Goal: Task Accomplishment & Management: Manage account settings

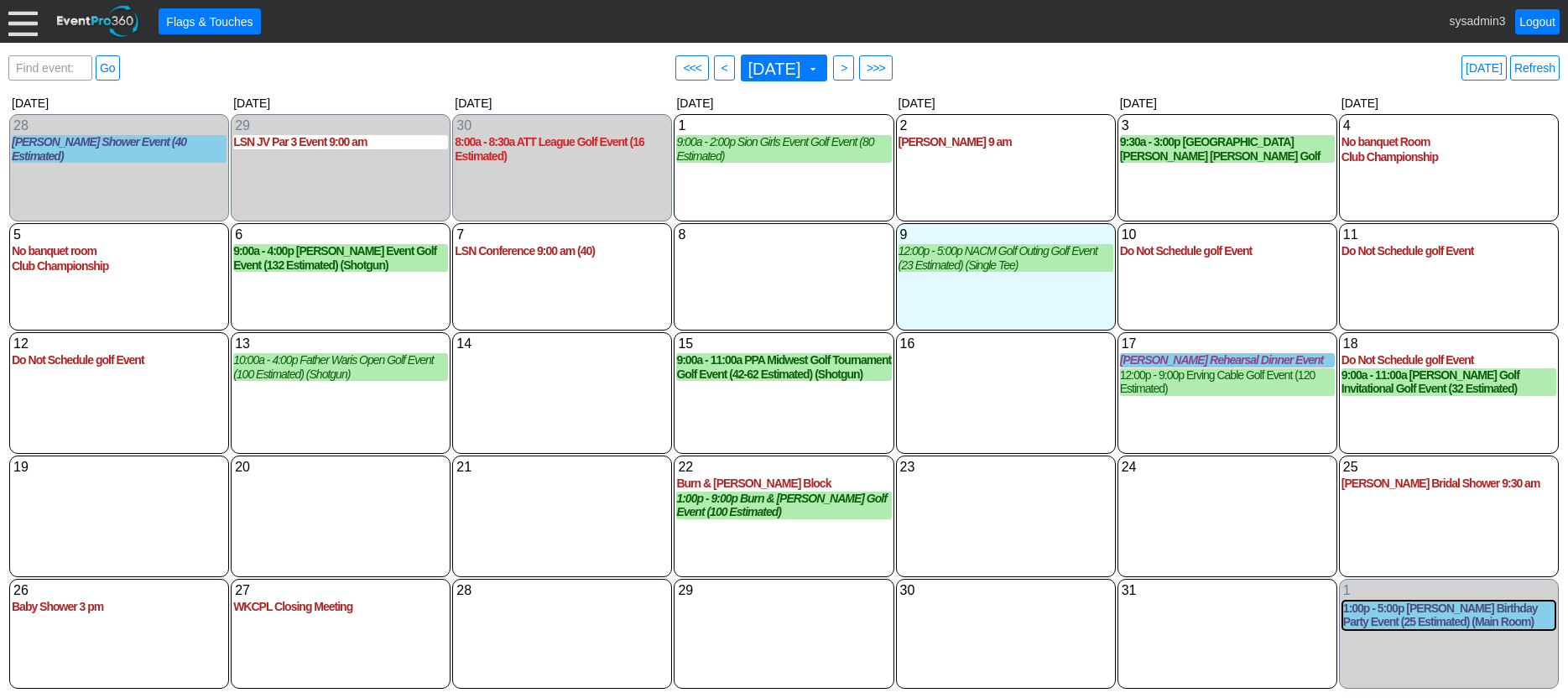
click at [21, 21] on div at bounding box center [23, 21] width 29 height 29
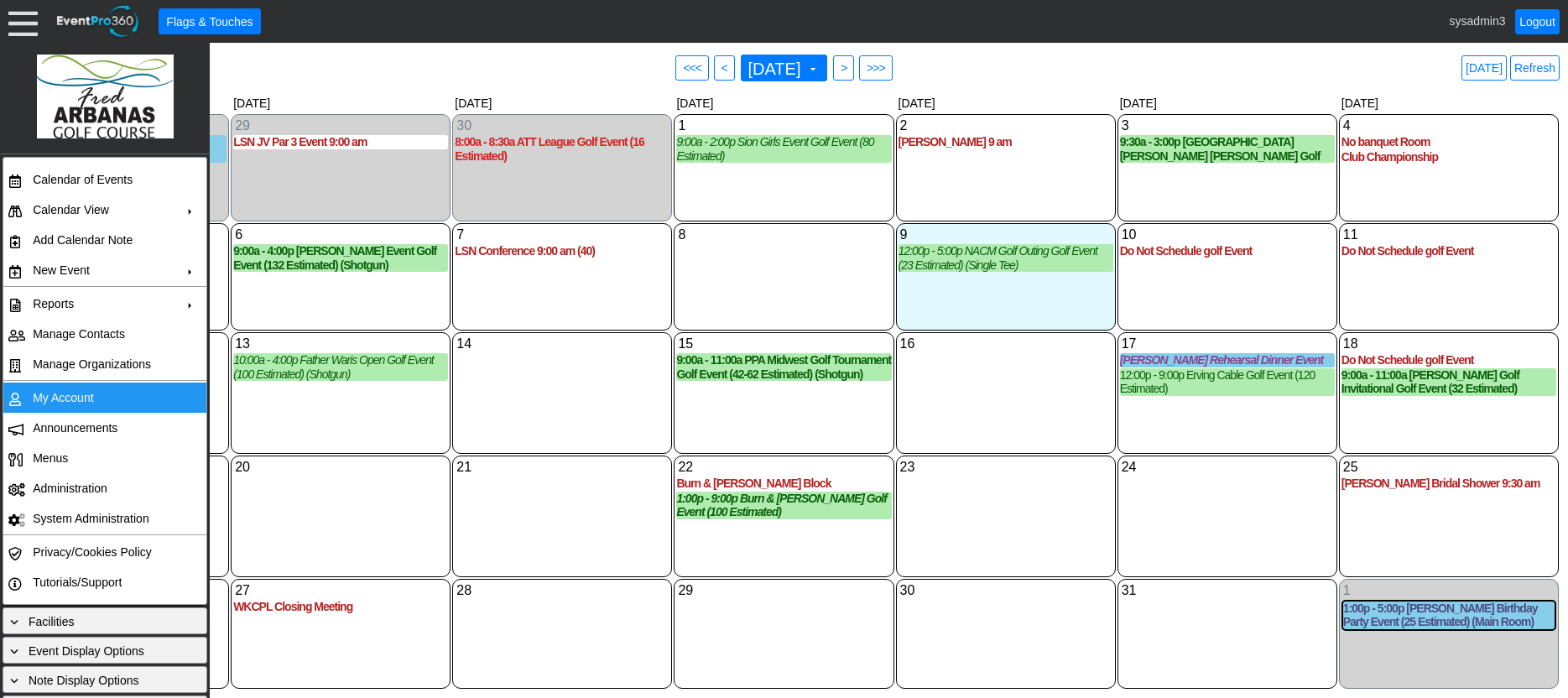
click at [82, 395] on td "My Account" at bounding box center [101, 397] width 150 height 30
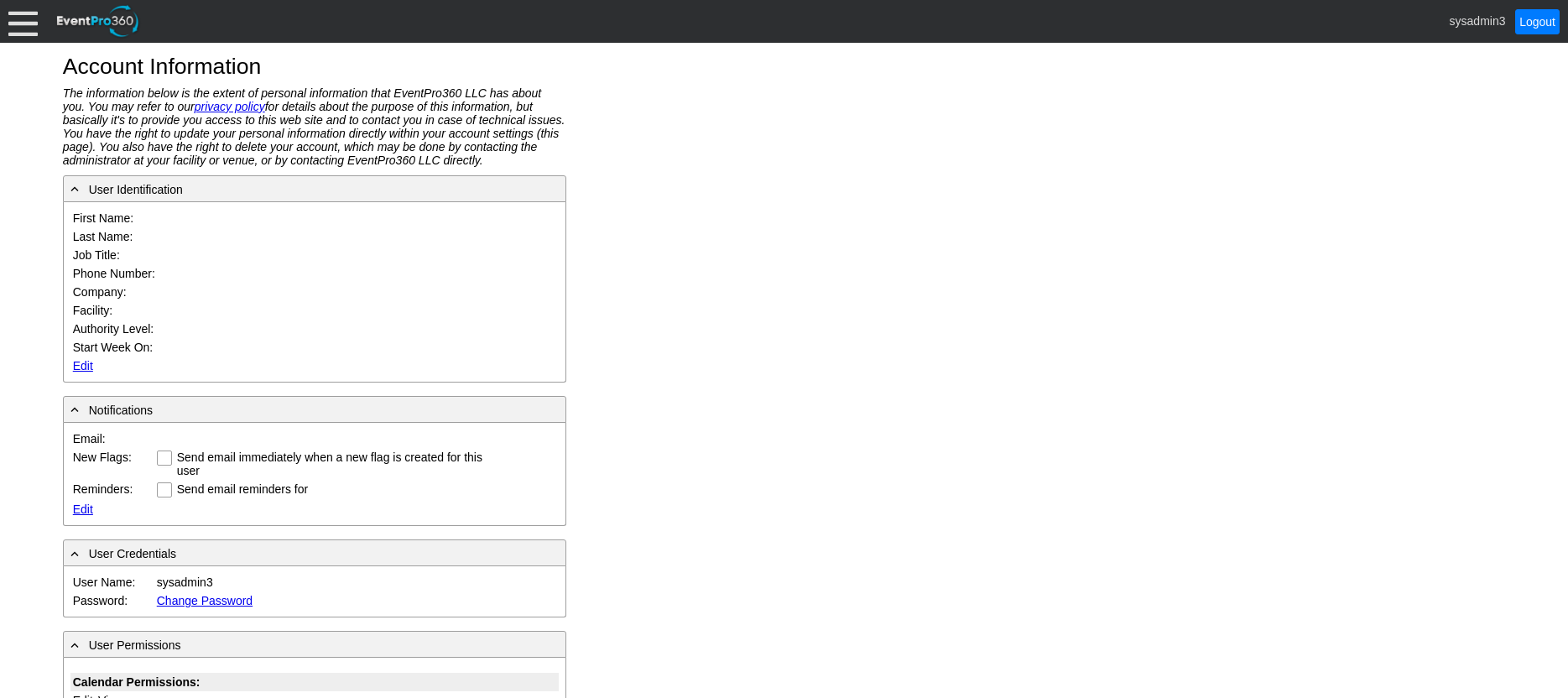
type input "System"
type input "Administrator"
type input "System Administrator"
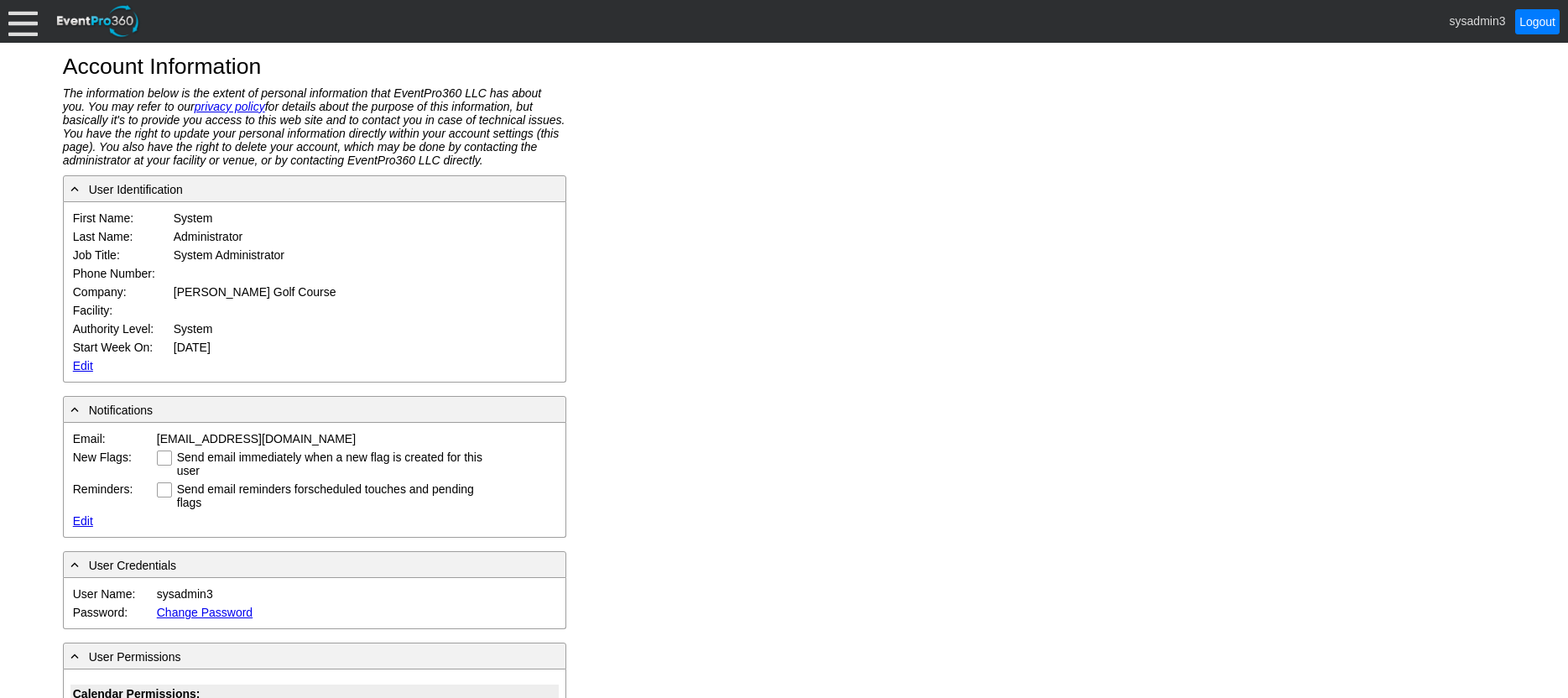
click at [83, 363] on link "Edit" at bounding box center [82, 365] width 20 height 13
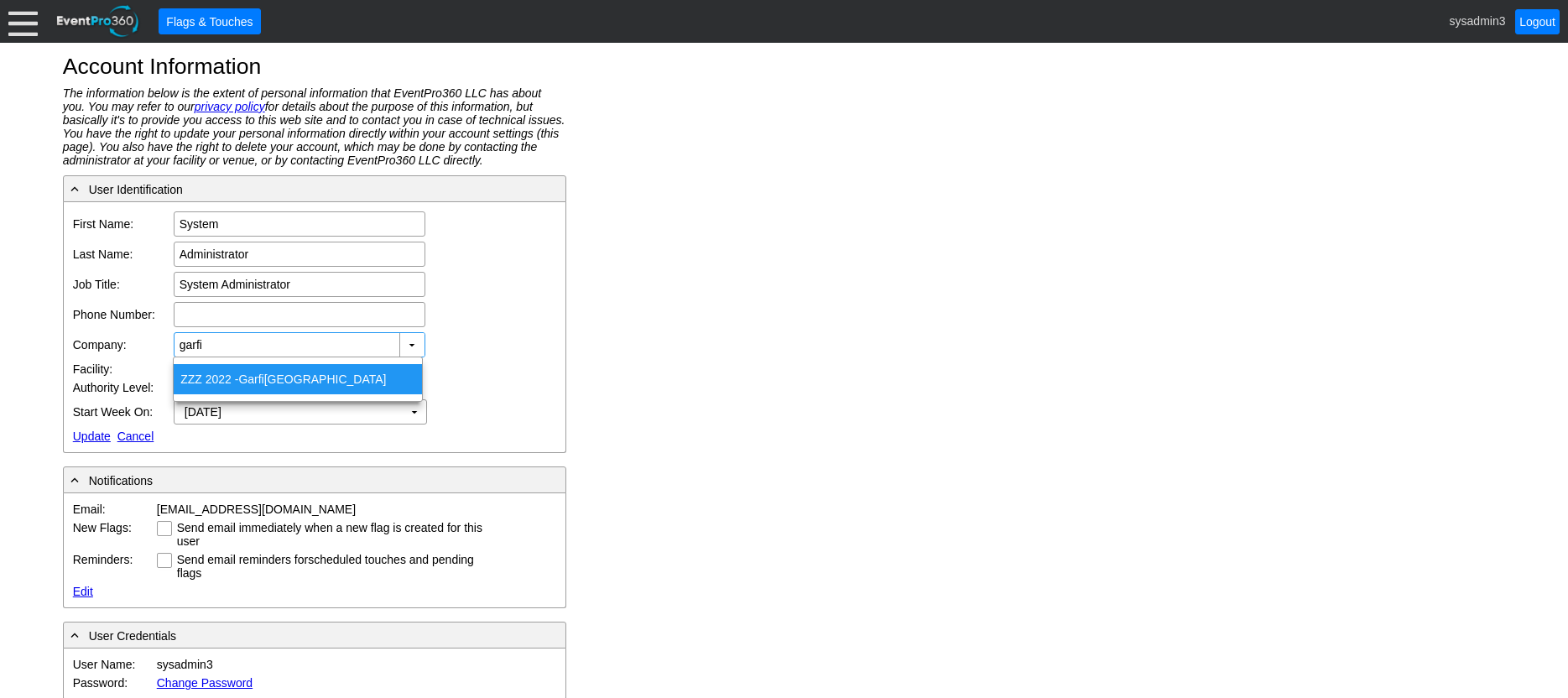
click at [310, 381] on div "ZZZ 2022 - Garfi eld County Fairgrounds" at bounding box center [297, 379] width 248 height 30
type input "ZZZ 2022 - [GEOGRAPHIC_DATA]"
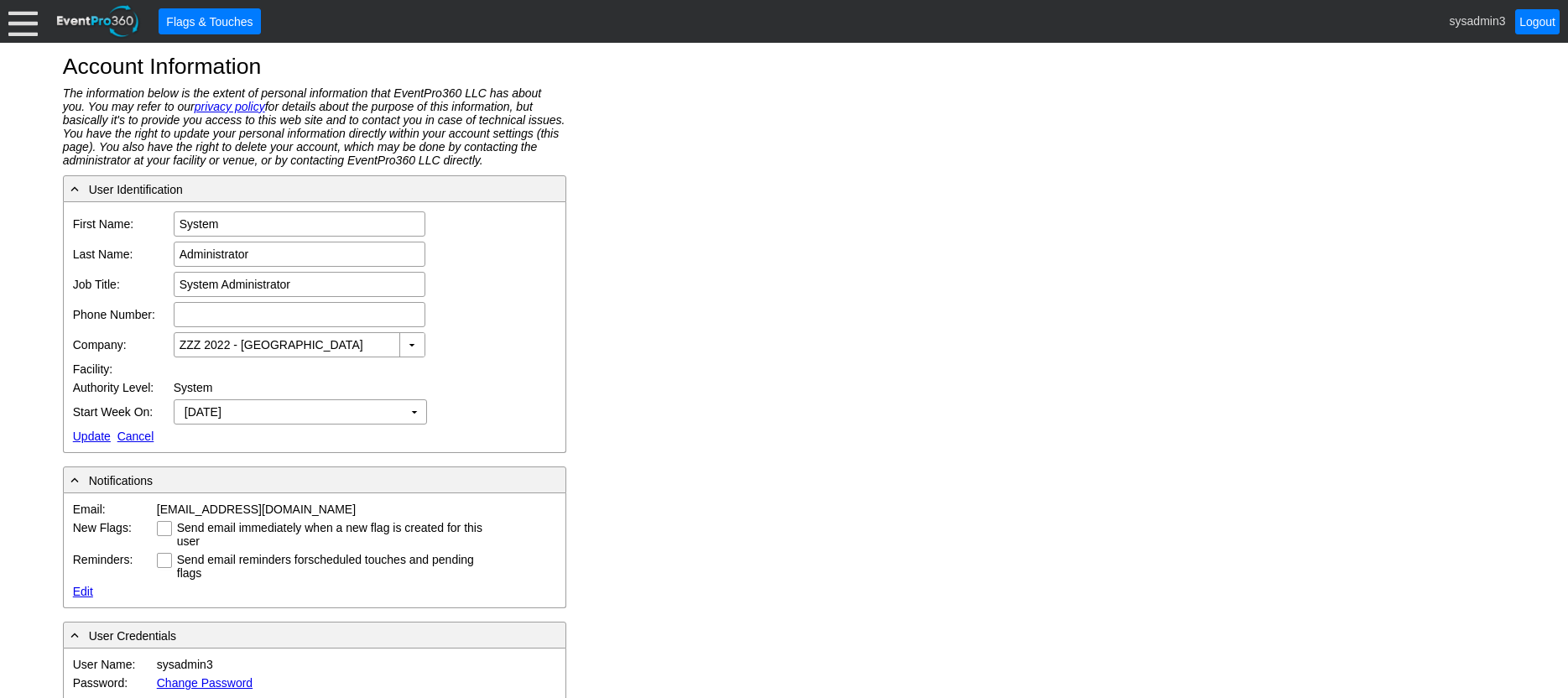
click at [92, 438] on link "Update" at bounding box center [91, 436] width 38 height 13
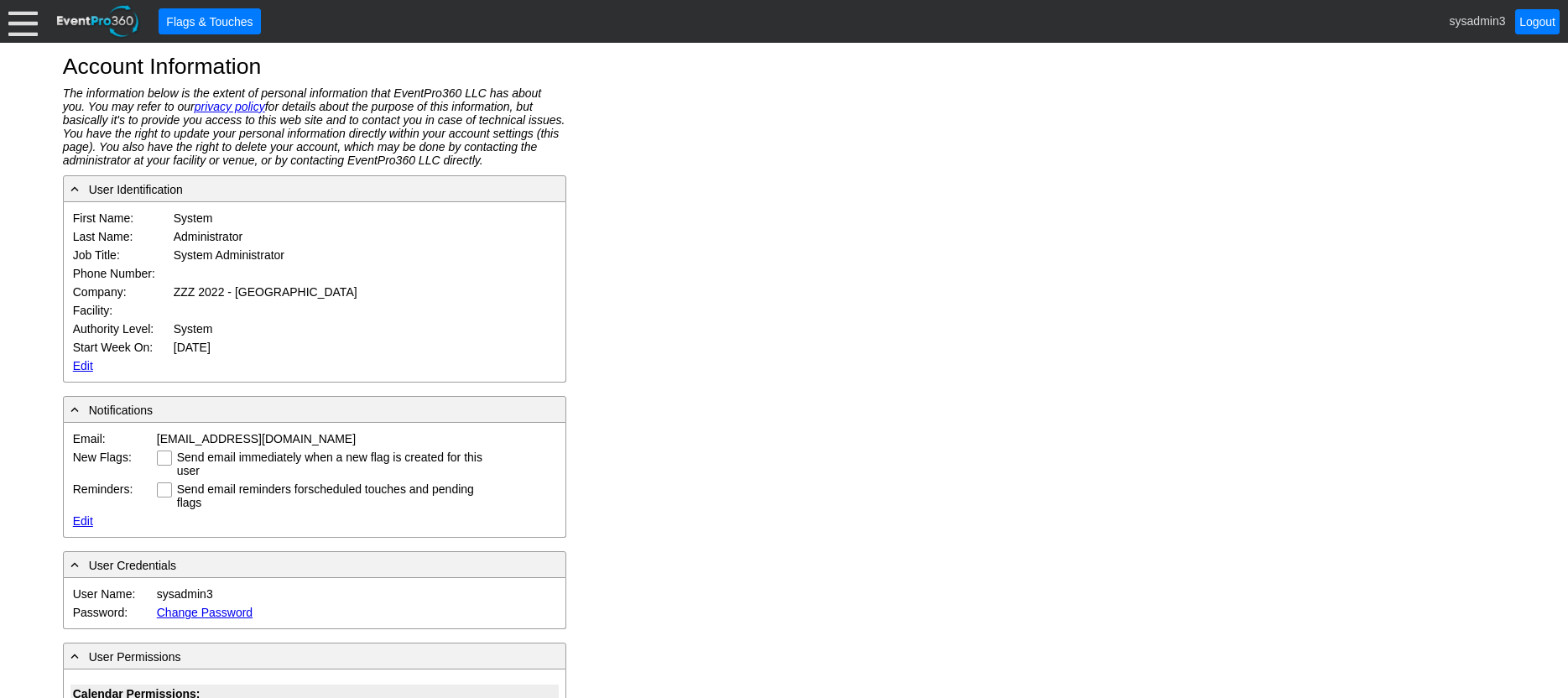
click at [18, 15] on div at bounding box center [23, 21] width 29 height 29
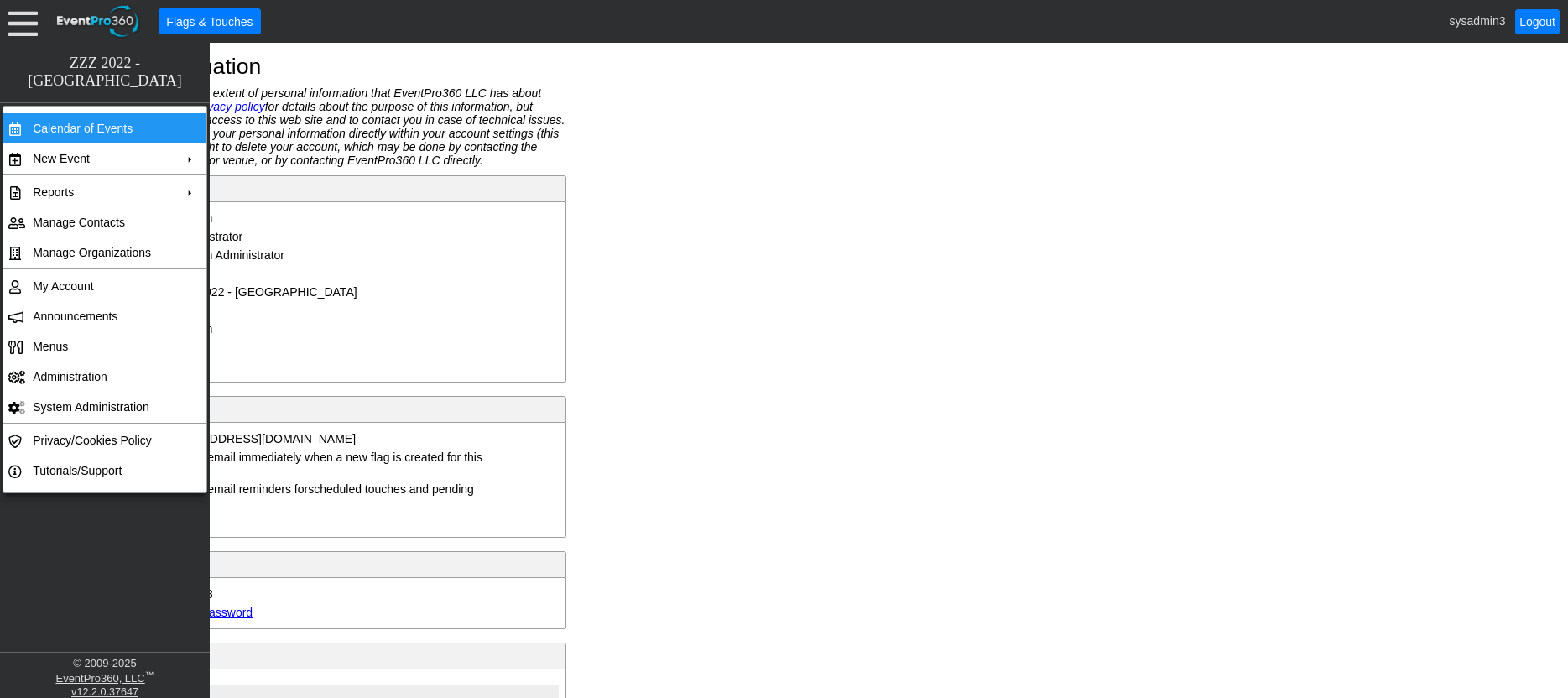
click at [68, 127] on td "Calendar of Events" at bounding box center [101, 128] width 150 height 30
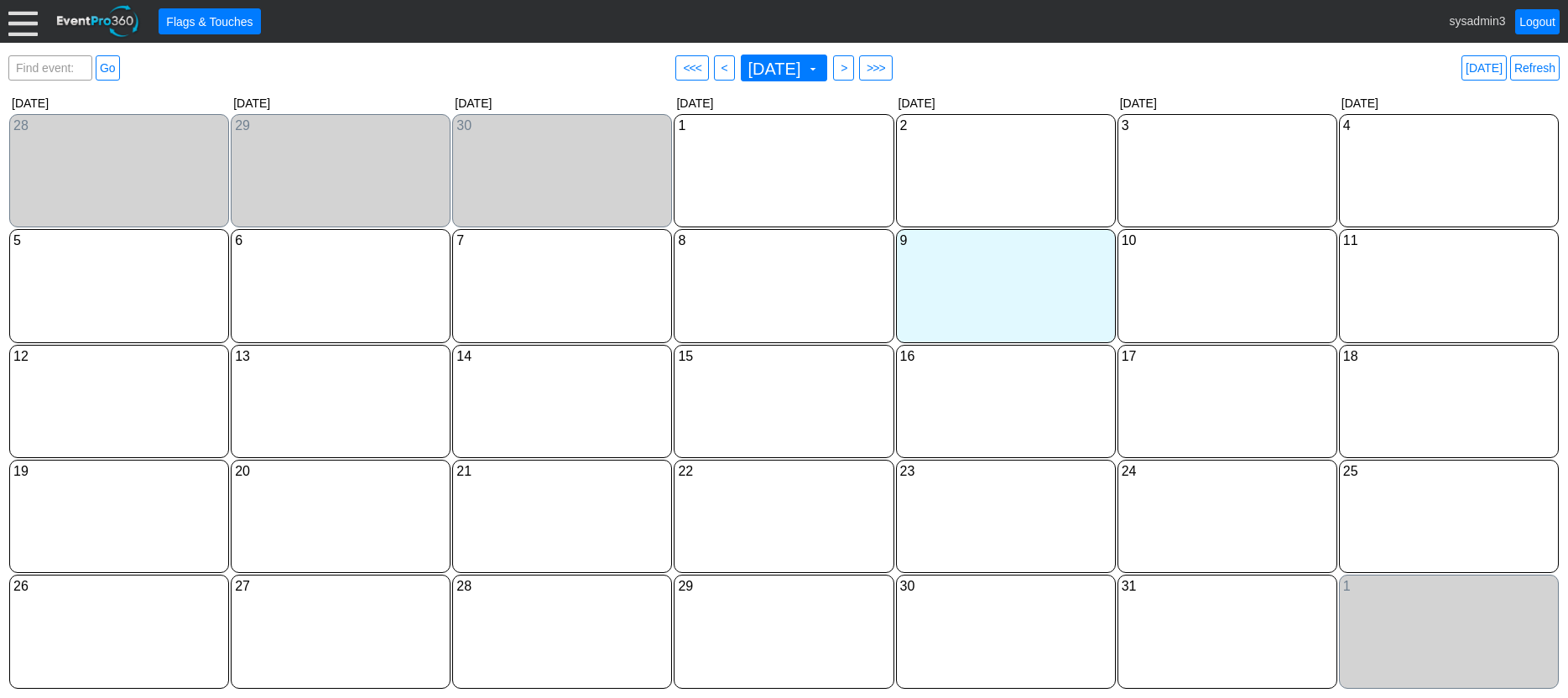
click at [22, 21] on div at bounding box center [23, 21] width 29 height 29
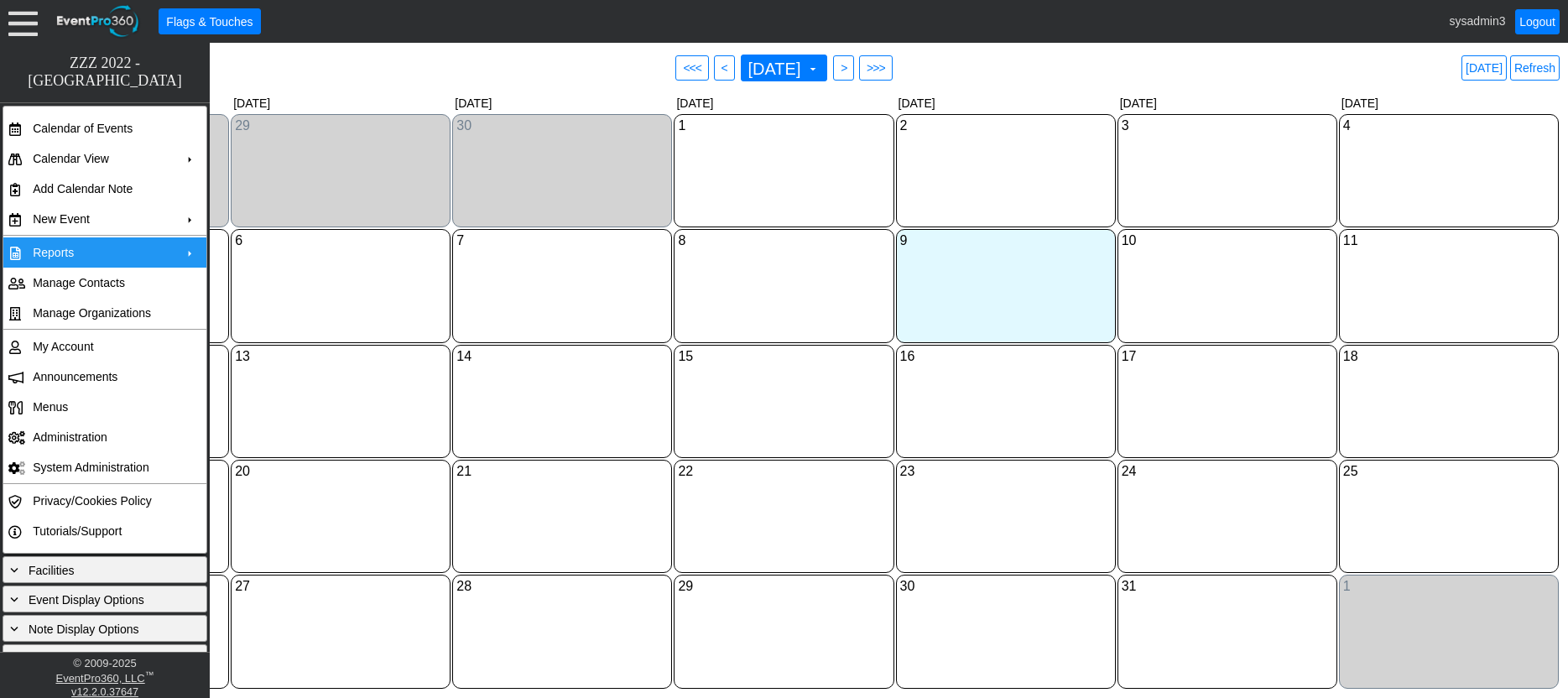
click at [89, 249] on td "Reports" at bounding box center [101, 253] width 150 height 30
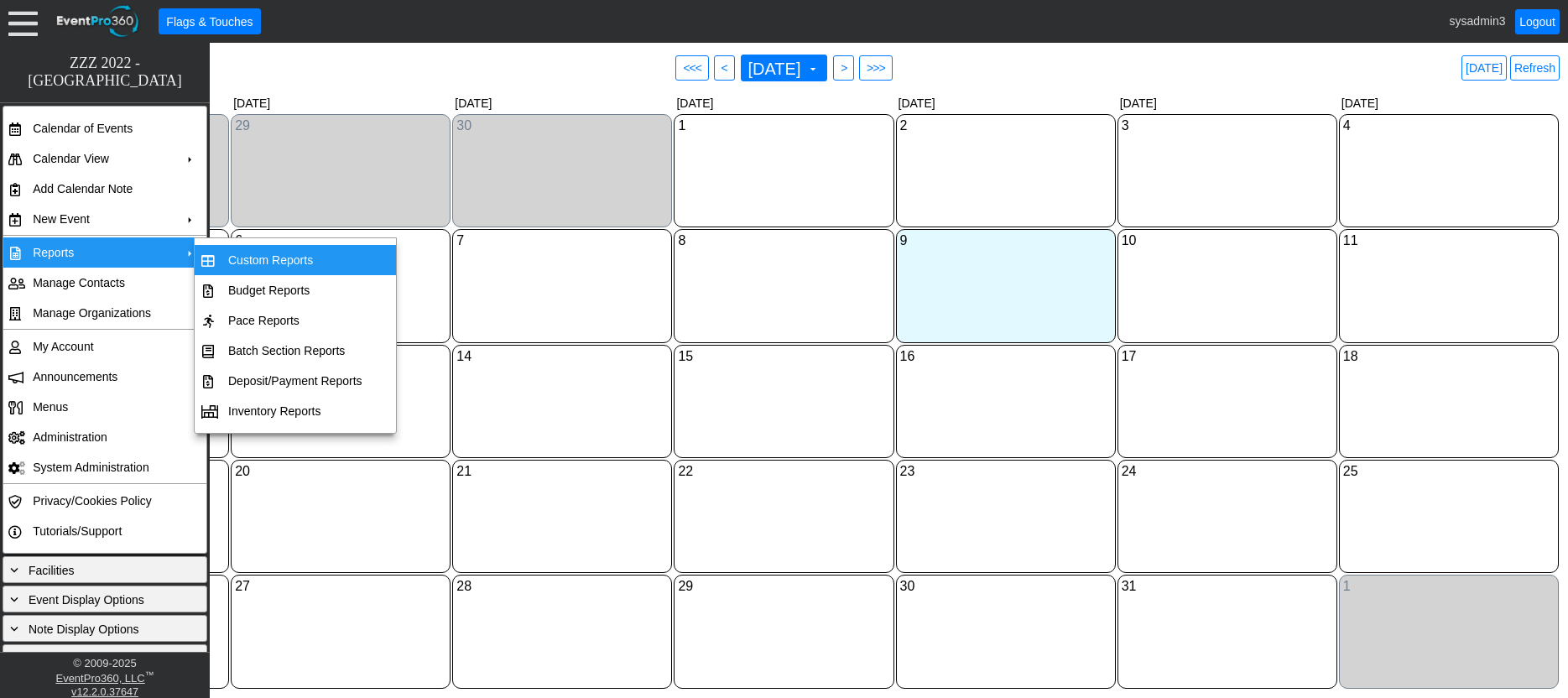
click at [259, 251] on td "Custom Reports" at bounding box center [295, 260] width 147 height 30
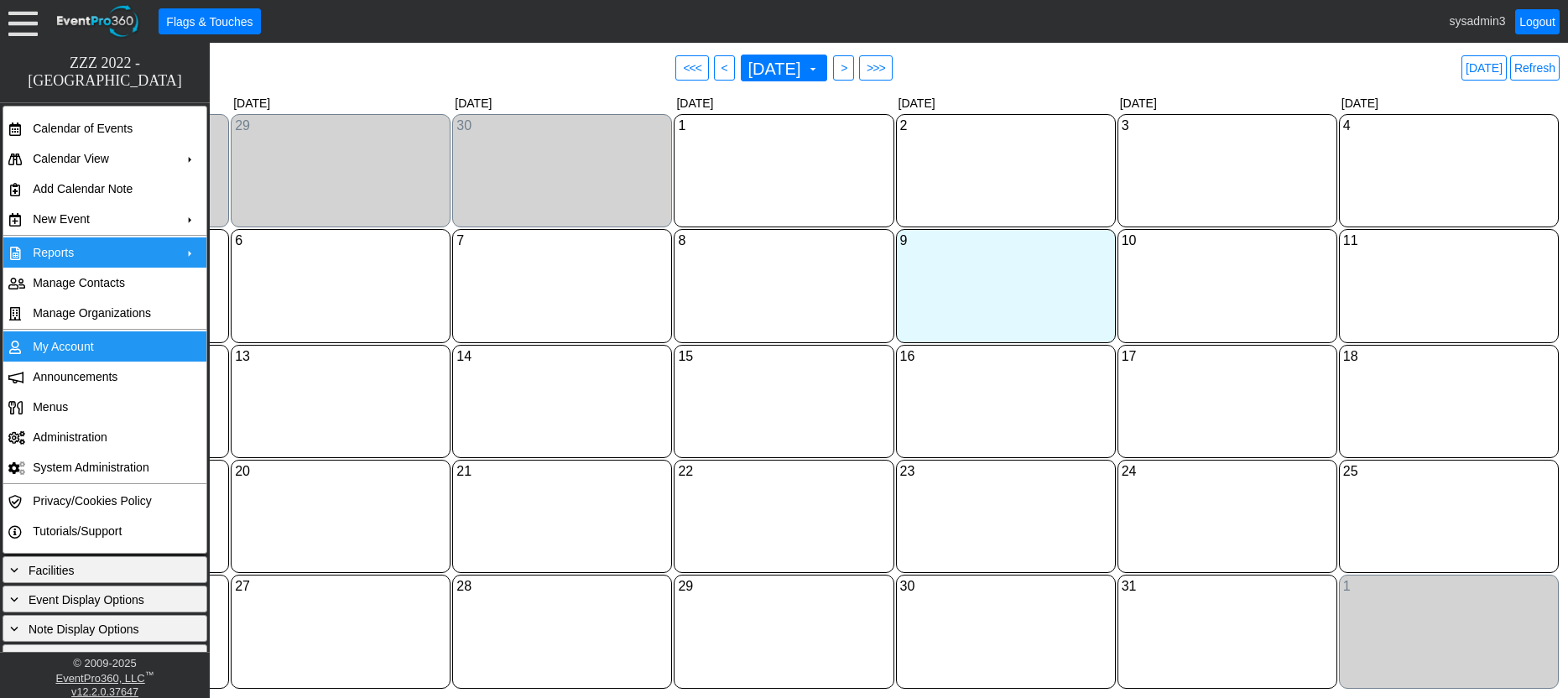
click at [89, 344] on td "My Account" at bounding box center [101, 346] width 150 height 30
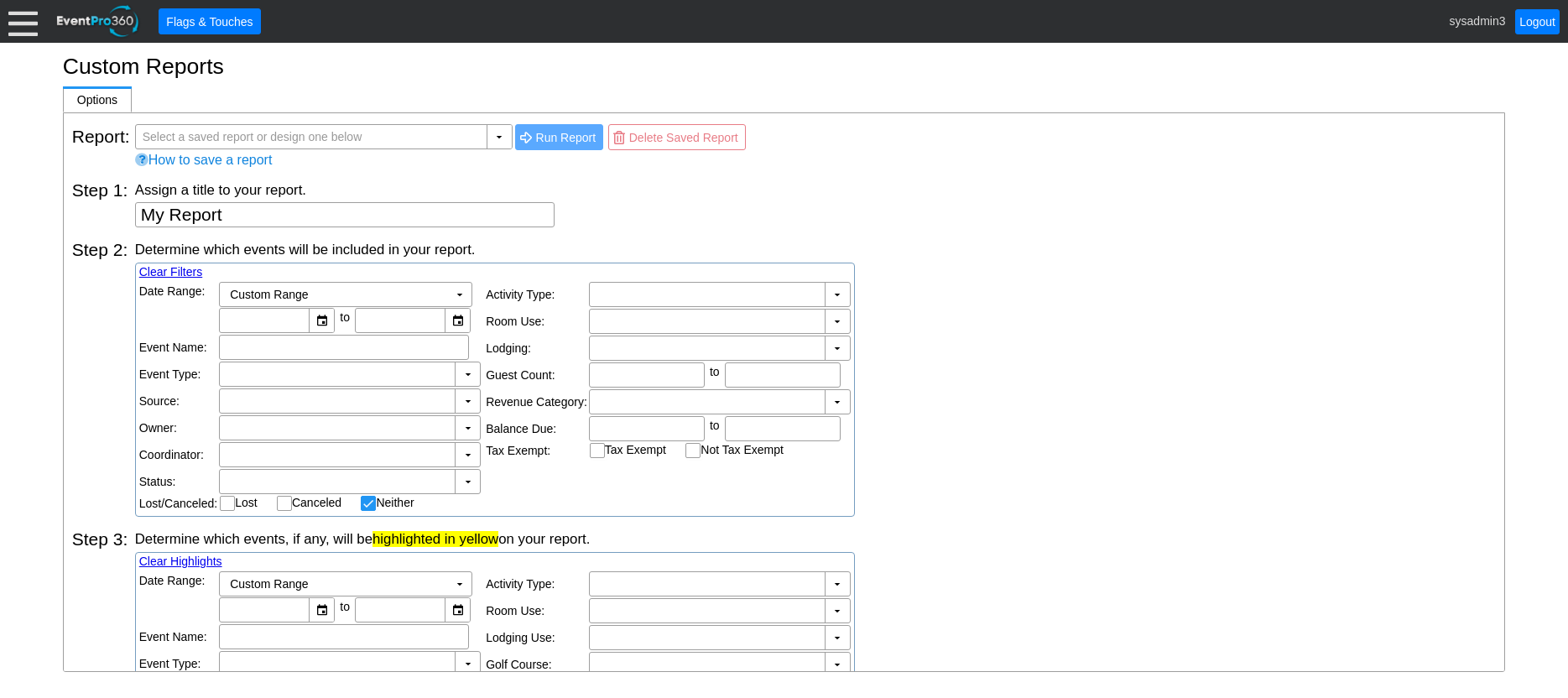
checkbox input "false"
click at [493, 134] on div "▼" at bounding box center [499, 136] width 25 height 24
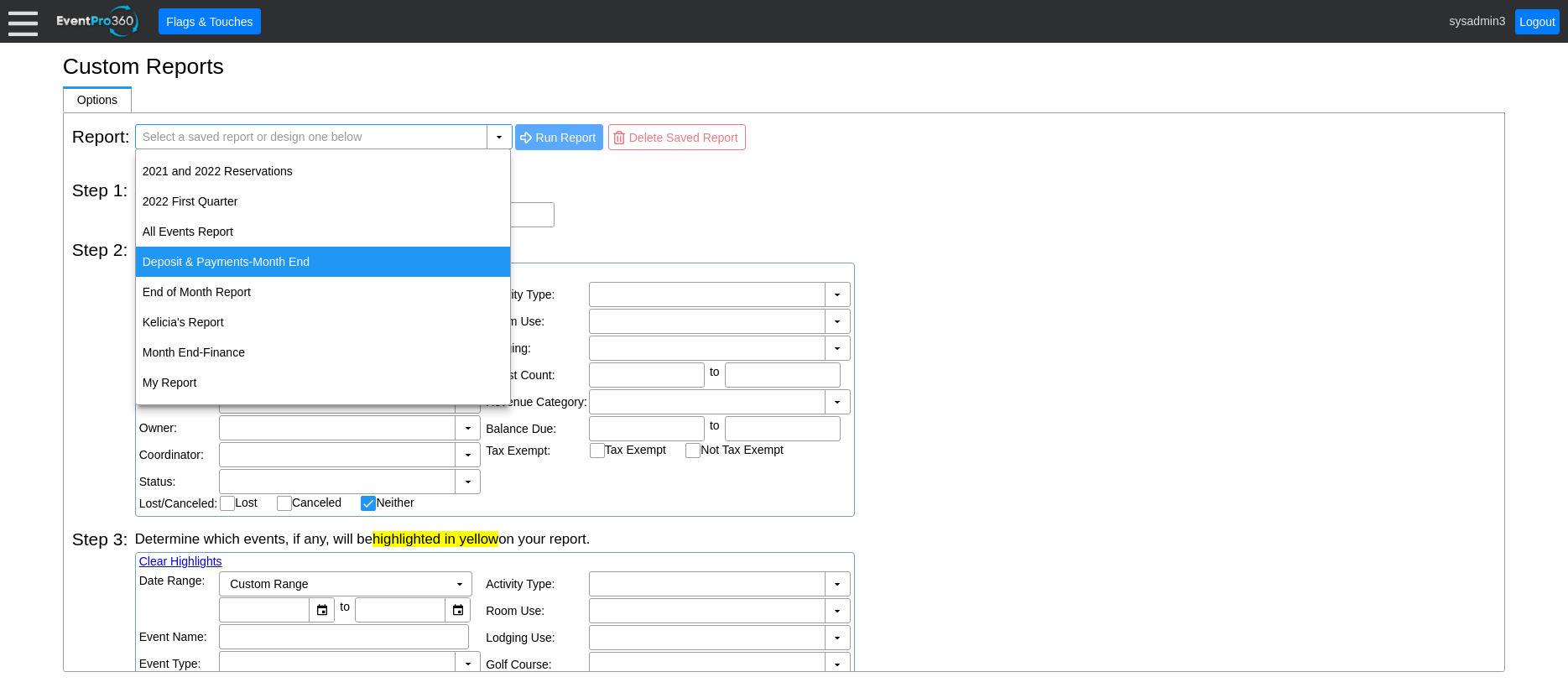
click at [218, 258] on div "Deposit & Payments-Month End" at bounding box center [323, 261] width 375 height 30
type input "Deposit & Payments-Month End"
type textarea "Deposit & Payments-Month End"
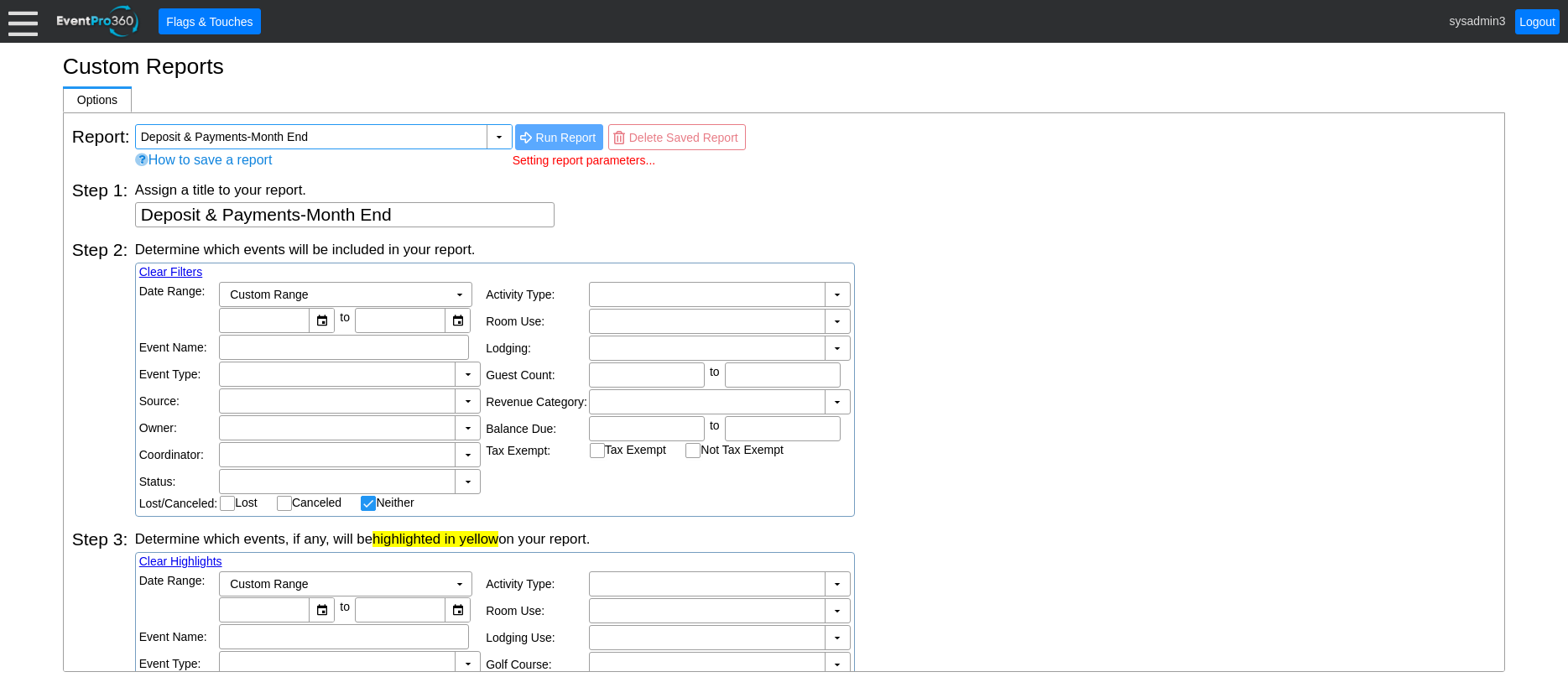
type input "3/1/2021"
type input "12/31/2021"
type input "9/1/2025"
type input "9/30/2025"
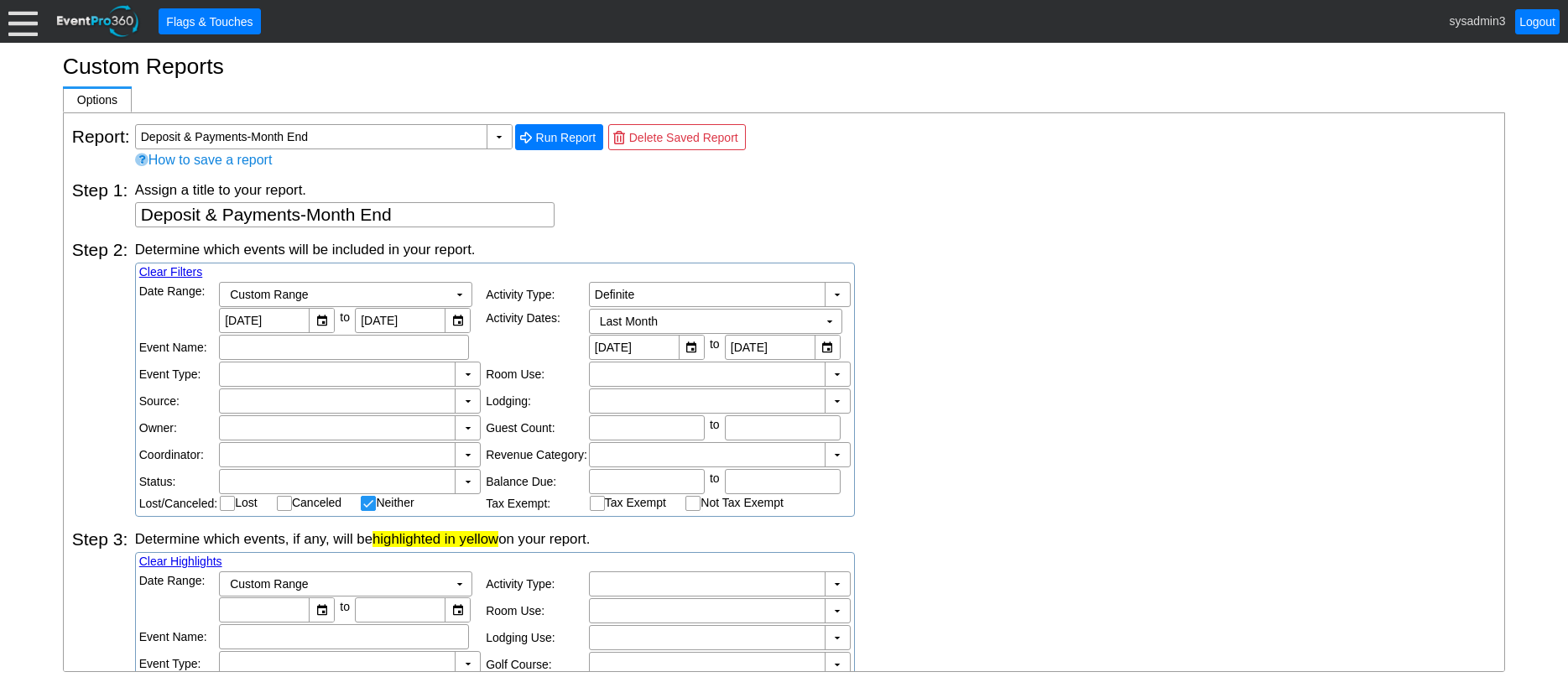
click at [22, 29] on div at bounding box center [23, 21] width 29 height 29
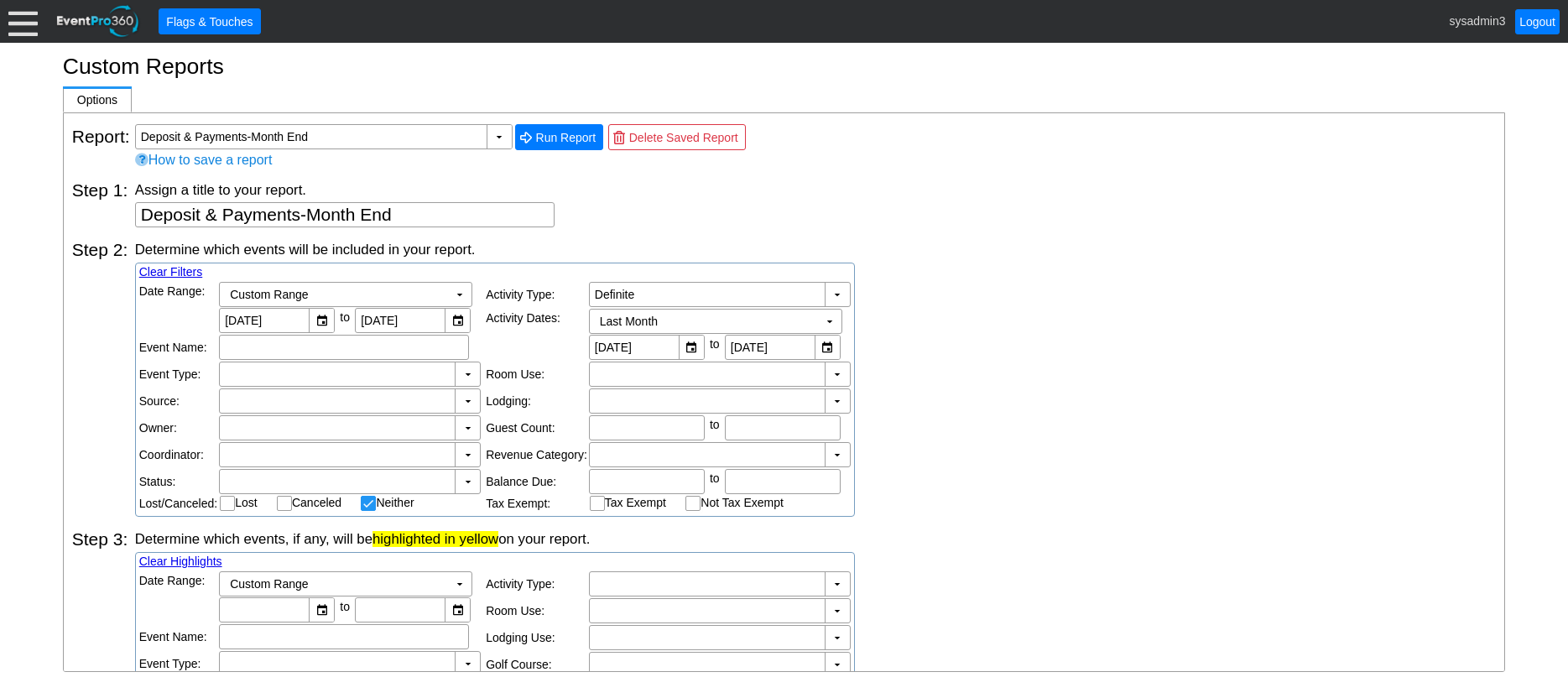
click at [29, 34] on div at bounding box center [23, 21] width 29 height 29
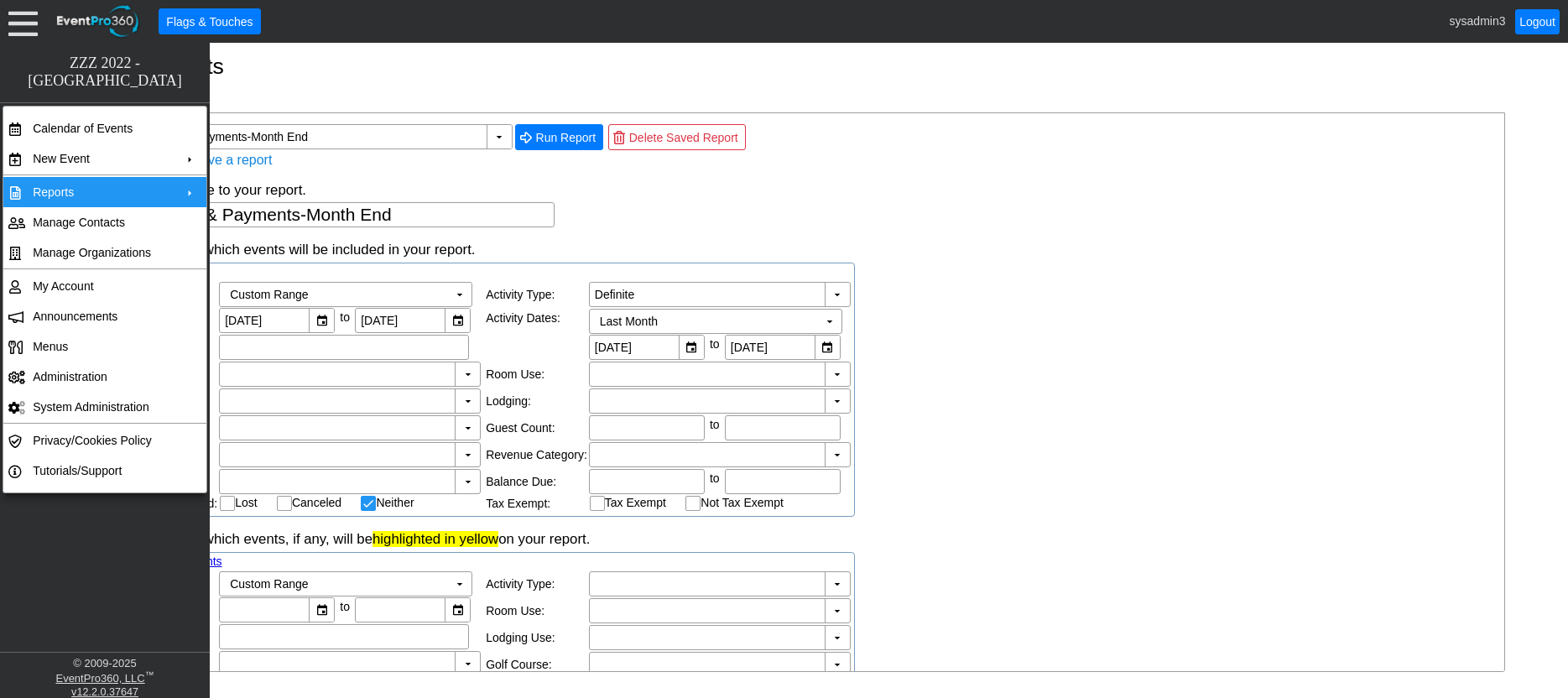
click at [63, 194] on td "Reports" at bounding box center [101, 192] width 150 height 30
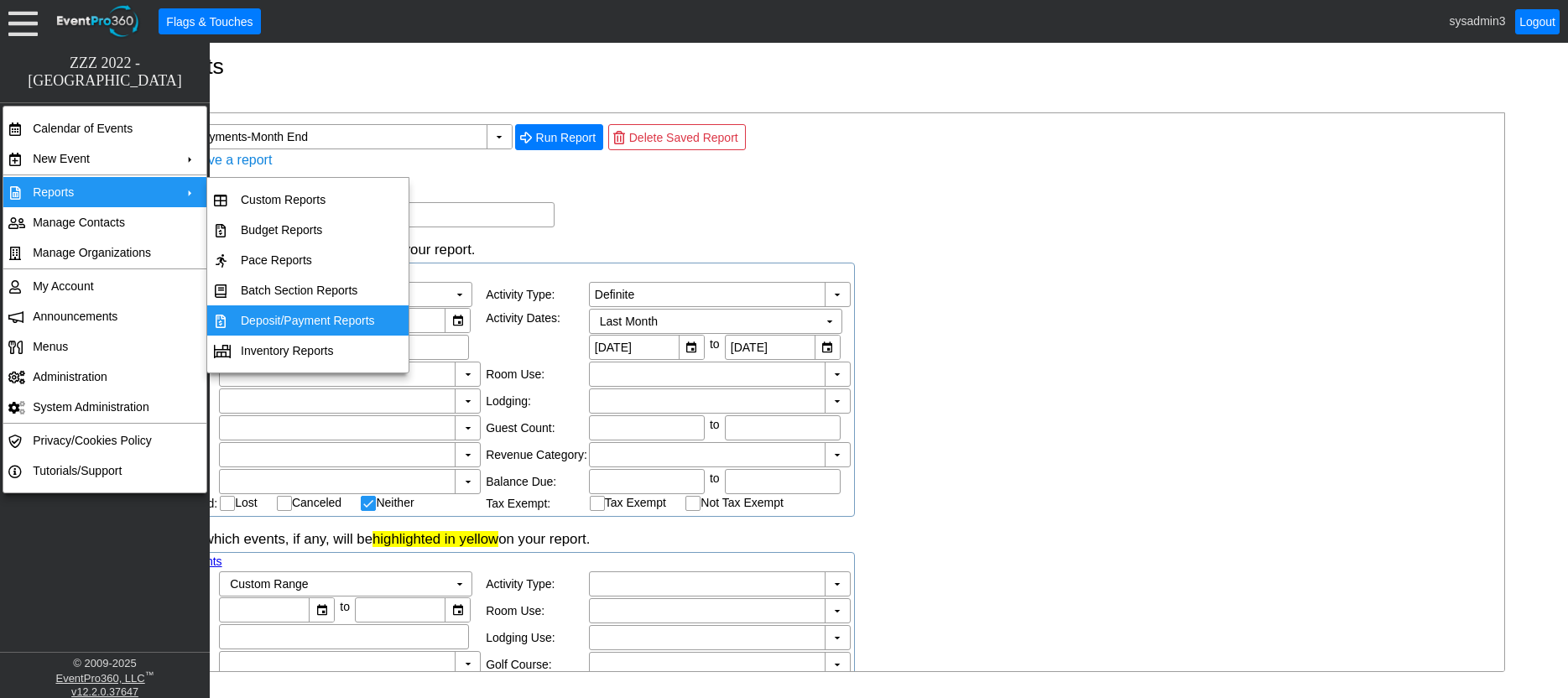
click at [298, 320] on td "Deposit/Payment Reports" at bounding box center [308, 320] width 147 height 30
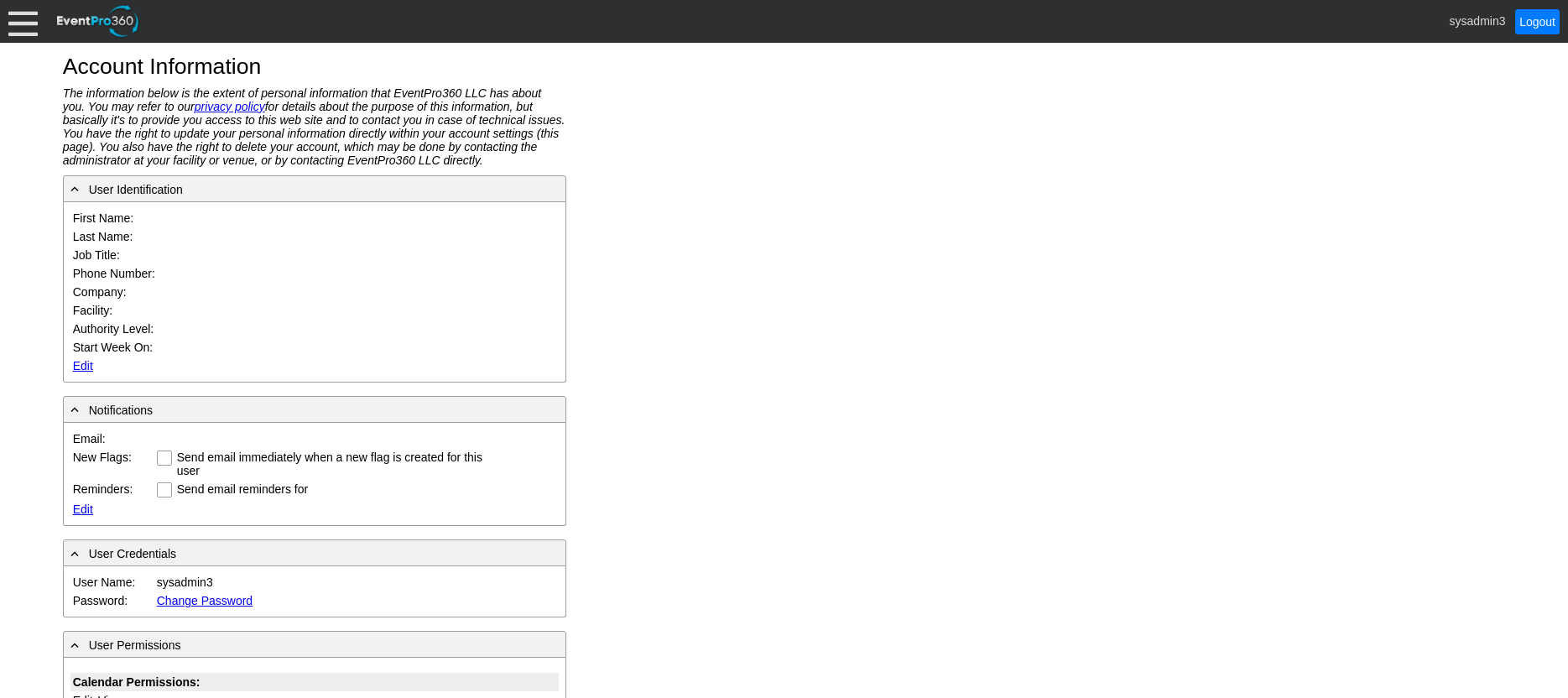
type input "System"
type input "Administrator"
type input "System Administrator"
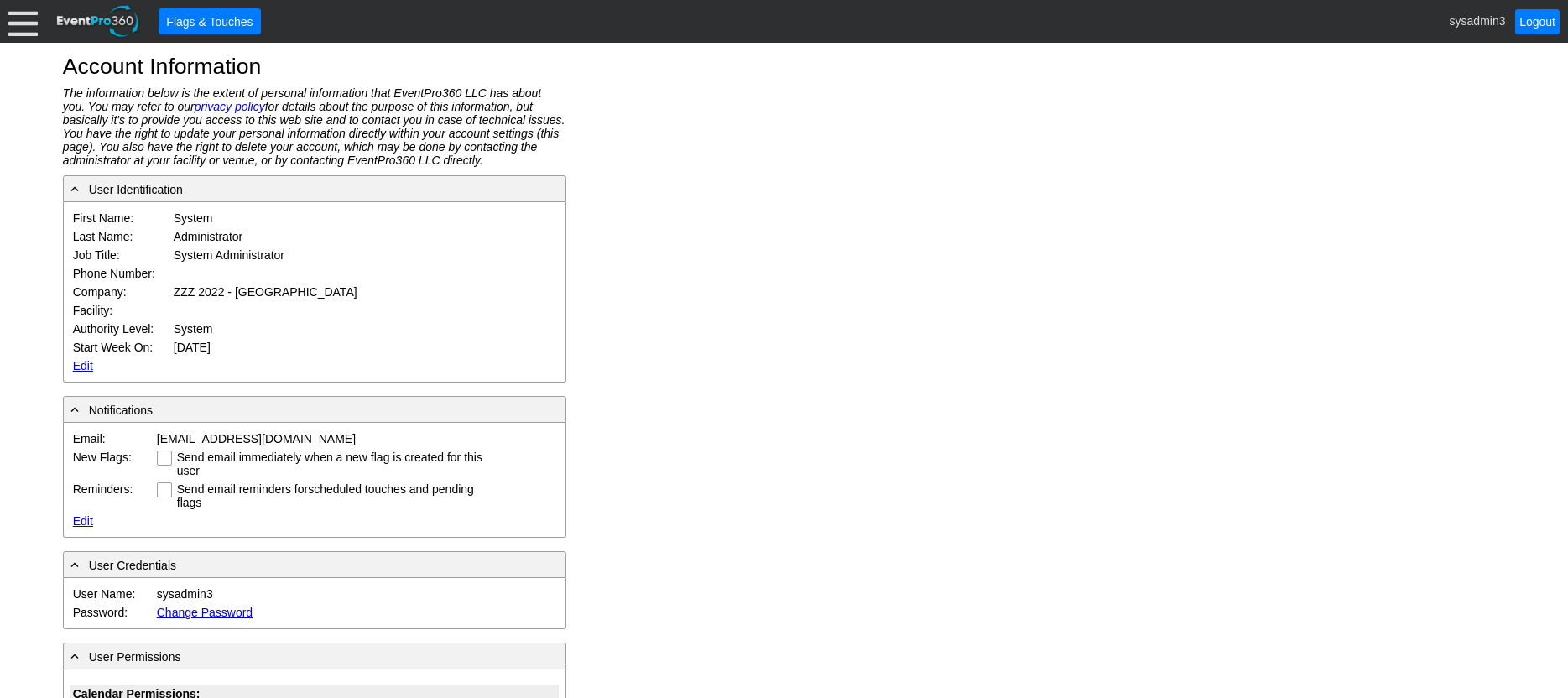
click at [86, 364] on link "Edit" at bounding box center [82, 365] width 20 height 13
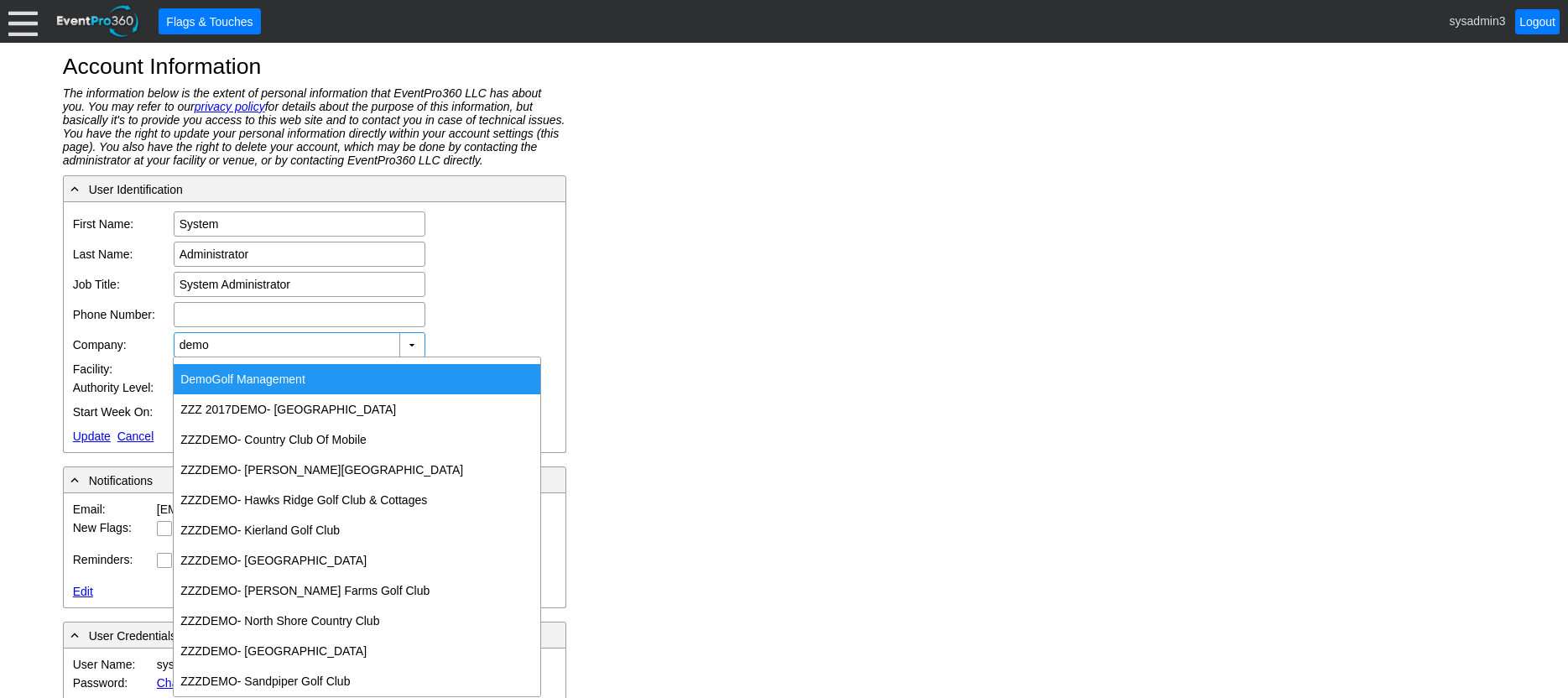
click at [256, 387] on div "Demo Golf Management" at bounding box center [357, 379] width 367 height 30
type input "Demo Golf Management"
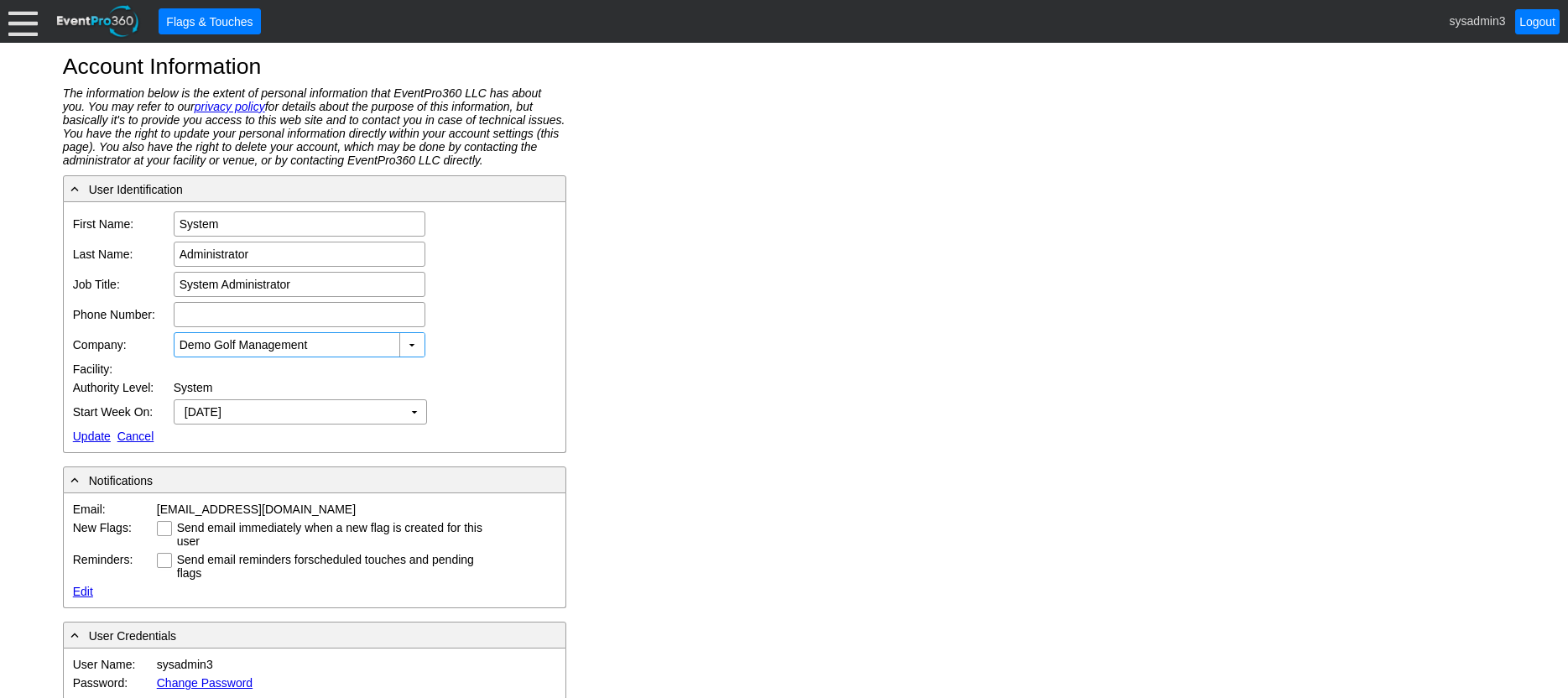
click at [82, 433] on link "Update" at bounding box center [91, 436] width 38 height 13
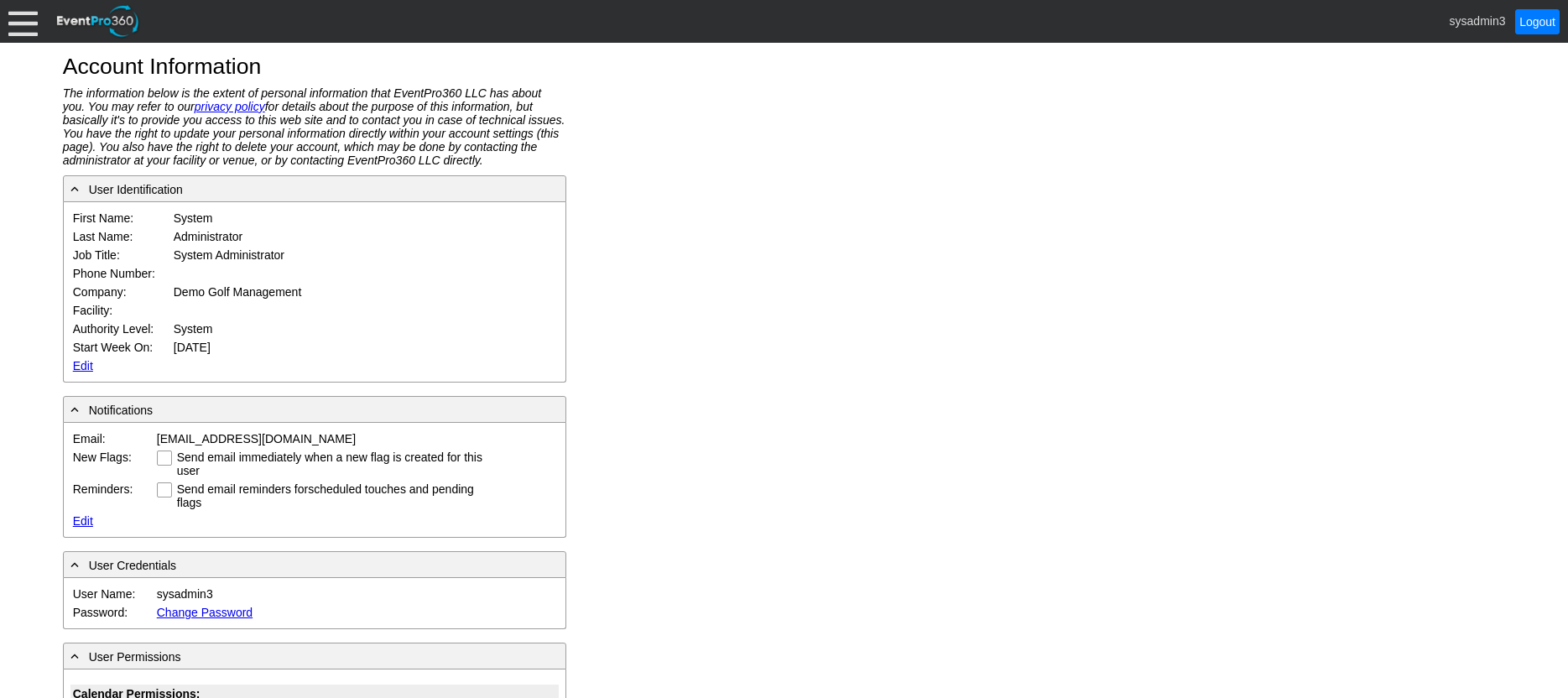
click at [30, 28] on div at bounding box center [23, 21] width 29 height 29
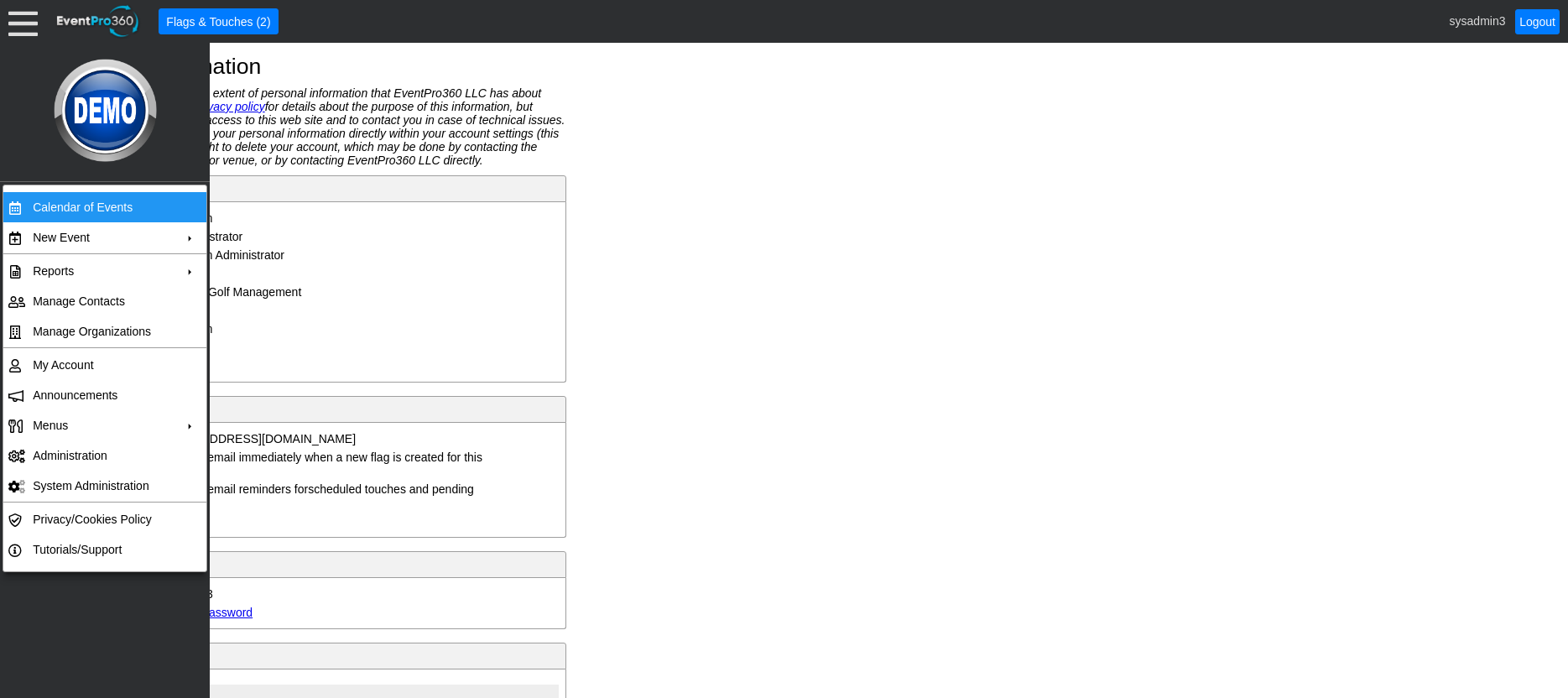
click at [79, 199] on td "Calendar of Events" at bounding box center [101, 207] width 150 height 30
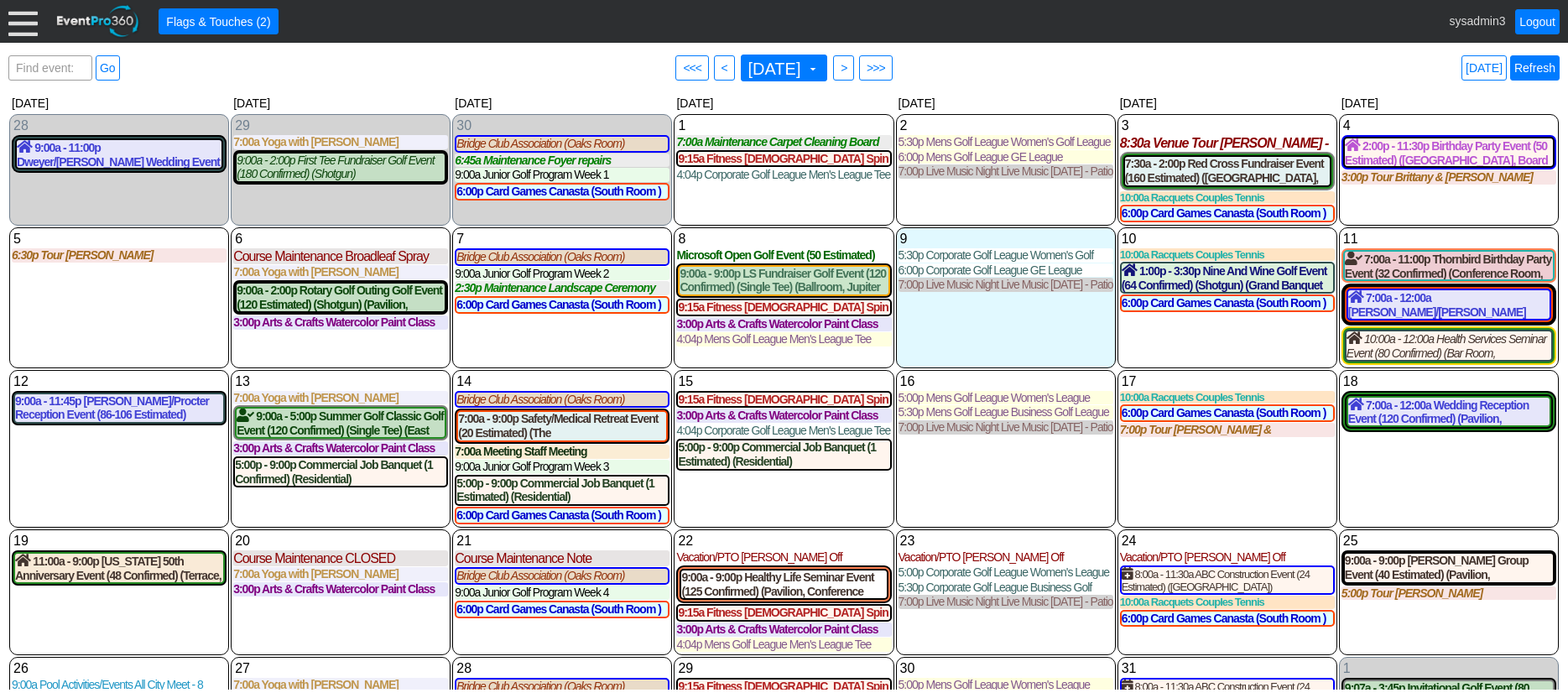
click at [1543, 66] on link "Refresh" at bounding box center [1535, 68] width 49 height 25
click at [23, 29] on div at bounding box center [23, 21] width 29 height 29
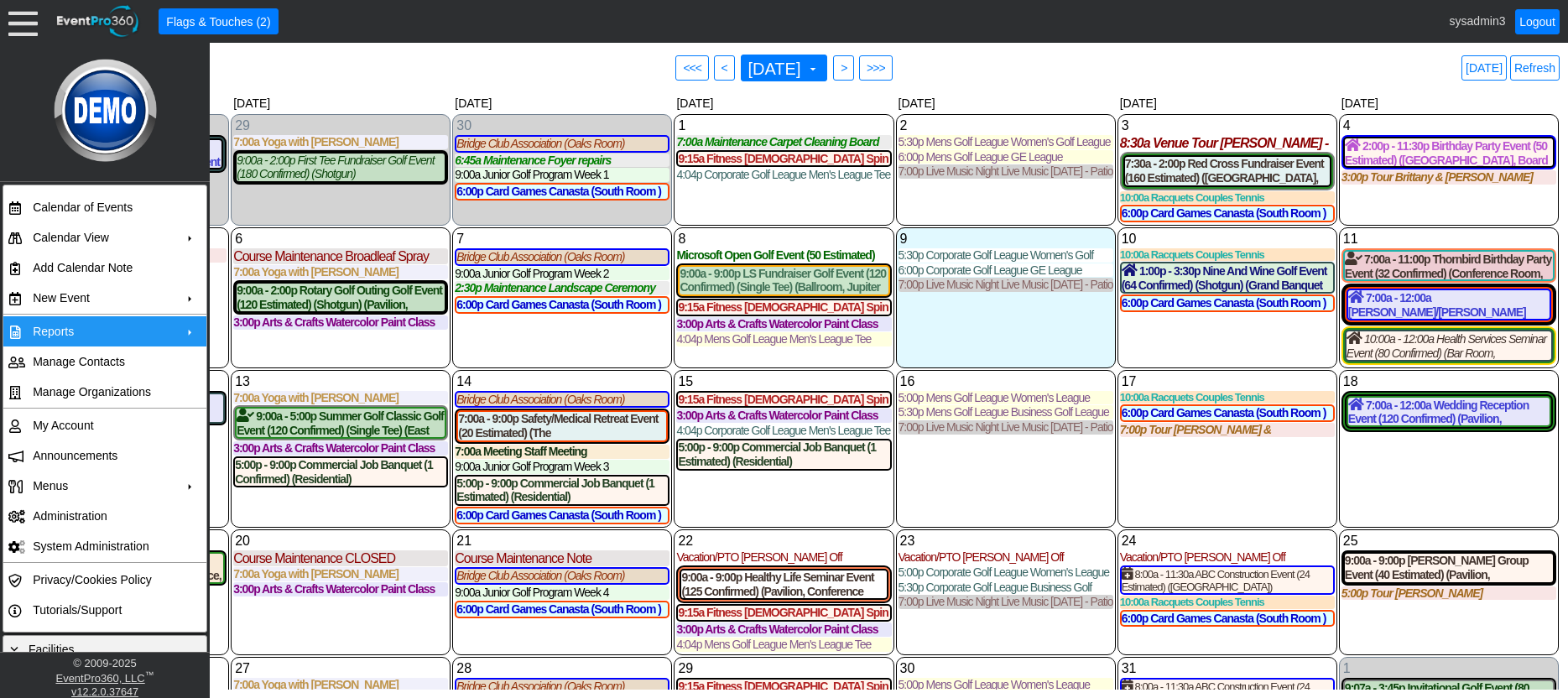
click at [69, 324] on td "Reports" at bounding box center [101, 331] width 150 height 30
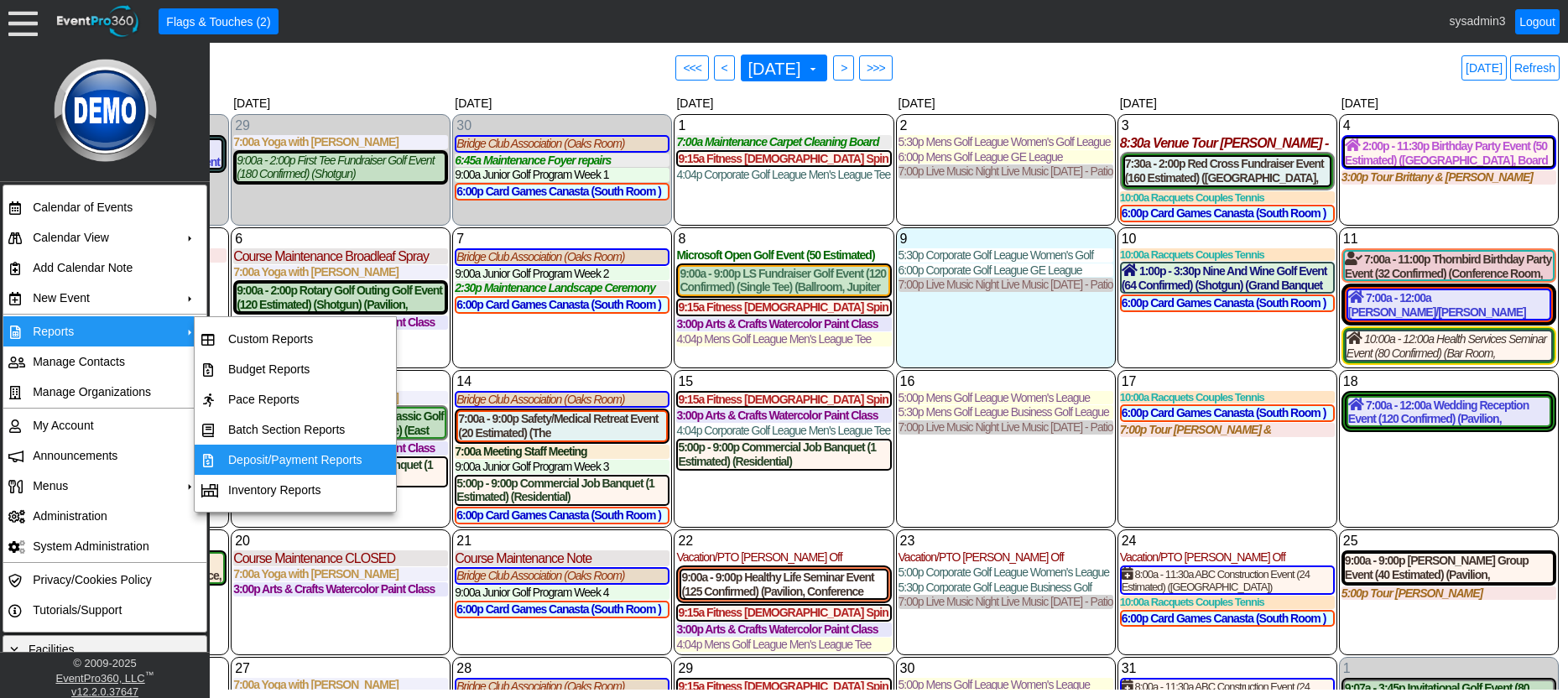
click at [278, 456] on td "Deposit/Payment Reports" at bounding box center [295, 459] width 147 height 30
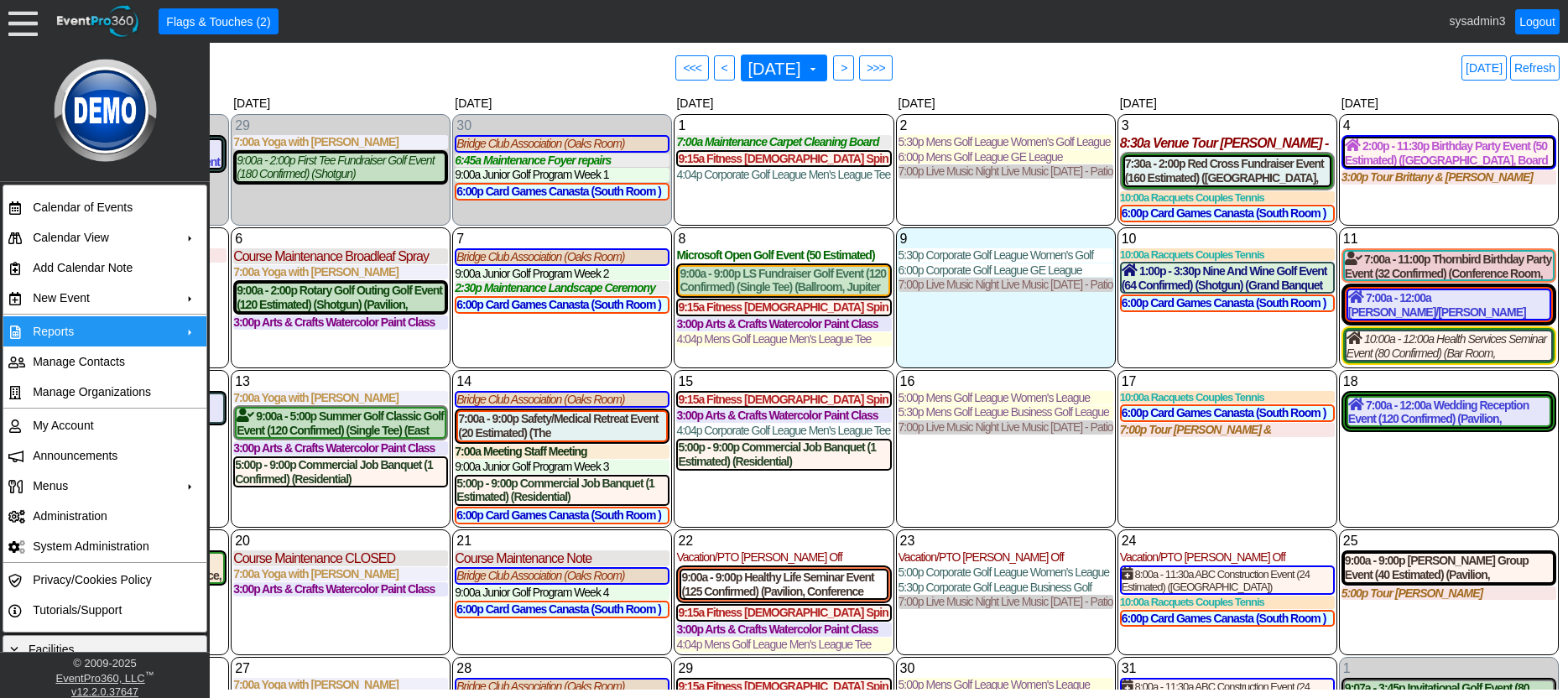
click at [1214, 476] on div "17 Friday 10:00a Racquets Couples Tennis Couples Tennis at Demo Venue 1 Type: R…" at bounding box center [1228, 449] width 220 height 158
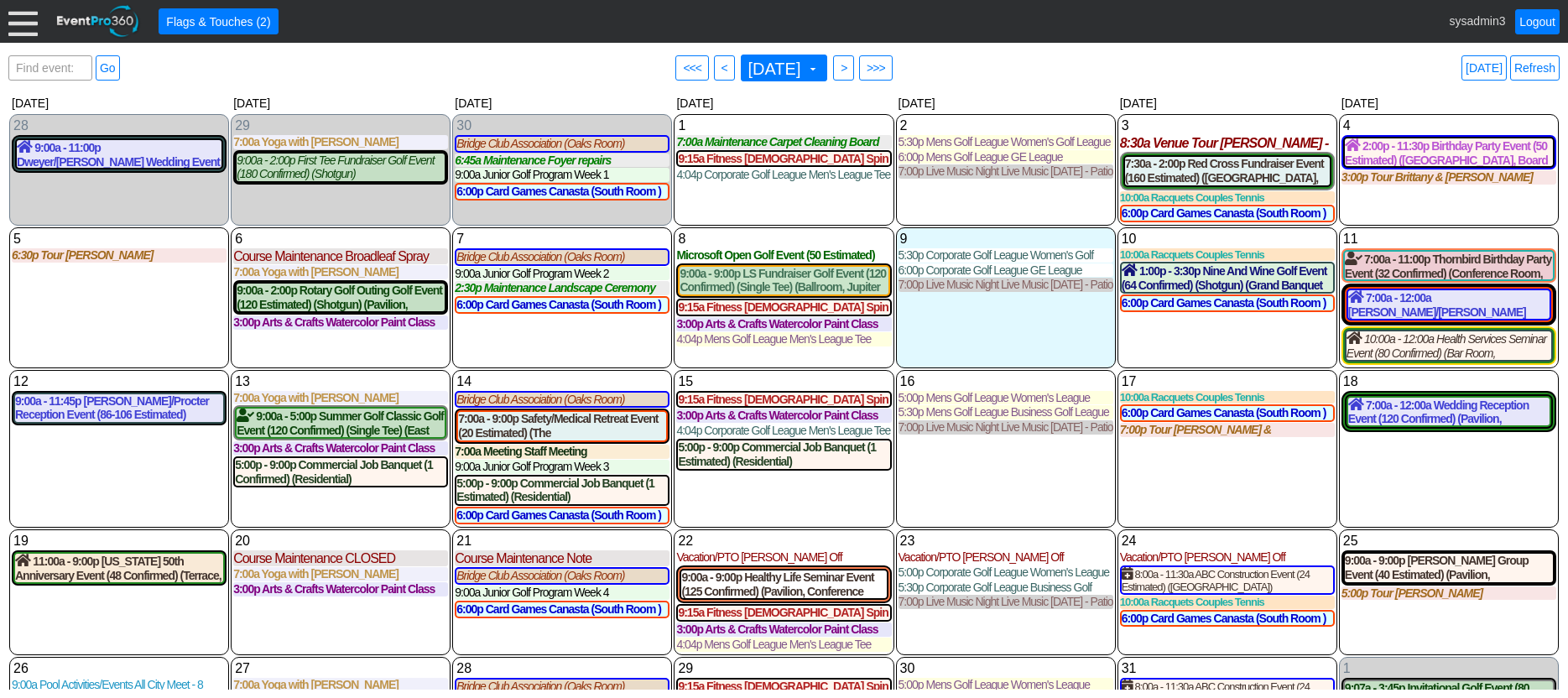
click at [29, 21] on div at bounding box center [23, 21] width 29 height 29
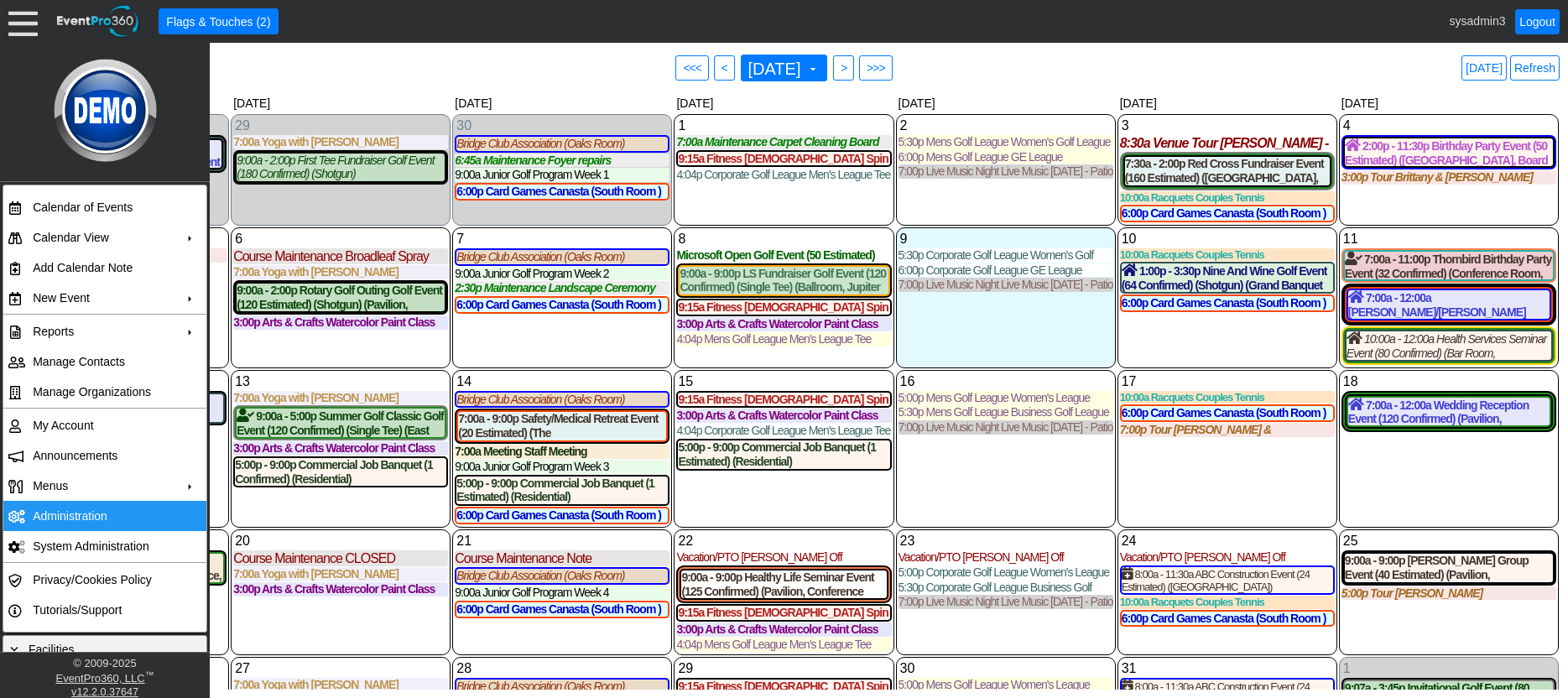
click at [87, 523] on td "Administration" at bounding box center [101, 516] width 150 height 30
click at [1537, 68] on link "Refresh" at bounding box center [1535, 68] width 49 height 25
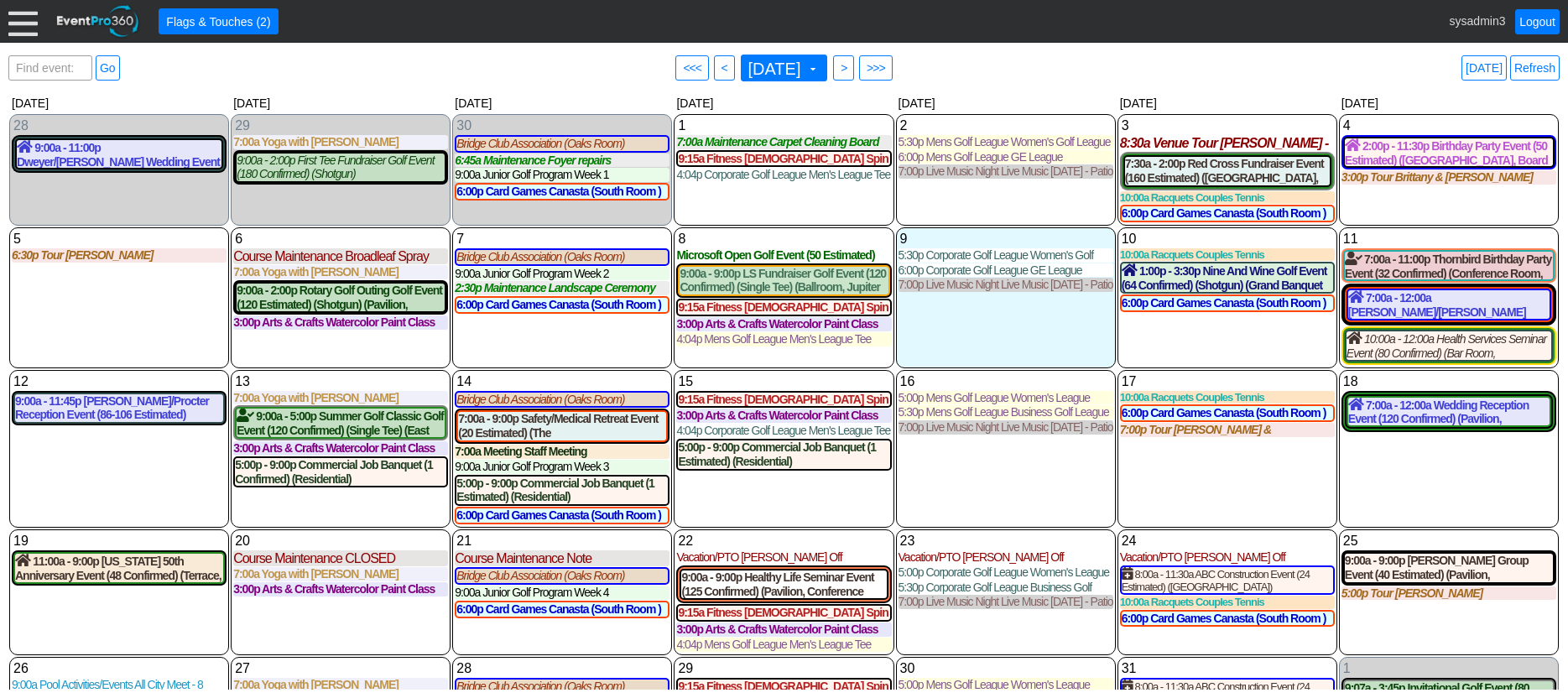
click at [27, 25] on div at bounding box center [23, 21] width 29 height 29
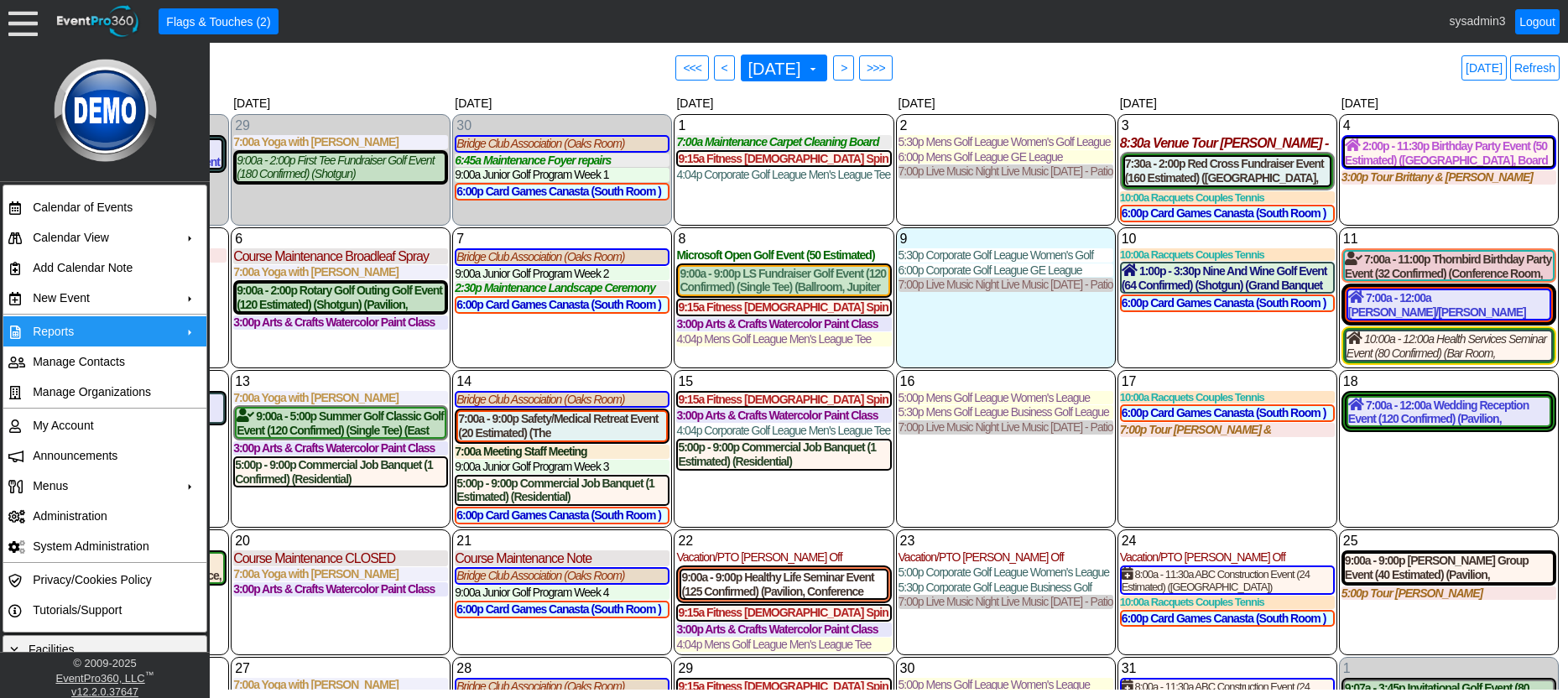
click at [60, 326] on td "Reports" at bounding box center [101, 331] width 150 height 30
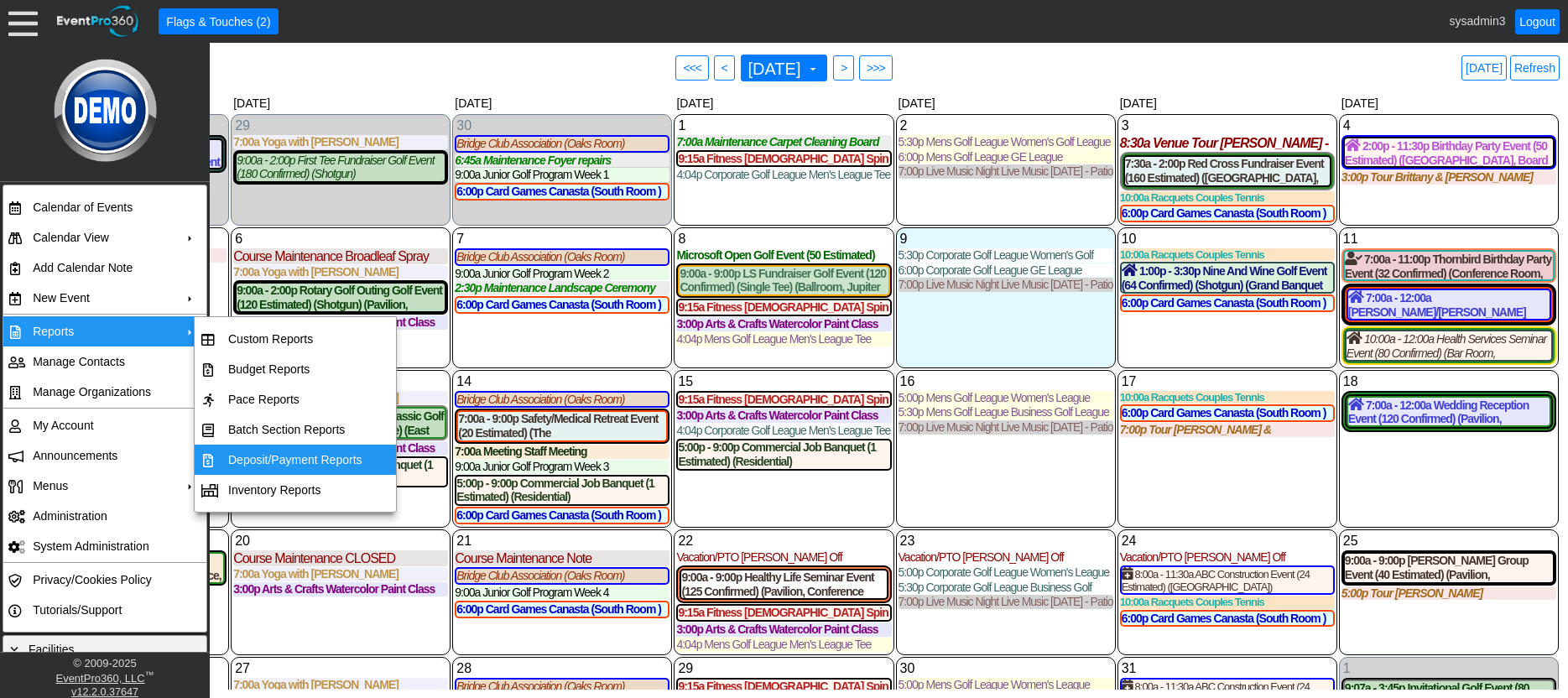
click at [283, 454] on td "Deposit/Payment Reports" at bounding box center [295, 459] width 147 height 30
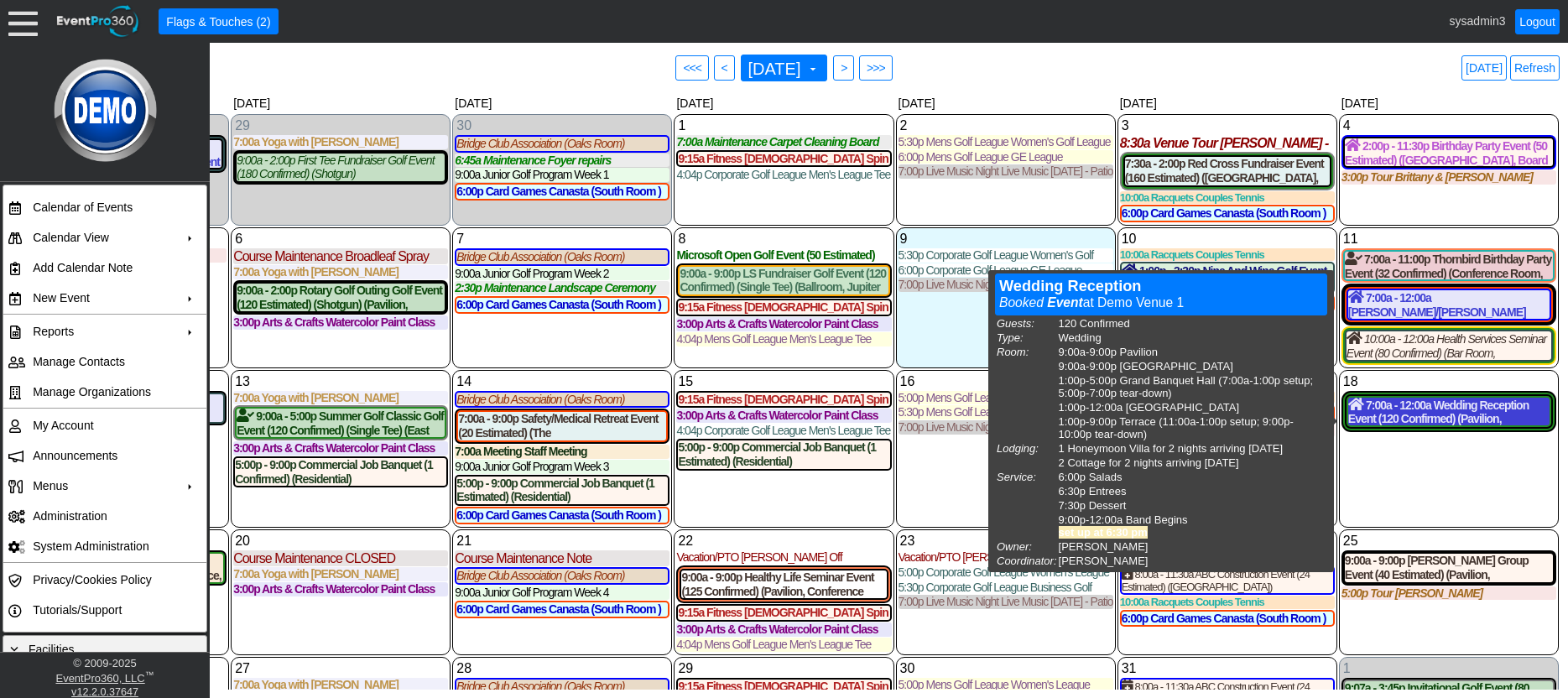
click at [1408, 422] on div "7:00a - 12:00a Wedding Reception Event (120 Confirmed) (Pavilion, West Room, Gr…" at bounding box center [1450, 411] width 202 height 29
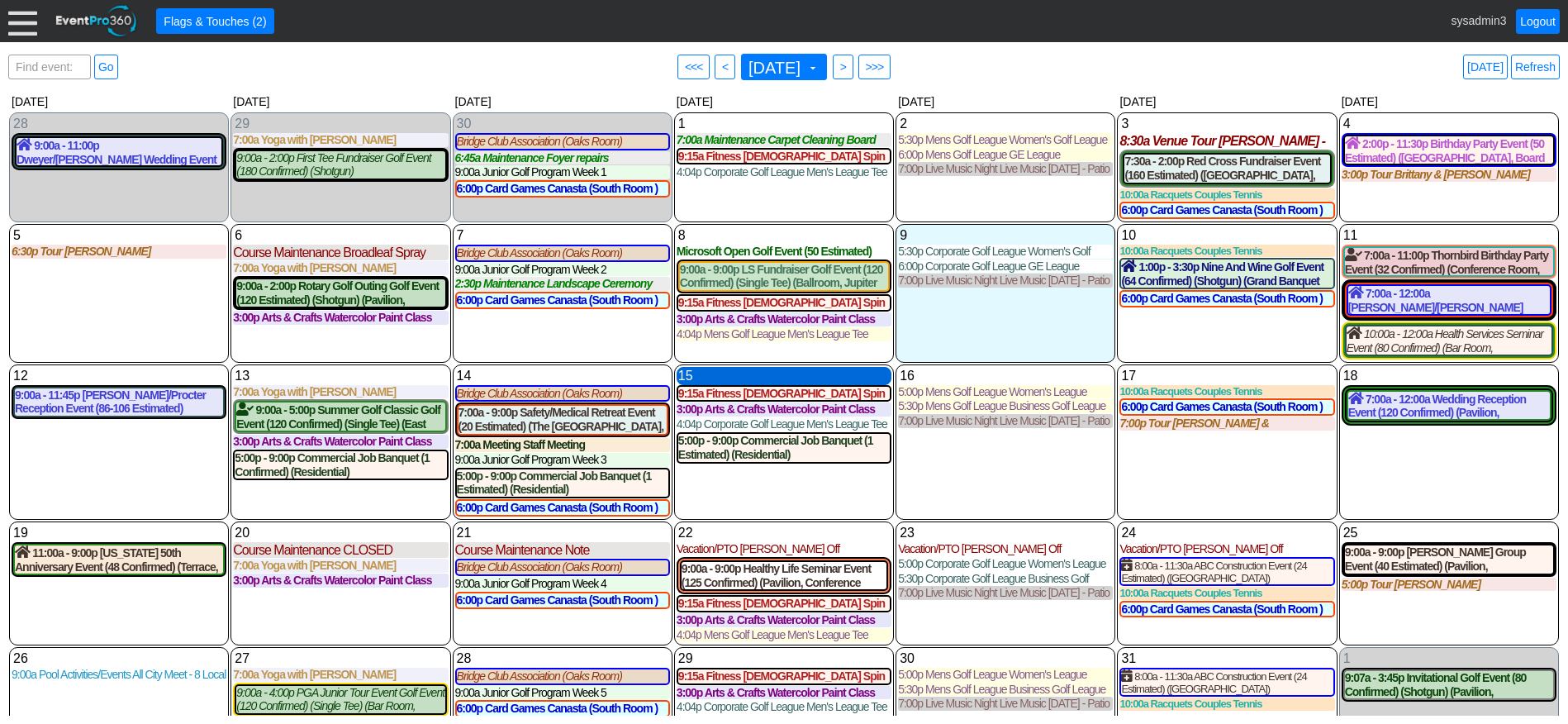
scroll to position [35, 0]
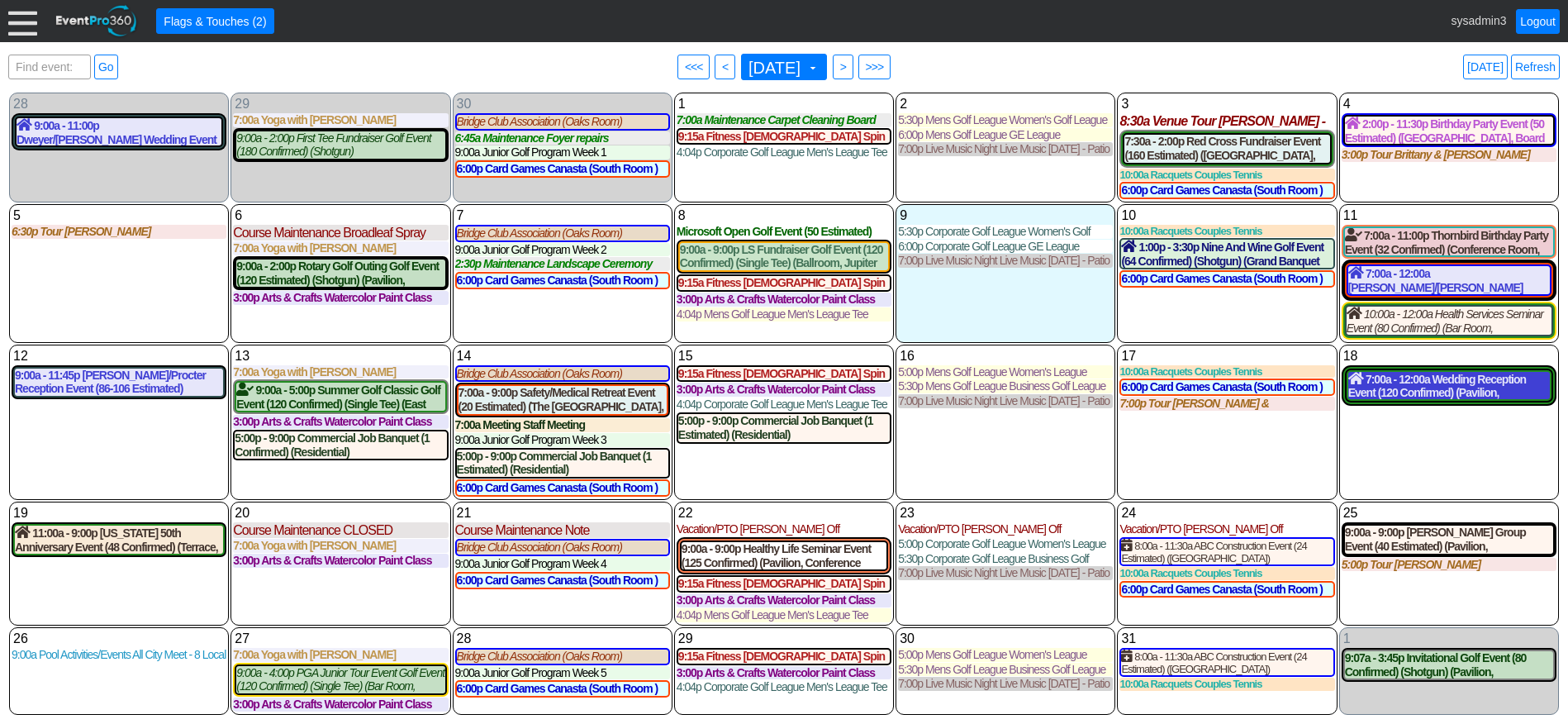
click at [1385, 378] on div "7:00a - 12:00a Wedding Reception Event (120 Confirmed) (Pavilion, West Room, Gr…" at bounding box center [1449, 385] width 201 height 29
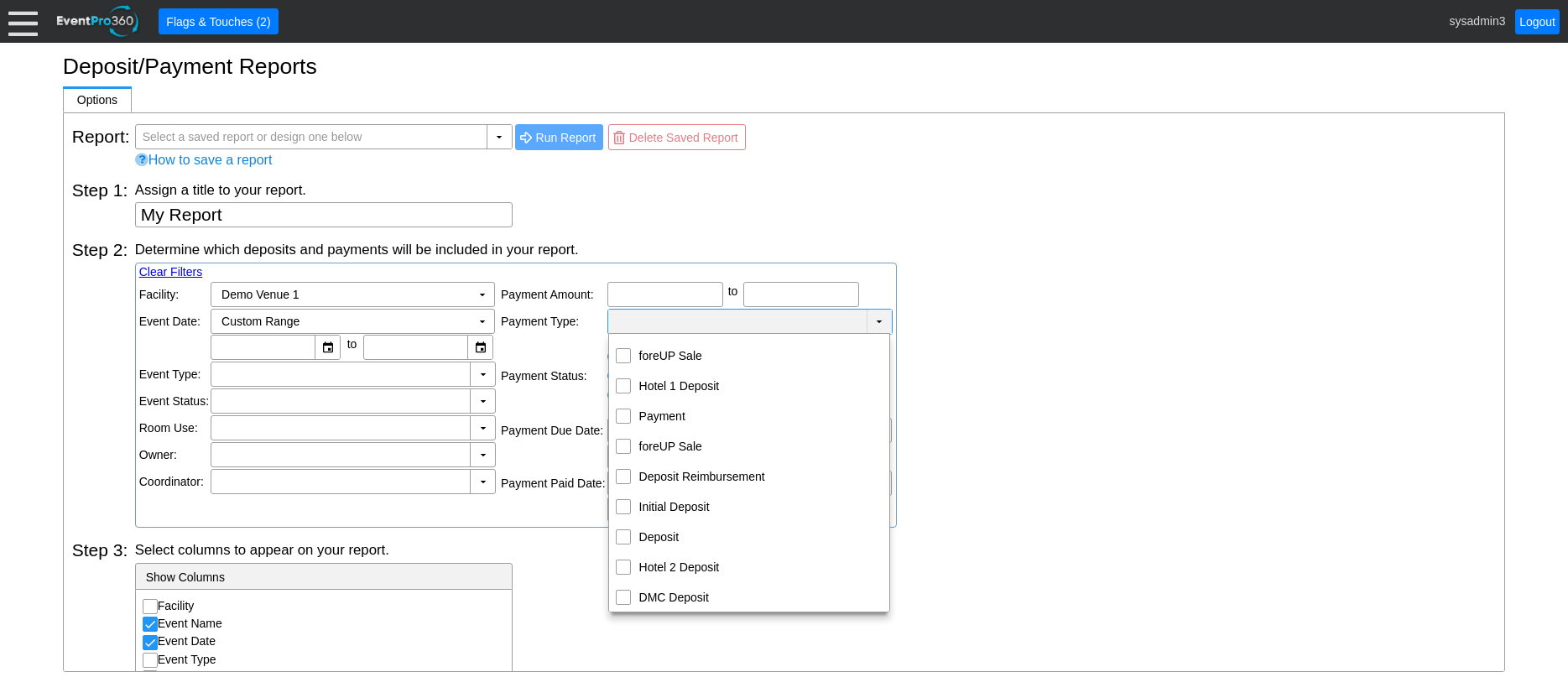
click at [877, 325] on td "▼" at bounding box center [879, 322] width 25 height 25
click at [1084, 269] on div "Determine which deposits and payments will be included in your report. Clear Fi…" at bounding box center [816, 384] width 1362 height 288
click at [879, 316] on td "▼" at bounding box center [879, 322] width 25 height 25
click at [980, 295] on div "Determine which deposits and payments will be included in your report. Clear Fi…" at bounding box center [816, 384] width 1362 height 288
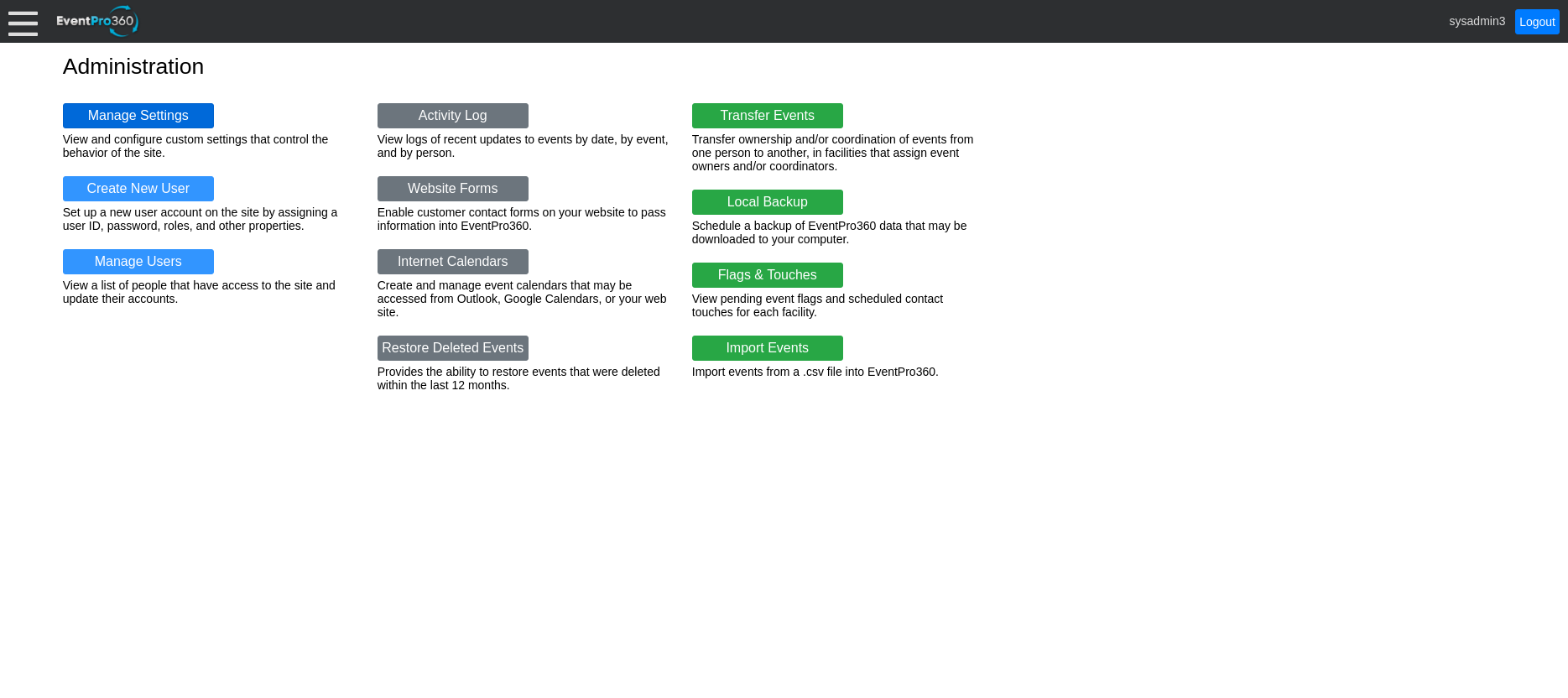
click at [149, 109] on link "Manage Settings" at bounding box center [139, 116] width 151 height 25
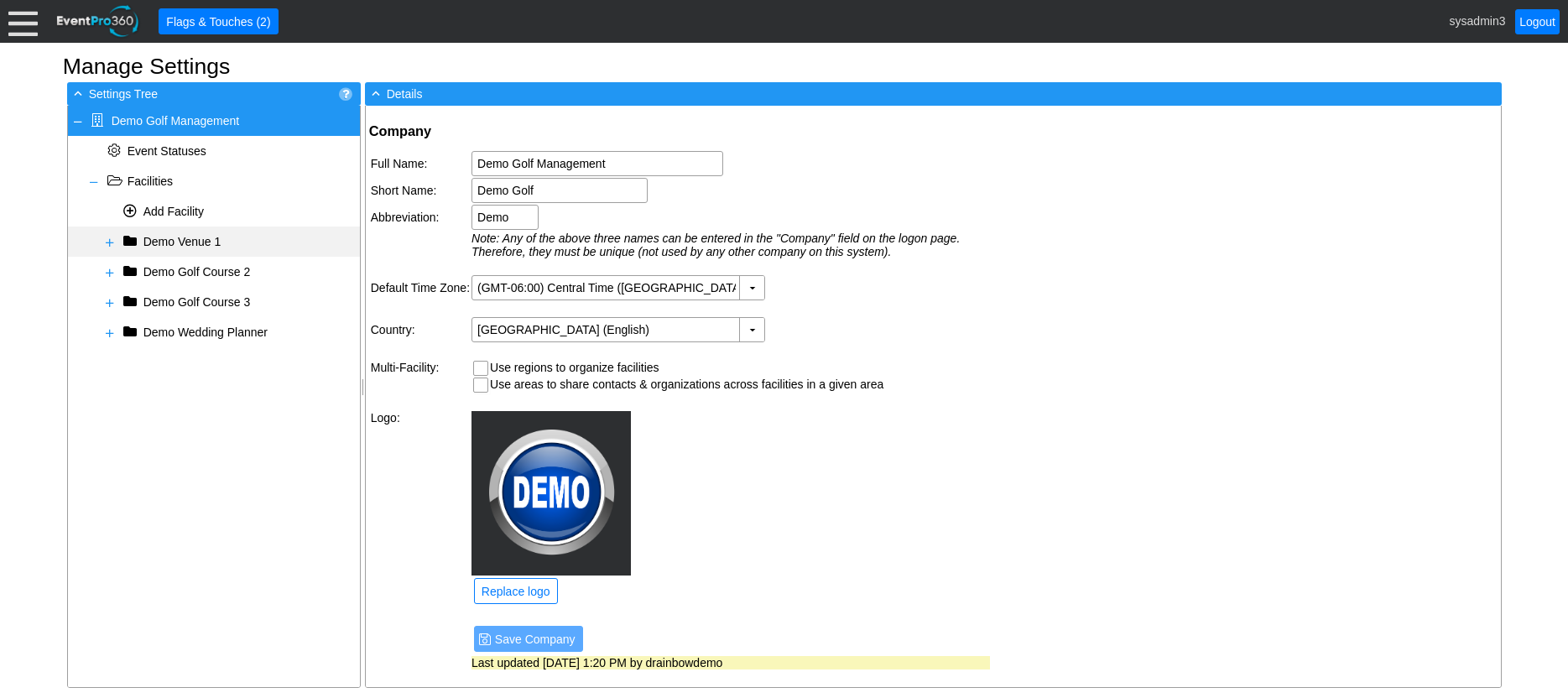
click at [108, 238] on span at bounding box center [110, 242] width 13 height 13
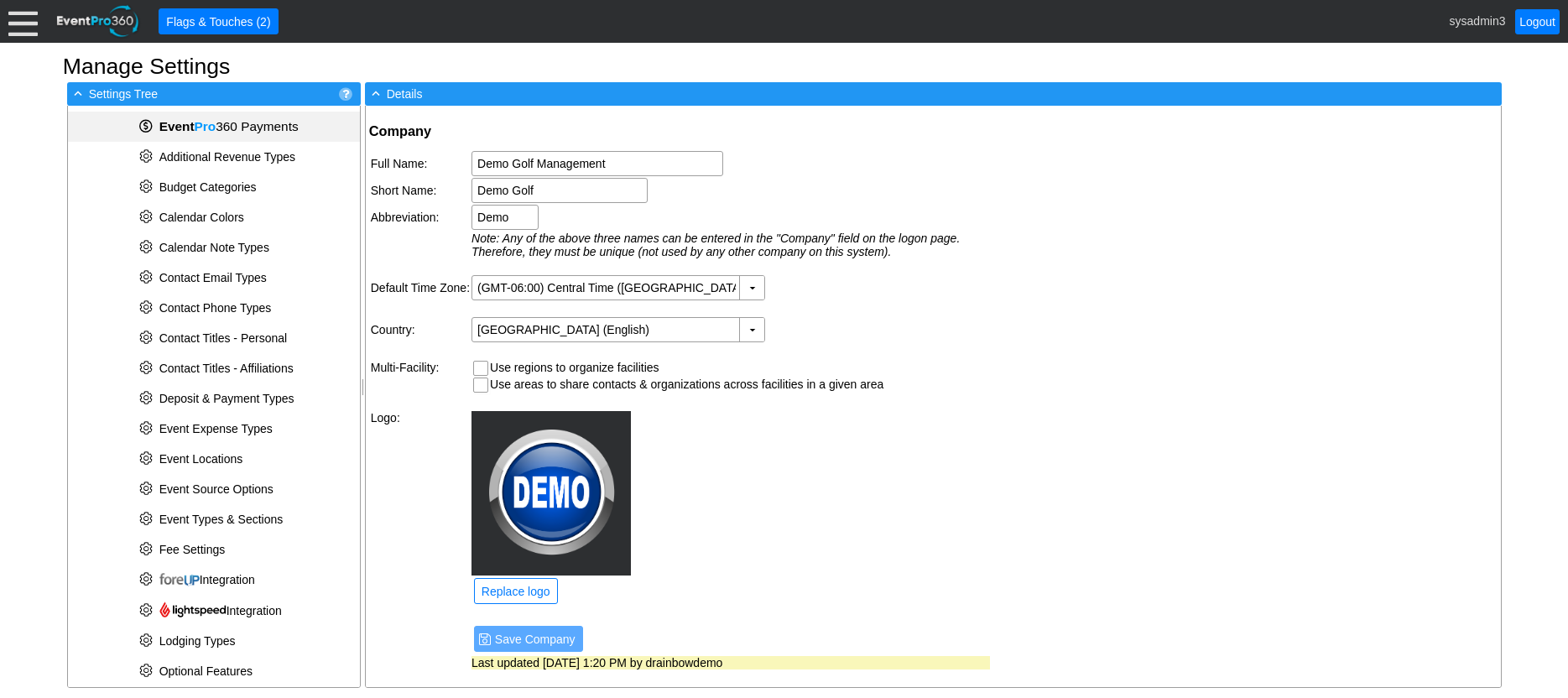
scroll to position [167, 0]
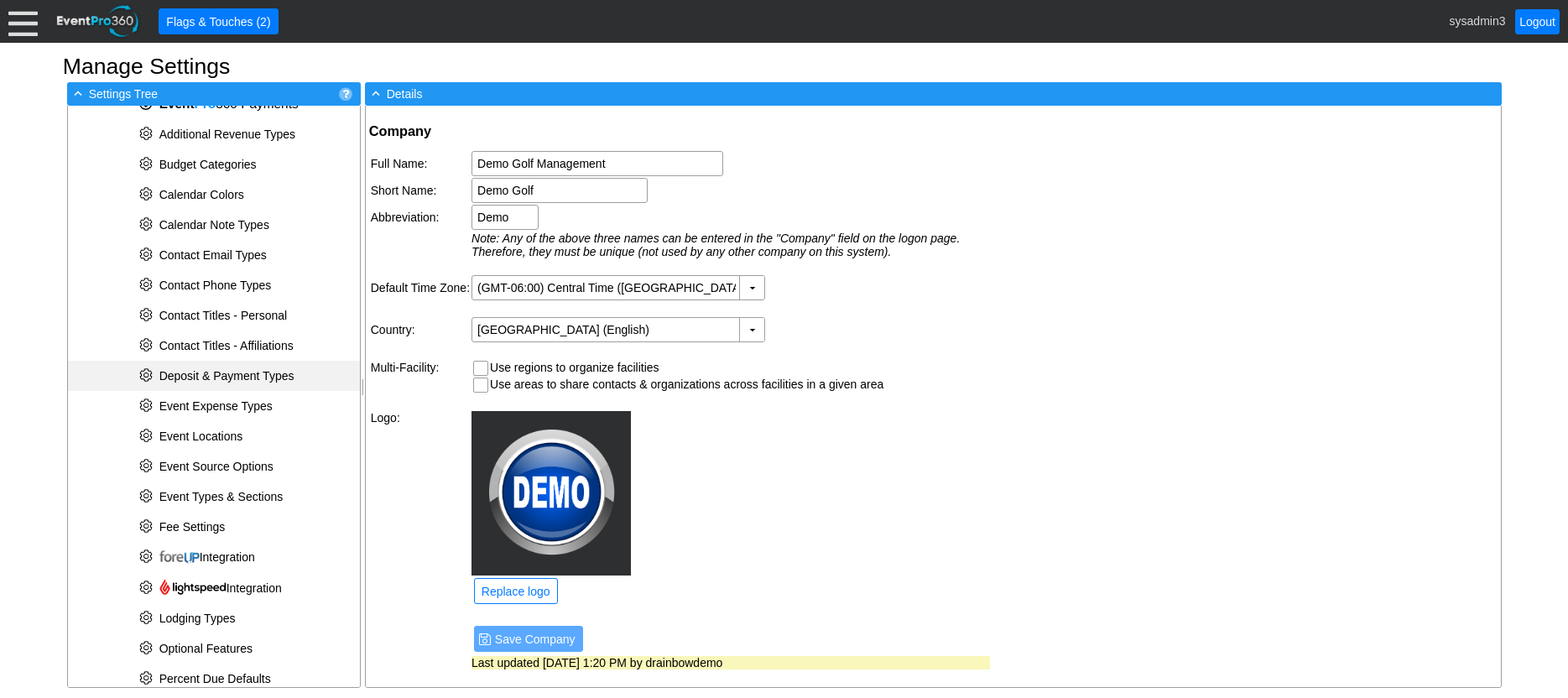
click at [204, 376] on span "Deposit & Payment Types" at bounding box center [227, 375] width 135 height 13
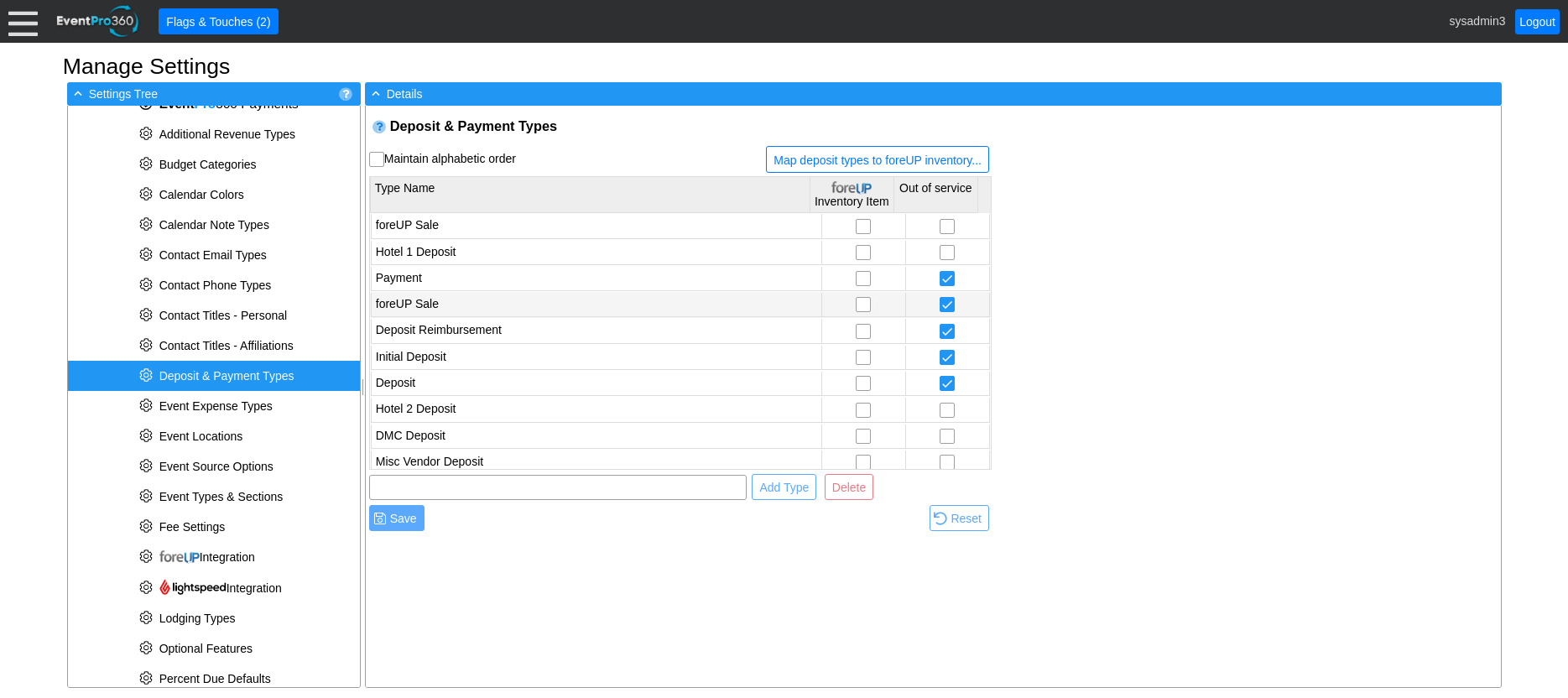
scroll to position [8, 0]
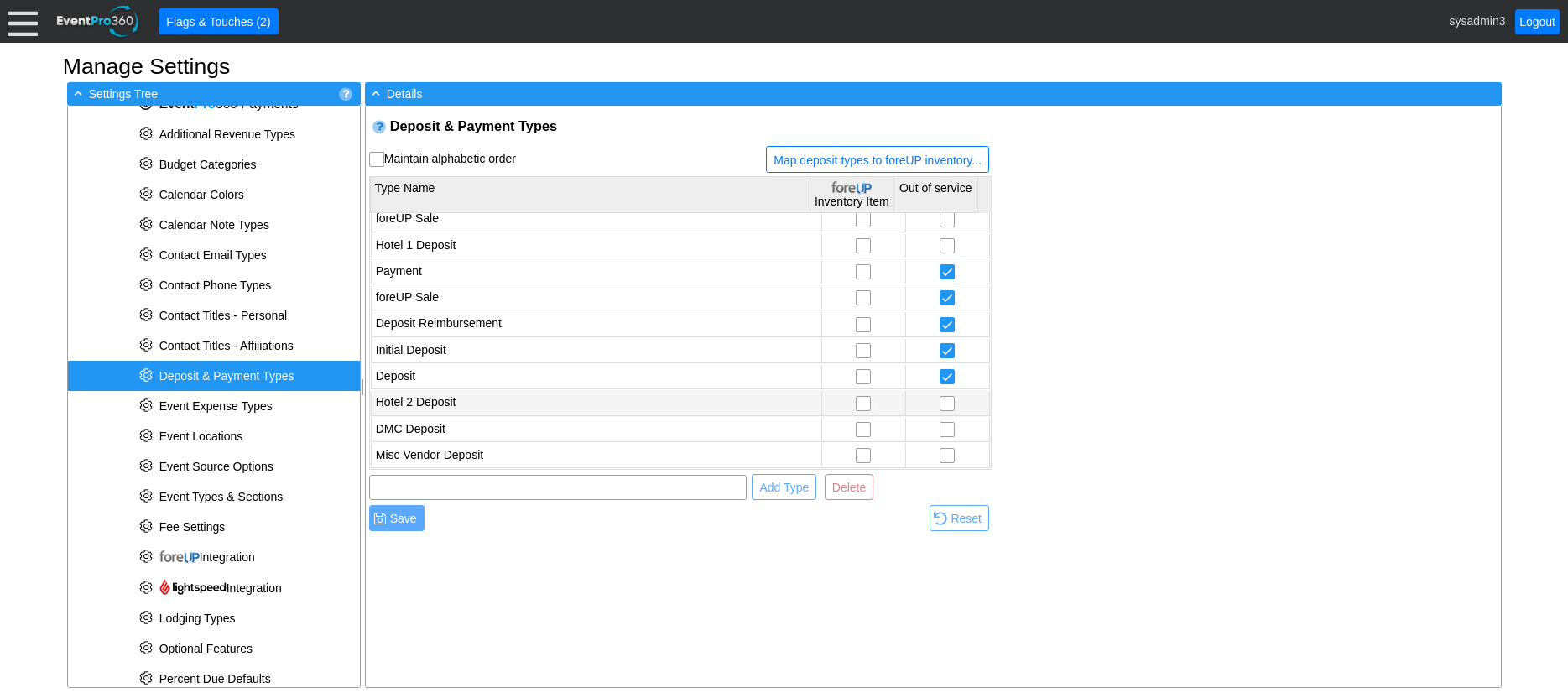
click at [454, 397] on td "Hotel 2 Deposit" at bounding box center [597, 403] width 451 height 25
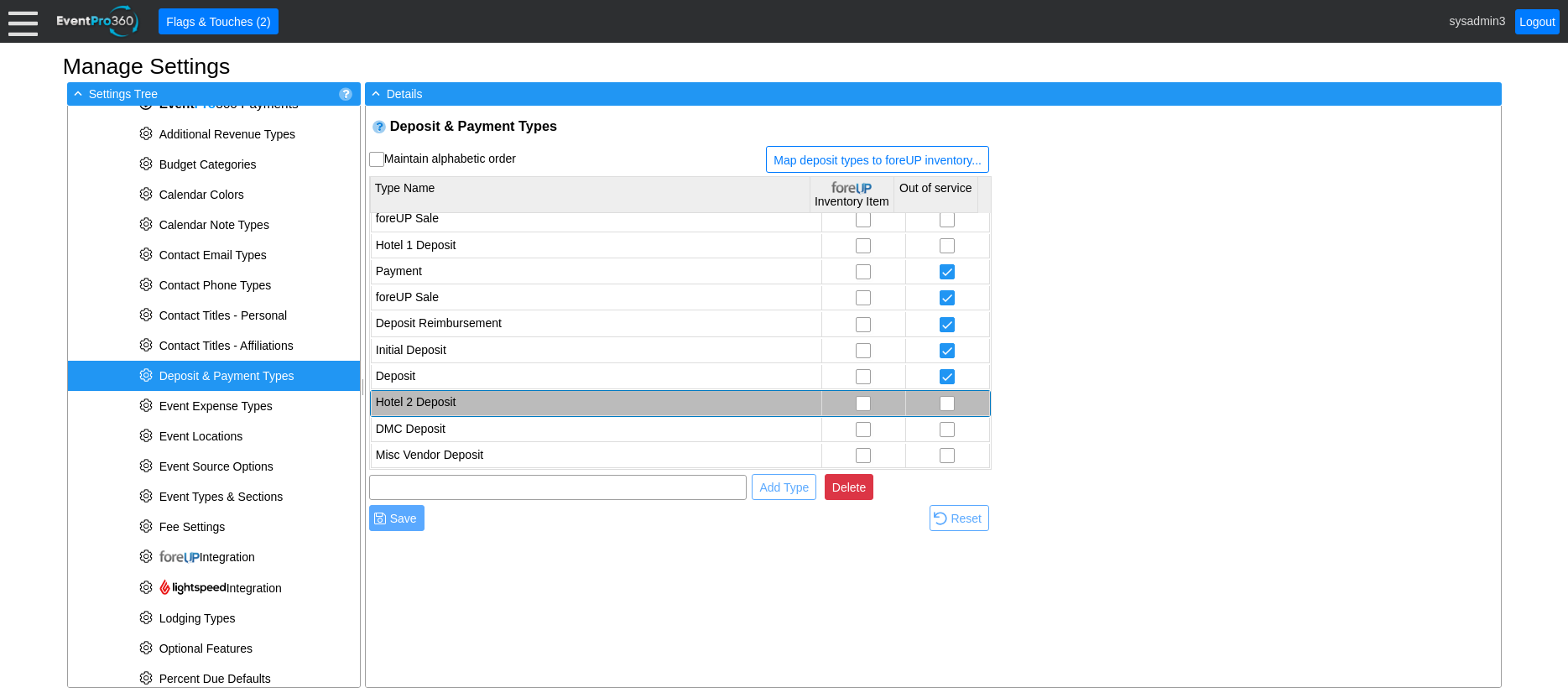
click at [840, 486] on span "Delete" at bounding box center [849, 487] width 40 height 17
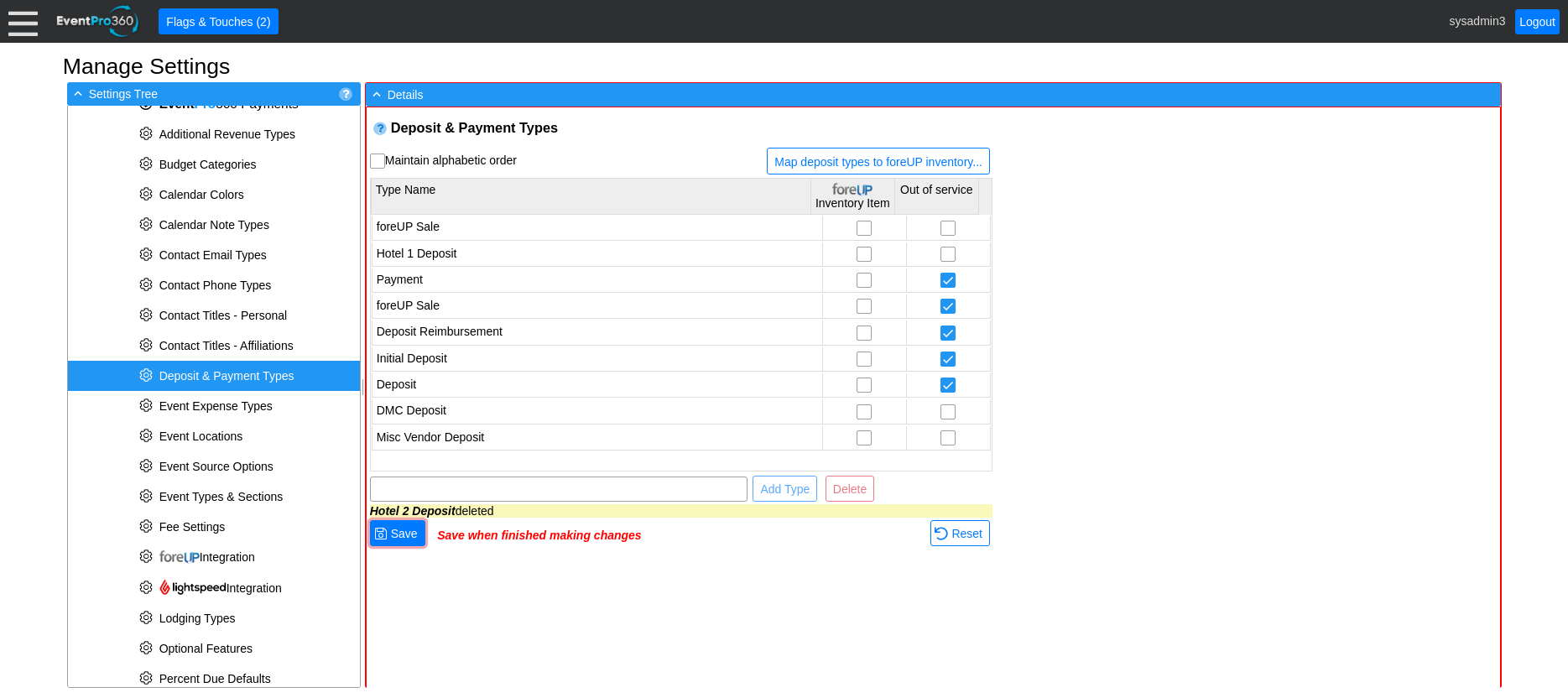
scroll to position [0, 0]
click at [453, 410] on td "DMC Deposit" at bounding box center [598, 411] width 451 height 25
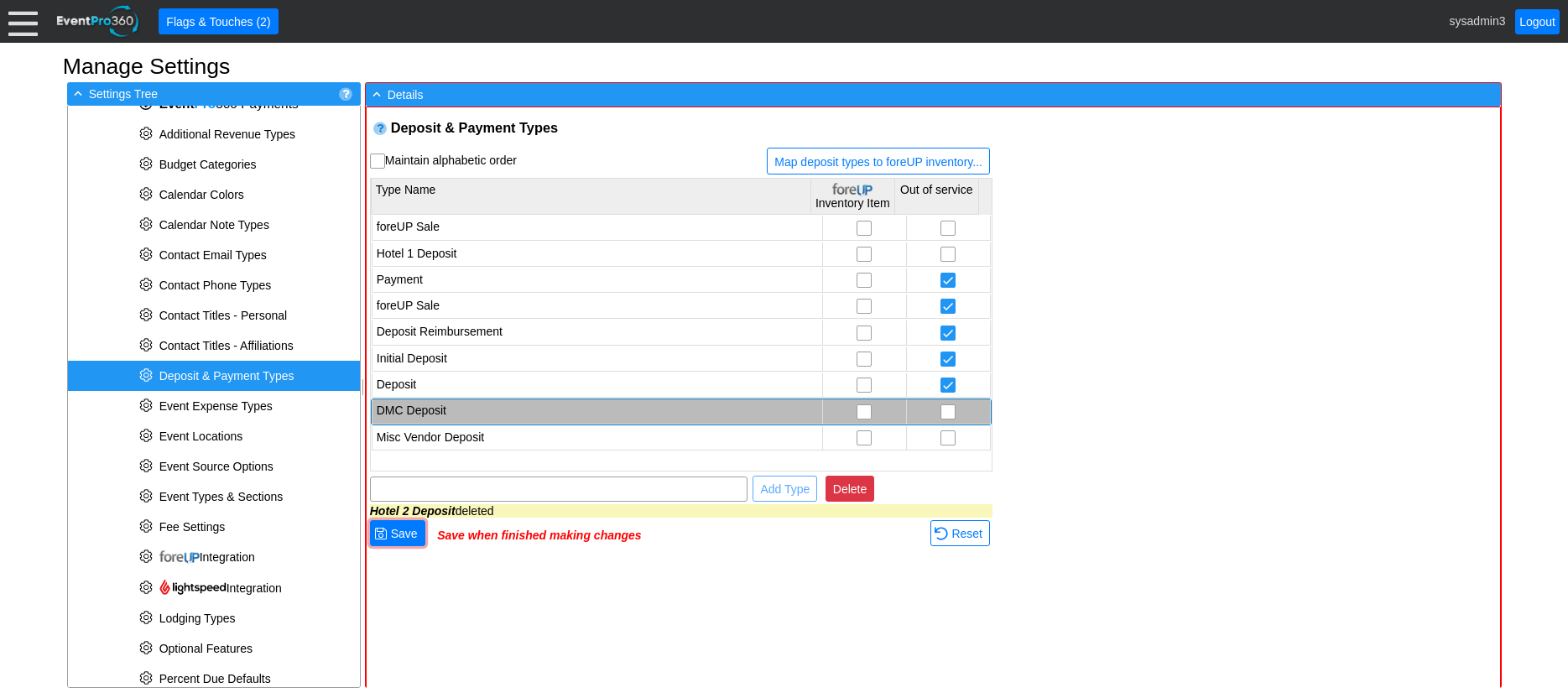
click at [842, 490] on span "Delete" at bounding box center [850, 488] width 40 height 17
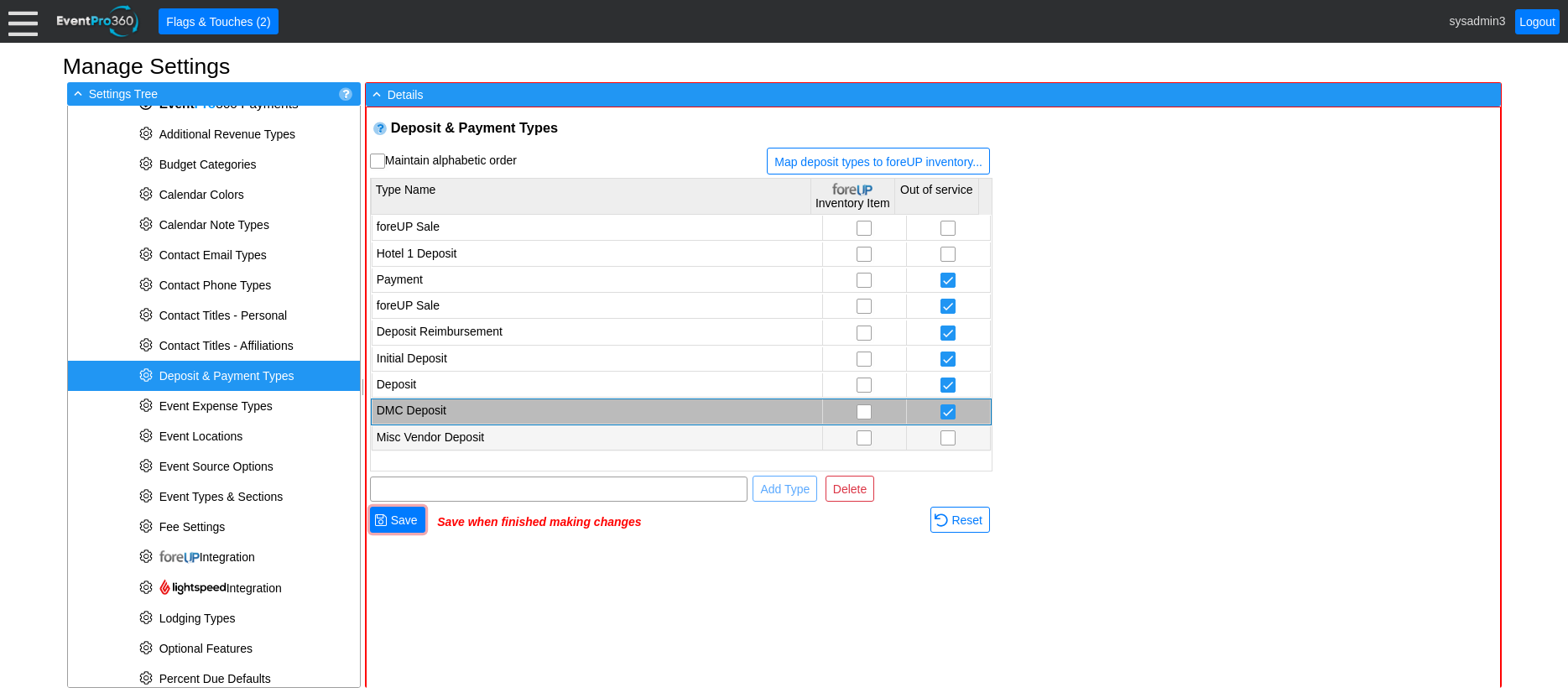
click at [474, 440] on td "Misc Vendor Deposit" at bounding box center [598, 438] width 451 height 25
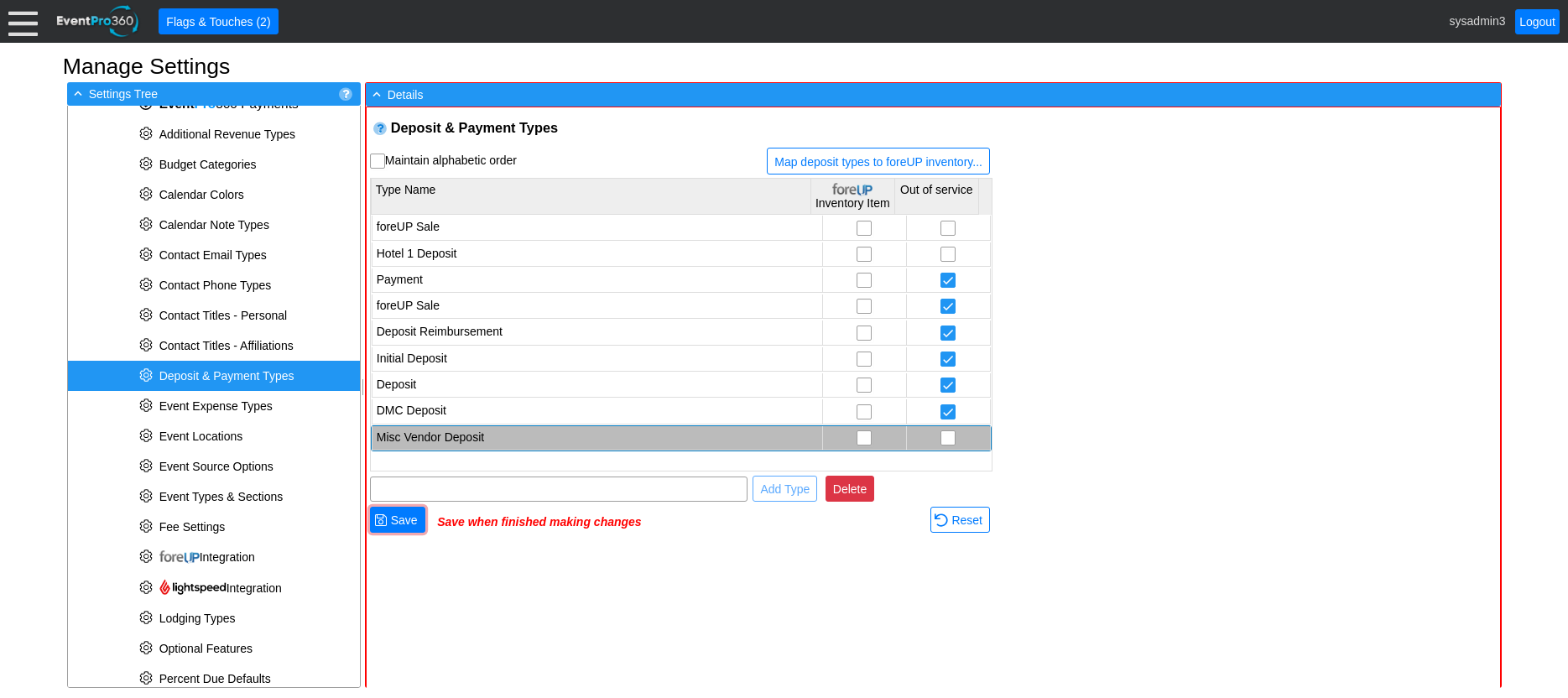
click at [860, 493] on span "Delete" at bounding box center [850, 488] width 40 height 17
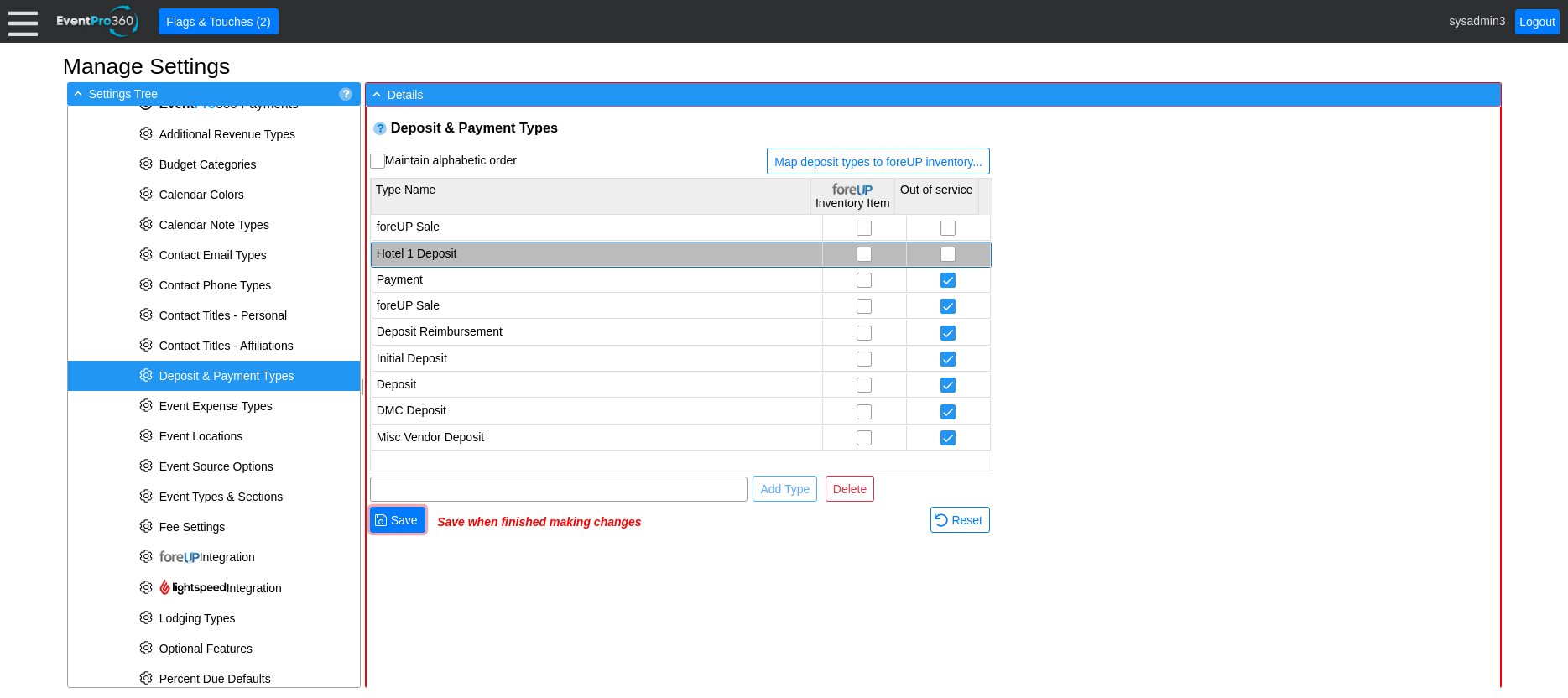
click at [498, 247] on td "Hotel 1 Deposit" at bounding box center [598, 254] width 451 height 25
click at [856, 490] on span "Delete" at bounding box center [850, 488] width 40 height 17
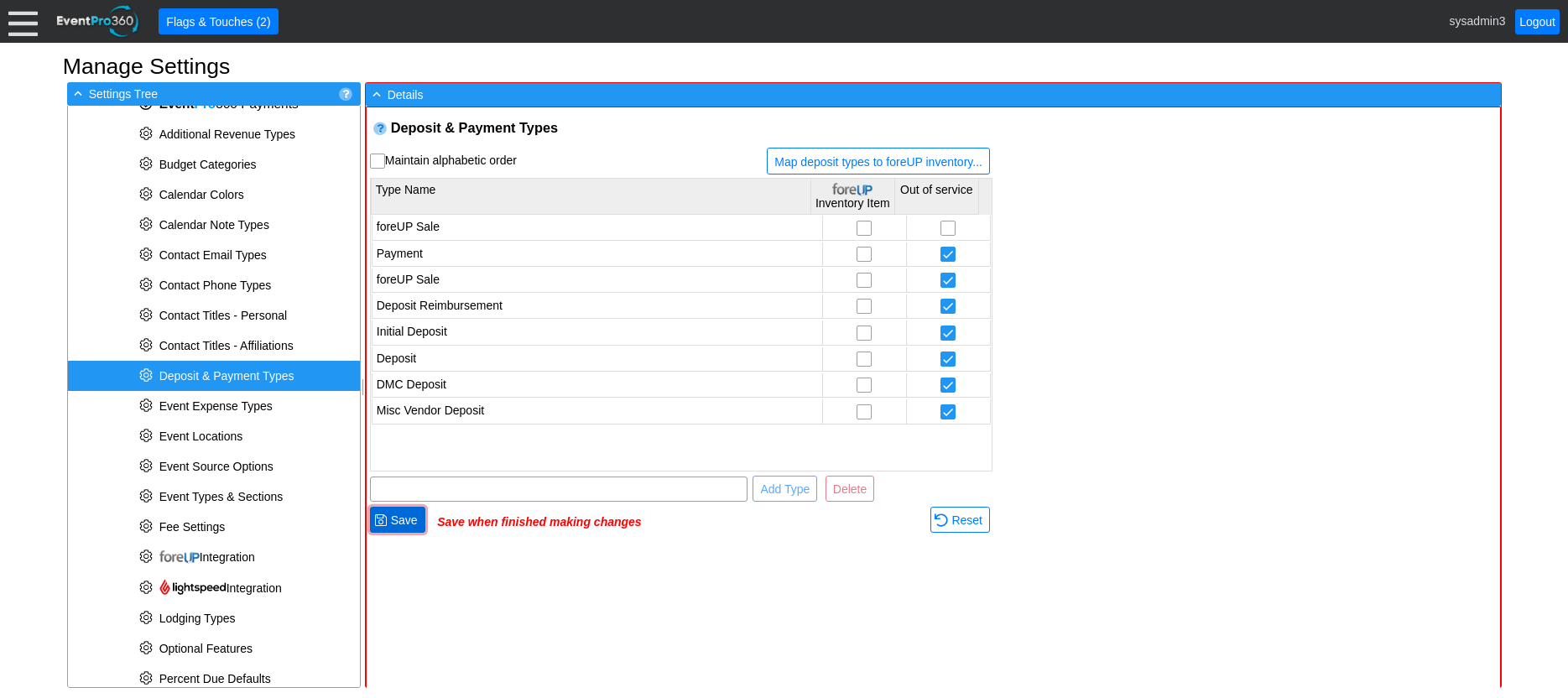
click at [411, 525] on span "Save" at bounding box center [405, 519] width 33 height 17
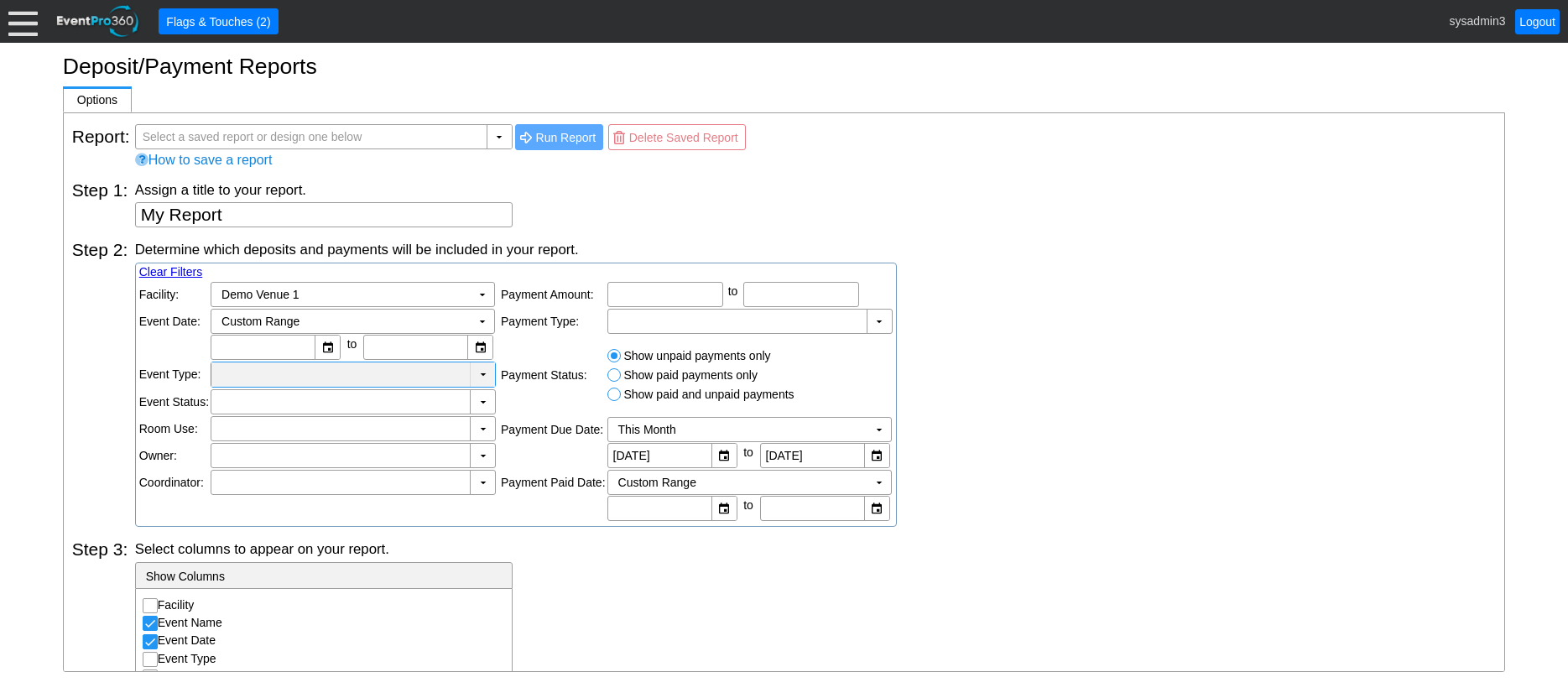
click at [324, 373] on div at bounding box center [340, 374] width 252 height 17
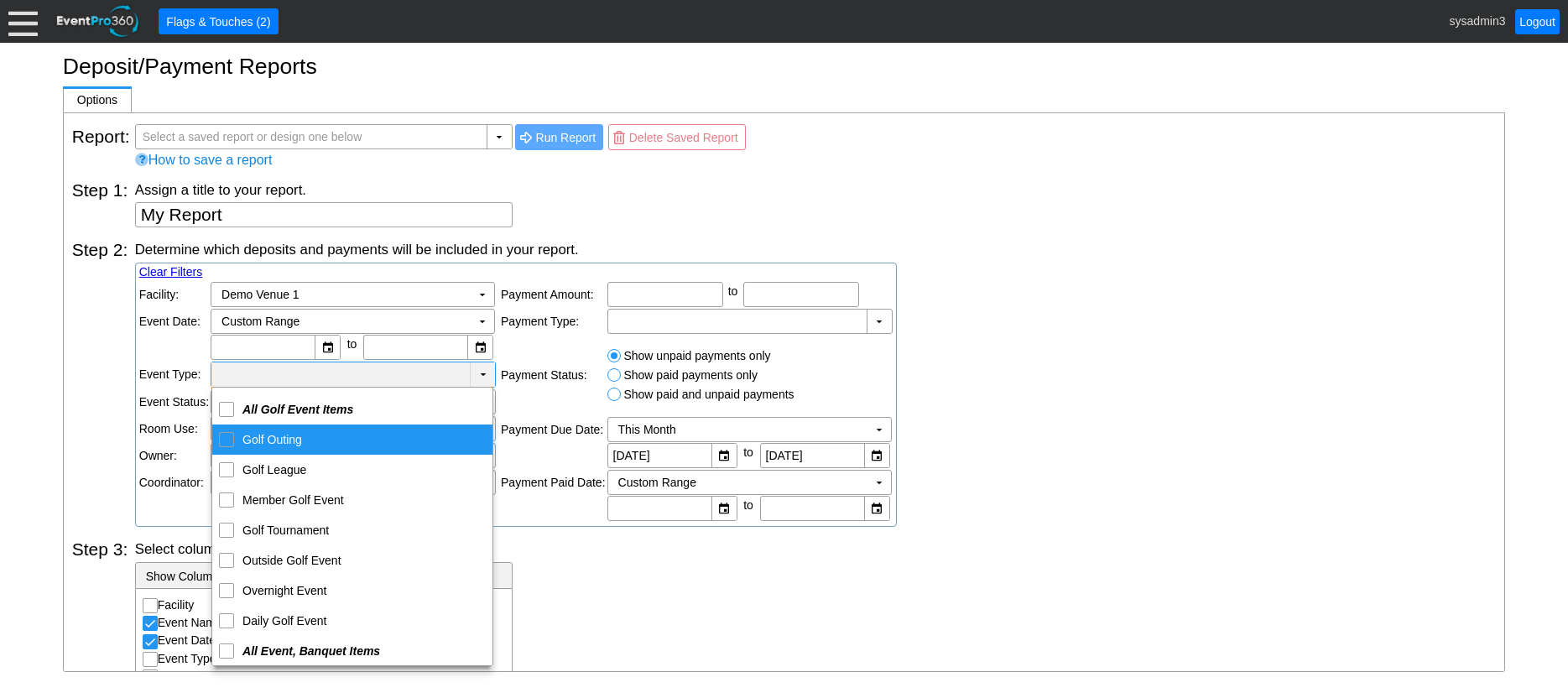
click at [958, 224] on div "Assign a title to your report. My Report" at bounding box center [816, 204] width 1362 height 47
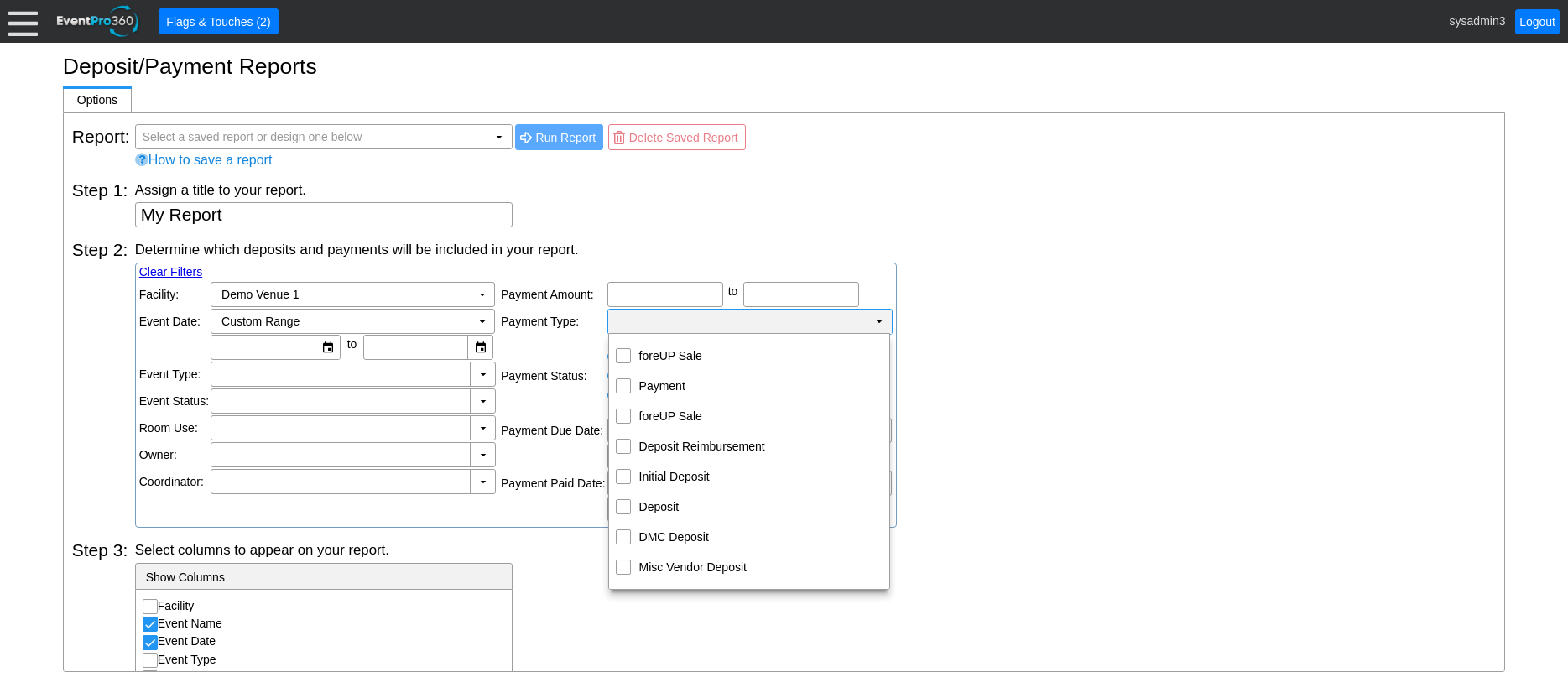
click at [877, 319] on td "▼" at bounding box center [879, 322] width 25 height 25
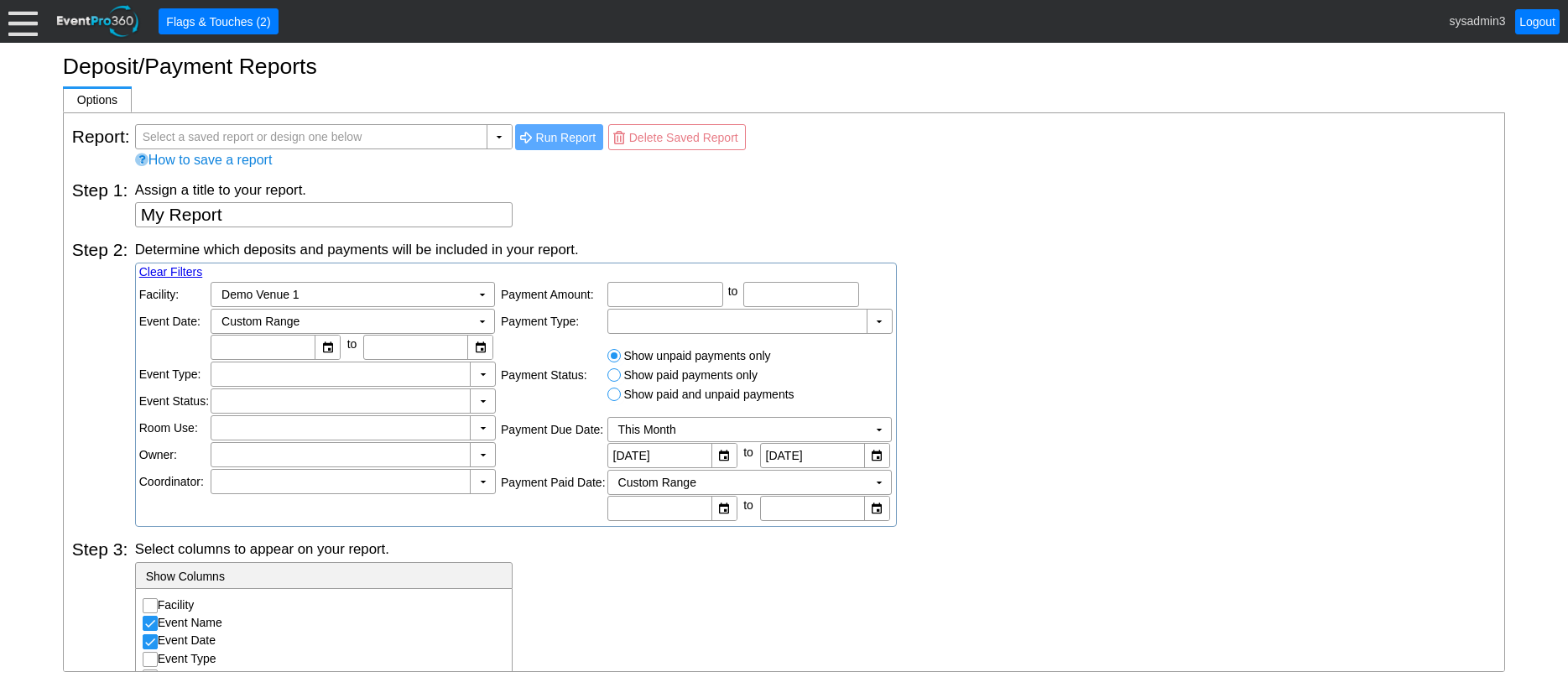
click at [983, 329] on div "Determine which deposits and payments will be included in your report. Clear Fi…" at bounding box center [816, 383] width 1362 height 287
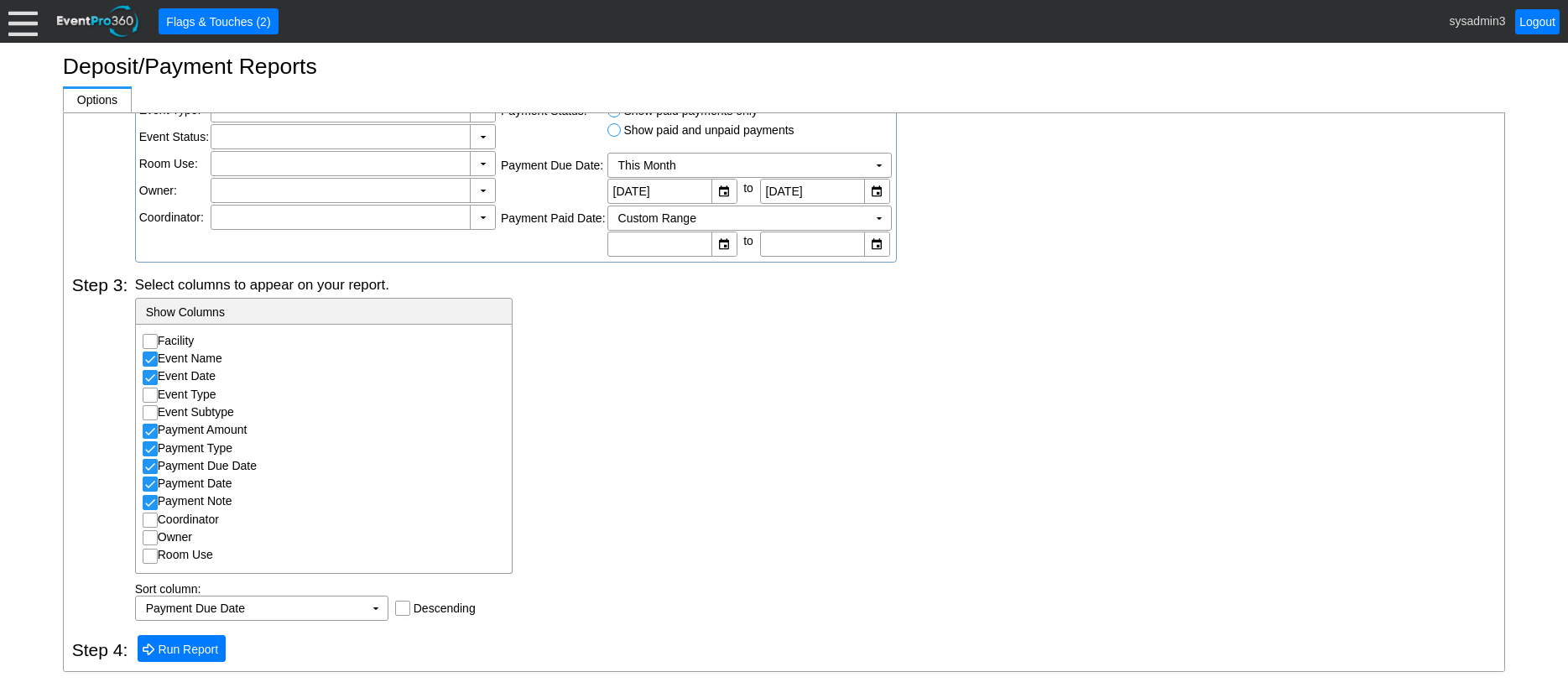
scroll to position [267, 0]
click at [368, 602] on td "▼" at bounding box center [376, 606] width 24 height 24
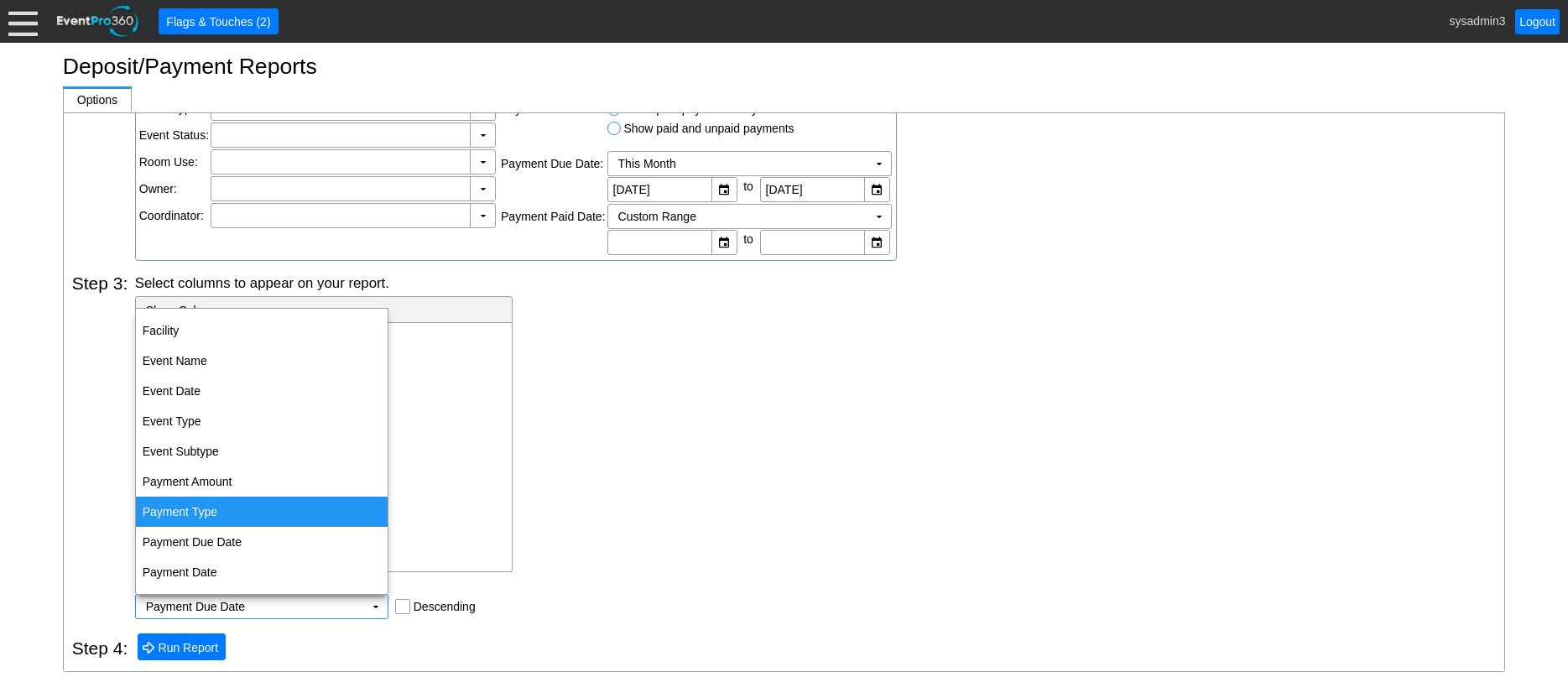
click at [643, 465] on div "Select columns to appear on your report. - Show Columns Facility Event Name Eve…" at bounding box center [816, 446] width 1362 height 345
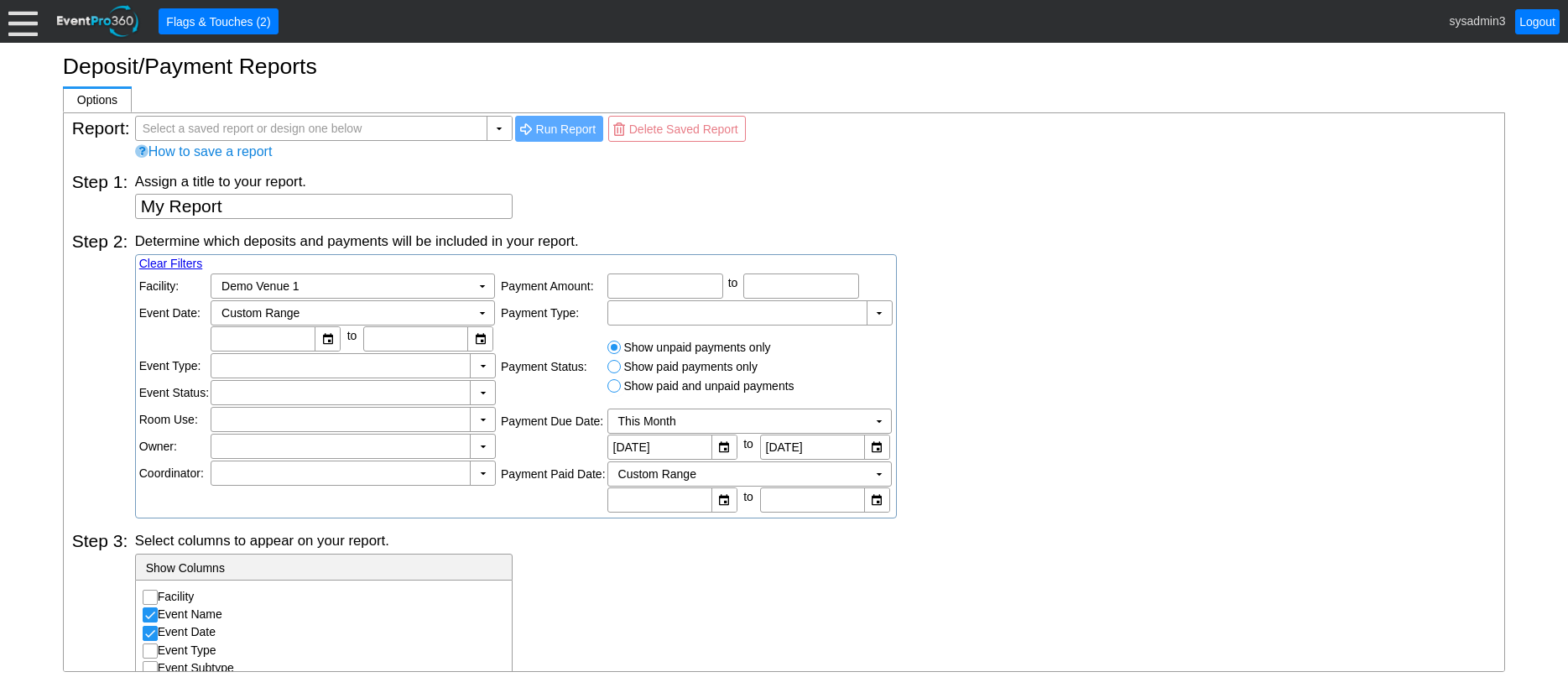
scroll to position [0, 0]
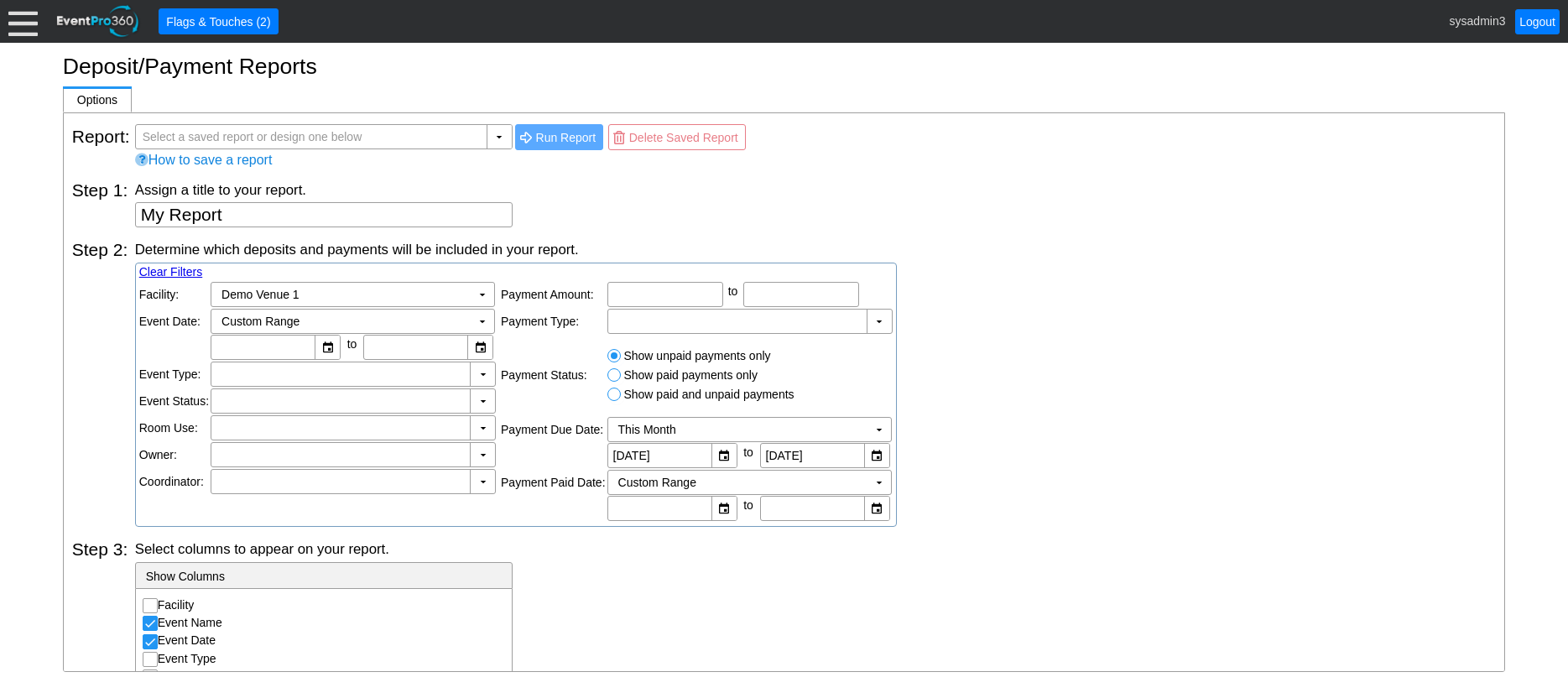
click at [18, 24] on div at bounding box center [23, 21] width 29 height 29
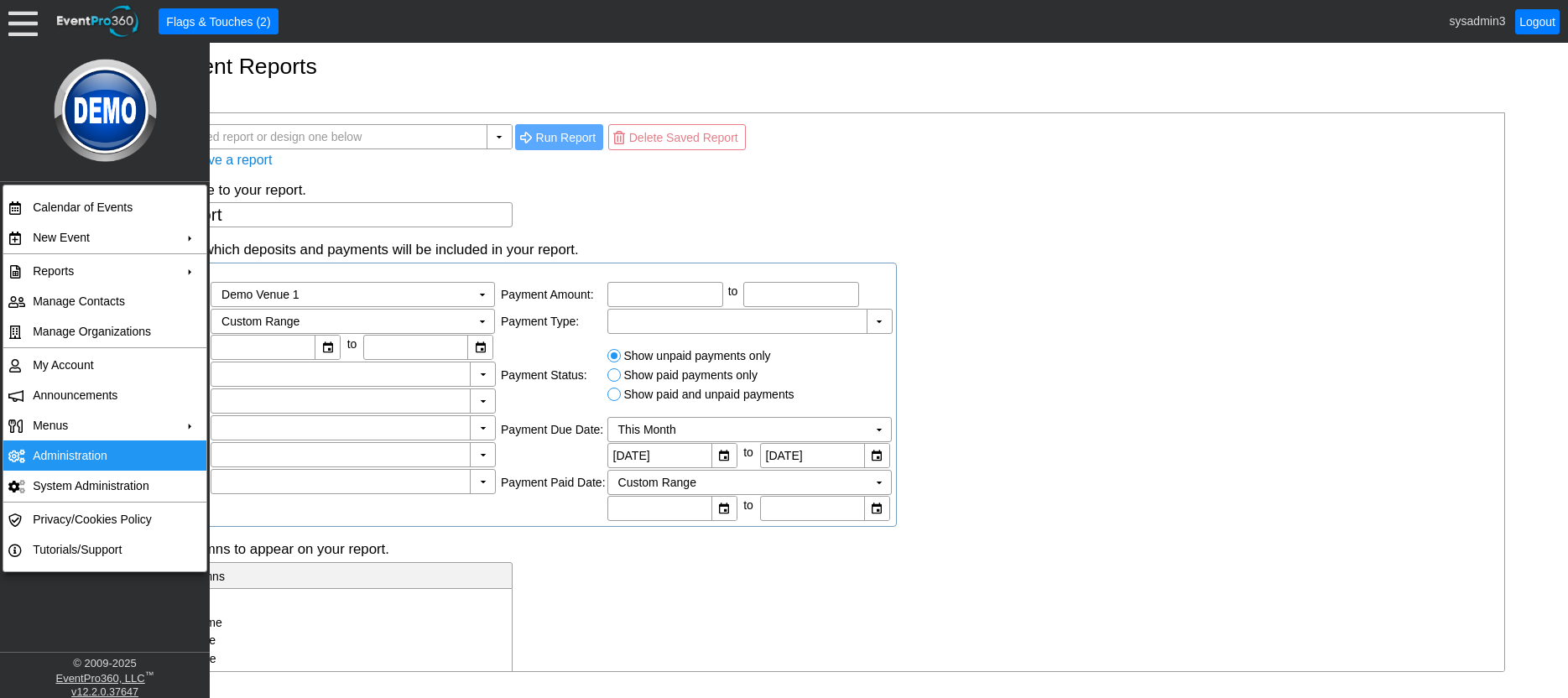
click at [68, 454] on td "Administration" at bounding box center [101, 455] width 150 height 30
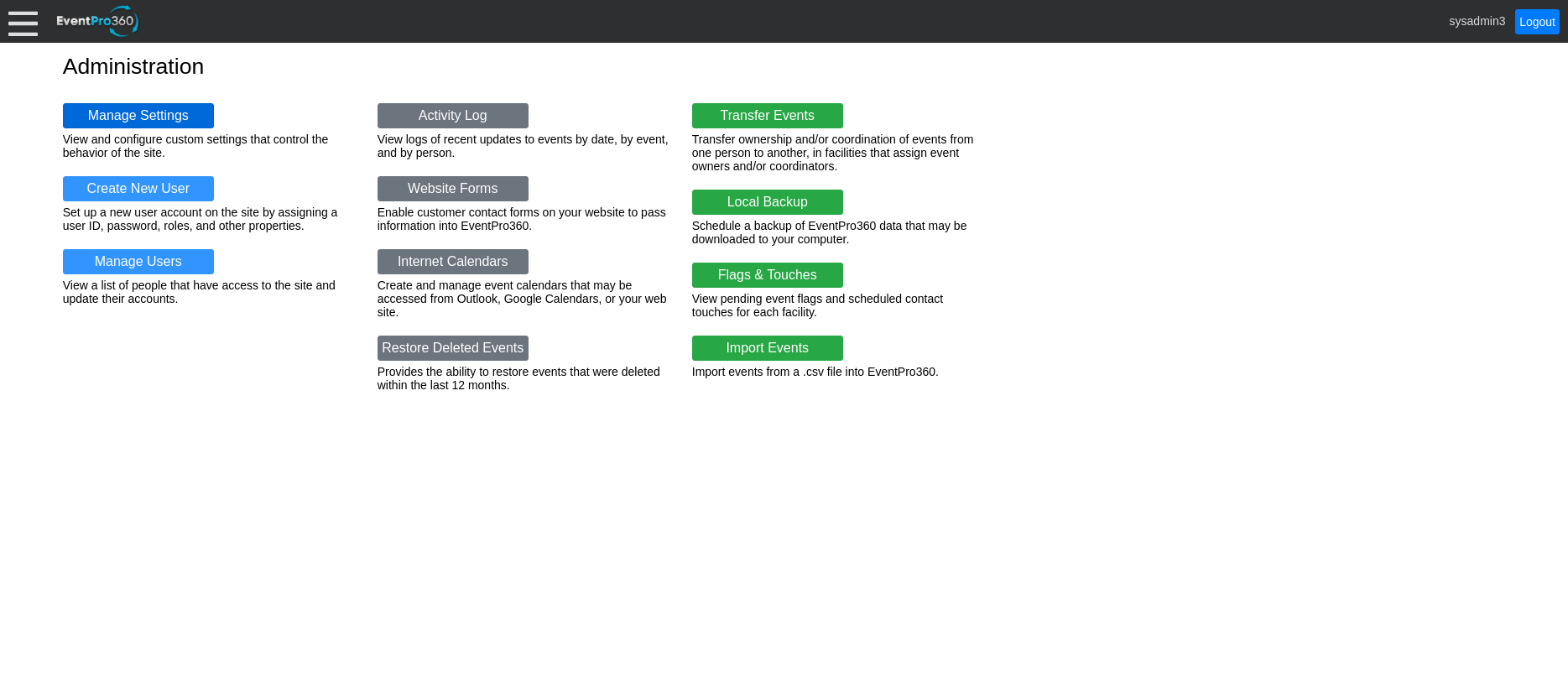
click at [162, 118] on link "Manage Settings" at bounding box center [139, 116] width 151 height 25
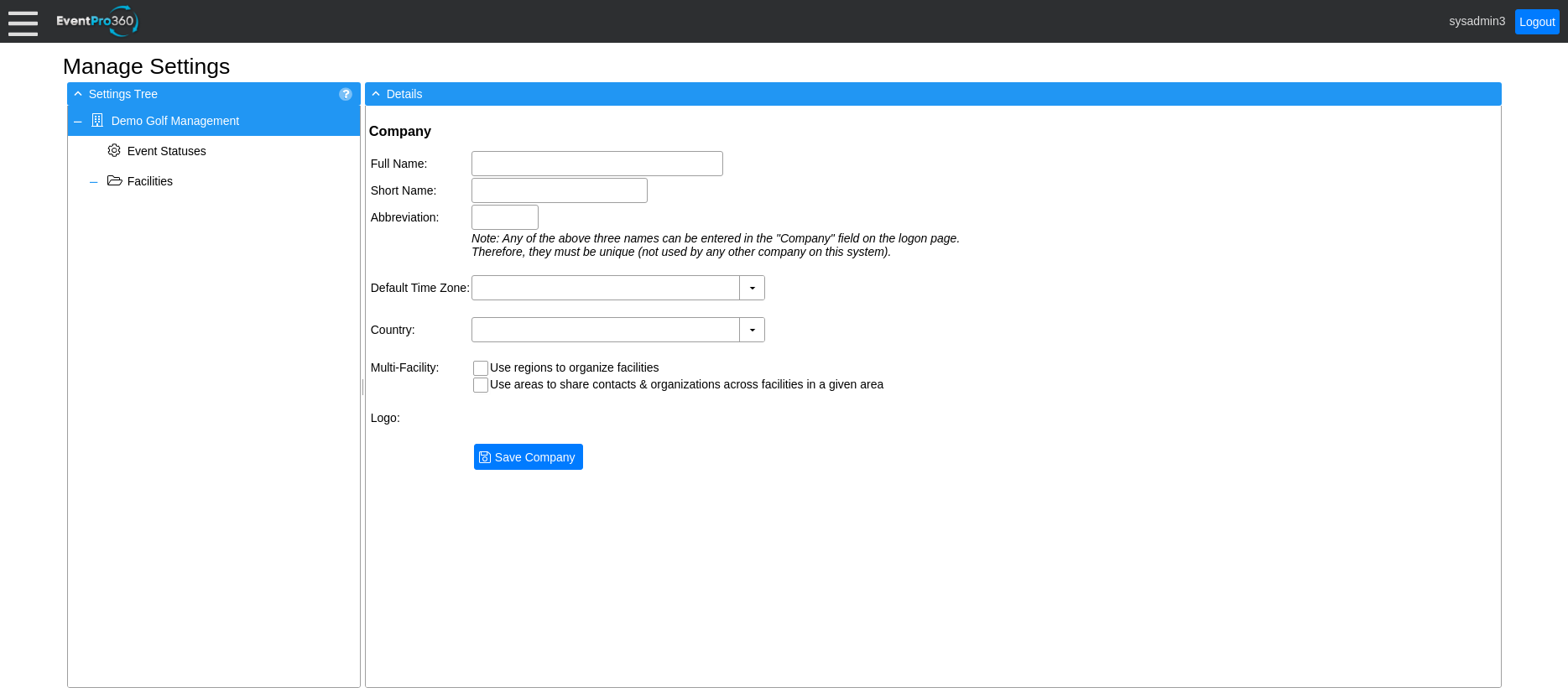
type input "Demo Golf Management"
type input "Demo Golf"
type input "Demo"
type input "(GMT-06:00) Central Time ([GEOGRAPHIC_DATA] & [GEOGRAPHIC_DATA])"
type input "[GEOGRAPHIC_DATA] (English)"
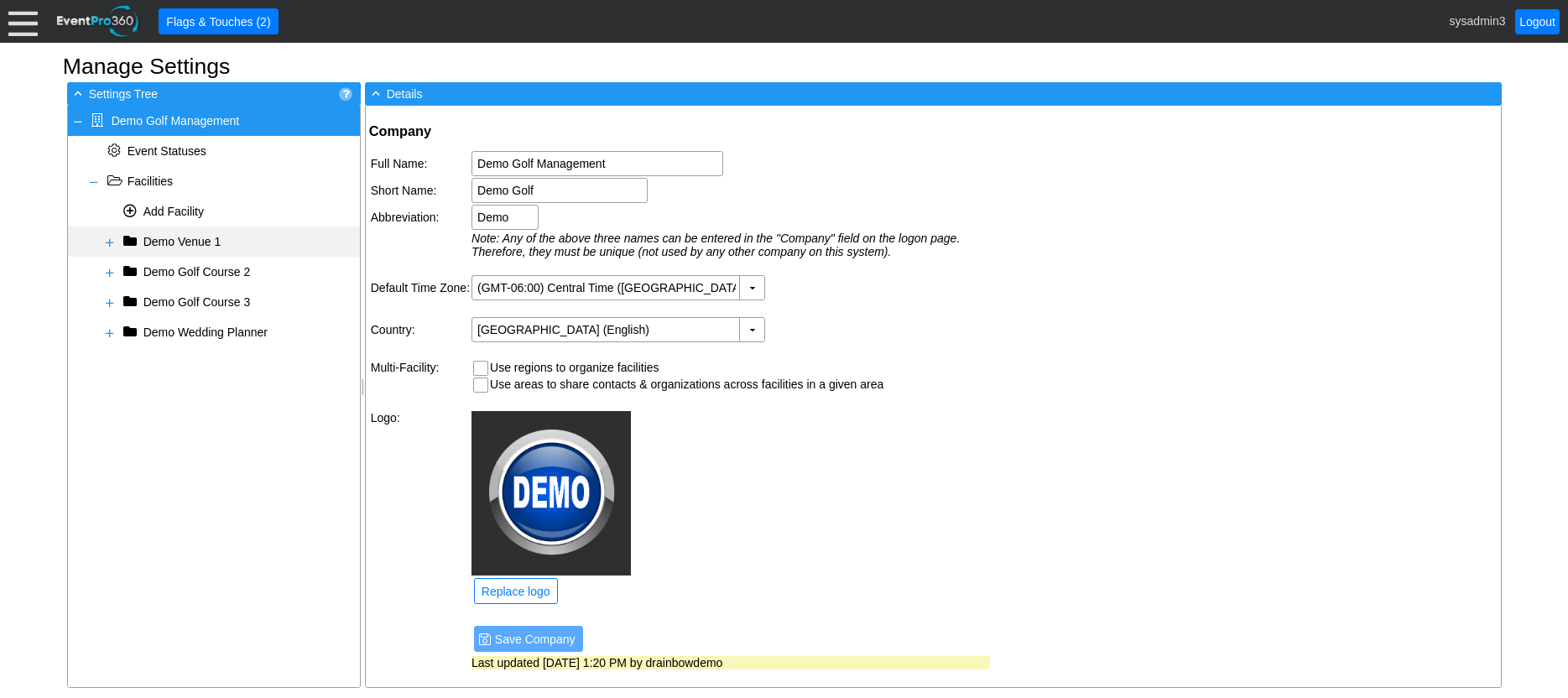
click at [109, 243] on span at bounding box center [110, 242] width 13 height 13
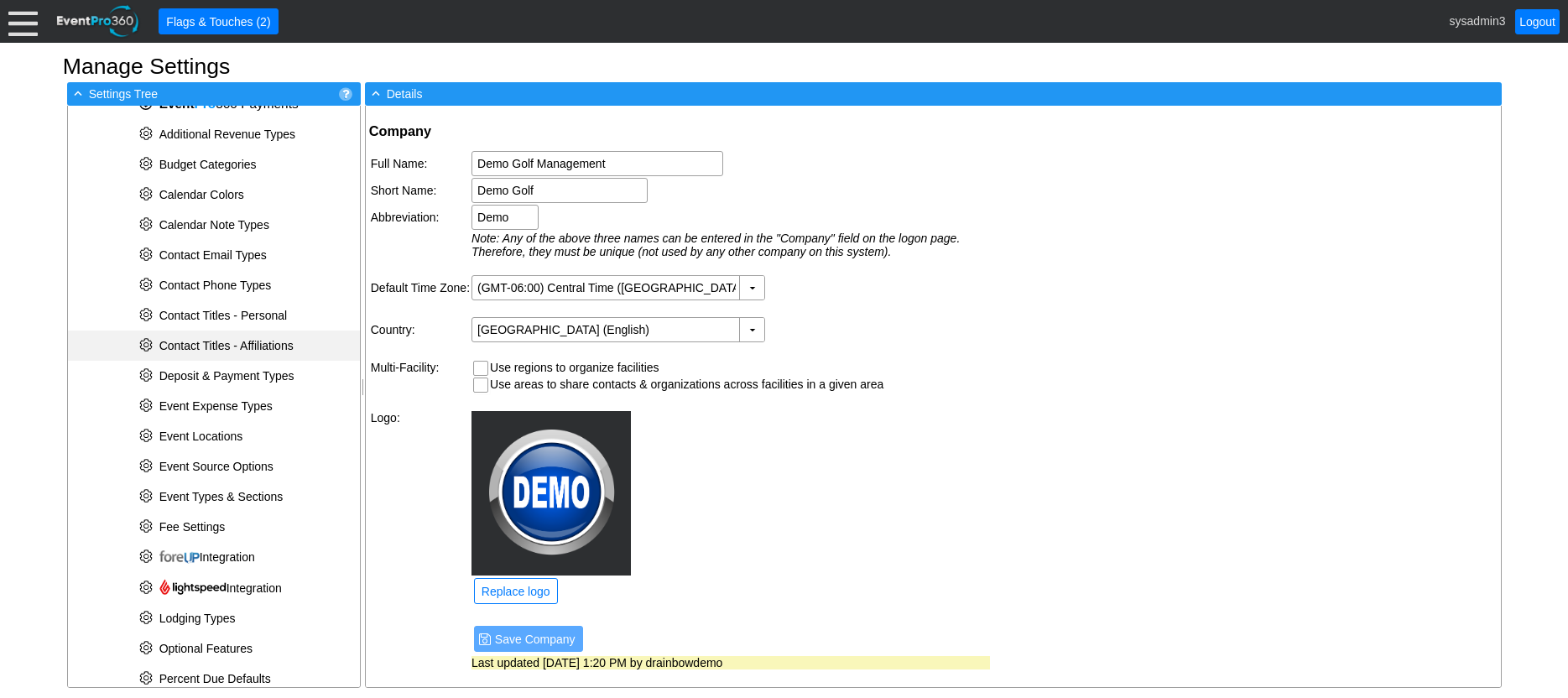
scroll to position [252, 0]
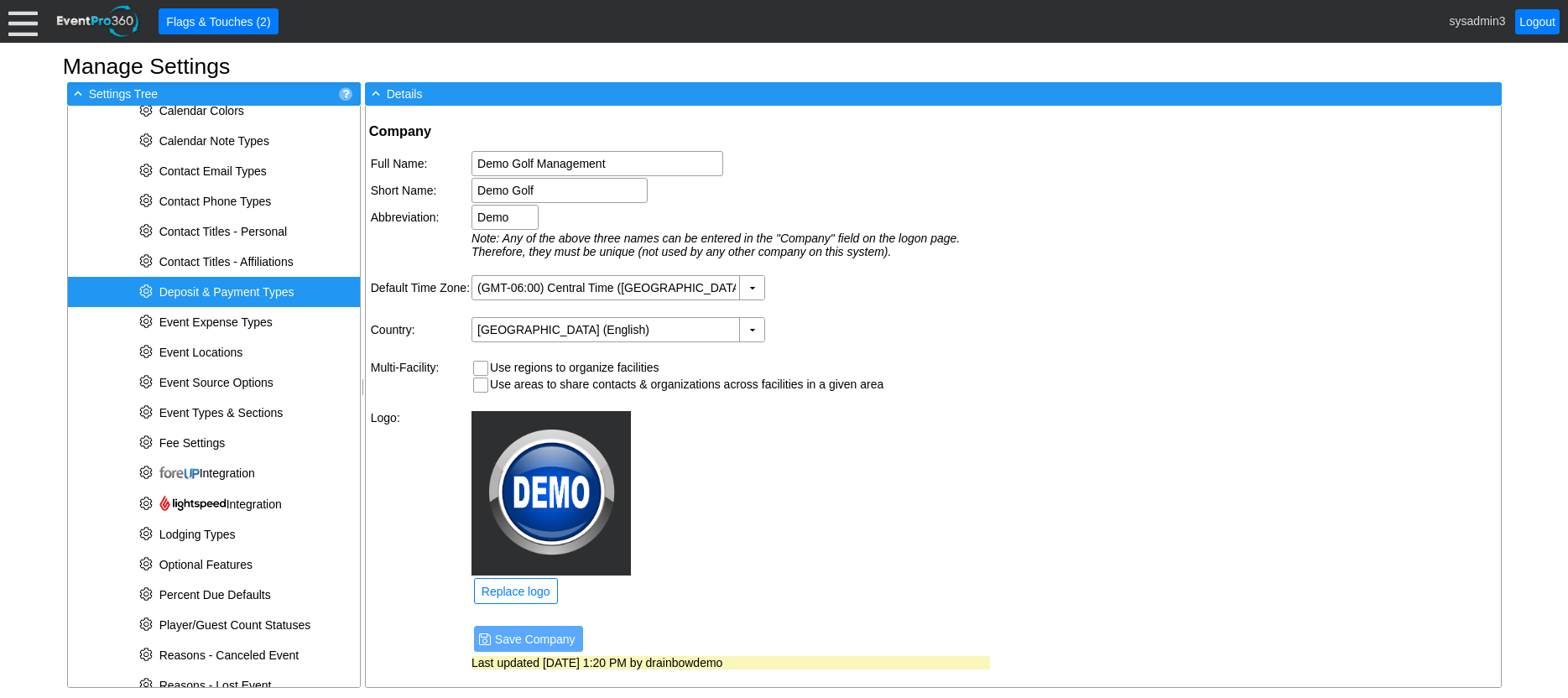
click at [246, 288] on span "Deposit & Payment Types" at bounding box center [227, 291] width 135 height 13
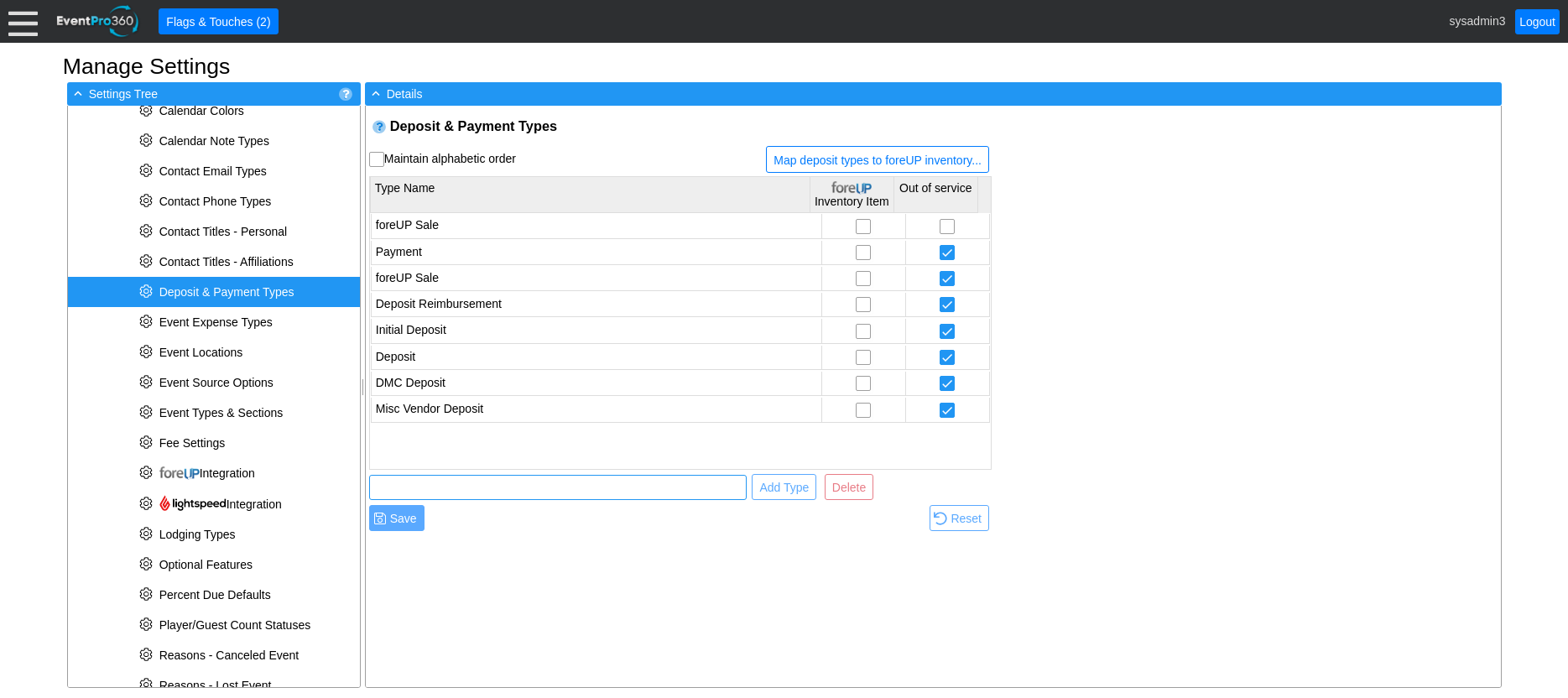
click at [456, 486] on input "text" at bounding box center [557, 487] width 366 height 24
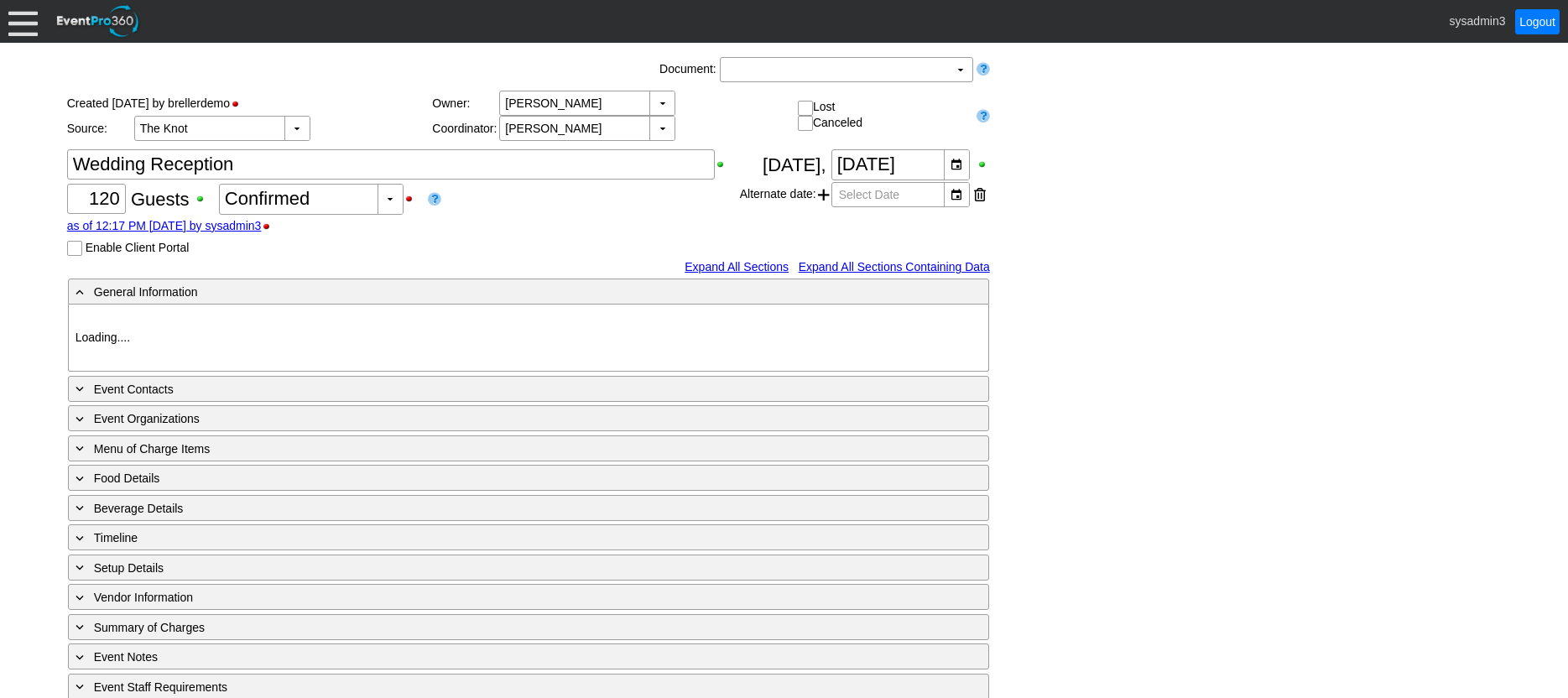
type input "Demo Venue 1"
type input "Wedding"
type input "[URL][DOMAIN_NAME]"
type input "675609"
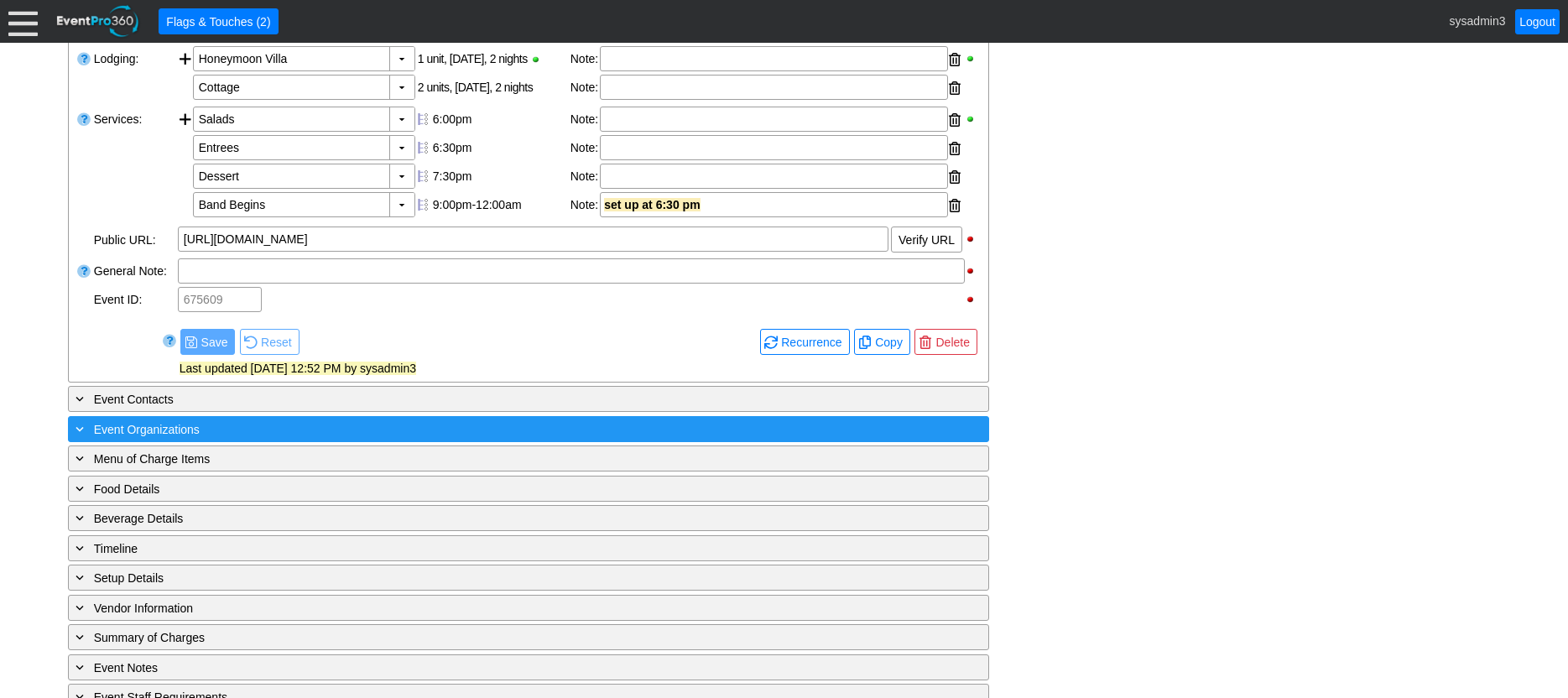
scroll to position [705, 0]
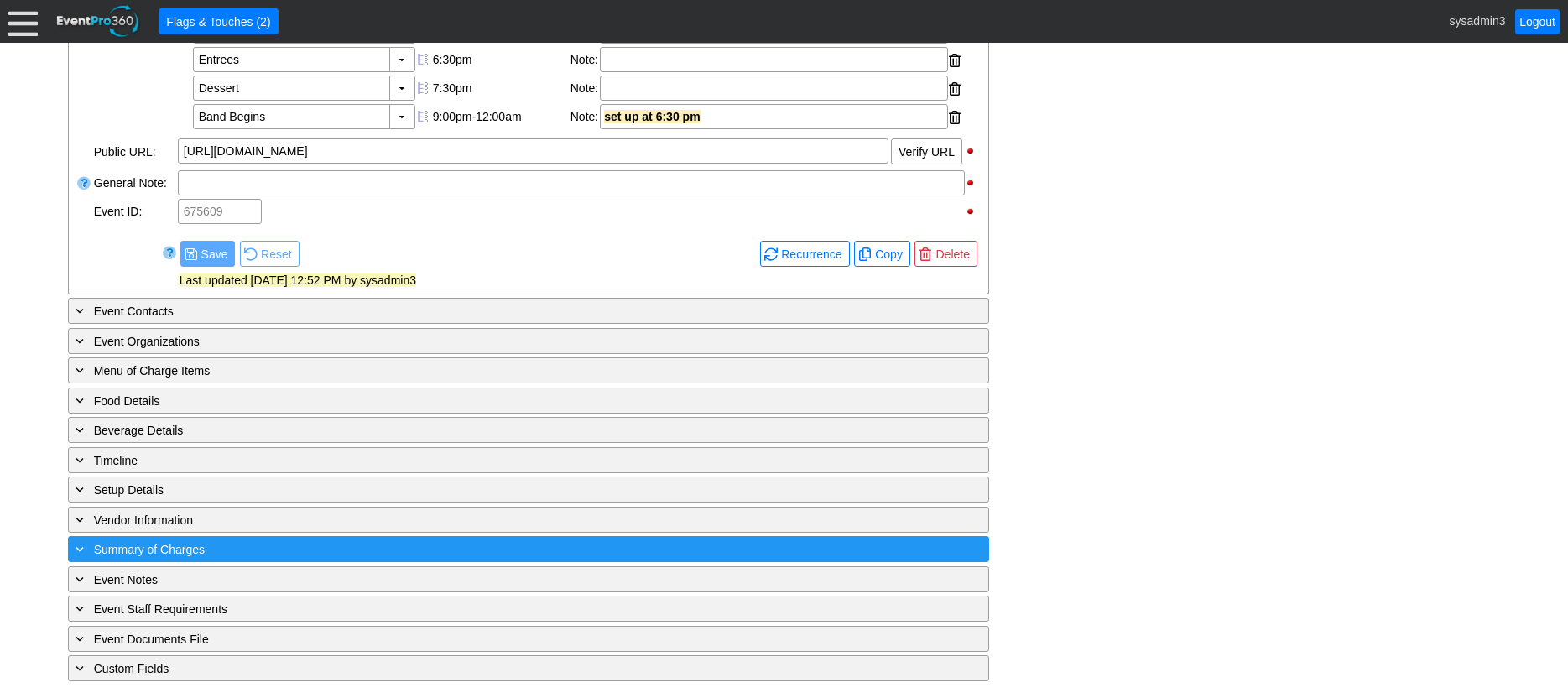
click at [363, 552] on div "+ Summary of Charges" at bounding box center [494, 549] width 844 height 19
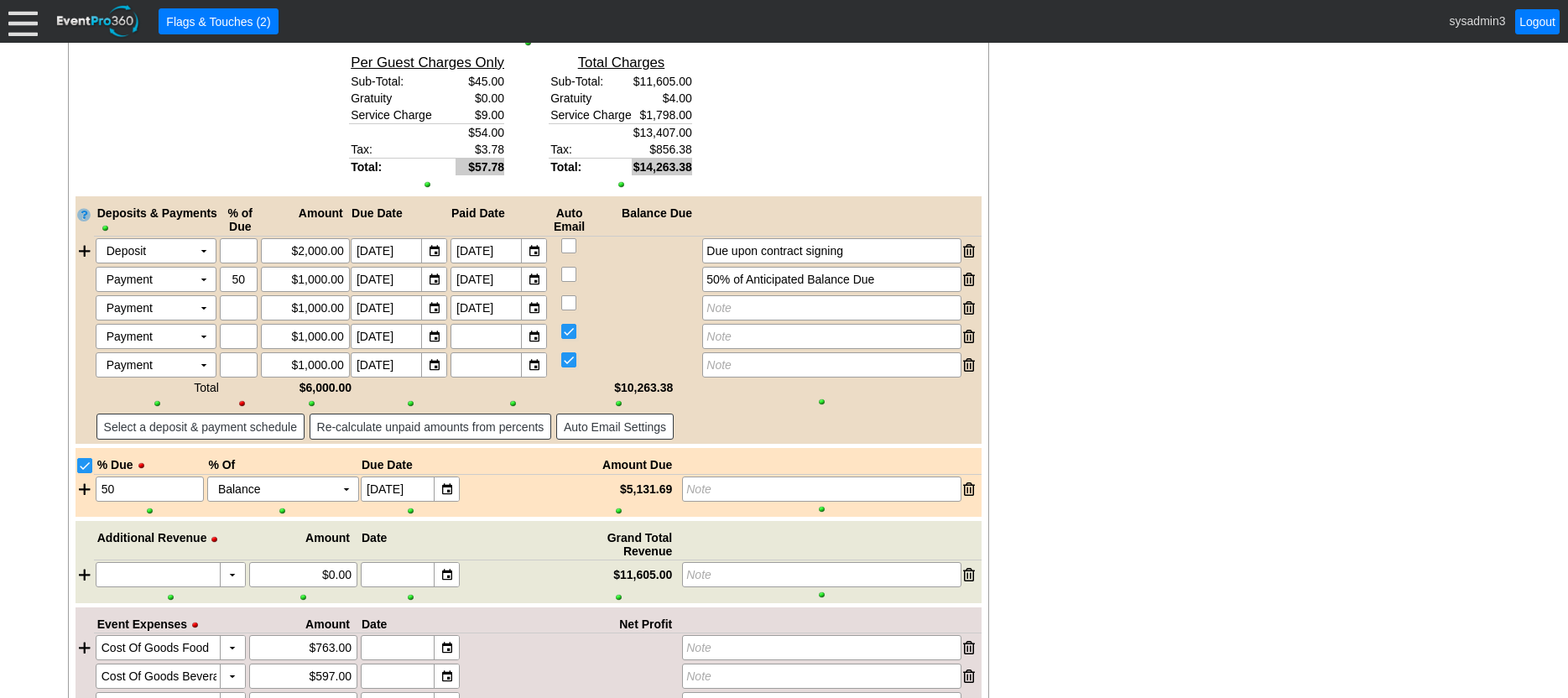
scroll to position [2619, 0]
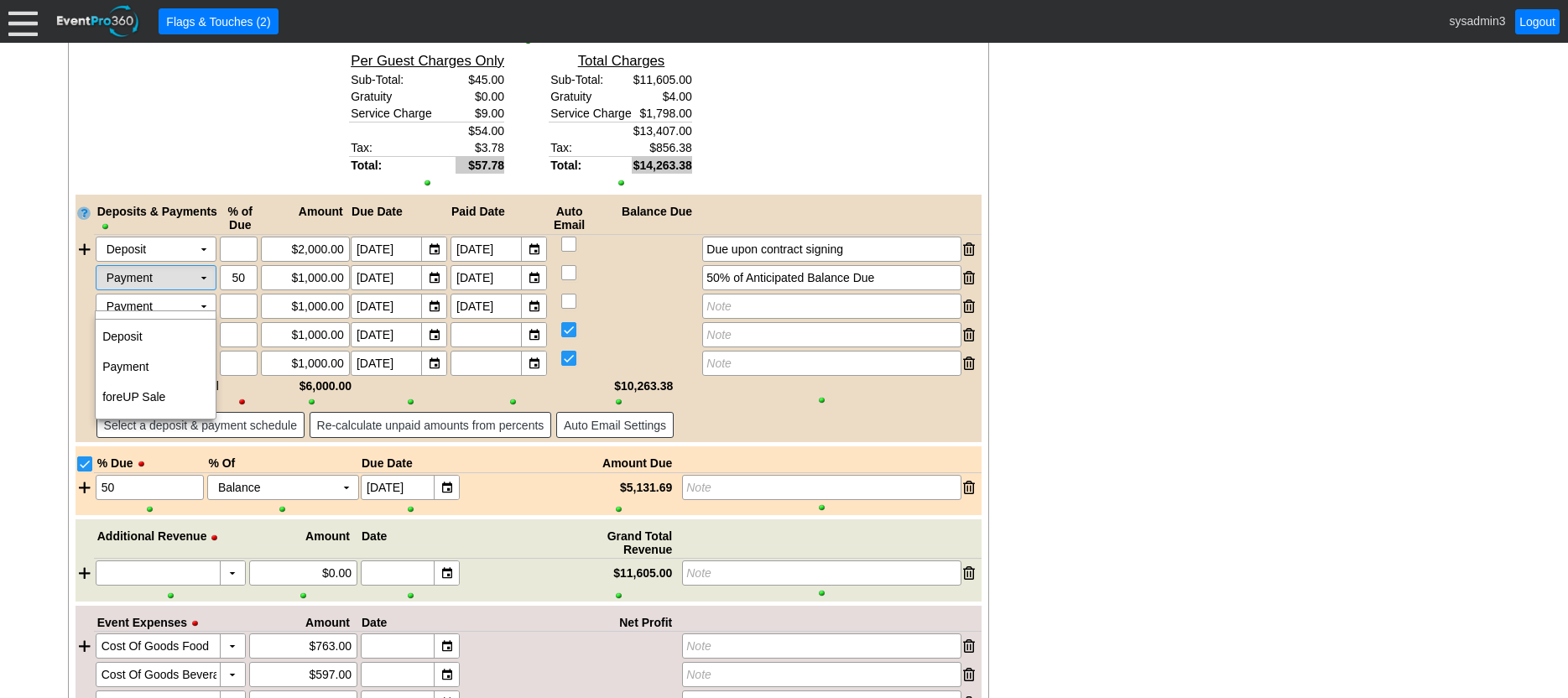
click at [202, 289] on td "▼" at bounding box center [204, 277] width 24 height 24
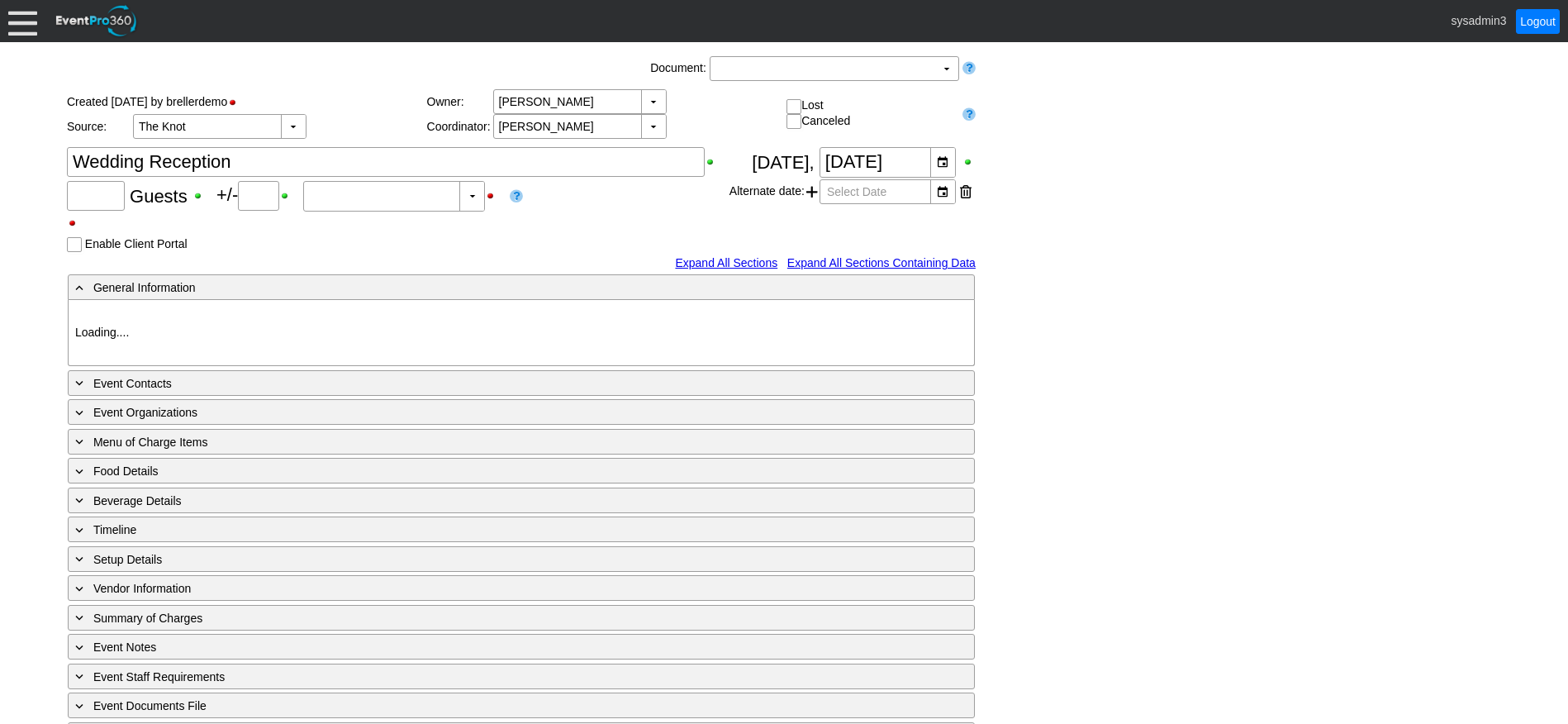
type input "Demo Venue 1"
type input "Wedding"
type input "[URL][DOMAIN_NAME]"
type input "675609"
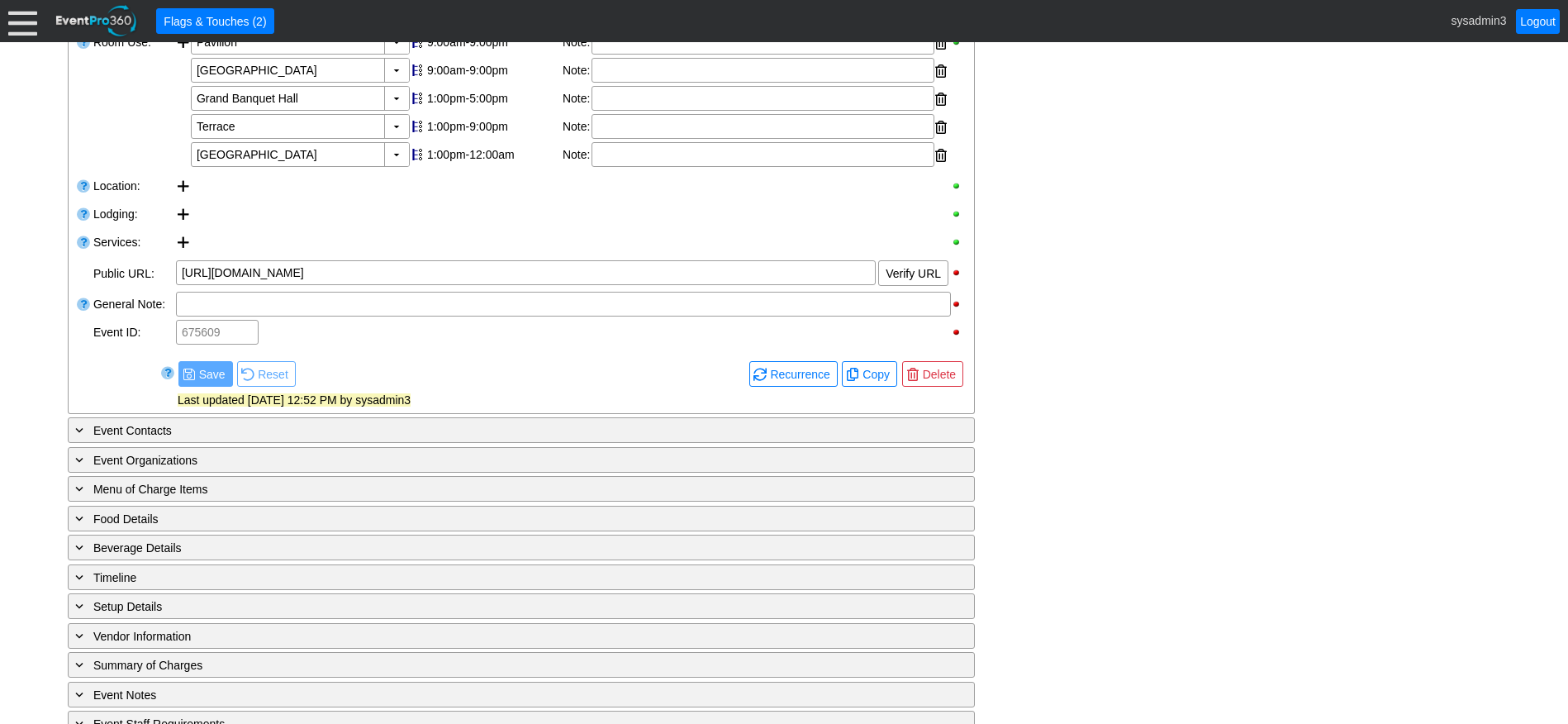
type input "120"
type input "Confirmed"
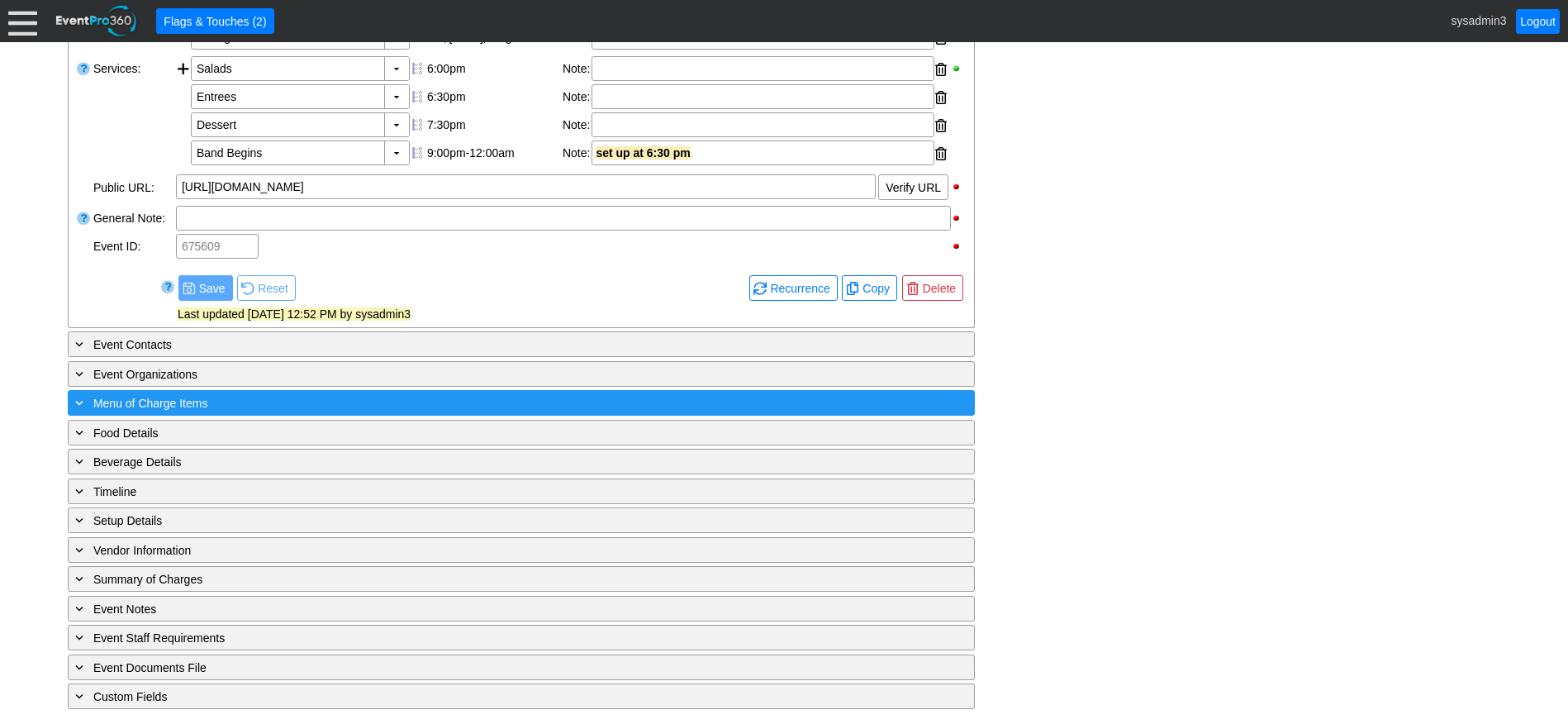
click at [285, 412] on div "+ Menu of Charge Items" at bounding box center [487, 403] width 831 height 19
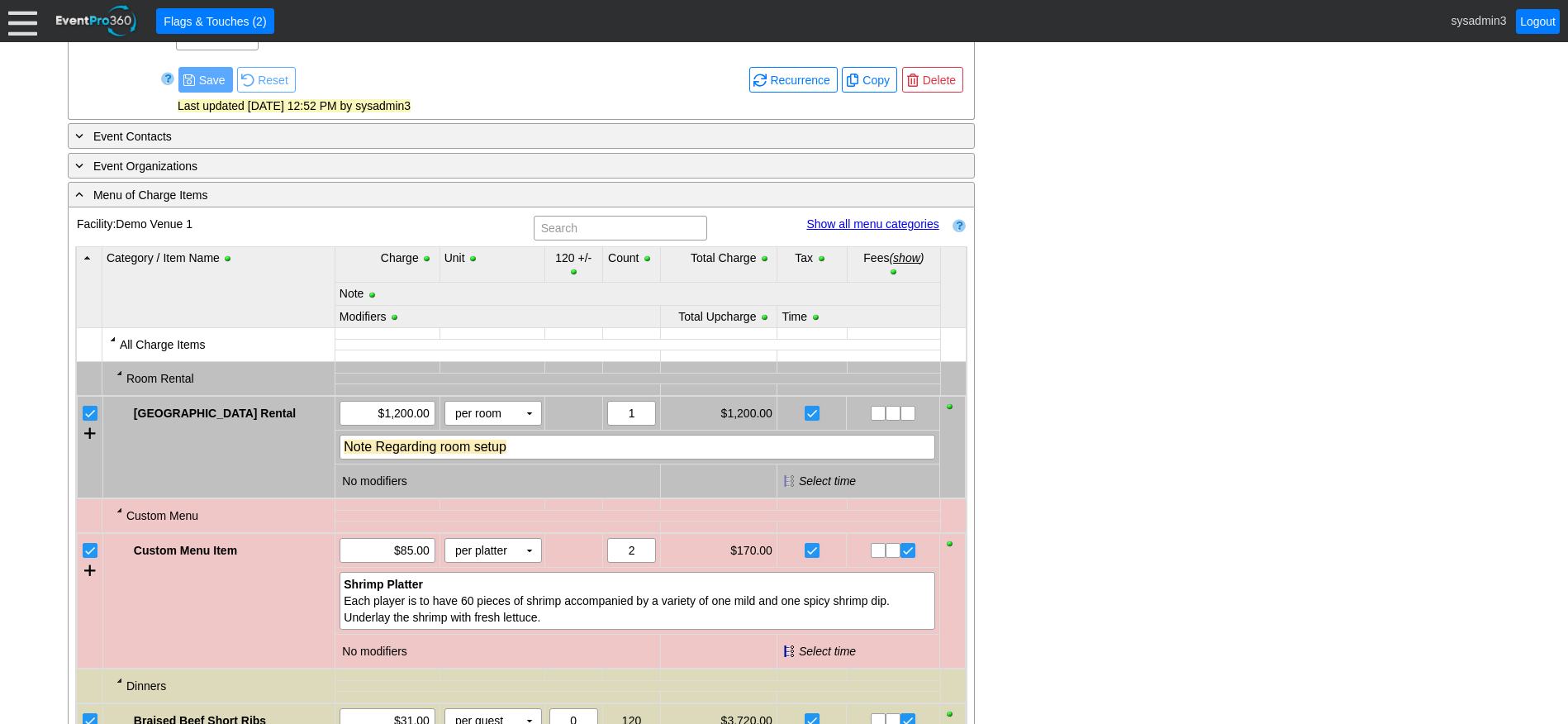
scroll to position [792, 0]
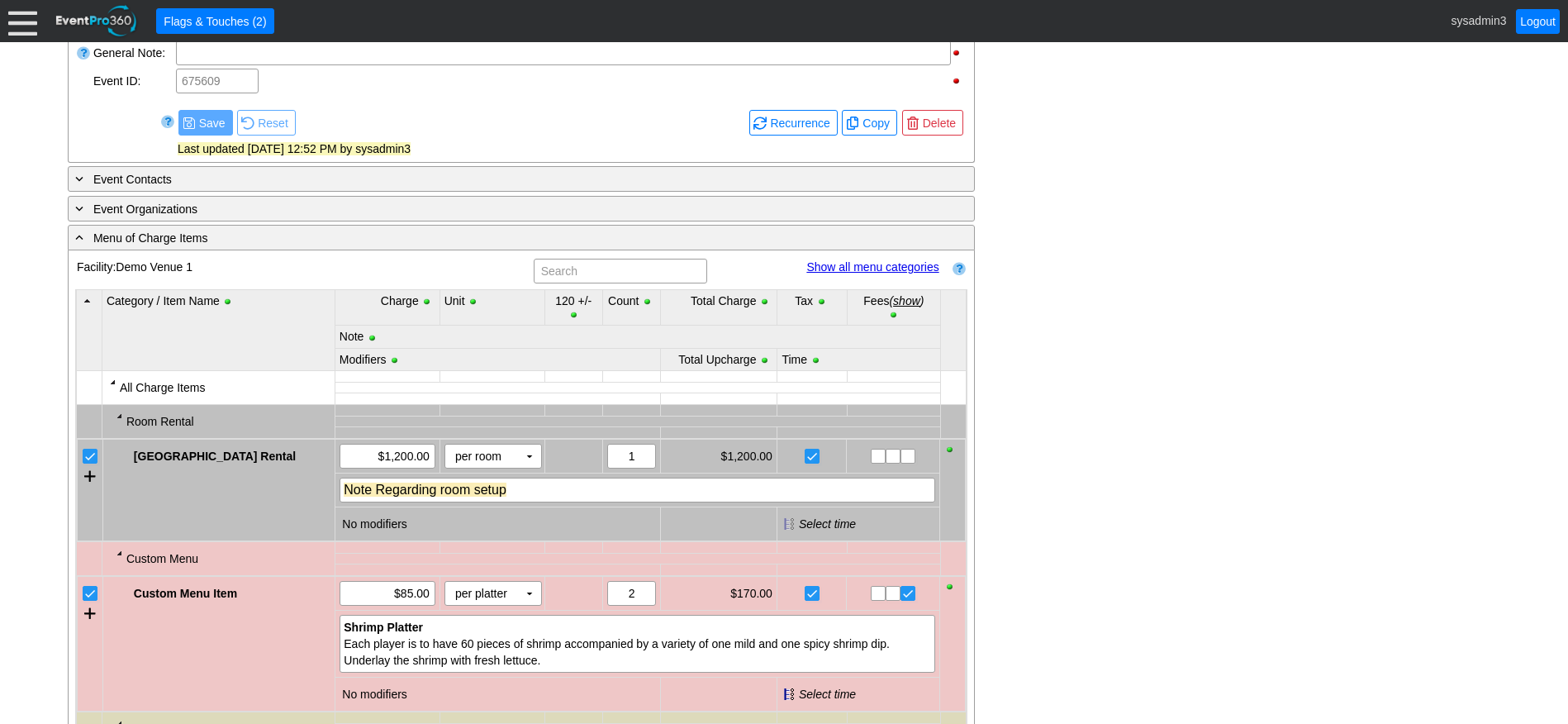
click at [856, 274] on link "Show all menu categories" at bounding box center [872, 266] width 132 height 13
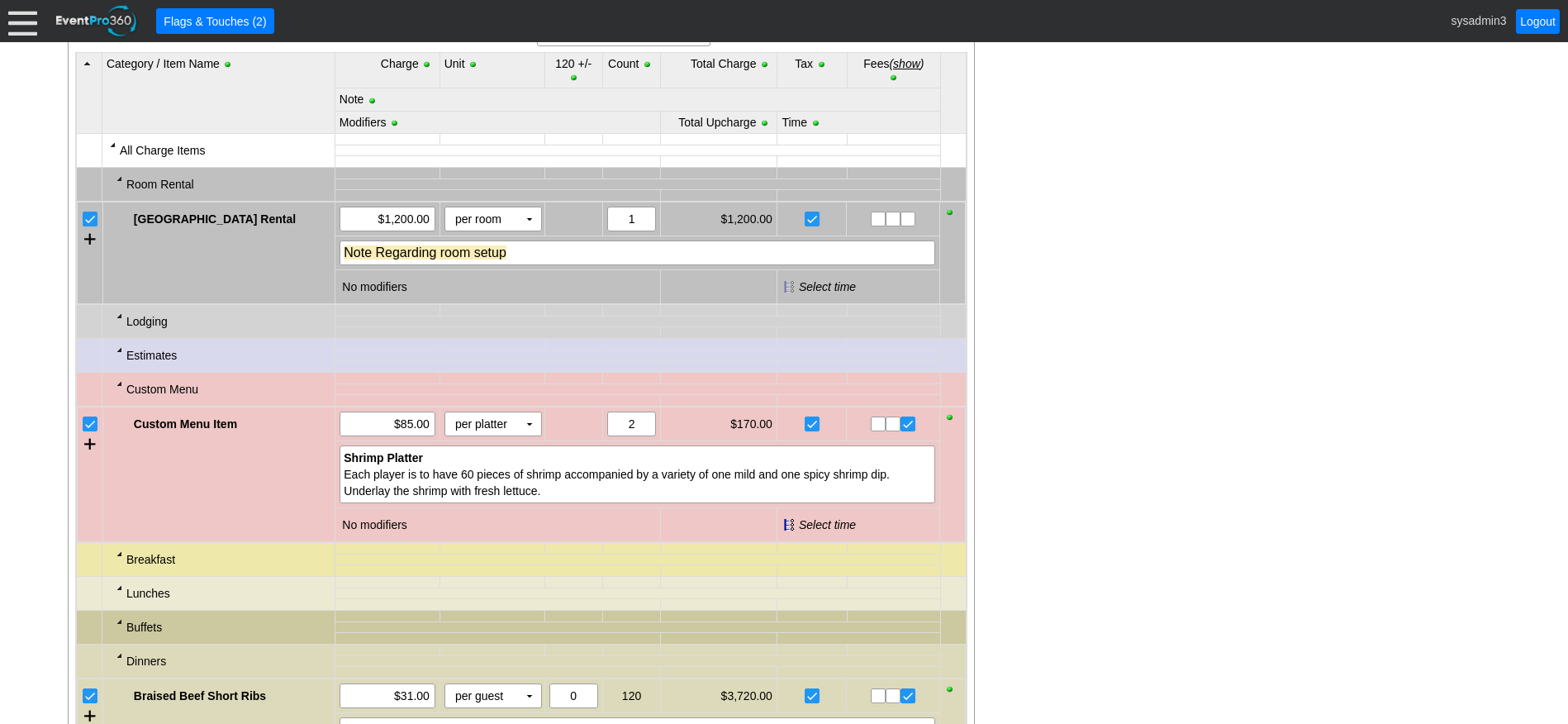
scroll to position [1040, 0]
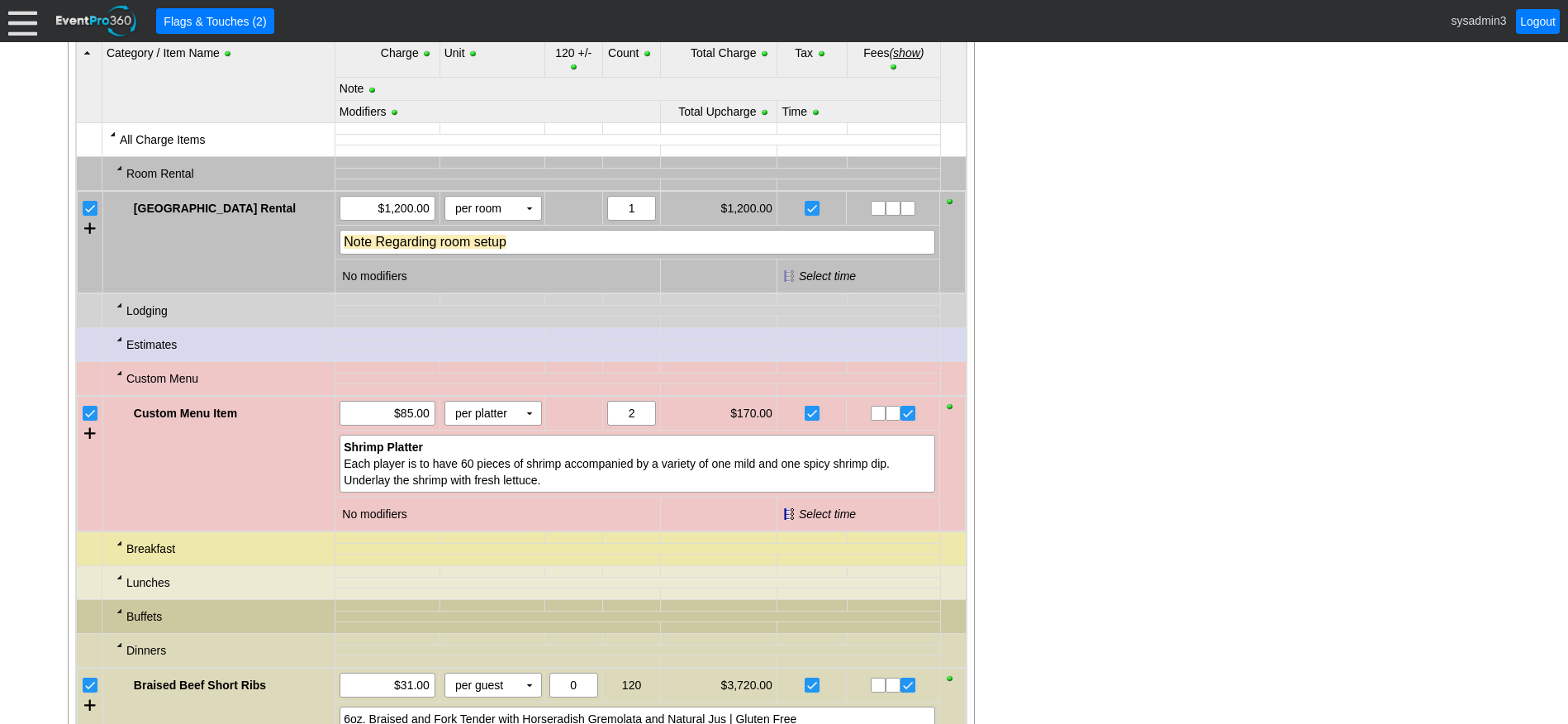
click at [29, 29] on div at bounding box center [22, 21] width 29 height 29
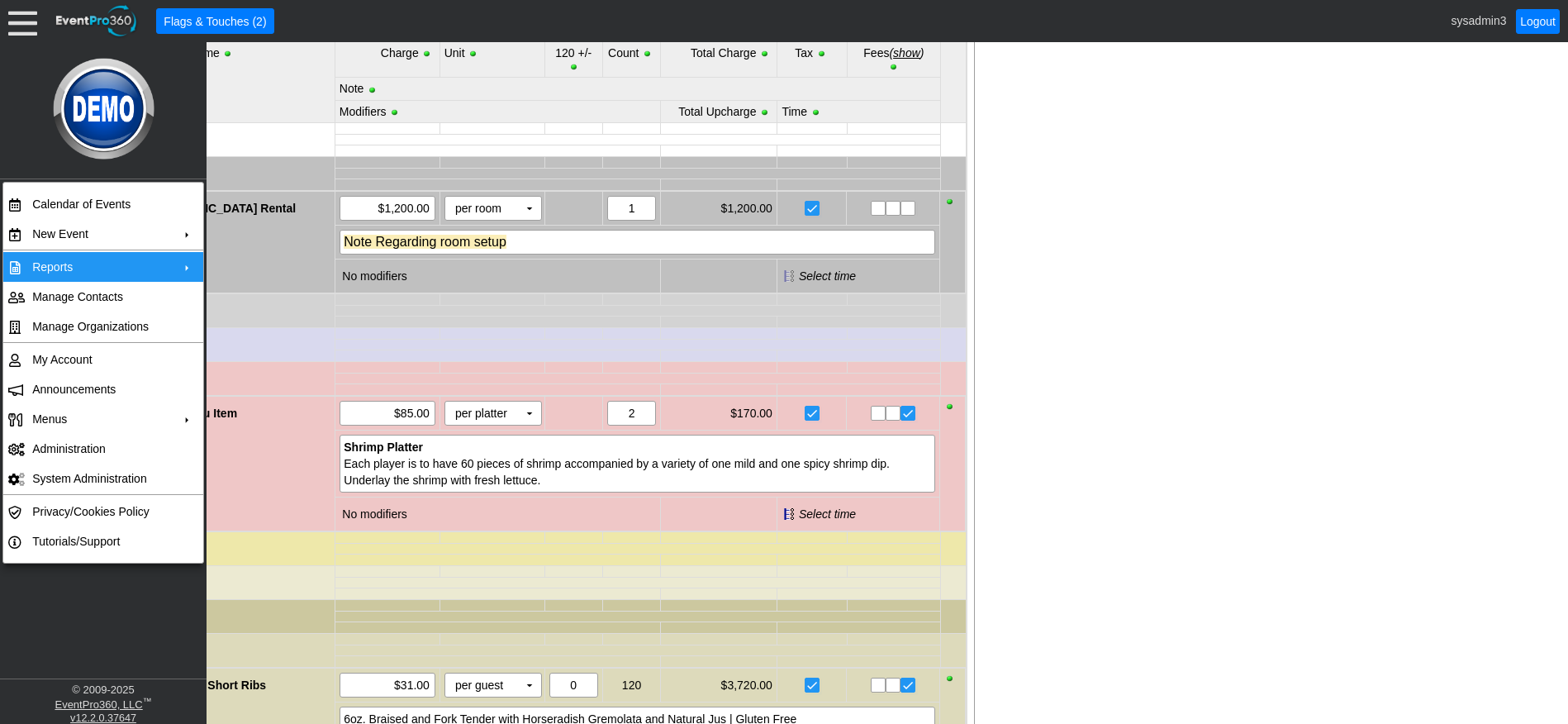
click at [89, 262] on td "Reports" at bounding box center [99, 267] width 148 height 29
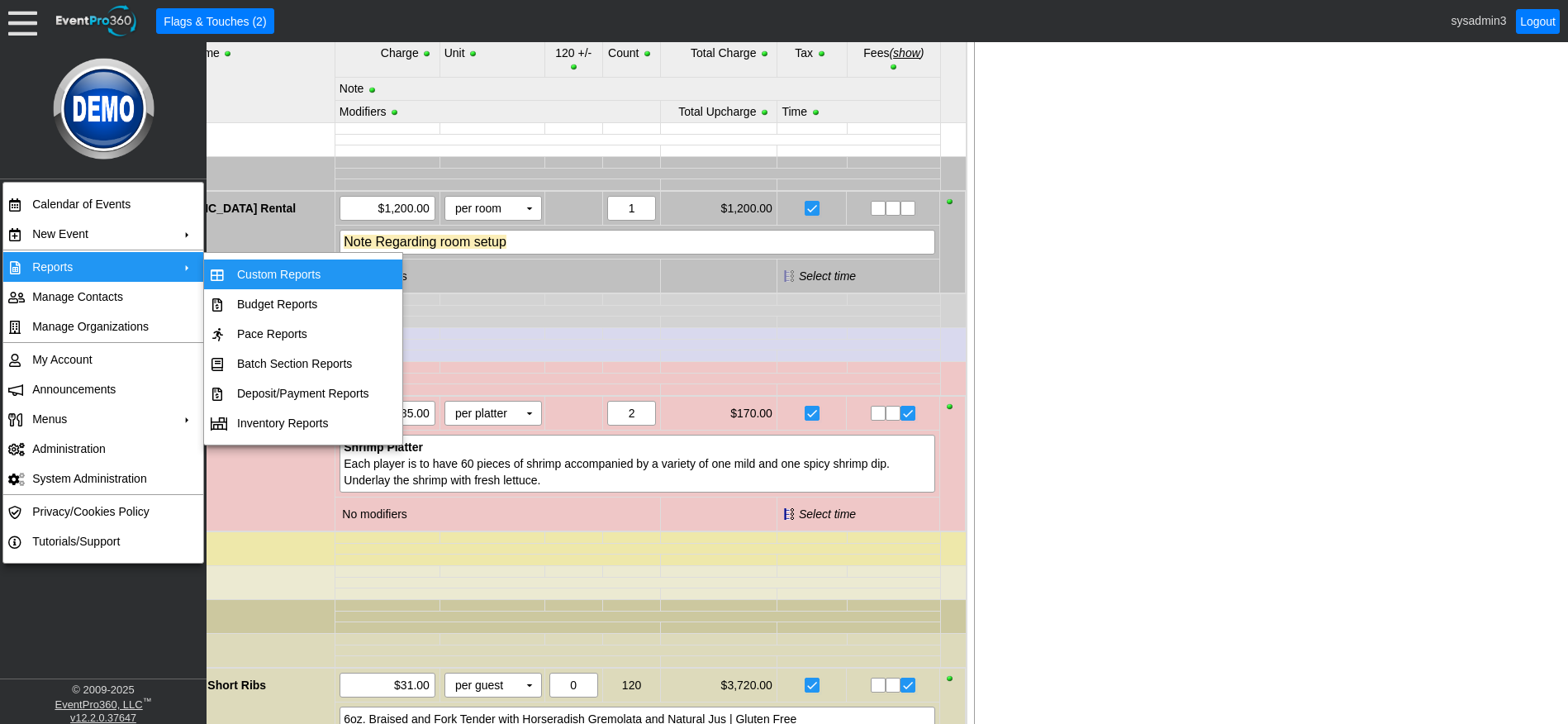
click at [272, 266] on td "Custom Reports" at bounding box center [303, 274] width 145 height 29
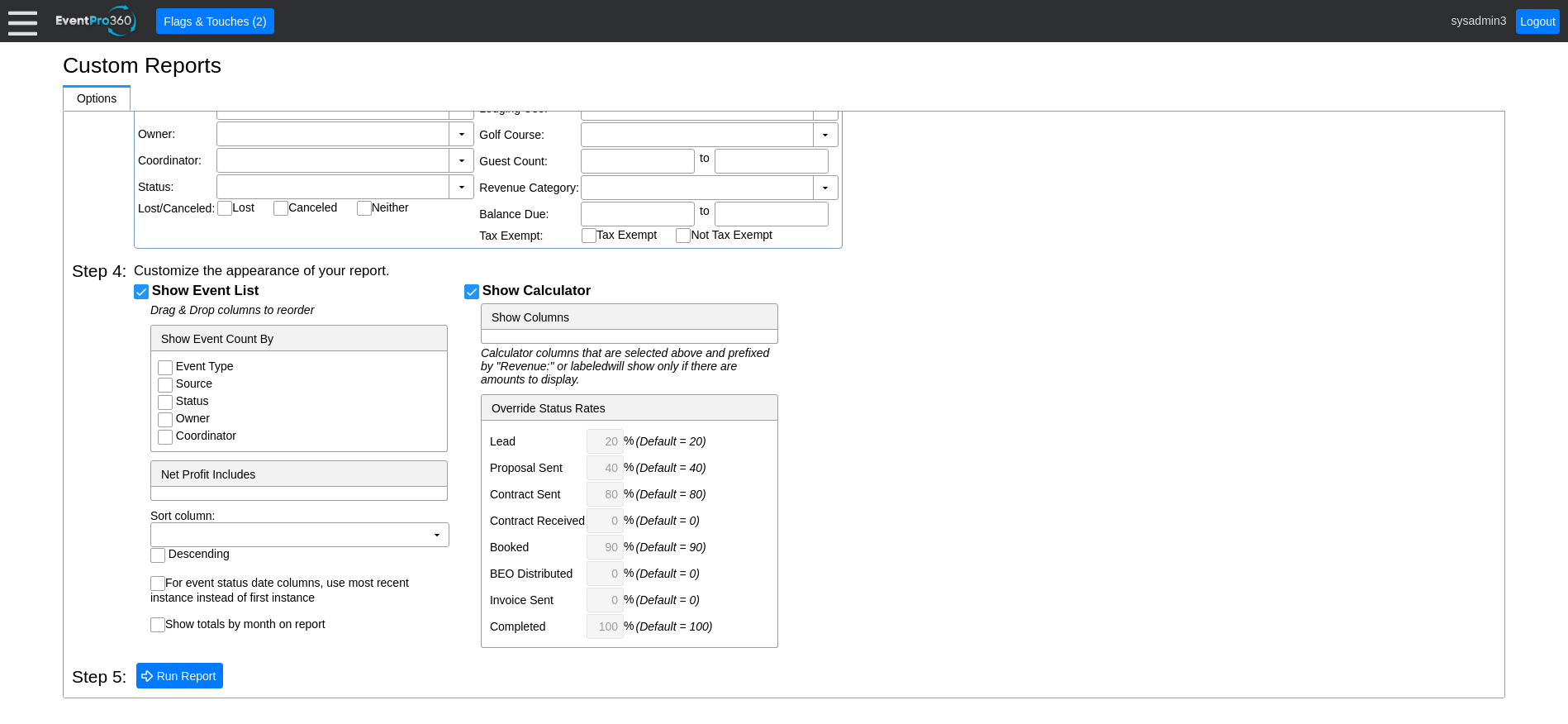
scroll to position [602, 0]
checkbox input "false"
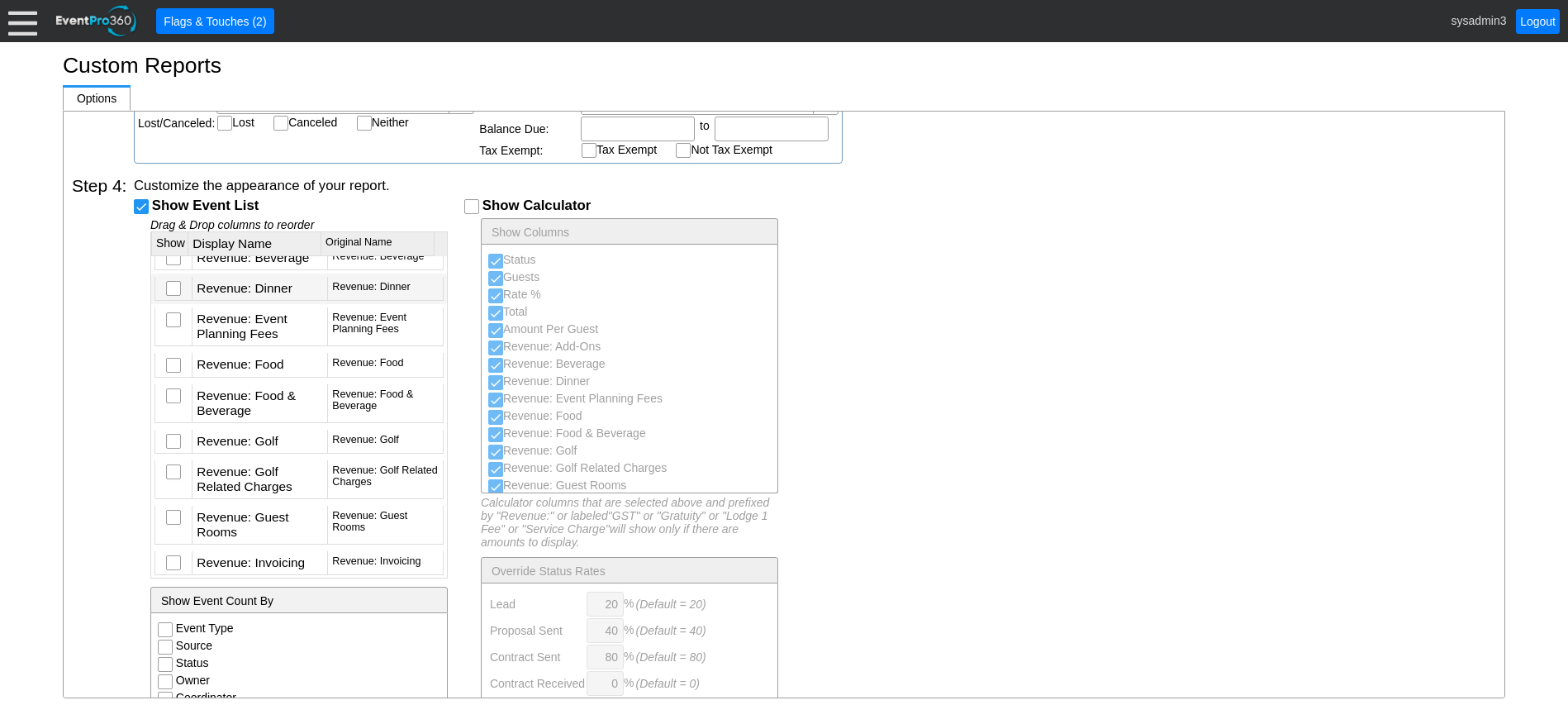
scroll to position [5701, 0]
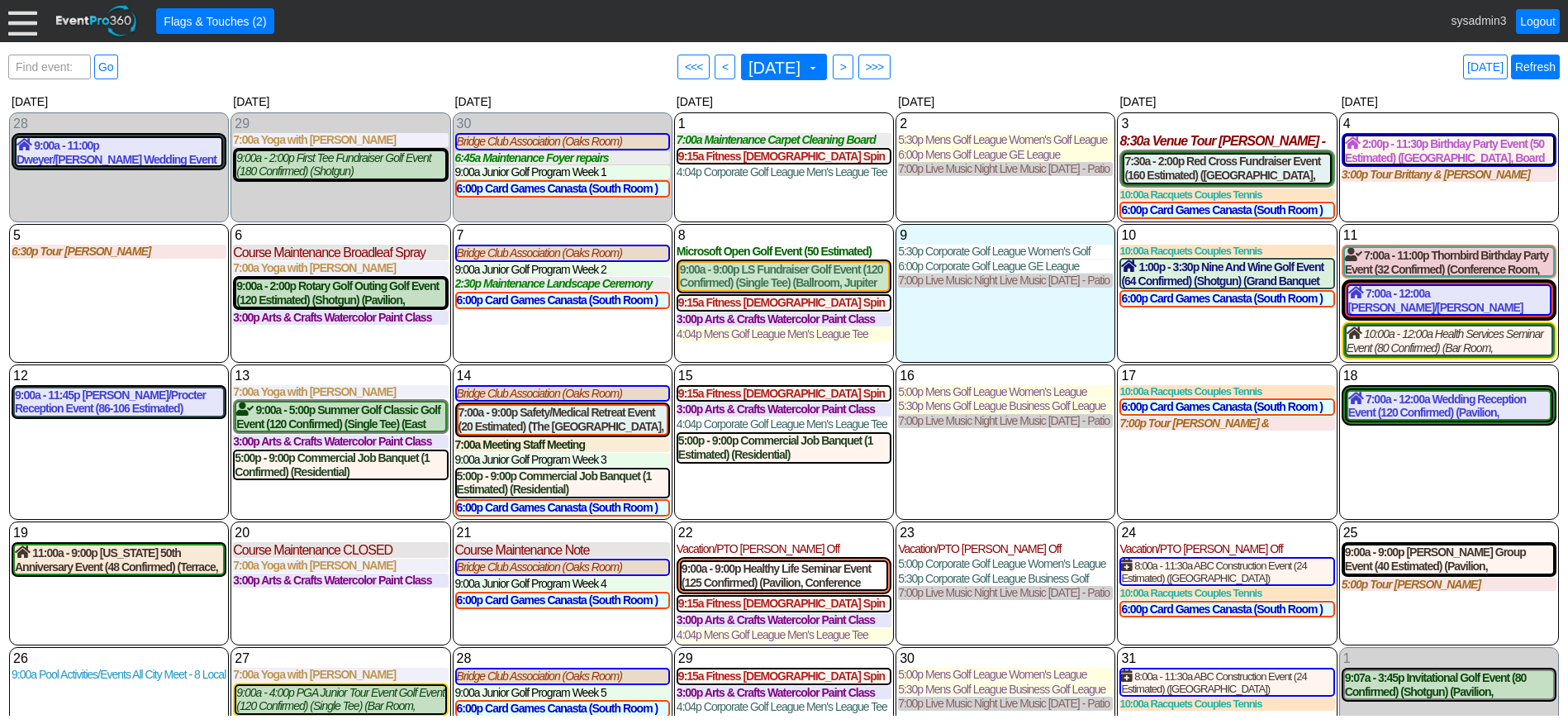
click at [1537, 70] on link "Refresh" at bounding box center [1535, 67] width 48 height 25
click at [29, 21] on div at bounding box center [22, 21] width 29 height 29
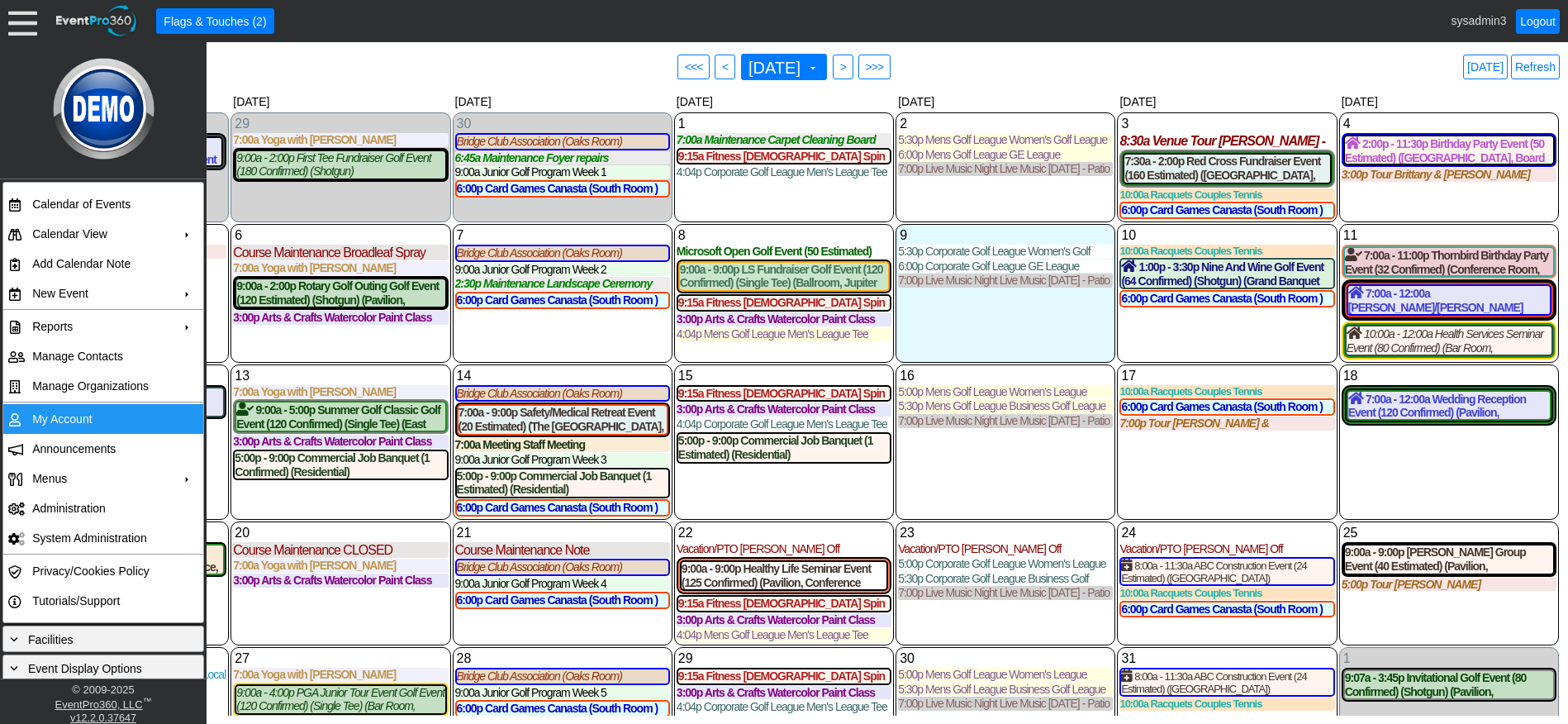
click at [78, 409] on td "My Account" at bounding box center [99, 419] width 148 height 29
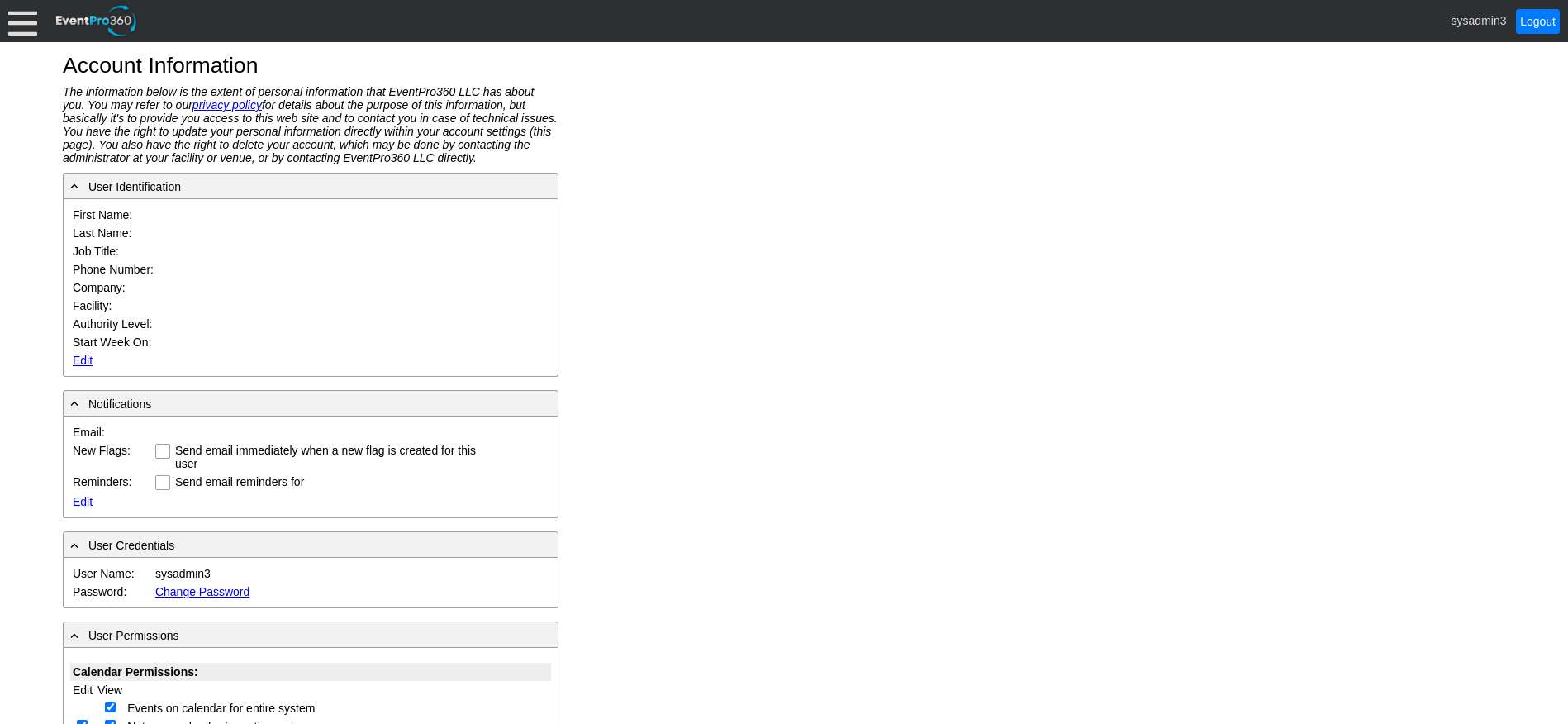
type input "System"
type input "Administrator"
type input "System Administrator"
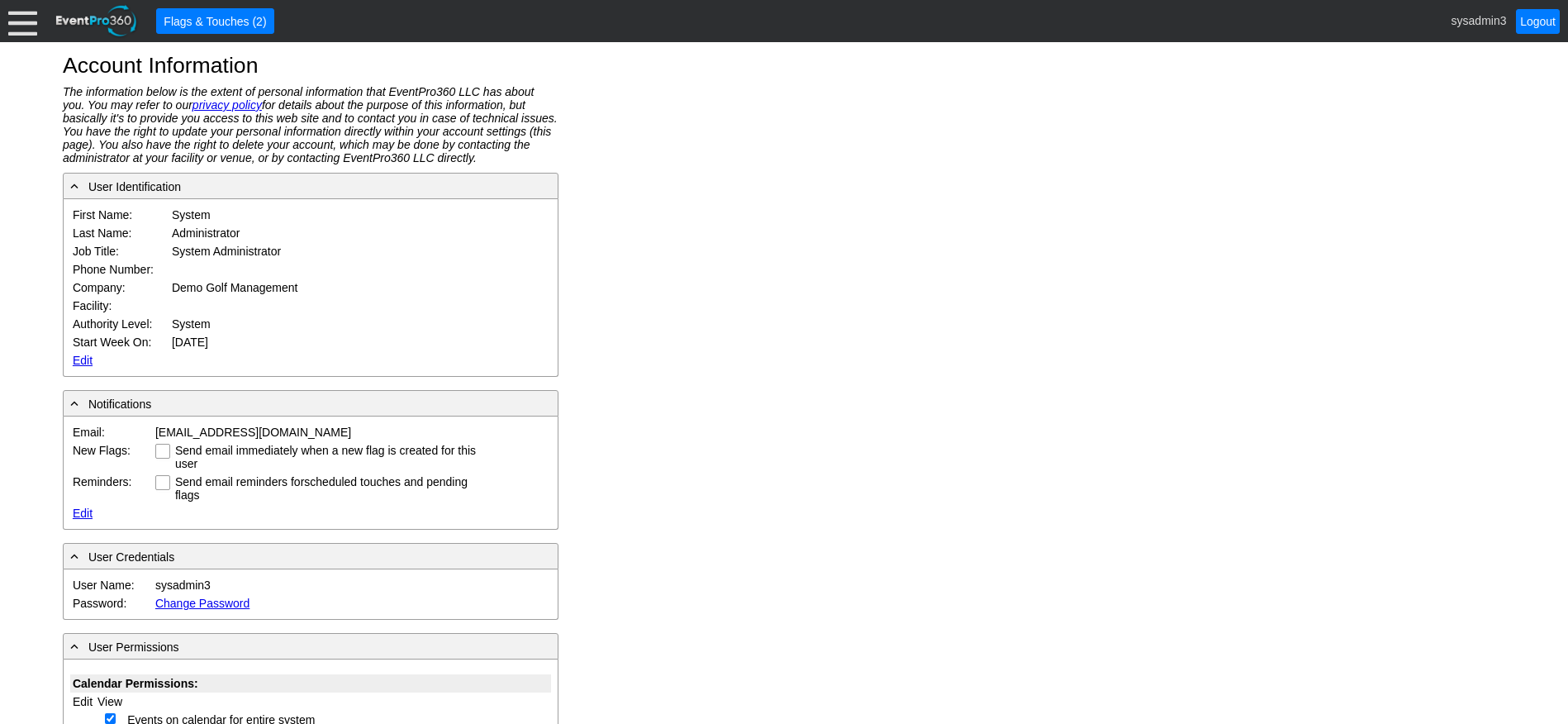
click at [84, 361] on link "Edit" at bounding box center [82, 359] width 20 height 13
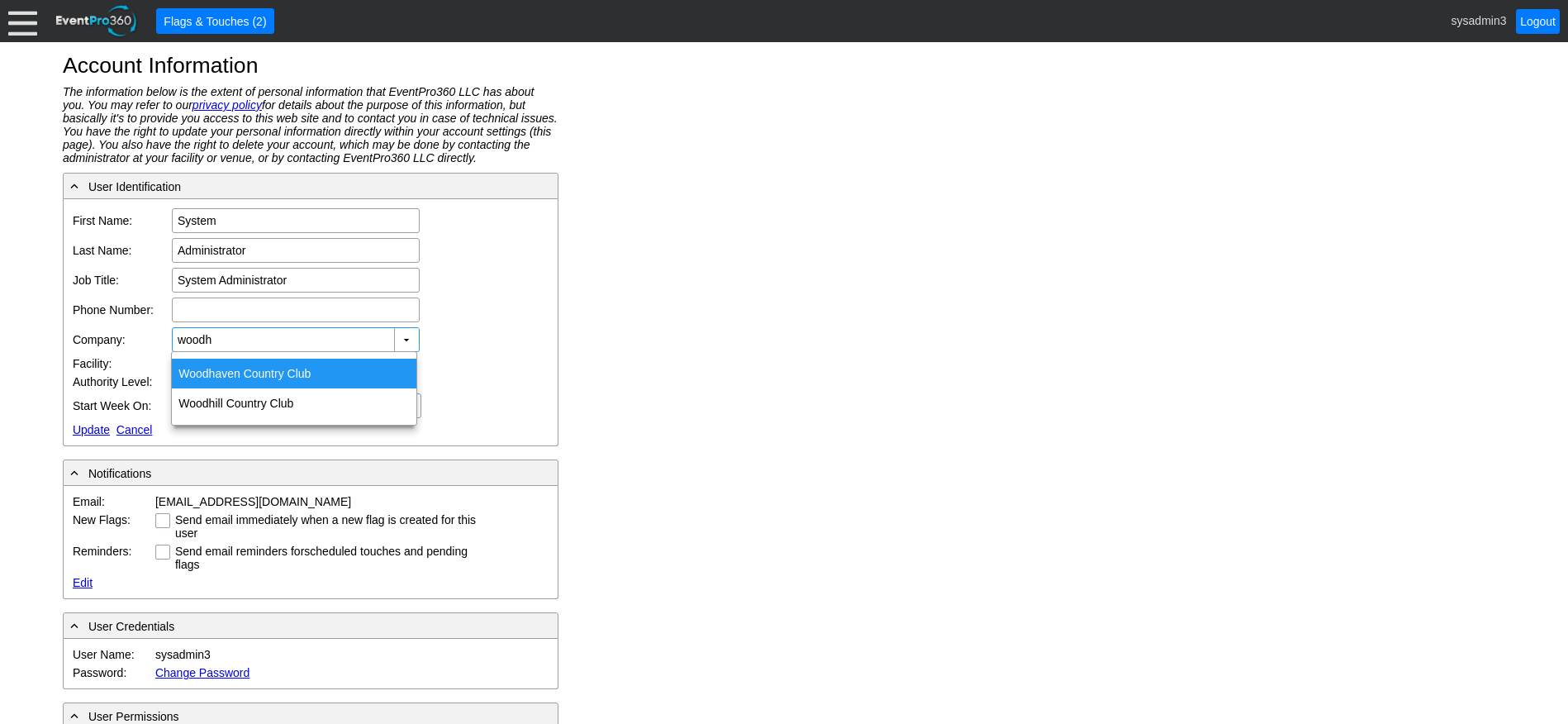
click at [235, 378] on div "Woodh aven Country Club" at bounding box center [294, 373] width 244 height 29
type input "[GEOGRAPHIC_DATA]"
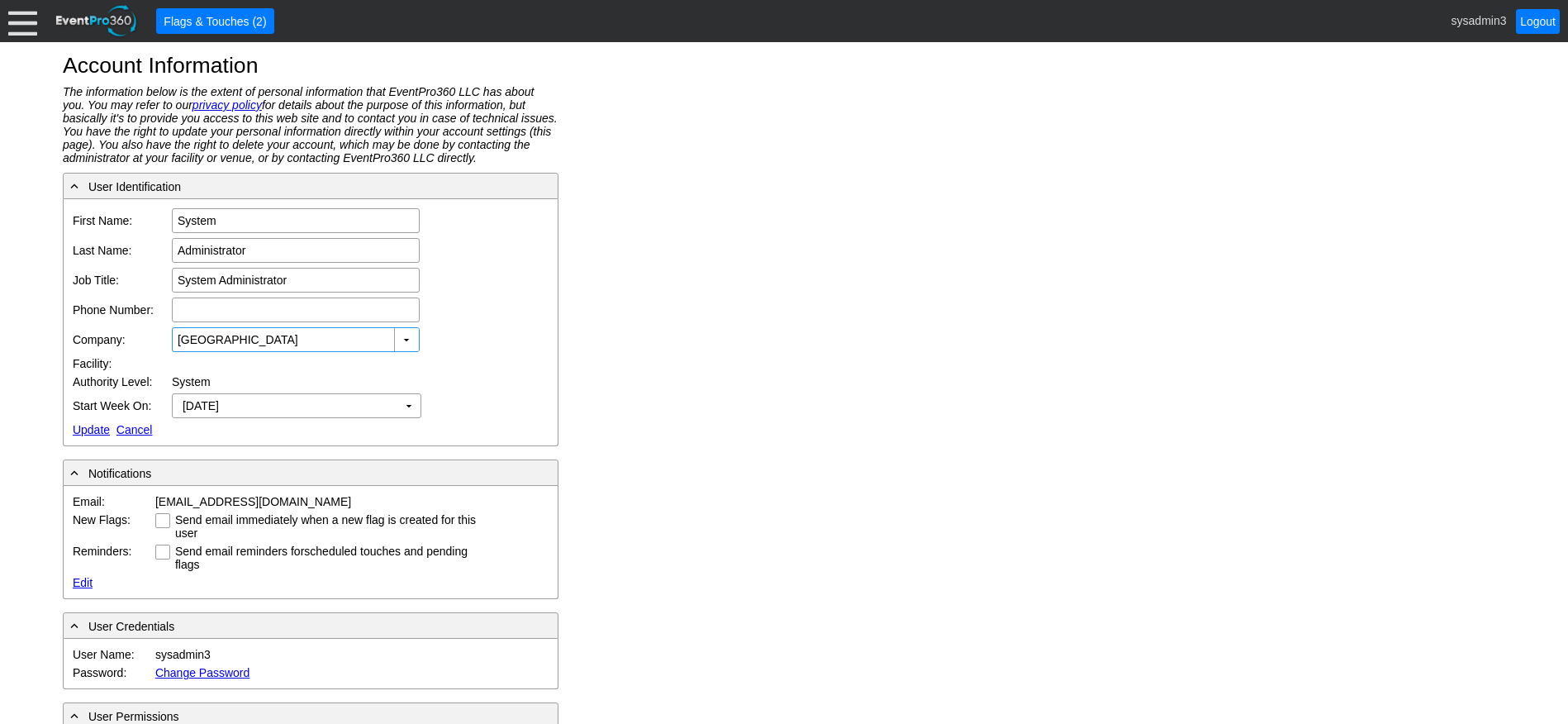
click at [81, 427] on link "Update" at bounding box center [91, 429] width 37 height 13
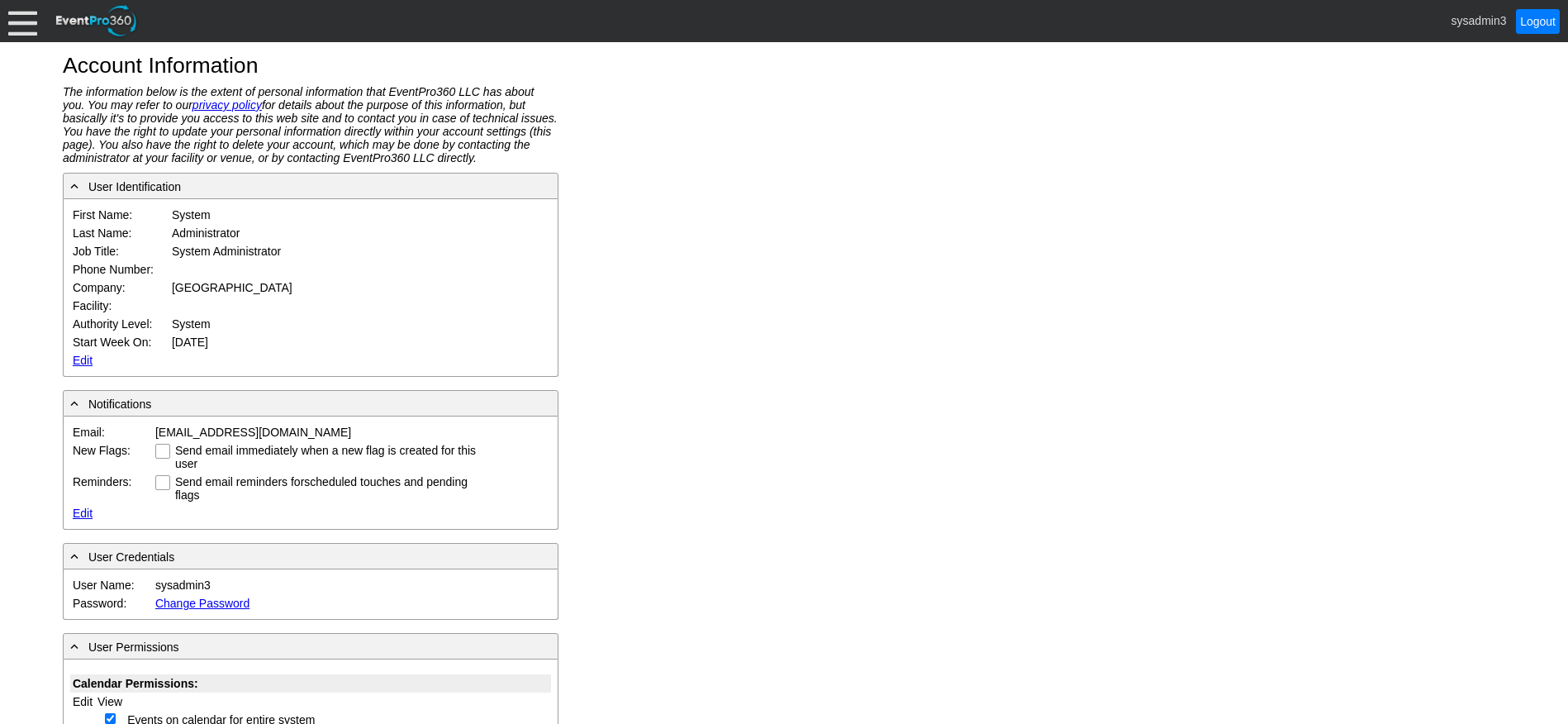
click at [26, 26] on div at bounding box center [22, 21] width 29 height 29
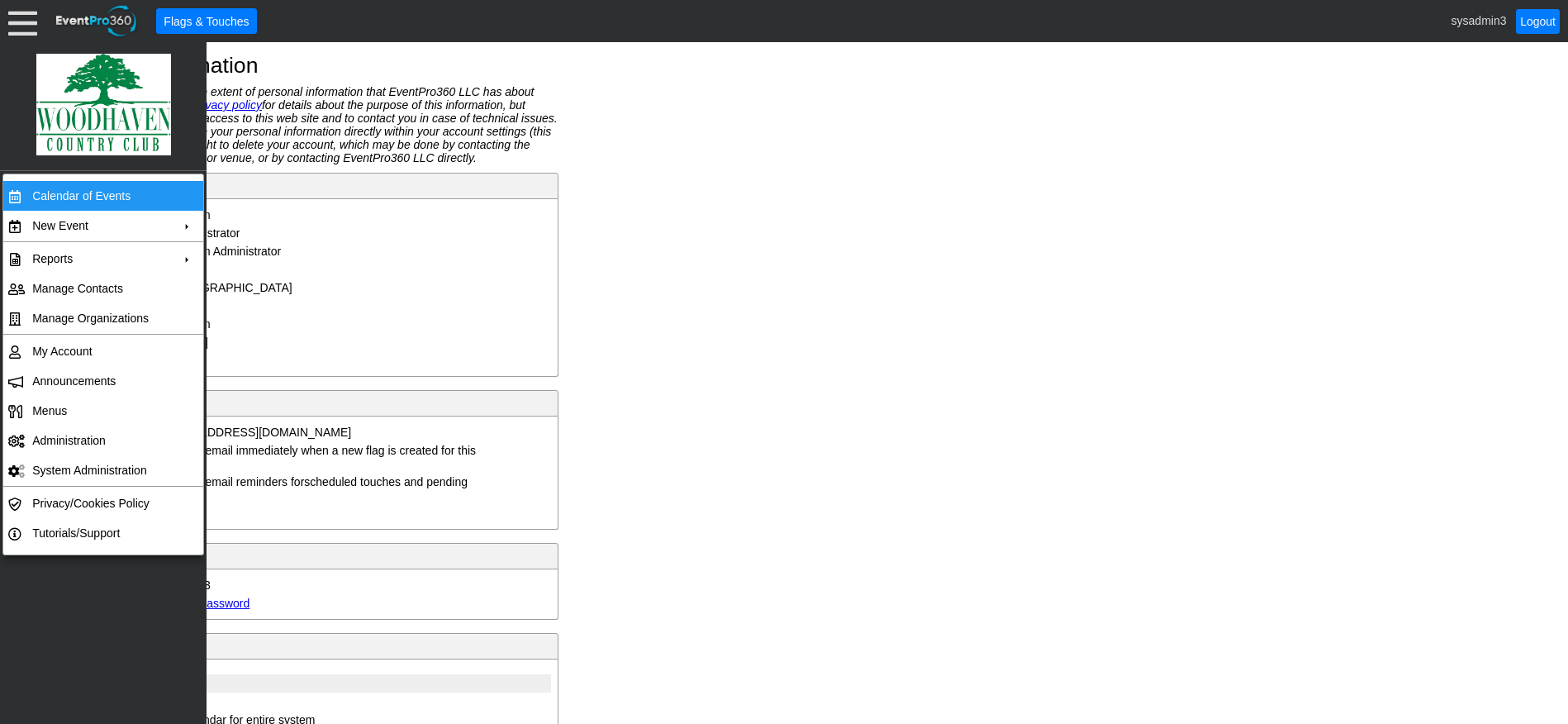
click at [71, 194] on td "Calendar of Events" at bounding box center [99, 195] width 148 height 29
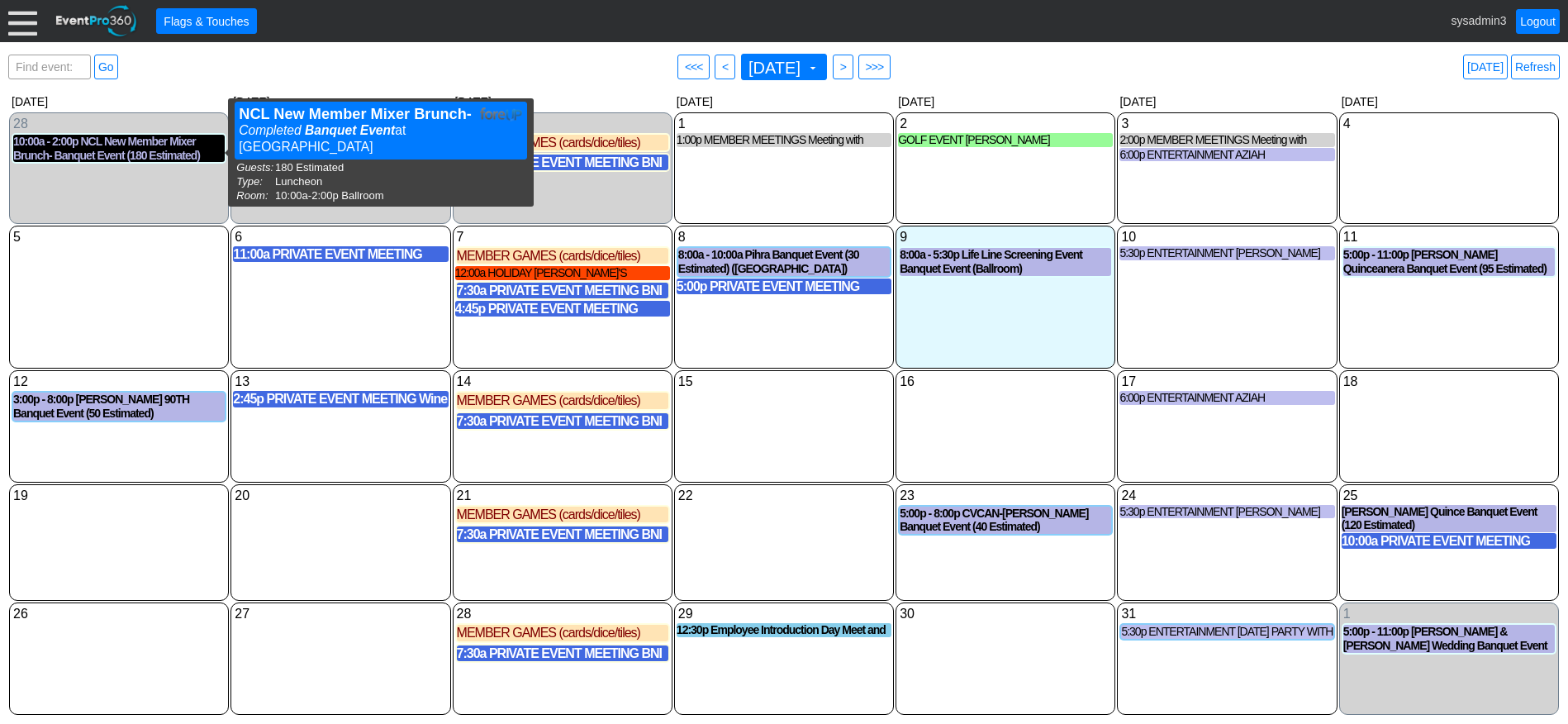
click at [135, 149] on div "10:00a - 2:00p NCL New Member Mixer Brunch- Banquet Event (180 Estimated) (Ball…" at bounding box center [118, 149] width 212 height 29
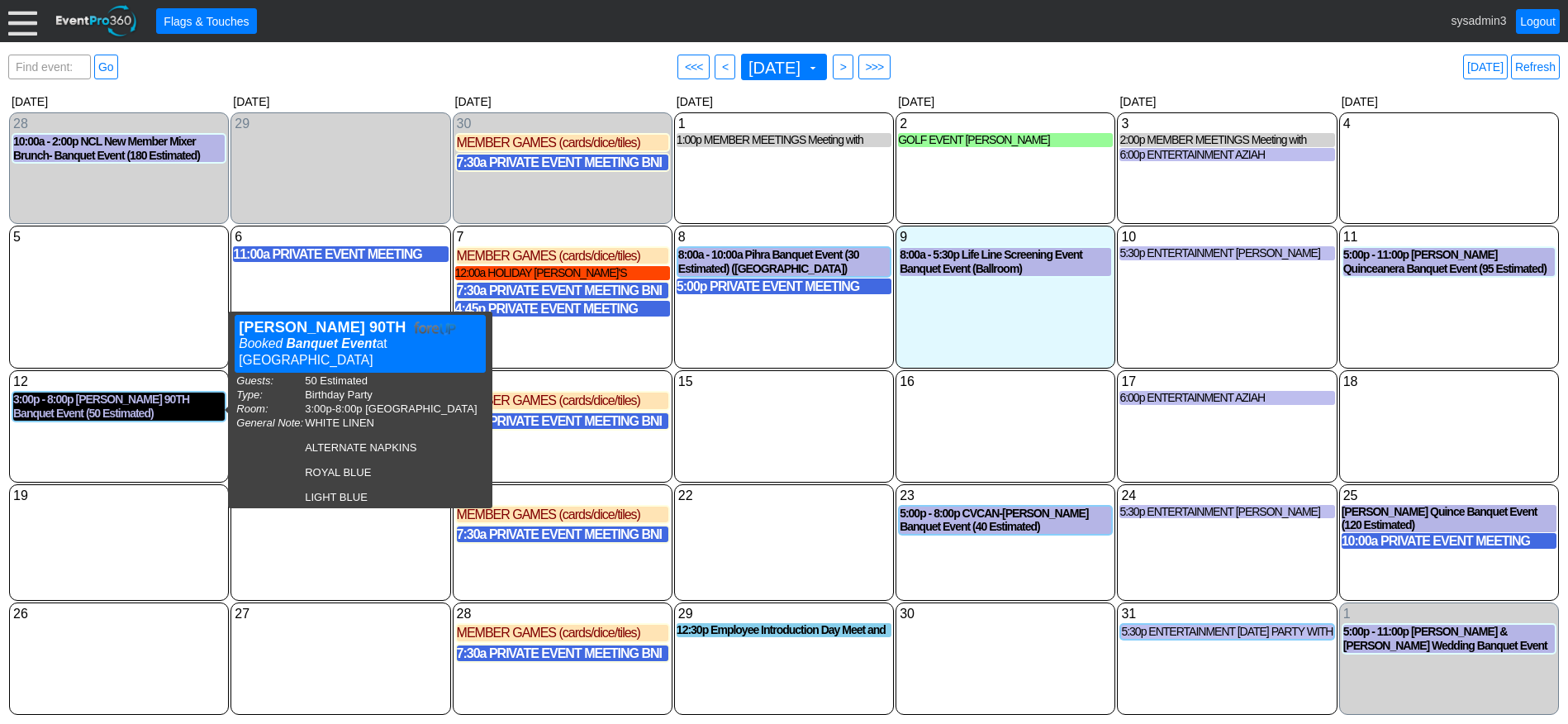
click at [126, 405] on div "3:00p - 8:00p [PERSON_NAME] 90TH Banquet Event (50 Estimated) ([GEOGRAPHIC_DATA…" at bounding box center [118, 406] width 212 height 29
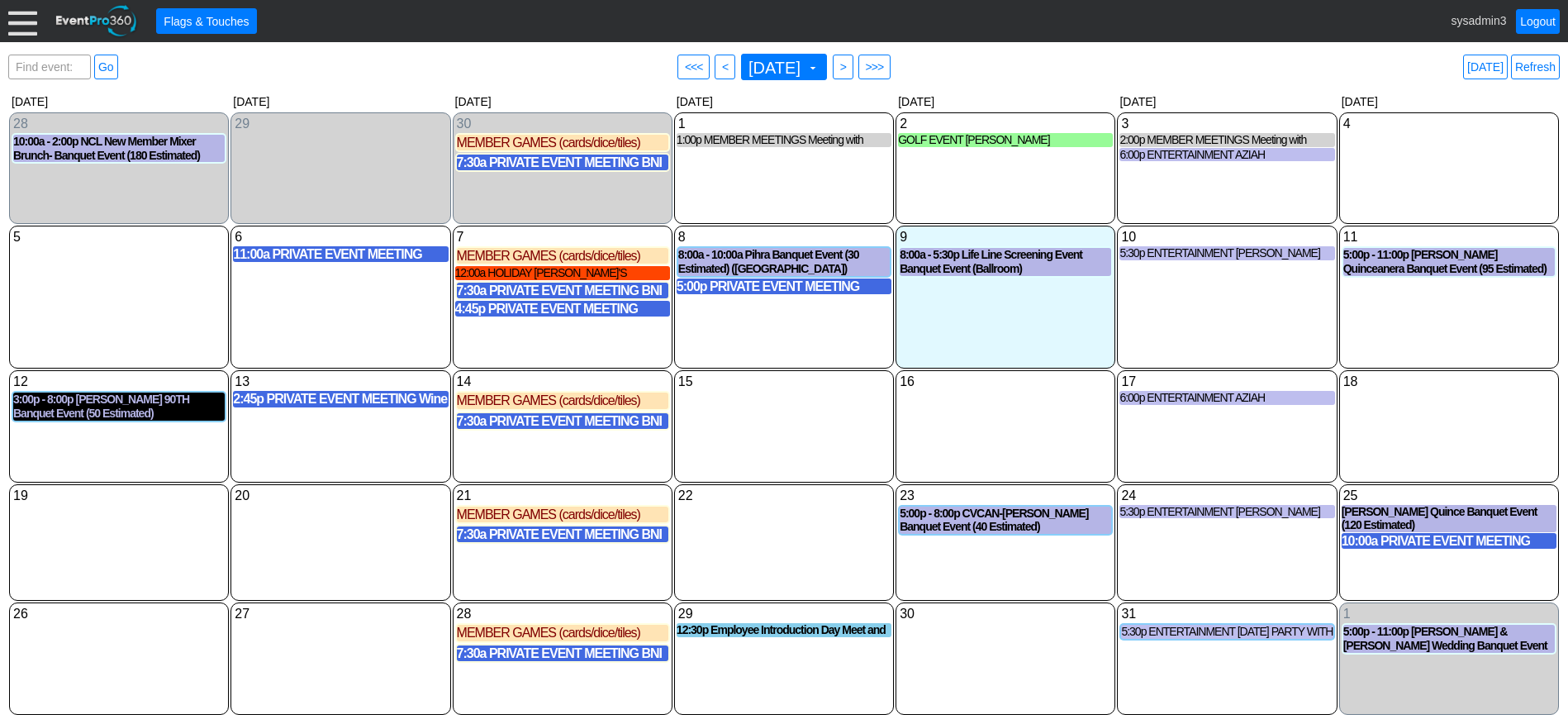
click at [116, 402] on div "3:00p - 8:00p [PERSON_NAME] 90TH Banquet Event (50 Estimated) ([GEOGRAPHIC_DATA…" at bounding box center [118, 406] width 212 height 29
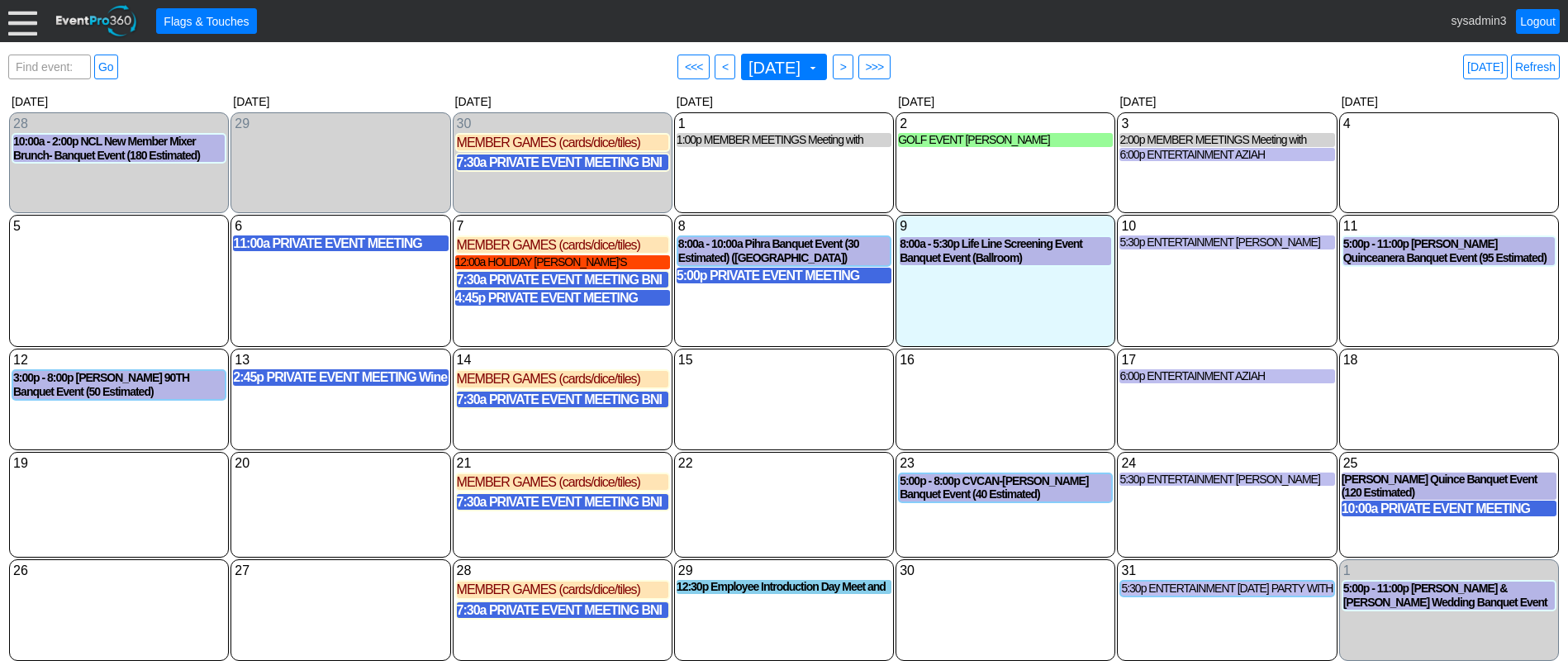
click at [348, 315] on div "6 [DATE] 11:00a PRIVATE EVENT MEETING COCKTAIL TASTING WITH [PERSON_NAME] TASTI…" at bounding box center [340, 281] width 219 height 132
click at [120, 225] on div "5 [DATE]" at bounding box center [118, 226] width 215 height 18
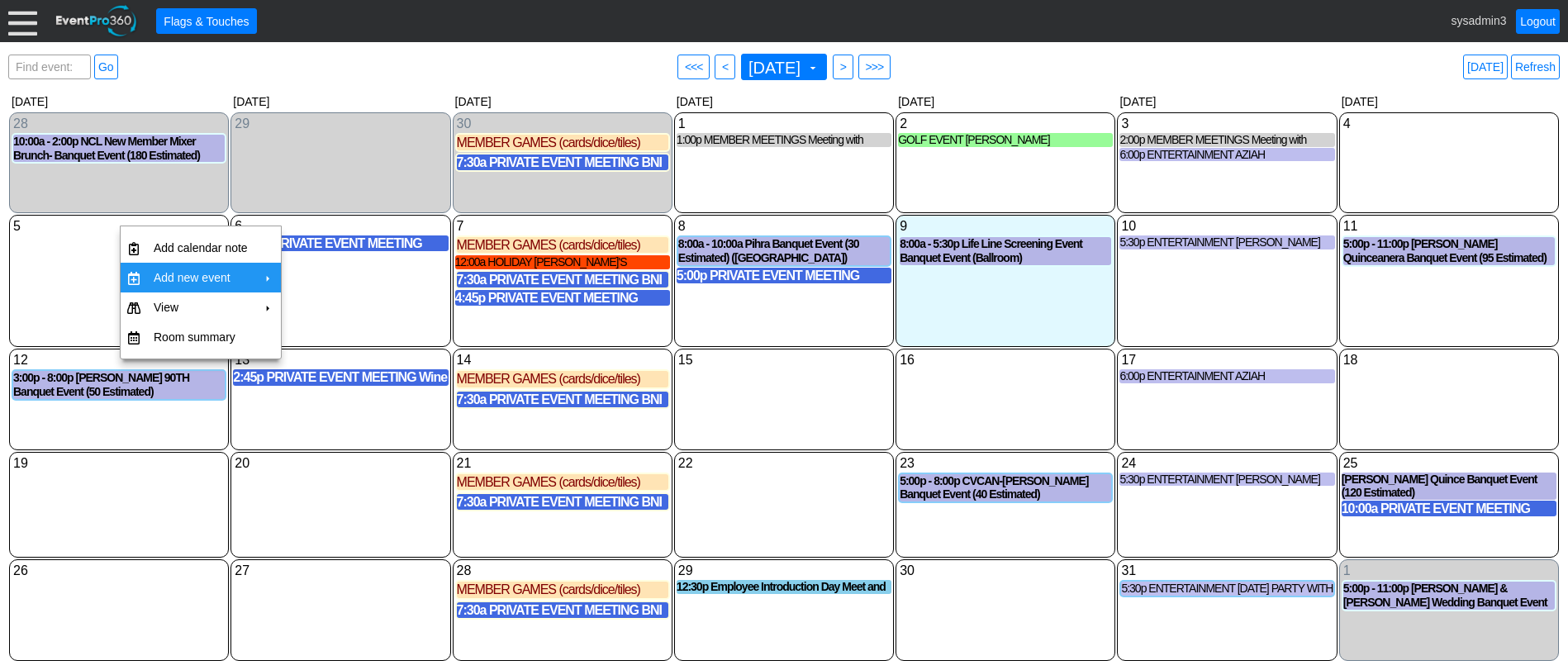
click at [213, 273] on td "Add new event" at bounding box center [200, 277] width 107 height 29
click at [344, 315] on td "Banquet Event" at bounding box center [346, 314] width 89 height 29
type input "[DATE]"
type input "Lead"
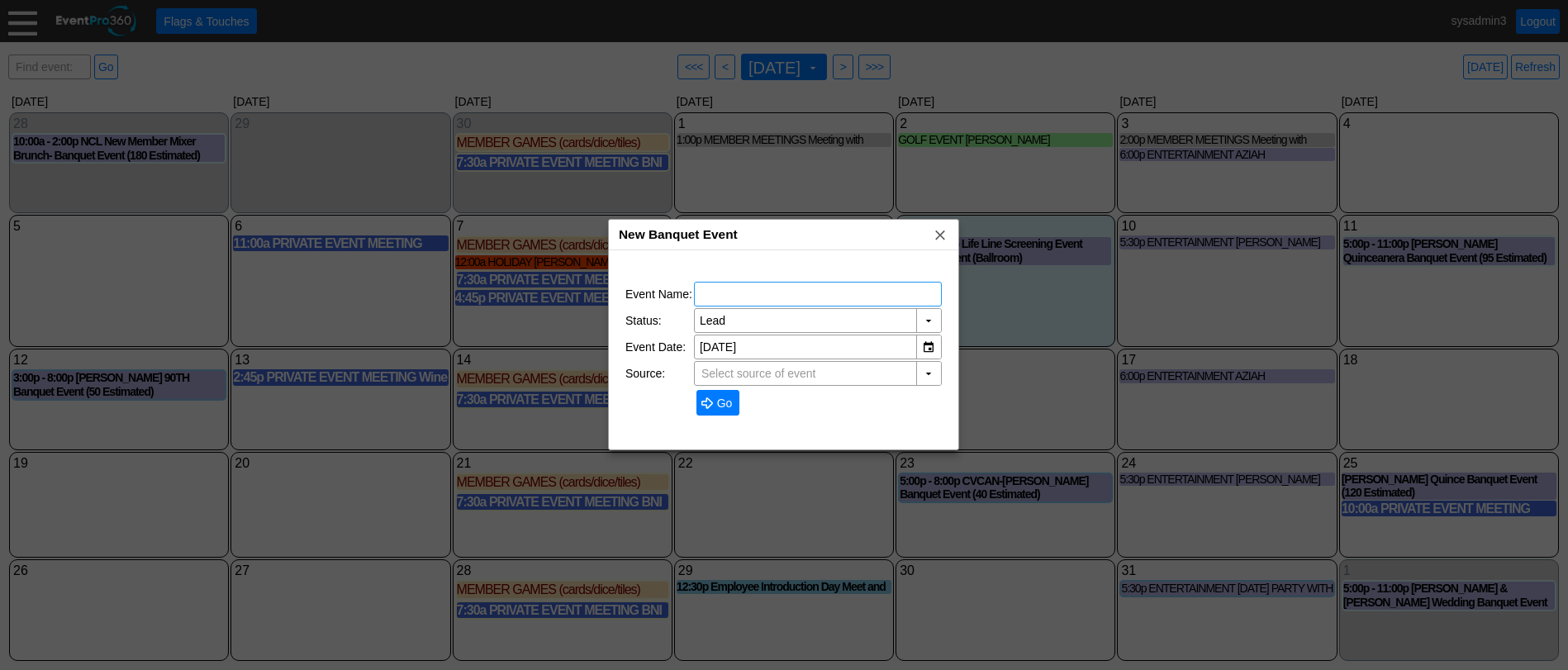
click at [732, 299] on input "text" at bounding box center [818, 294] width 237 height 23
type input "TEST"
click at [724, 401] on span "Go" at bounding box center [725, 402] width 22 height 16
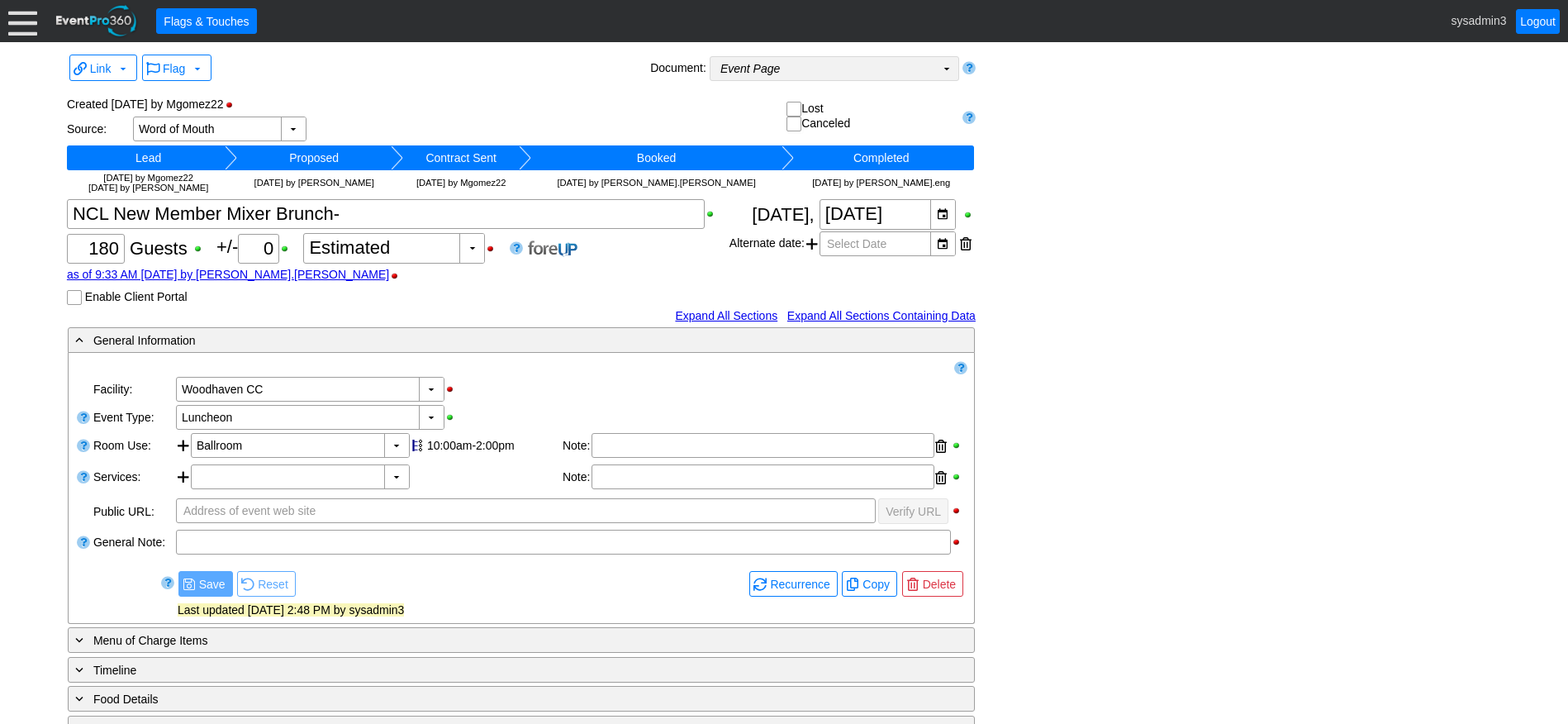
click at [852, 73] on td "Event Page Χ" at bounding box center [822, 68] width 225 height 23
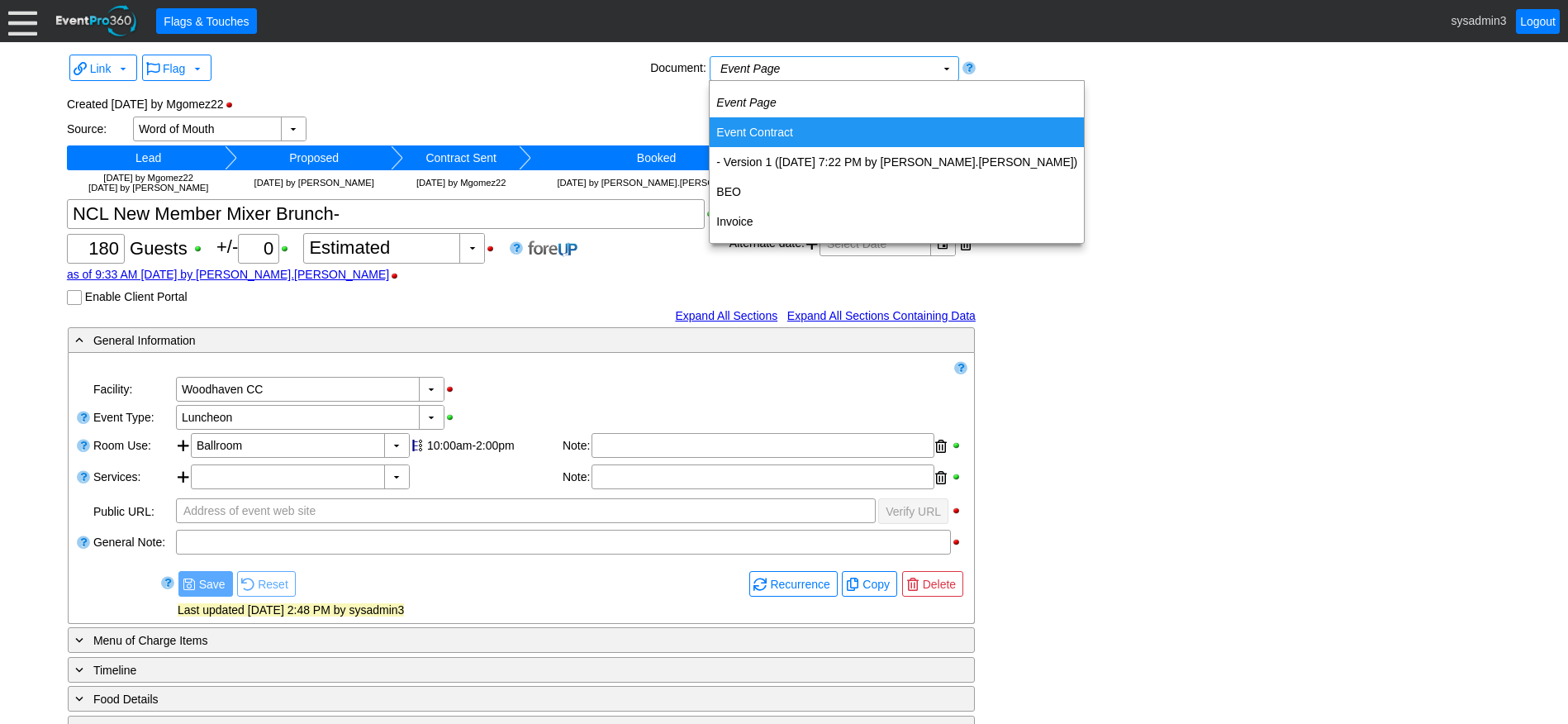
click at [765, 126] on td "Event Contract" at bounding box center [896, 132] width 374 height 29
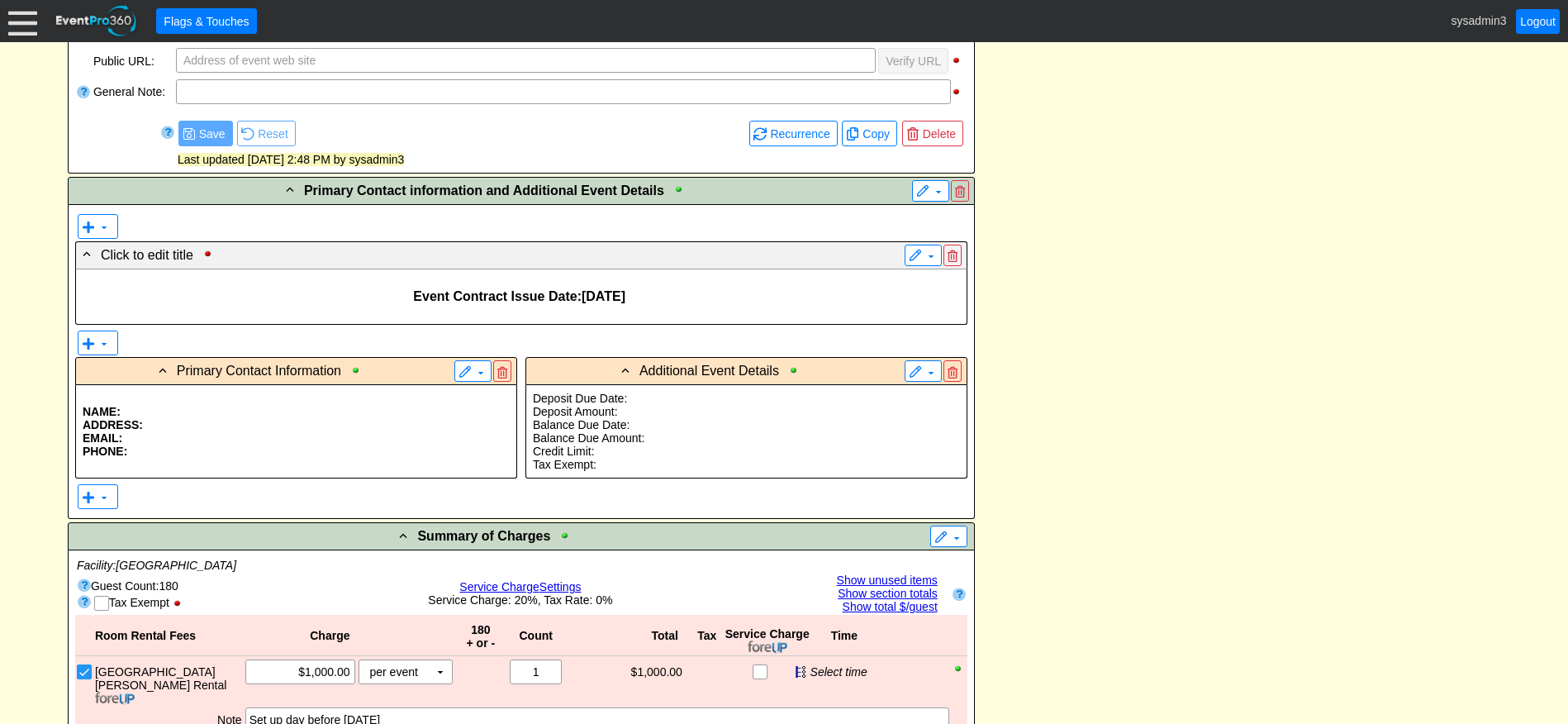
scroll to position [578, 0]
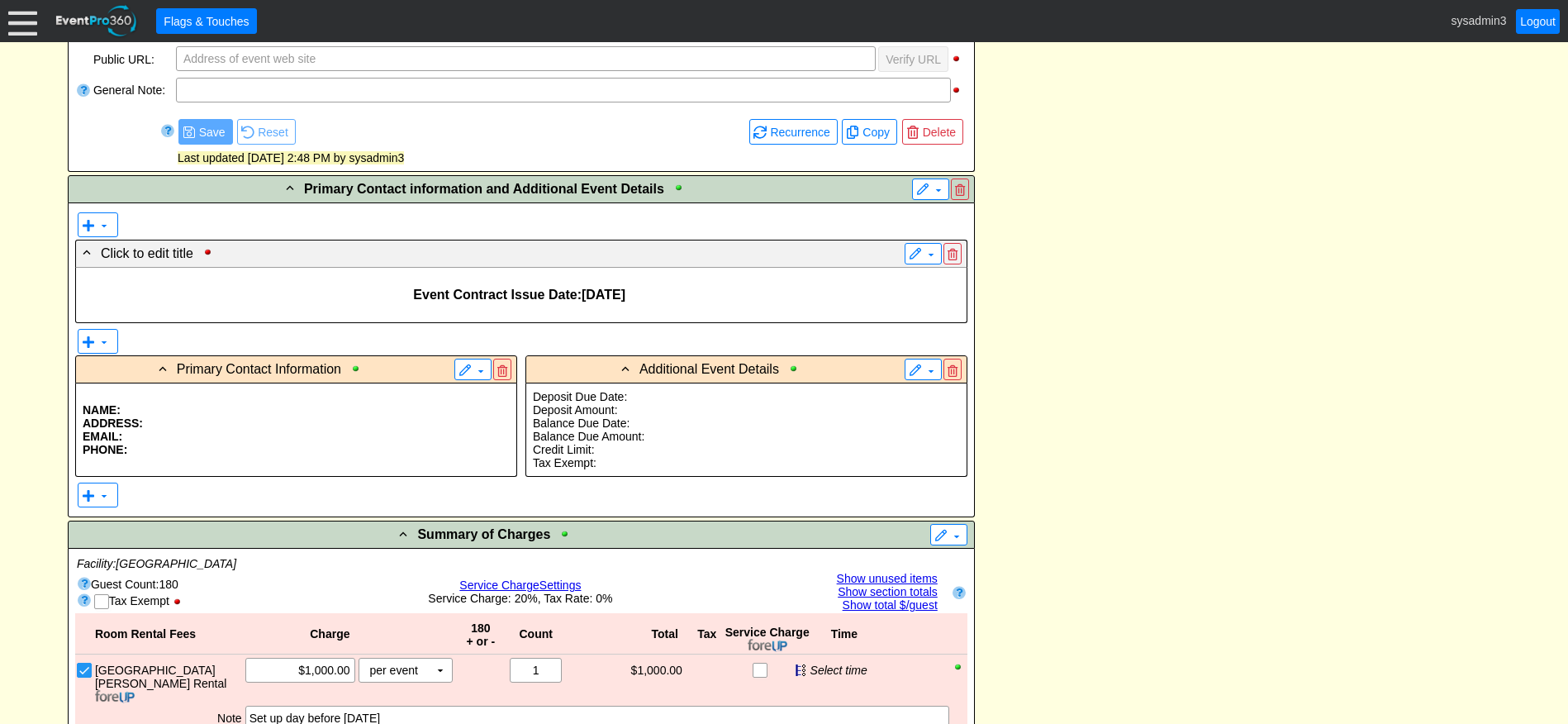
click at [716, 429] on p "Balance Due Date:" at bounding box center [746, 422] width 427 height 13
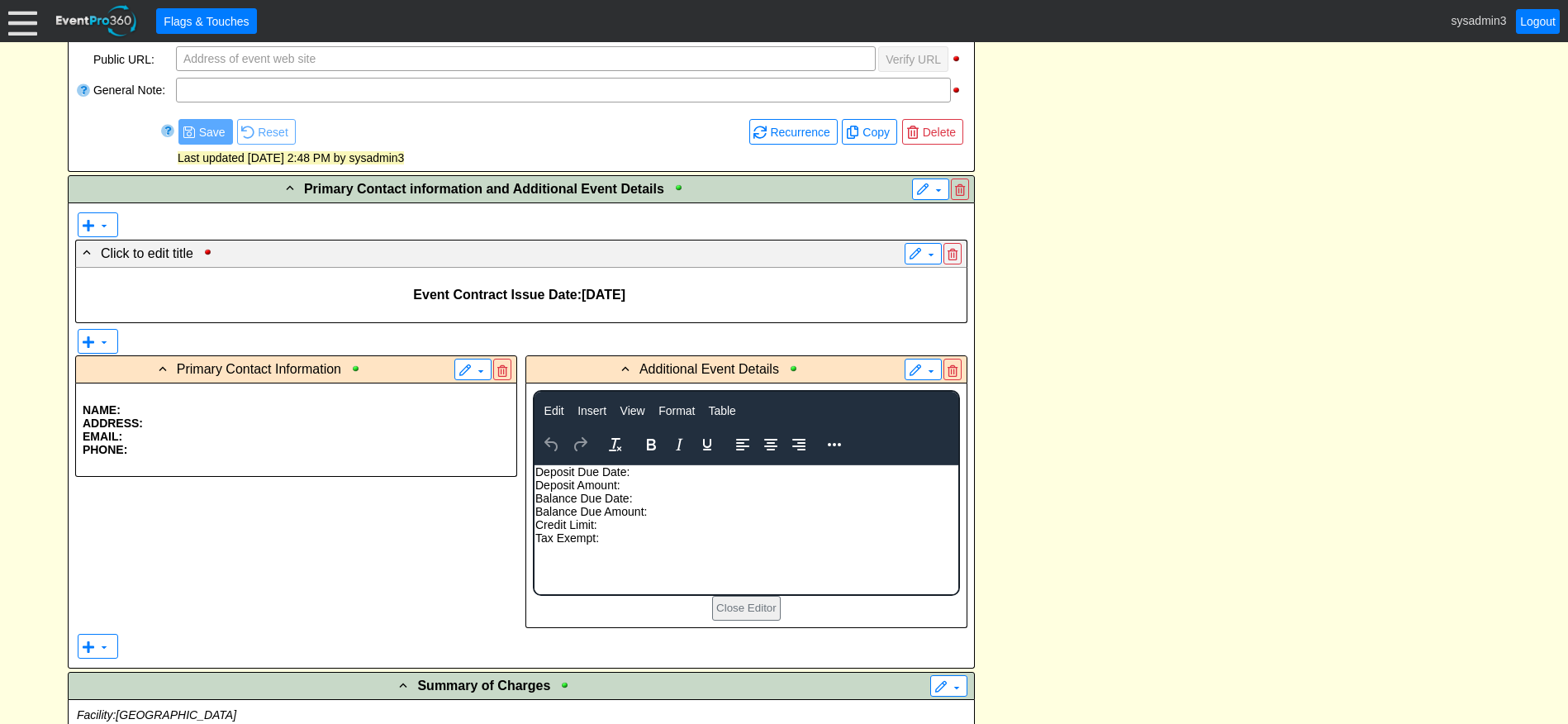
scroll to position [0, 0]
click at [721, 502] on p "Balance Due Date:" at bounding box center [746, 498] width 422 height 13
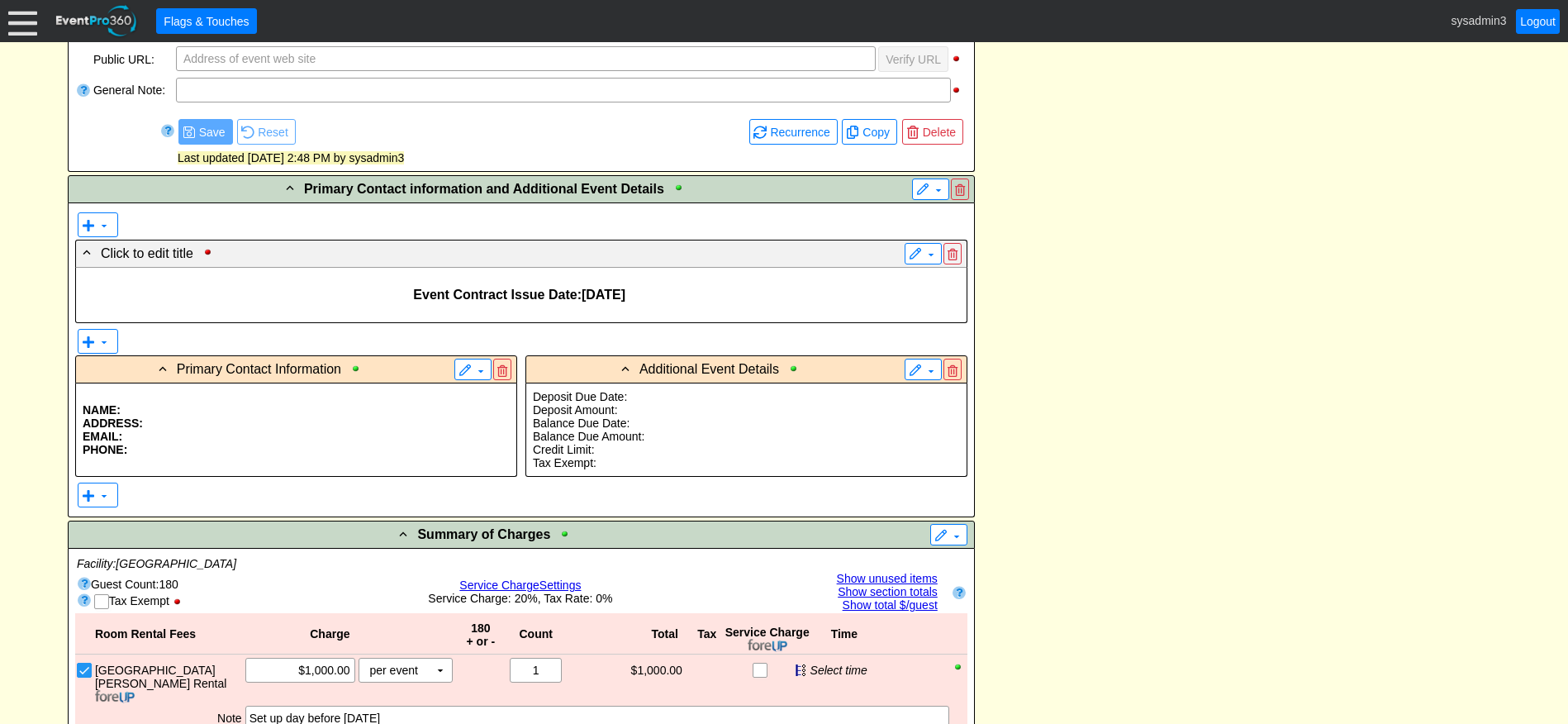
click at [227, 441] on p "EMAIL:" at bounding box center [296, 435] width 427 height 13
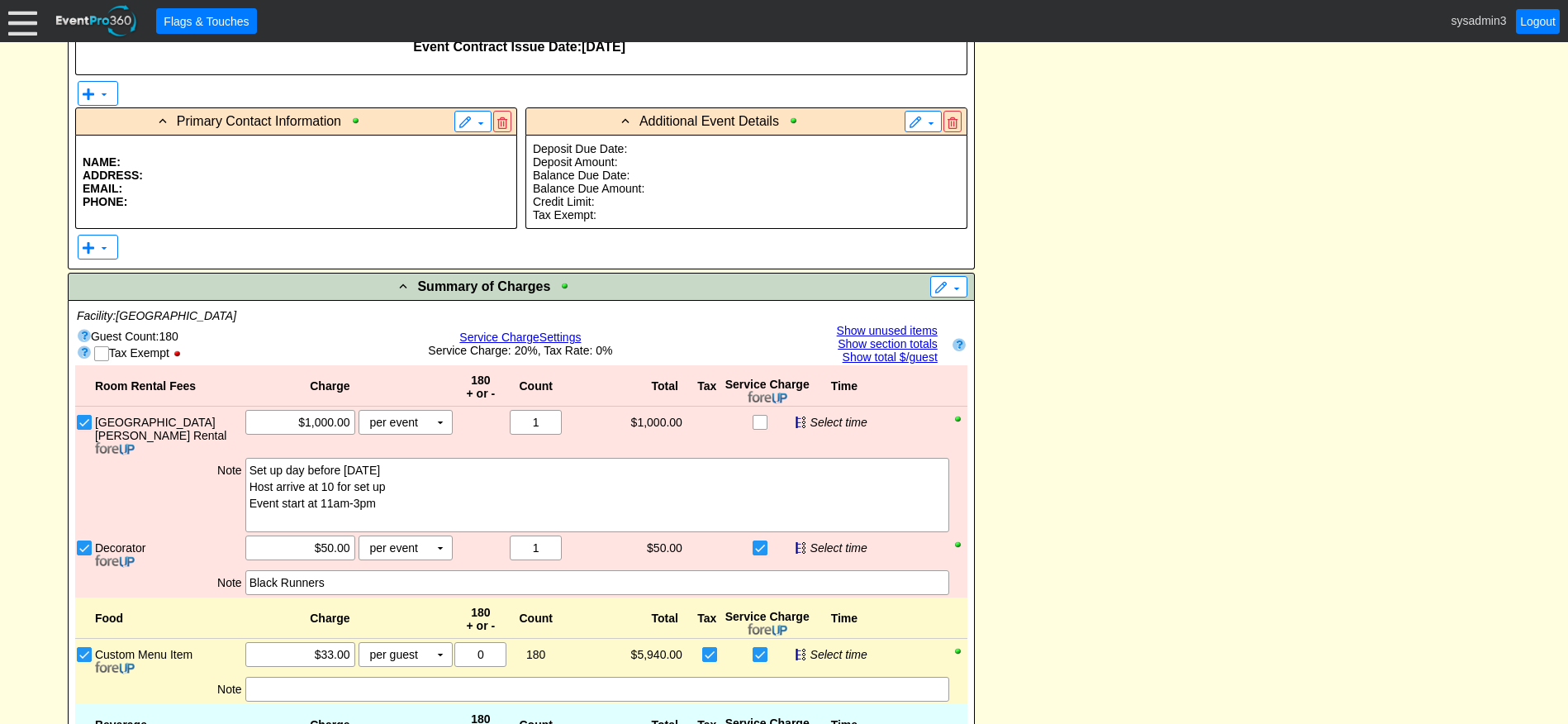
click at [631, 144] on p "Deposit Due Date:" at bounding box center [746, 148] width 427 height 13
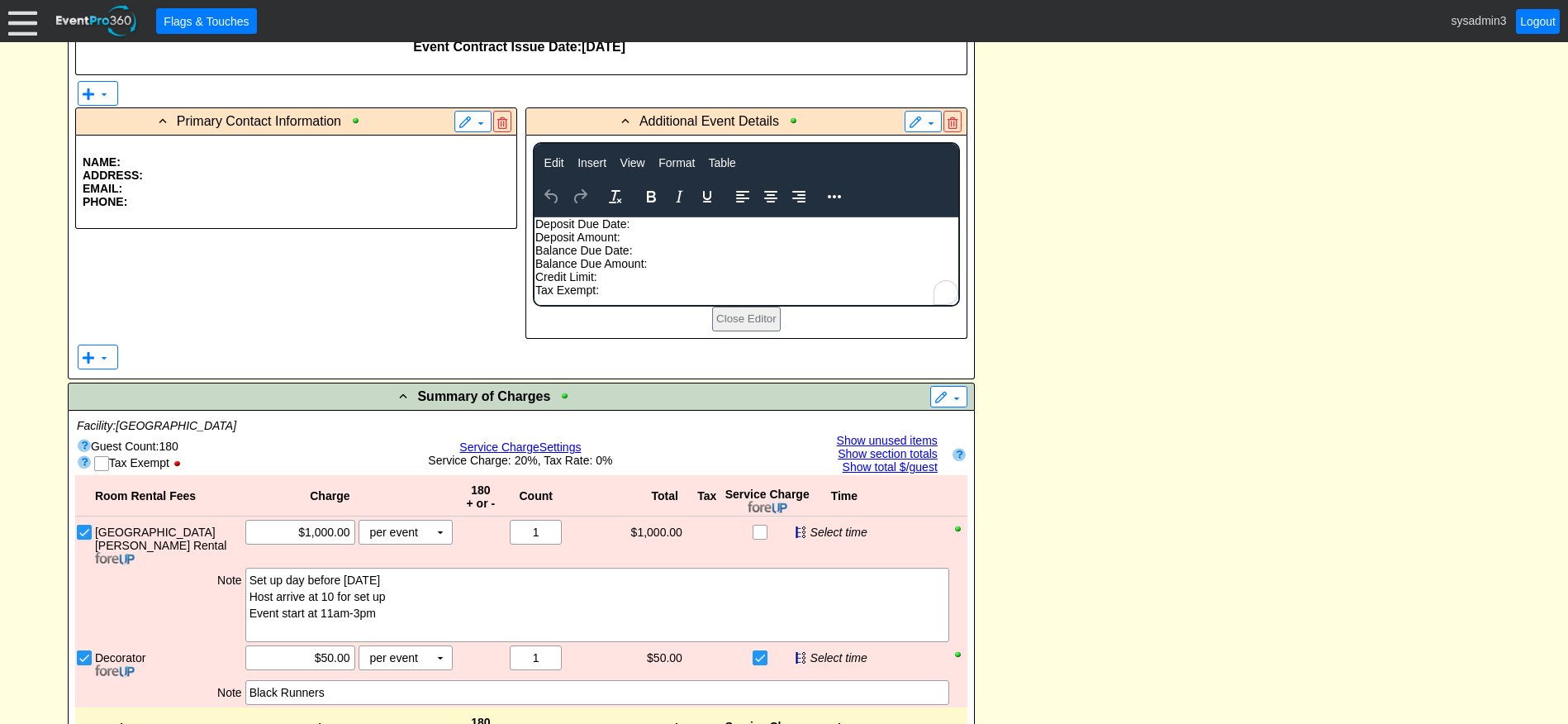
click at [633, 225] on p "Deposit Due Date:" at bounding box center [746, 224] width 422 height 13
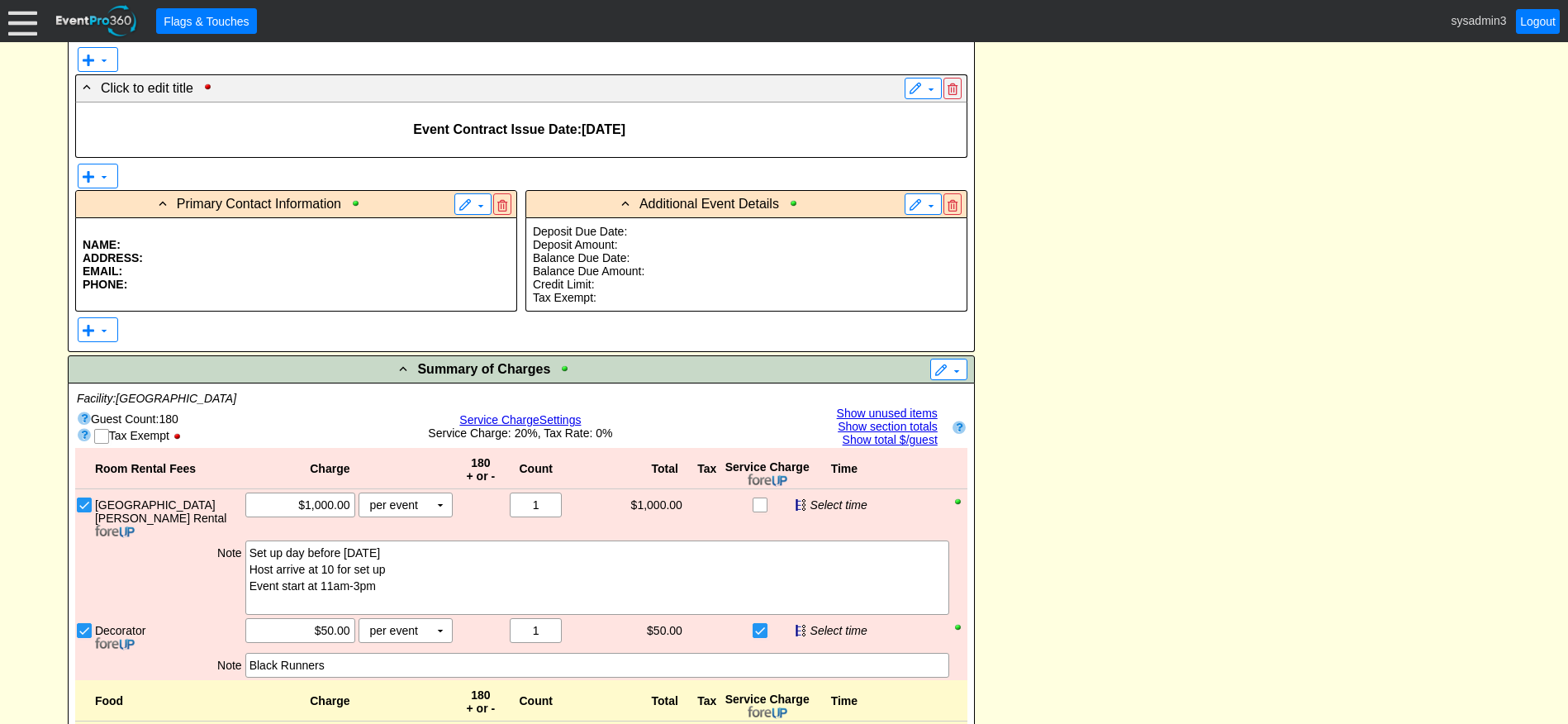
click at [355, 272] on p "EMAIL:" at bounding box center [296, 270] width 427 height 13
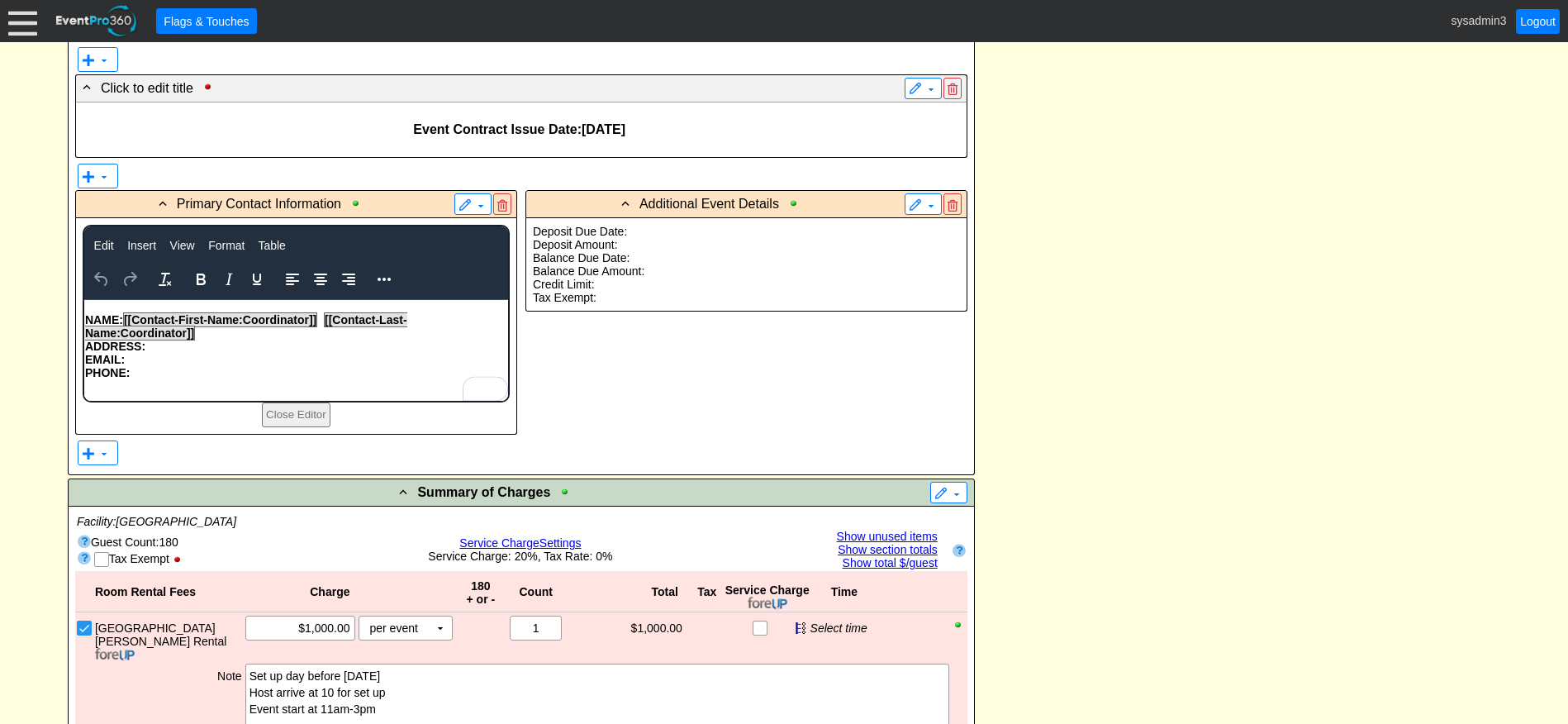
click at [764, 256] on p "Balance Due Date:" at bounding box center [746, 257] width 427 height 13
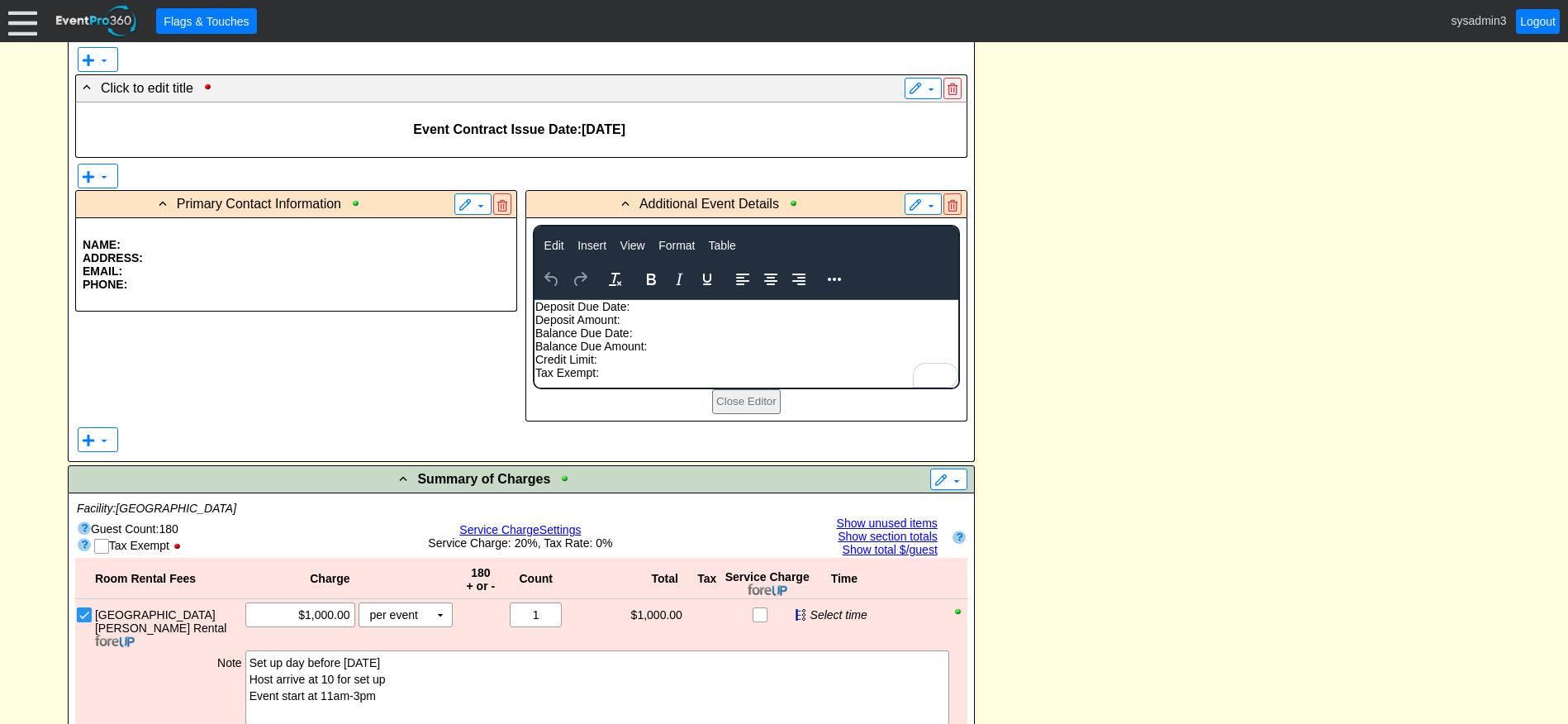
click at [631, 308] on p "Deposit Due Date:" at bounding box center [746, 306] width 422 height 13
click at [835, 278] on icon "Reveal or hide additional toolbar items" at bounding box center [834, 279] width 20 height 20
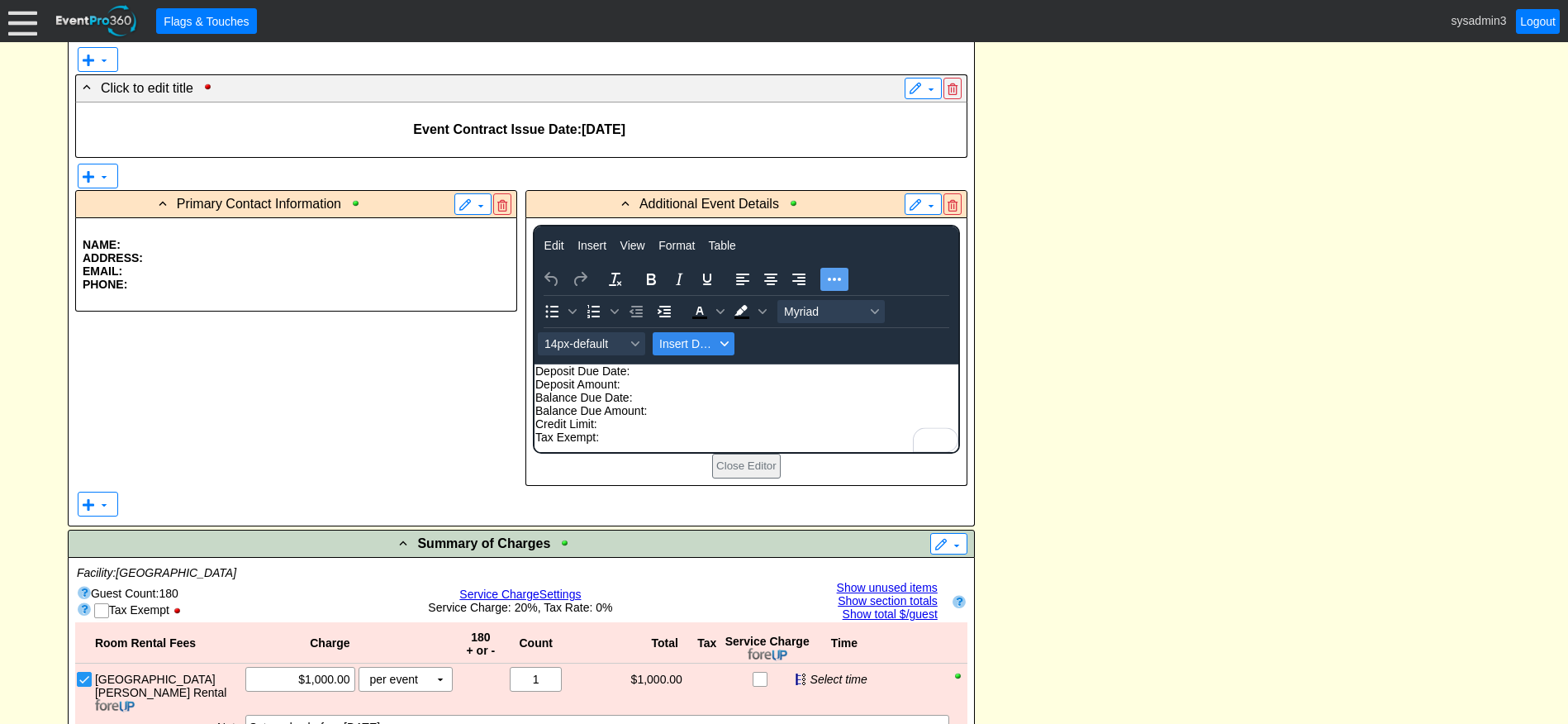
click at [714, 346] on span "Insert Data" at bounding box center [687, 343] width 55 height 13
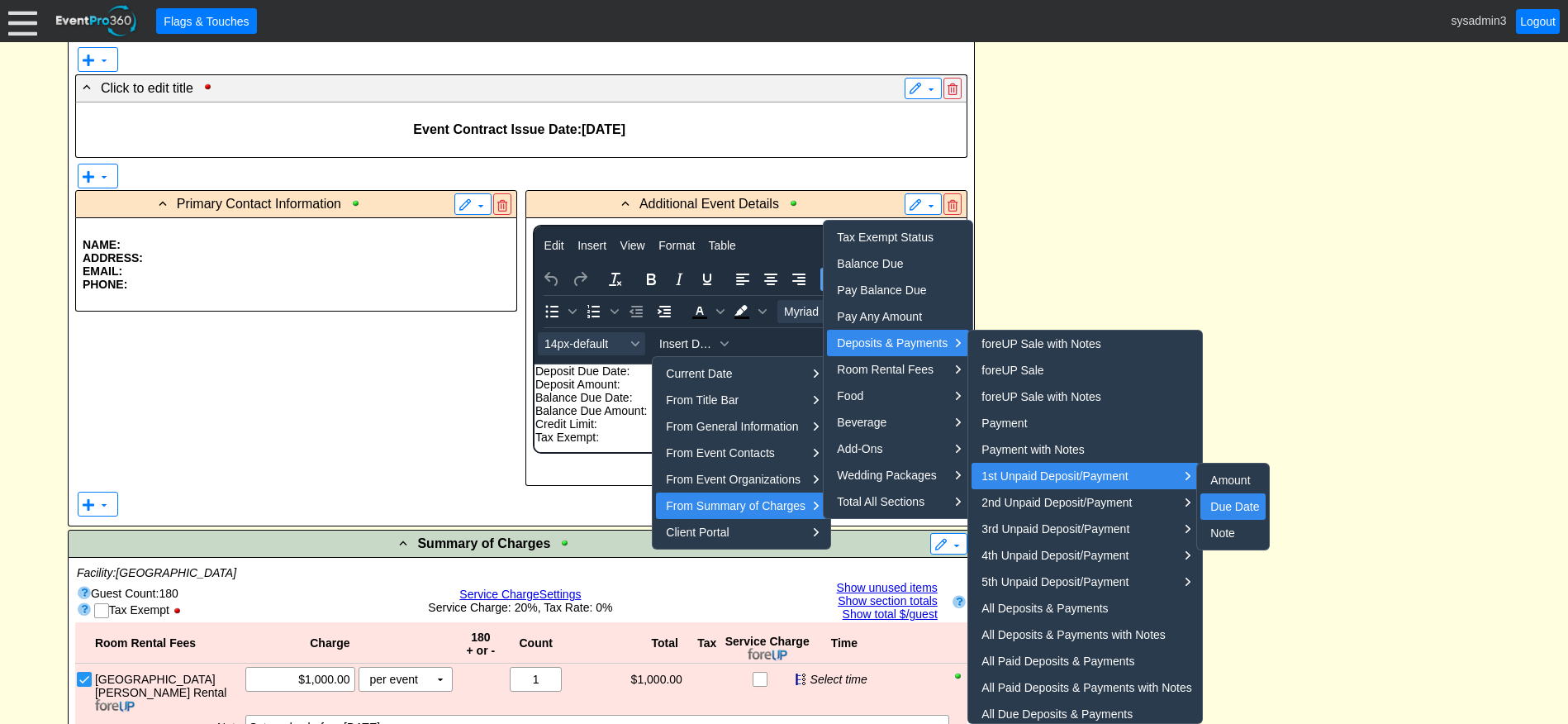
click at [1240, 509] on div "Due Date" at bounding box center [1235, 506] width 48 height 20
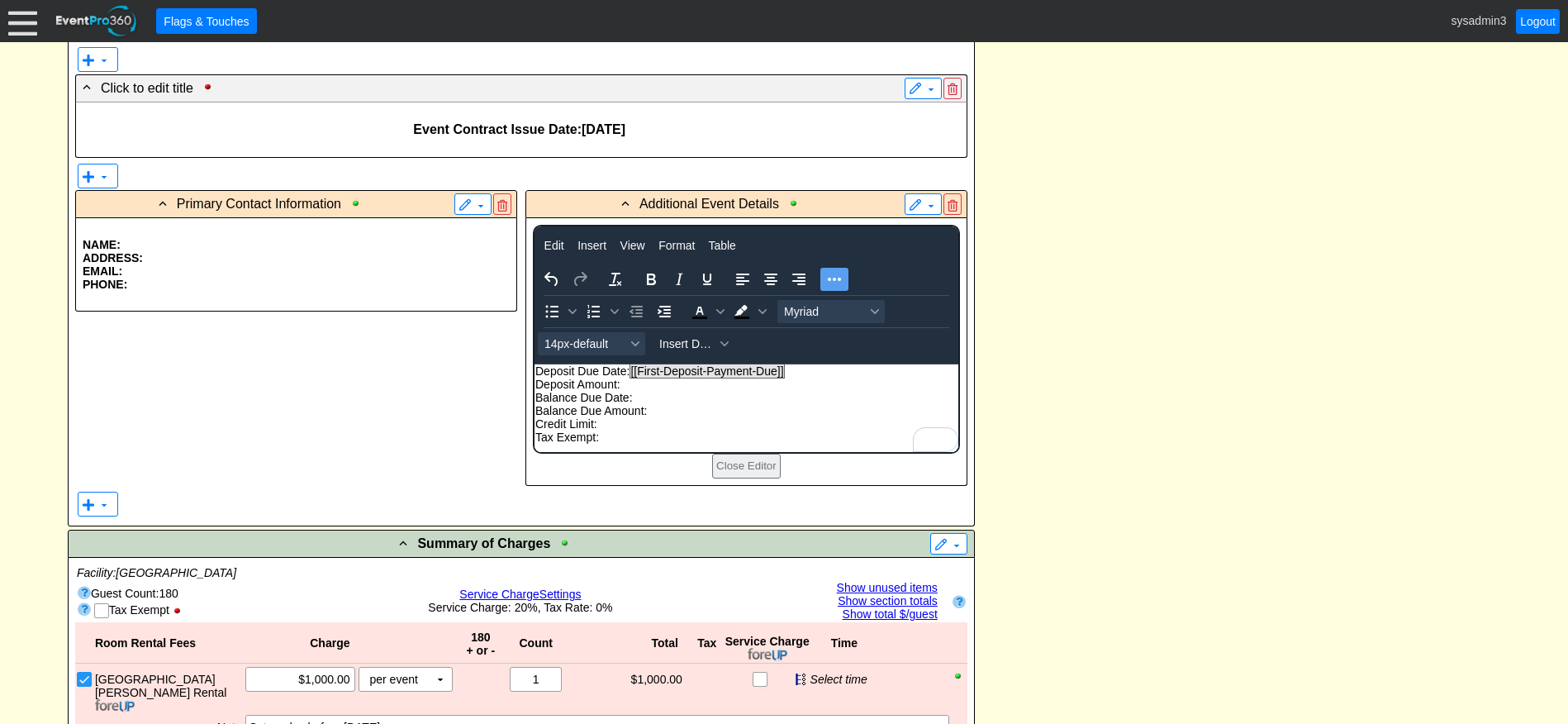
click at [616, 384] on p "Deposit Amount:" at bounding box center [746, 384] width 422 height 13
click at [622, 385] on p "Deposit Amount:" at bounding box center [746, 384] width 422 height 13
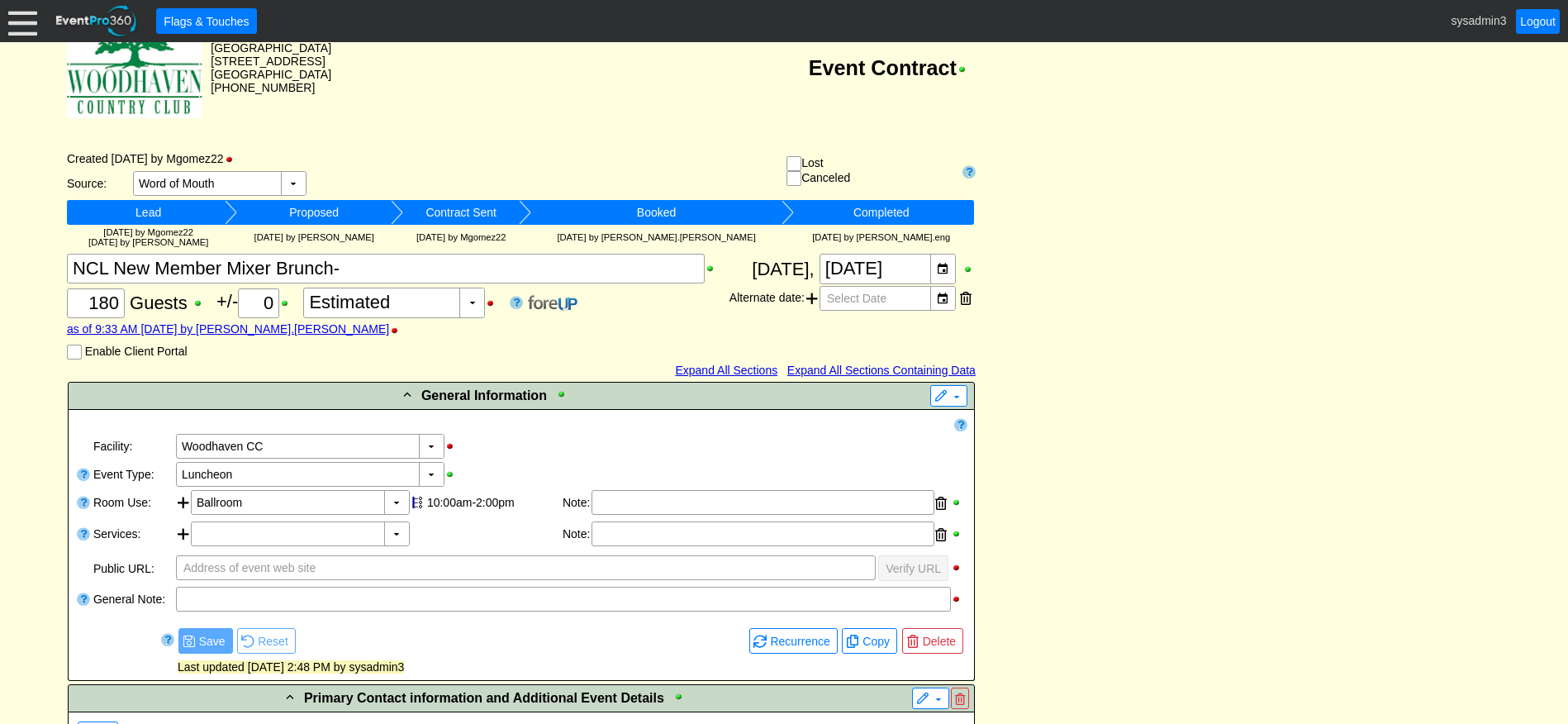
scroll to position [69, 0]
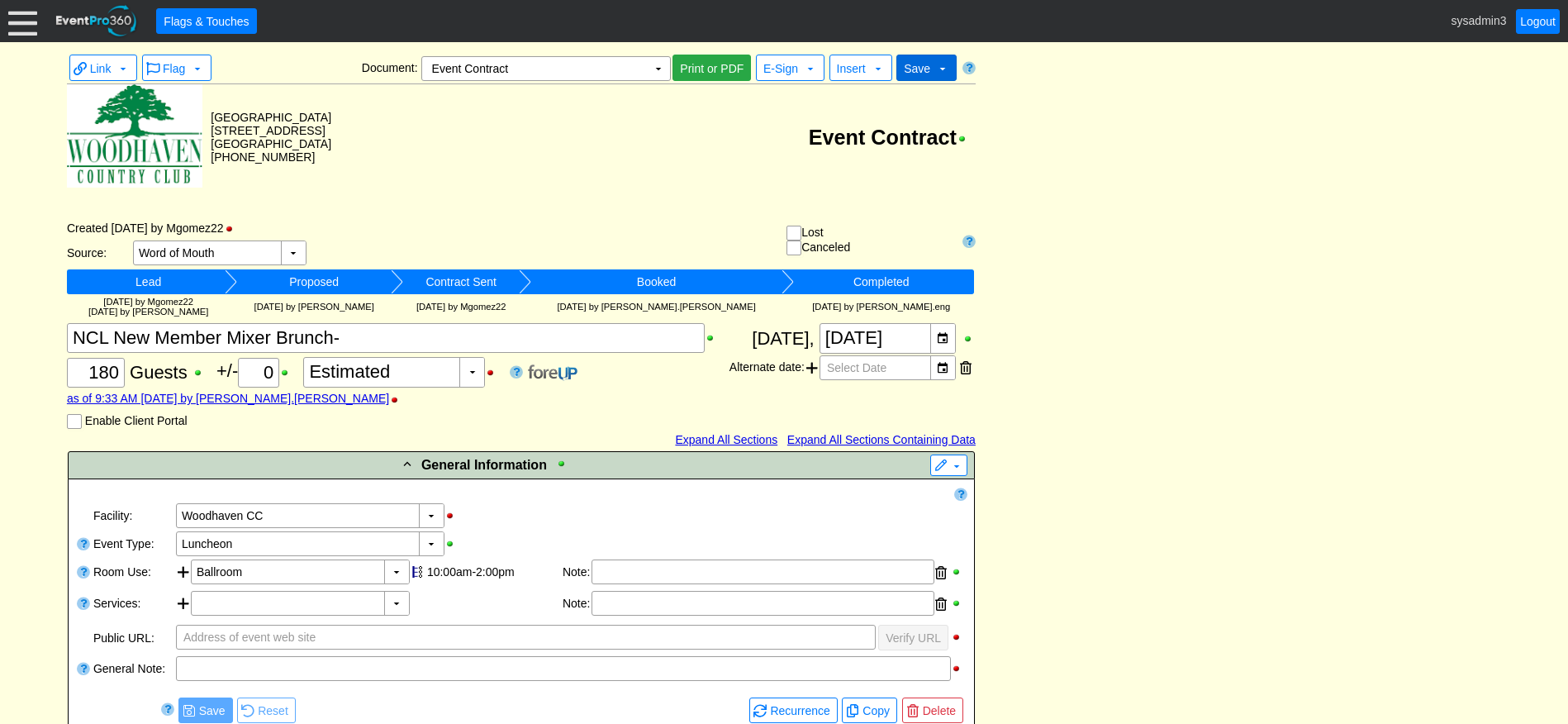
click at [928, 74] on span "Save" at bounding box center [917, 68] width 27 height 13
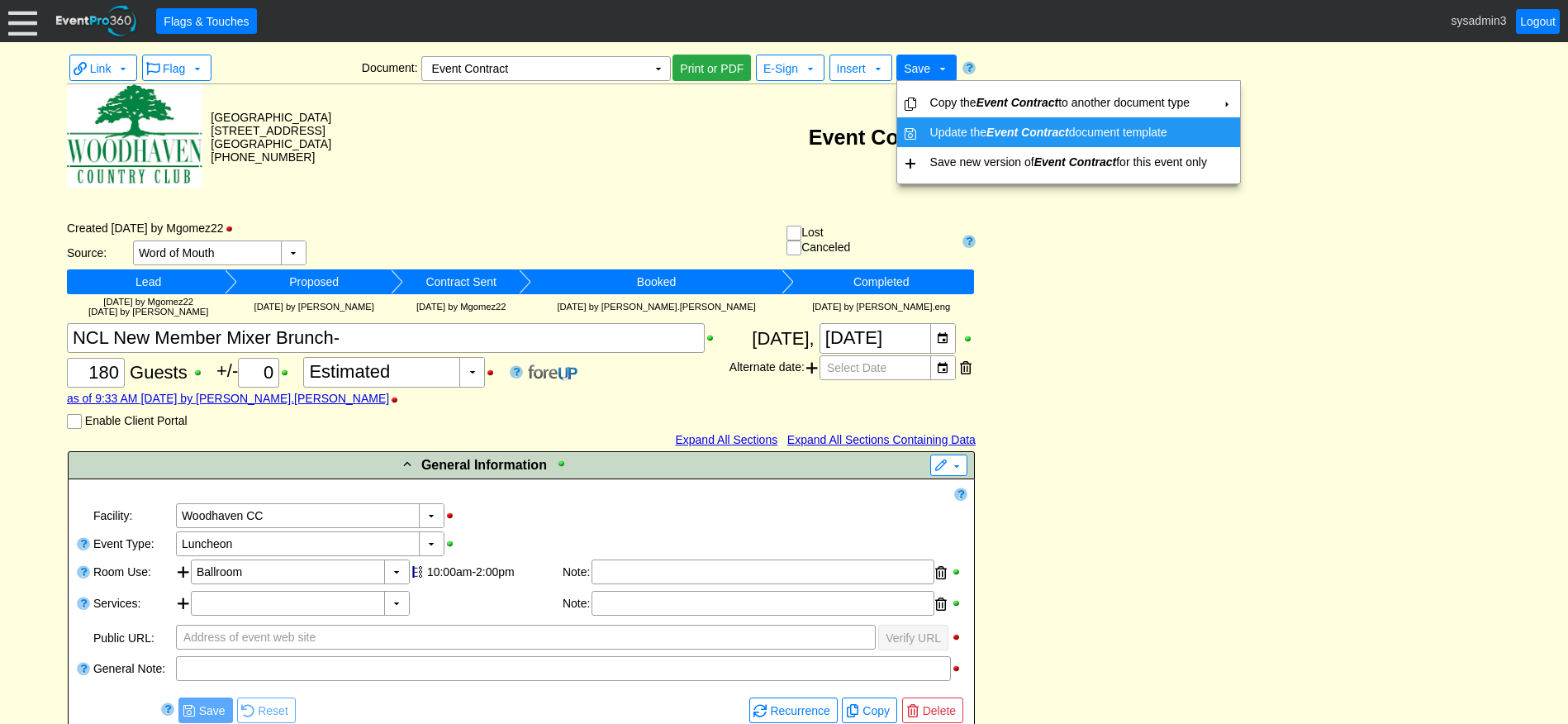
click at [940, 128] on td "Update the Event Contract document template" at bounding box center [1069, 132] width 290 height 29
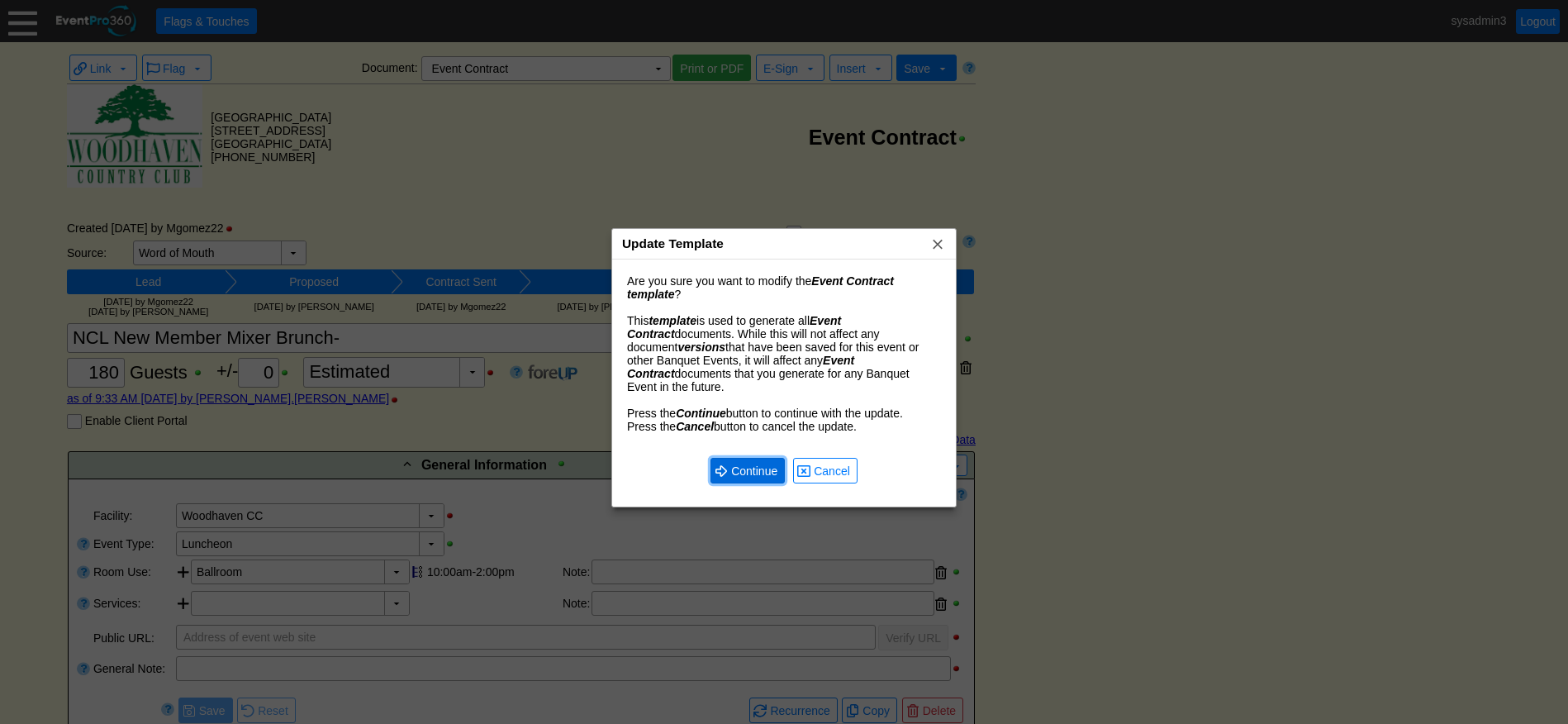
click at [734, 463] on span "Continue" at bounding box center [754, 471] width 53 height 16
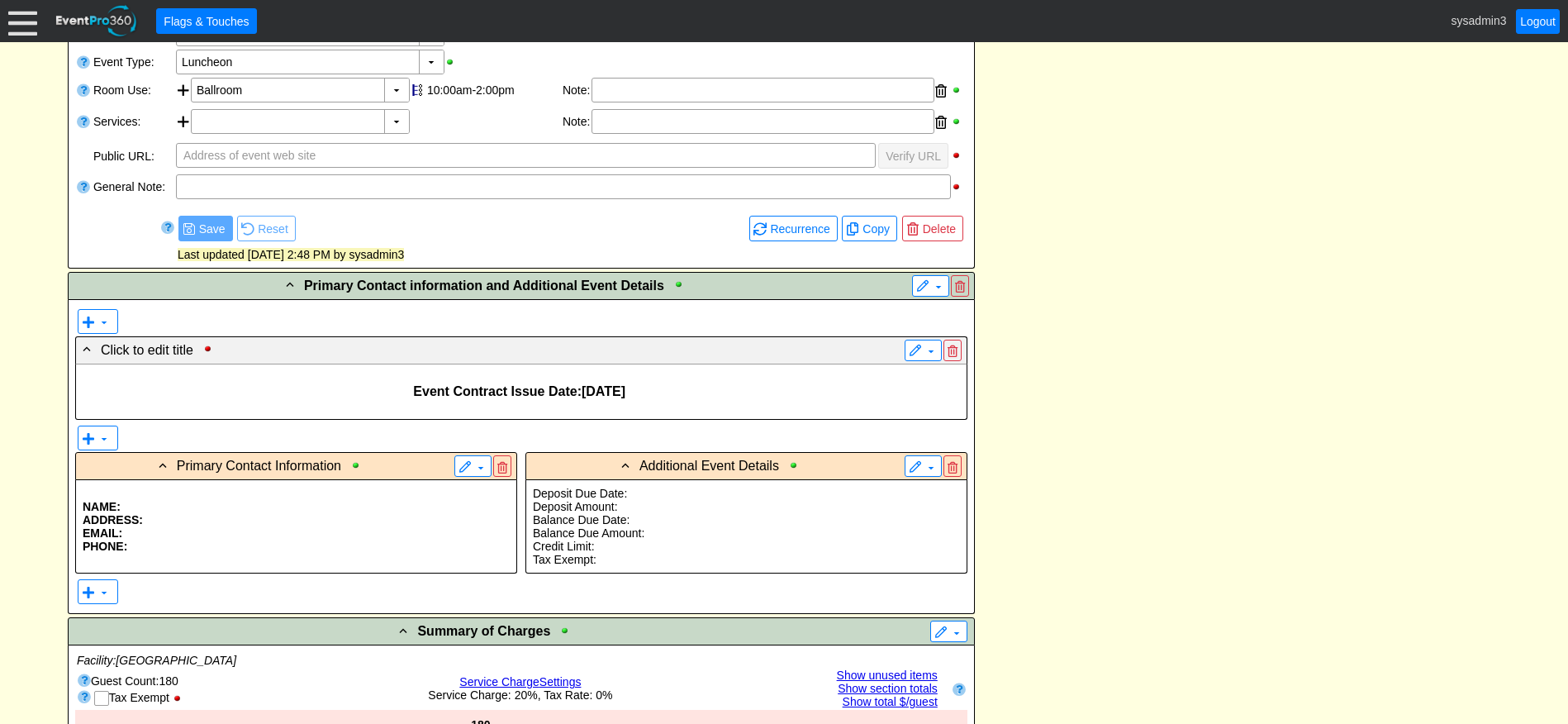
scroll to position [496, 0]
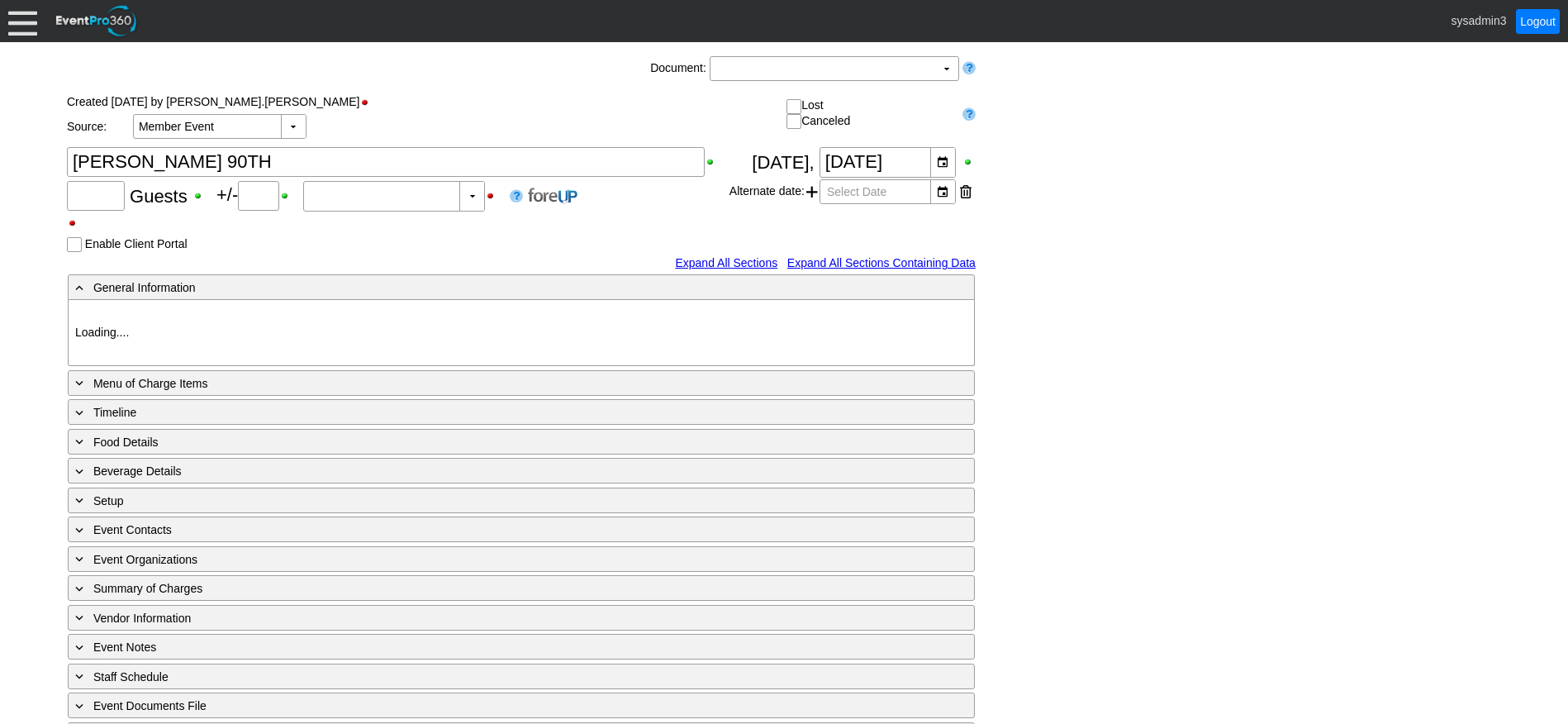
type input "Woodhaven CC"
type input "Birthday Party"
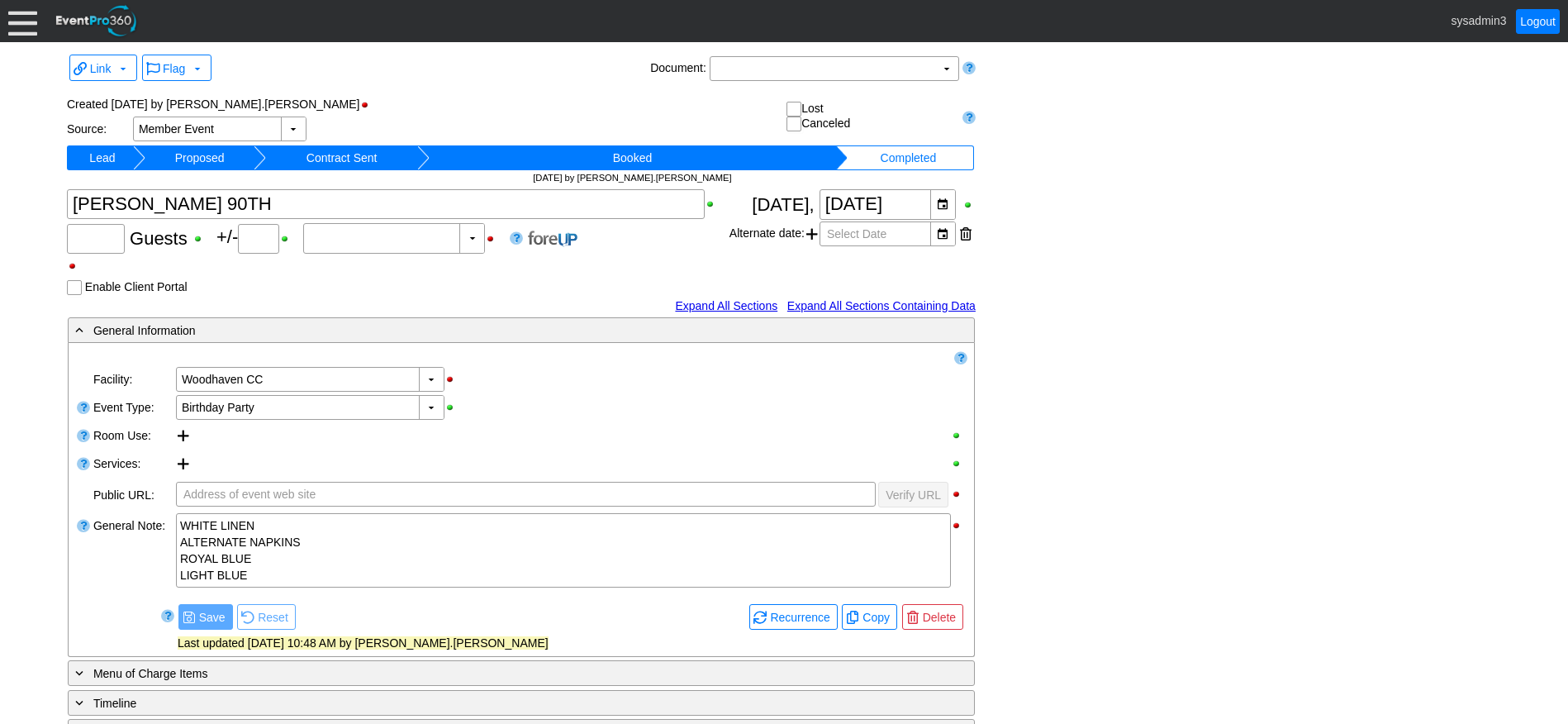
type input "50"
type input "0"
type input "Estimated"
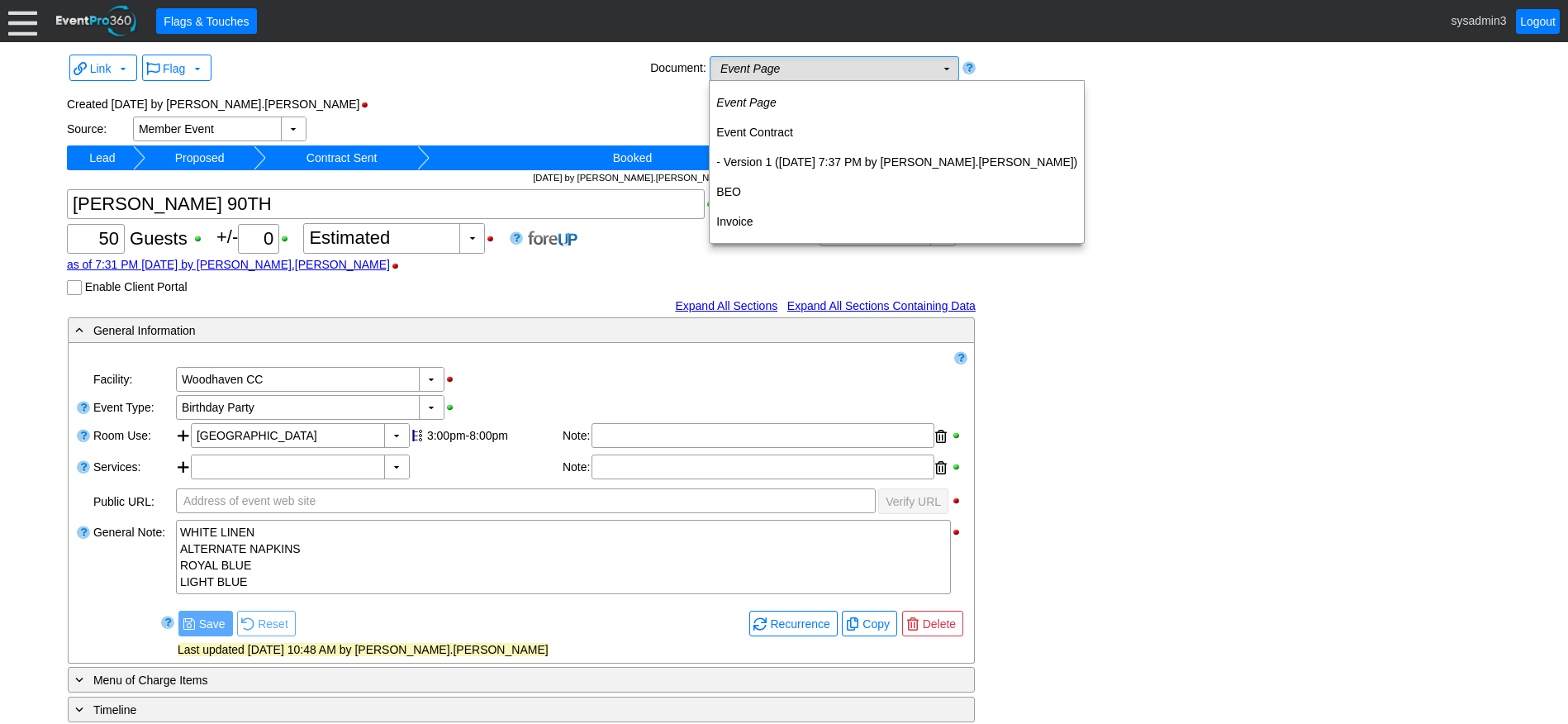
click at [900, 65] on td "Event Page Χ" at bounding box center [822, 68] width 225 height 23
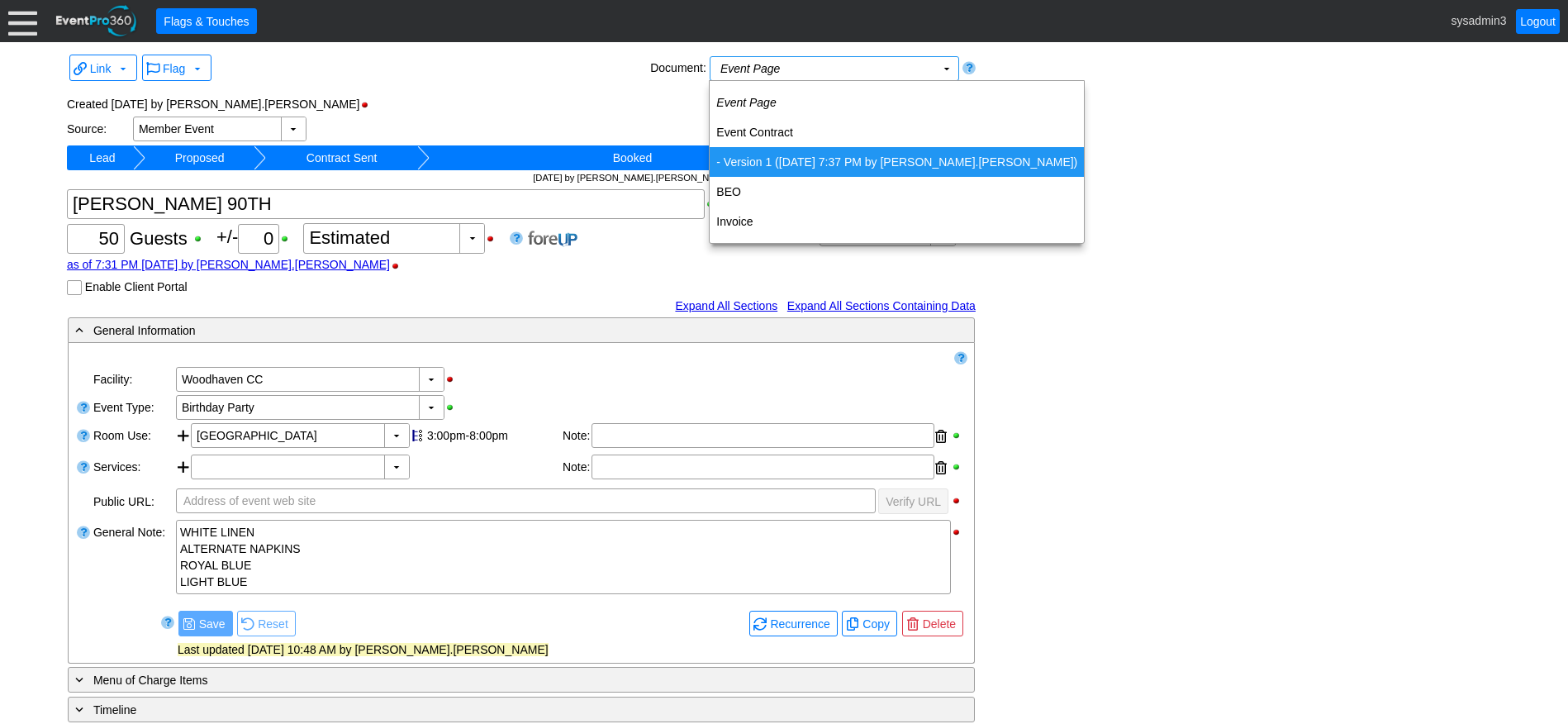
click at [777, 162] on td "- Version 1 ([DATE] 7:37 PM by [PERSON_NAME].[PERSON_NAME])" at bounding box center [896, 162] width 374 height 29
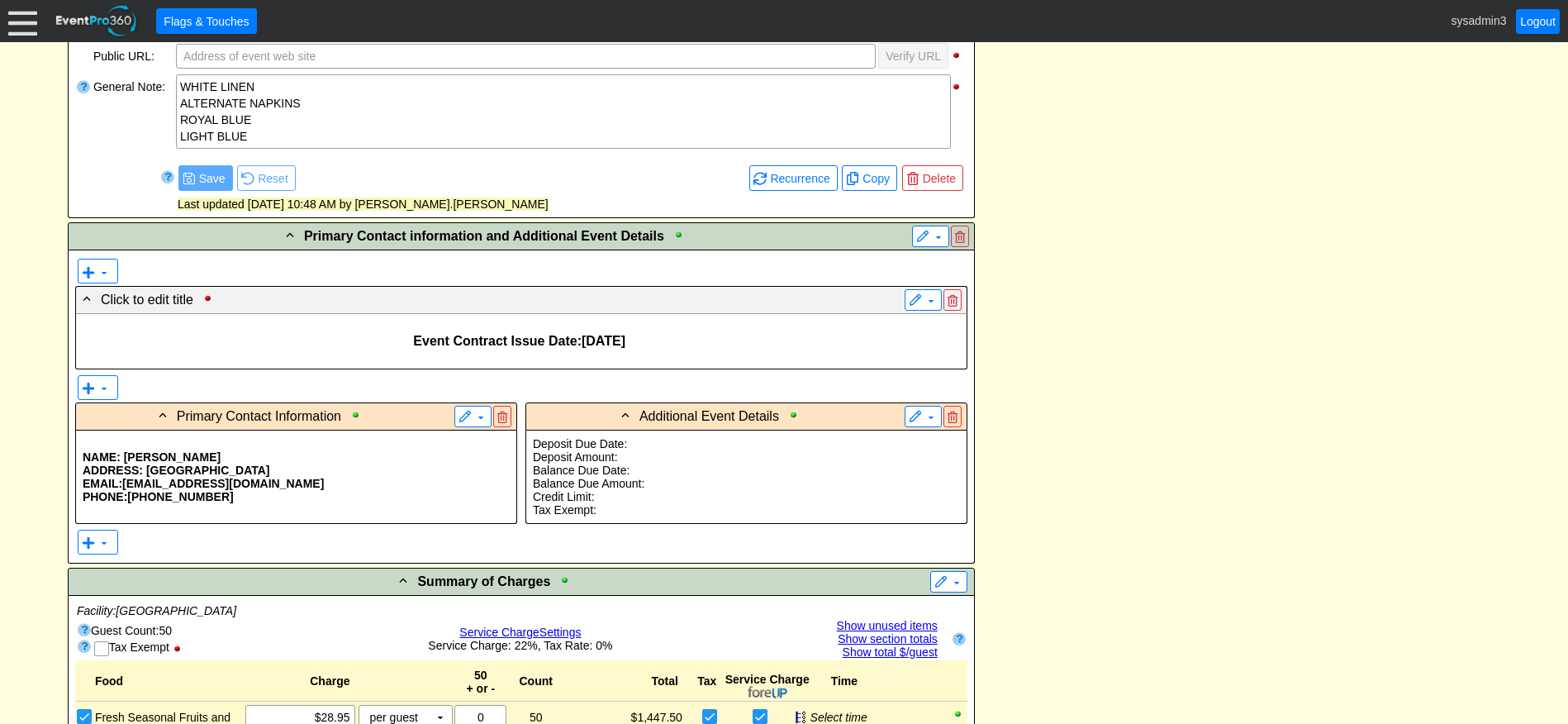
scroll to position [661, 0]
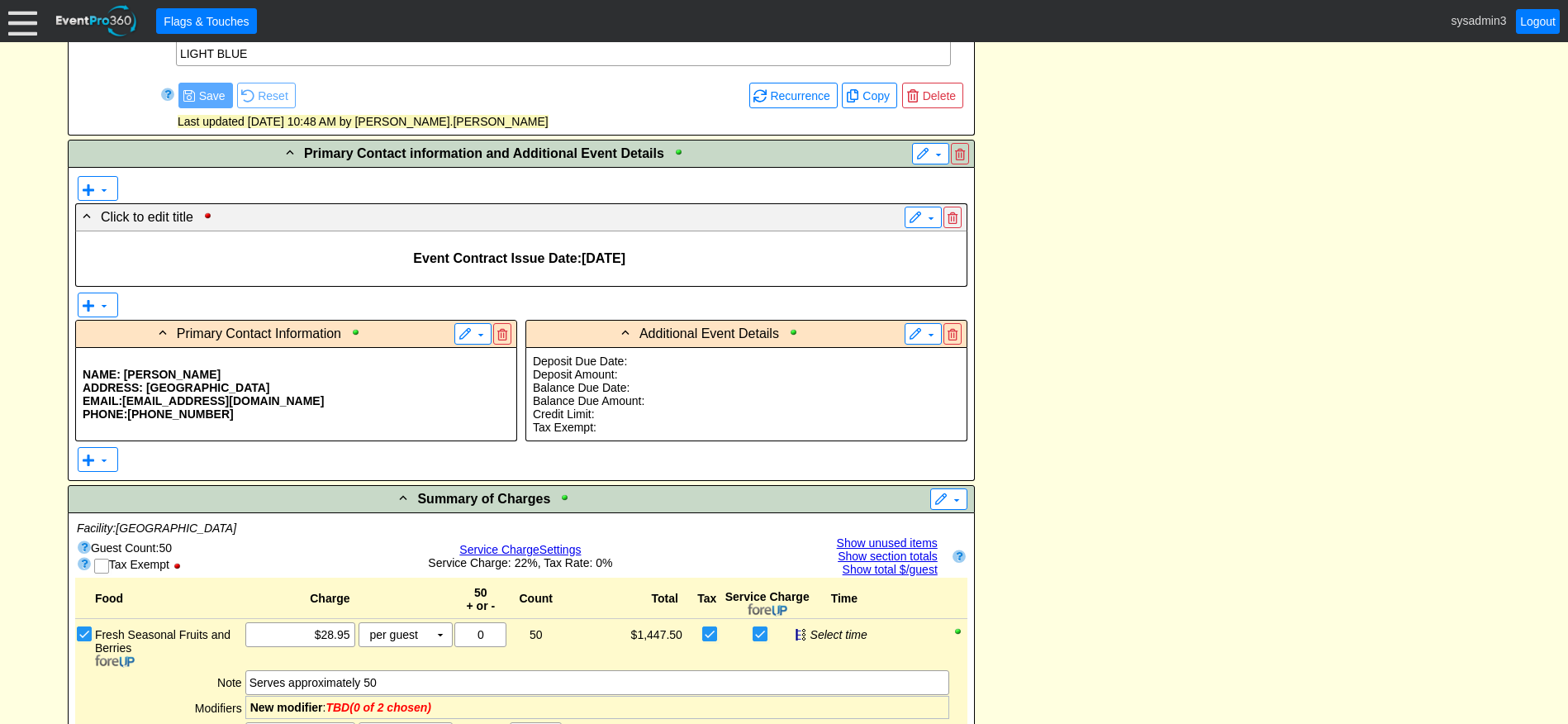
click at [360, 382] on p "ADDRESS: [GEOGRAPHIC_DATA]" at bounding box center [296, 387] width 427 height 13
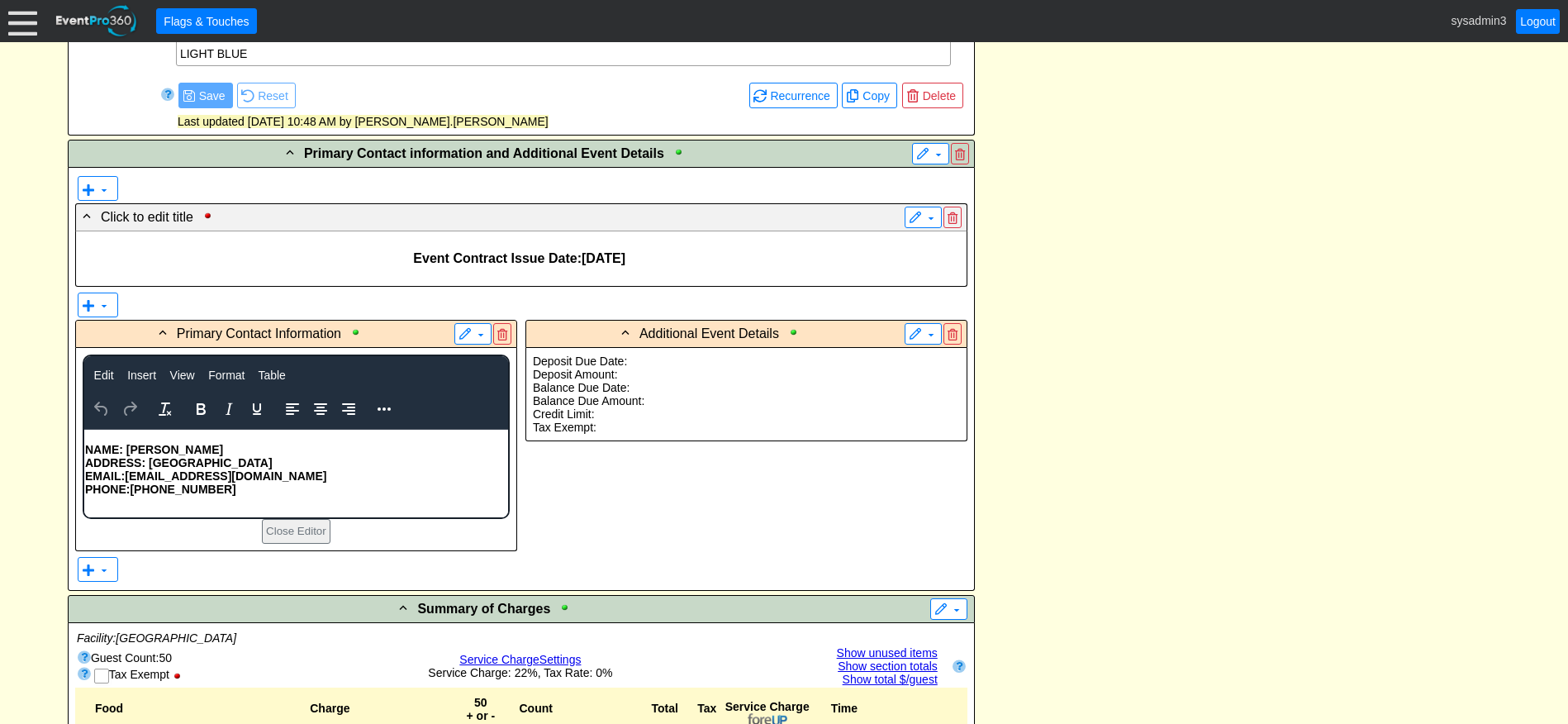
scroll to position [0, 0]
click at [282, 459] on p "ADDRESS: [GEOGRAPHIC_DATA]" at bounding box center [295, 461] width 422 height 13
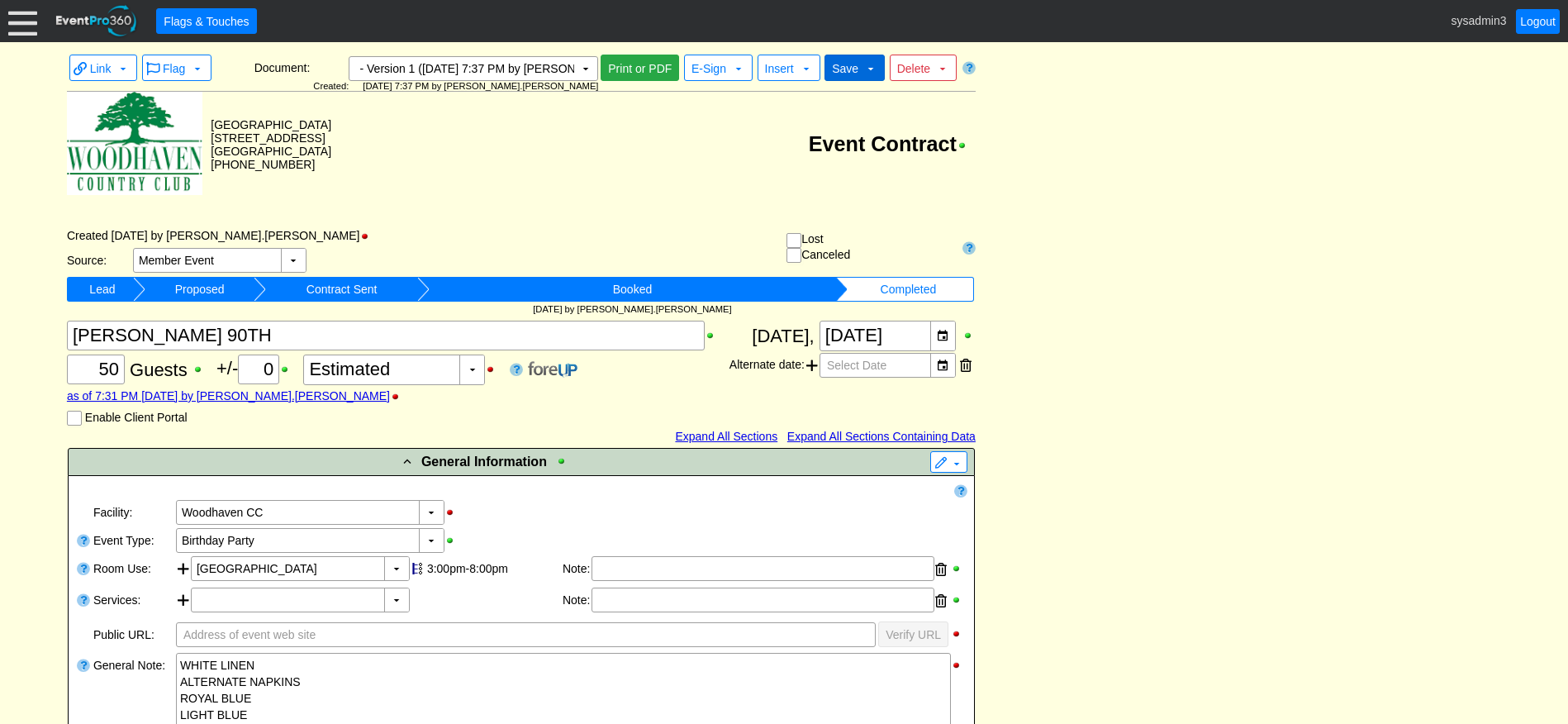
click at [847, 67] on span "Save" at bounding box center [845, 68] width 27 height 13
click at [752, 126] on td "Event Contract" at bounding box center [653, 144] width 644 height 105
click at [594, 109] on td "Event Contract" at bounding box center [653, 144] width 644 height 105
click at [586, 67] on td "▼" at bounding box center [586, 68] width 23 height 23
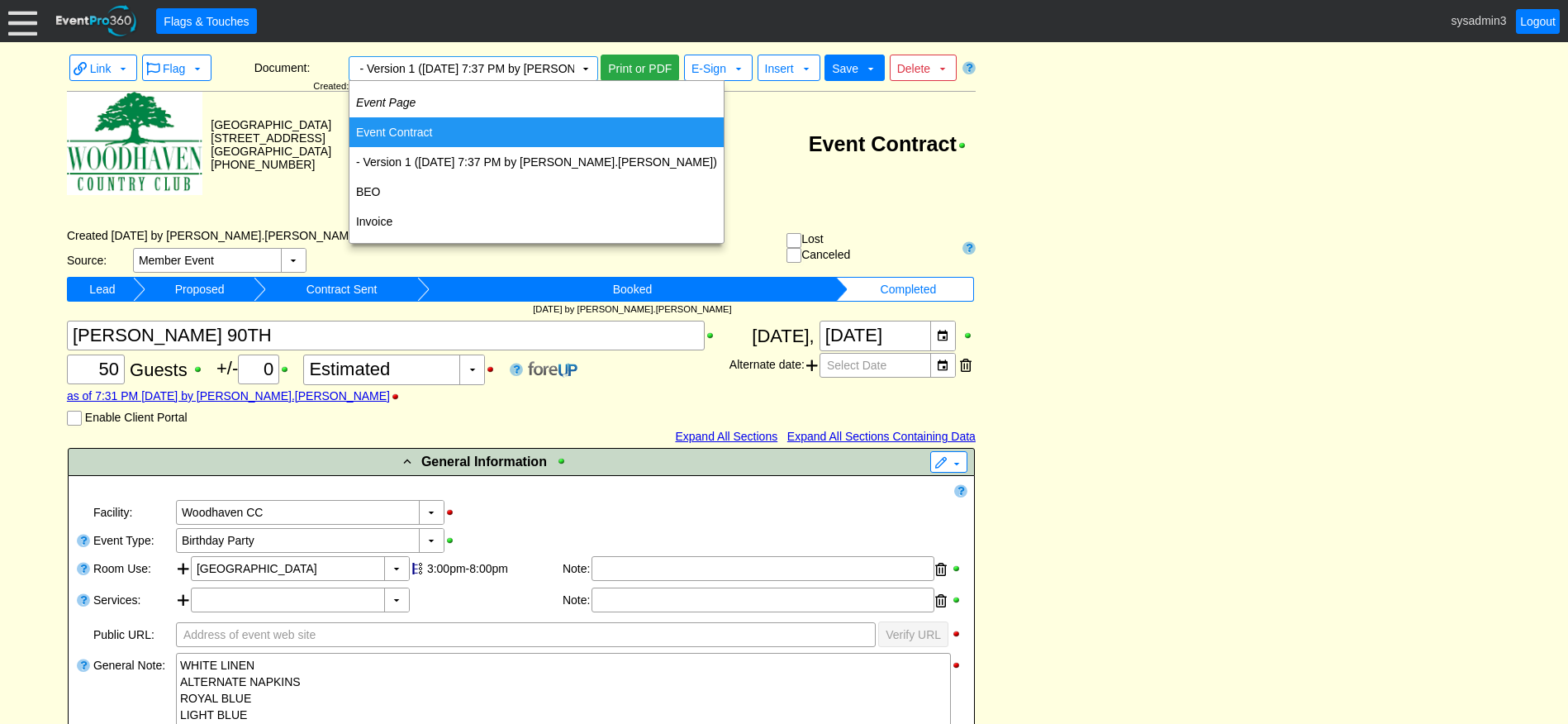
click at [429, 130] on td "Event Contract" at bounding box center [536, 132] width 374 height 29
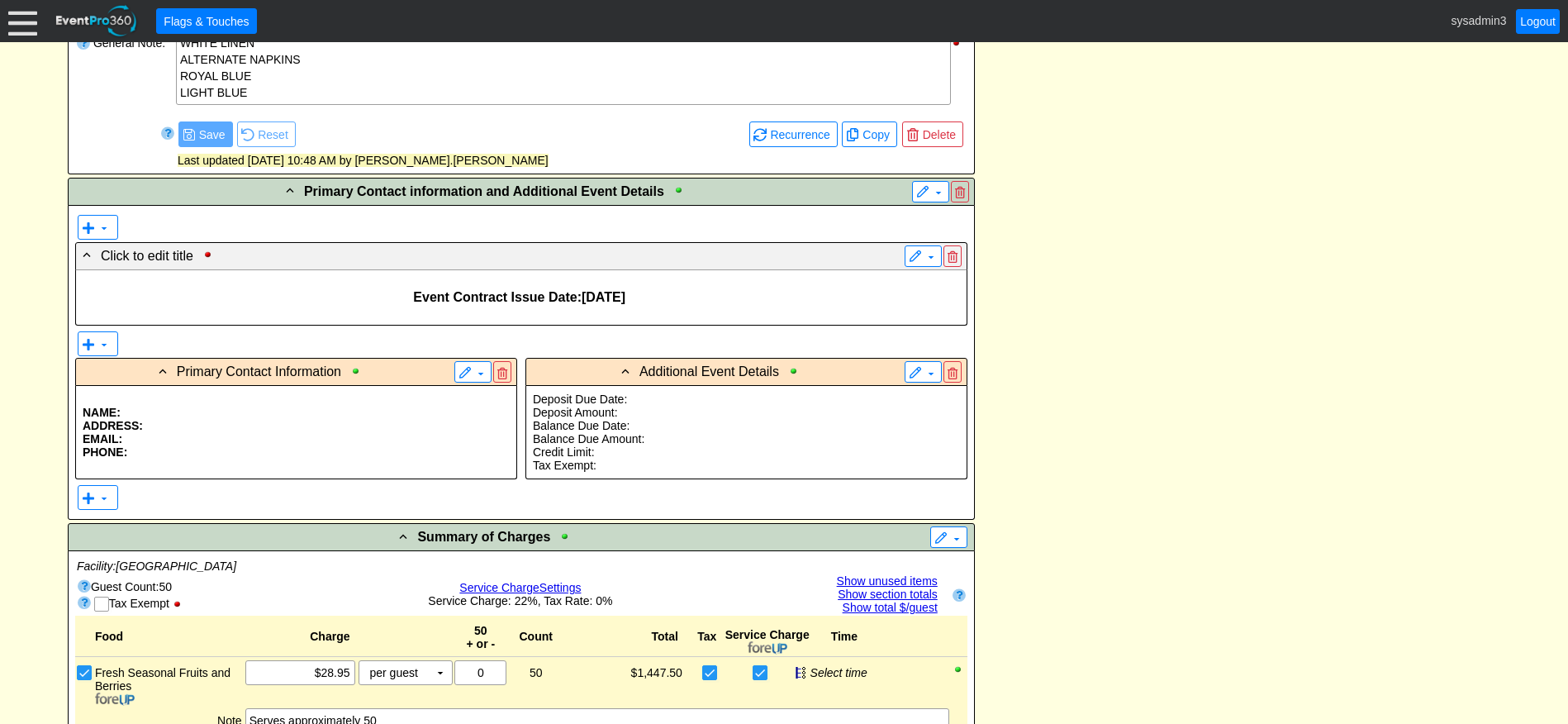
scroll to position [744, 0]
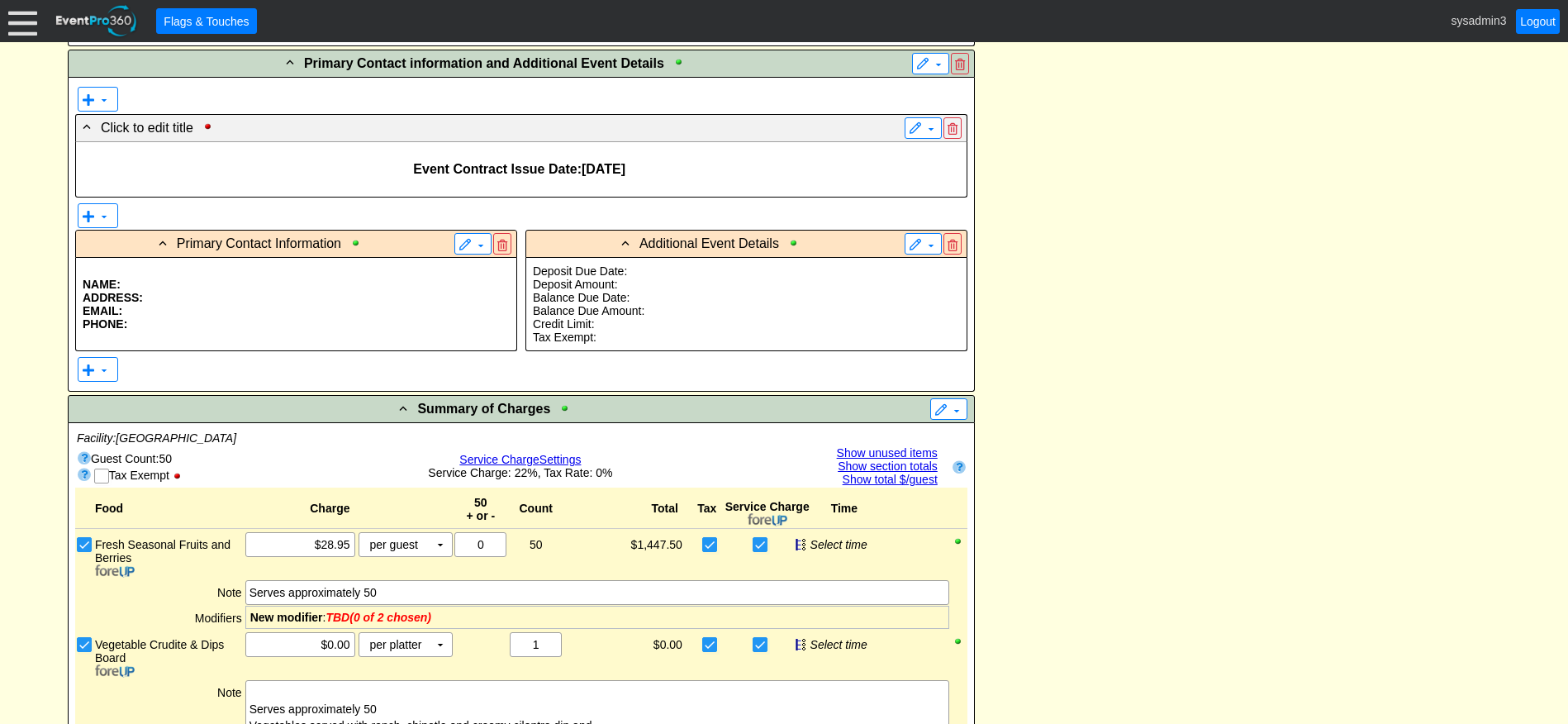
click at [322, 297] on p "ADDRESS:" at bounding box center [296, 297] width 427 height 13
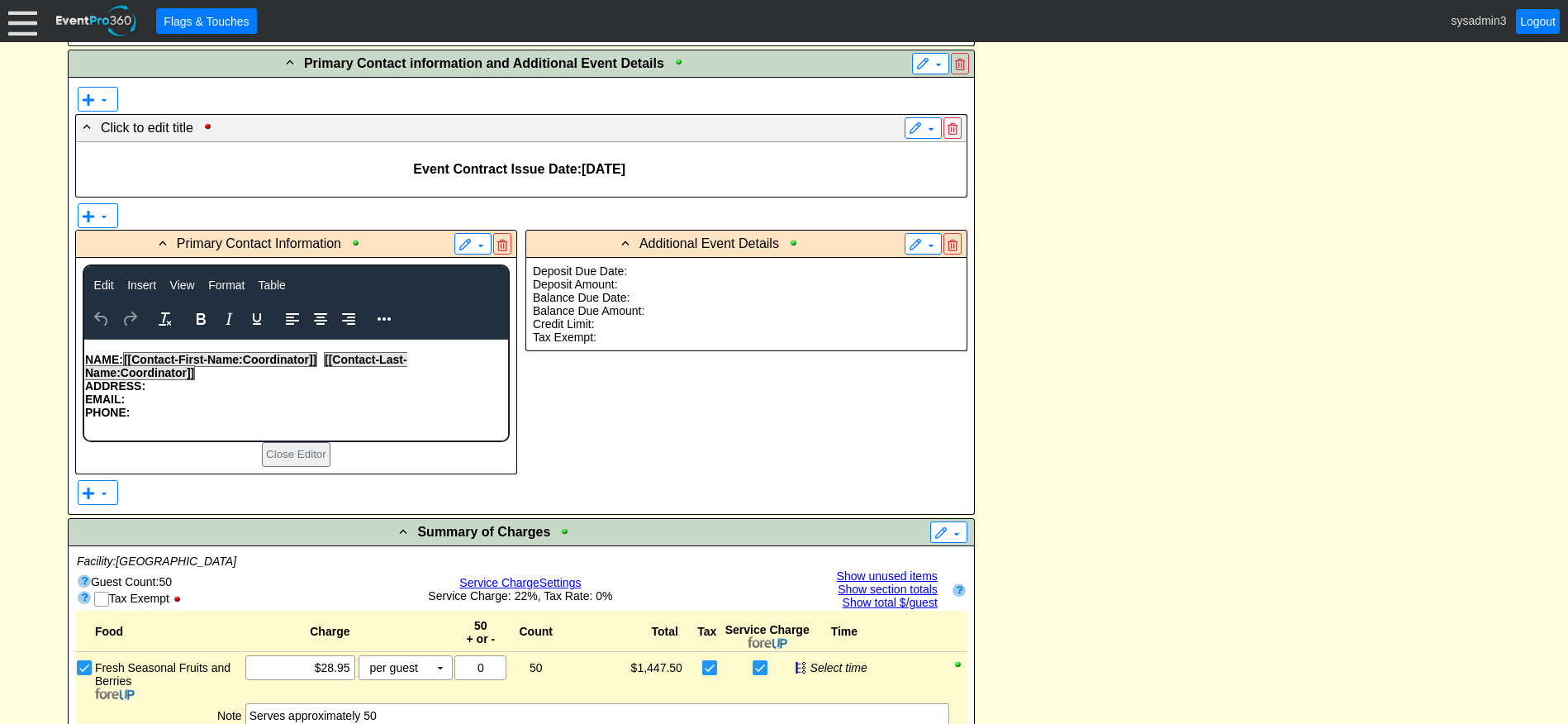
scroll to position [0, 0]
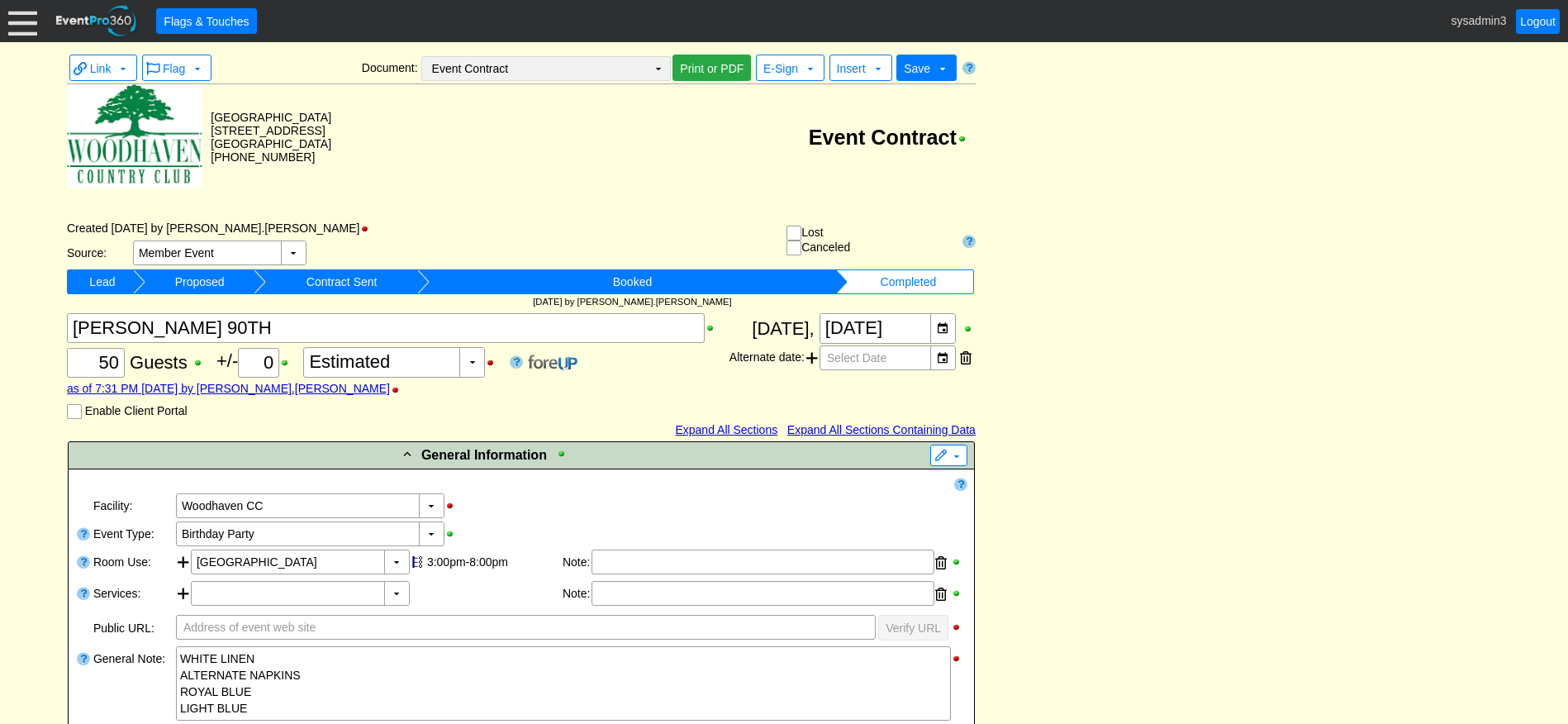
click at [660, 71] on td "▼" at bounding box center [658, 68] width 23 height 23
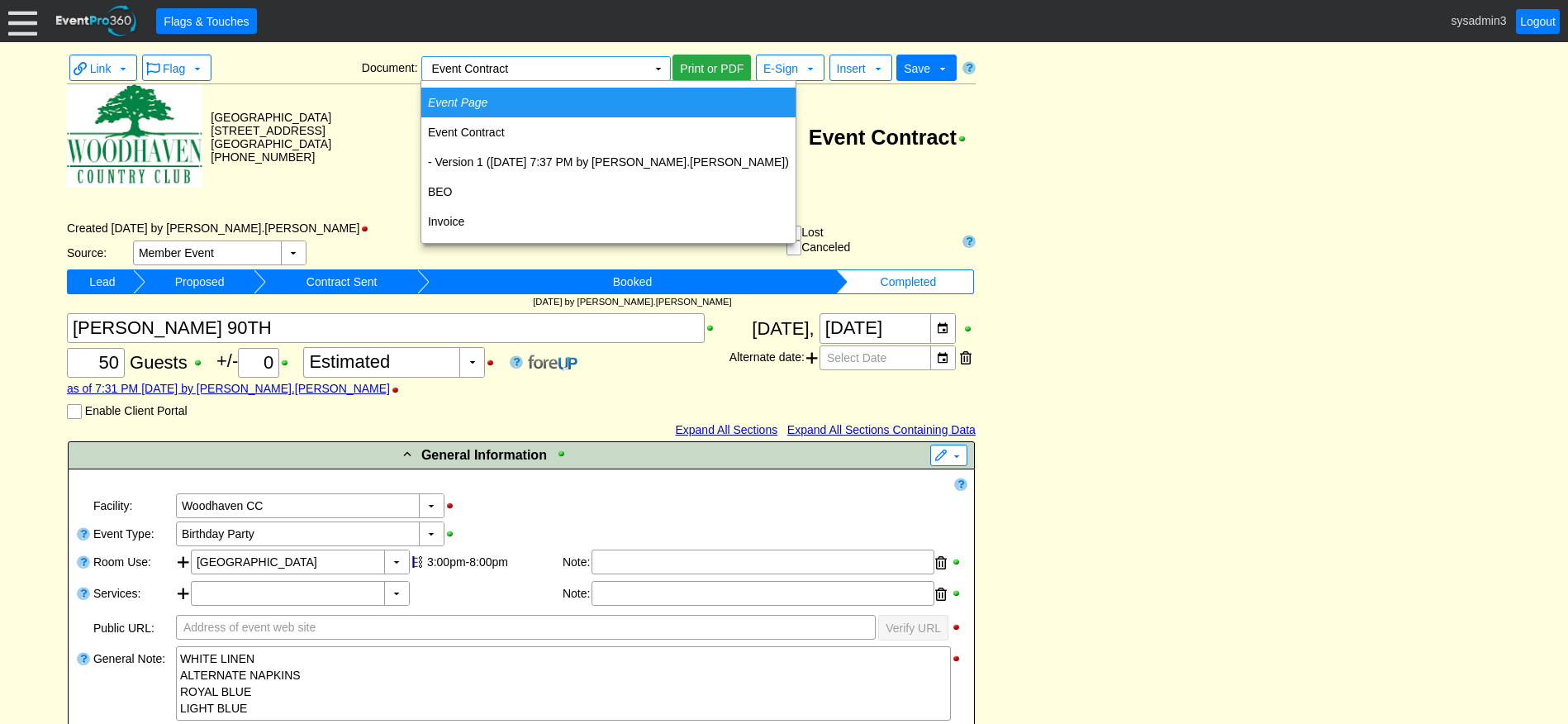
click at [504, 102] on td "Event Page" at bounding box center [608, 102] width 374 height 29
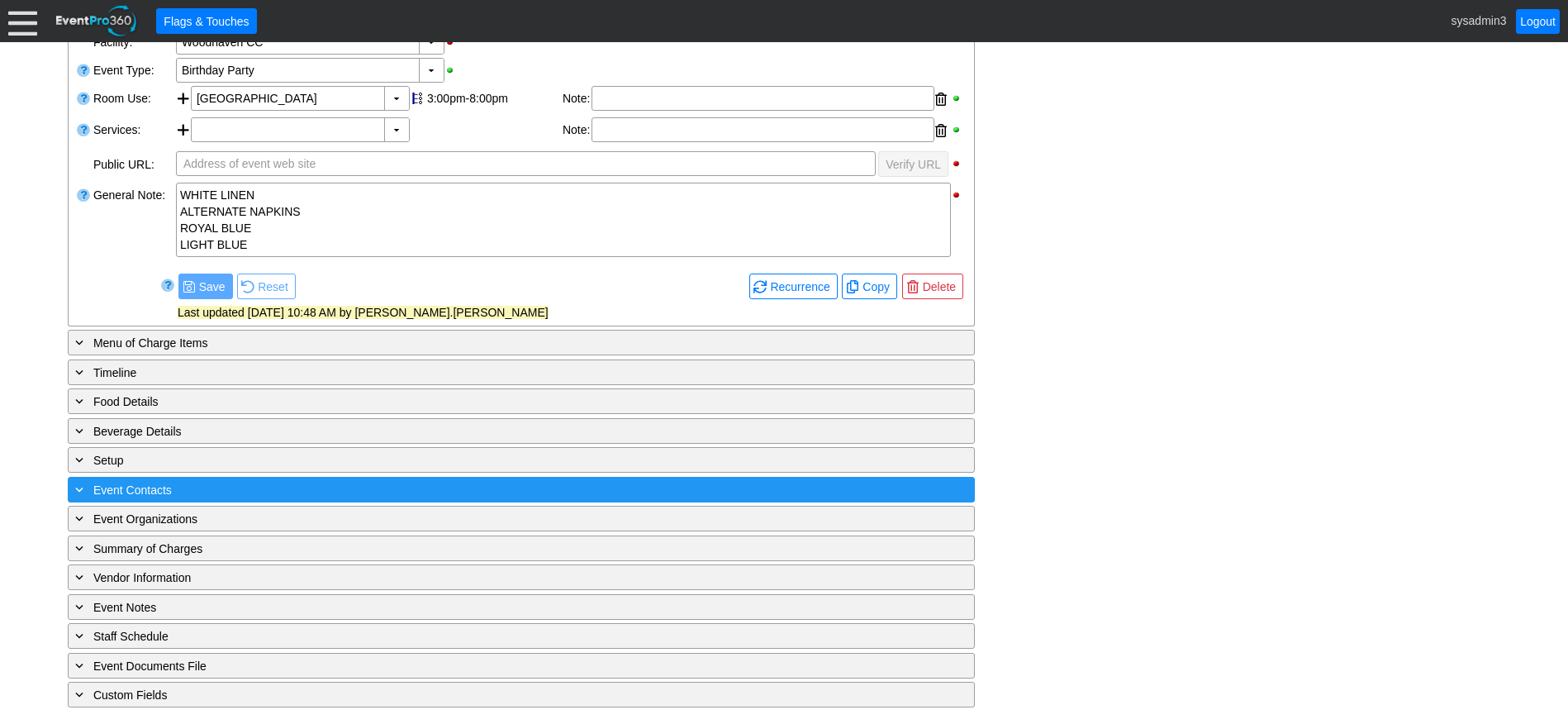
click at [288, 489] on div "+ Event Contacts" at bounding box center [487, 490] width 831 height 19
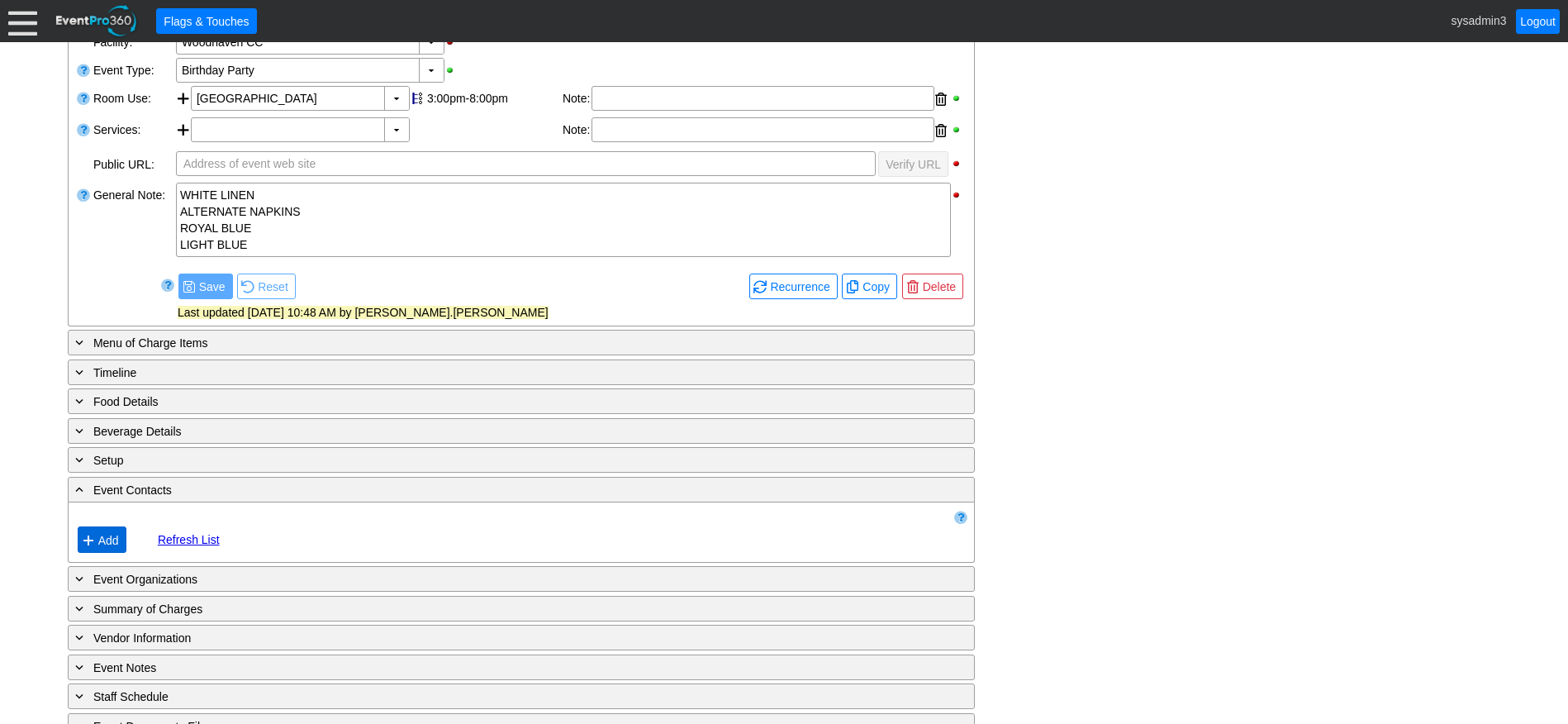
click at [107, 539] on span "Add" at bounding box center [109, 540] width 28 height 16
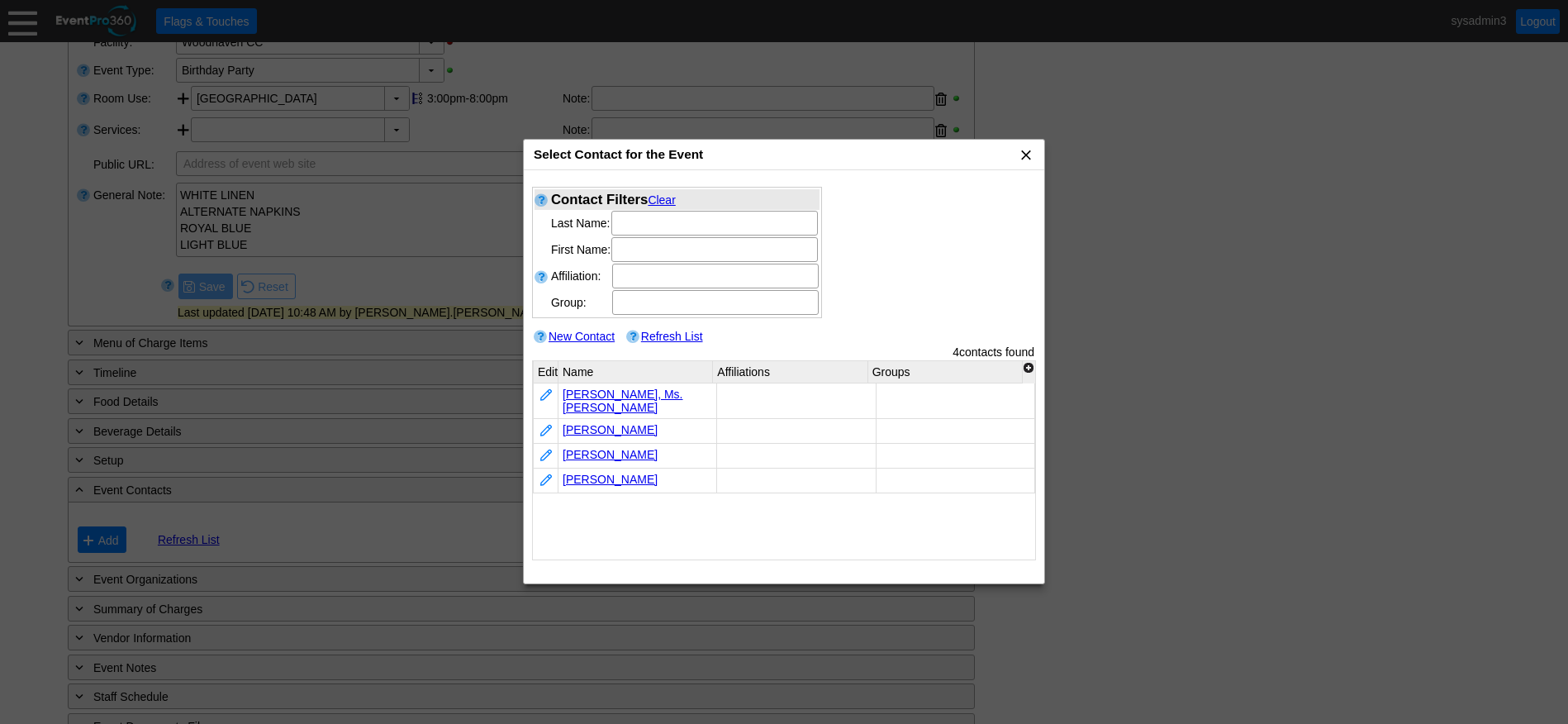
click at [1021, 156] on span "x" at bounding box center [1025, 154] width 16 height 16
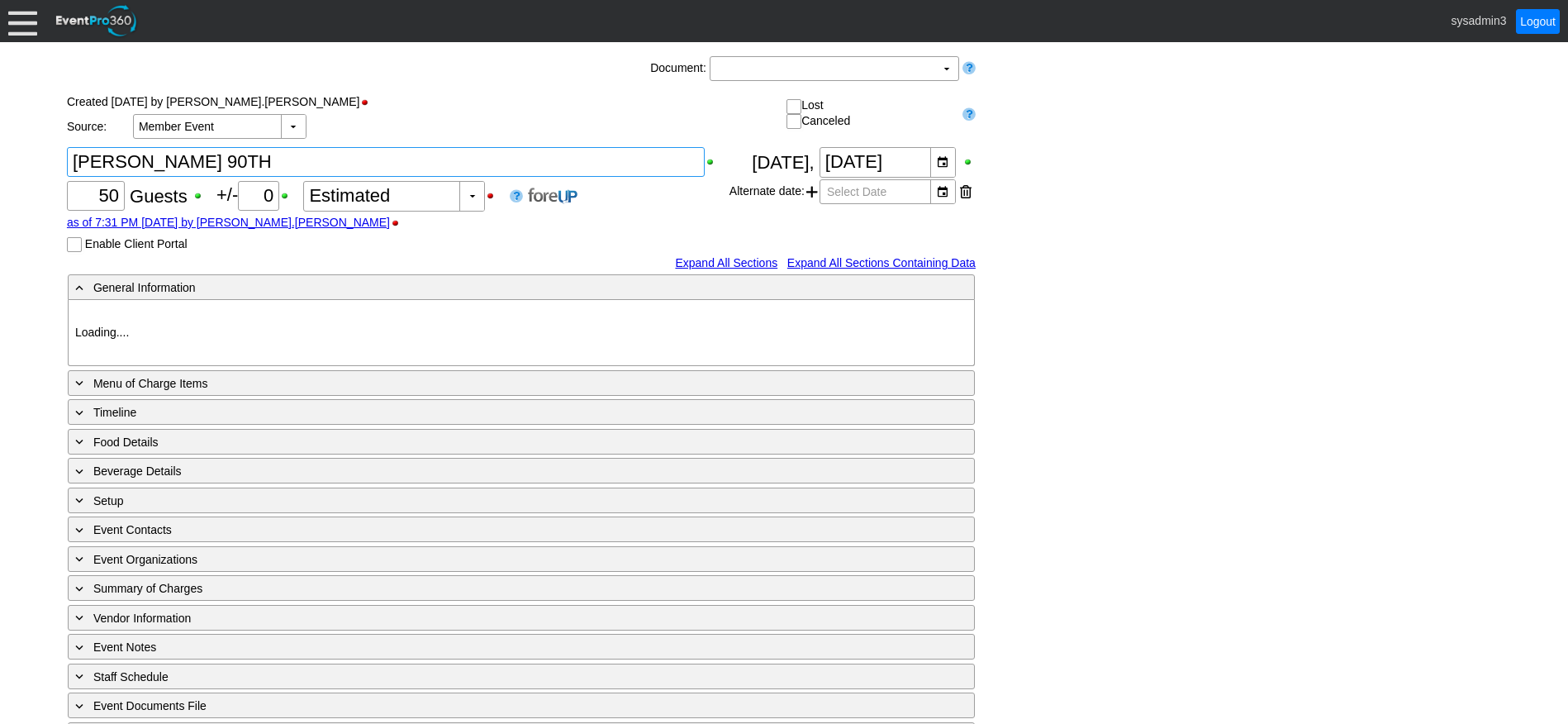
type input "Woodhaven CC"
type input "Birthday Party"
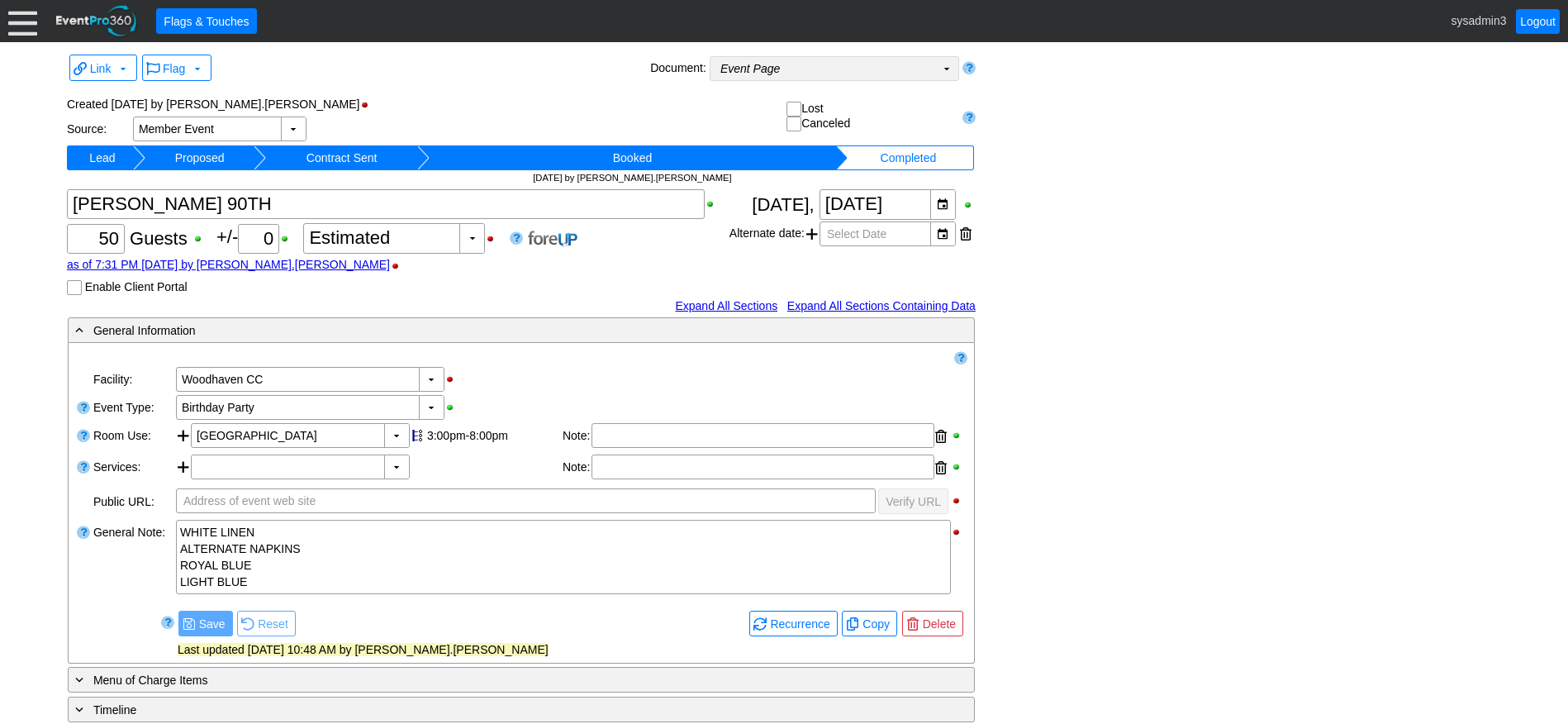
click at [790, 71] on td "Event Page Χ" at bounding box center [822, 68] width 225 height 23
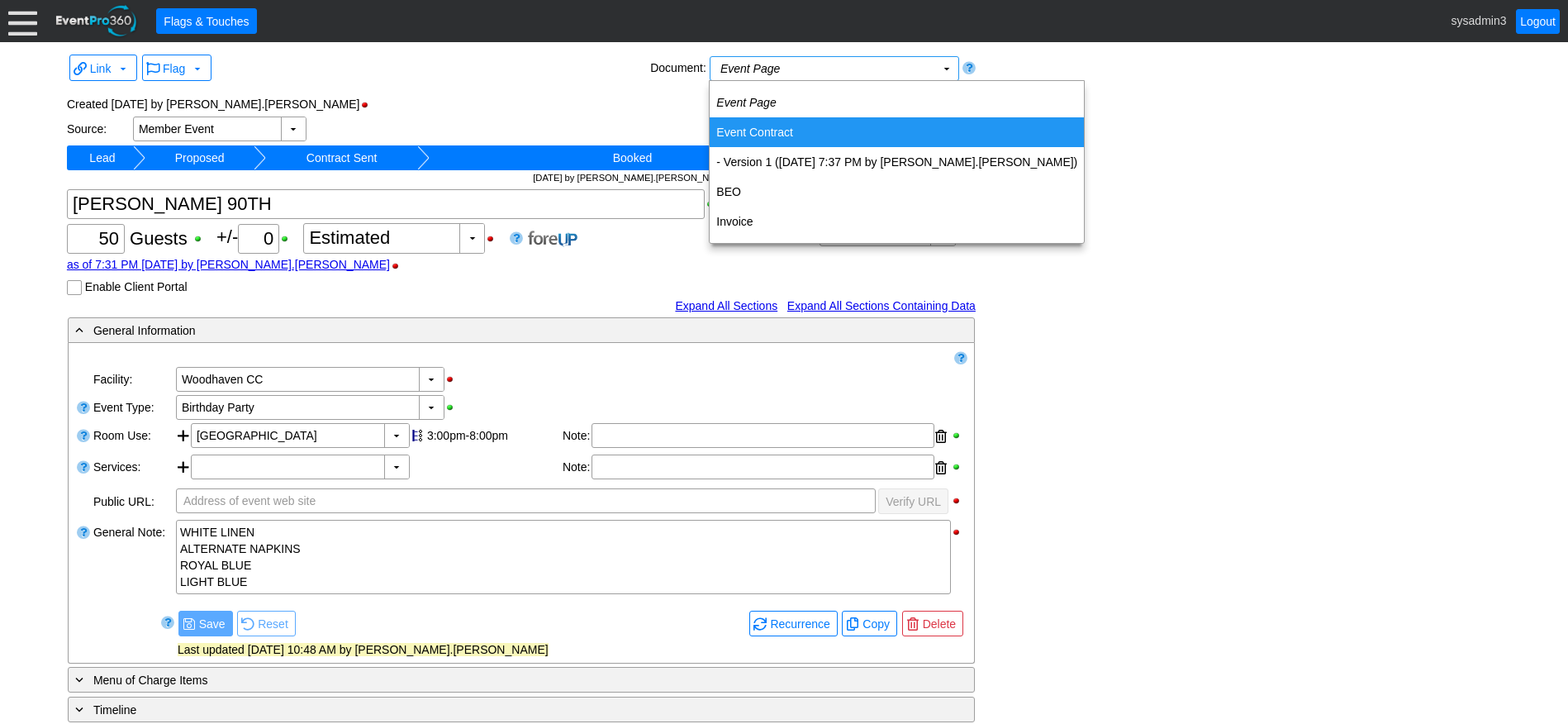
click at [750, 124] on td "Event Contract" at bounding box center [896, 132] width 374 height 29
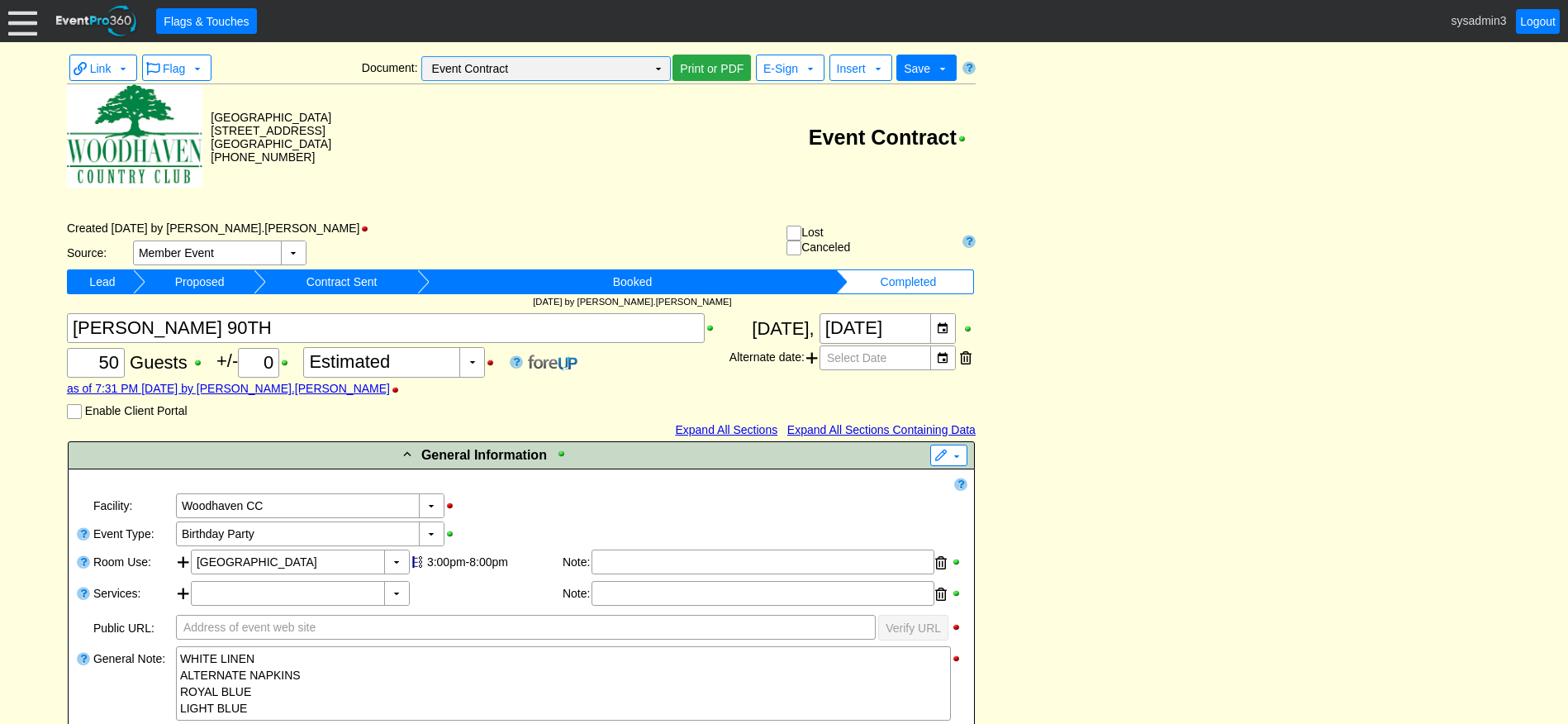
click at [657, 68] on td "▼" at bounding box center [658, 68] width 23 height 23
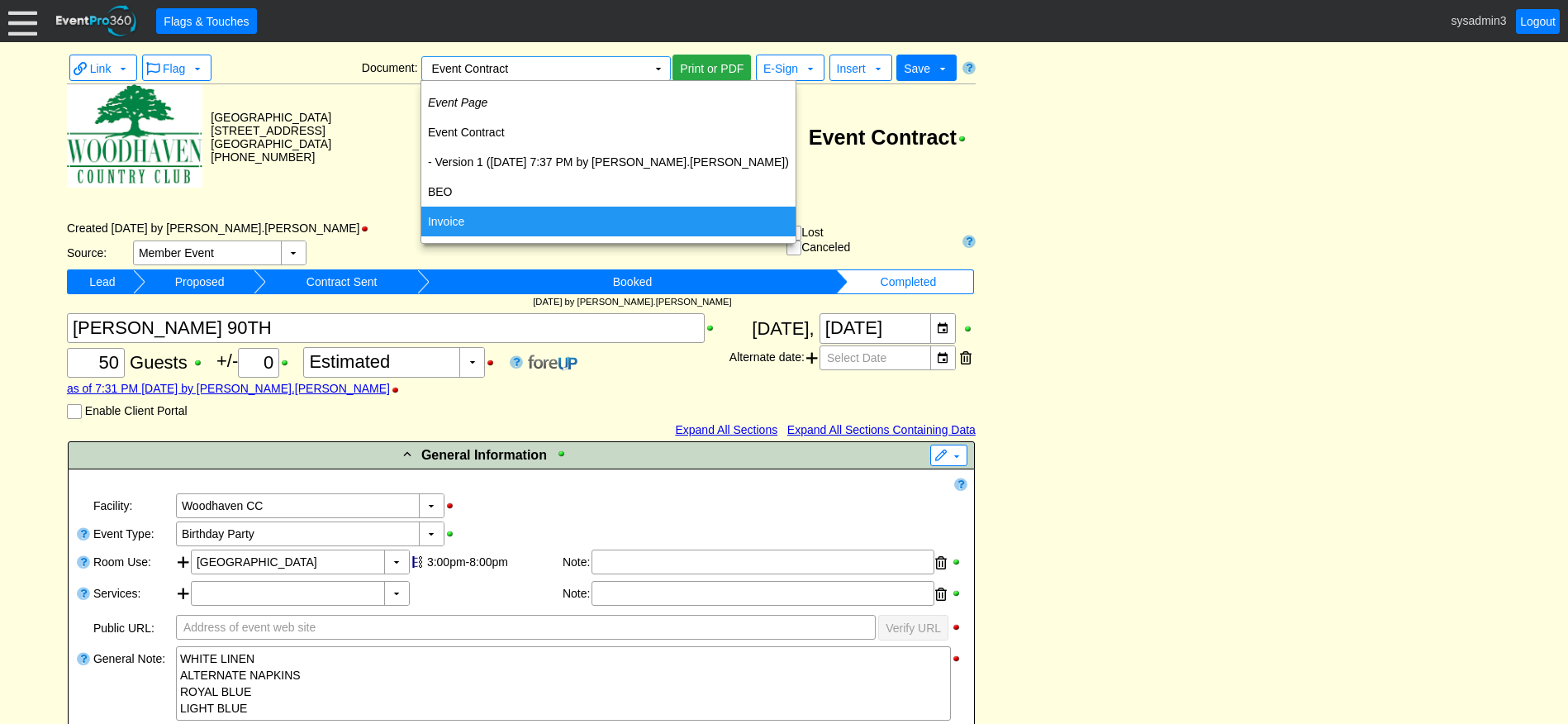
click at [460, 213] on td "Invoice" at bounding box center [608, 221] width 374 height 29
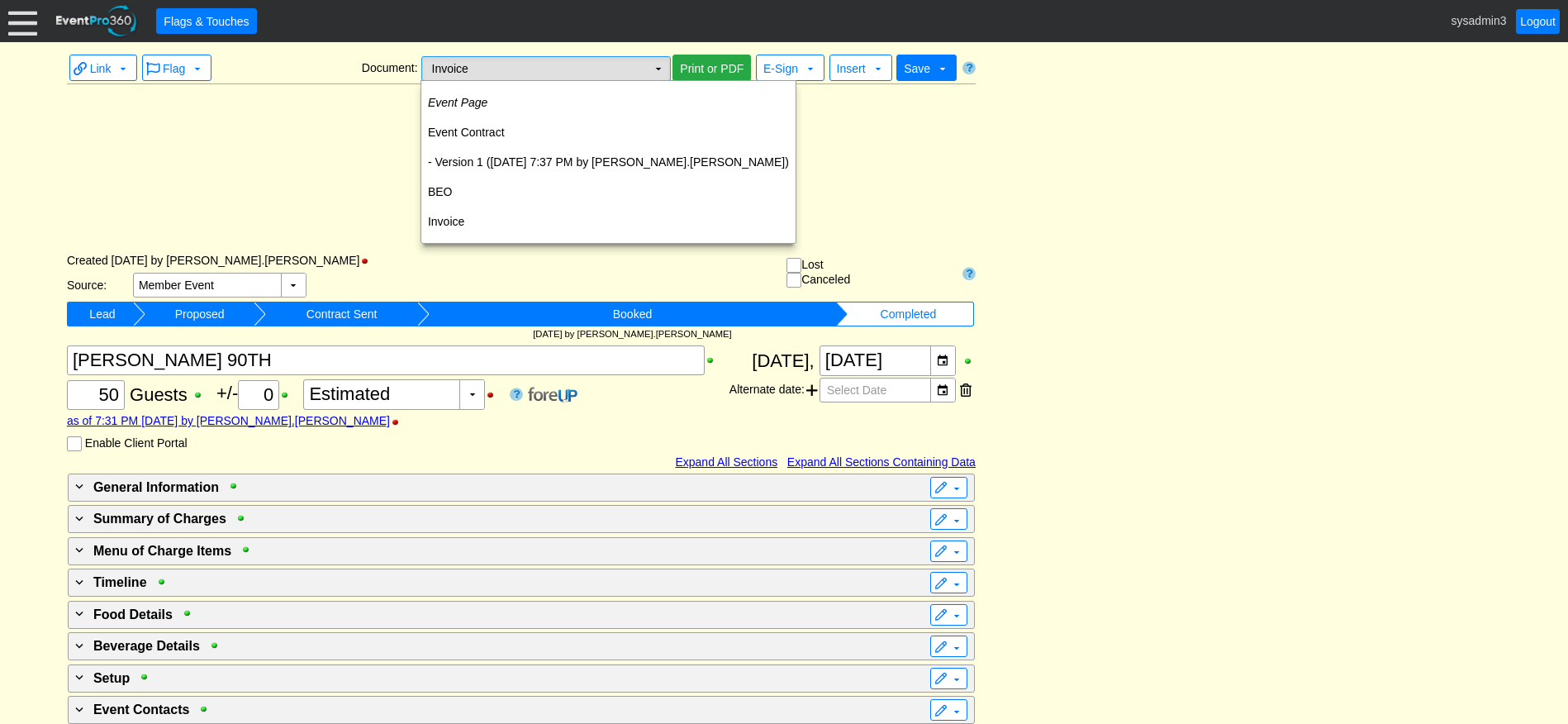
click at [647, 64] on td "▼" at bounding box center [658, 68] width 23 height 23
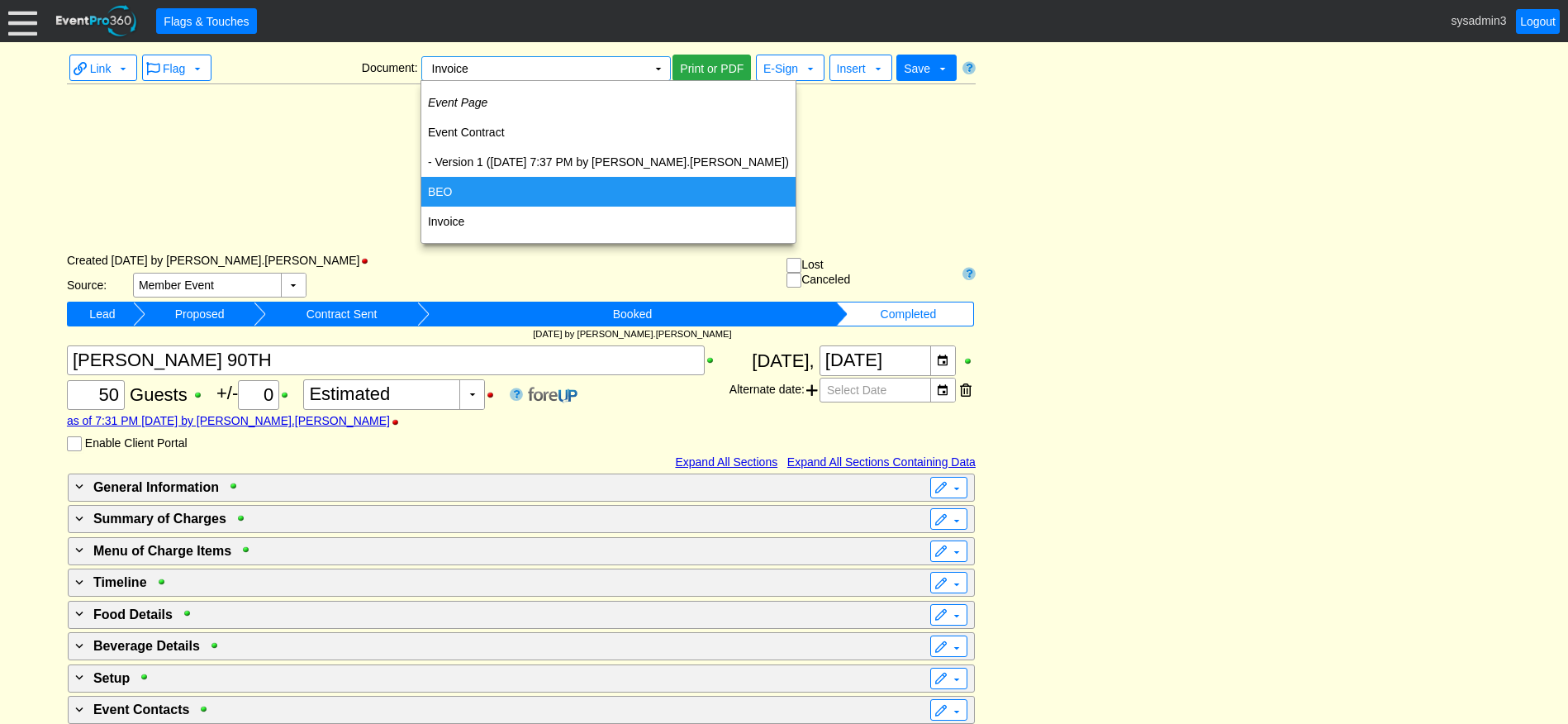
click at [451, 180] on td "BEO" at bounding box center [608, 192] width 374 height 29
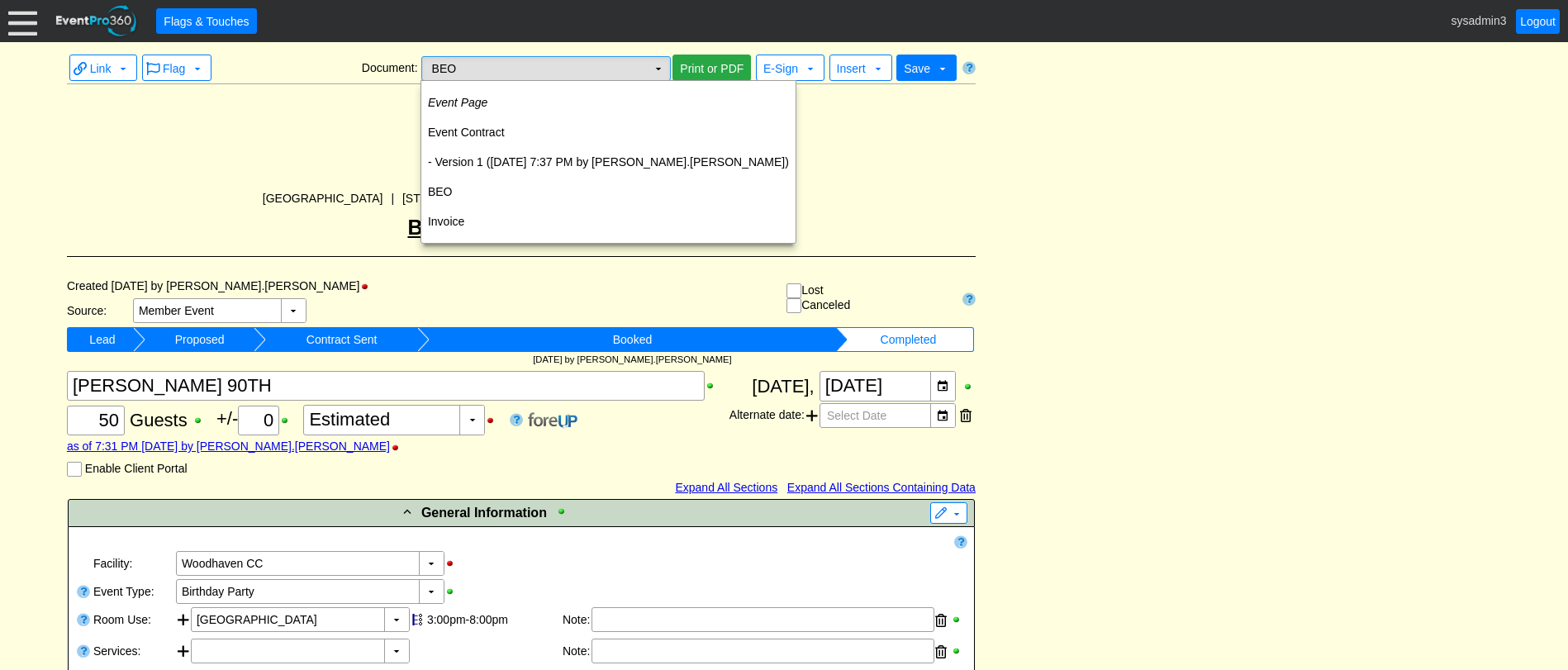
click at [654, 71] on td "▼" at bounding box center [658, 68] width 23 height 23
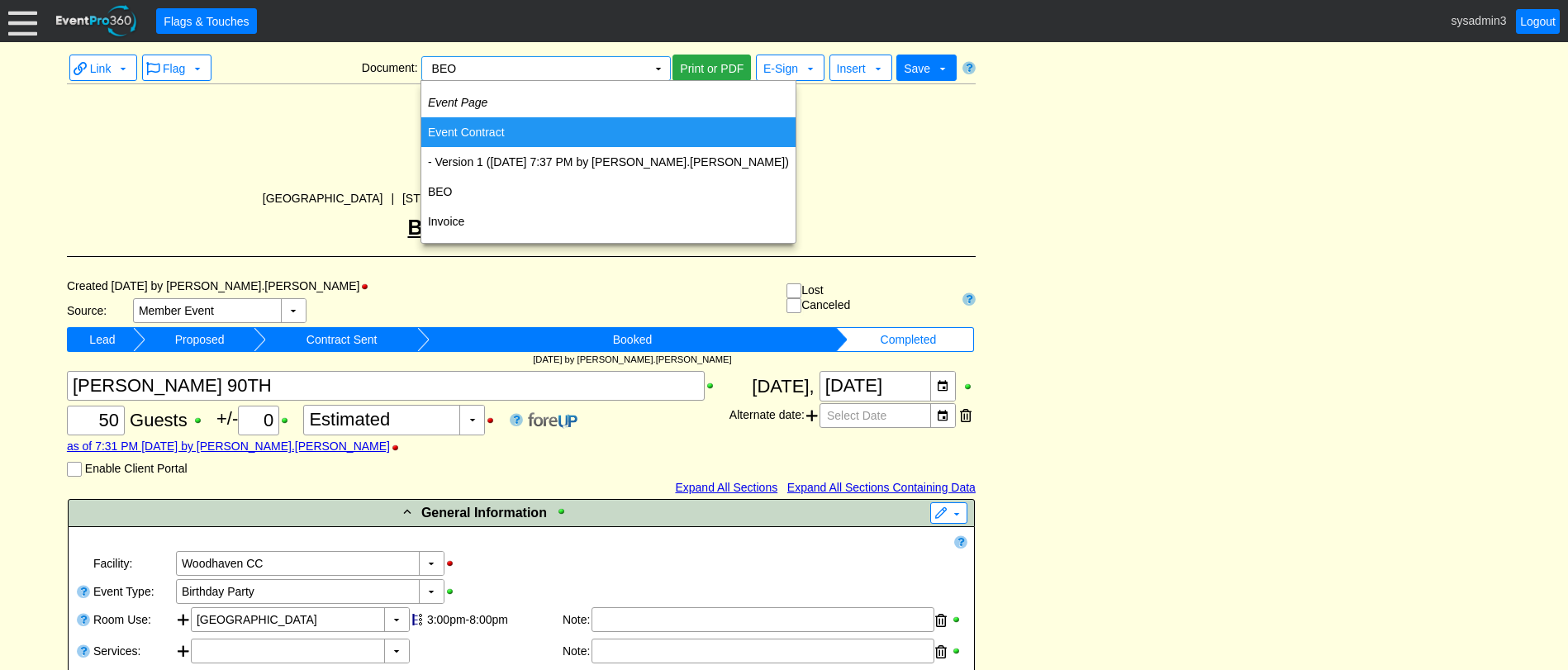
click at [485, 126] on td "Event Contract" at bounding box center [608, 132] width 374 height 29
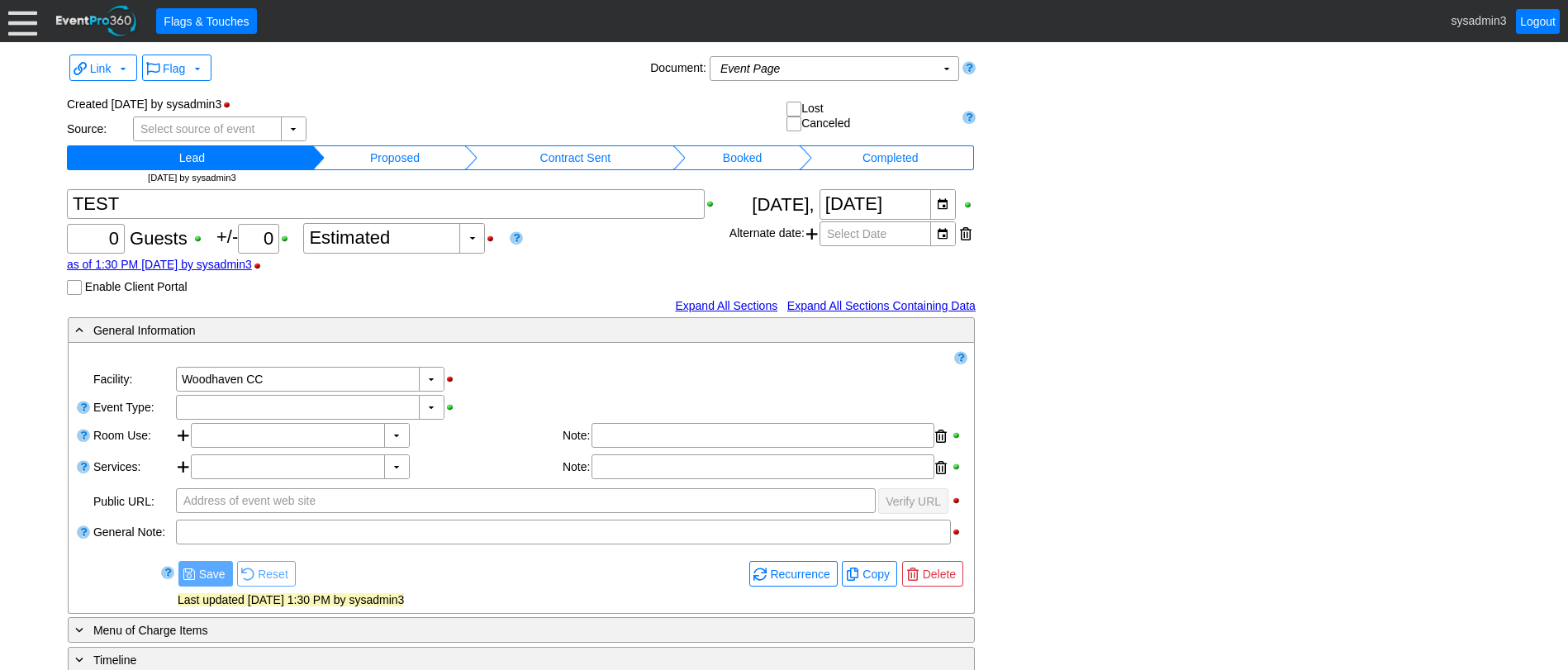
click at [422, 159] on td "Proposed" at bounding box center [395, 157] width 141 height 25
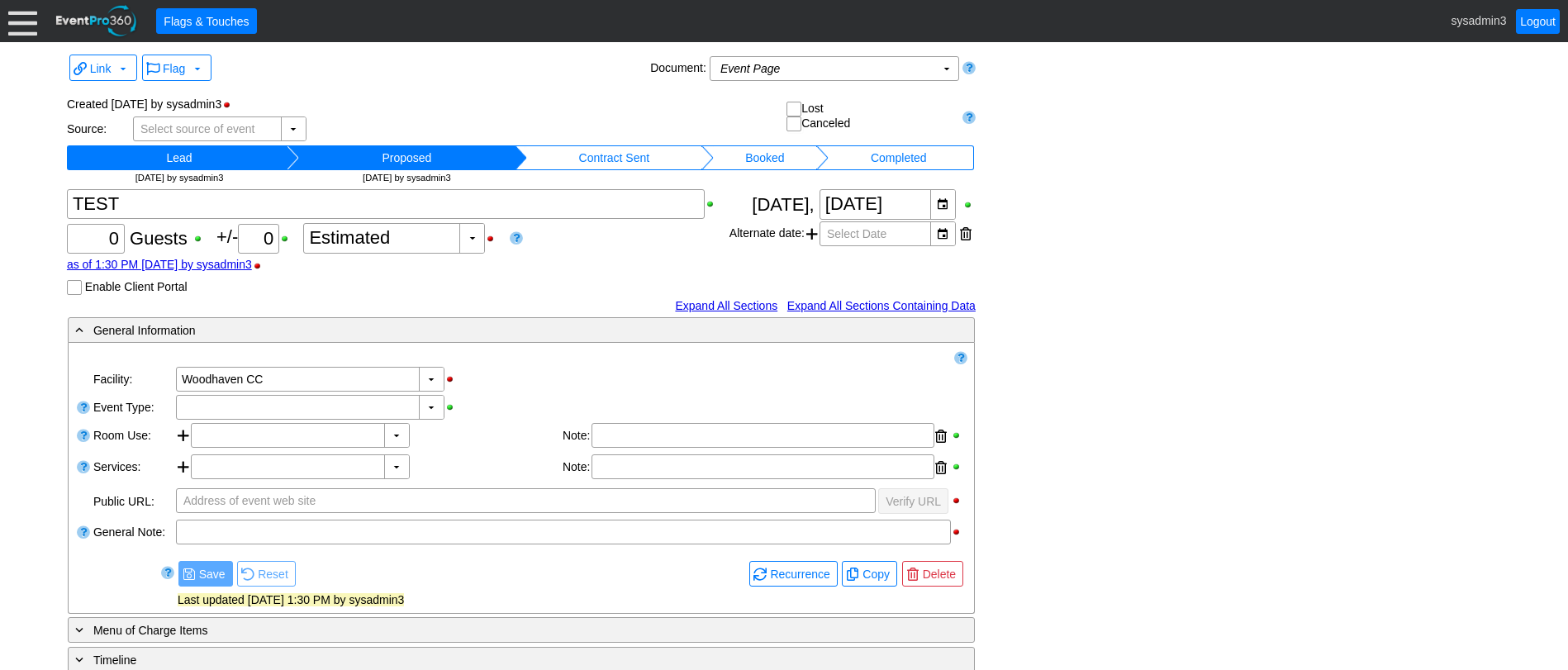
click at [778, 161] on td "Booked" at bounding box center [765, 157] width 103 height 25
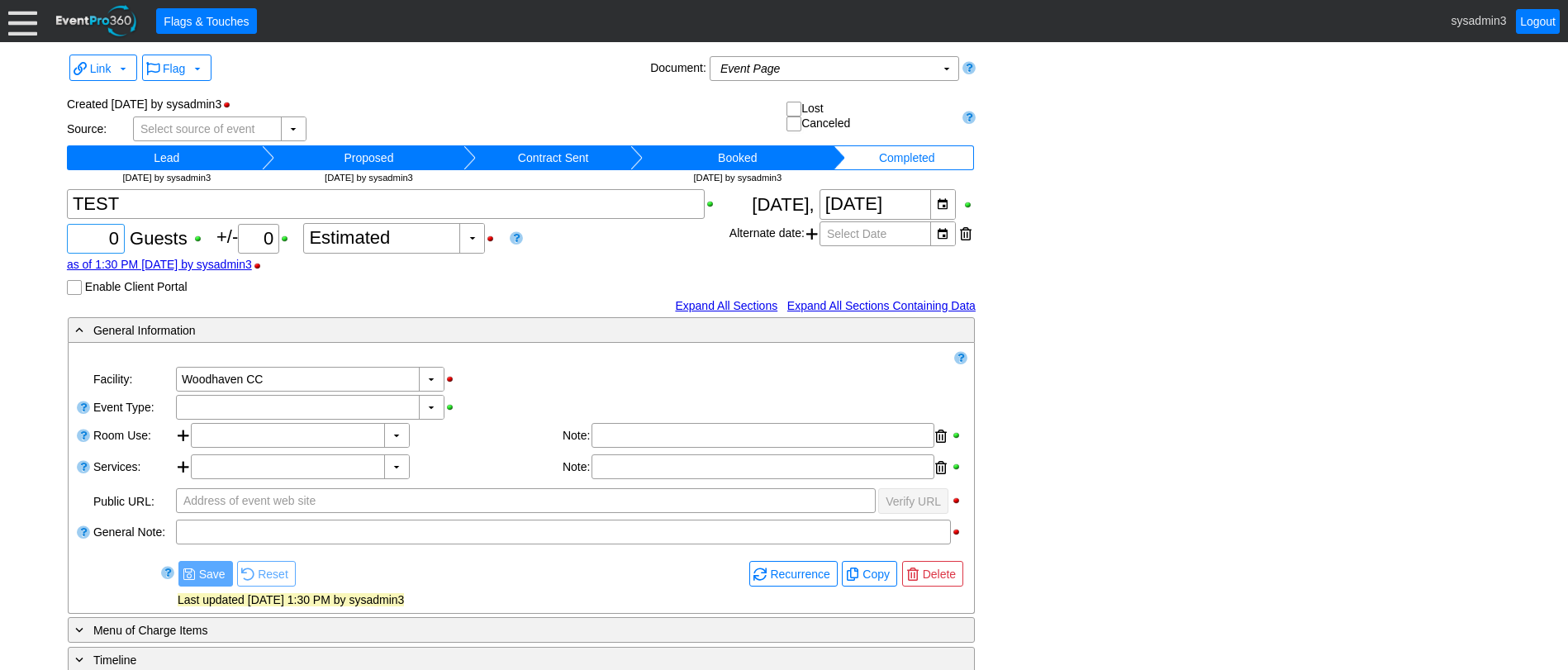
click at [120, 234] on div "0" at bounding box center [95, 238] width 53 height 28
type input "100"
click at [613, 262] on div "as of 1:30 PM [DATE] by sysadmin3" at bounding box center [397, 263] width 663 height 13
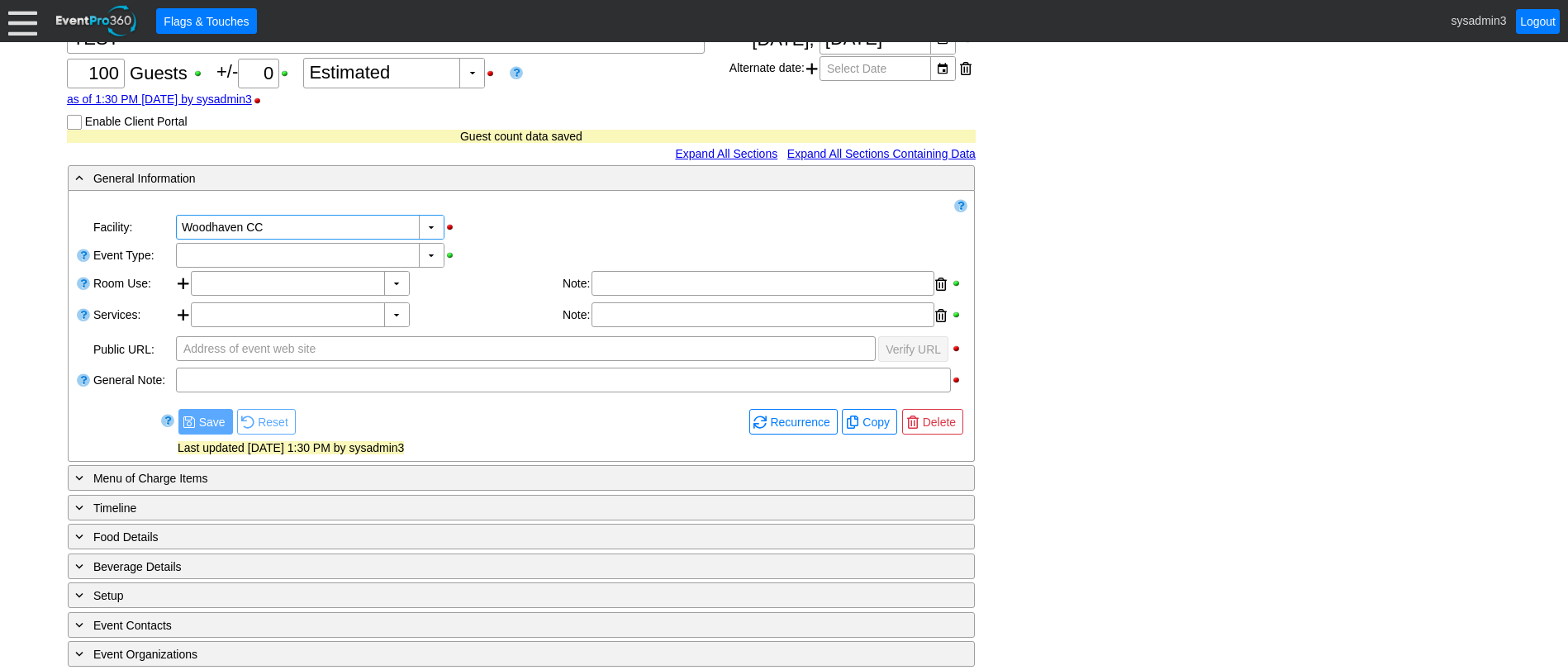
scroll to position [248, 0]
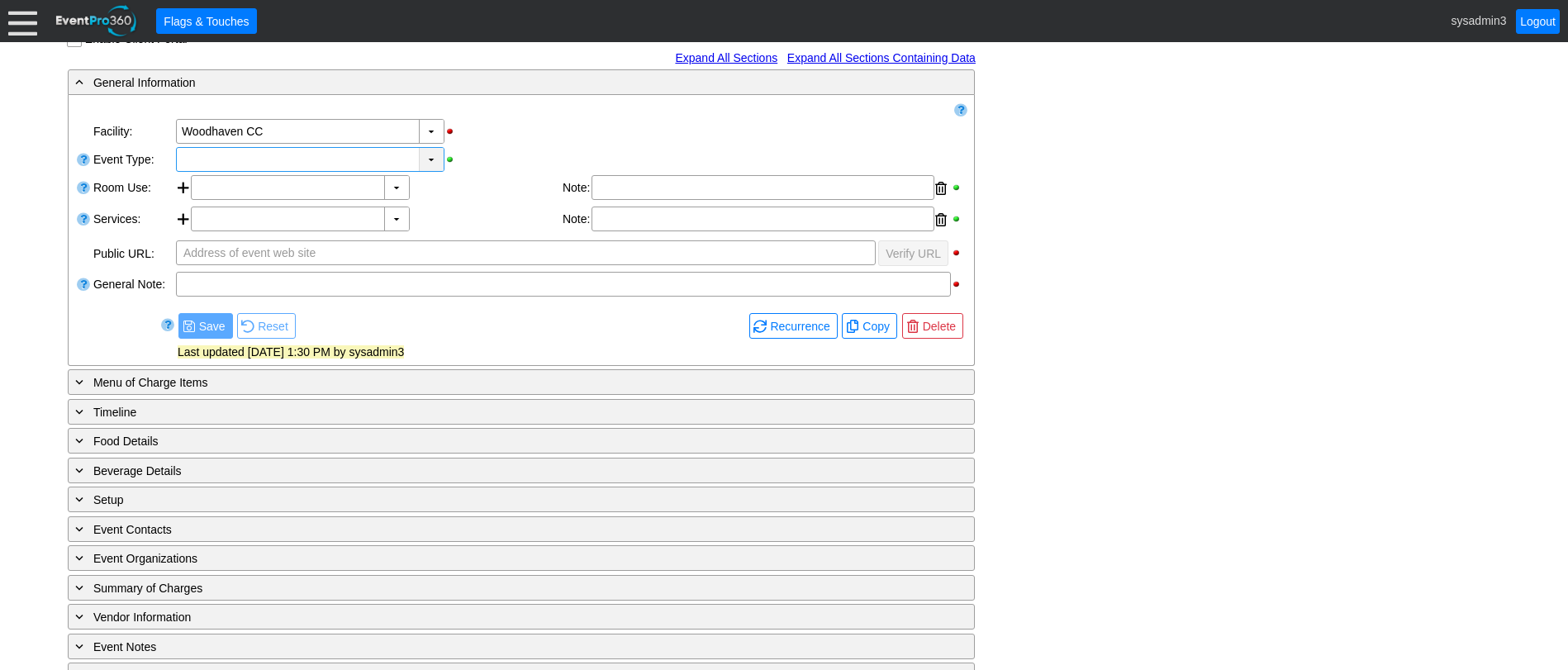
click at [431, 166] on div "▼" at bounding box center [431, 159] width 25 height 23
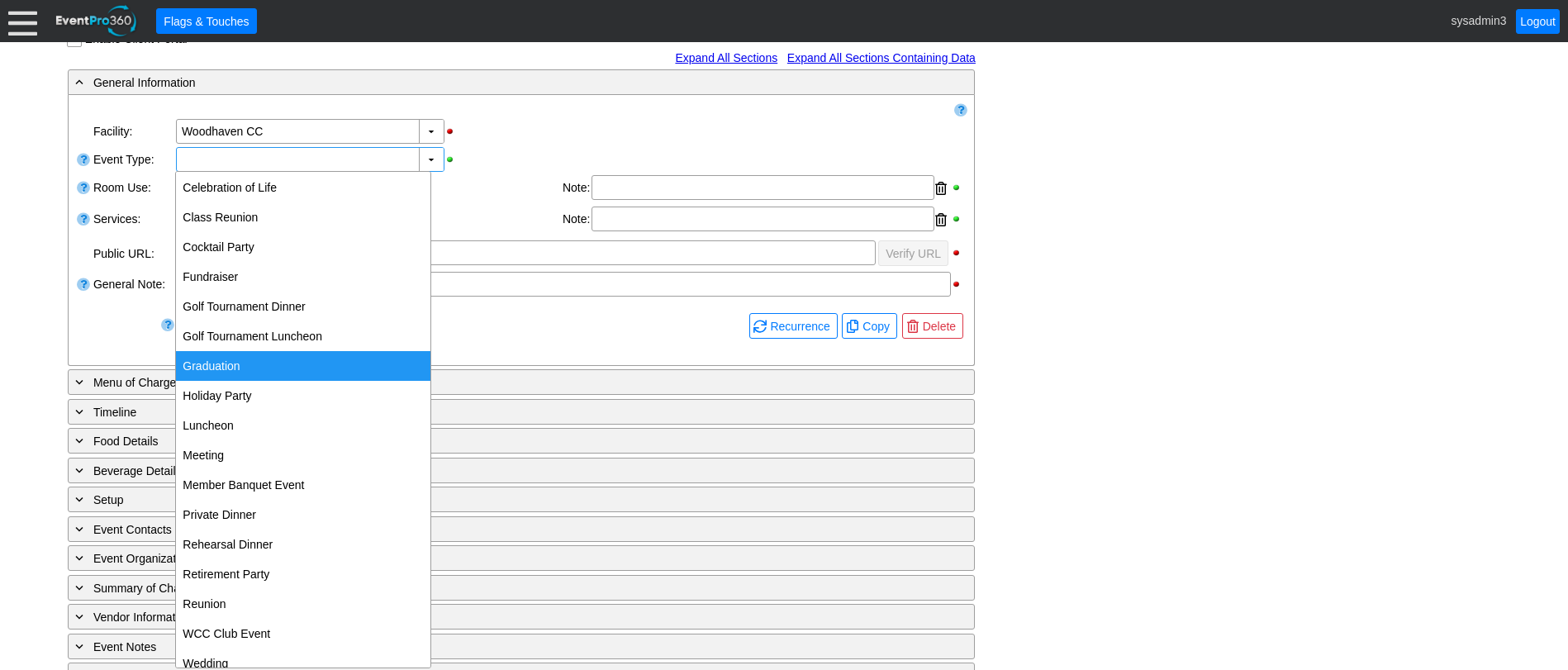
scroll to position [172, 0]
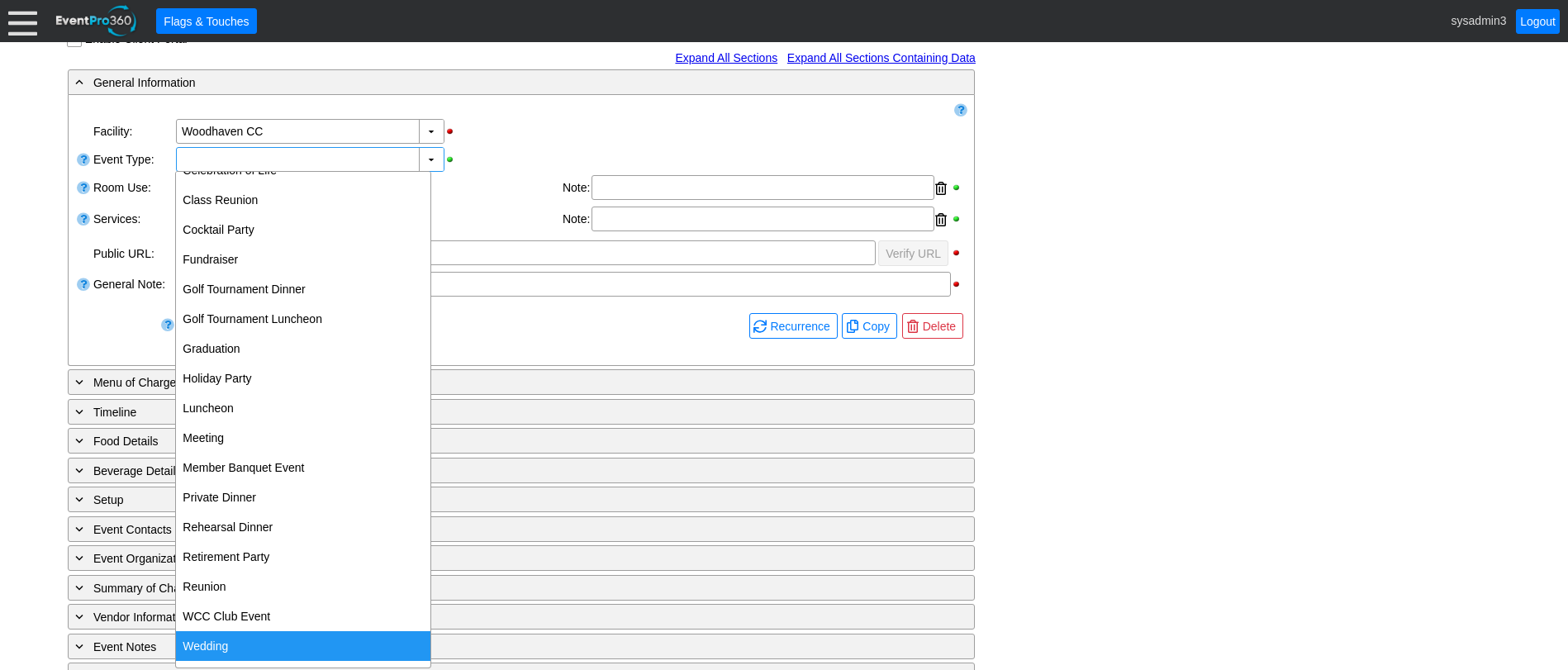
click at [244, 633] on div "Wedding" at bounding box center [303, 646] width 255 height 29
type input "Wedding"
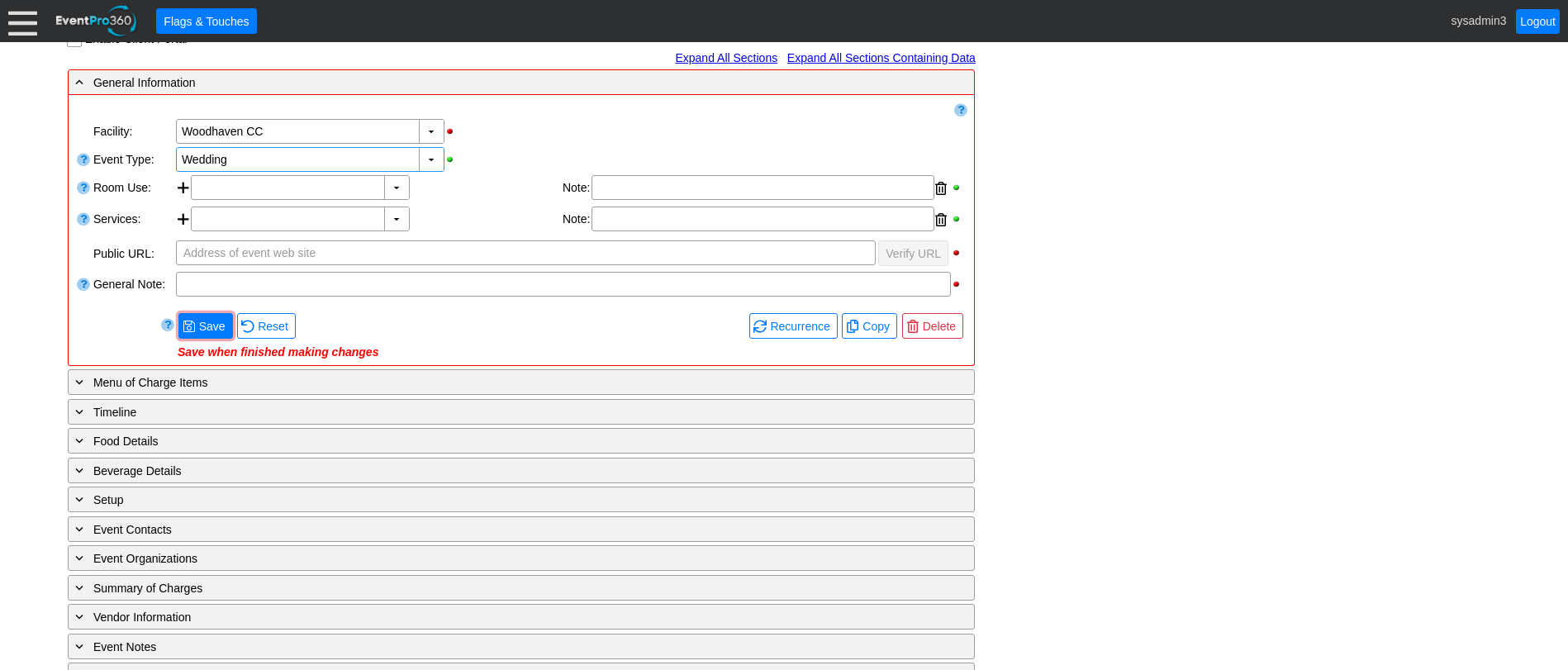
click at [505, 136] on div "▼ Χ Woodhaven CC" at bounding box center [571, 131] width 793 height 28
click at [205, 326] on span "Save" at bounding box center [213, 326] width 33 height 16
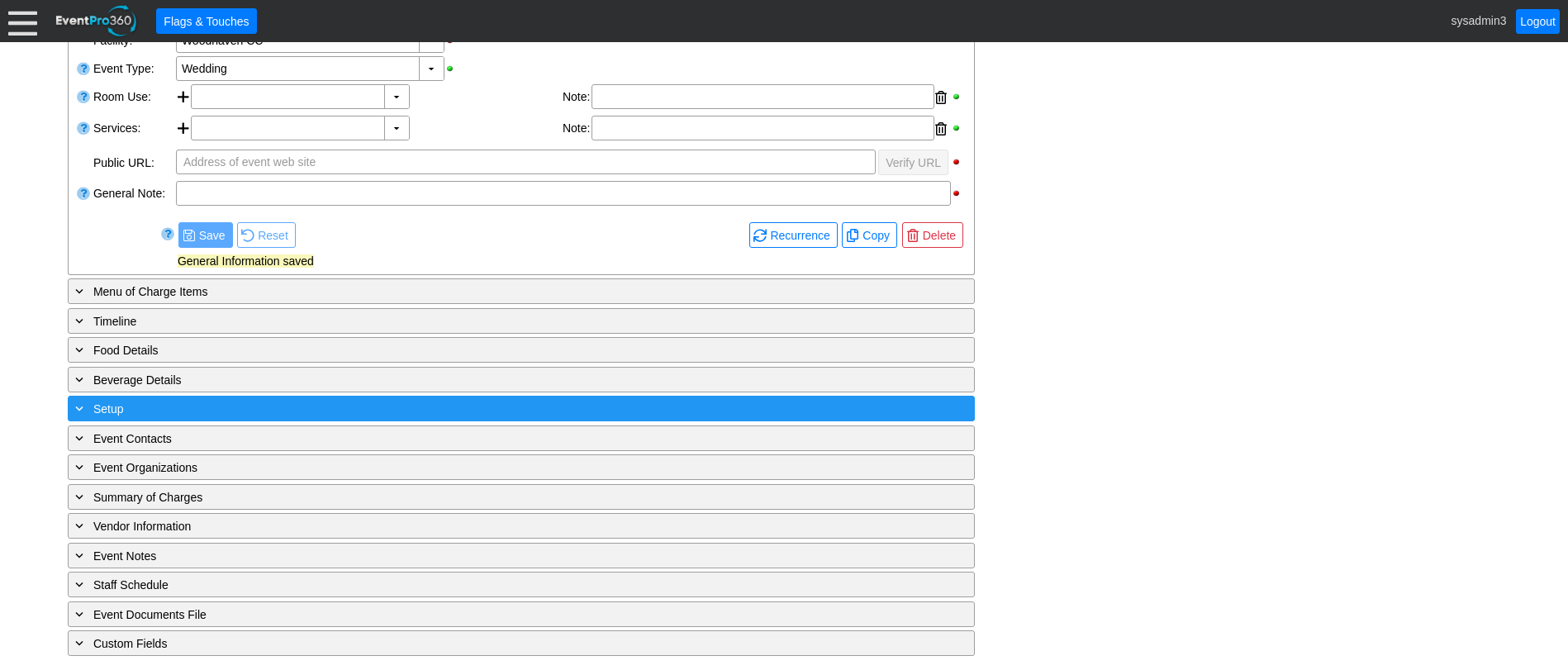
scroll to position [341, 0]
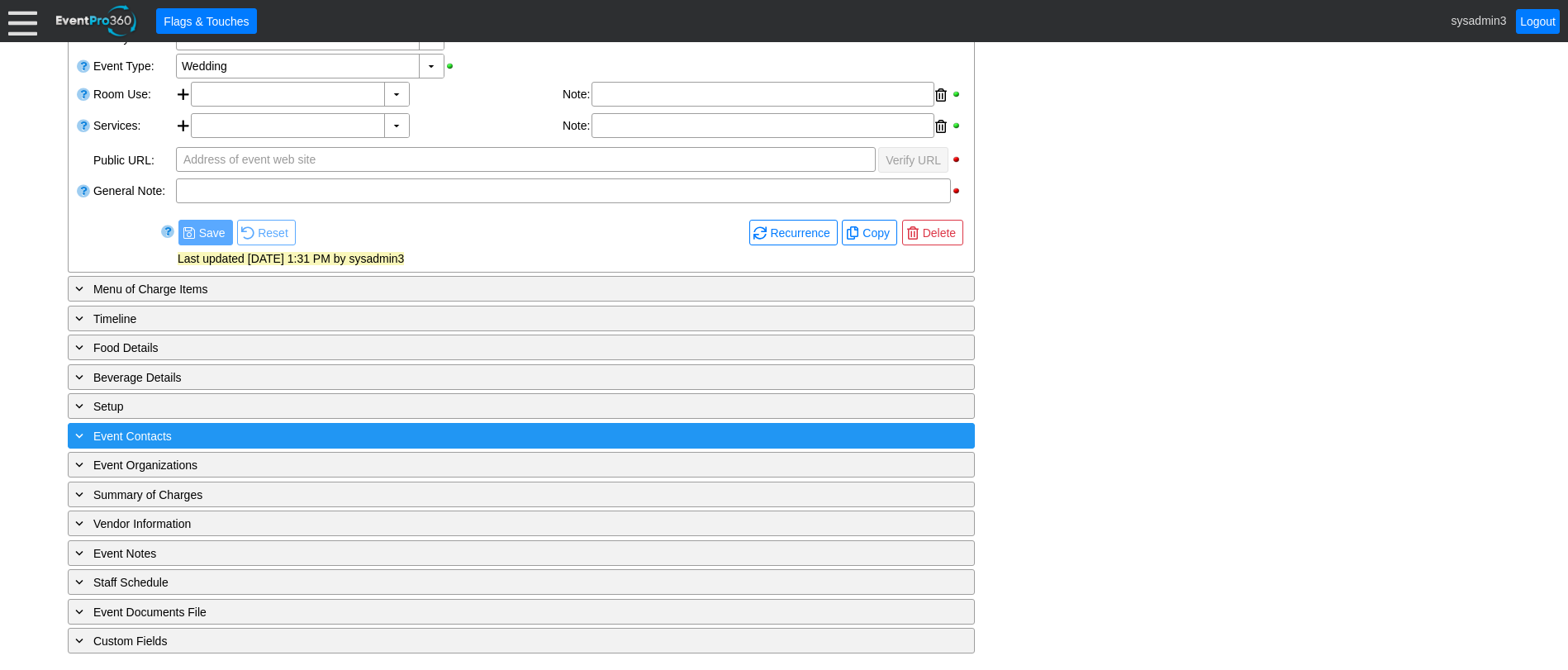
click at [168, 426] on div "+ Event Contacts ▼" at bounding box center [521, 436] width 907 height 26
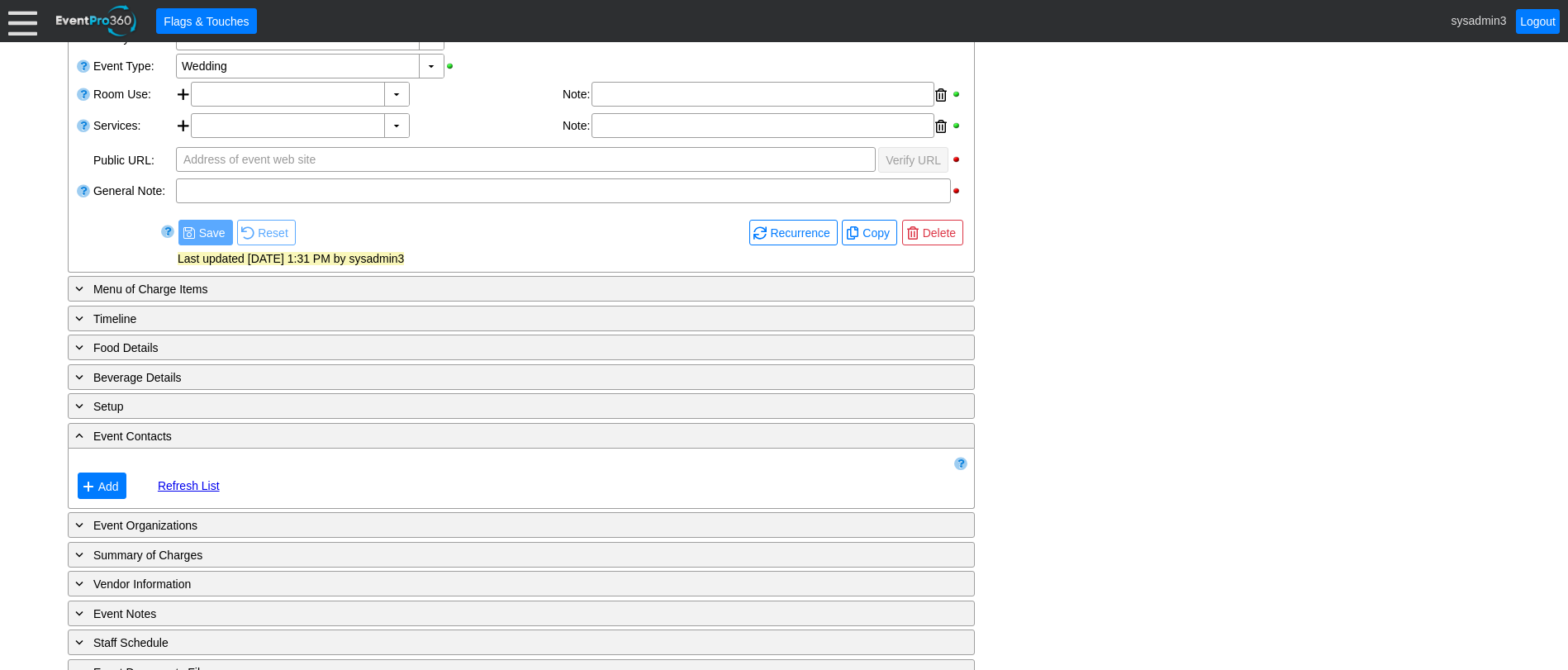
scroll to position [401, 0]
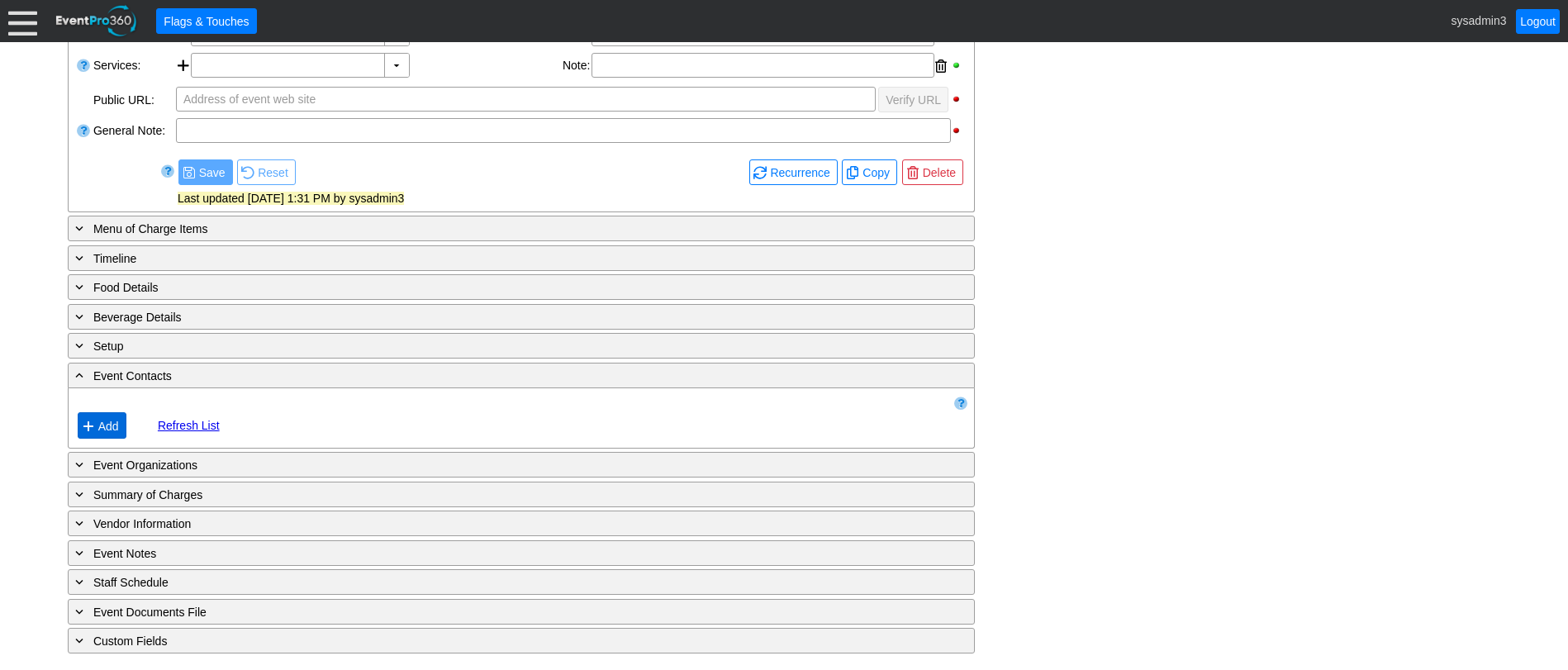
click at [113, 427] on span "Add" at bounding box center [109, 426] width 28 height 16
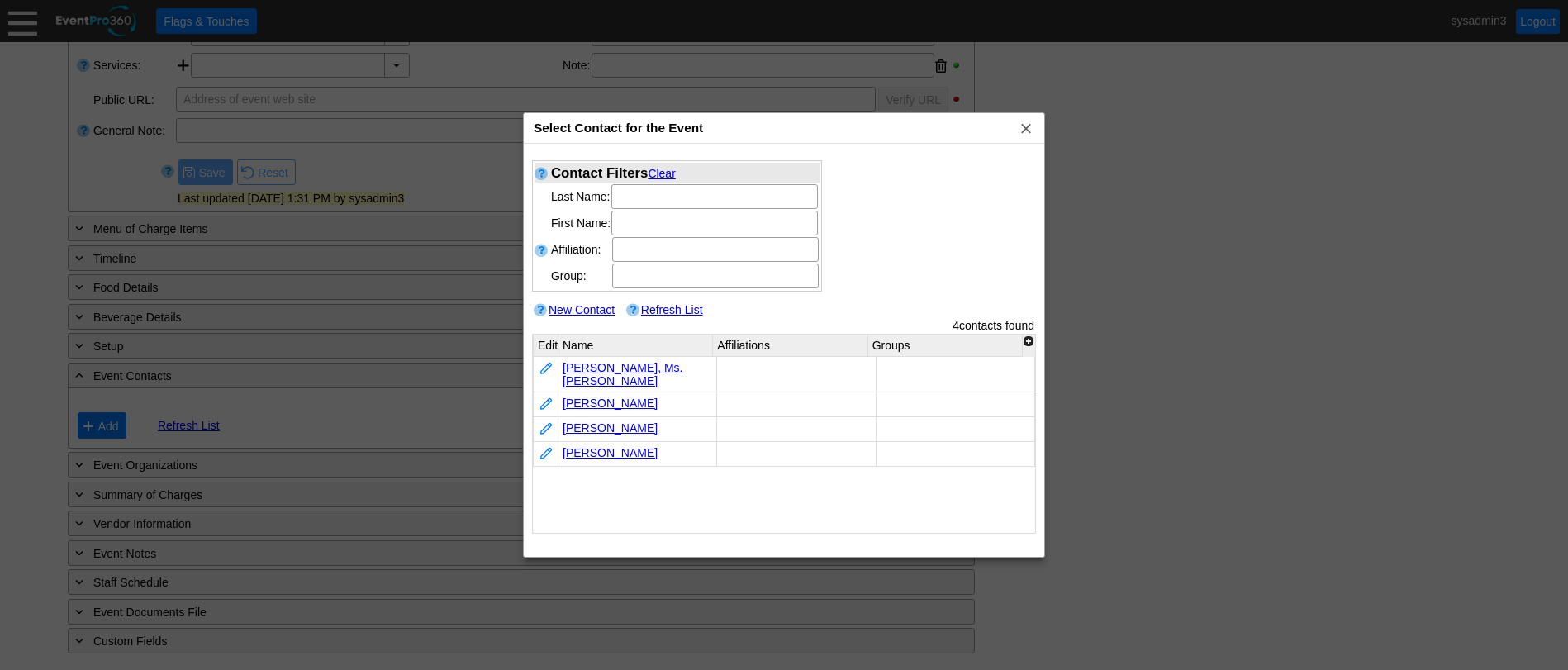
click at [581, 309] on link "New Contact" at bounding box center [581, 309] width 67 height 13
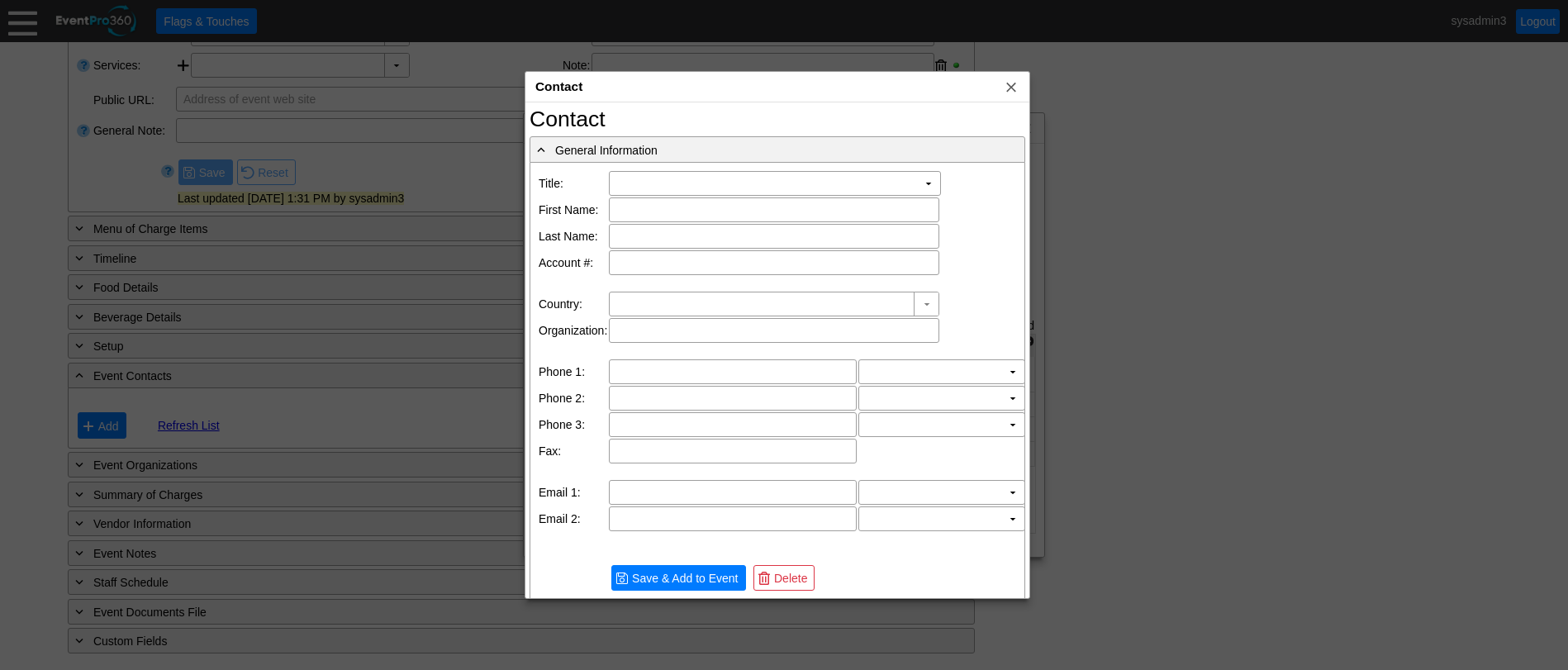
type input "[GEOGRAPHIC_DATA]"
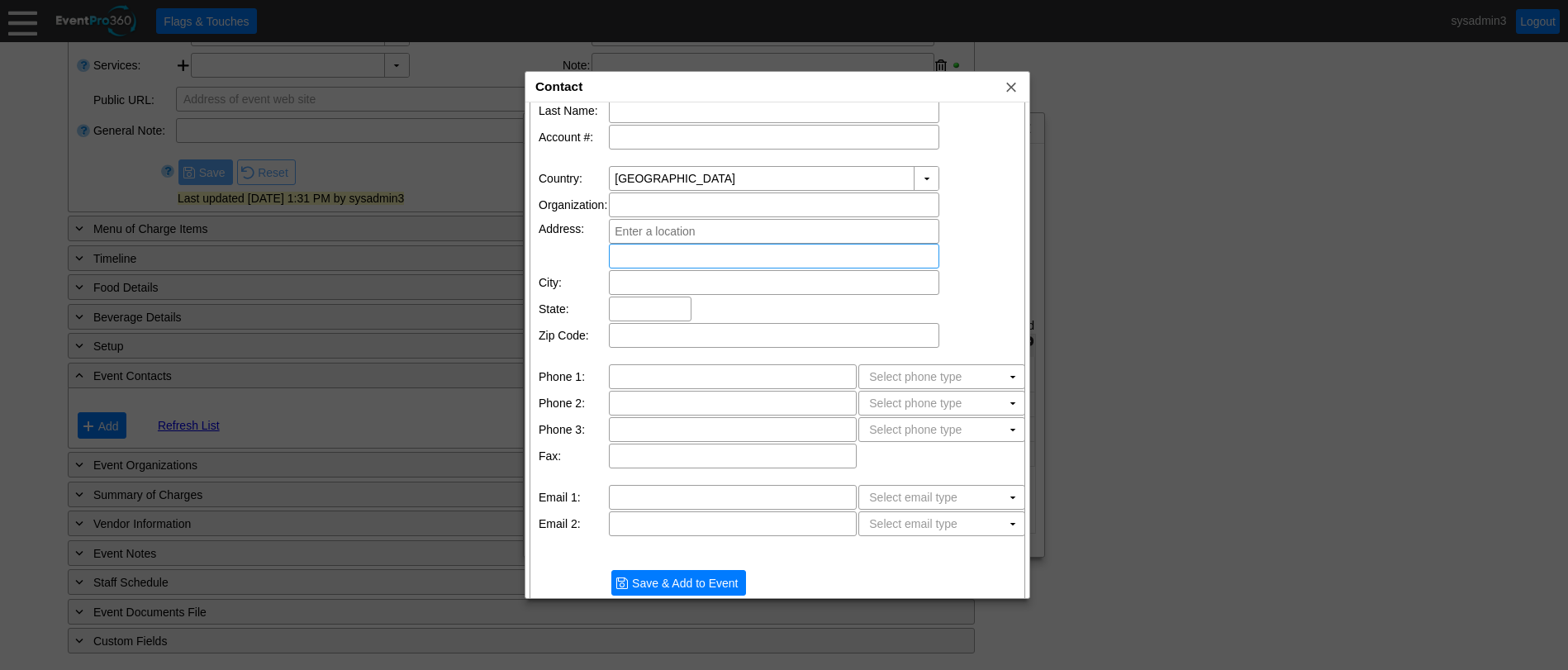
scroll to position [139, 0]
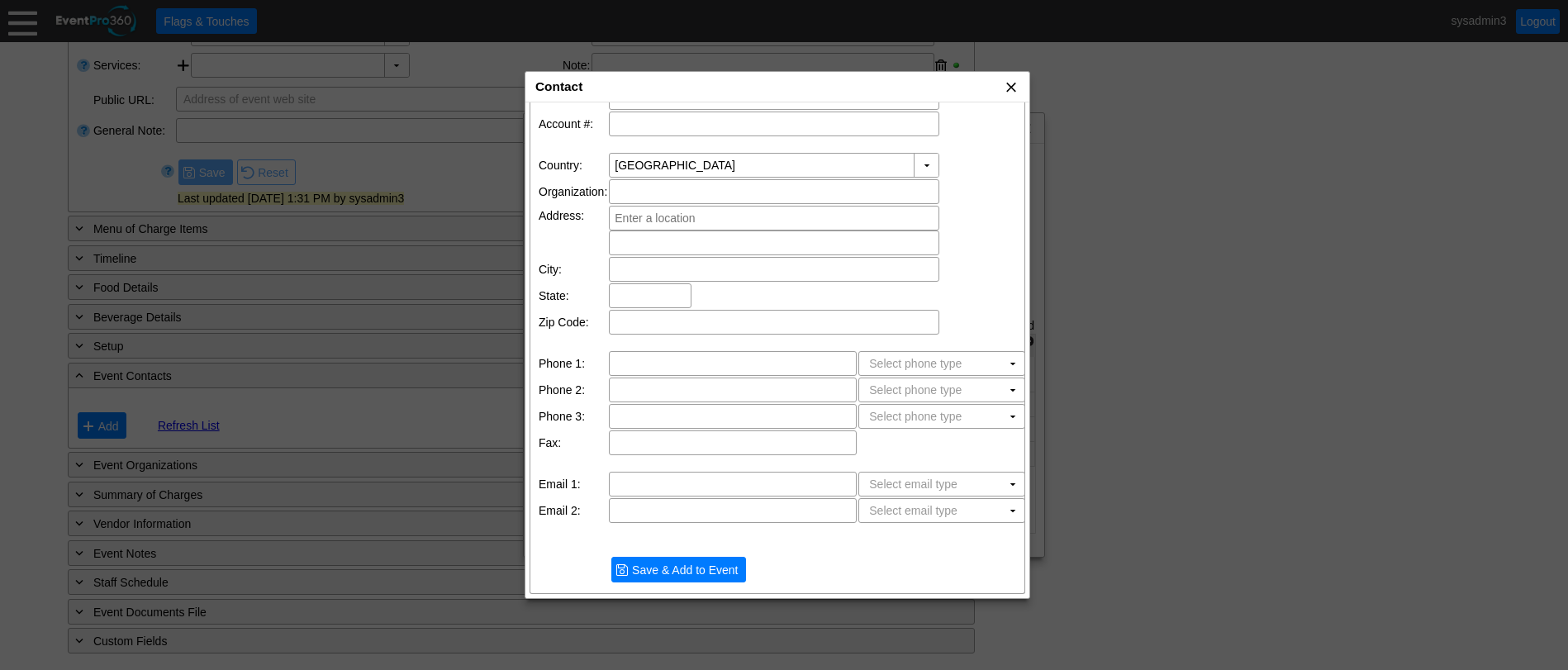
click at [1019, 89] on span "x" at bounding box center [1011, 86] width 16 height 16
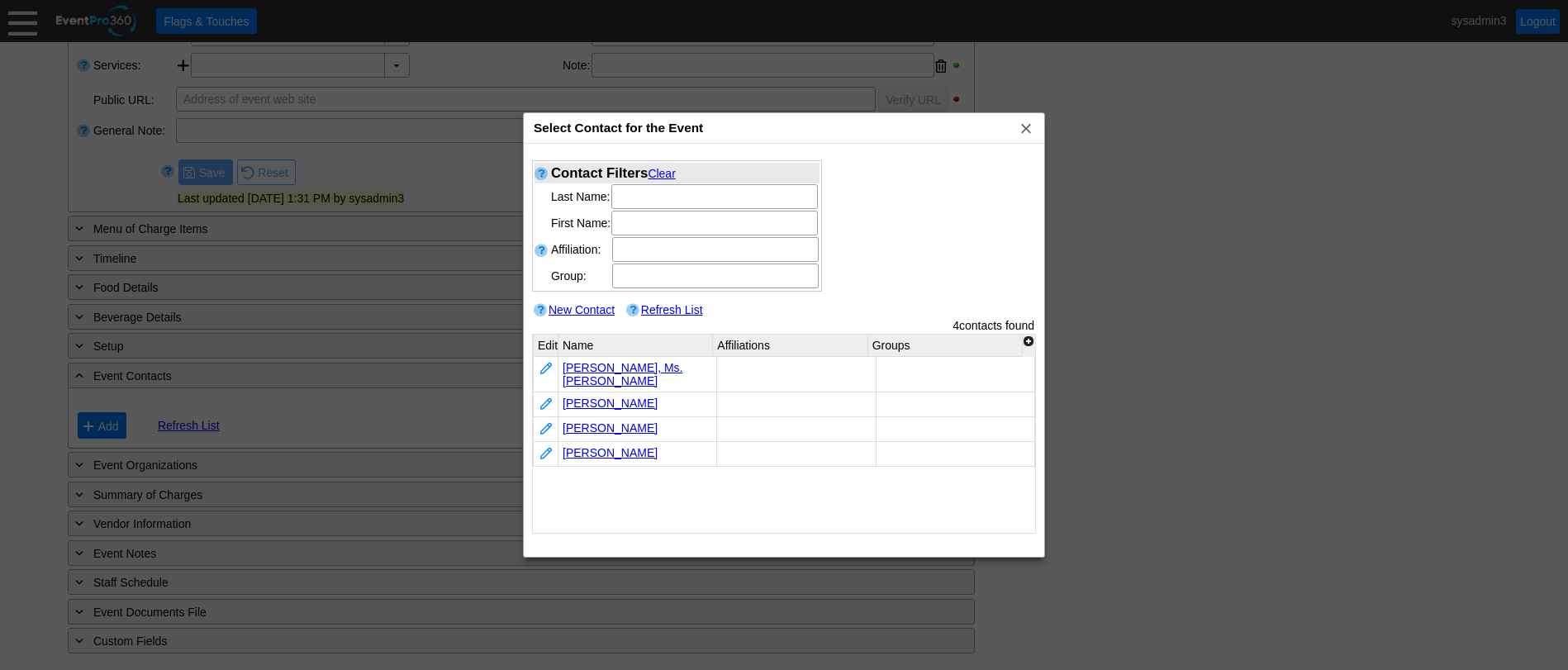
click at [591, 446] on link "[PERSON_NAME]" at bounding box center [610, 452] width 95 height 13
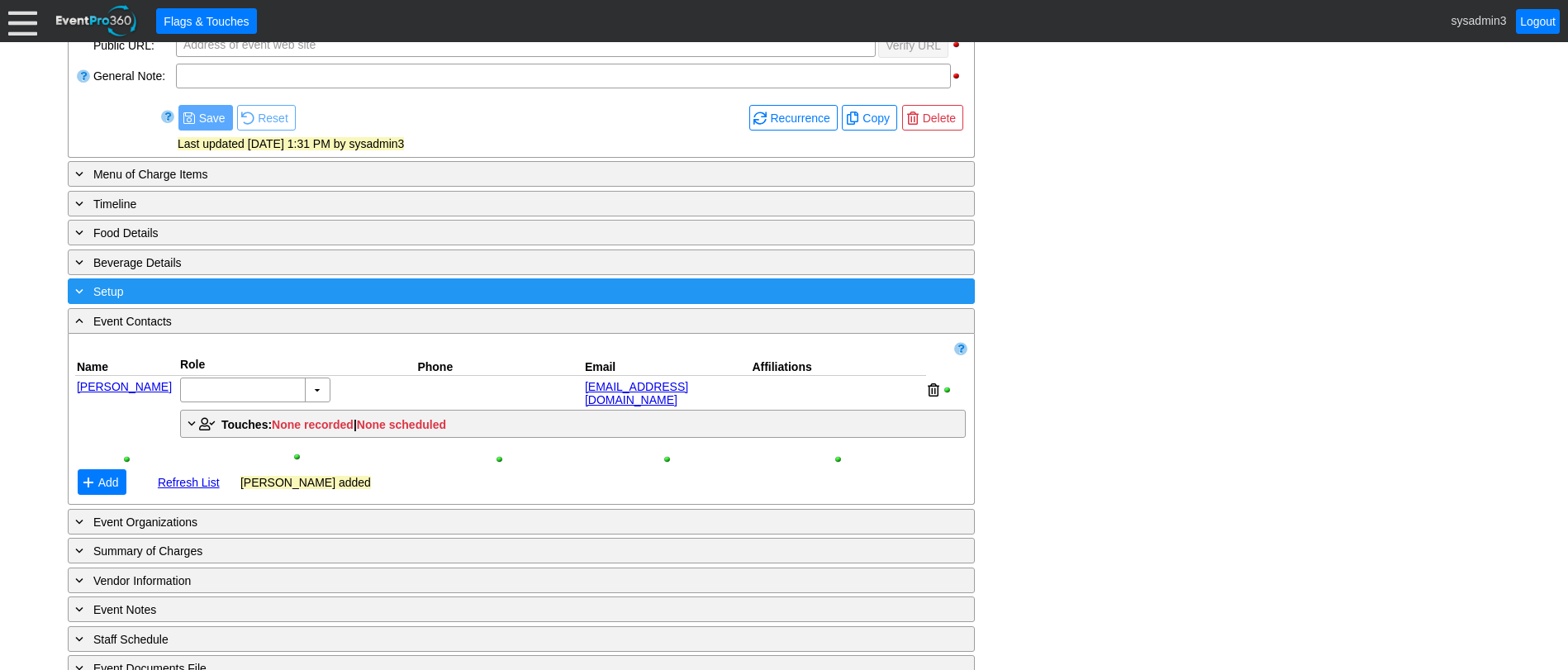
scroll to position [484, 0]
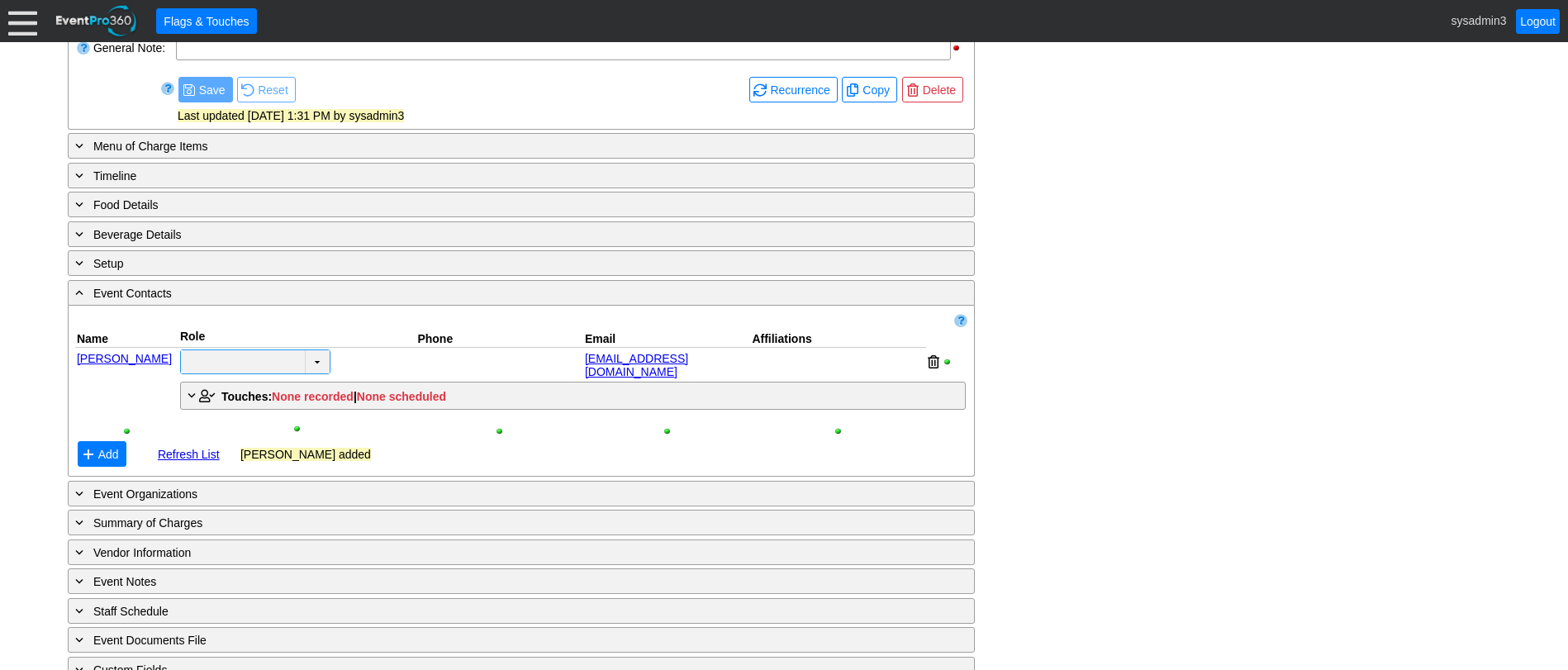
click at [309, 358] on td "▼" at bounding box center [317, 361] width 25 height 23
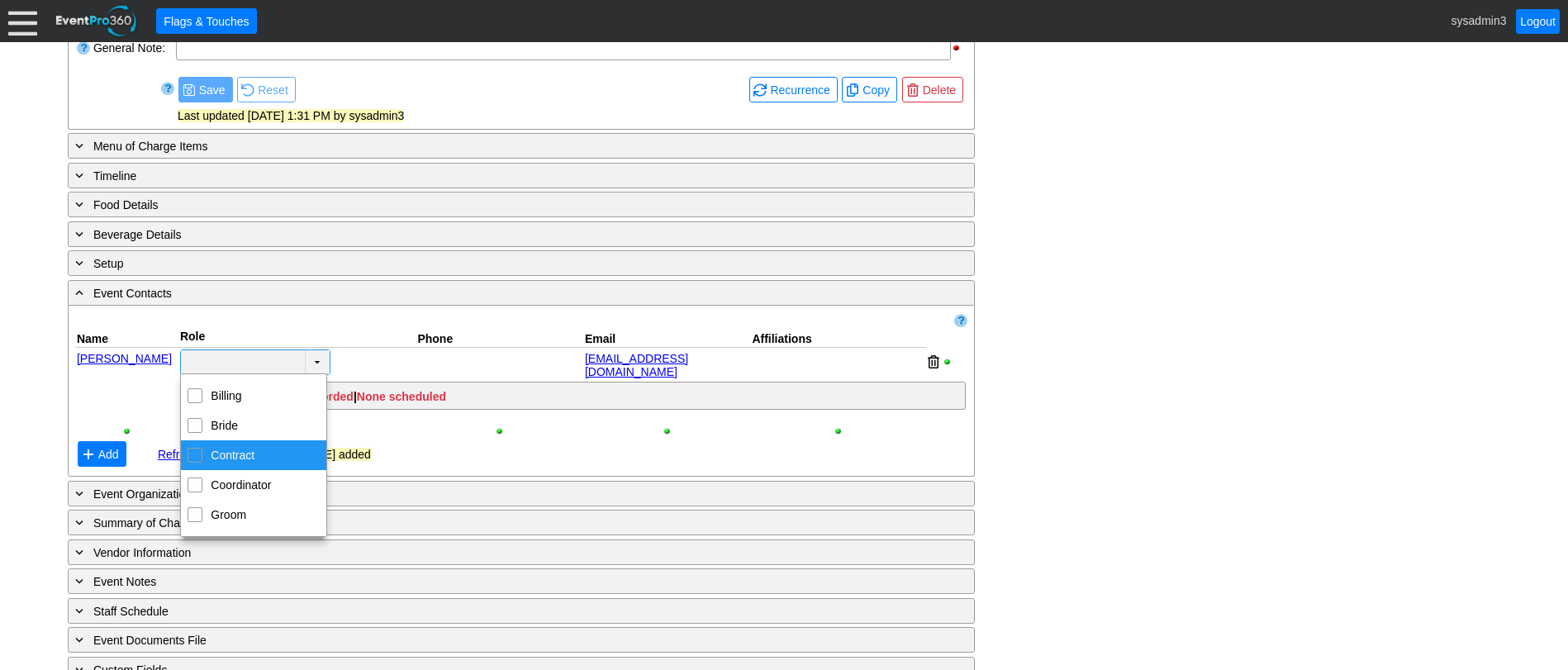
click at [201, 452] on div "Contract" at bounding box center [194, 454] width 15 height 15
checkbox input "true"
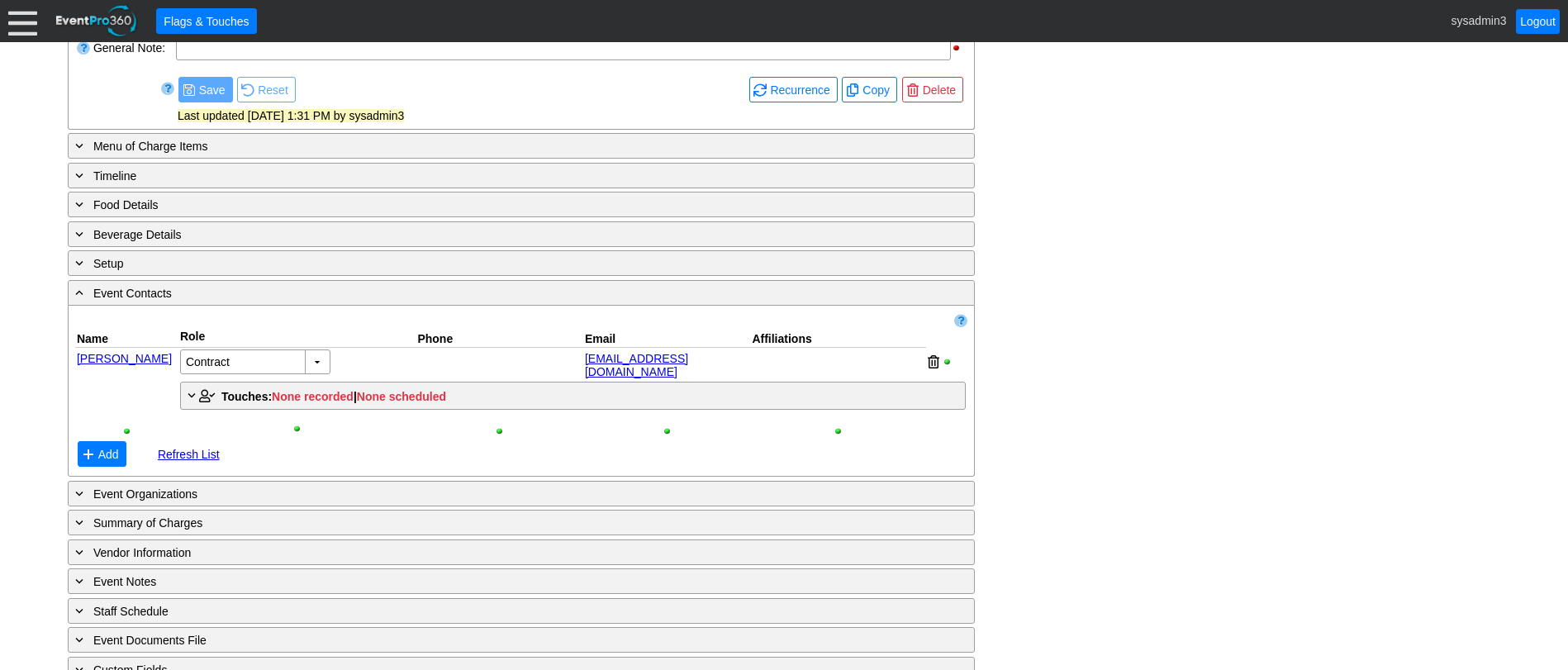
click at [1156, 364] on div "- General Information ▼ Loading.... Remove all highlights Facility: ▼ Χ Woodhav…" at bounding box center [784, 257] width 1443 height 850
click at [314, 363] on td "▼" at bounding box center [317, 361] width 25 height 23
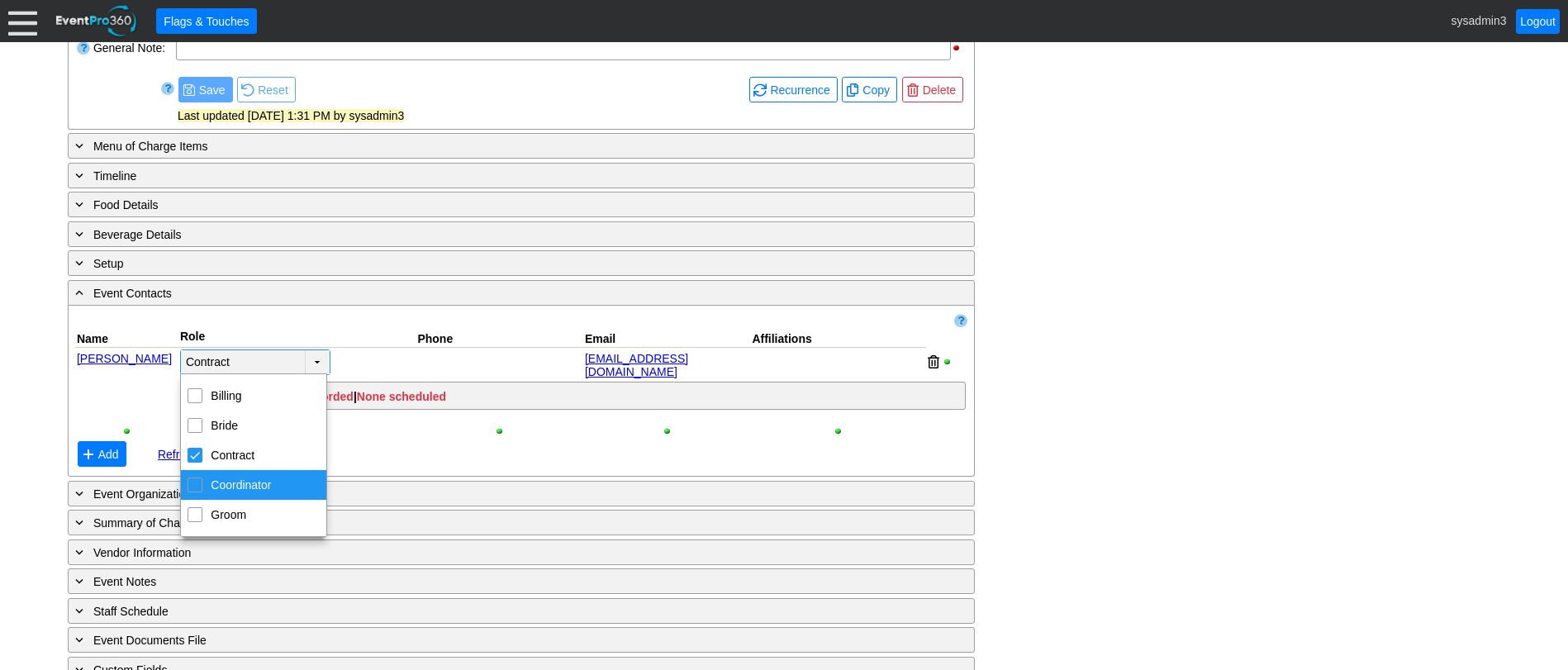
click at [194, 481] on input "Coordinator" at bounding box center [195, 484] width 10 height 10
checkbox input "true"
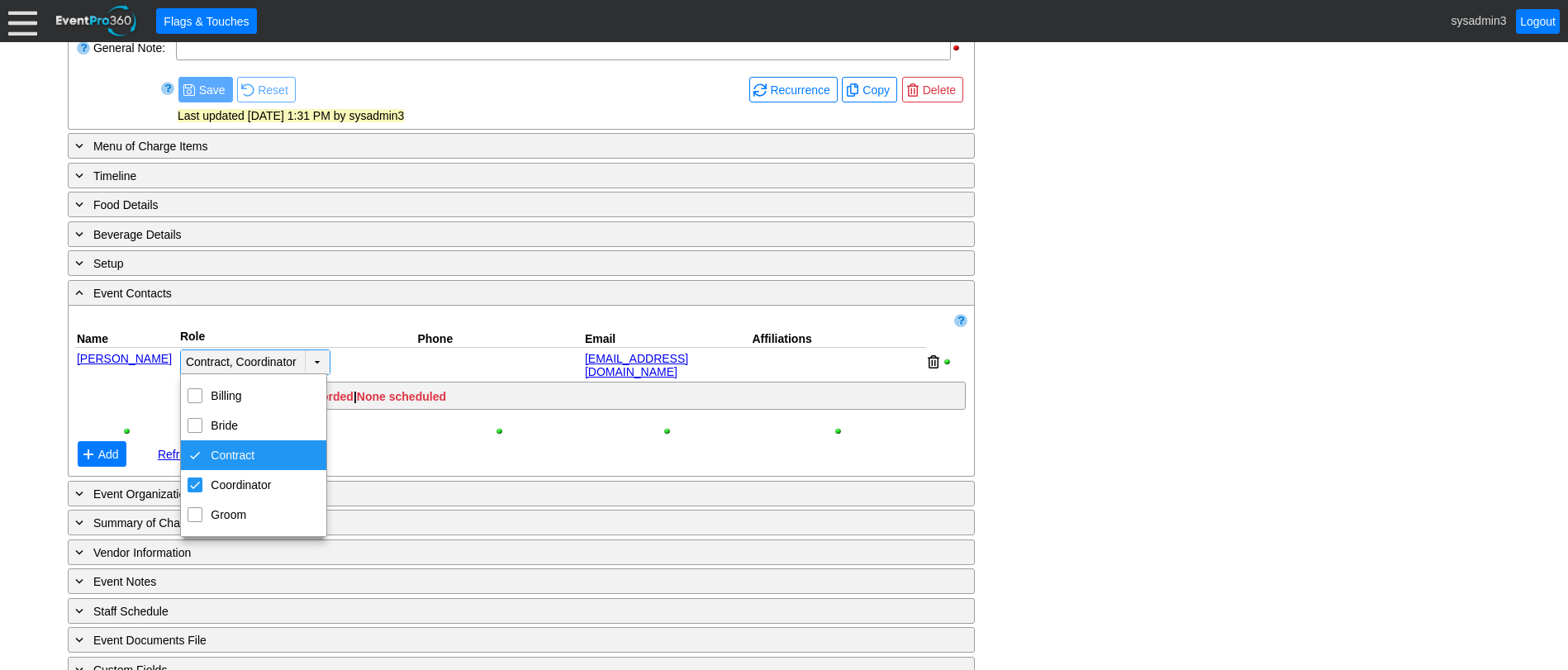
click at [197, 454] on div "Contract" at bounding box center [194, 454] width 15 height 15
checkbox input "false"
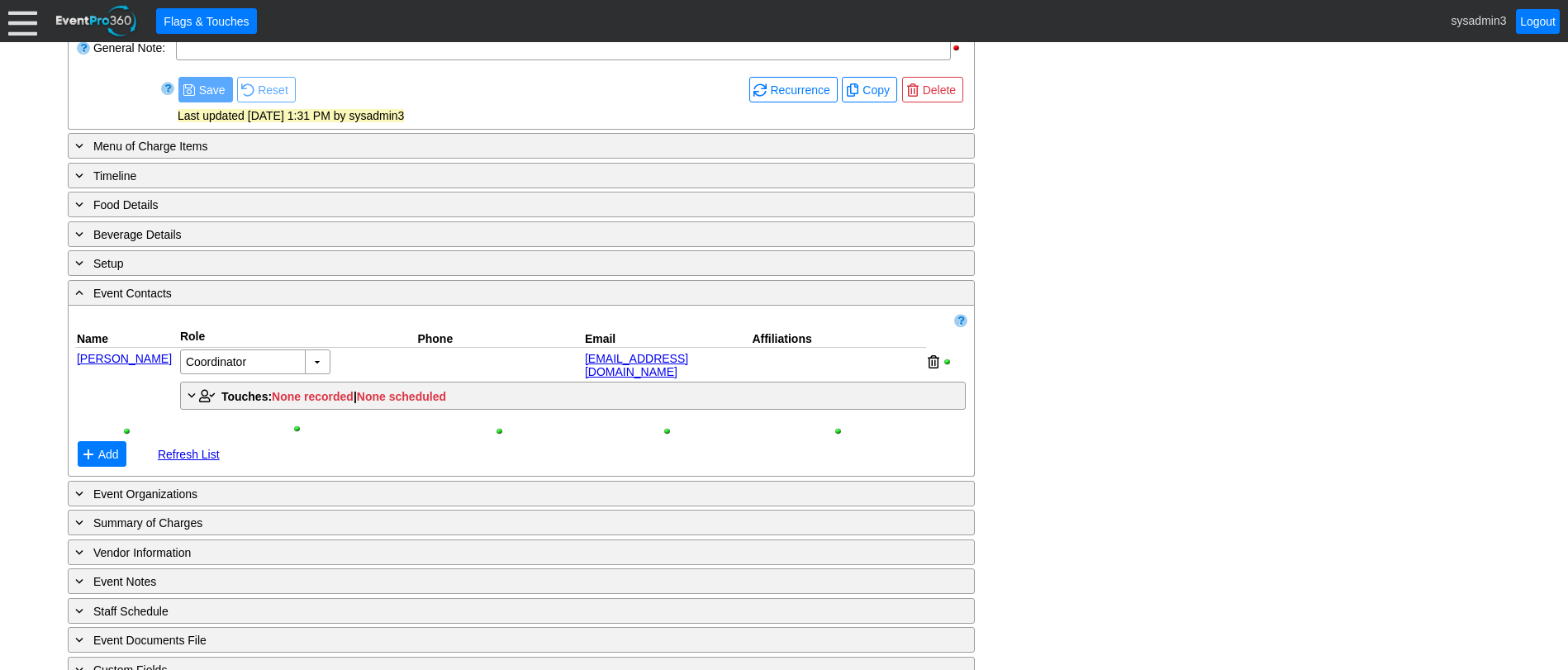
click at [1061, 256] on div "- General Information ▼ Loading.... Remove all highlights Facility: ▼ Χ Woodhav…" at bounding box center [784, 257] width 1443 height 850
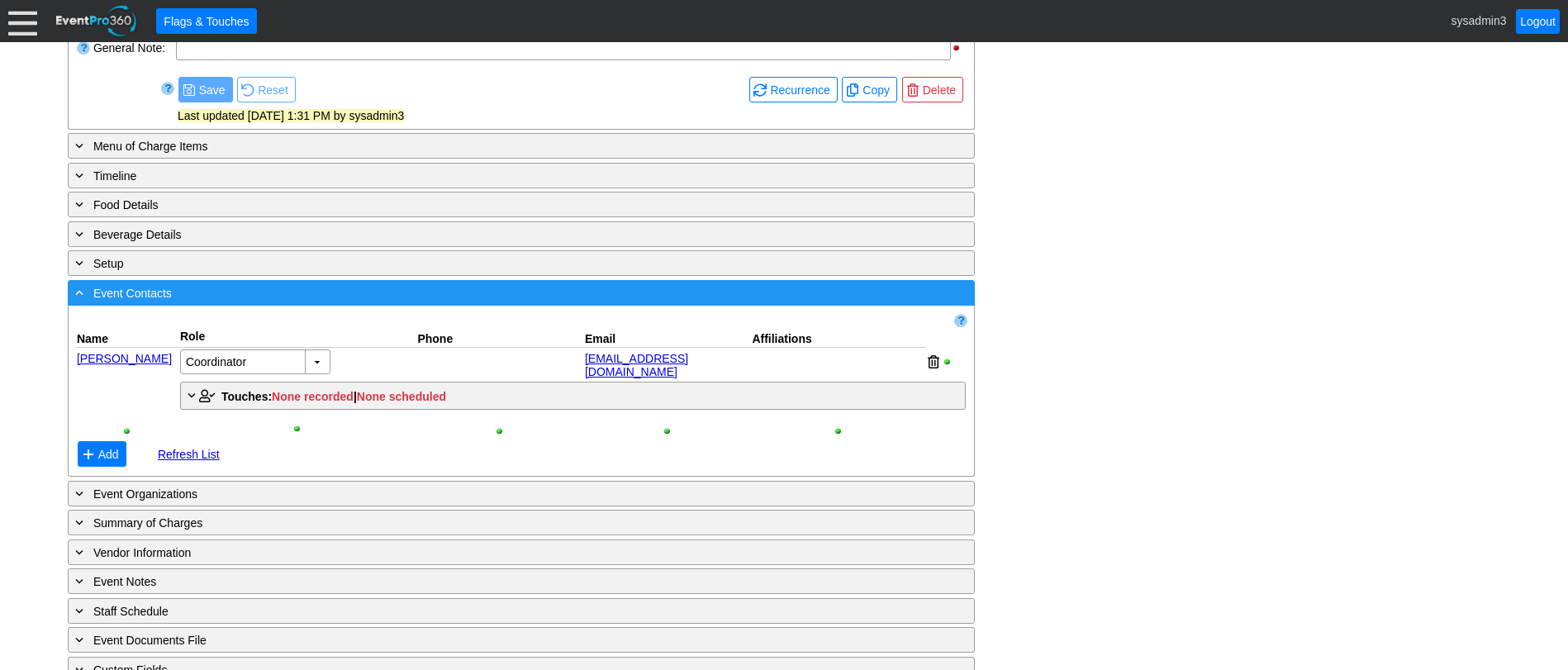
click at [443, 292] on div "- Event Contacts" at bounding box center [487, 293] width 831 height 19
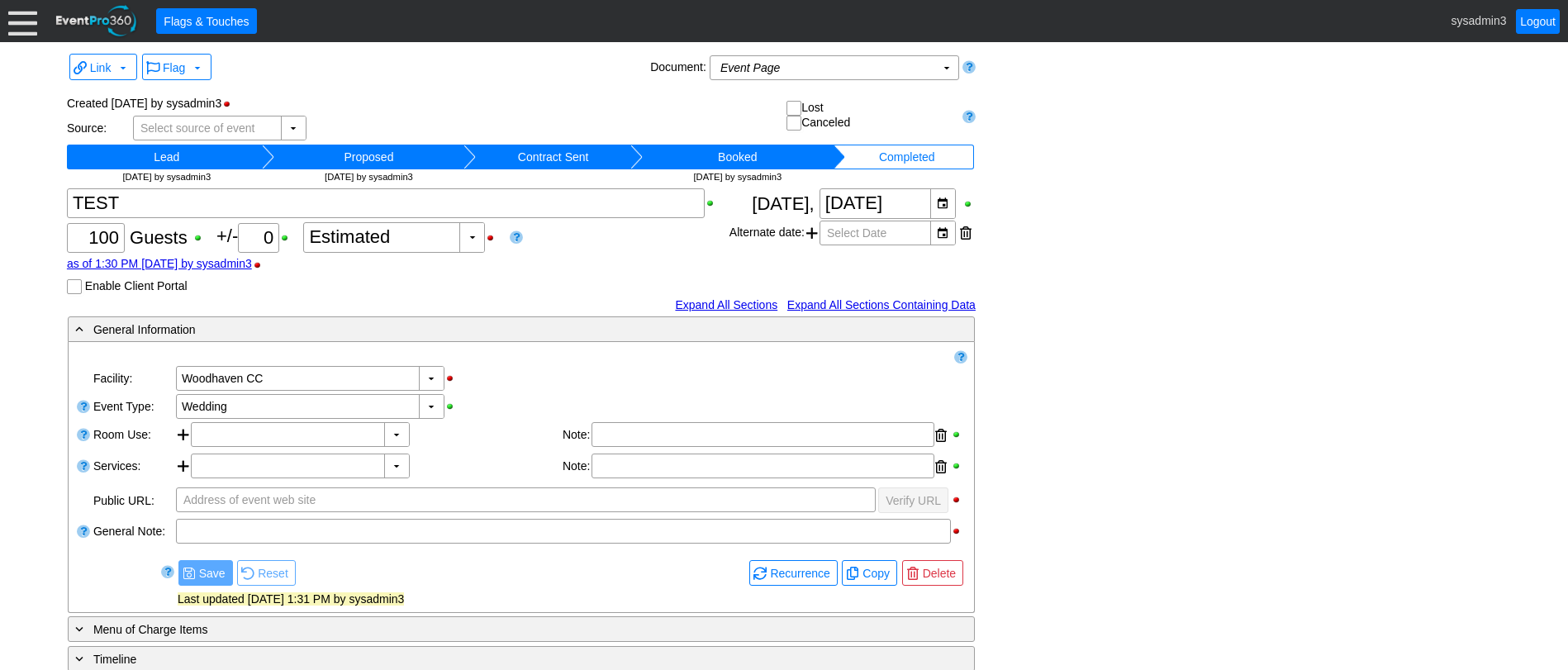
scroll to position [0, 0]
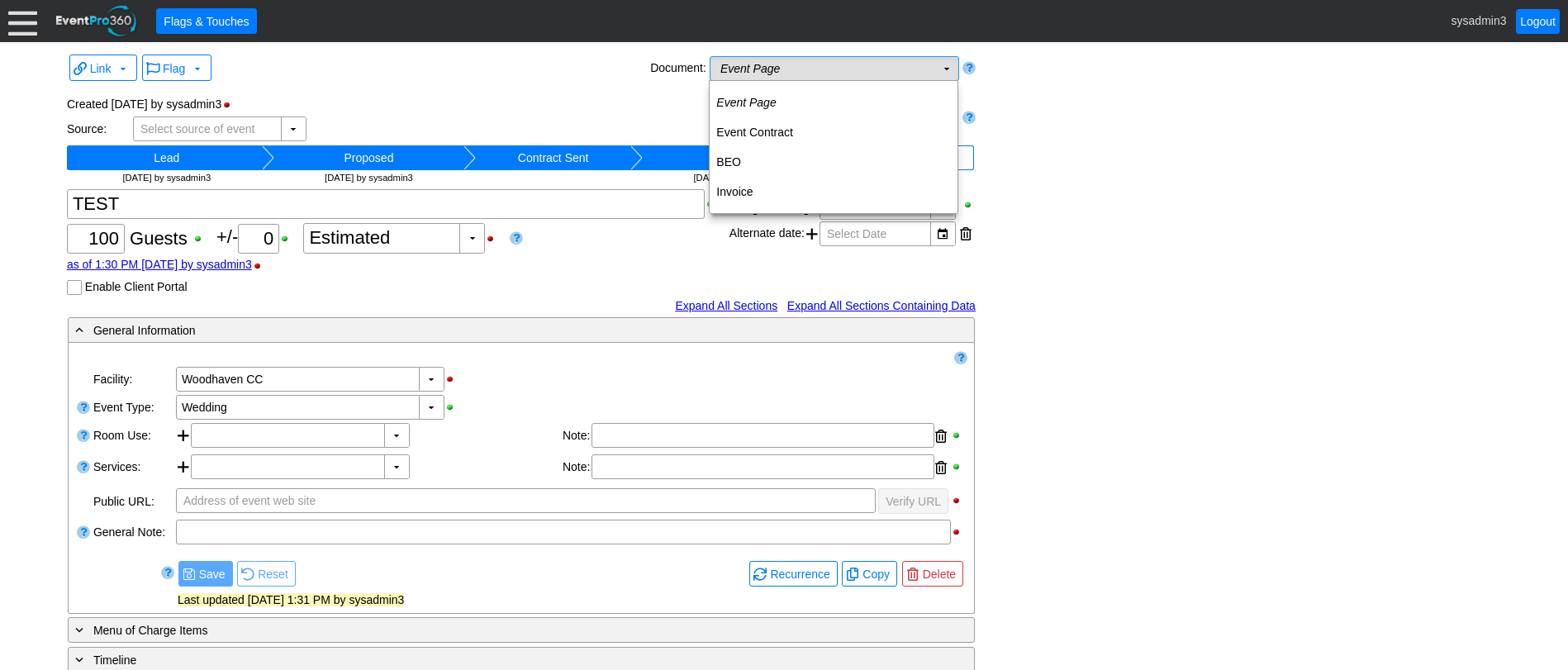
click at [877, 71] on td "Event Page Χ" at bounding box center [822, 68] width 225 height 23
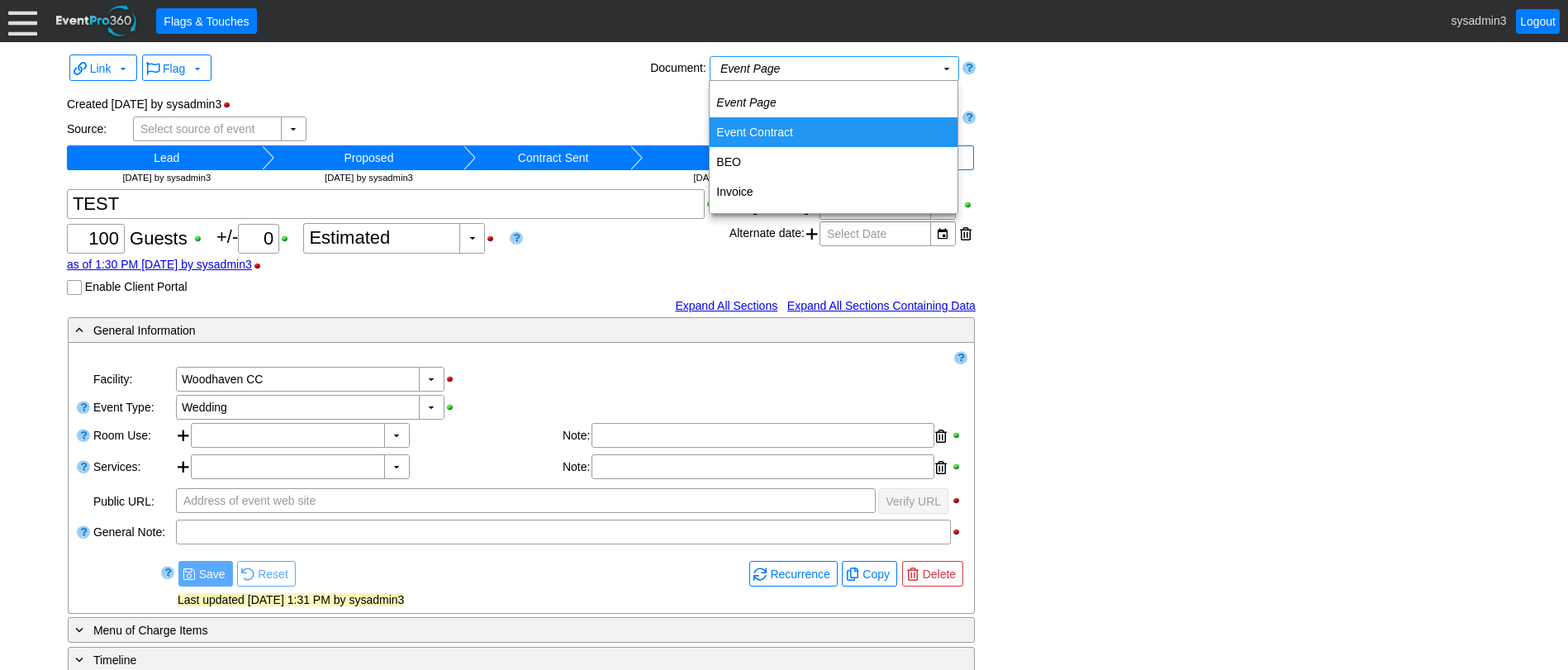
click at [785, 132] on td "Event Contract" at bounding box center [833, 132] width 248 height 29
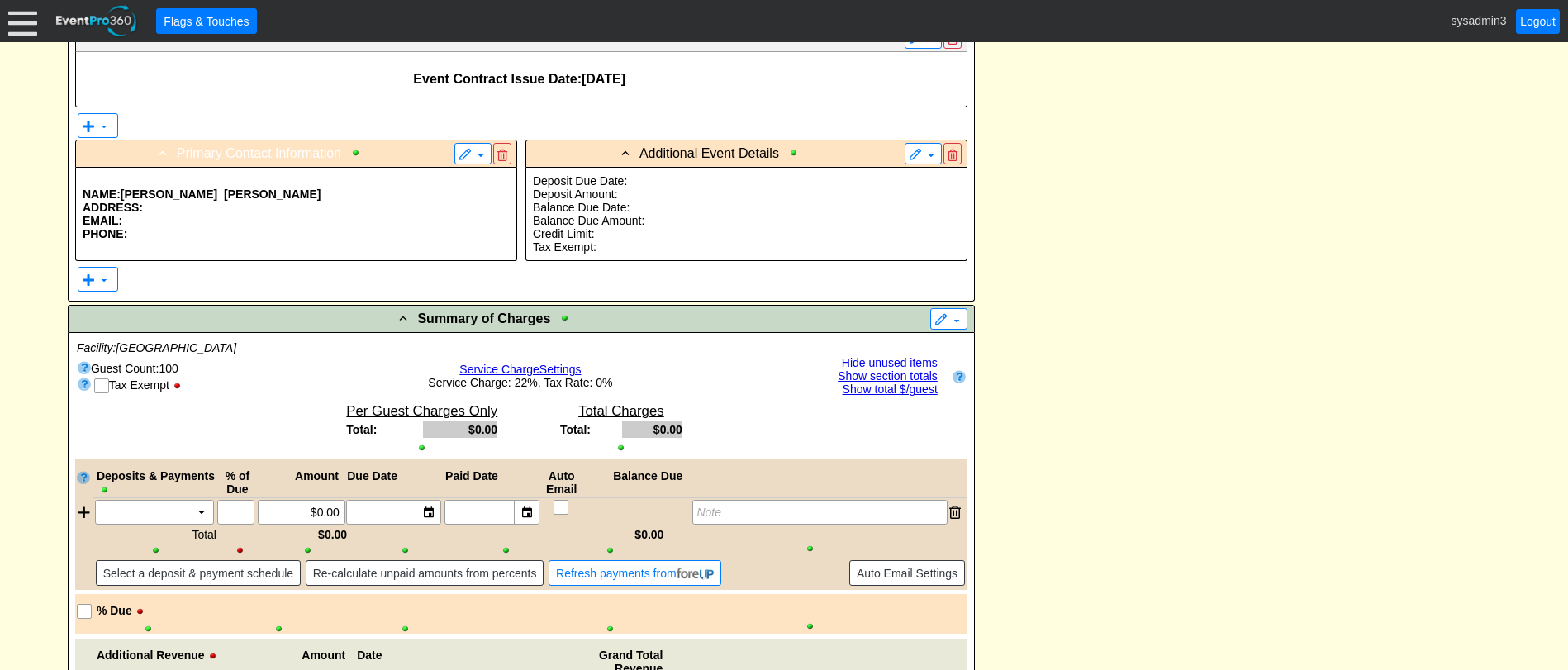
scroll to position [825, 0]
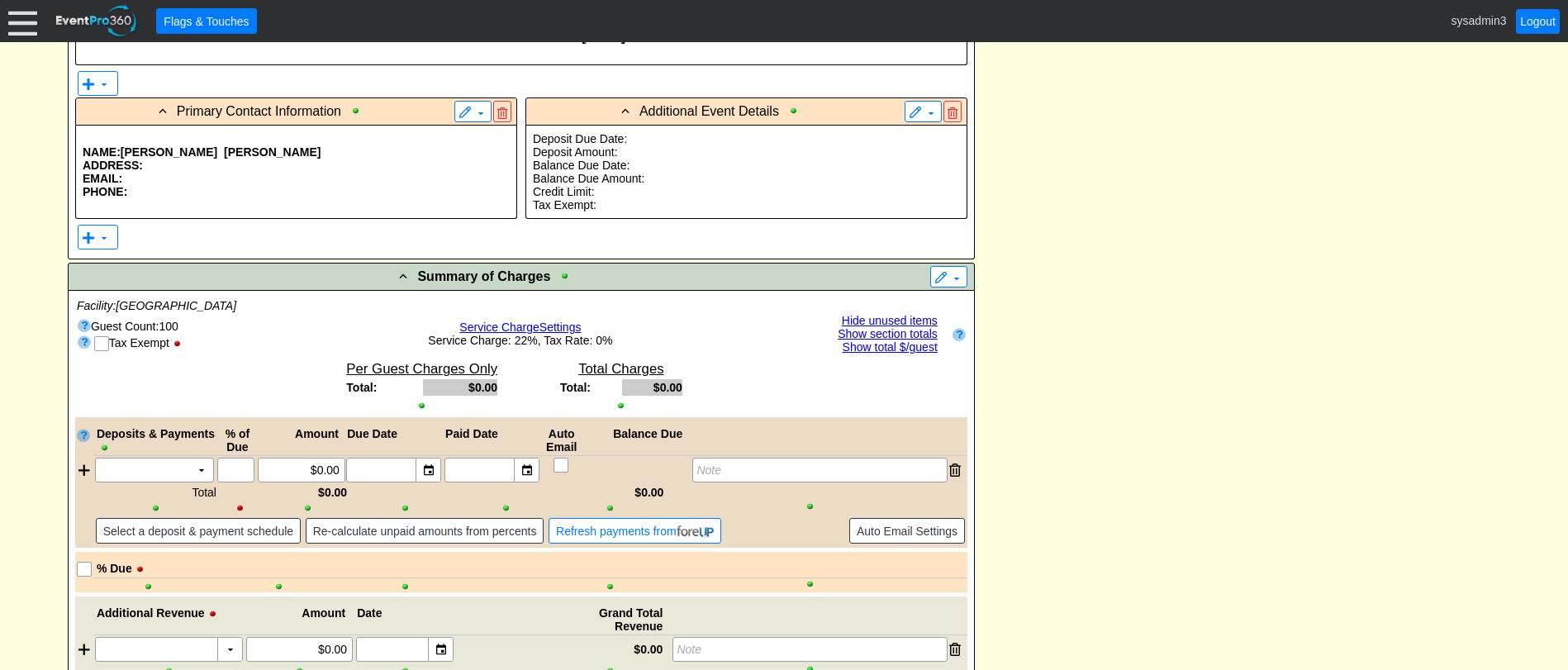
click at [192, 180] on p "EMAIL:" at bounding box center [296, 178] width 427 height 13
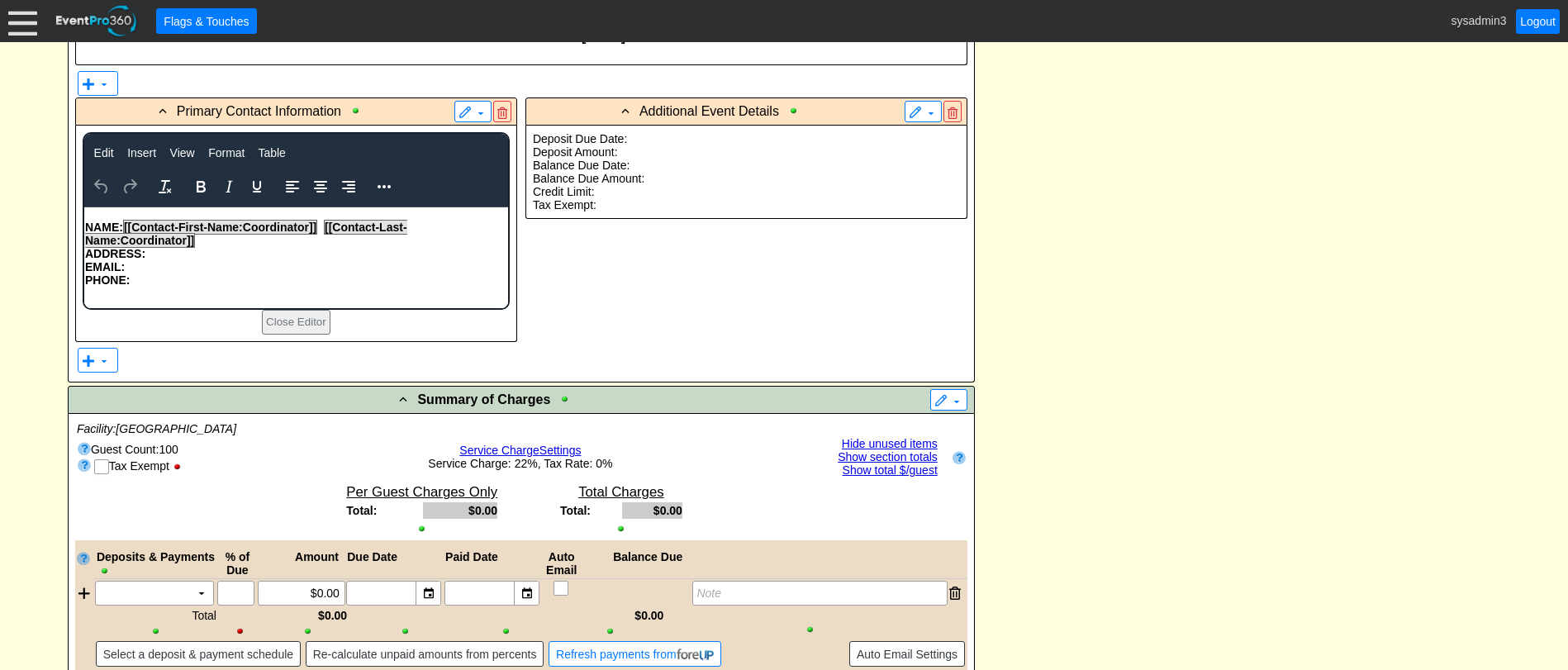
scroll to position [0, 0]
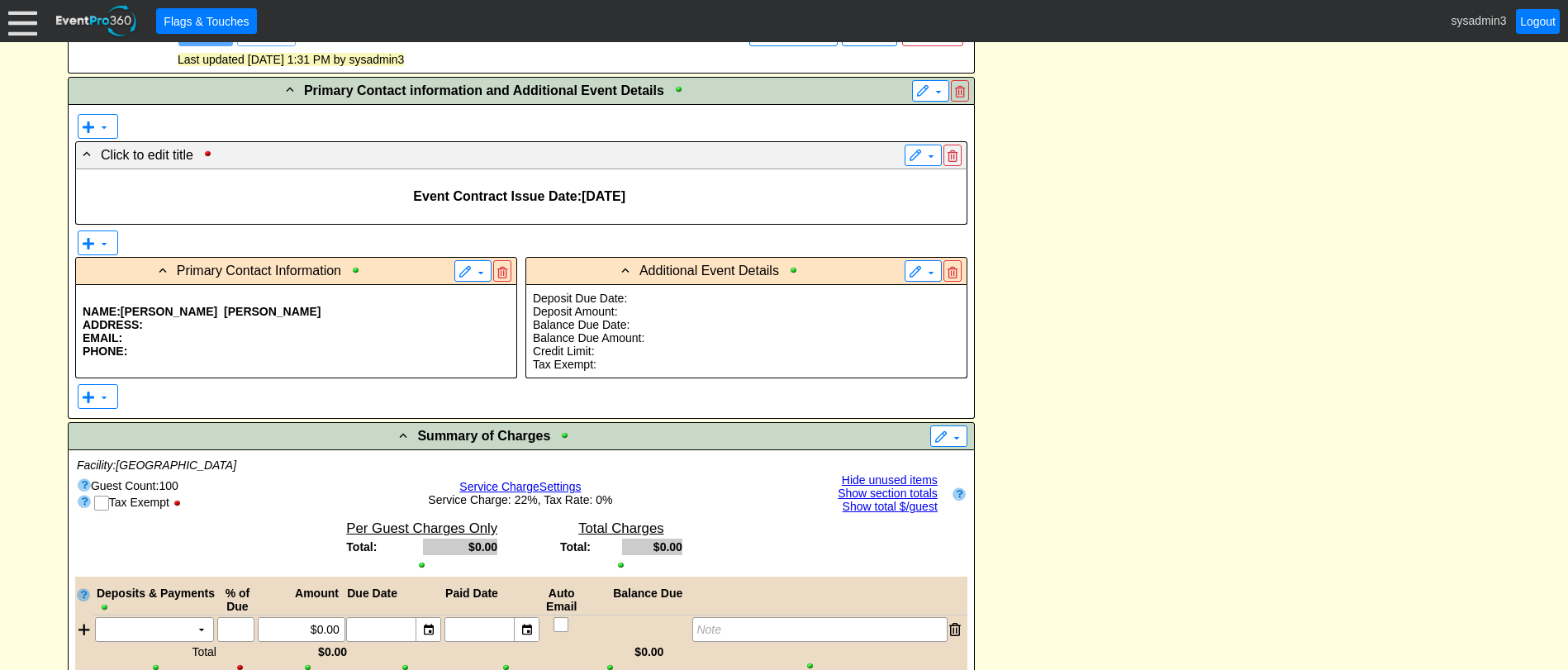
scroll to position [661, 0]
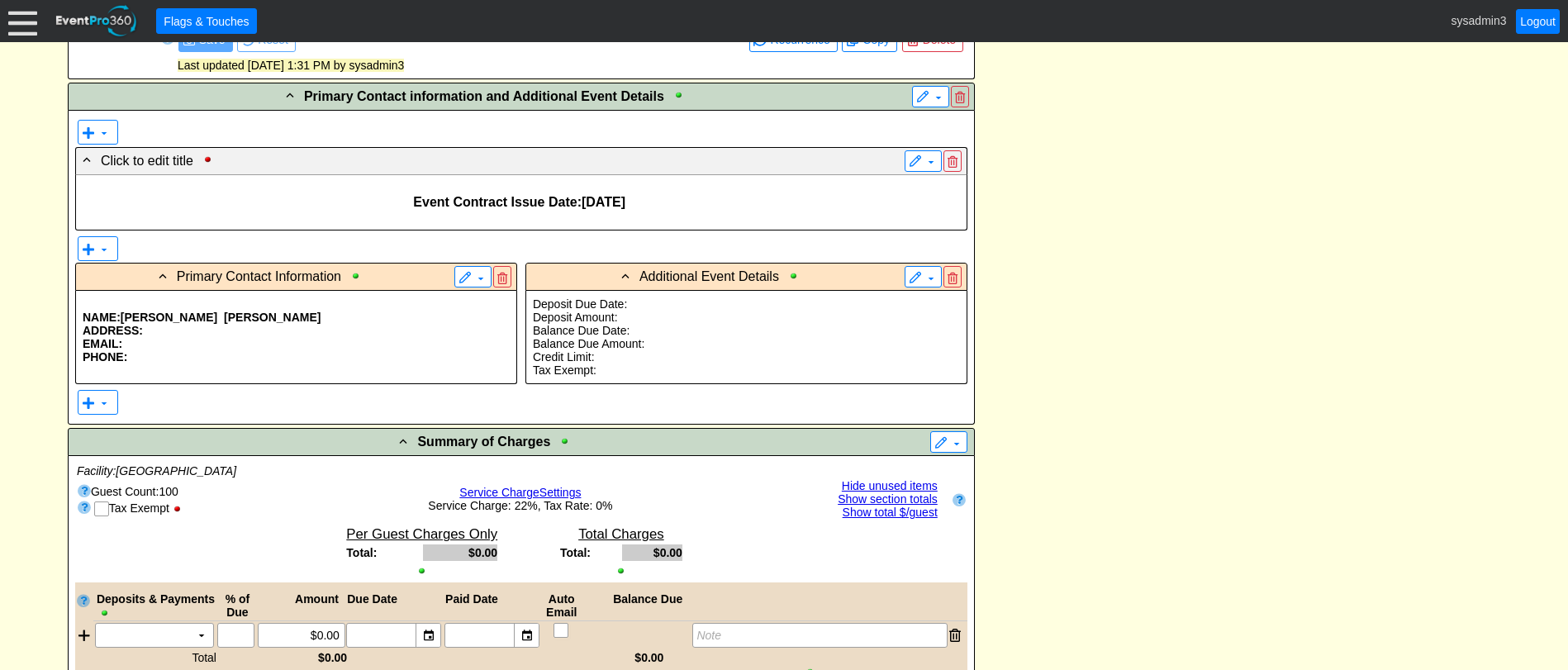
click at [648, 336] on p "Balance Due Date:" at bounding box center [746, 330] width 427 height 13
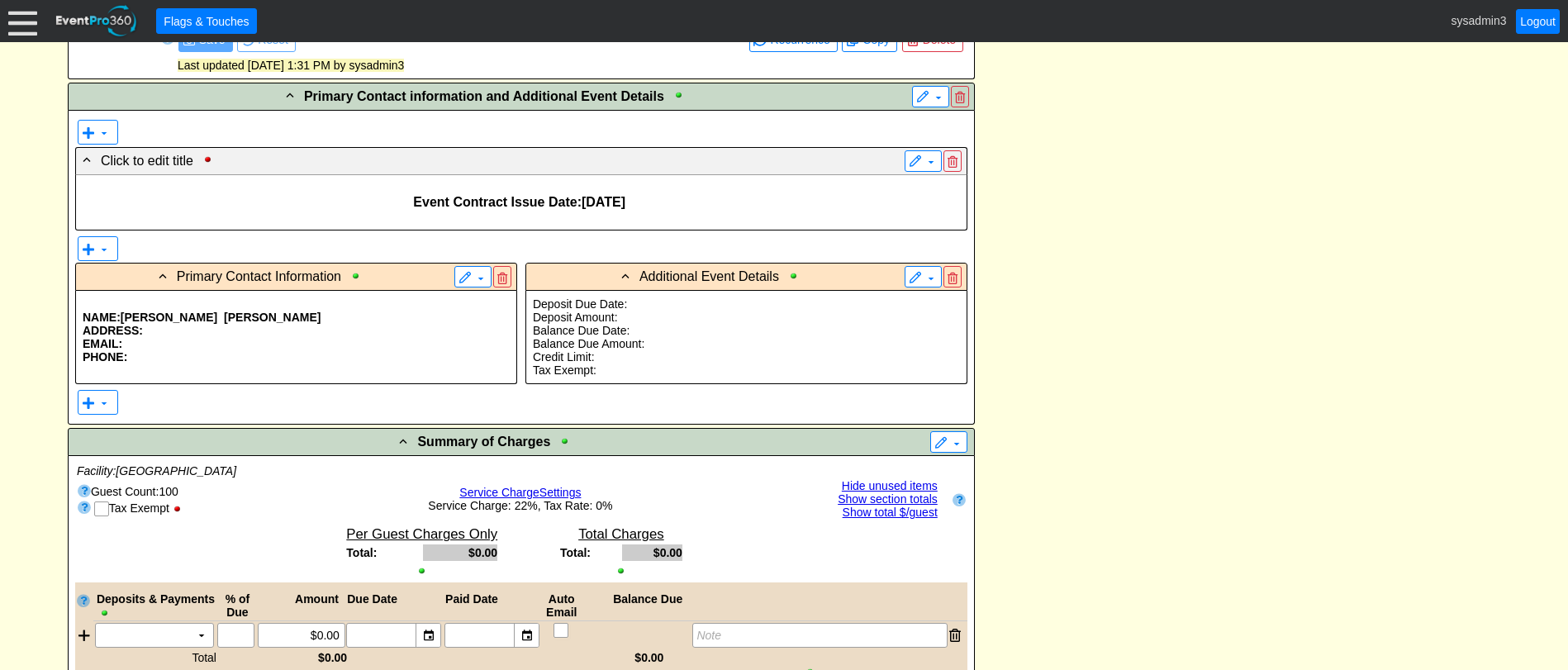
click at [630, 319] on p "Deposit Amount:" at bounding box center [746, 317] width 427 height 13
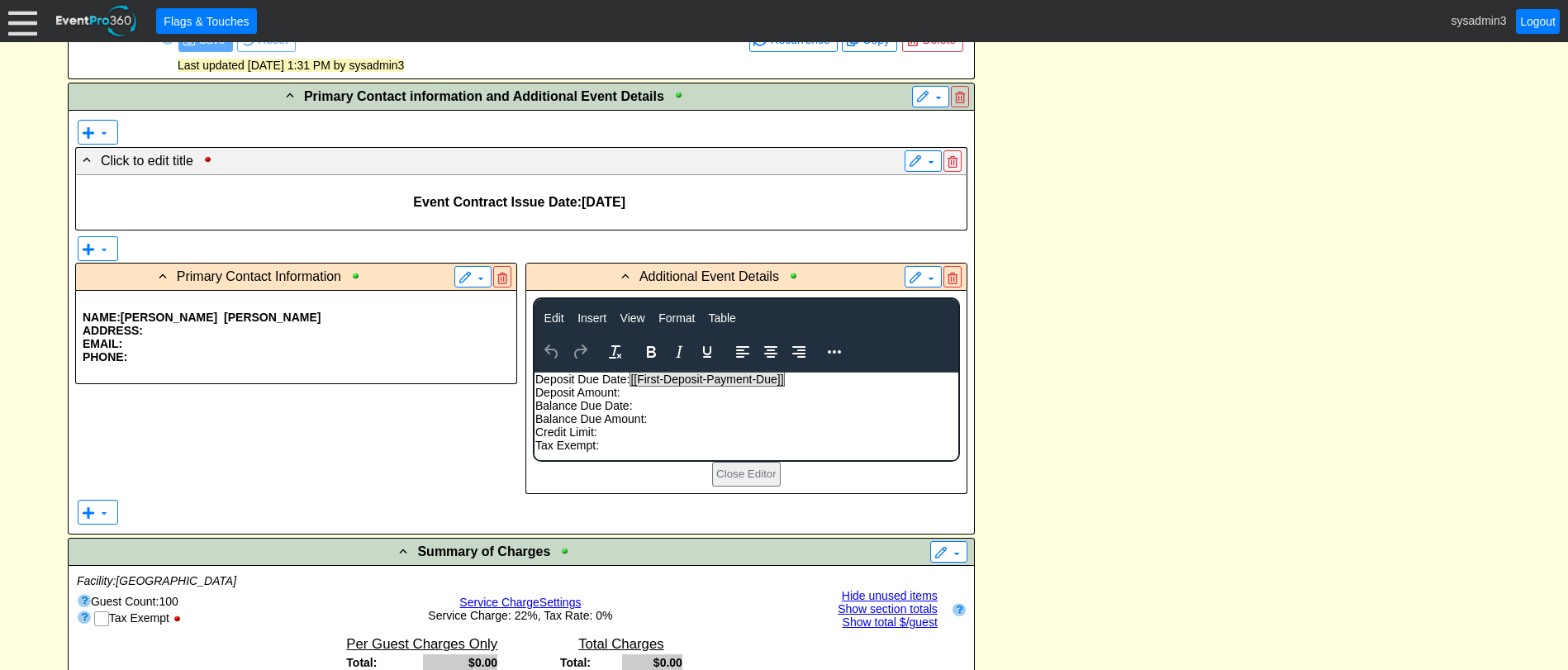
scroll to position [0, 0]
click at [166, 338] on p "EMAIL:" at bounding box center [296, 343] width 427 height 13
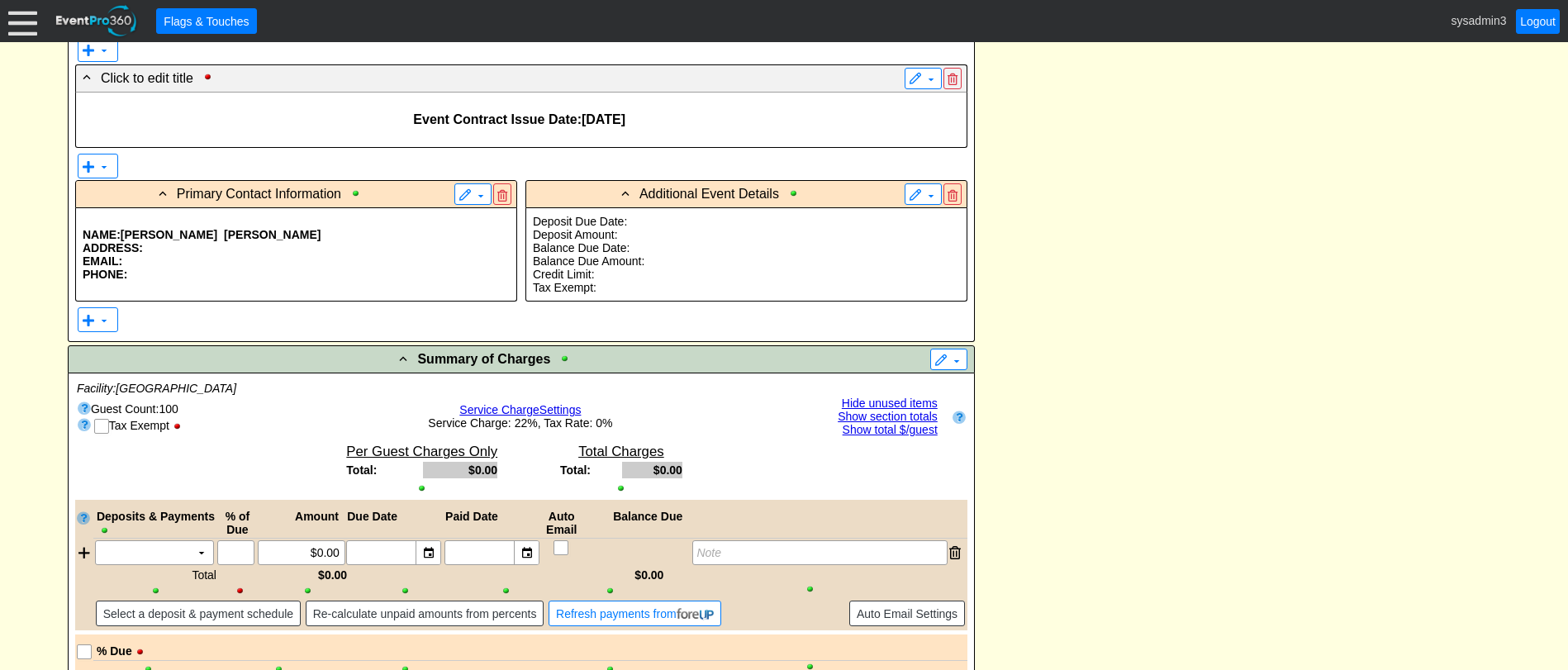
click at [267, 259] on p "EMAIL:" at bounding box center [296, 261] width 427 height 13
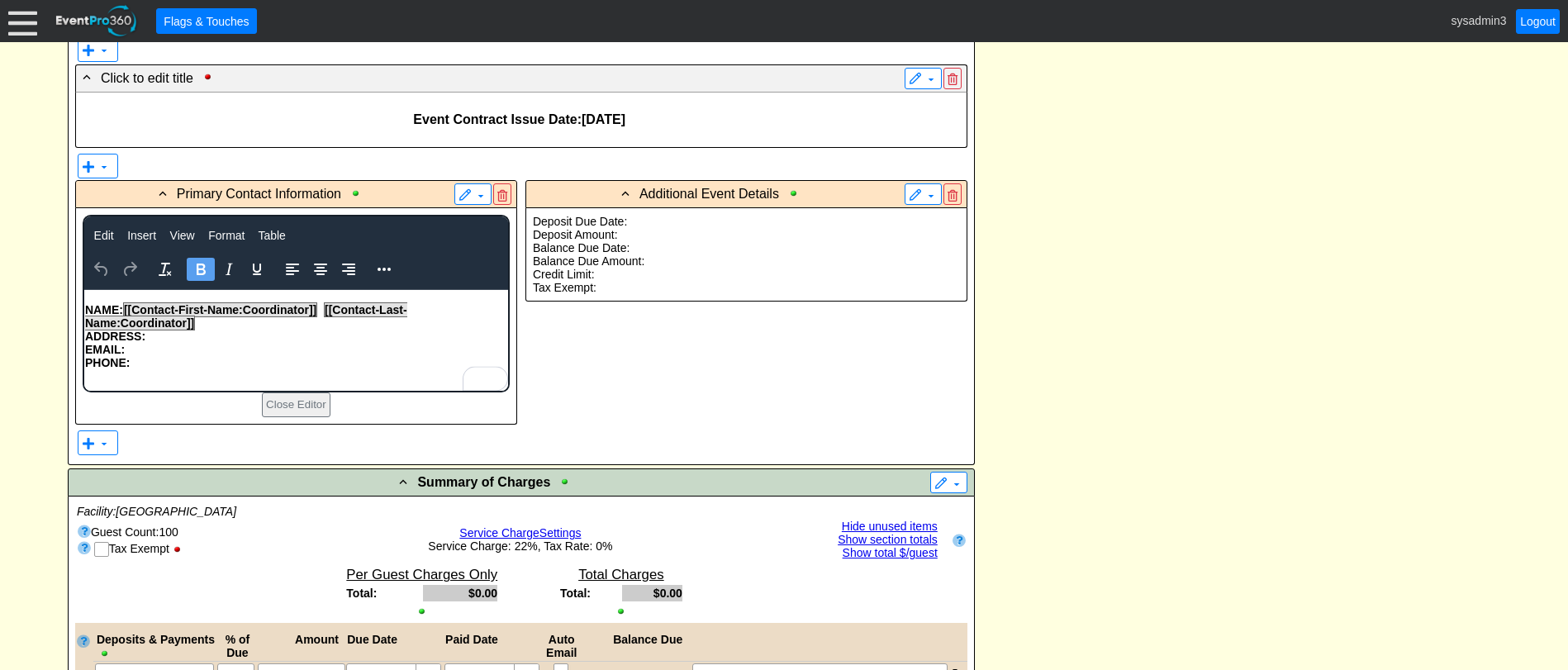
click at [199, 326] on p "NAME: [[Contact-First-Name:Coordinator]] [[Contact-Last-Name:Coordinator]]" at bounding box center [295, 316] width 422 height 27
drag, startPoint x: 199, startPoint y: 326, endPoint x: 123, endPoint y: 305, distance: 78.8
click at [123, 305] on p "NAME: [[Contact-First-Name:Coordinator]] [[Contact-Last-Name:Coordinator]]" at bounding box center [295, 316] width 422 height 27
click at [205, 266] on icon "Bold" at bounding box center [200, 269] width 20 height 20
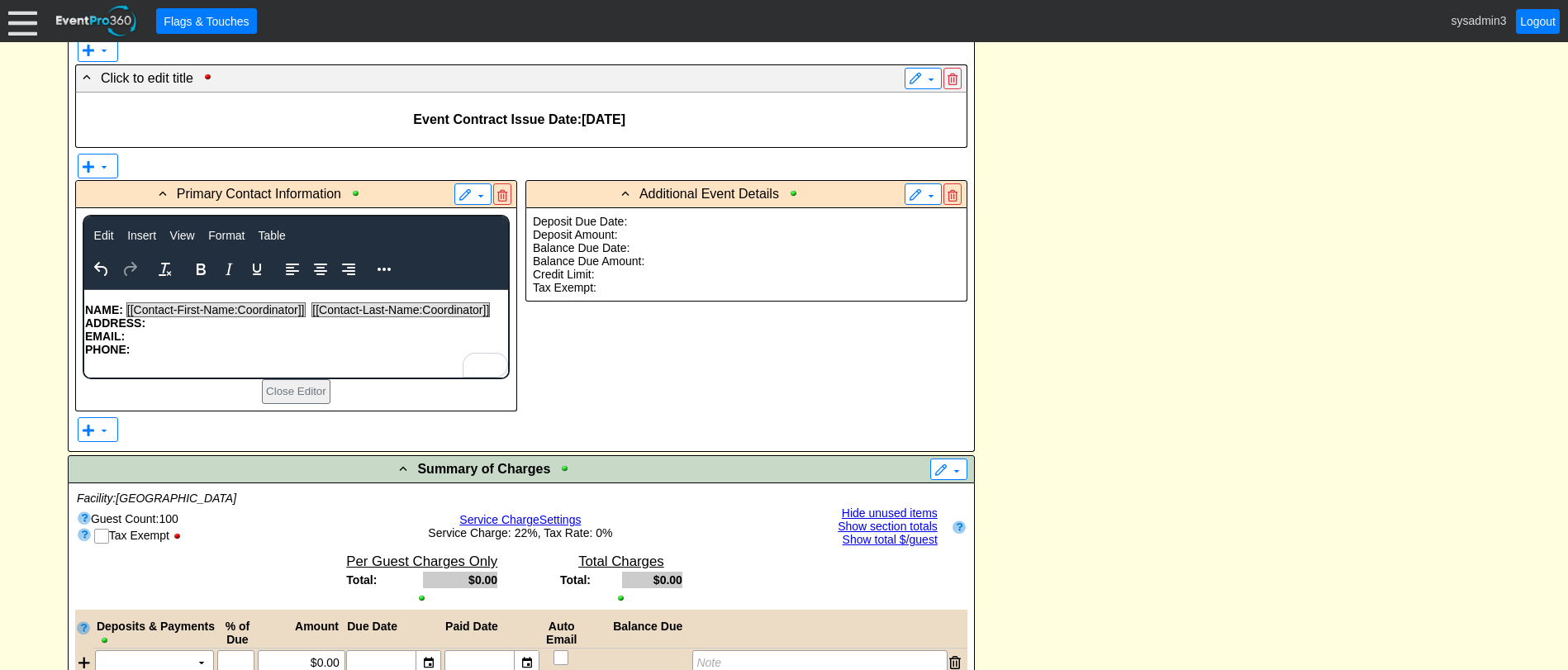
click at [214, 334] on p "EMAIL:" at bounding box center [295, 336] width 422 height 13
click at [166, 322] on p "ADDRESS:" at bounding box center [295, 322] width 422 height 13
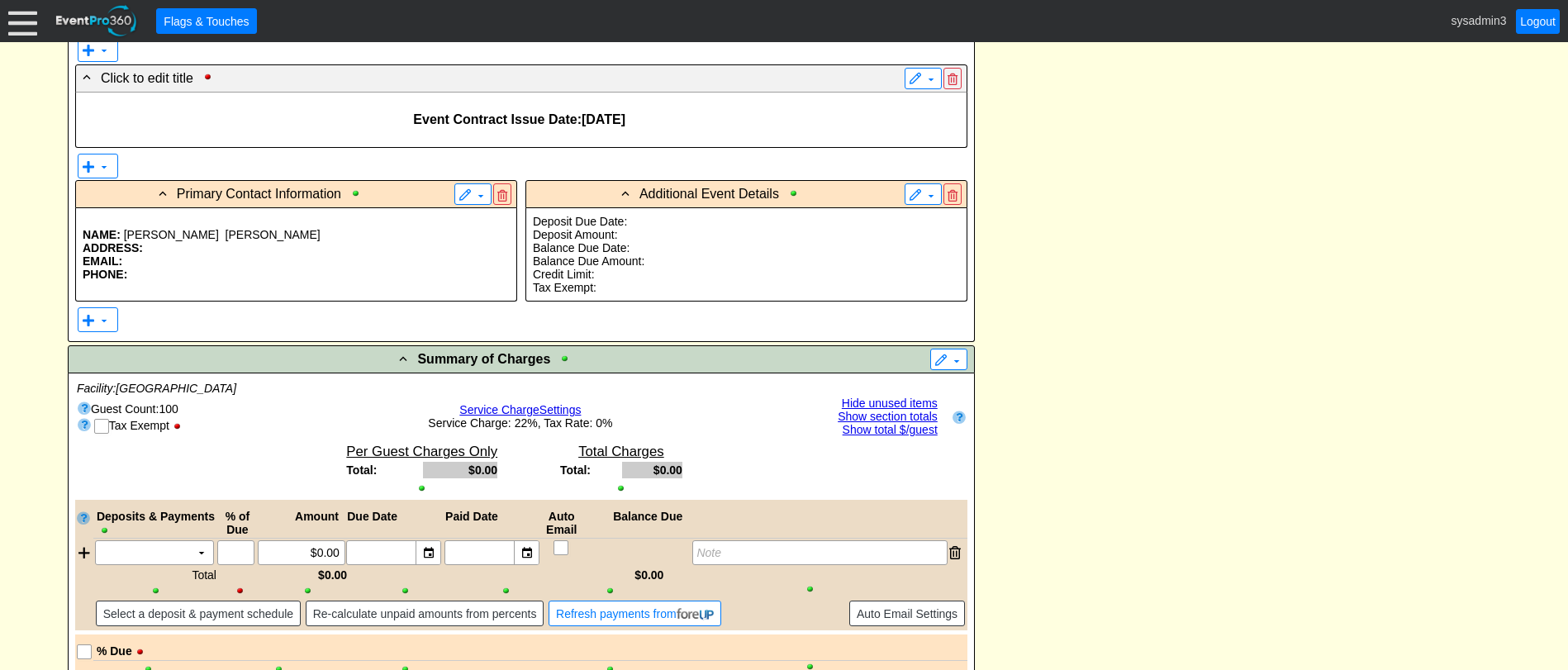
click at [594, 117] on span "[DATE]" at bounding box center [603, 119] width 44 height 14
click at [152, 249] on p "ADDRESS:" at bounding box center [296, 247] width 427 height 13
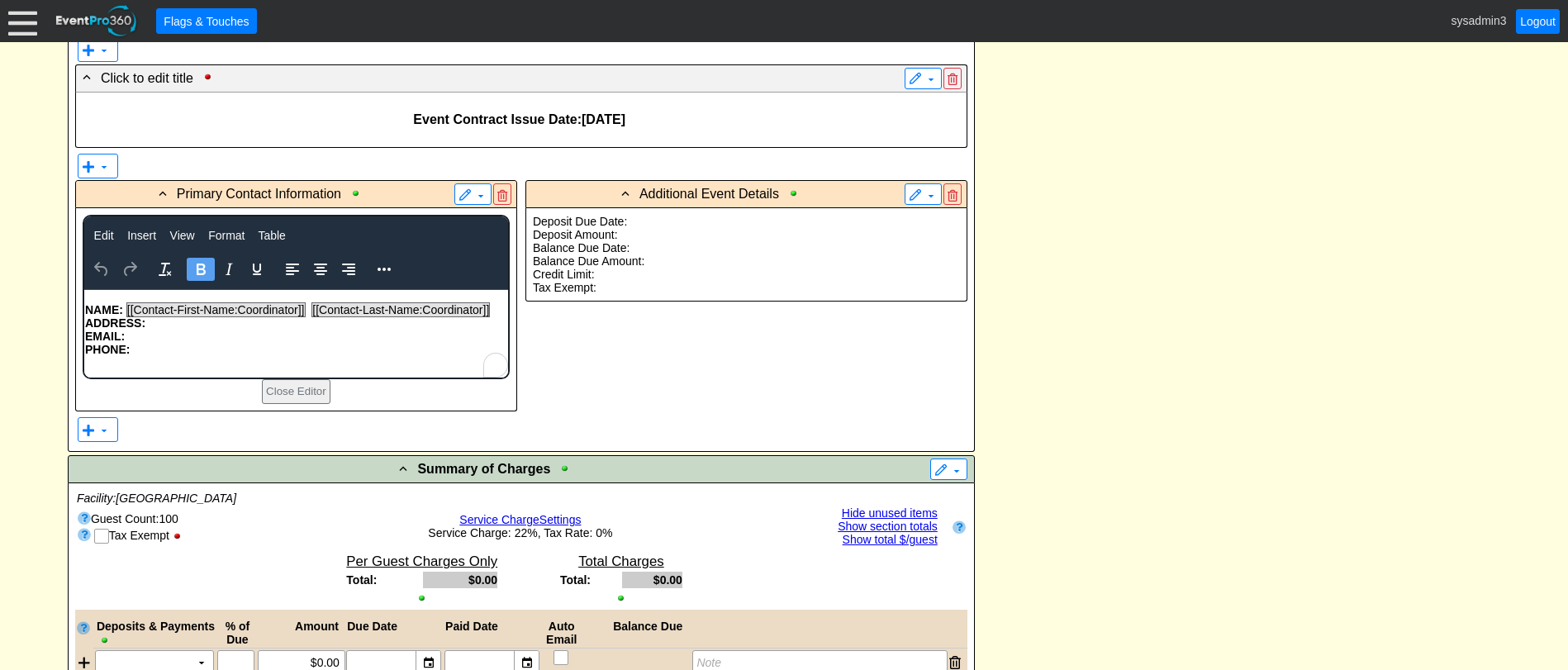
click at [153, 326] on p "ADDRESS:" at bounding box center [295, 322] width 422 height 13
click at [384, 269] on icon "Reveal or hide additional toolbar items" at bounding box center [384, 269] width 13 height 3
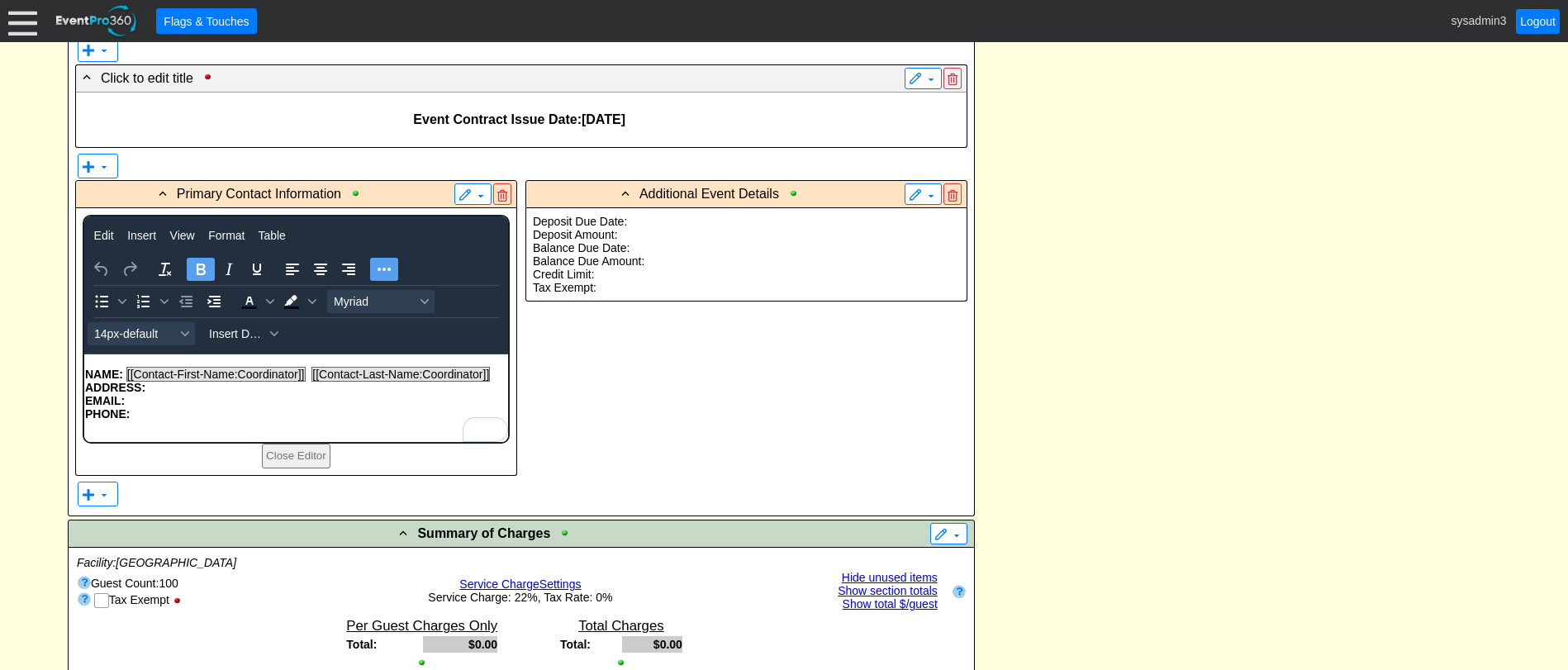
click at [148, 391] on p "ADDRESS:" at bounding box center [295, 387] width 422 height 13
click at [237, 338] on span "Insert Data" at bounding box center [237, 333] width 55 height 13
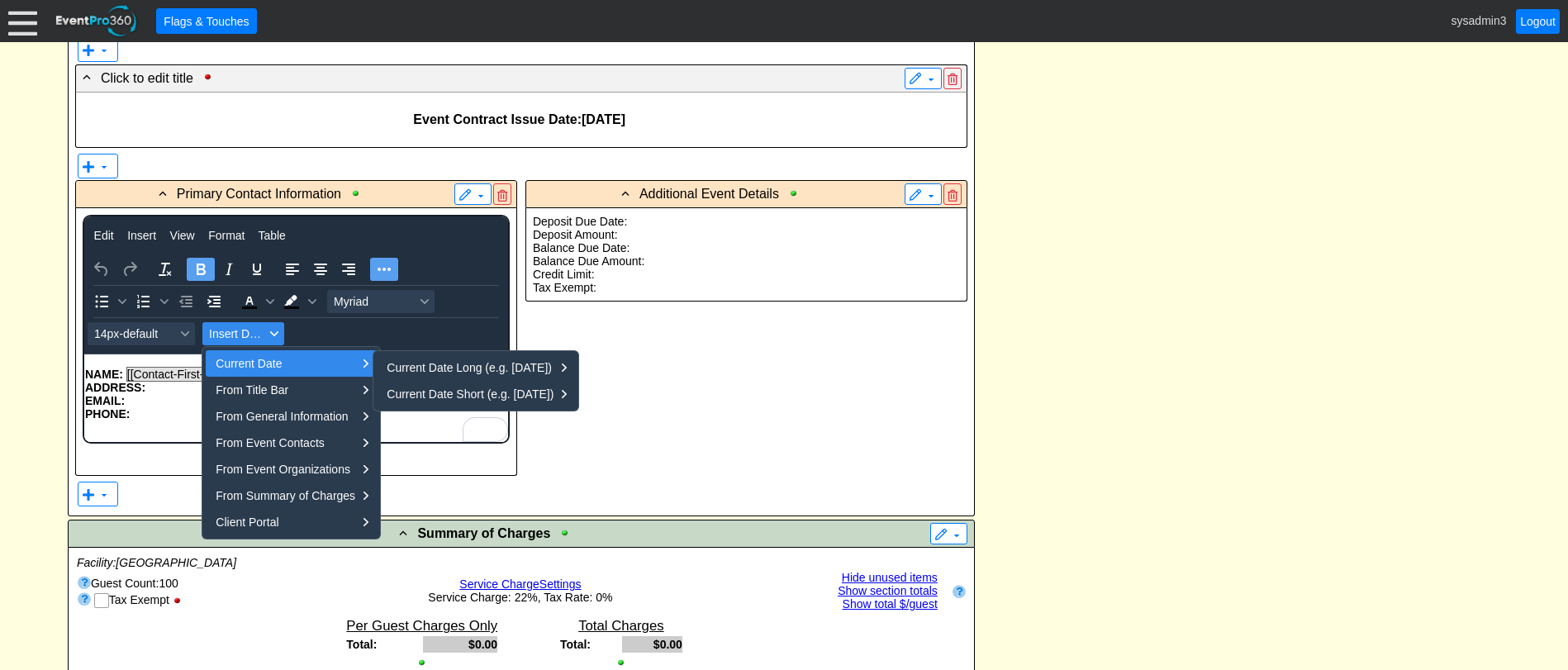
click at [263, 333] on span "Insert Data" at bounding box center [237, 333] width 55 height 13
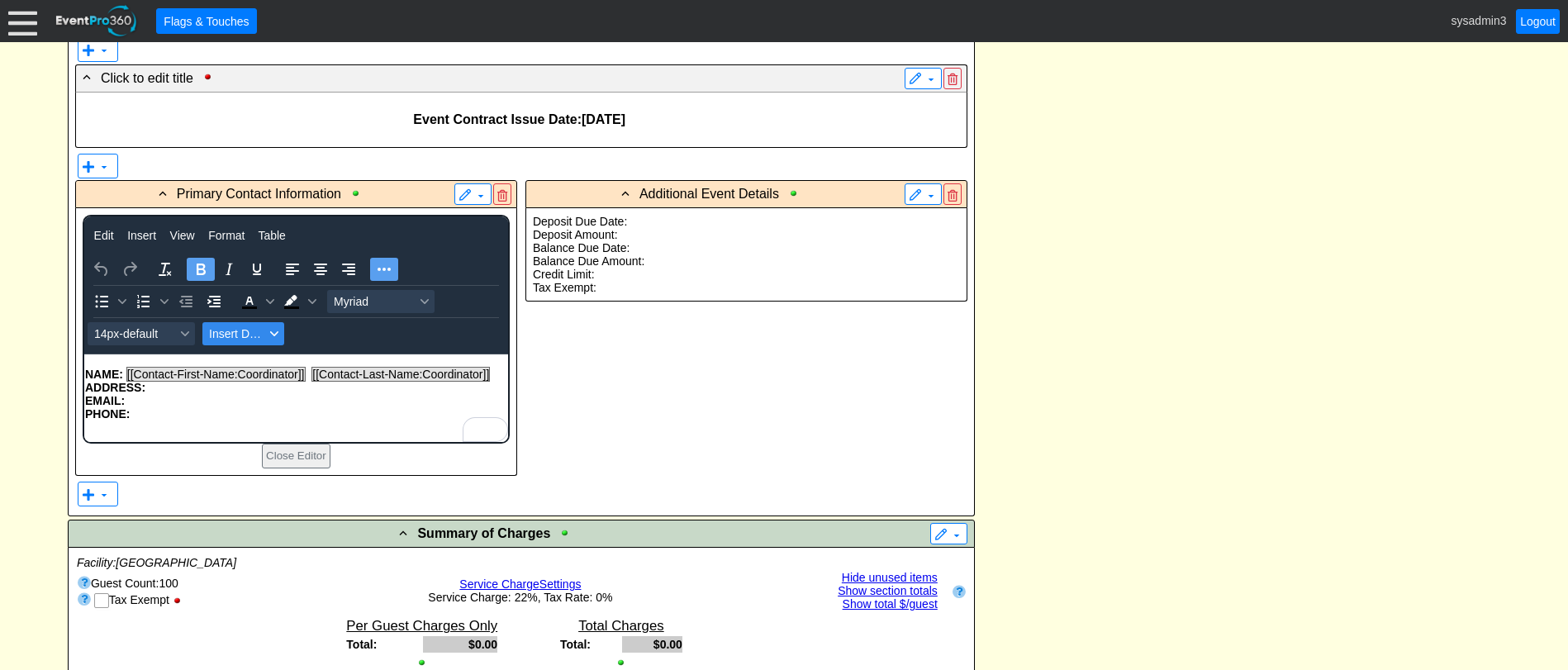
click at [263, 333] on span "Insert Data" at bounding box center [237, 333] width 55 height 13
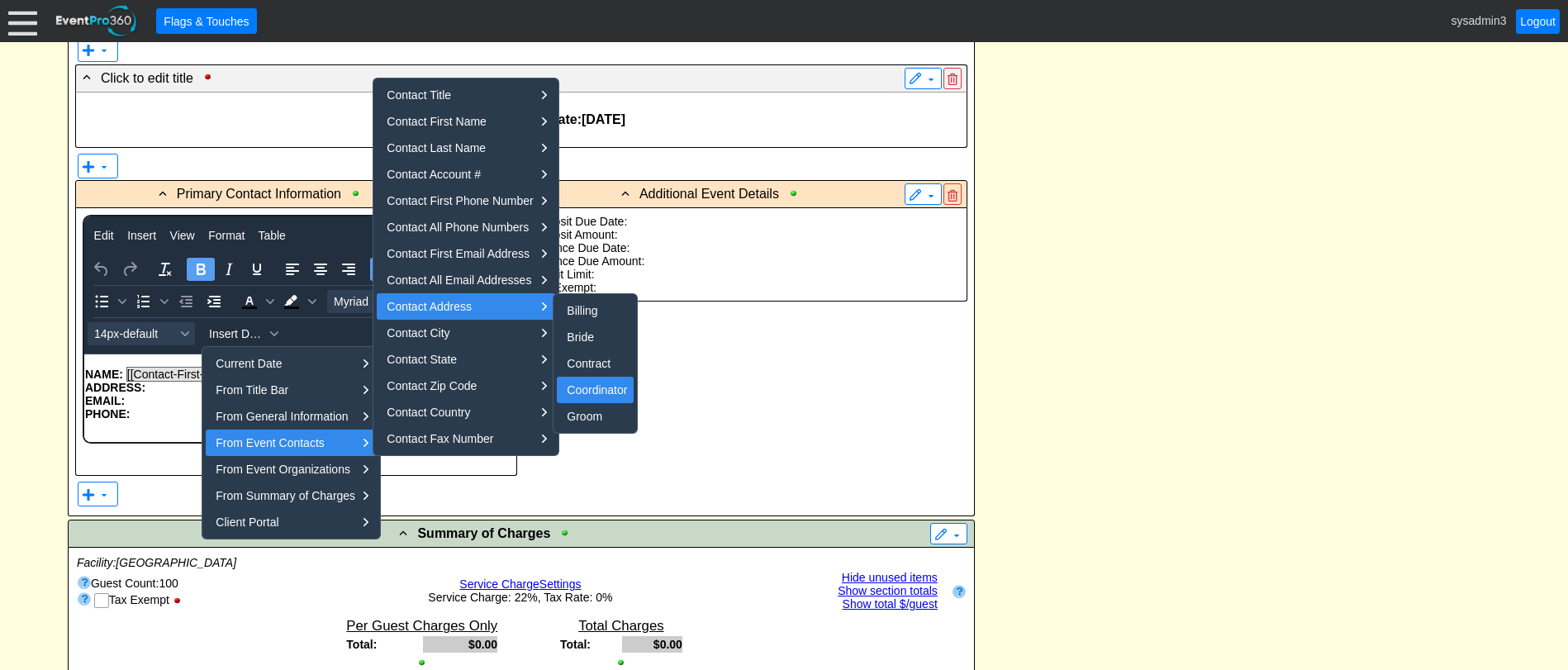
click at [600, 388] on div "Coordinator" at bounding box center [597, 389] width 60 height 20
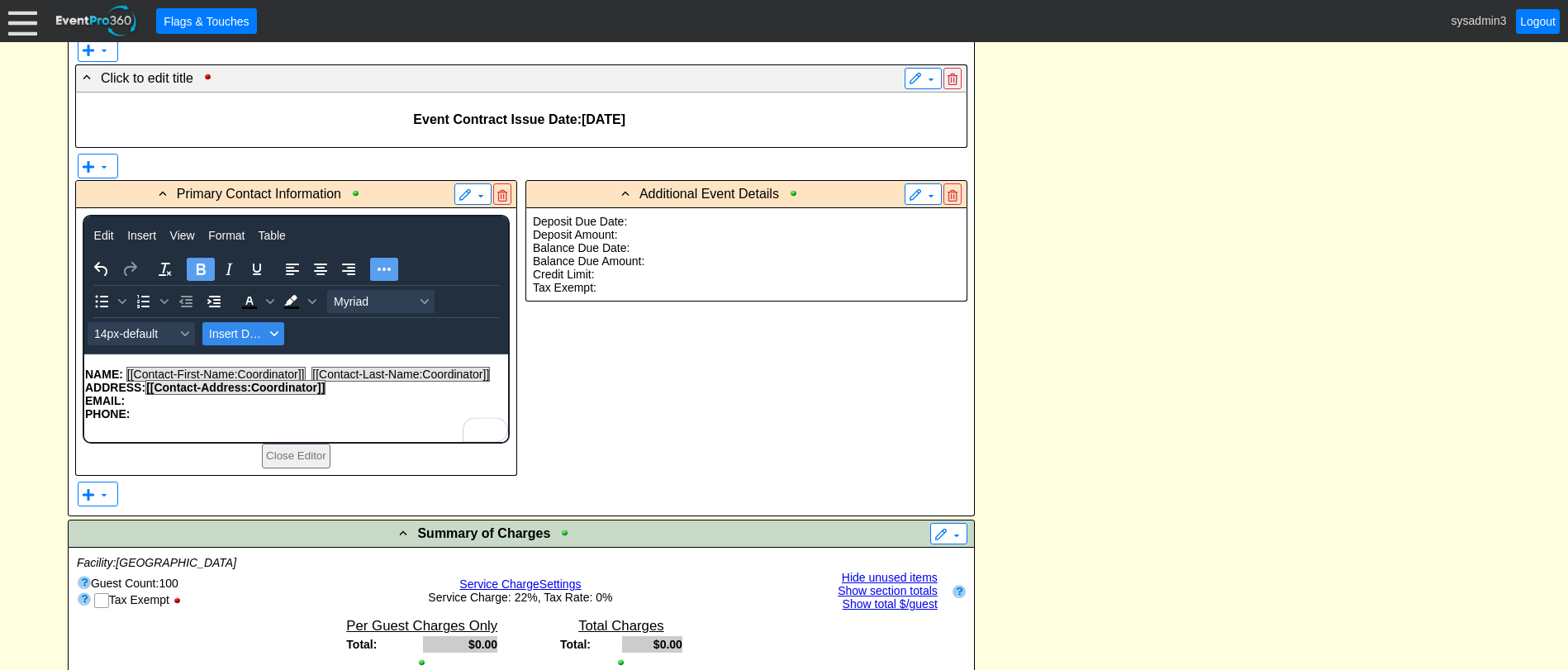
click at [242, 338] on span "Insert Data" at bounding box center [237, 333] width 55 height 13
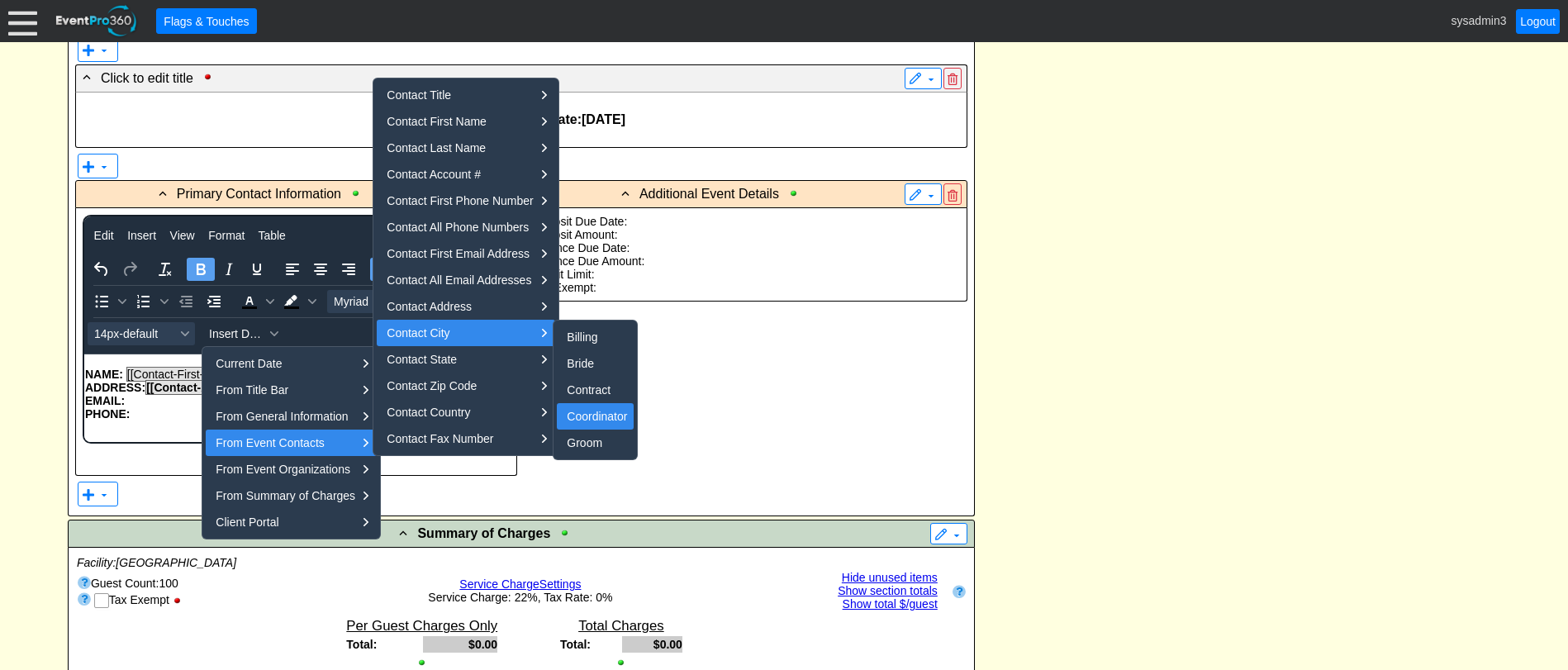
click at [583, 413] on div "Coordinator" at bounding box center [597, 416] width 60 height 20
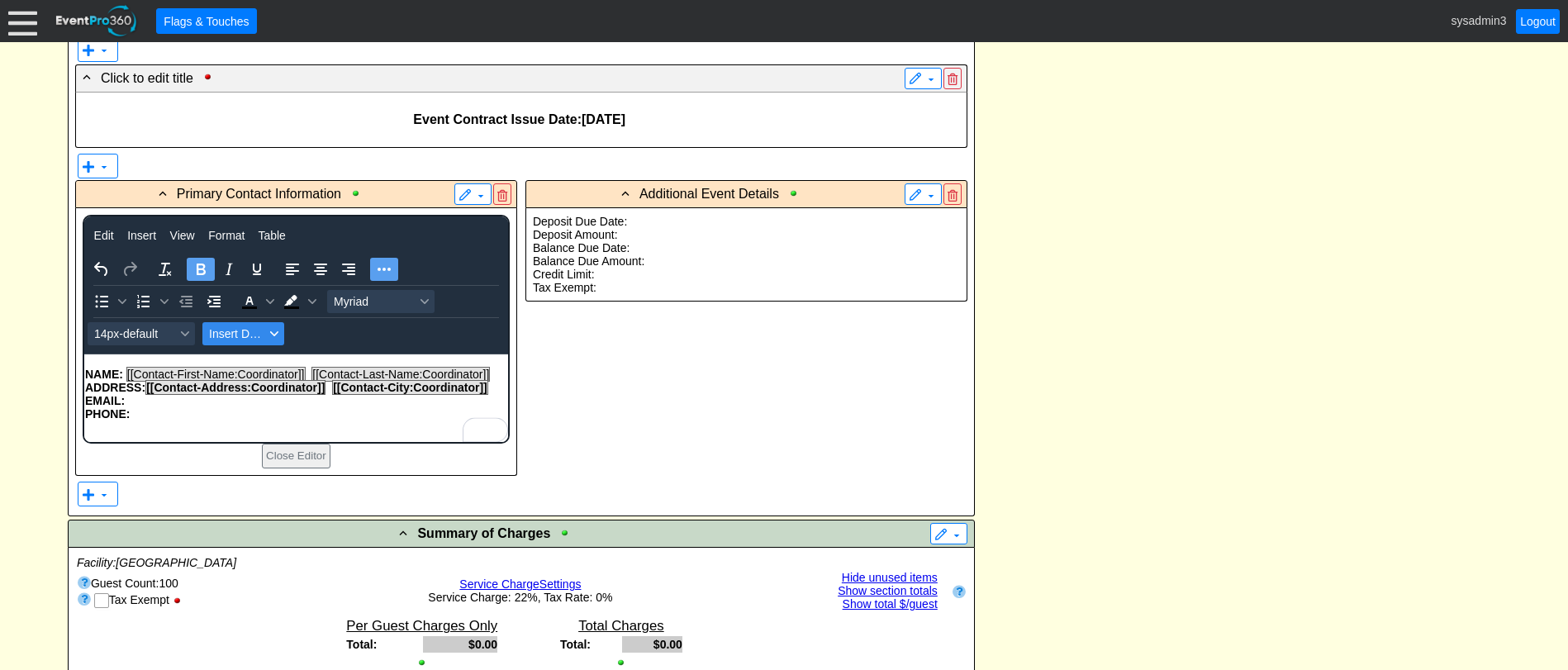
click at [243, 331] on span "Insert Data" at bounding box center [237, 333] width 55 height 13
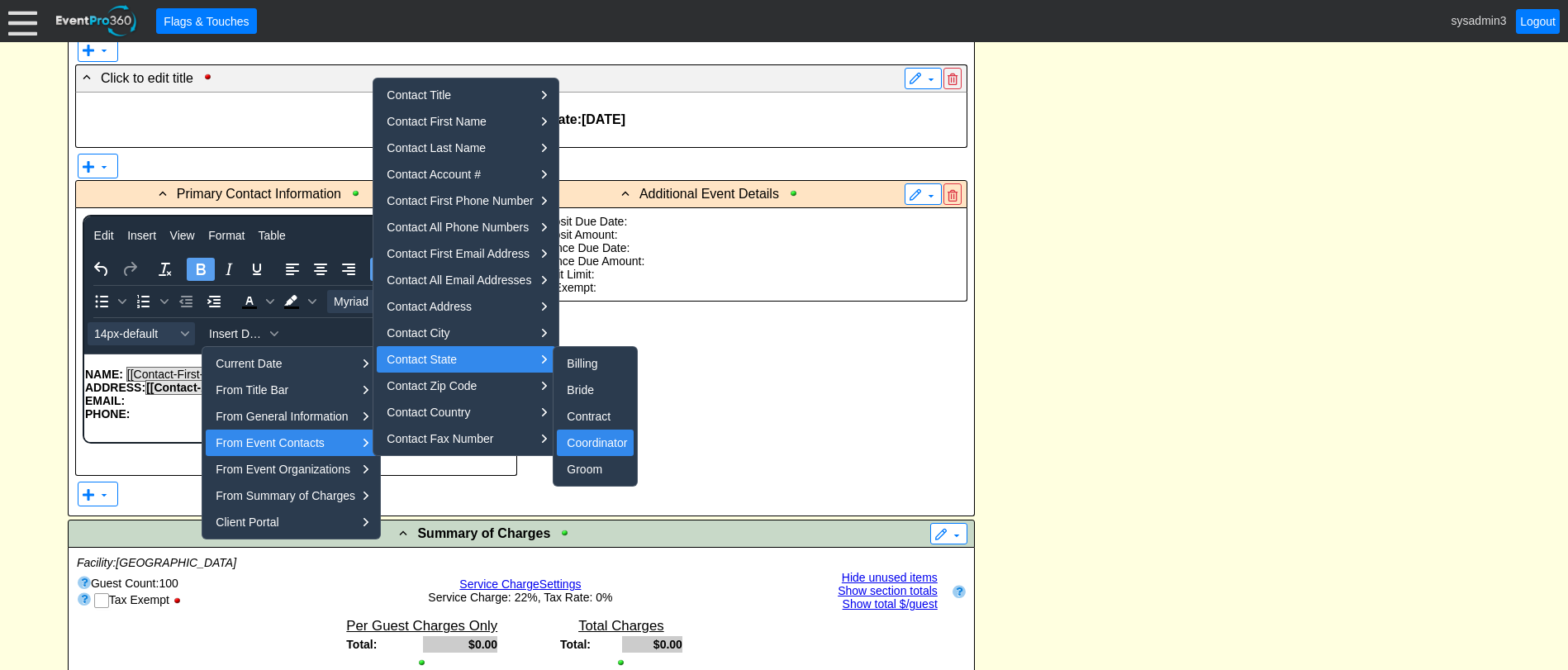
click at [588, 440] on div "Coordinator" at bounding box center [597, 442] width 60 height 20
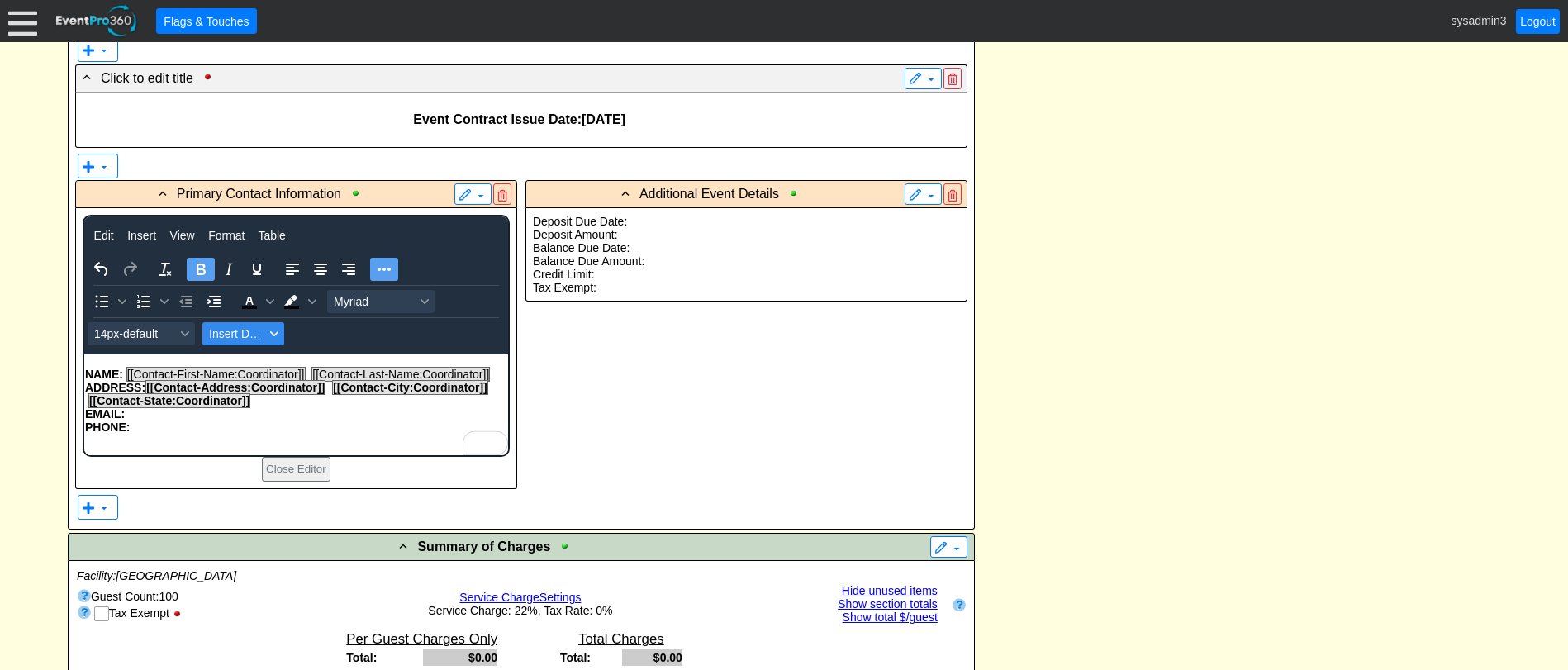
click at [251, 335] on span "Insert Data" at bounding box center [237, 333] width 55 height 13
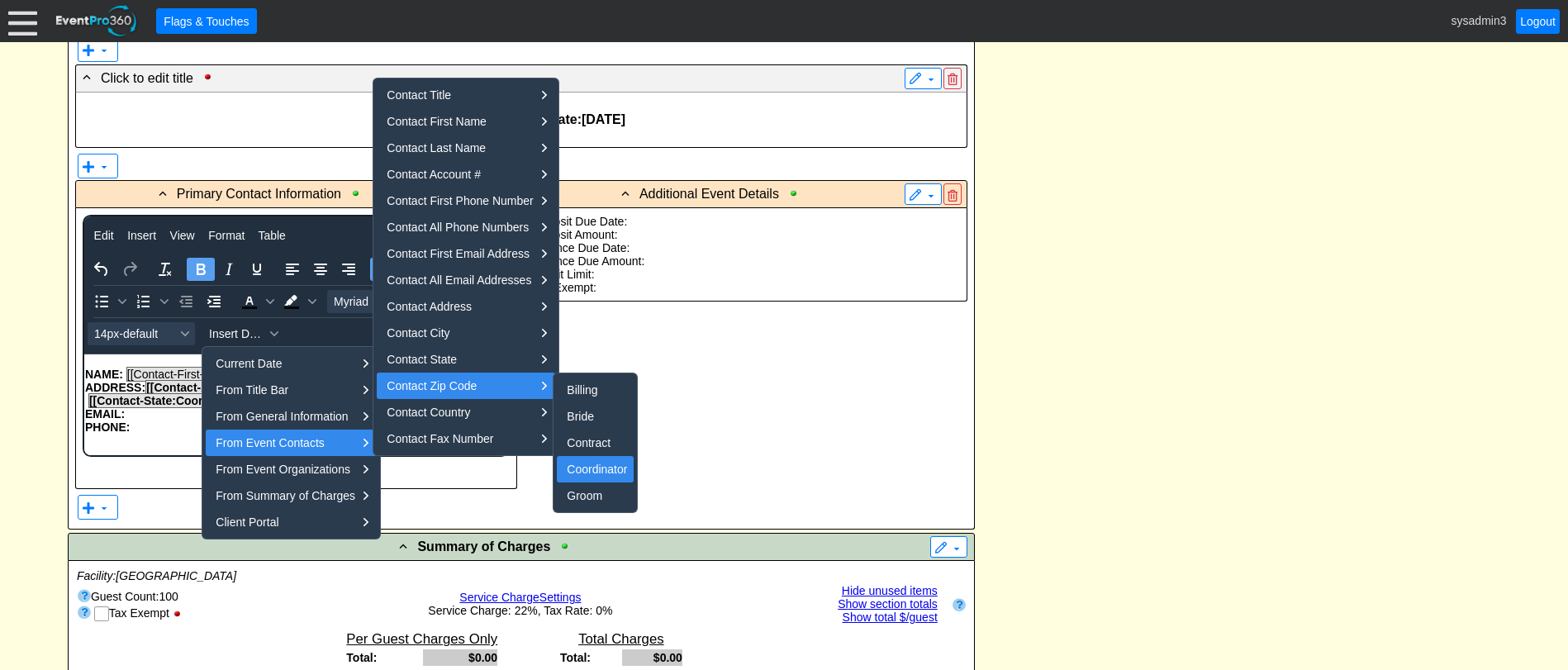
click at [586, 471] on div "Coordinator" at bounding box center [597, 469] width 60 height 20
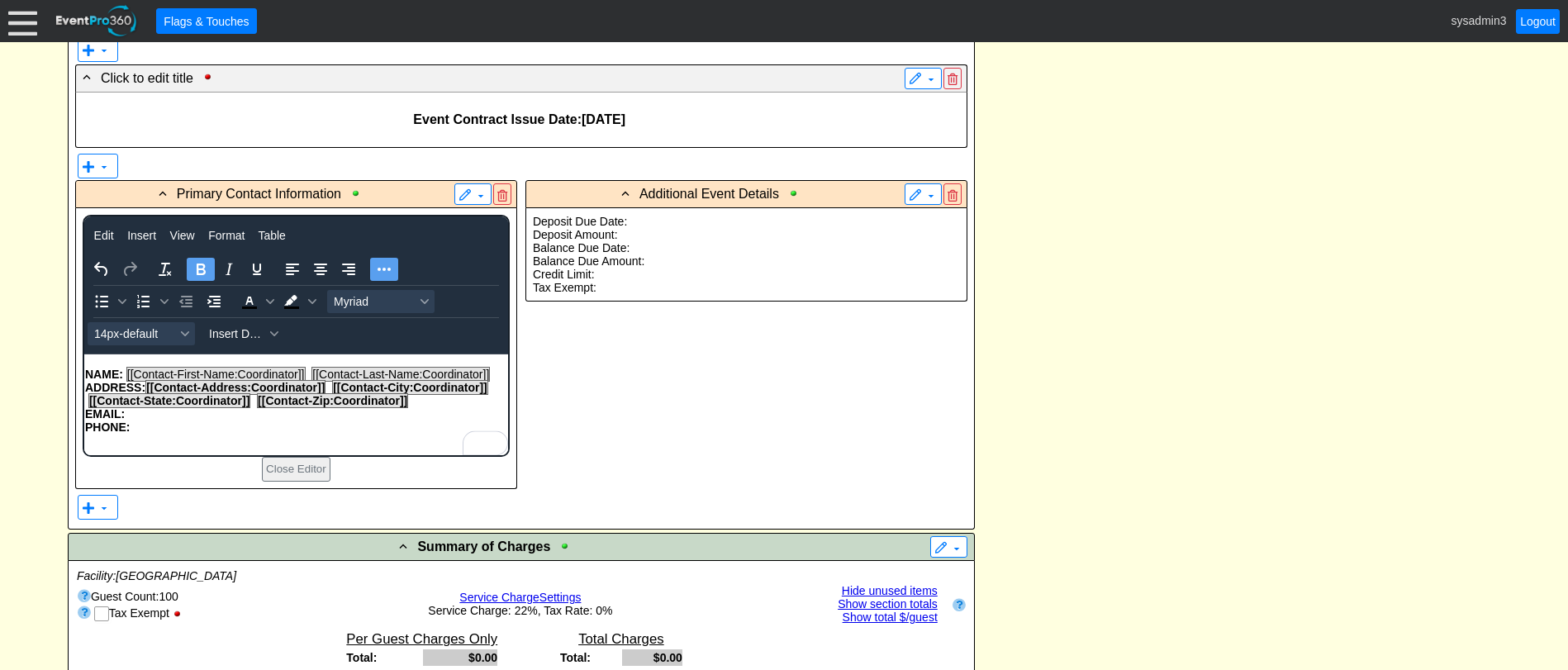
click at [407, 420] on p "PHONE:" at bounding box center [295, 427] width 422 height 13
drag, startPoint x: 415, startPoint y: 407, endPoint x: 152, endPoint y: 389, distance: 263.6
click at [152, 389] on body "NAME: [[Contact-First-Name:Coordinator]] [[Contact-Last-Name:Coordinator]] ADDR…" at bounding box center [295, 404] width 424 height 101
drag, startPoint x: 143, startPoint y: 435, endPoint x: 264, endPoint y: 419, distance: 122.1
click at [145, 435] on p "To enrich screen reader interactions, please activate Accessibility in Grammarl…" at bounding box center [295, 439] width 422 height 13
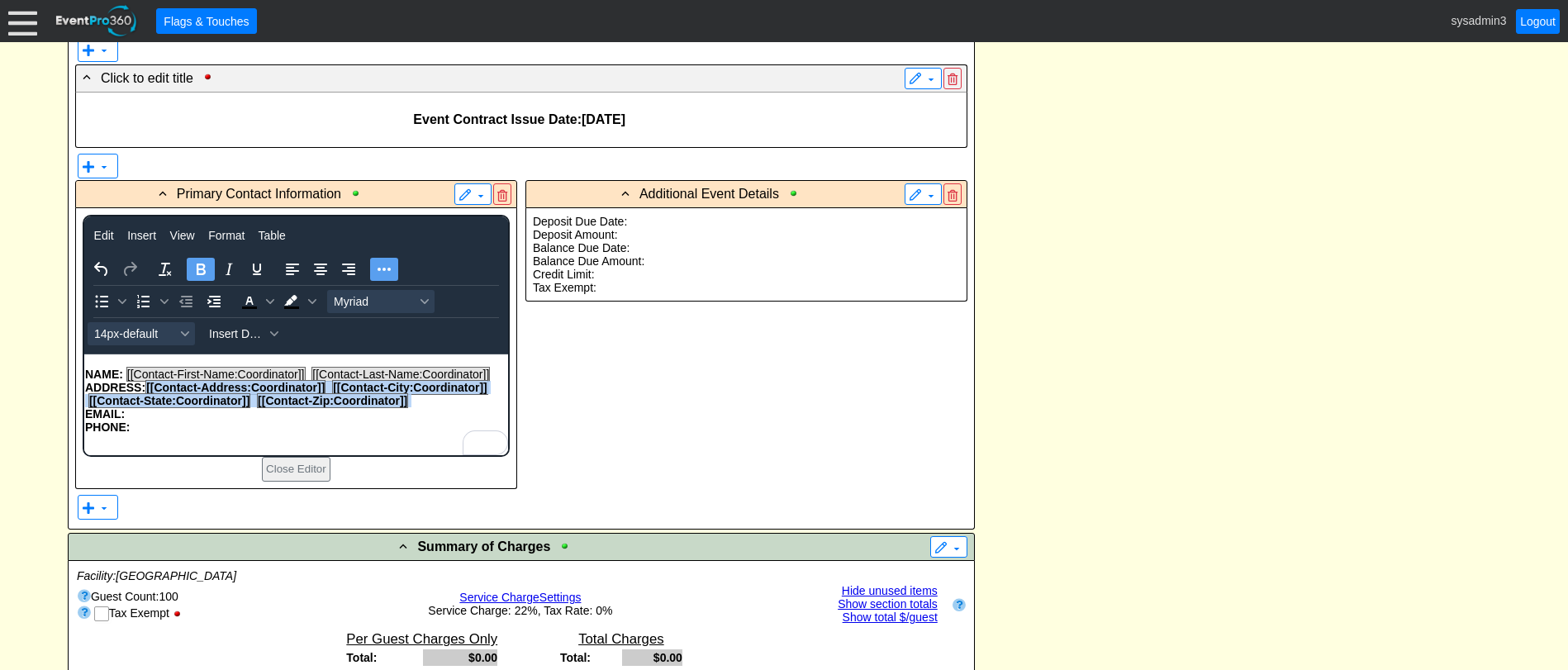
drag, startPoint x: 410, startPoint y: 402, endPoint x: 146, endPoint y: 391, distance: 264.2
click at [146, 391] on p "ADDRESS: [[Contact-Address:Coordinator]] [[Contact-City:Coordinator]] [[Contact…" at bounding box center [295, 394] width 422 height 27
click at [200, 270] on icon "Bold" at bounding box center [201, 269] width 10 height 11
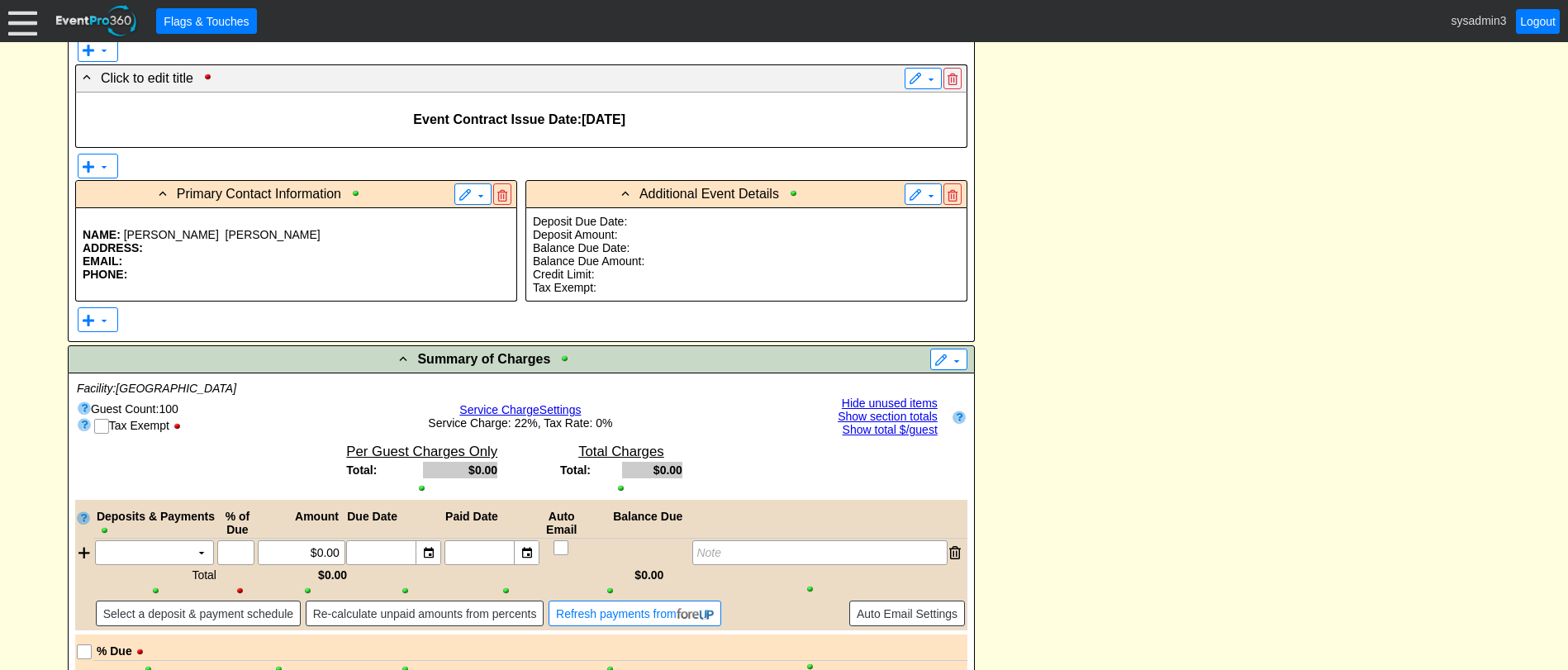
click at [191, 266] on p "EMAIL:" at bounding box center [296, 261] width 427 height 13
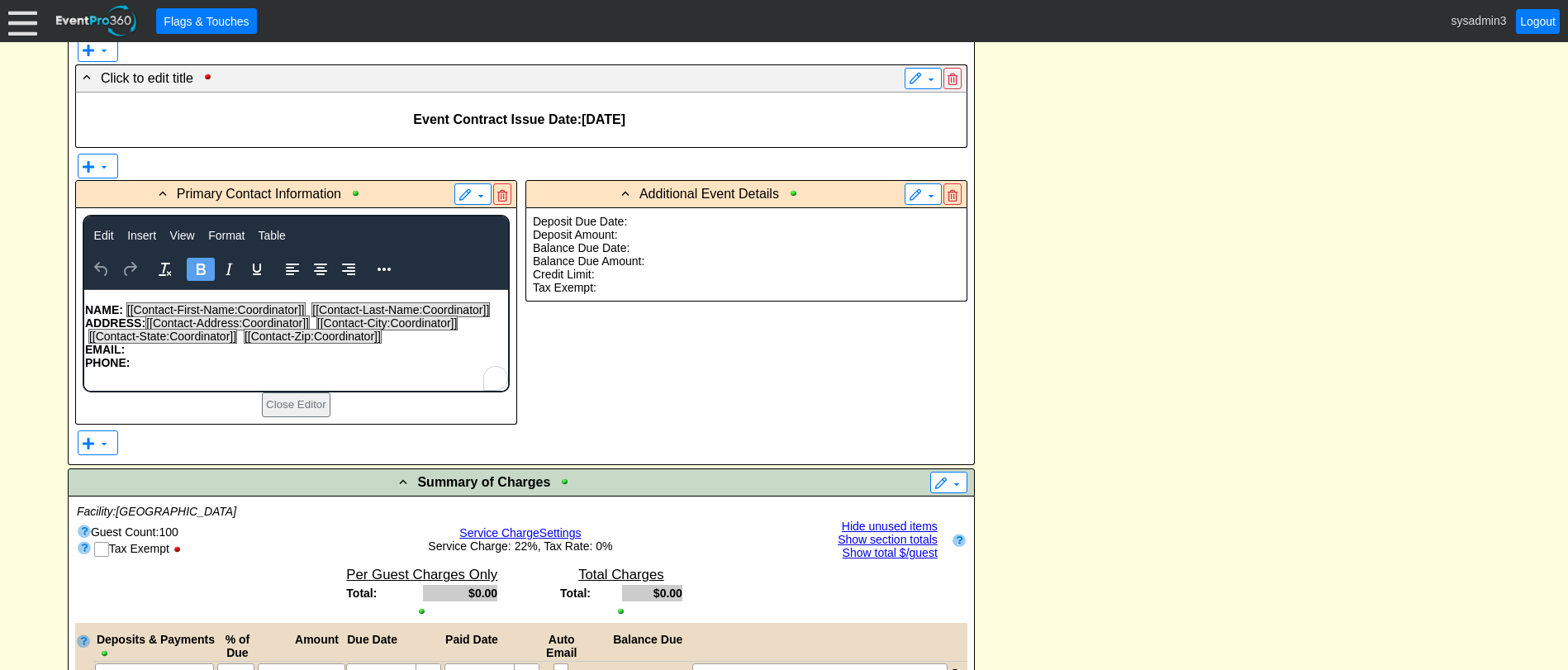
click at [131, 345] on p "EMAIL:" at bounding box center [295, 349] width 422 height 13
click at [390, 269] on icon "Reveal or hide additional toolbar items" at bounding box center [384, 269] width 20 height 20
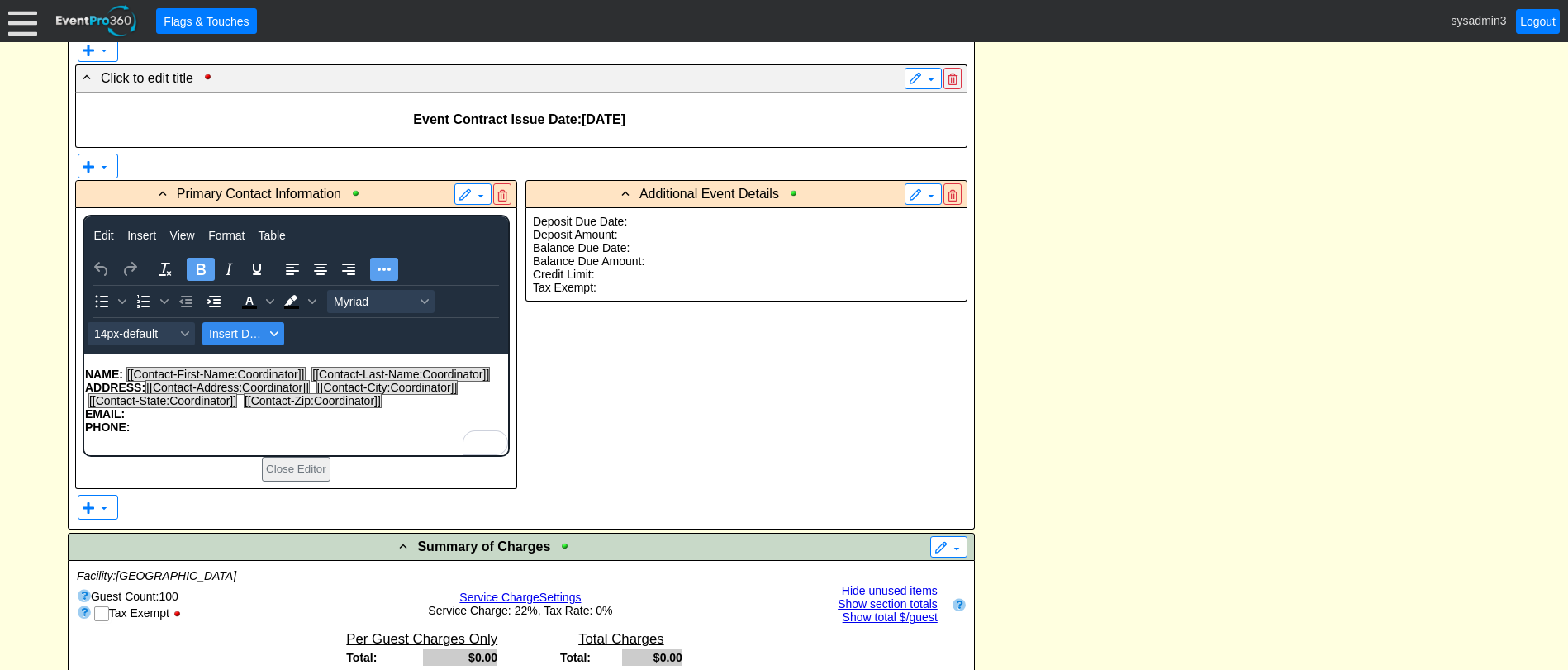
click at [237, 333] on span "Insert Data" at bounding box center [237, 333] width 55 height 13
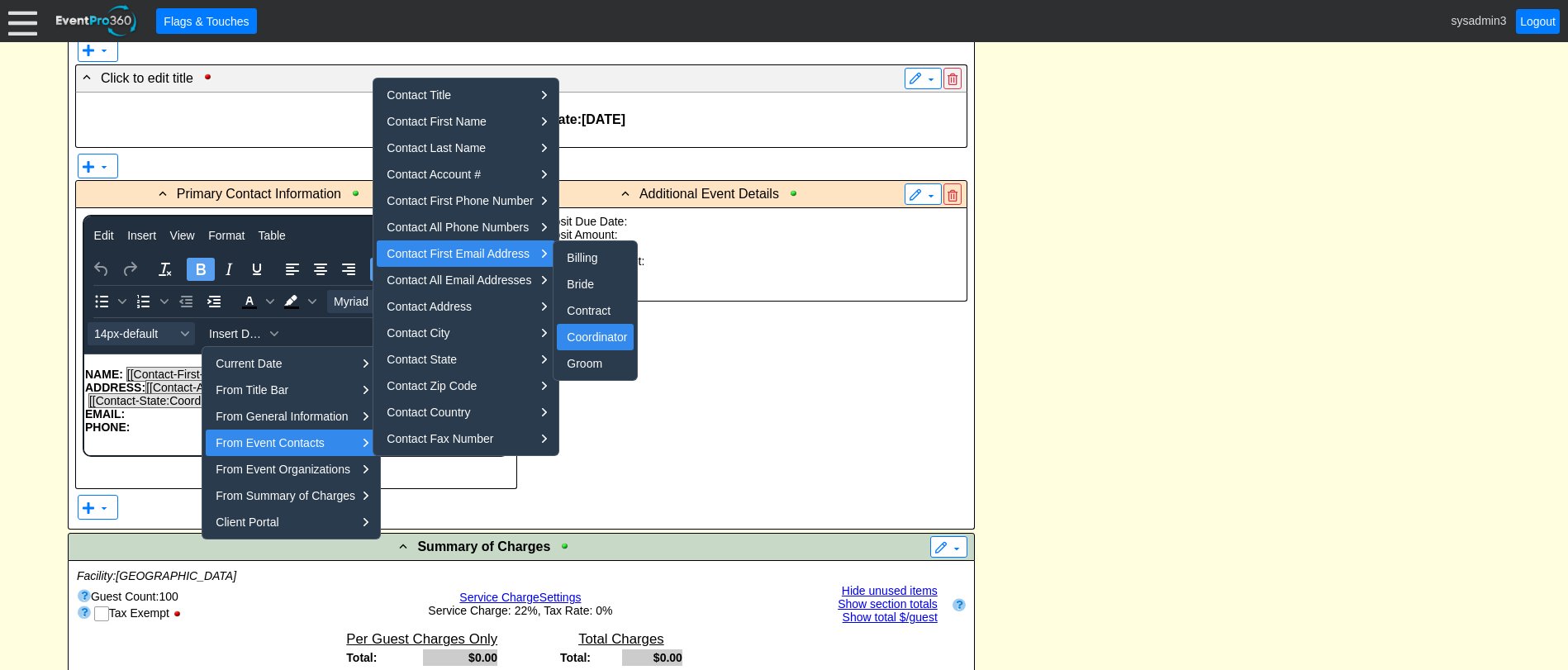
click at [601, 334] on div "Coordinator" at bounding box center [597, 337] width 60 height 20
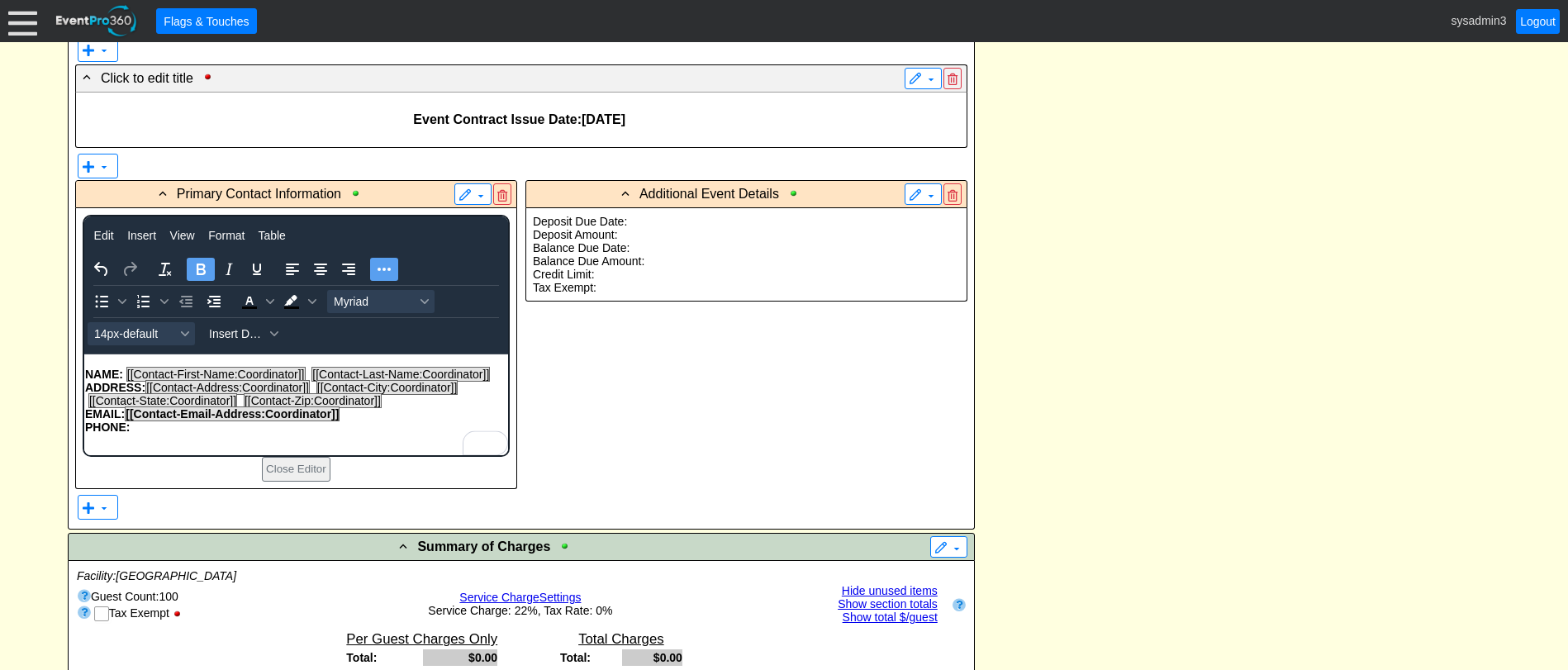
click at [147, 429] on p "PHONE:" at bounding box center [295, 427] width 422 height 13
click at [235, 332] on span "Insert Data" at bounding box center [237, 333] width 55 height 13
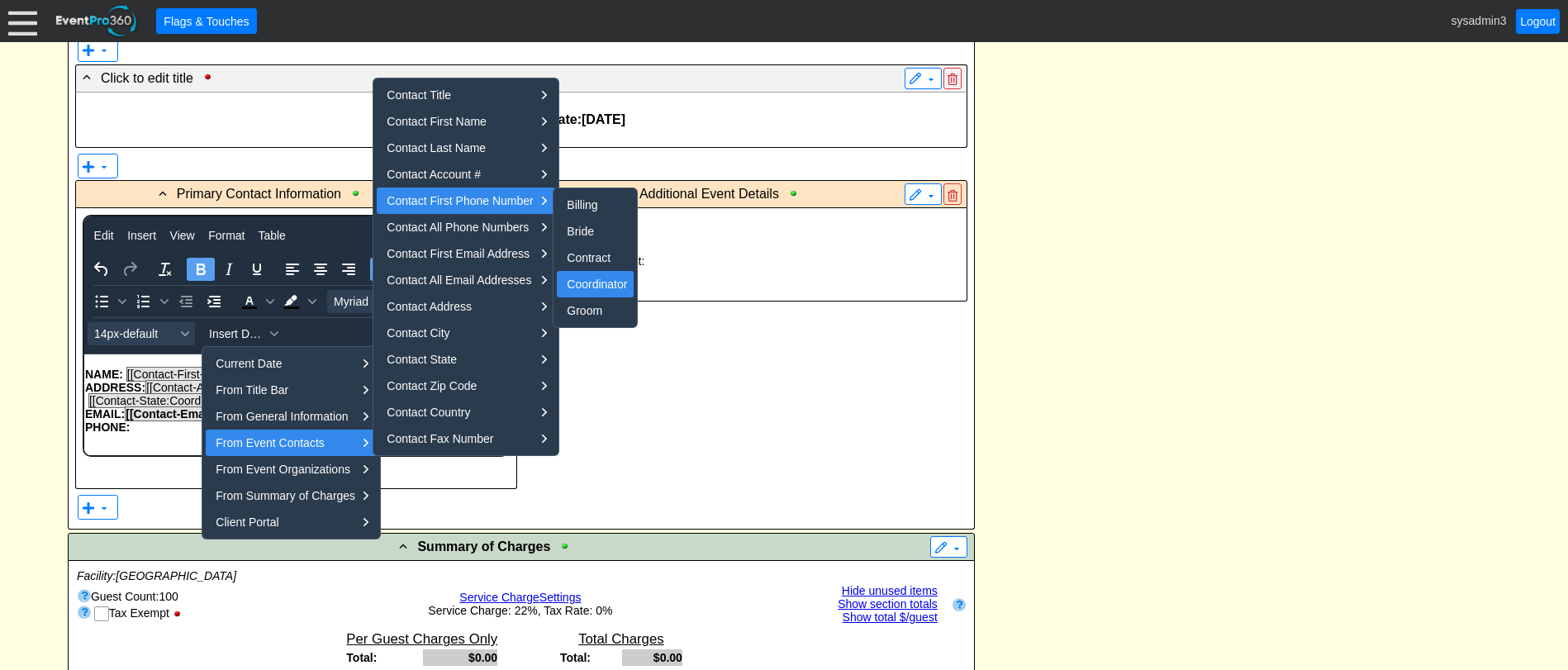
click at [593, 281] on div "Coordinator" at bounding box center [597, 283] width 60 height 20
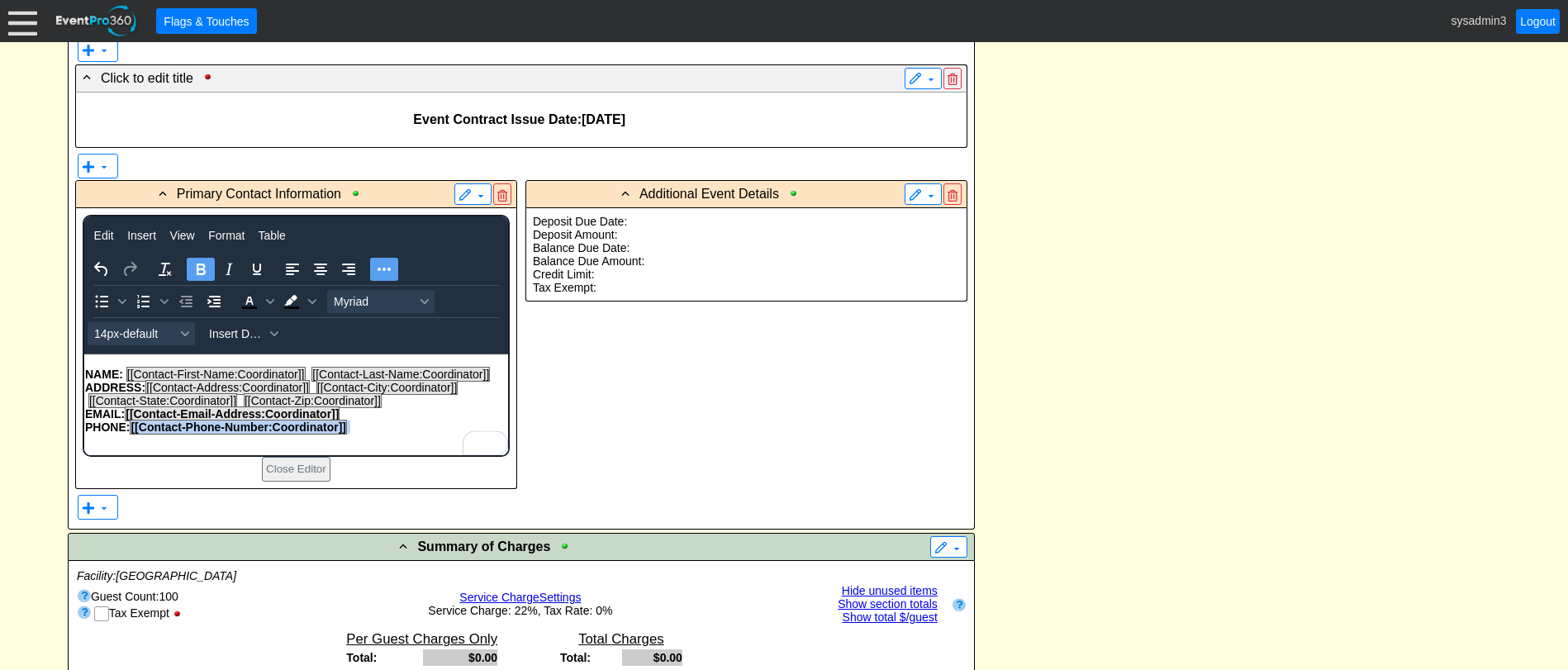
drag, startPoint x: 360, startPoint y: 425, endPoint x: 130, endPoint y: 427, distance: 230.0
click at [130, 427] on p "PHONE: [[Contact-Phone-Number:Coordinator]]" at bounding box center [295, 427] width 422 height 13
click at [194, 270] on icon "Bold" at bounding box center [200, 269] width 20 height 20
click at [365, 426] on p "PHONE: [[Contact-Phone-Number:Coordinator]]" at bounding box center [295, 427] width 422 height 13
drag, startPoint x: 350, startPoint y: 414, endPoint x: 125, endPoint y: 413, distance: 225.0
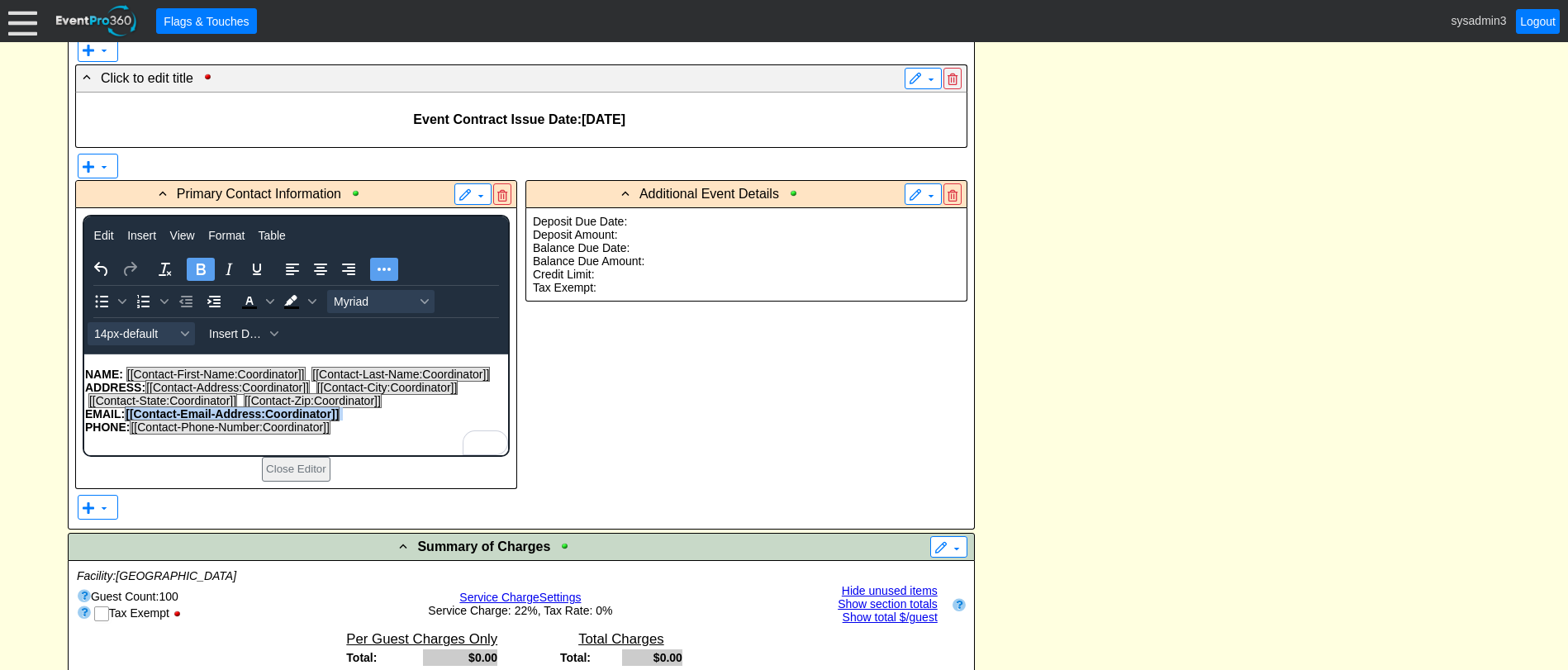
click at [125, 413] on p "EMAIL: [[Contact-Email-Address:Coordinator]]" at bounding box center [295, 413] width 422 height 13
click at [194, 262] on icon "Bold" at bounding box center [200, 269] width 20 height 20
drag, startPoint x: 1079, startPoint y: 319, endPoint x: 881, endPoint y: 295, distance: 199.4
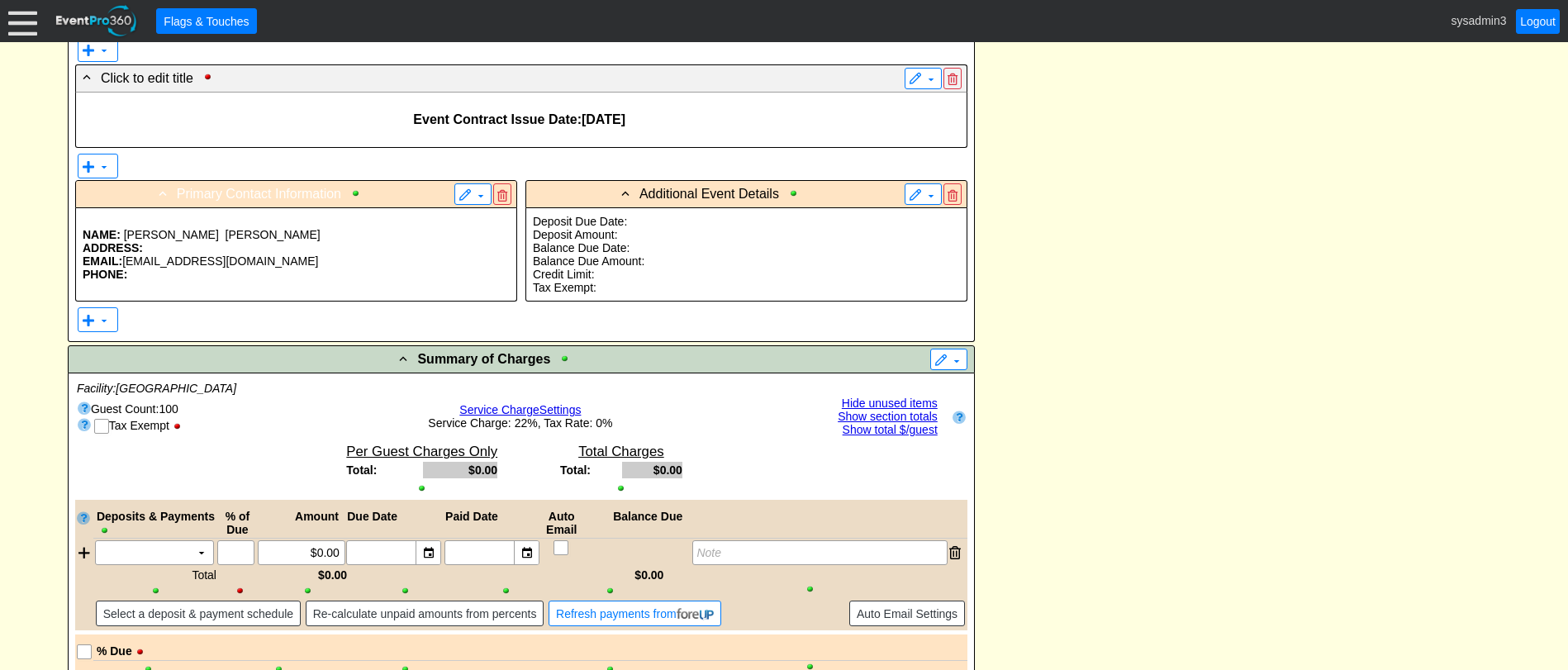
click at [246, 196] on span "Primary Contact Information" at bounding box center [259, 194] width 164 height 14
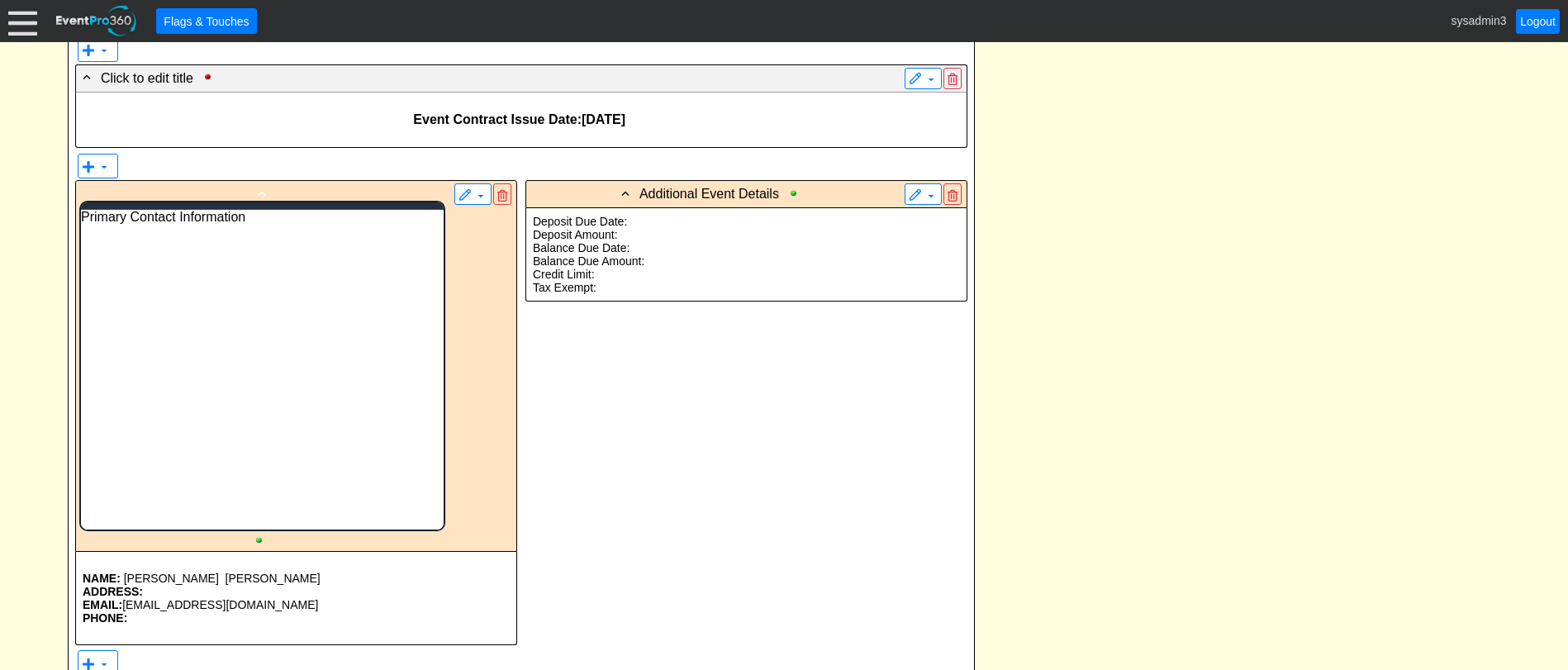
scroll to position [0, 0]
click at [246, 196] on div "- Primary Contact Information" at bounding box center [263, 365] width 366 height 364
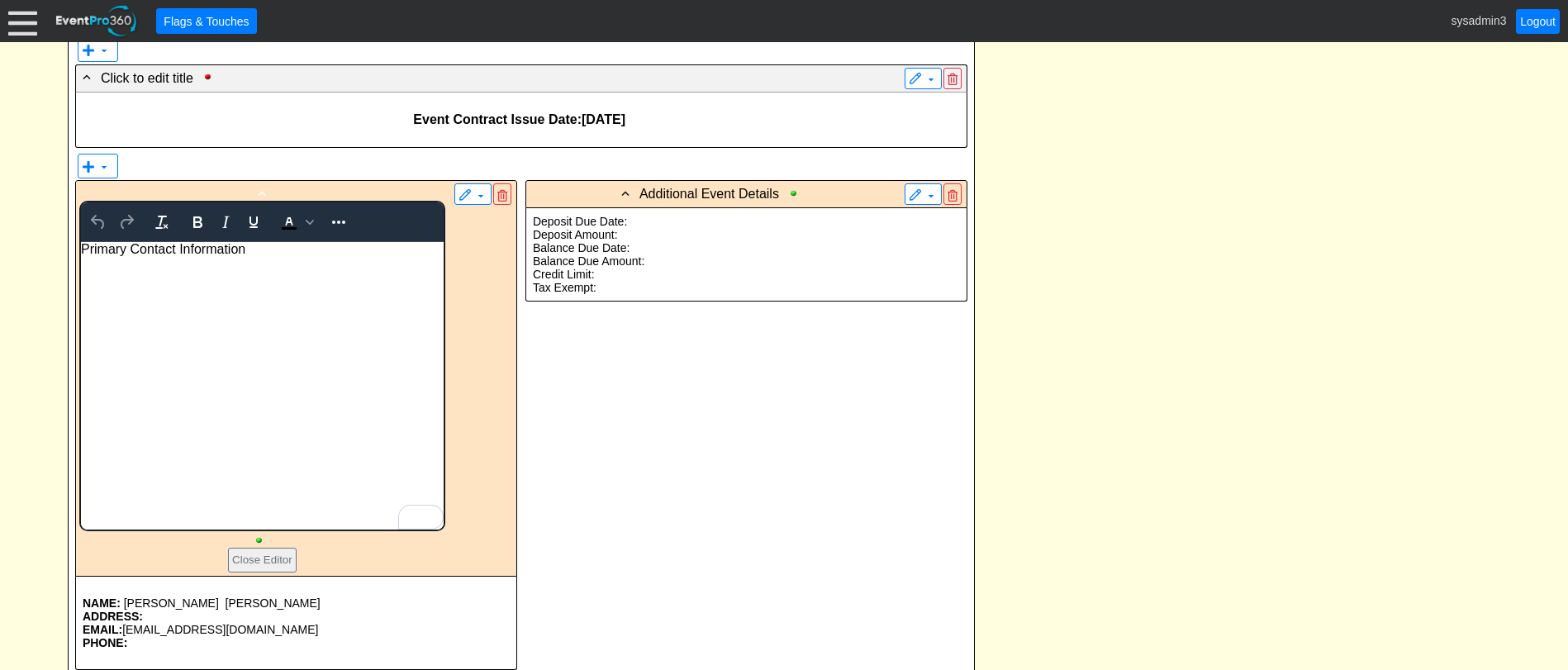
click at [127, 245] on span "Primary Contact Information" at bounding box center [162, 248] width 164 height 14
drag, startPoint x: 1070, startPoint y: 231, endPoint x: 1035, endPoint y: 229, distance: 35.1
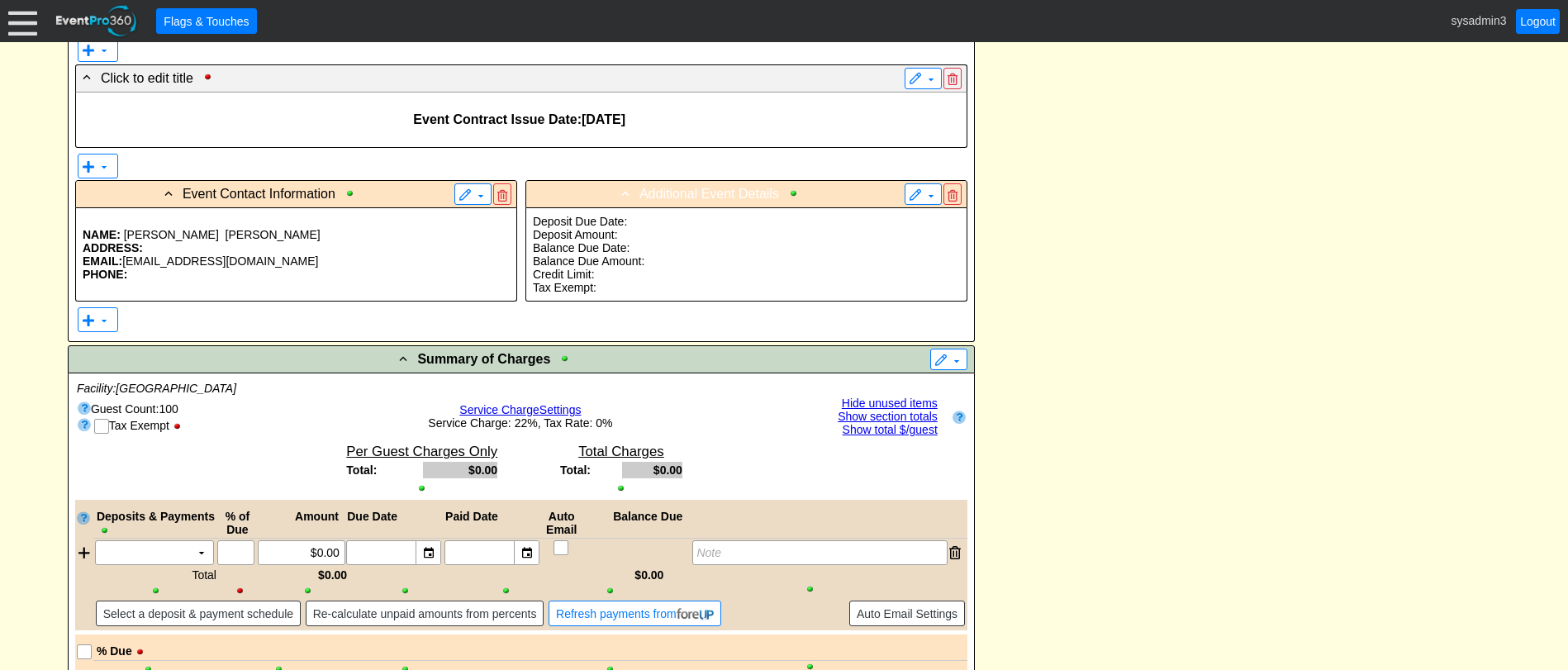
click at [687, 191] on span "Additional Event Details" at bounding box center [709, 194] width 140 height 14
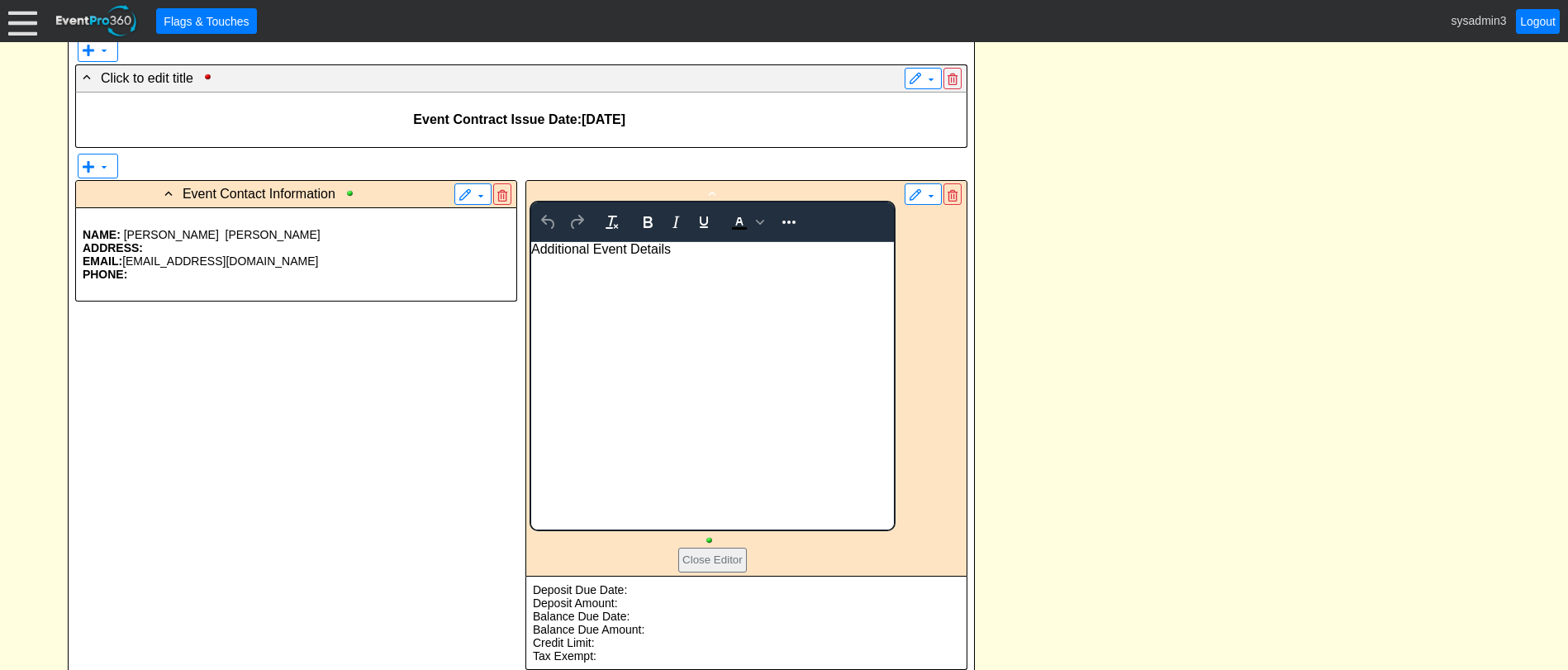
scroll to position [0, 0]
drag, startPoint x: 690, startPoint y: 243, endPoint x: 1058, endPoint y: 484, distance: 439.9
click at [530, 242] on html "Additional Event Details" at bounding box center [712, 384] width 363 height 288
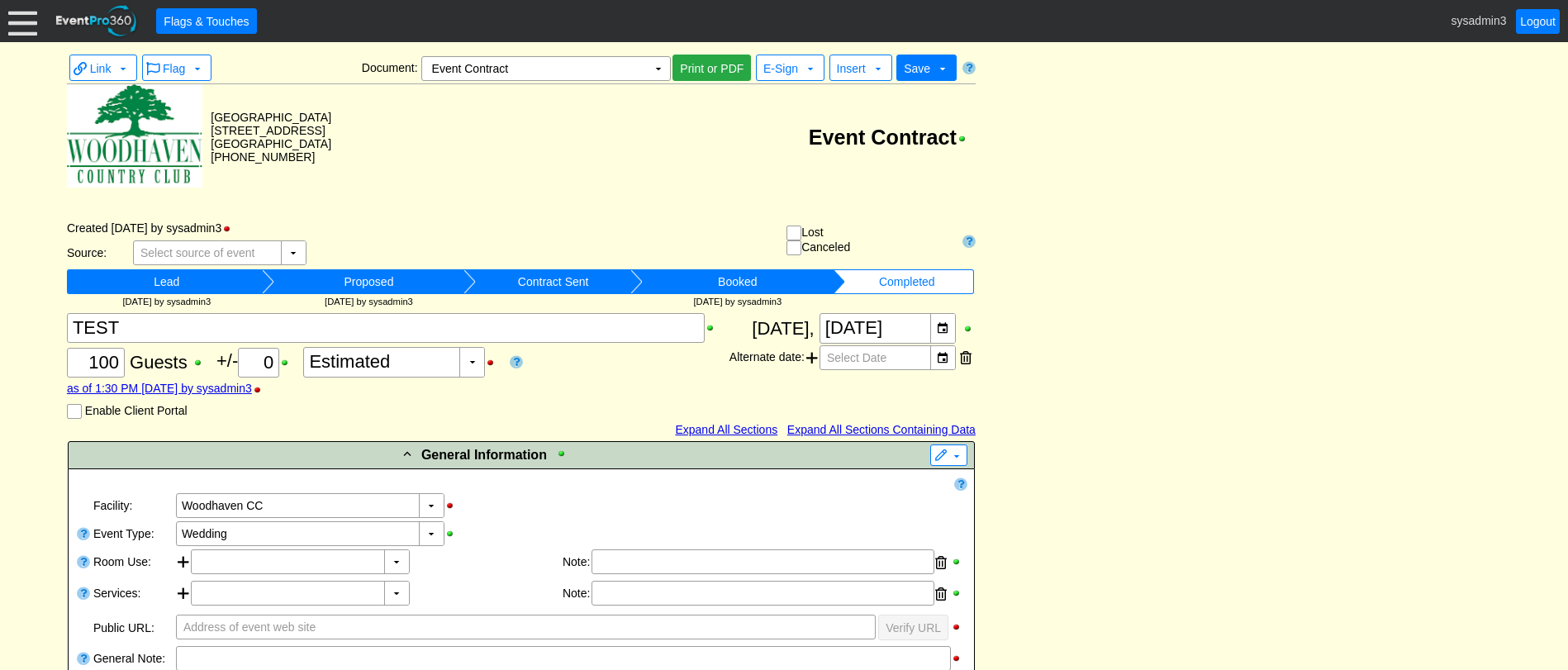
scroll to position [743, 0]
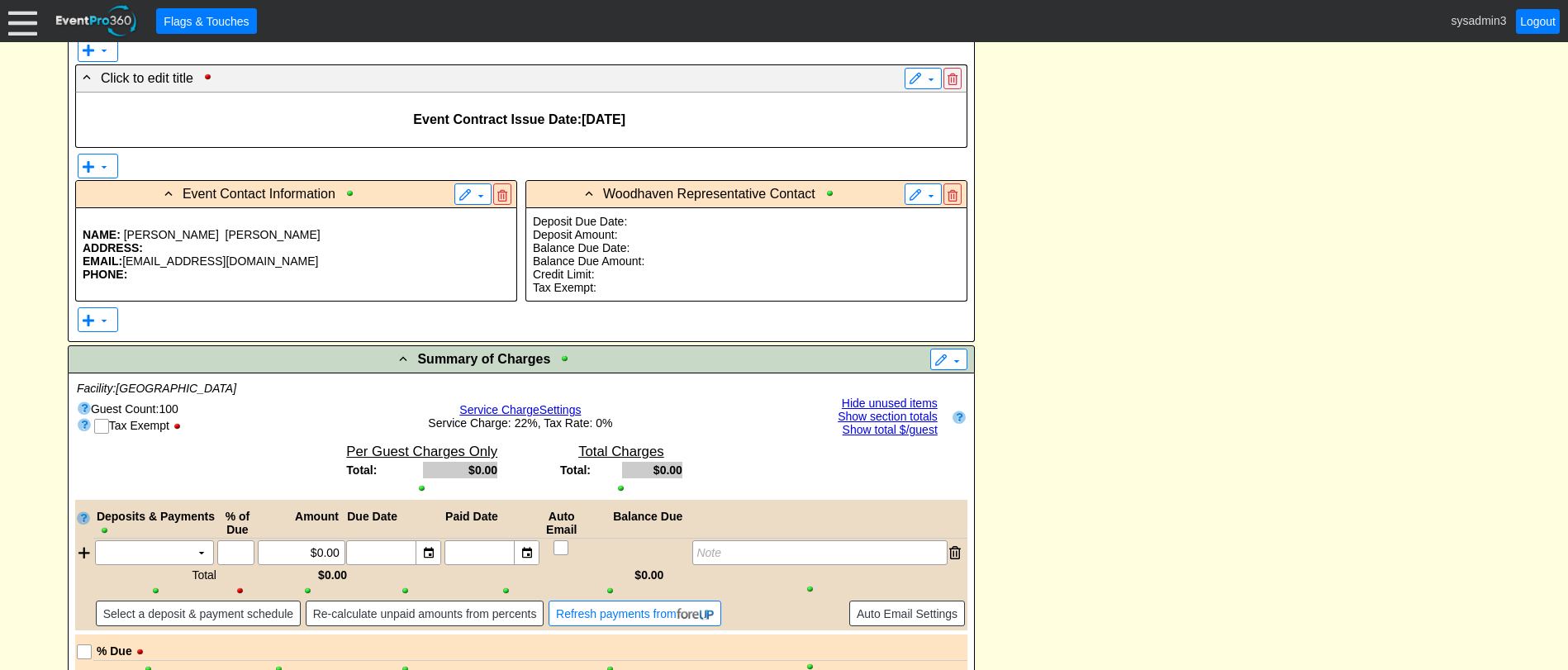
click at [633, 287] on p "Tax Exempt:" at bounding box center [746, 287] width 427 height 13
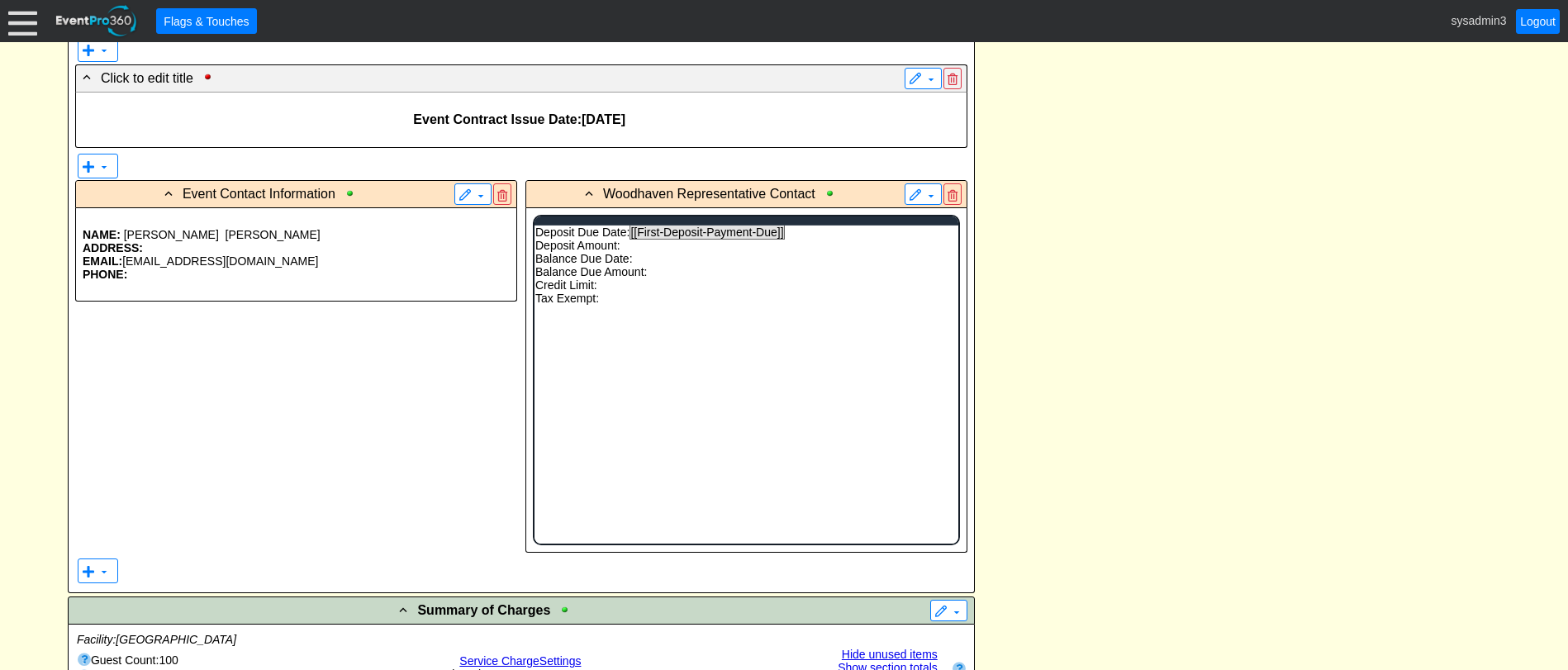
scroll to position [0, 0]
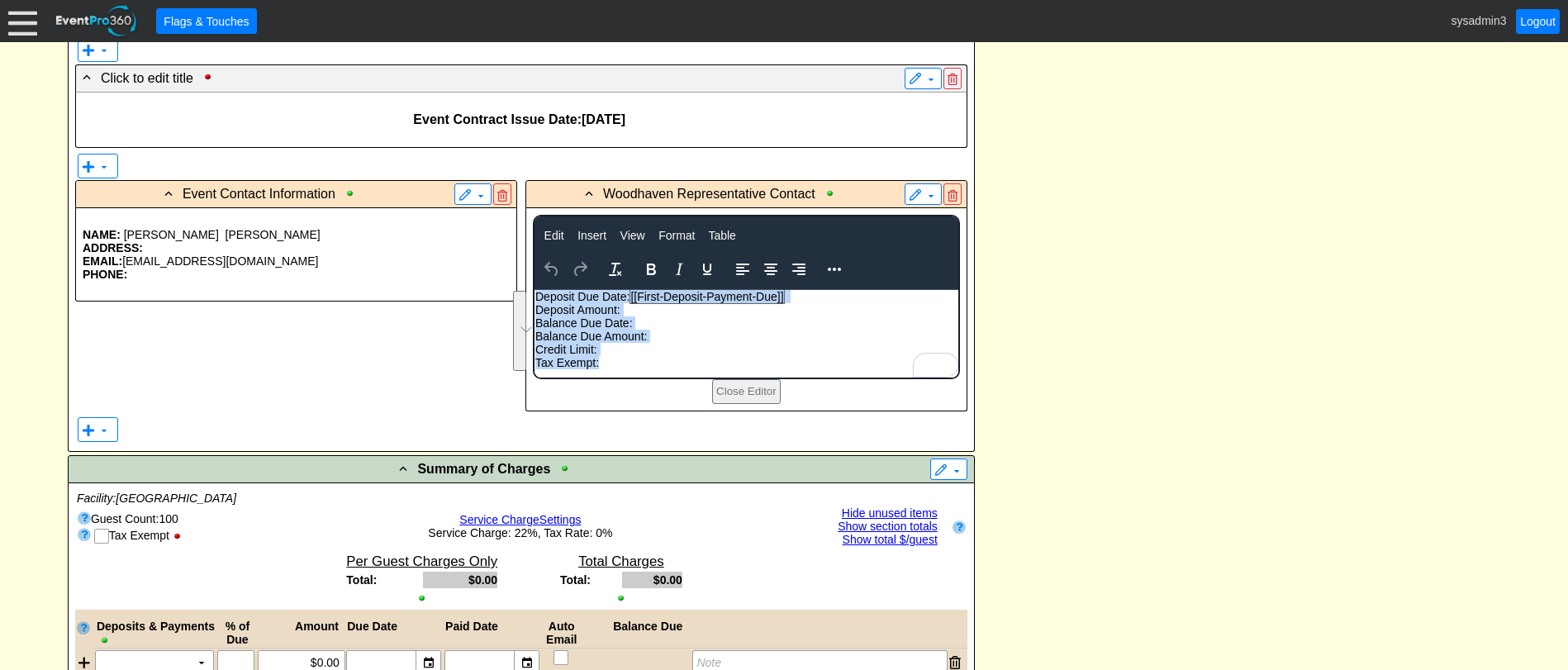
drag, startPoint x: 604, startPoint y: 361, endPoint x: 534, endPoint y: 294, distance: 96.9
click at [534, 294] on body "Deposit Due Date: [[First-Deposit-Payment-Due]] Deposit Amount: Balance Due Dat…" at bounding box center [746, 333] width 424 height 87
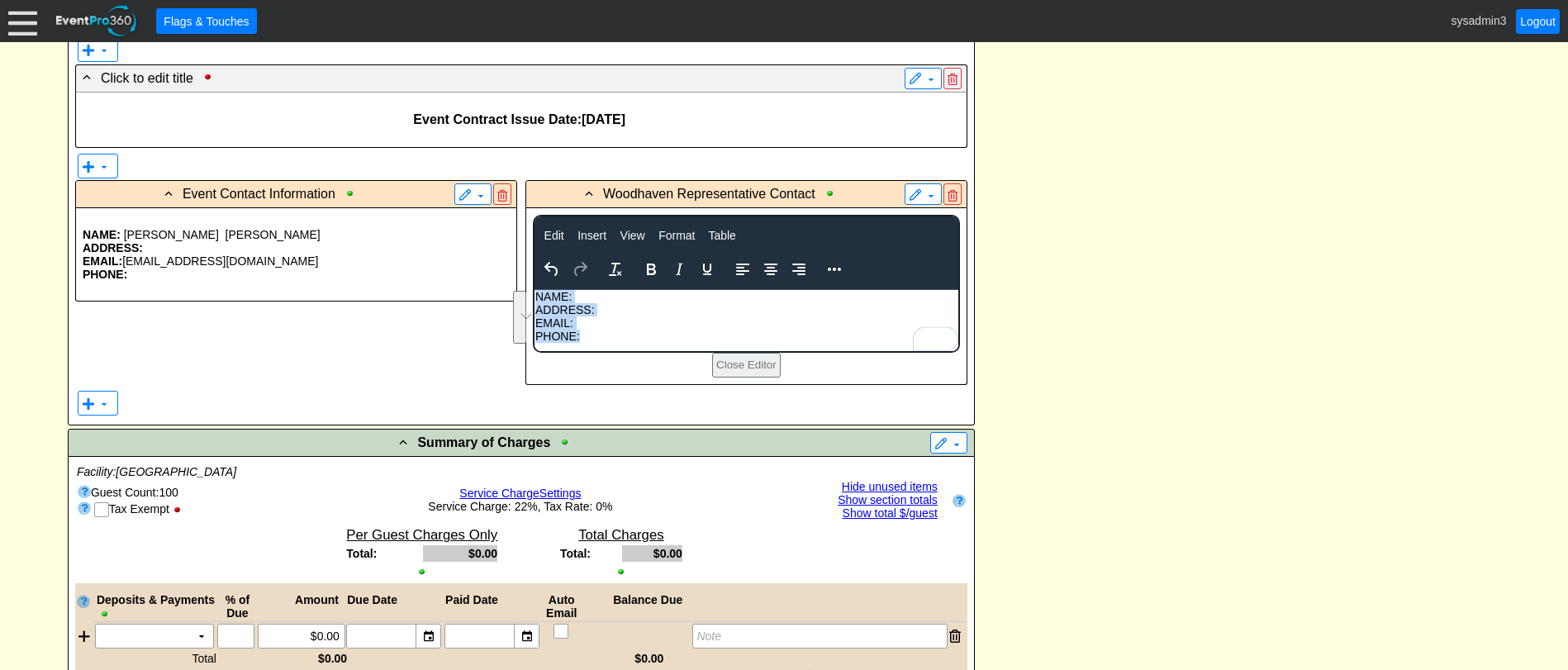
drag, startPoint x: 591, startPoint y: 336, endPoint x: 534, endPoint y: 296, distance: 69.6
click at [534, 296] on body "NAME: ADDRESS: EMAIL: PHONE:" at bounding box center [746, 320] width 424 height 61
click at [641, 262] on icon "Bold" at bounding box center [651, 269] width 20 height 20
click at [630, 312] on p "ADDRESS:" at bounding box center [746, 309] width 422 height 13
click at [632, 313] on p "ADDRESS:" at bounding box center [746, 309] width 422 height 13
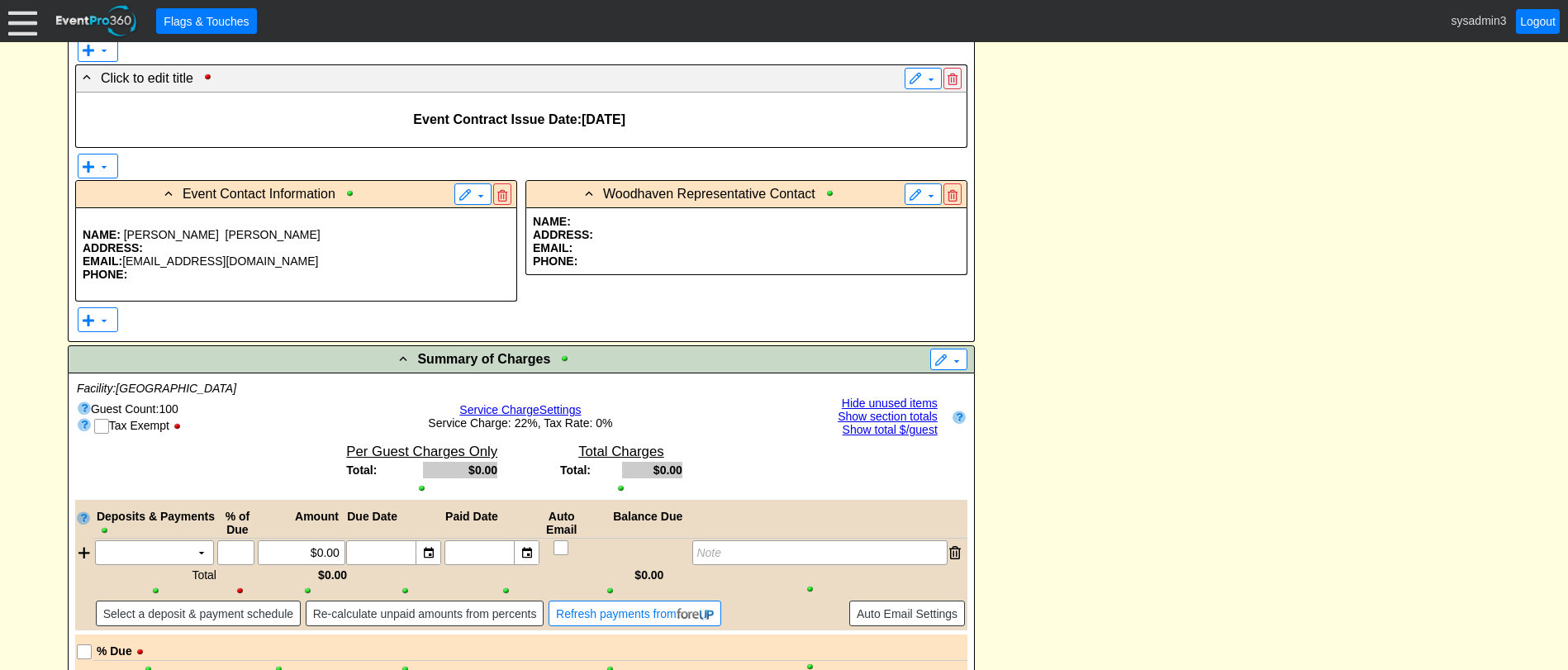
click at [619, 238] on p "ADDRESS:" at bounding box center [746, 234] width 427 height 13
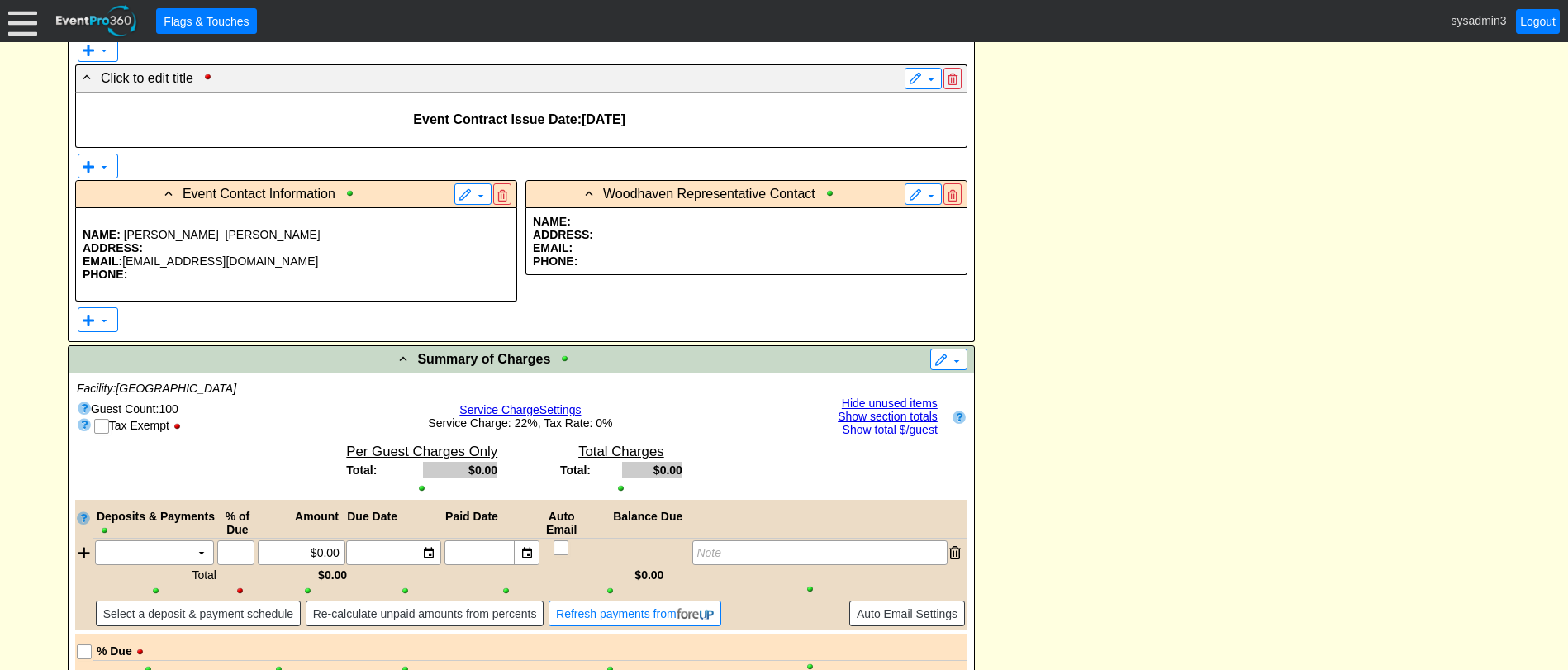
click at [380, 262] on p "EMAIL: bill@eventpro360.com" at bounding box center [296, 261] width 427 height 13
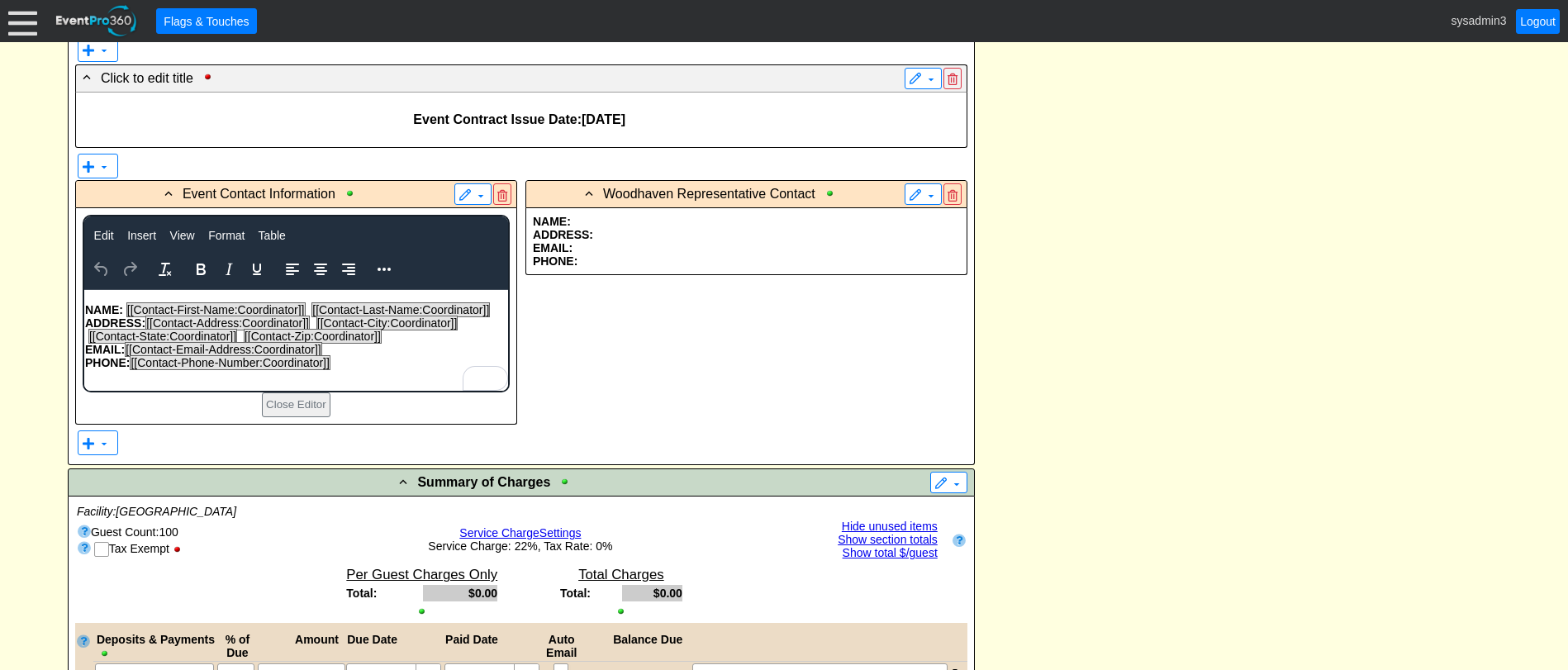
click at [213, 382] on p "To enrich screen reader interactions, please activate Accessibility in Grammarl…" at bounding box center [295, 375] width 422 height 13
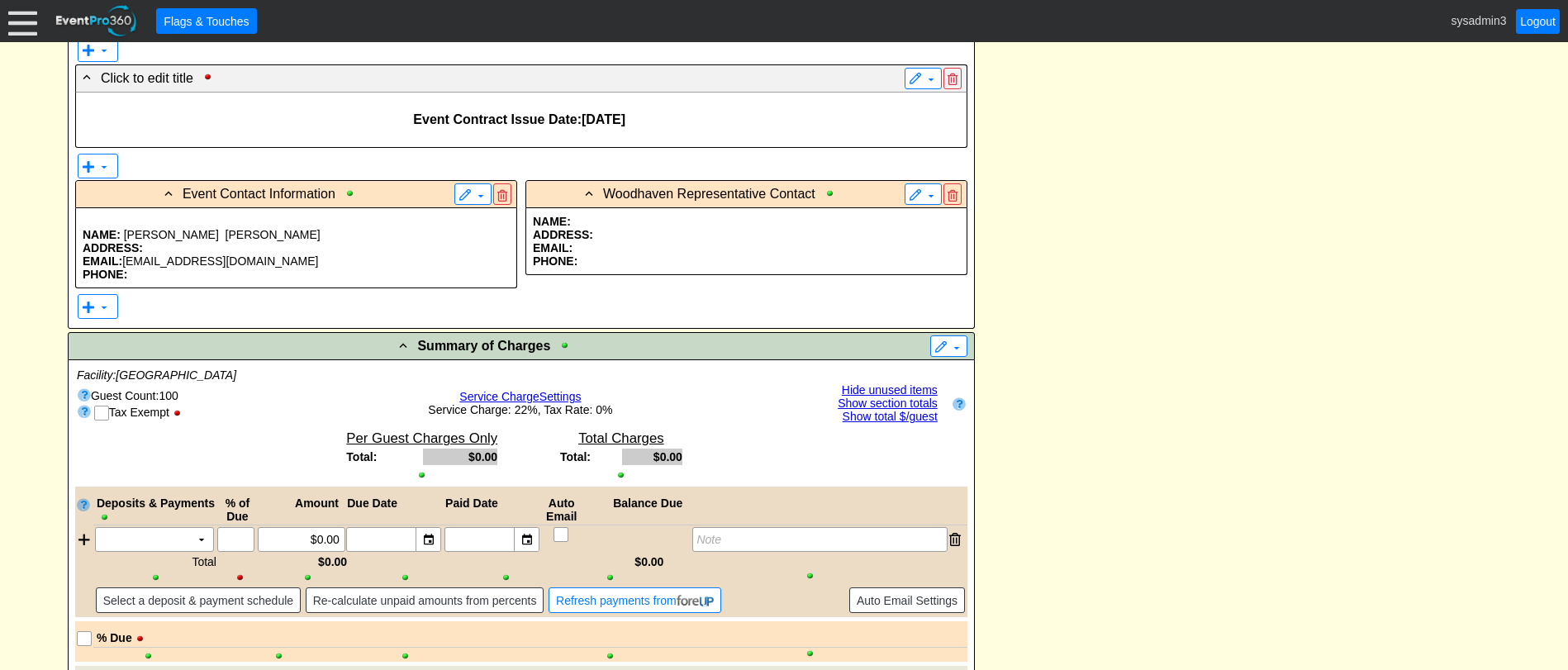
click at [651, 242] on p "EMAIL:" at bounding box center [746, 247] width 427 height 13
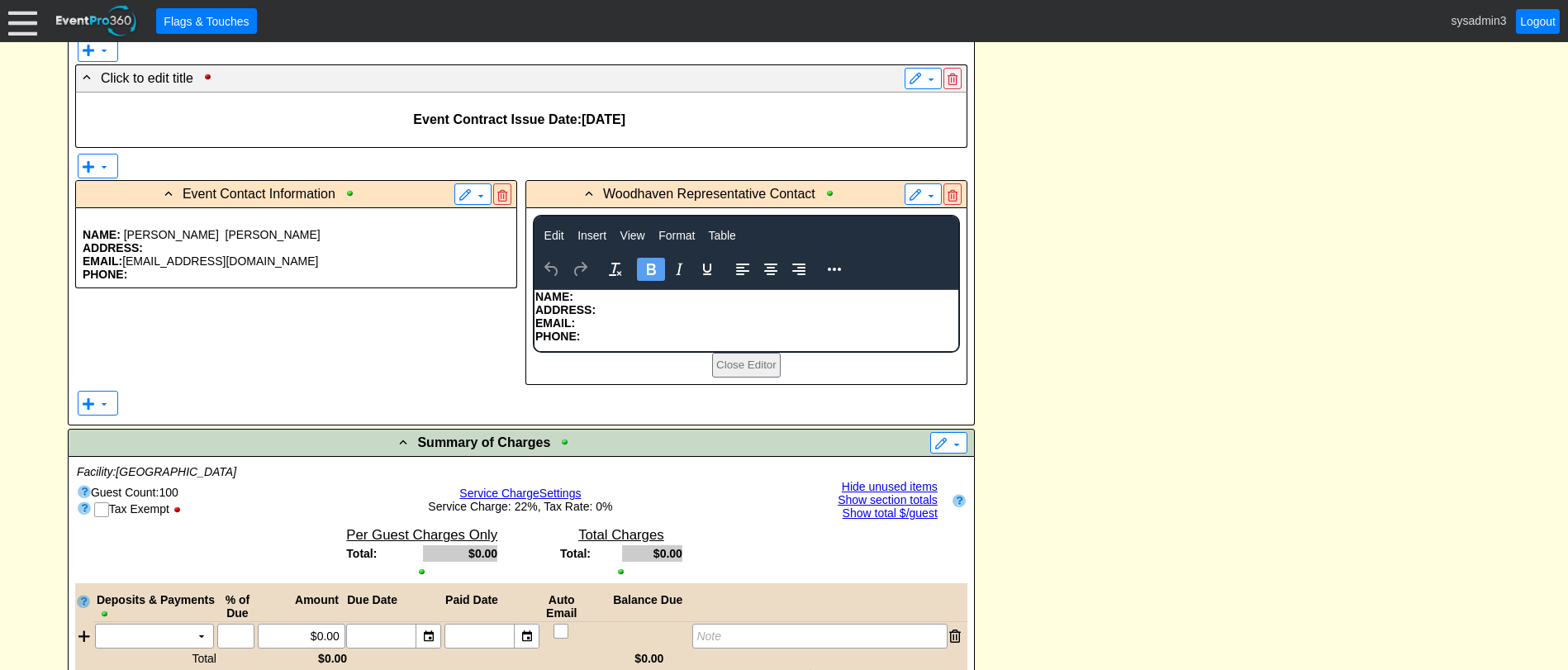
scroll to position [0, 0]
click at [536, 294] on strong "NAME:" at bounding box center [554, 296] width 38 height 13
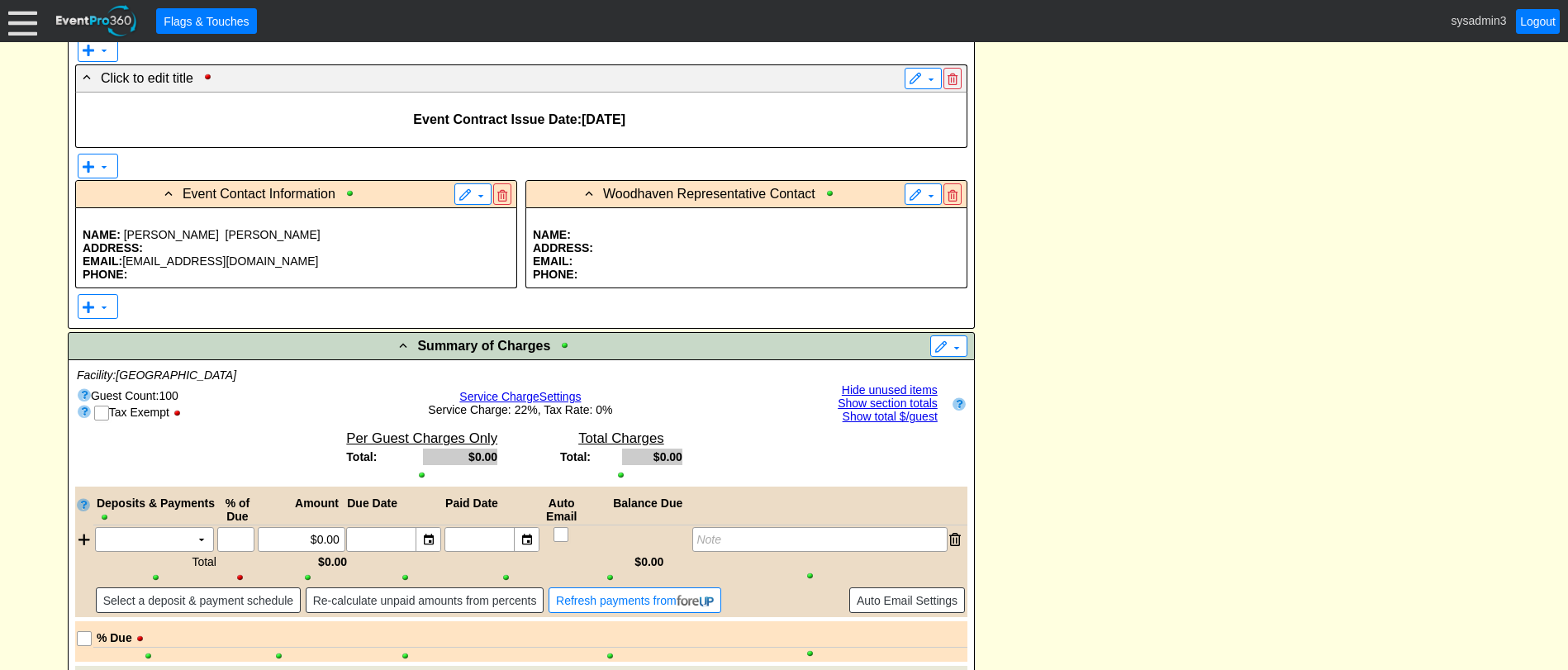
click at [614, 266] on p "EMAIL:" at bounding box center [746, 261] width 427 height 13
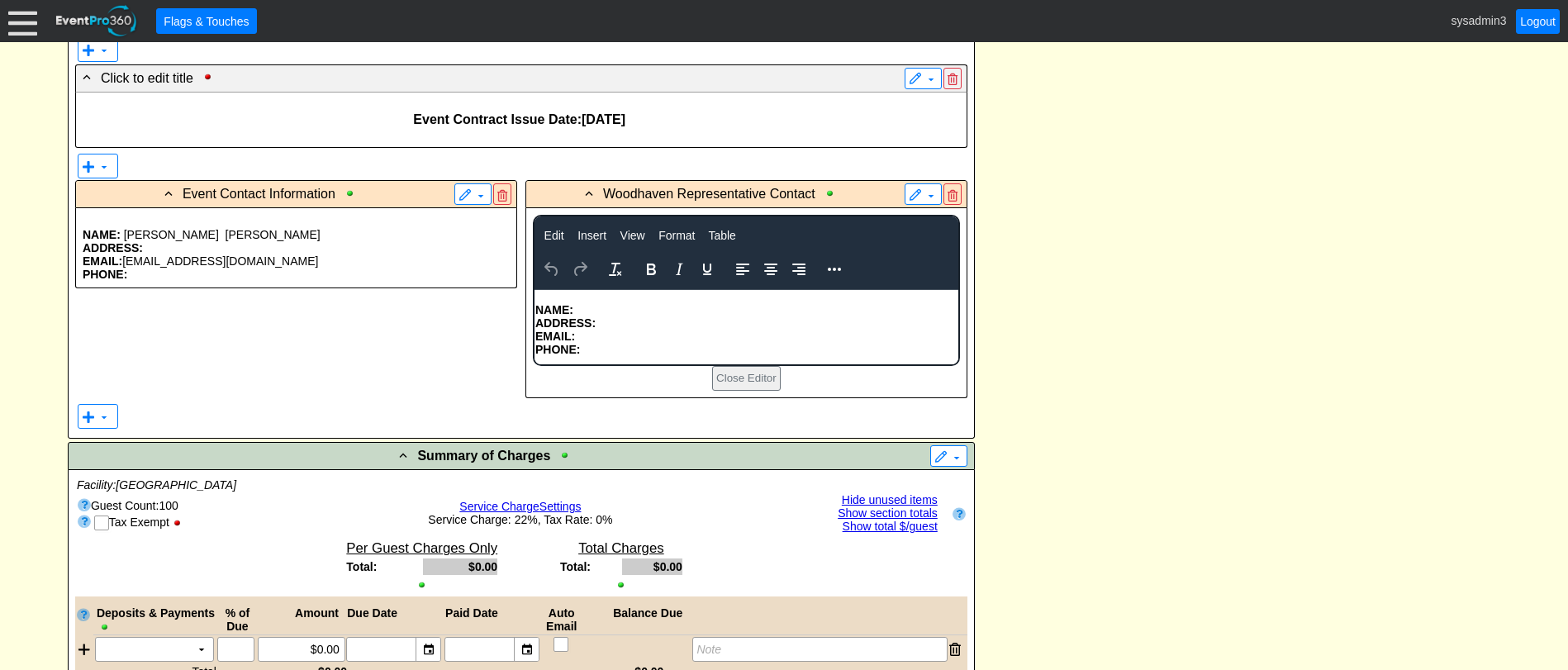
click at [578, 304] on p "NAME:" at bounding box center [746, 309] width 422 height 13
click at [606, 336] on p "EMAIL:" at bounding box center [746, 336] width 422 height 13
click at [636, 330] on strong "EMAIL: Sina Eng <seng@woodhavencc.com>" at bounding box center [714, 336] width 359 height 13
click at [729, 332] on p "EMAIL: seng@woodhavencc.com>" at bounding box center [746, 336] width 422 height 13
drag, startPoint x: 724, startPoint y: 334, endPoint x: 578, endPoint y: 331, distance: 146.0
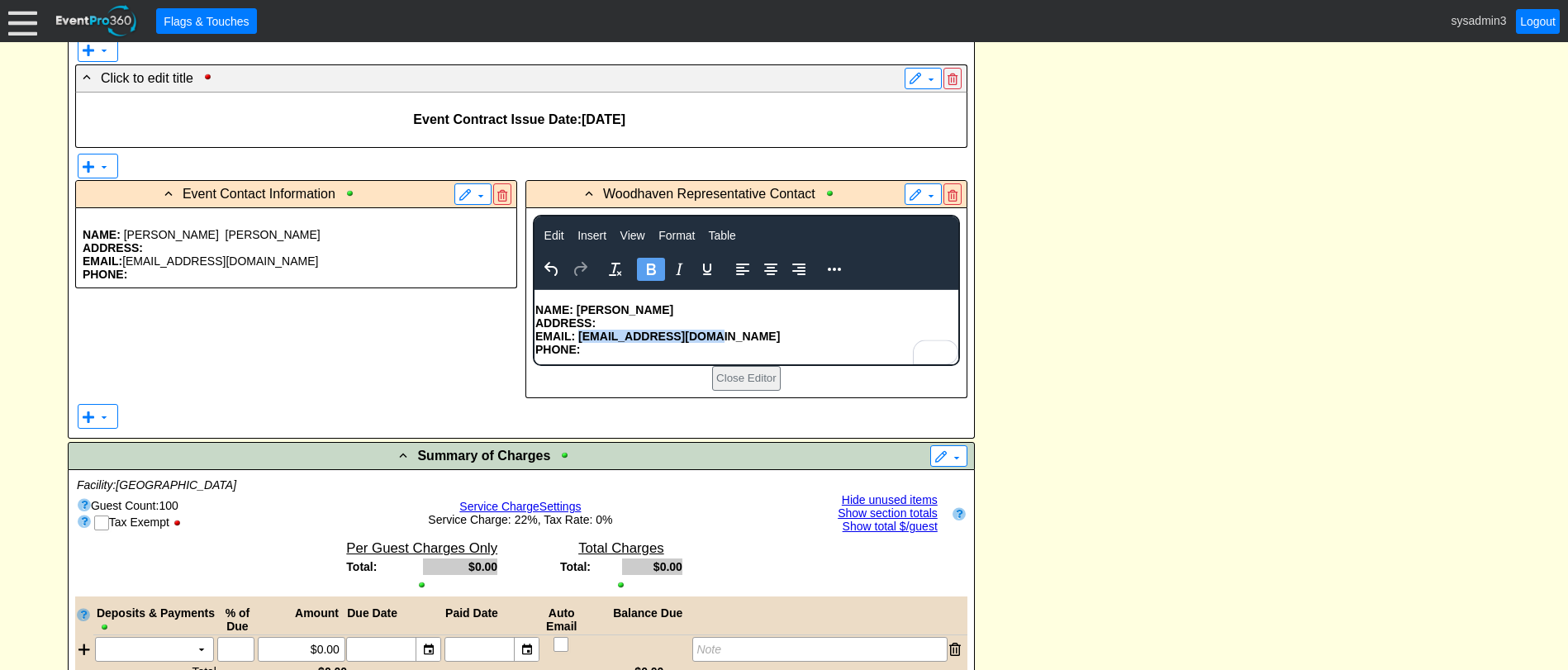
click at [578, 331] on p "EMAIL: seng@woodhavencc.com" at bounding box center [746, 336] width 422 height 13
click at [648, 268] on icon "Bold" at bounding box center [651, 269] width 10 height 11
drag, startPoint x: 630, startPoint y: 313, endPoint x: 576, endPoint y: 310, distance: 54.1
click at [576, 310] on p "NAME: Sina Eng" at bounding box center [746, 309] width 422 height 13
click at [652, 273] on icon "Bold" at bounding box center [651, 269] width 20 height 20
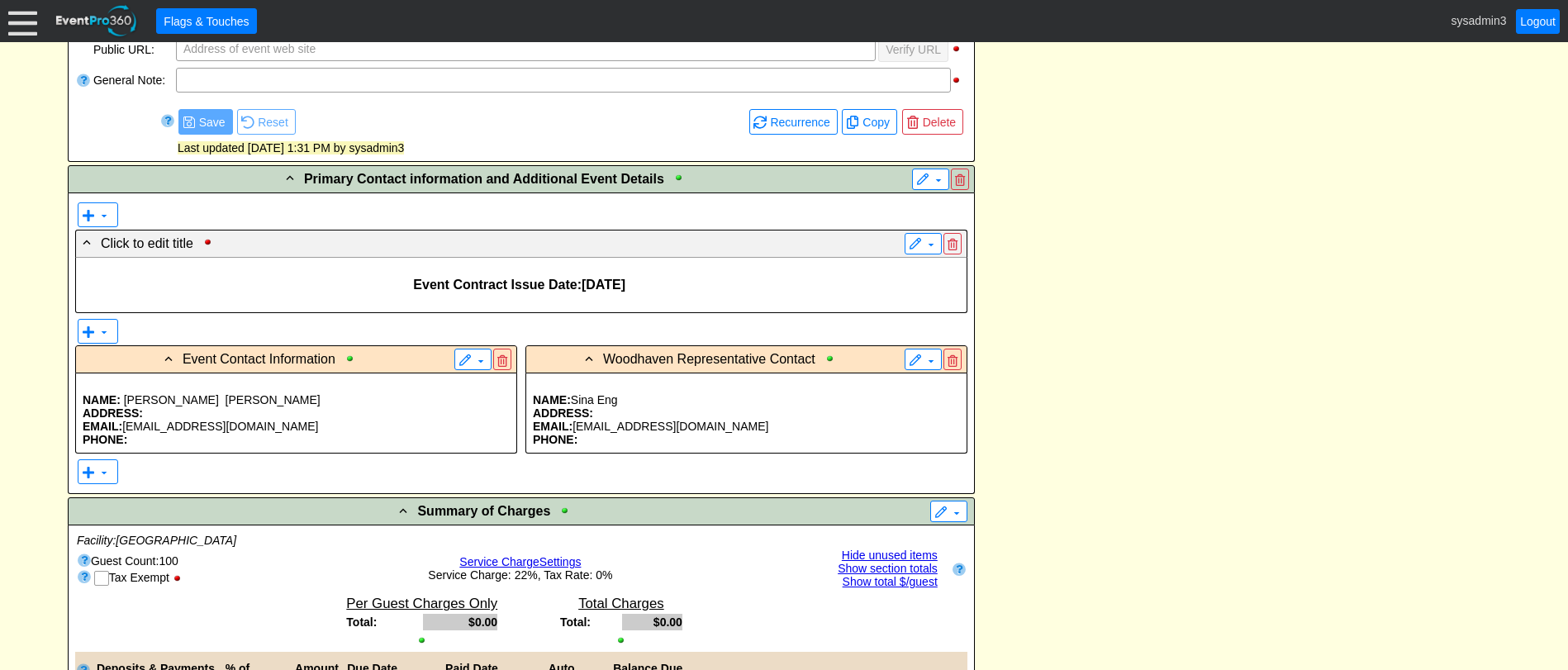
scroll to position [545, 0]
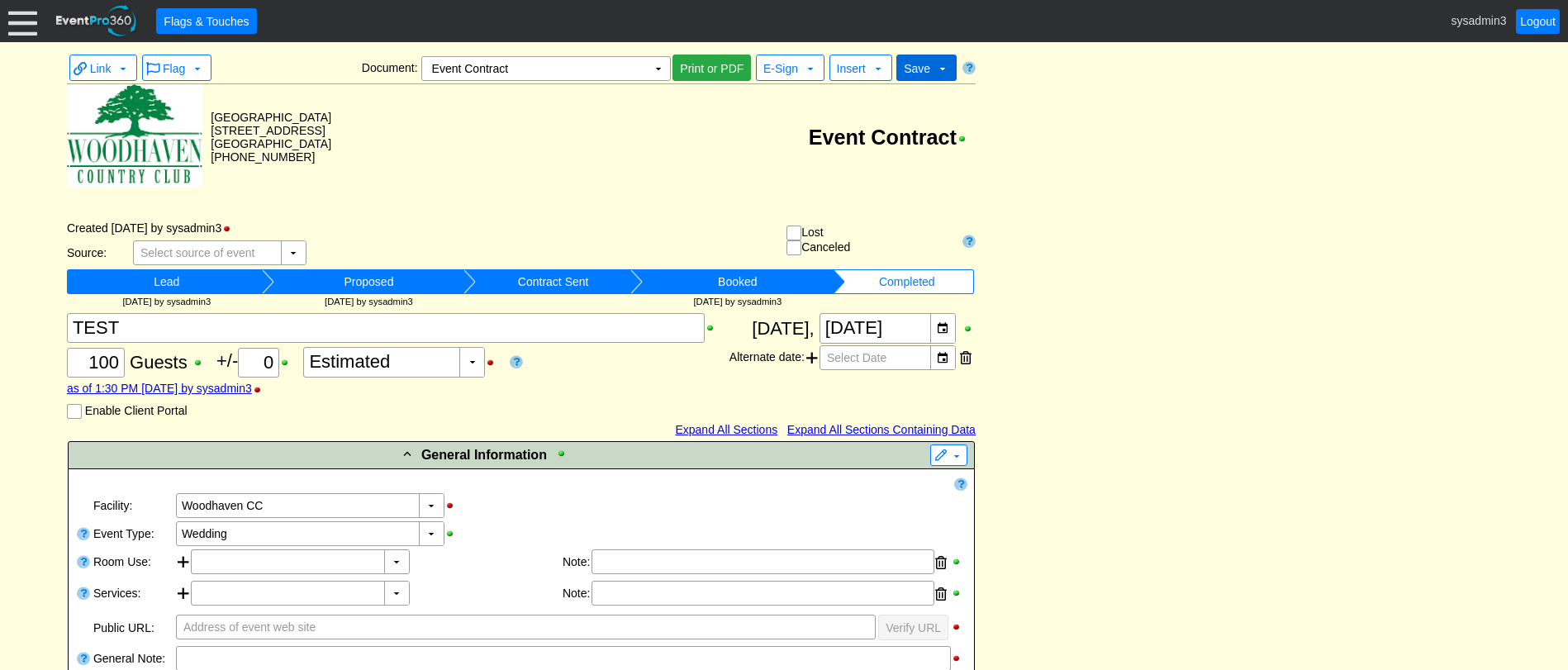
click at [922, 66] on span "Save" at bounding box center [917, 68] width 27 height 13
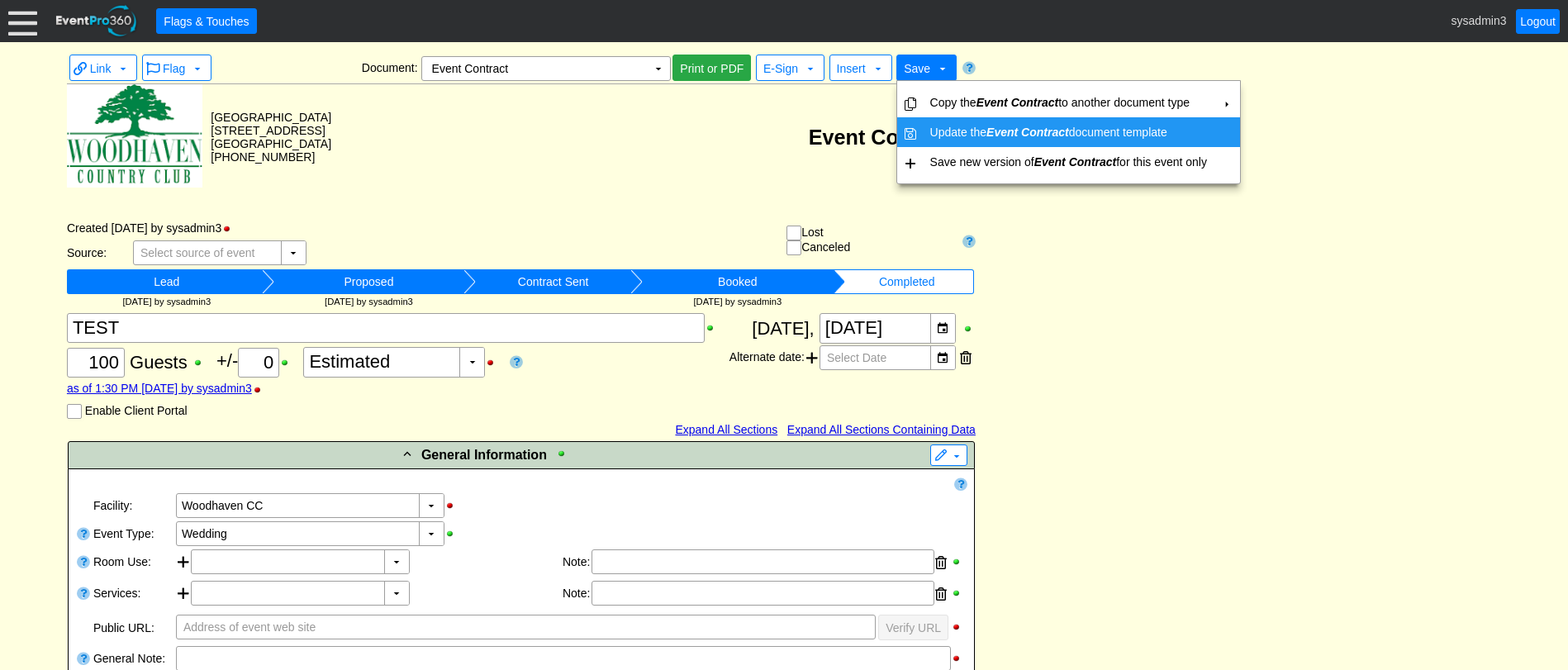
click at [1080, 125] on td "Update the Event Contract document template" at bounding box center [1069, 132] width 290 height 29
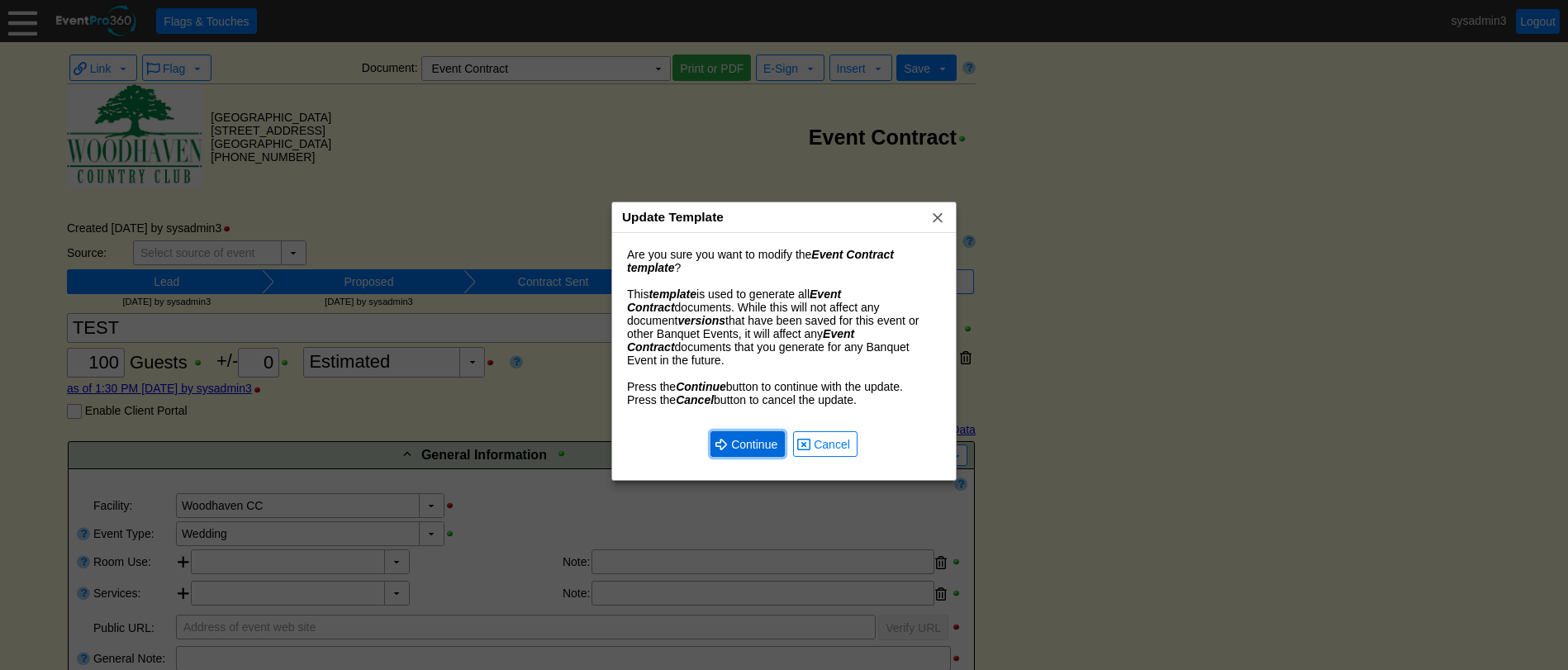
click at [746, 436] on span "Continue" at bounding box center [754, 444] width 53 height 16
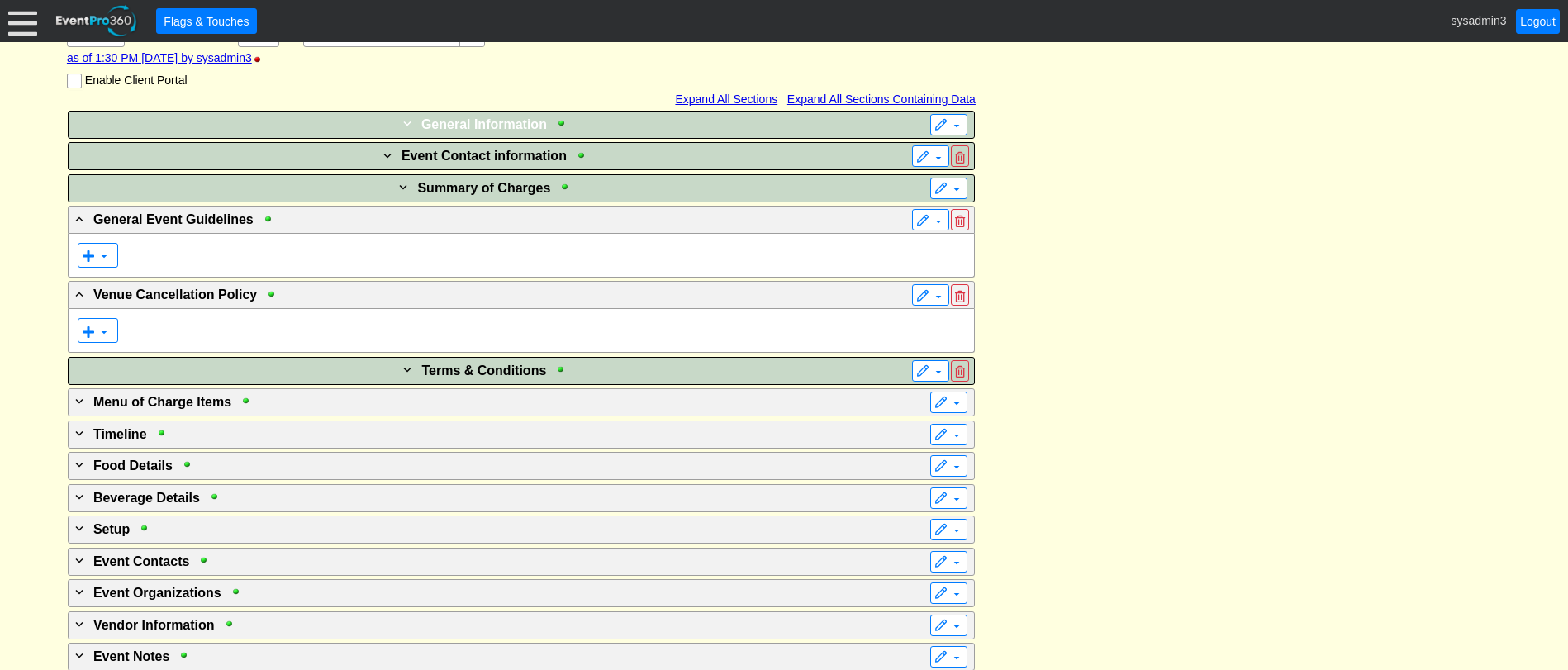
click at [618, 122] on div "+ General Information" at bounding box center [487, 123] width 831 height 20
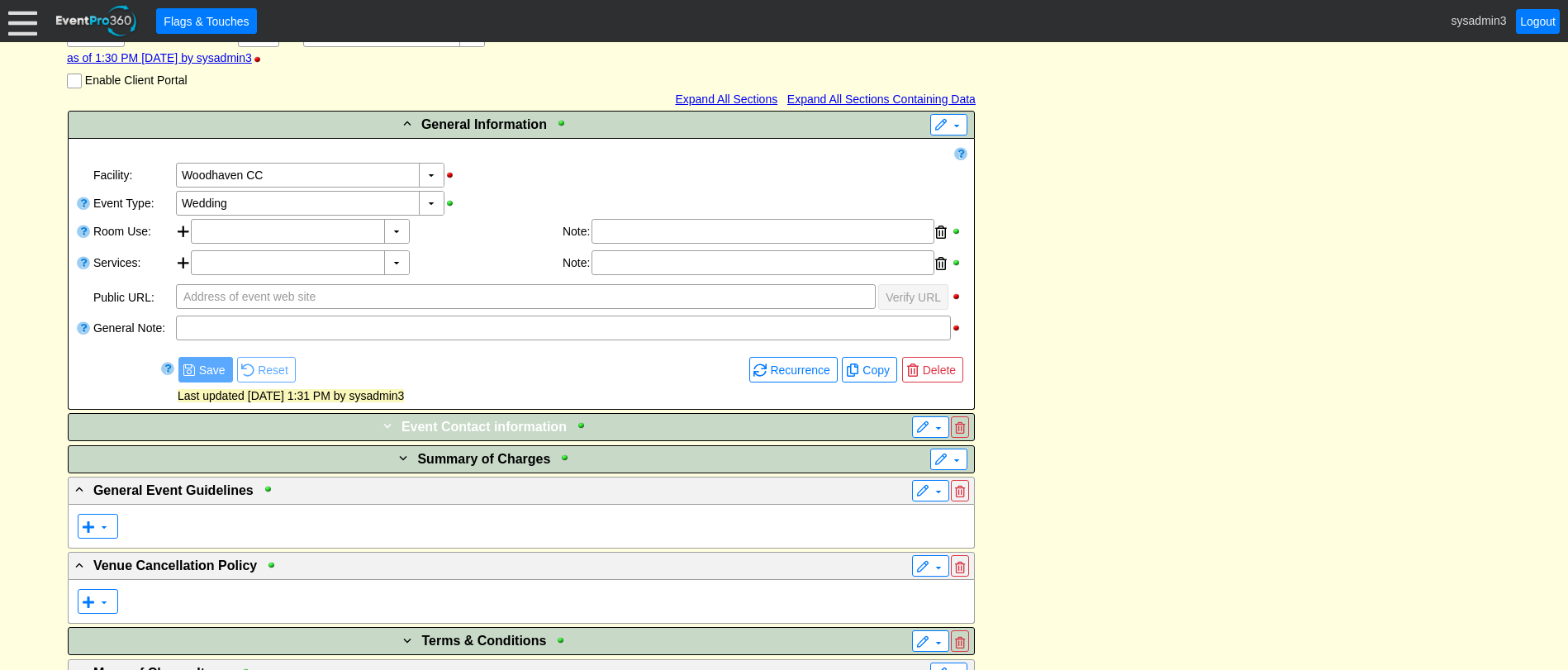
click at [651, 423] on div "+ Event Contact information" at bounding box center [487, 426] width 831 height 20
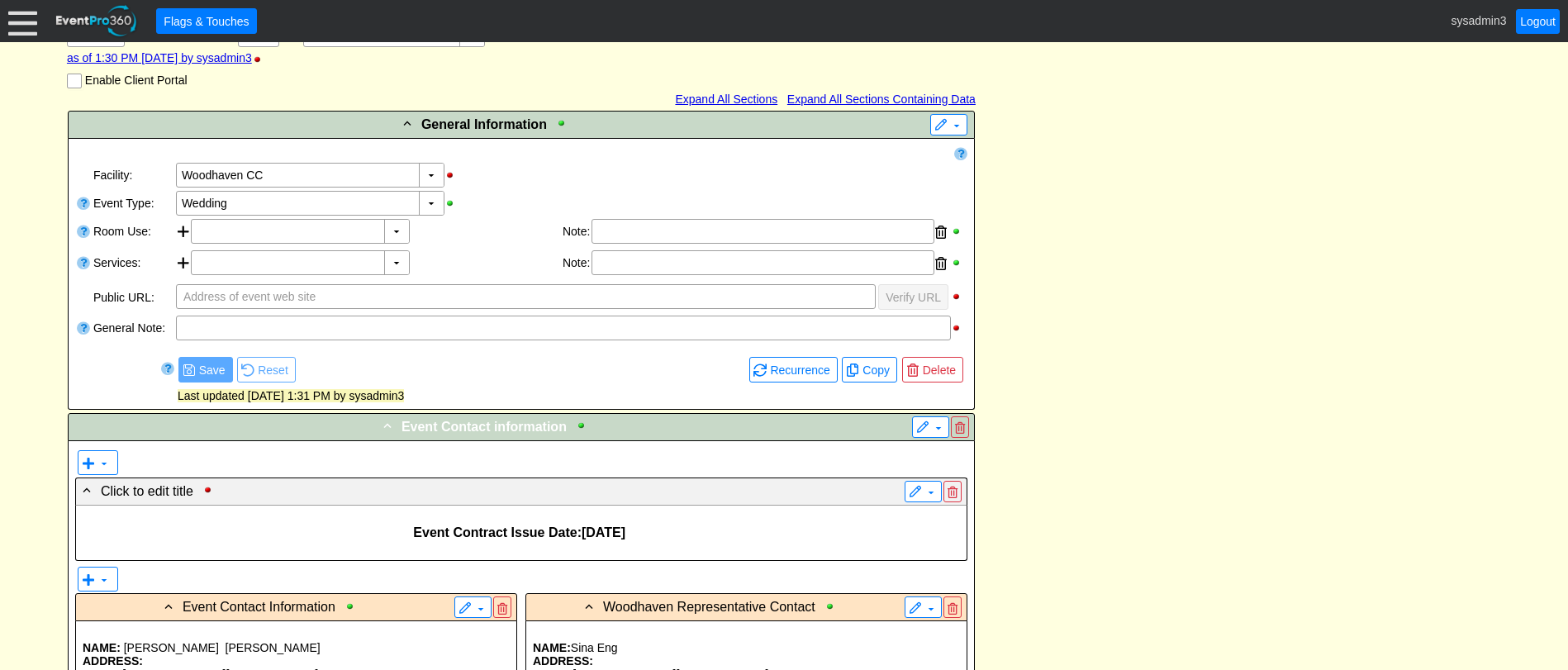
scroll to position [711, 0]
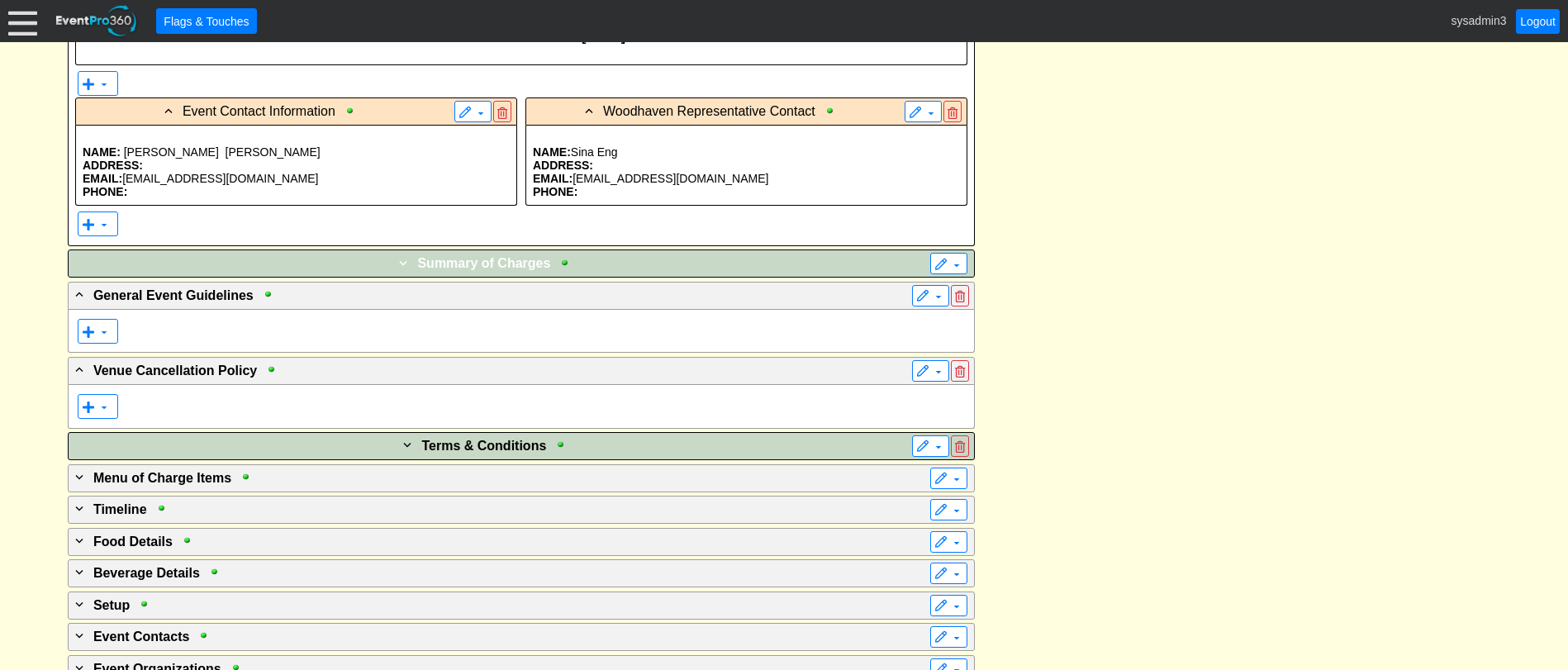
click at [652, 256] on div "+ Summary of Charges" at bounding box center [487, 262] width 831 height 20
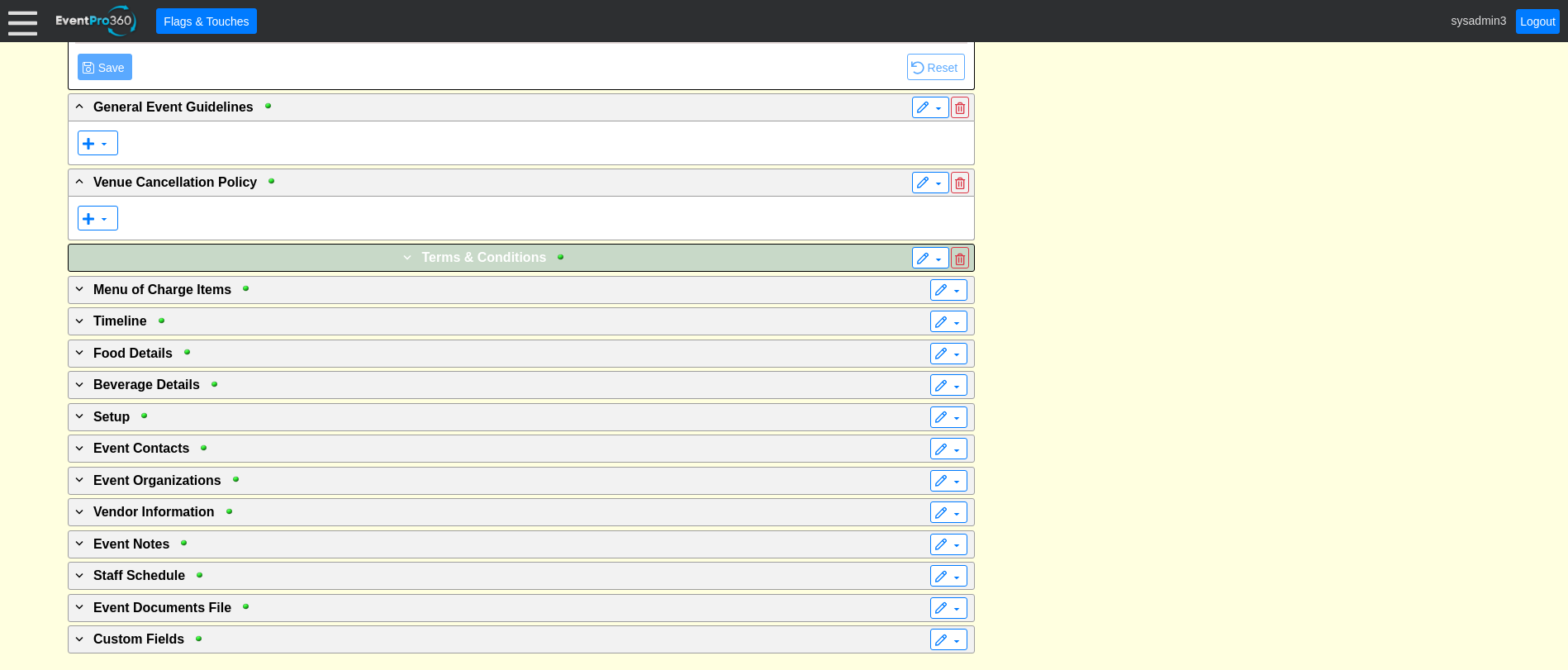
click at [650, 260] on div "+ Terms & Conditions" at bounding box center [487, 256] width 831 height 20
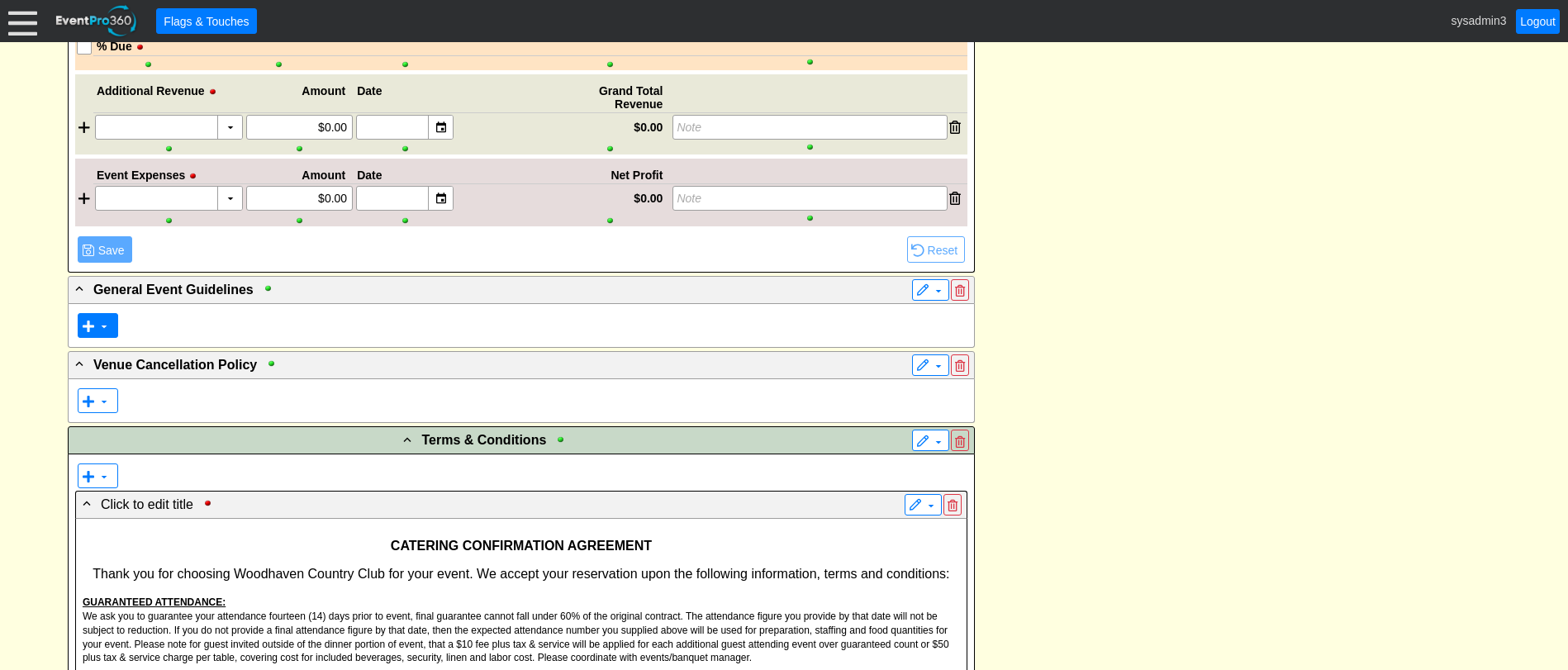
click at [94, 321] on span at bounding box center [88, 326] width 13 height 13
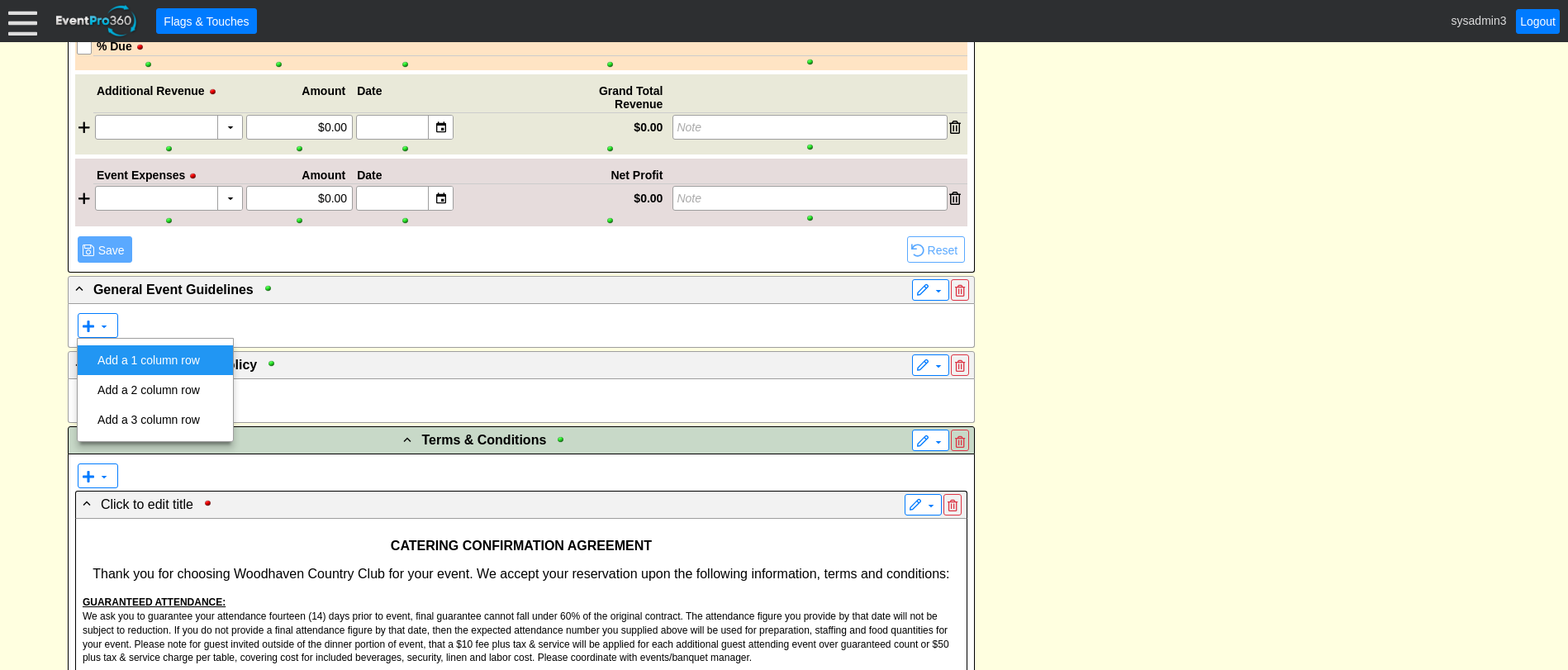
click at [149, 356] on td "Add a 1 column row" at bounding box center [149, 360] width 116 height 29
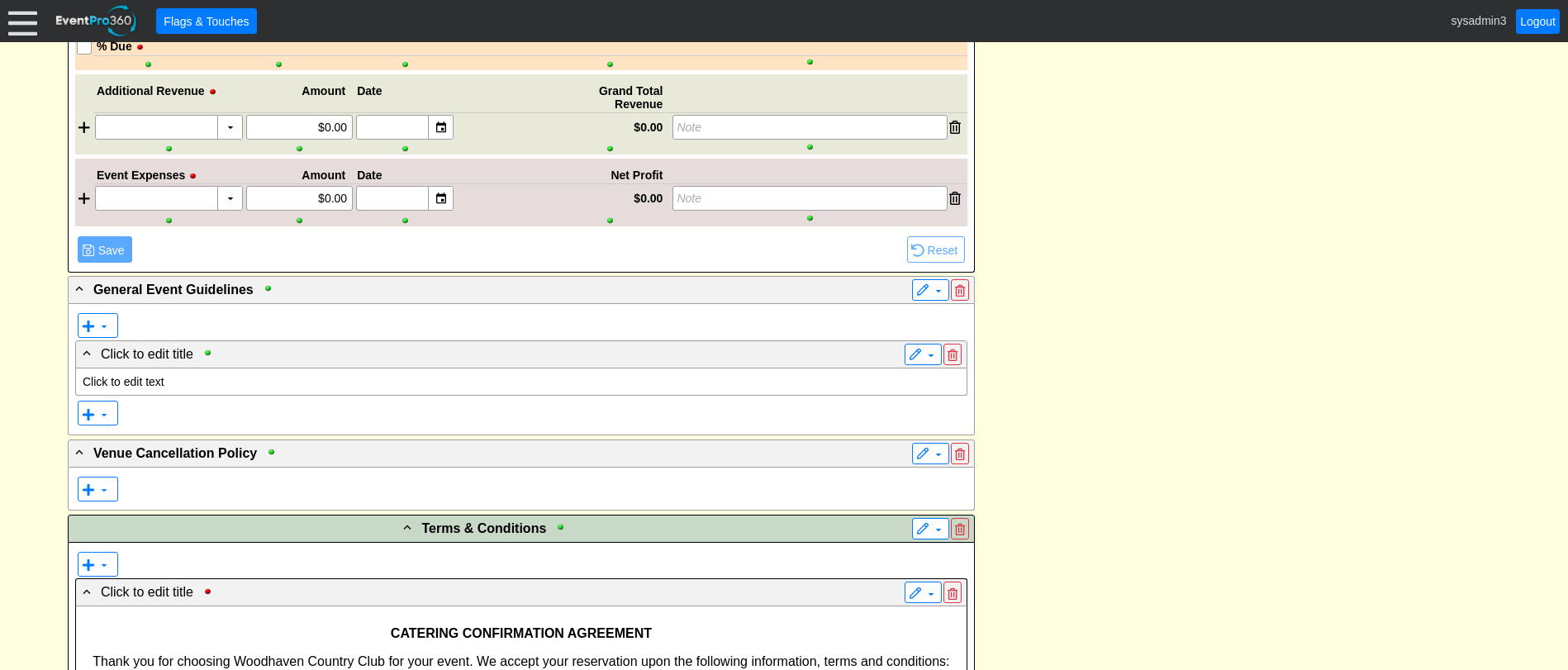
click at [130, 386] on p "Click to edit text" at bounding box center [522, 381] width 878 height 13
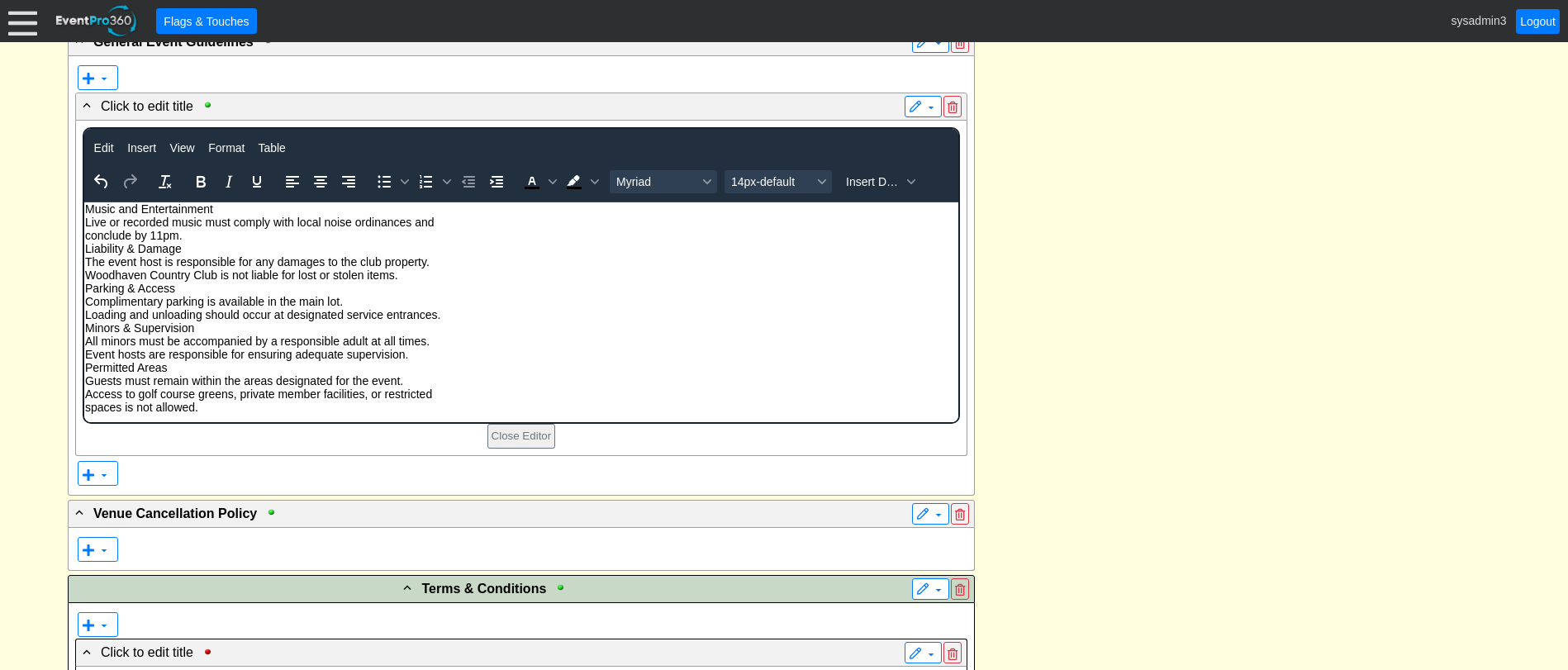
click at [86, 203] on p "Music and Entertainment Live or recorded music must comply with local noise ord…" at bounding box center [521, 307] width 873 height 212
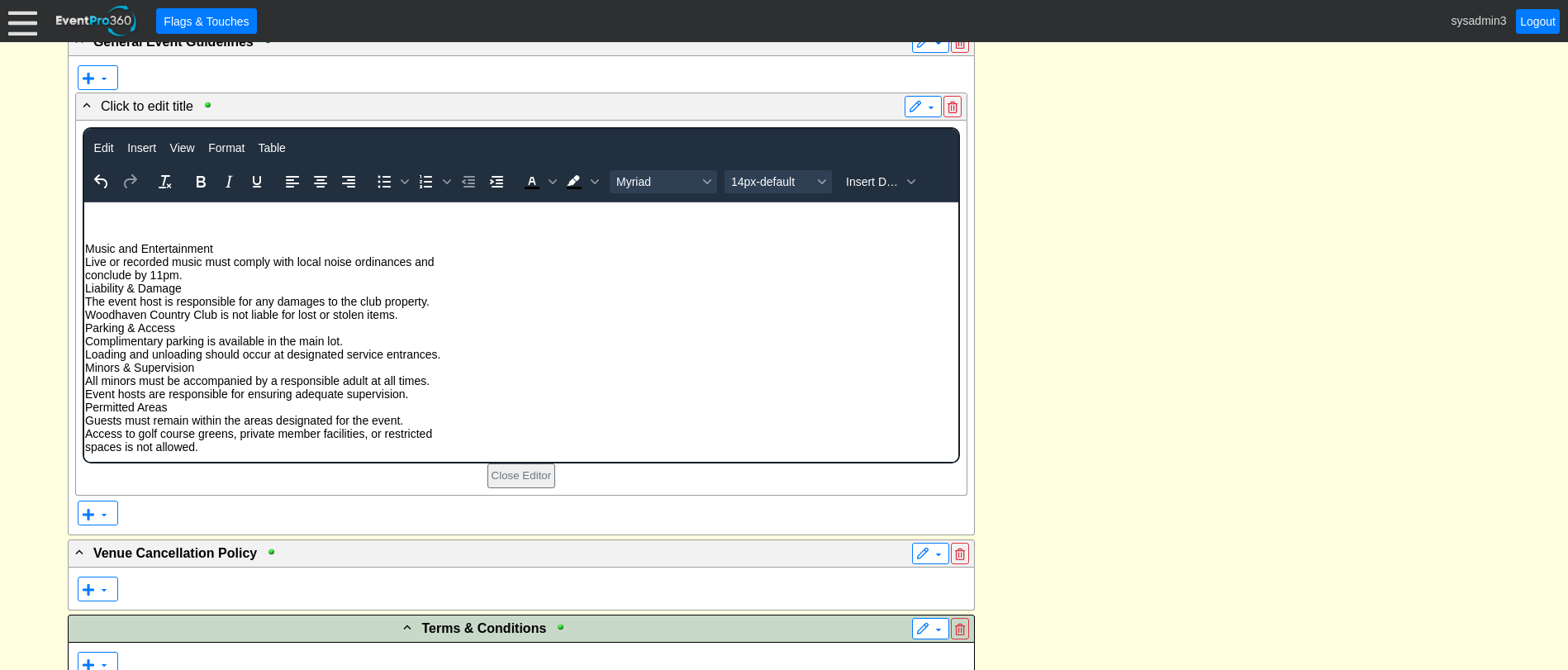
click at [115, 224] on p "Rich Text Area. Press ALT-0 for help." at bounding box center [521, 221] width 873 height 13
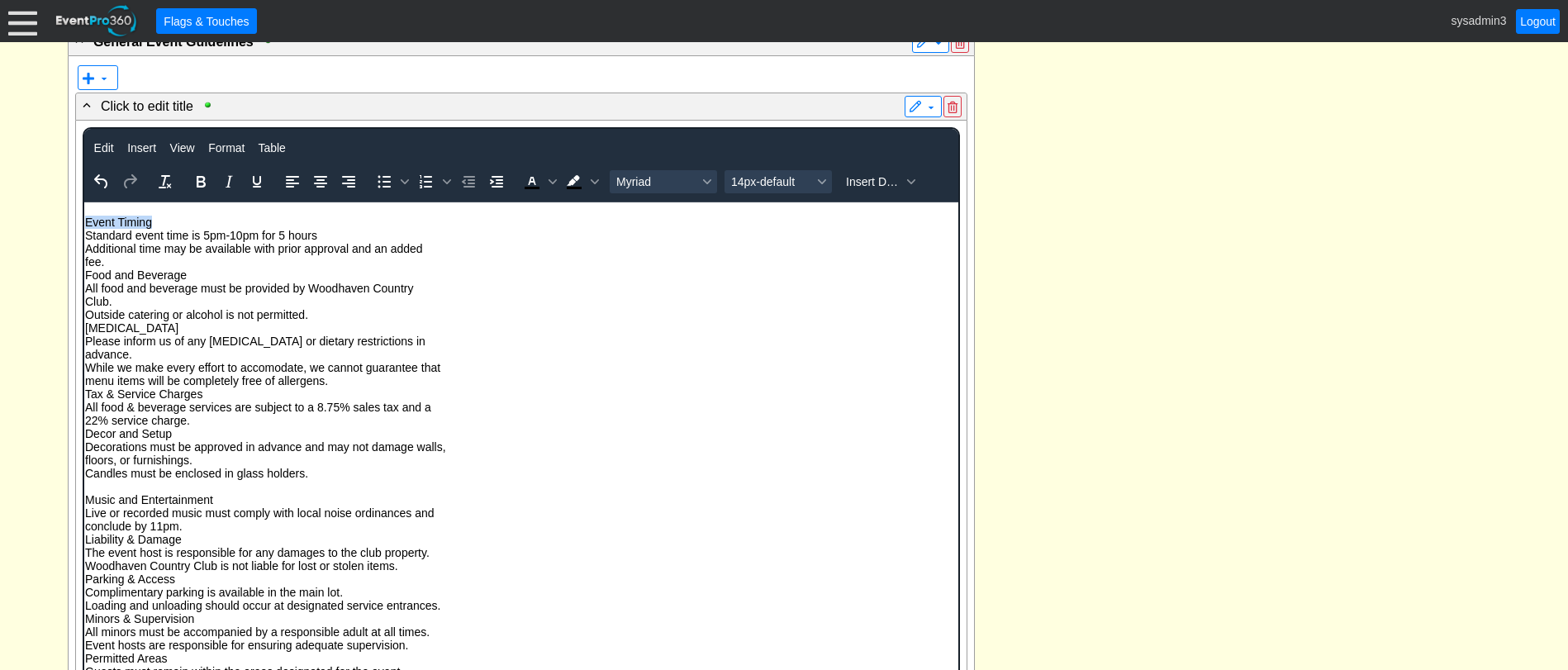
drag, startPoint x: 158, startPoint y: 218, endPoint x: 206, endPoint y: 400, distance: 188.2
click at [84, 218] on html "Event Timing Standard event time is 5pm-10pm for 5 hours Additional time may be…" at bounding box center [521, 456] width 874 height 510
click at [196, 174] on icon "Bold" at bounding box center [200, 181] width 20 height 20
click at [85, 247] on p "Event Timing Standard event time is 5pm-10pm for 5 hours Additional time may be…" at bounding box center [521, 347] width 873 height 264
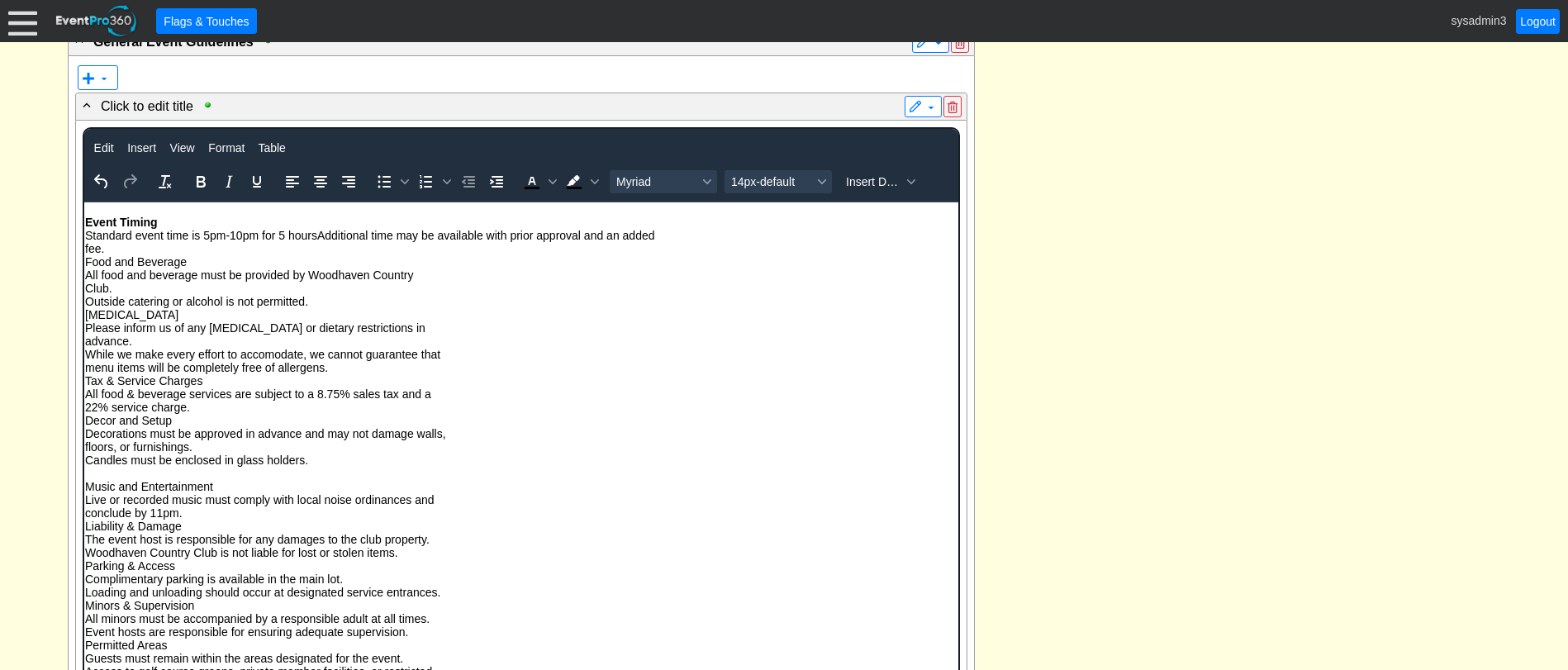
click at [86, 250] on p "Event Timing Standard event time is 5pm-10pm for 5 hours Additional time may be…" at bounding box center [521, 340] width 873 height 251
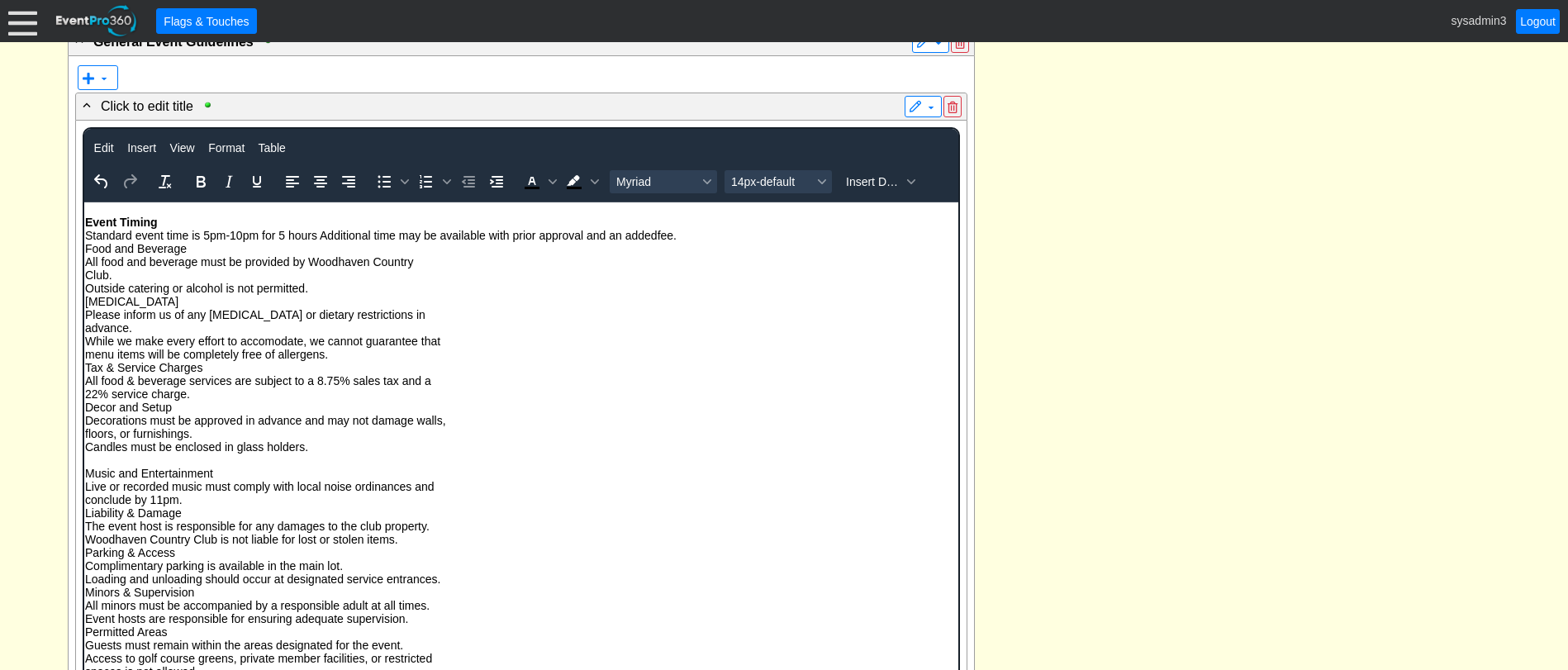
click at [85, 249] on p "Event Timing Standard event time is 5pm-10pm for 5 hours Additional time may be…" at bounding box center [521, 333] width 873 height 237
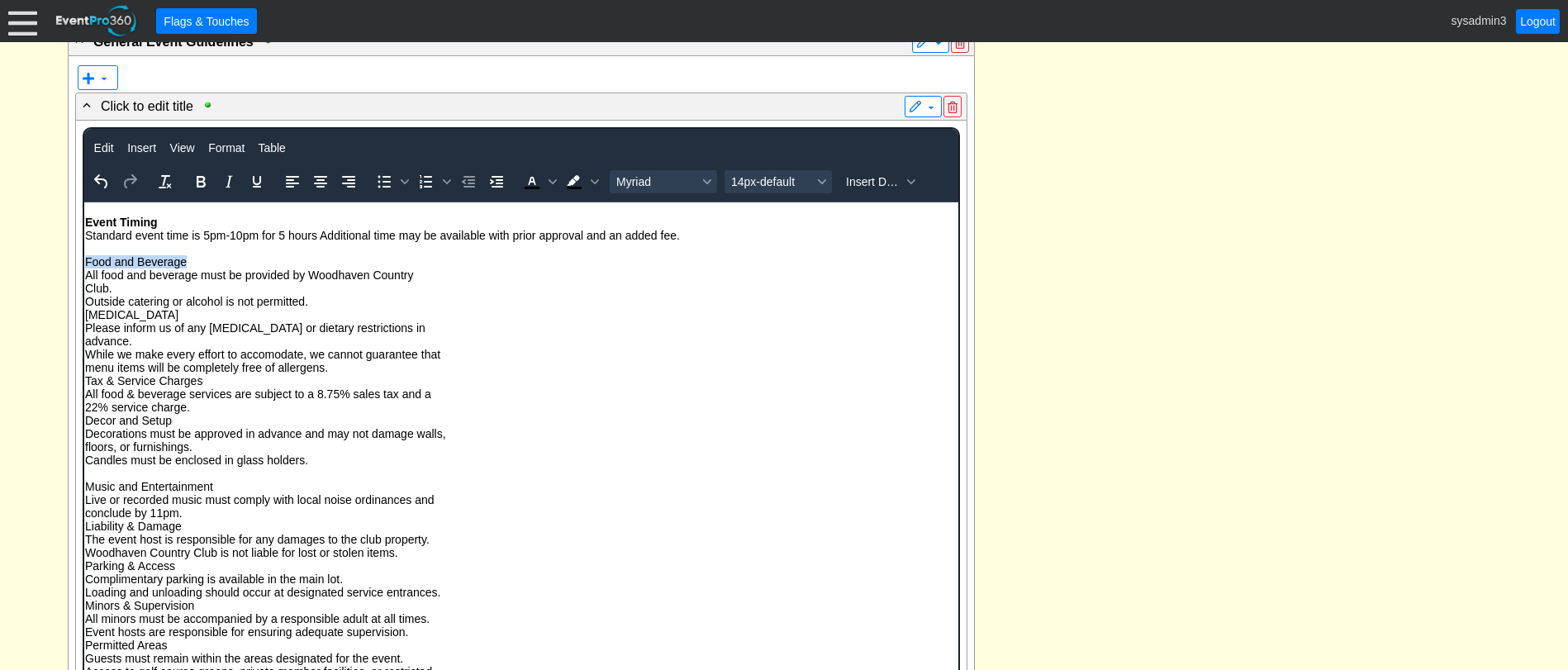
drag, startPoint x: 186, startPoint y: 263, endPoint x: 161, endPoint y: 466, distance: 204.5
click at [84, 263] on html "Event Timing Standard event time is 5pm-10pm for 5 hours Additional time may be…" at bounding box center [521, 450] width 874 height 497
click at [204, 181] on icon "Bold" at bounding box center [200, 181] width 20 height 20
click at [85, 289] on p "Food and Beverage All food and beverage must be provided by Woodhaven Country C…" at bounding box center [521, 360] width 873 height 212
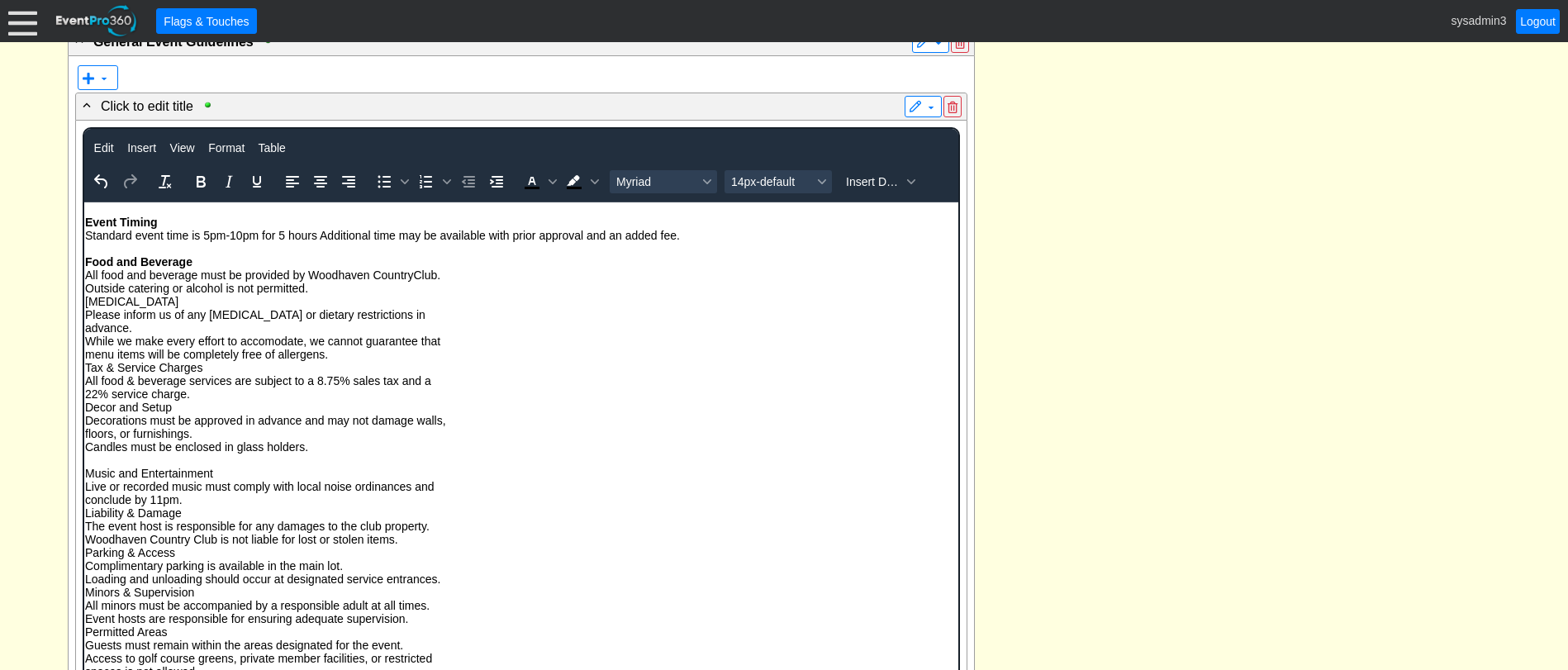
click at [85, 287] on p "Food and Beverage All food and beverage must be provided by Woodhaven Country C…" at bounding box center [521, 354] width 873 height 199
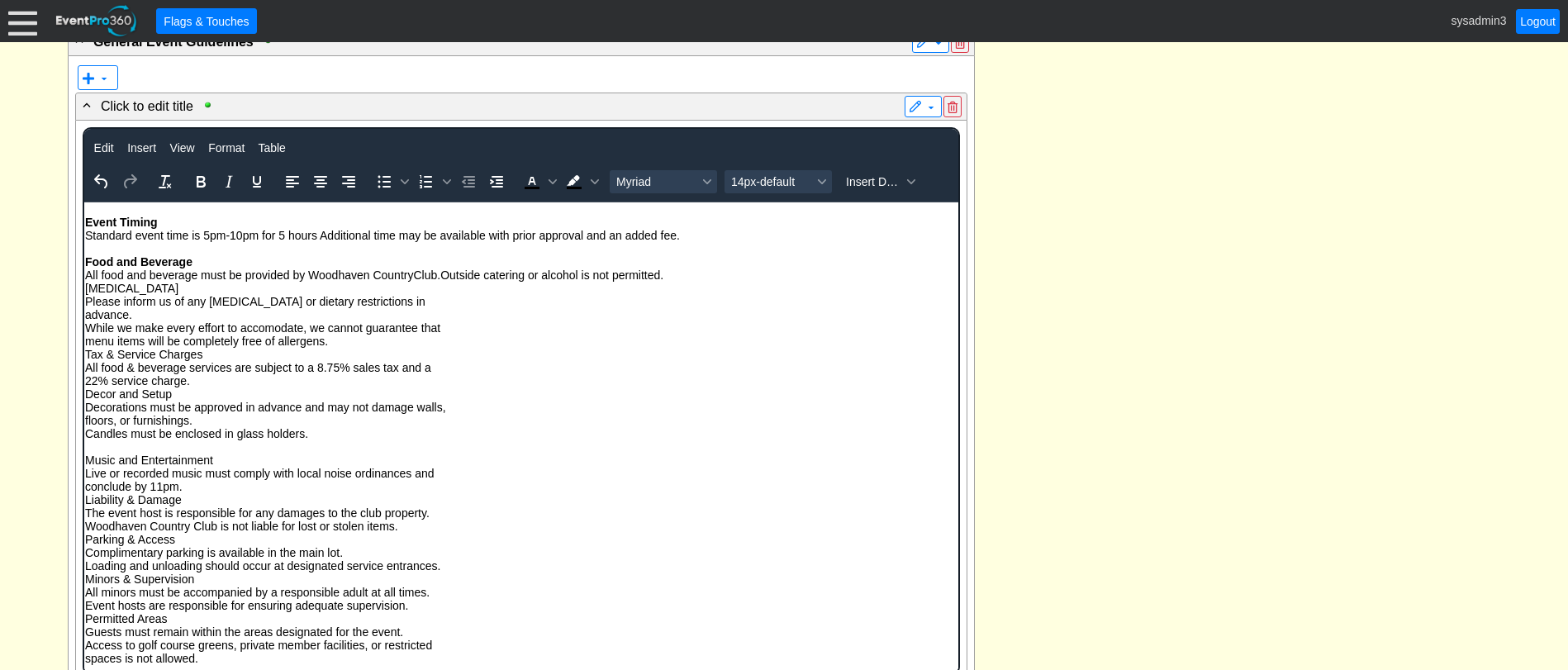
click at [85, 284] on p "Food and Beverage All food and beverage must be provided by Woodhaven Country C…" at bounding box center [521, 347] width 873 height 185
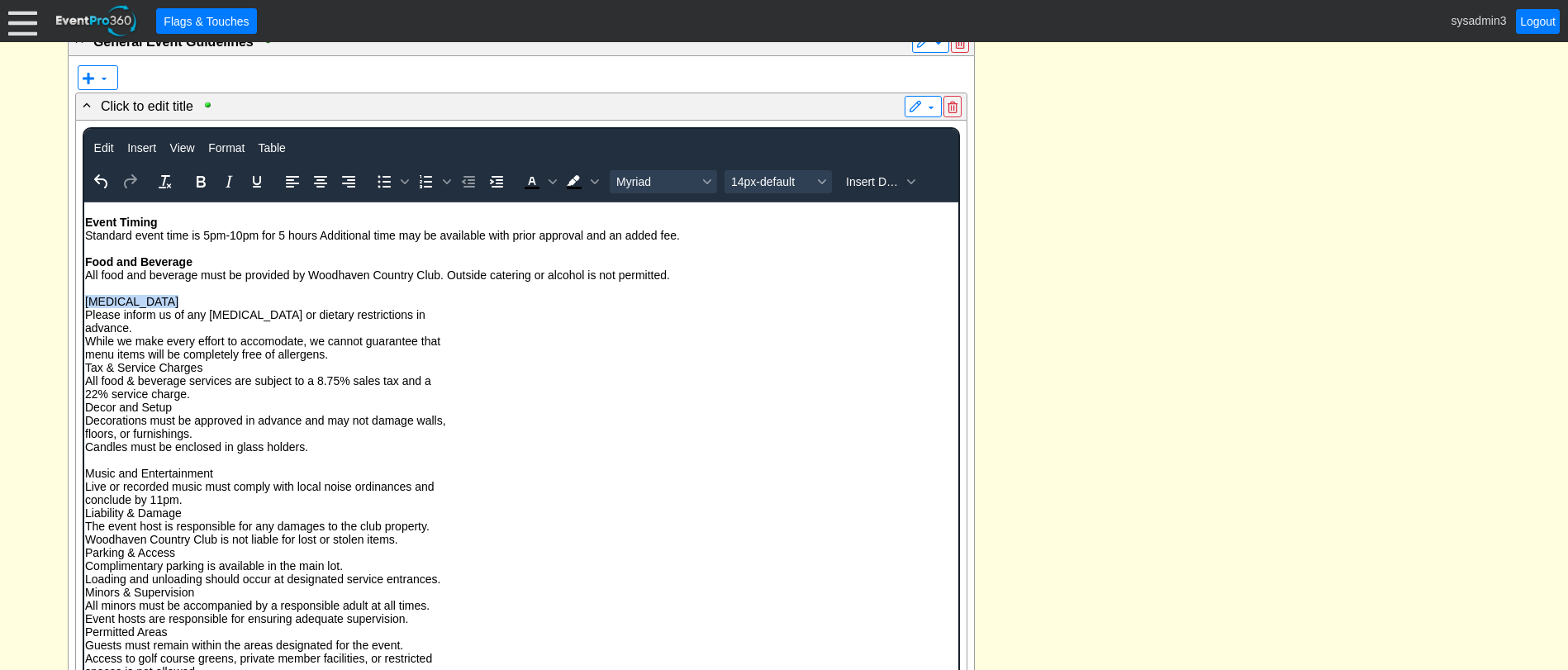
drag, startPoint x: 159, startPoint y: 294, endPoint x: 82, endPoint y: 297, distance: 77.1
click at [84, 297] on html "Event Timing Standard event time is 5pm-10pm for 5 hours Additional time may be…" at bounding box center [521, 443] width 874 height 484
drag, startPoint x: 194, startPoint y: 184, endPoint x: 108, endPoint y: 16, distance: 188.7
click at [194, 184] on icon "Bold" at bounding box center [200, 181] width 20 height 20
click at [85, 327] on p "Food Allergies Please inform us of any food allergies or dietary restrictions i…" at bounding box center [521, 373] width 873 height 159
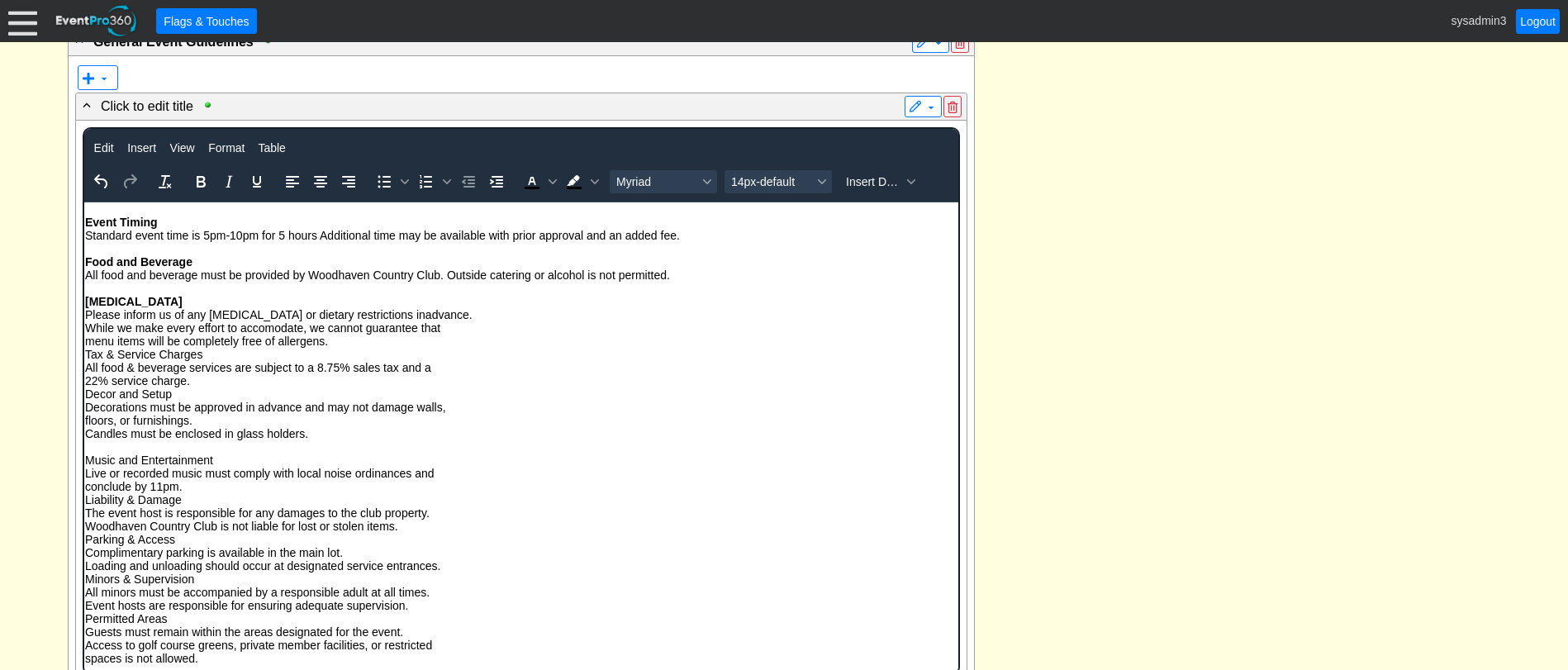
click at [86, 326] on p "Food Allergies Please inform us of any food allergies or dietary restrictions i…" at bounding box center [521, 366] width 873 height 145
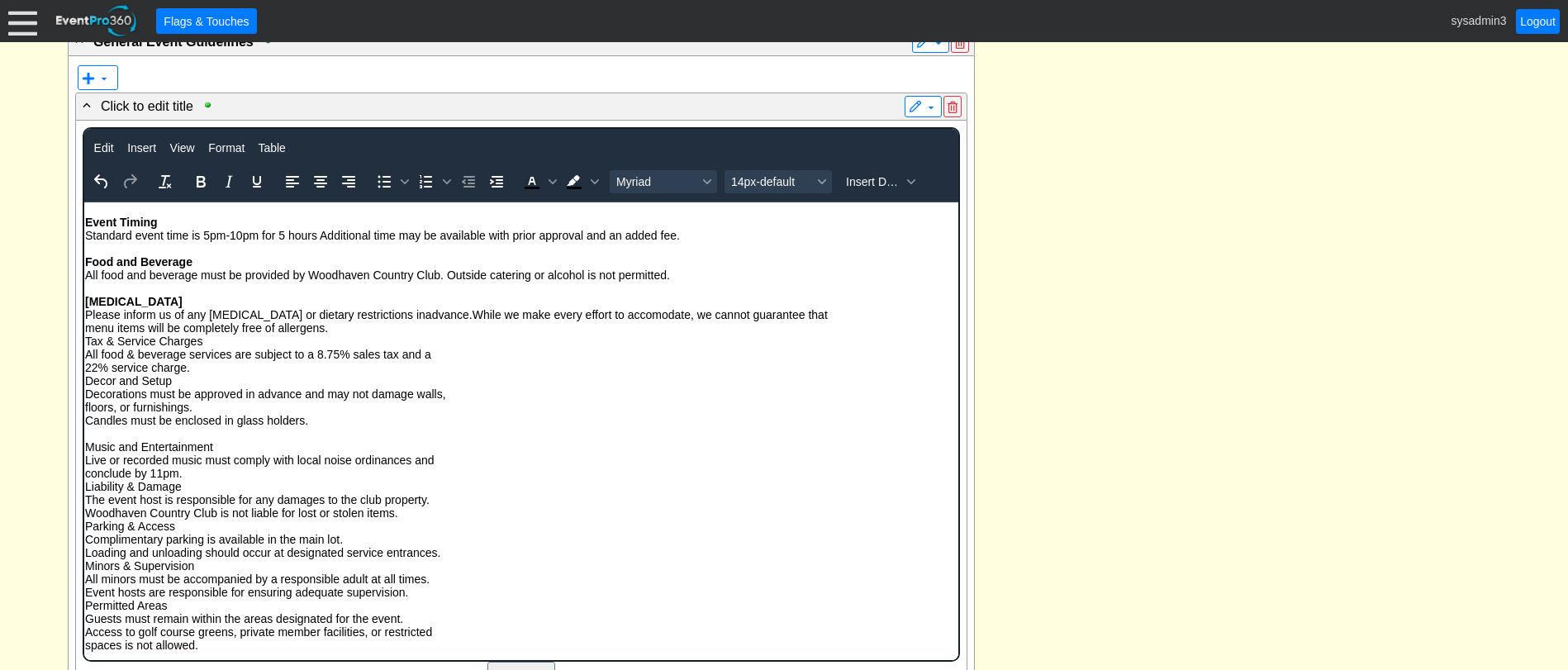
click at [85, 332] on iframe "To enrich screen reader interactions, please activate Accessibility in Grammarl…" at bounding box center [522, 431] width 874 height 458
click at [85, 328] on p "Food Allergies Please inform us of any food allergies or dietary restrictions i…" at bounding box center [521, 359] width 873 height 132
click at [207, 340] on p "Food Allergies Please inform us of any food allergies or dietary restrictions i…" at bounding box center [521, 359] width 873 height 132
click at [232, 331] on p "Food Allergies Please inform us of any food allergies or dietary restrictions i…" at bounding box center [521, 359] width 873 height 132
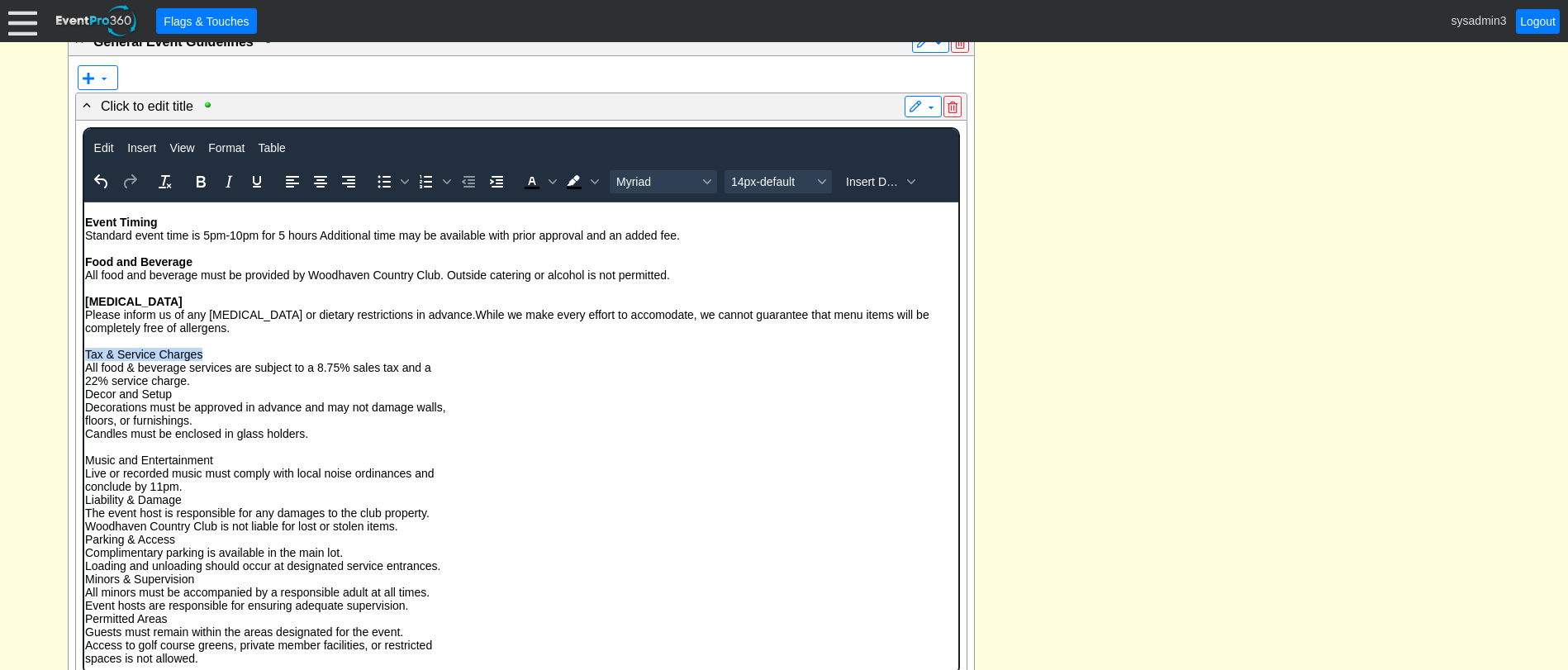
drag, startPoint x: 202, startPoint y: 350, endPoint x: 79, endPoint y: 353, distance: 123.0
click at [84, 353] on html "Event Timing Standard event time is 5pm-10pm for 5 hours Additional time may be…" at bounding box center [521, 436] width 874 height 471
click at [198, 180] on icon "Bold" at bounding box center [201, 181] width 10 height 11
click at [85, 377] on p "Tax & Service Charges All food & beverage services are subject to a 8.75% sales…" at bounding box center [521, 386] width 873 height 105
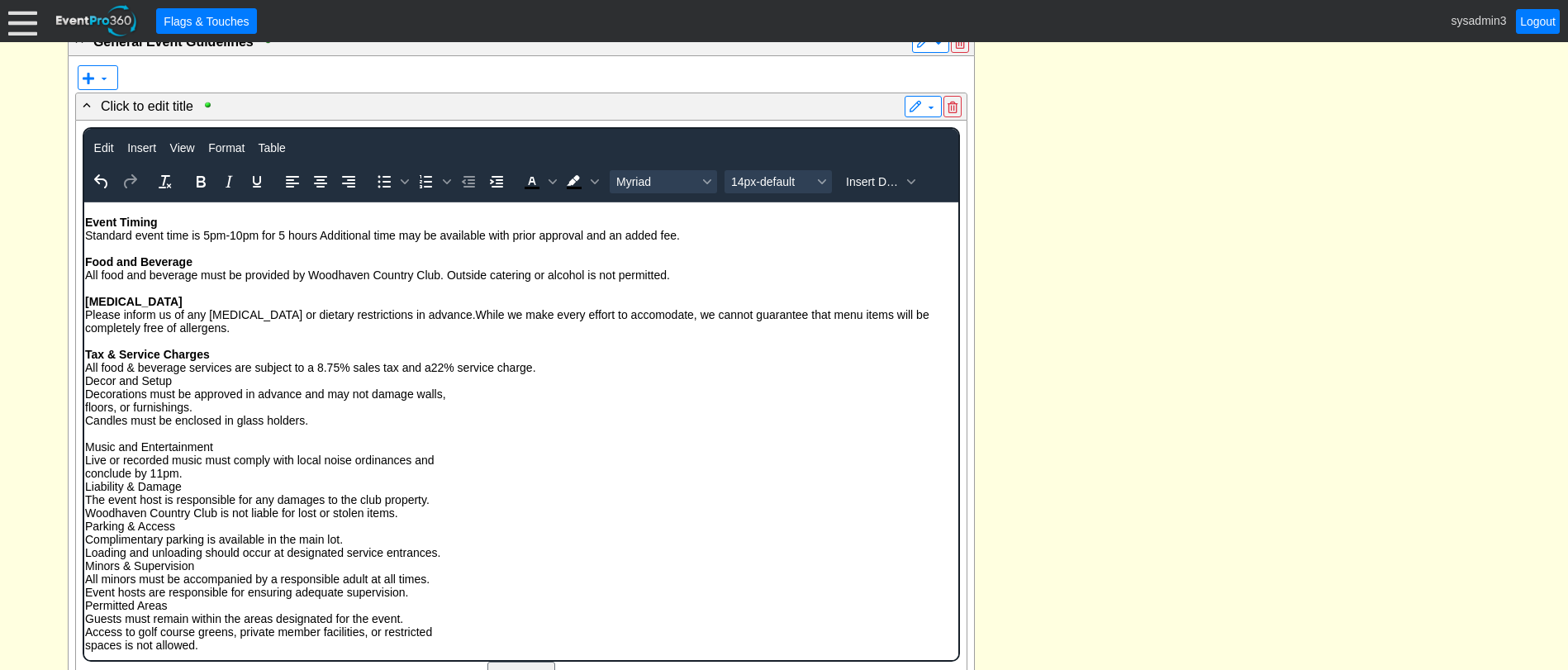
click at [85, 379] on p "Tax & Service Charges All food & beverage services are subject to a 8.75% sales…" at bounding box center [521, 379] width 873 height 92
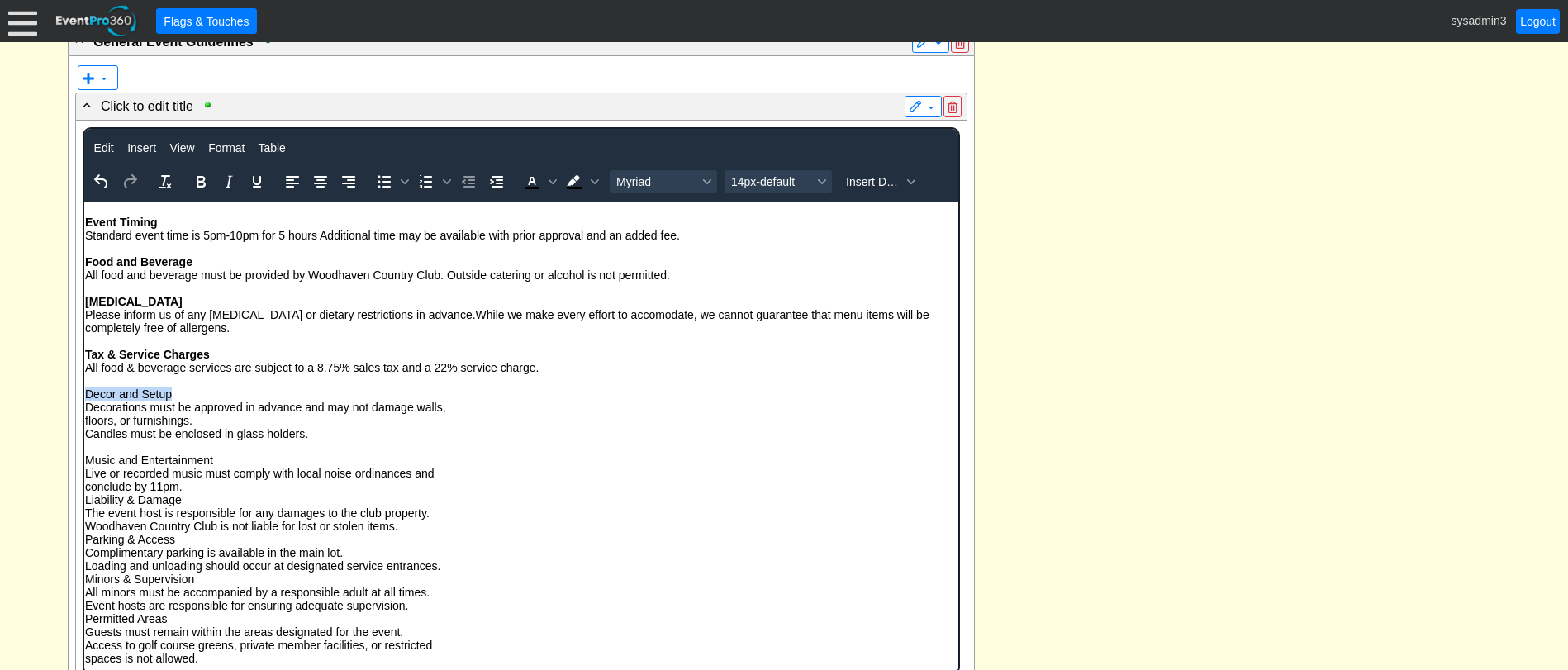
drag, startPoint x: 175, startPoint y: 390, endPoint x: 79, endPoint y: 388, distance: 96.0
click at [84, 388] on html "Event Timing Standard event time is 5pm-10pm for 5 hours Additional time may be…" at bounding box center [521, 436] width 874 height 471
click at [200, 185] on icon "Bold" at bounding box center [200, 181] width 20 height 20
click at [85, 419] on p "Decor and Setup Decorations must be approved in advance and may not damage wall…" at bounding box center [521, 413] width 873 height 53
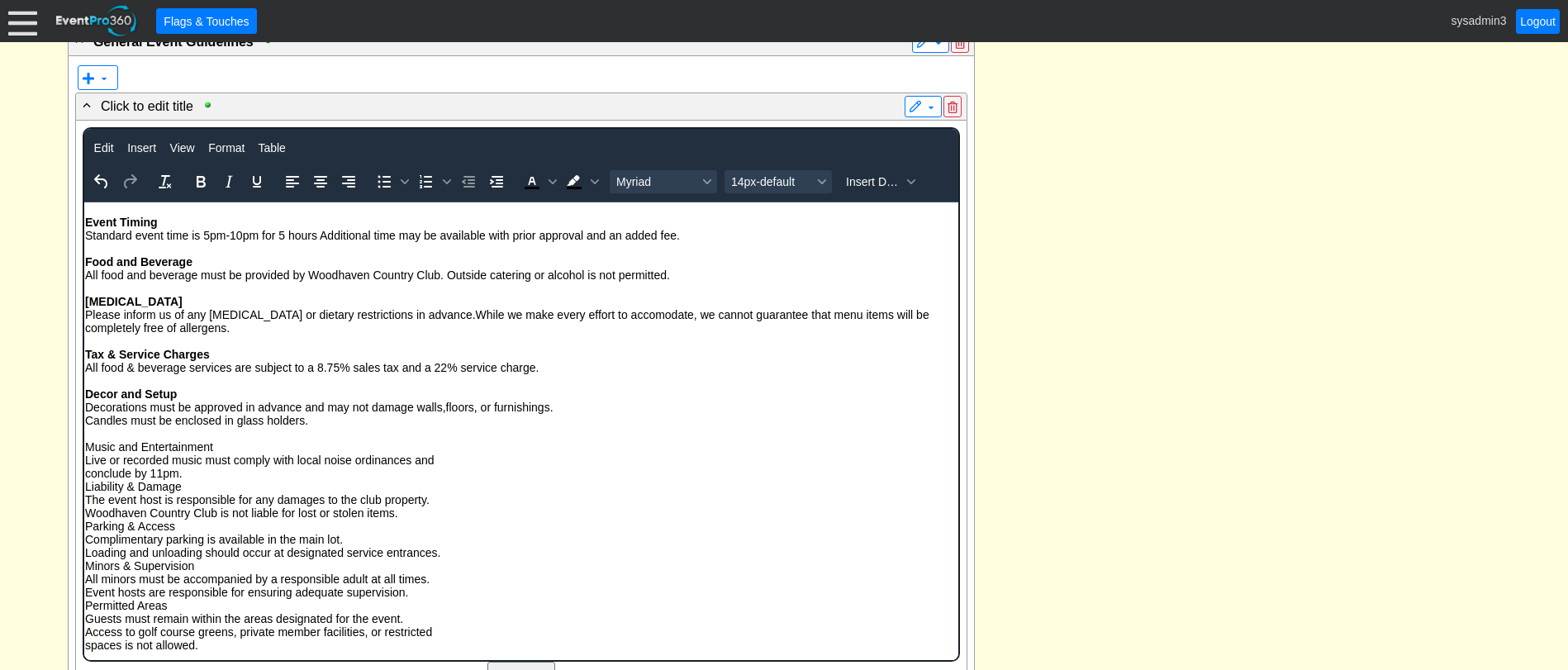
click at [86, 422] on p "Decor and Setup Decorations must be approved in advance and may not damage wall…" at bounding box center [521, 407] width 873 height 40
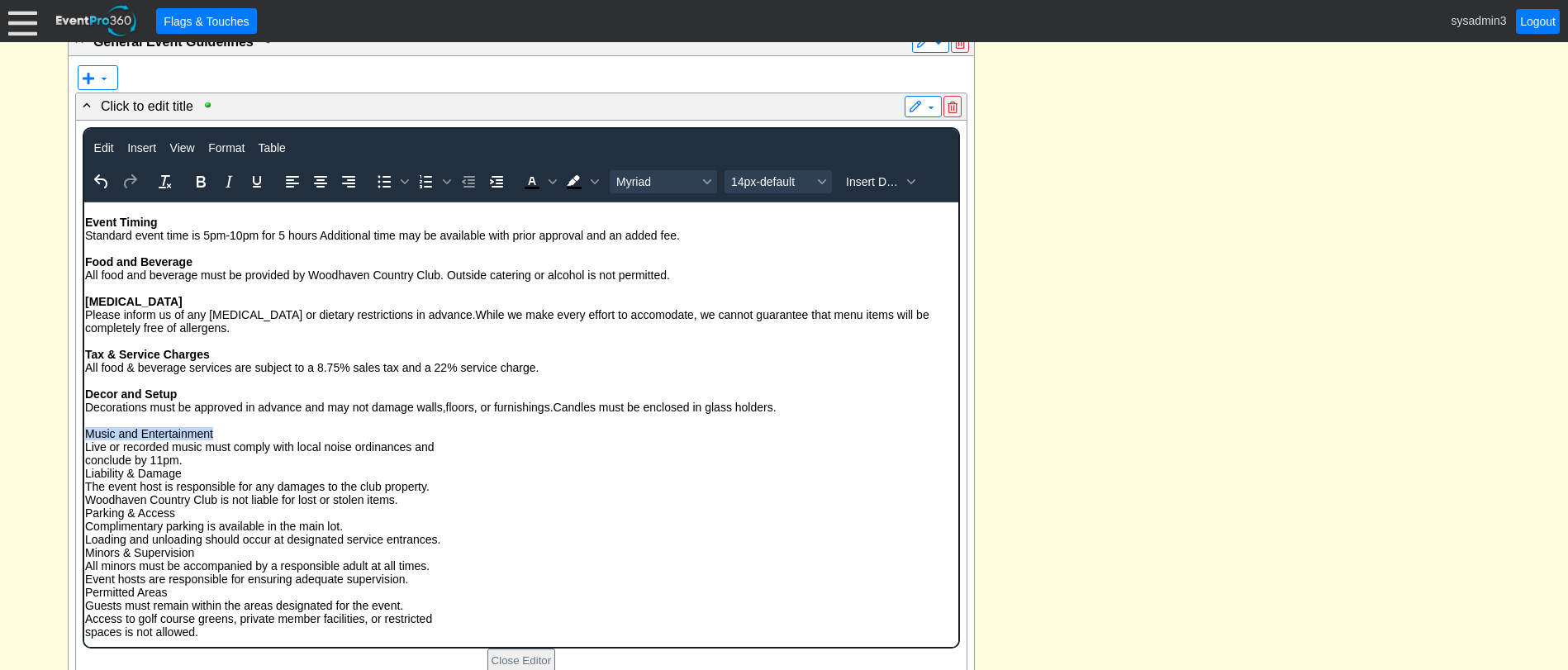
drag, startPoint x: 222, startPoint y: 432, endPoint x: 86, endPoint y: 429, distance: 136.0
click at [86, 429] on p "Music and Entertainment Live or recorded music must comply with local noise ord…" at bounding box center [521, 531] width 873 height 212
drag, startPoint x: 198, startPoint y: 187, endPoint x: 97, endPoint y: 47, distance: 172.6
click at [198, 187] on icon "Bold" at bounding box center [201, 181] width 10 height 11
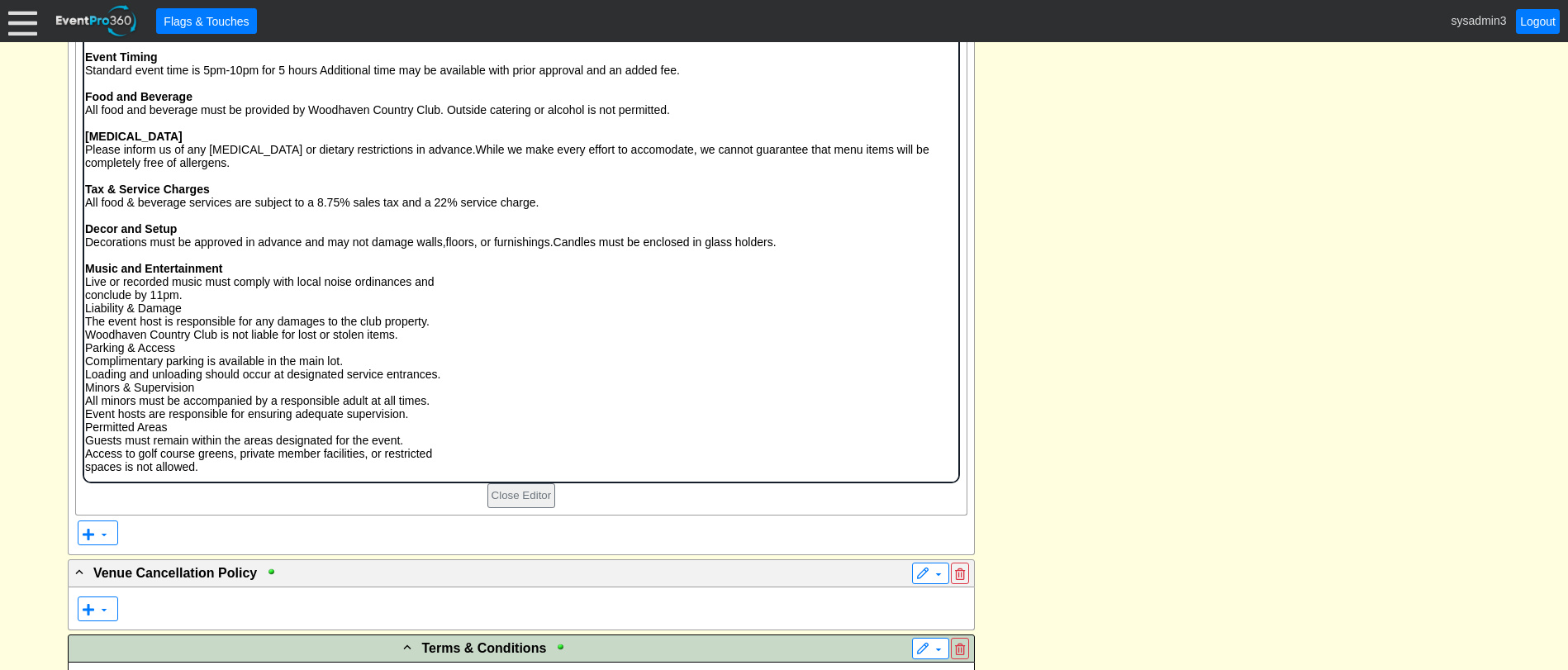
click at [136, 287] on p "Music and Entertainment Live or recorded music must comply with local noise ord…" at bounding box center [521, 366] width 873 height 212
click at [85, 294] on p "Music and Entertainment Live or recorded music must comply with local noise ord…" at bounding box center [521, 366] width 873 height 212
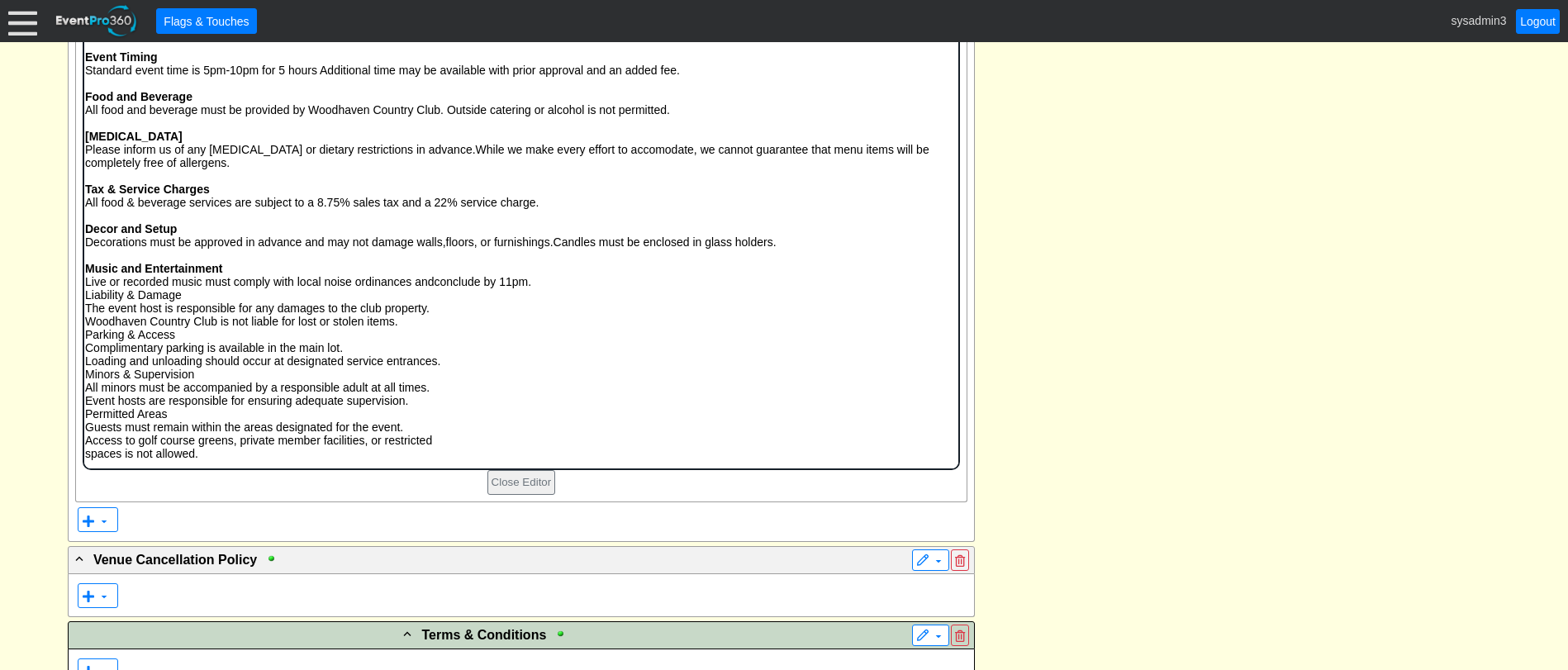
click at [85, 294] on p "Music and Entertainment Live or recorded music must comply with local noise ord…" at bounding box center [521, 360] width 873 height 199
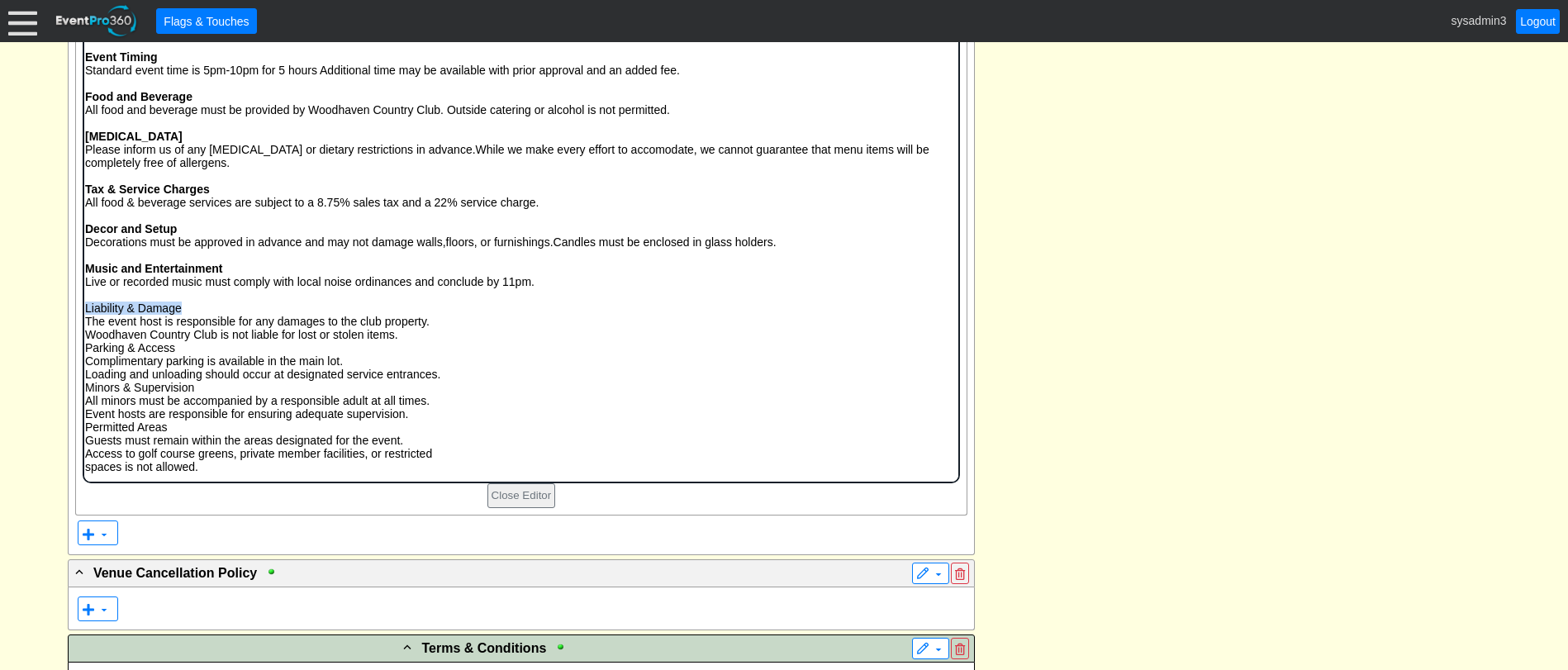
drag, startPoint x: 186, startPoint y: 307, endPoint x: 74, endPoint y: 304, distance: 112.0
click at [84, 304] on html "Event Timing Standard event time is 5pm-10pm for 5 hours Additional time may be…" at bounding box center [521, 258] width 874 height 444
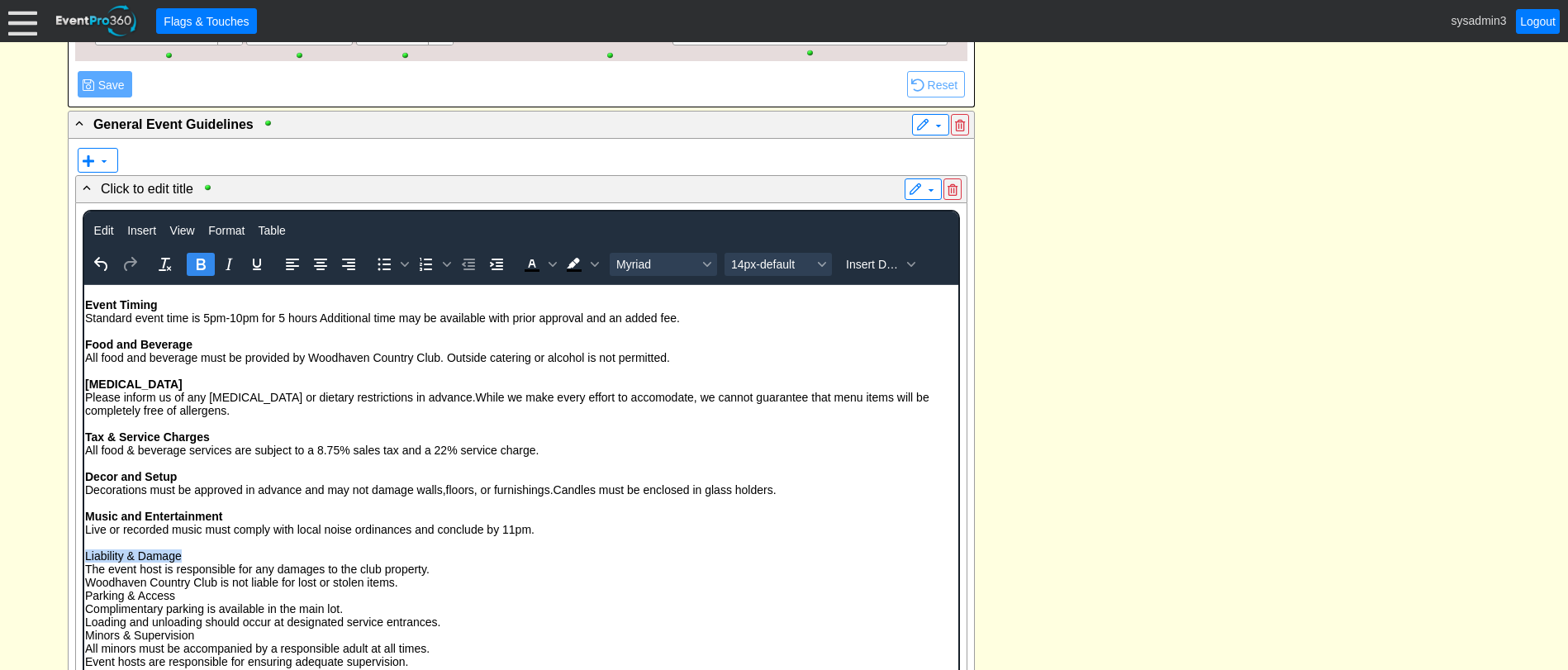
click at [200, 261] on icon "Bold" at bounding box center [201, 263] width 10 height 11
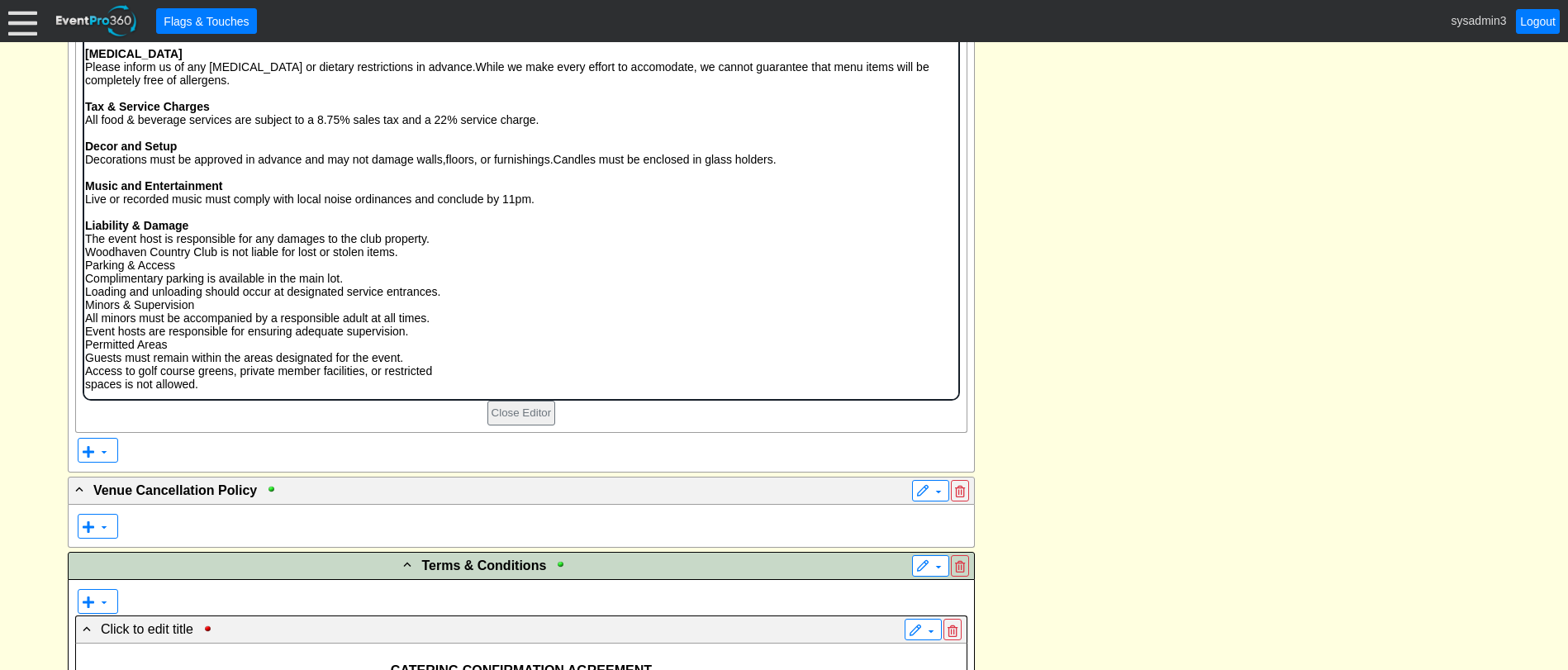
click at [86, 255] on p "Liability & Damage The event host is responsible for any damages to the club pr…" at bounding box center [521, 304] width 873 height 172
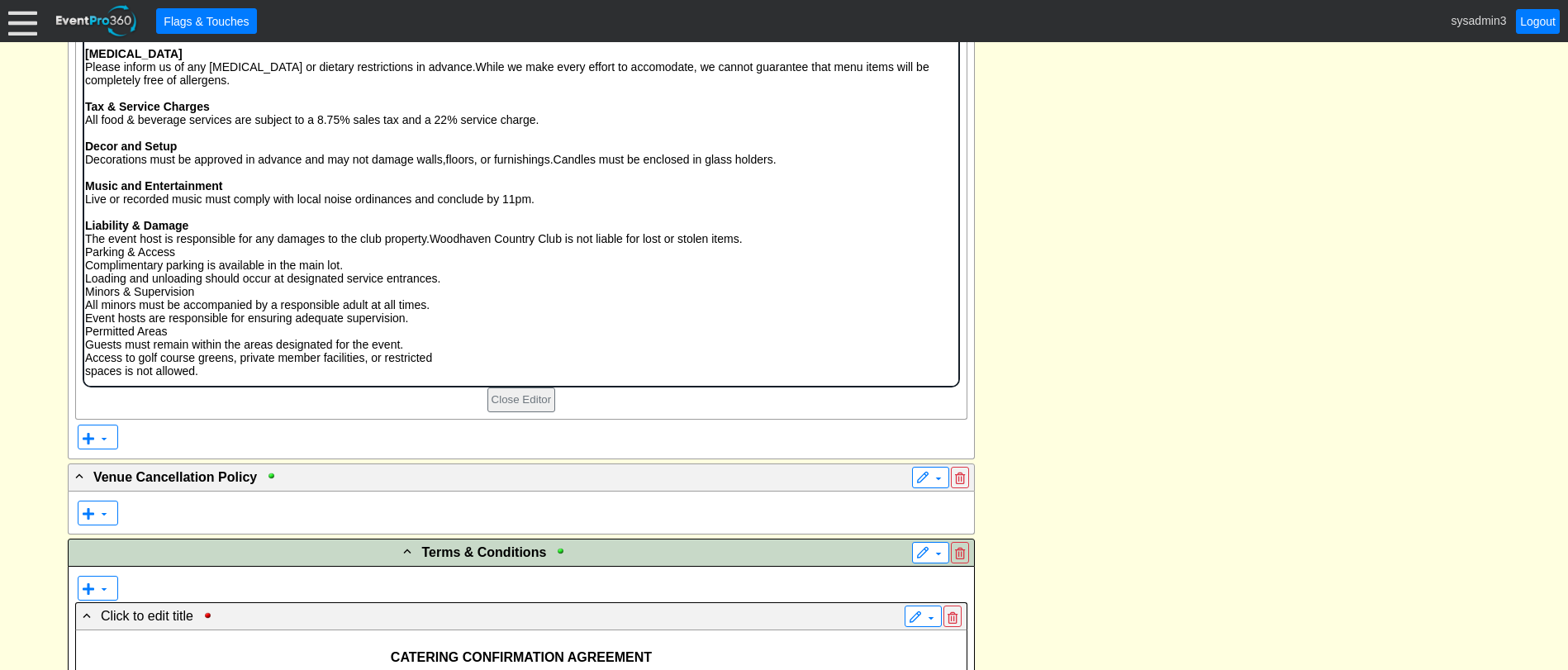
click at [86, 253] on p "Liability & Damage The event host is responsible for any damages to the club pr…" at bounding box center [521, 298] width 873 height 159
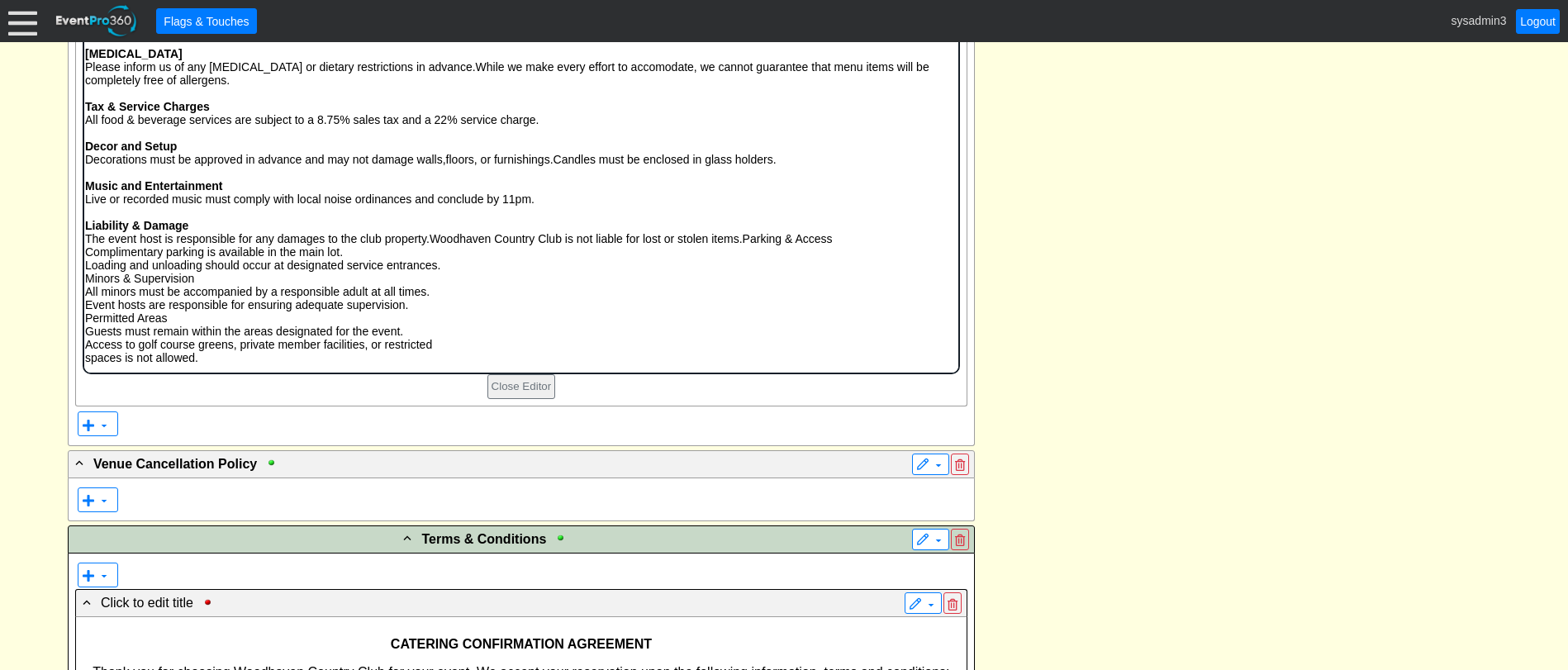
click at [86, 254] on p "Liability & Damage The event host is responsible for any damages to the club pr…" at bounding box center [521, 291] width 873 height 145
click at [748, 237] on p "Liability & Damage The event host is responsible for any damages to the club pr…" at bounding box center [521, 291] width 873 height 145
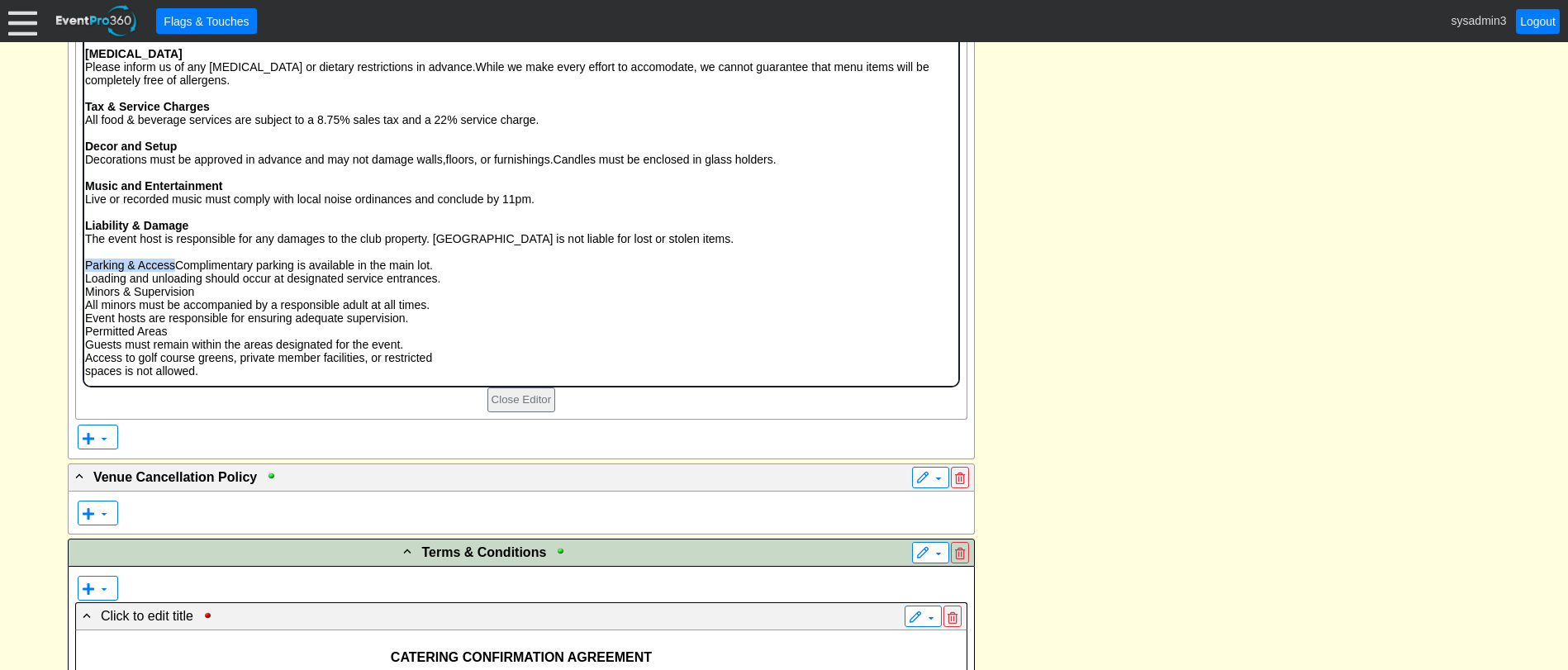
drag, startPoint x: 174, startPoint y: 261, endPoint x: 166, endPoint y: 218, distance: 43.7
click at [84, 263] on html "Event Timing Standard event time is 5pm-10pm for 5 hours Additional time may be…" at bounding box center [521, 169] width 874 height 431
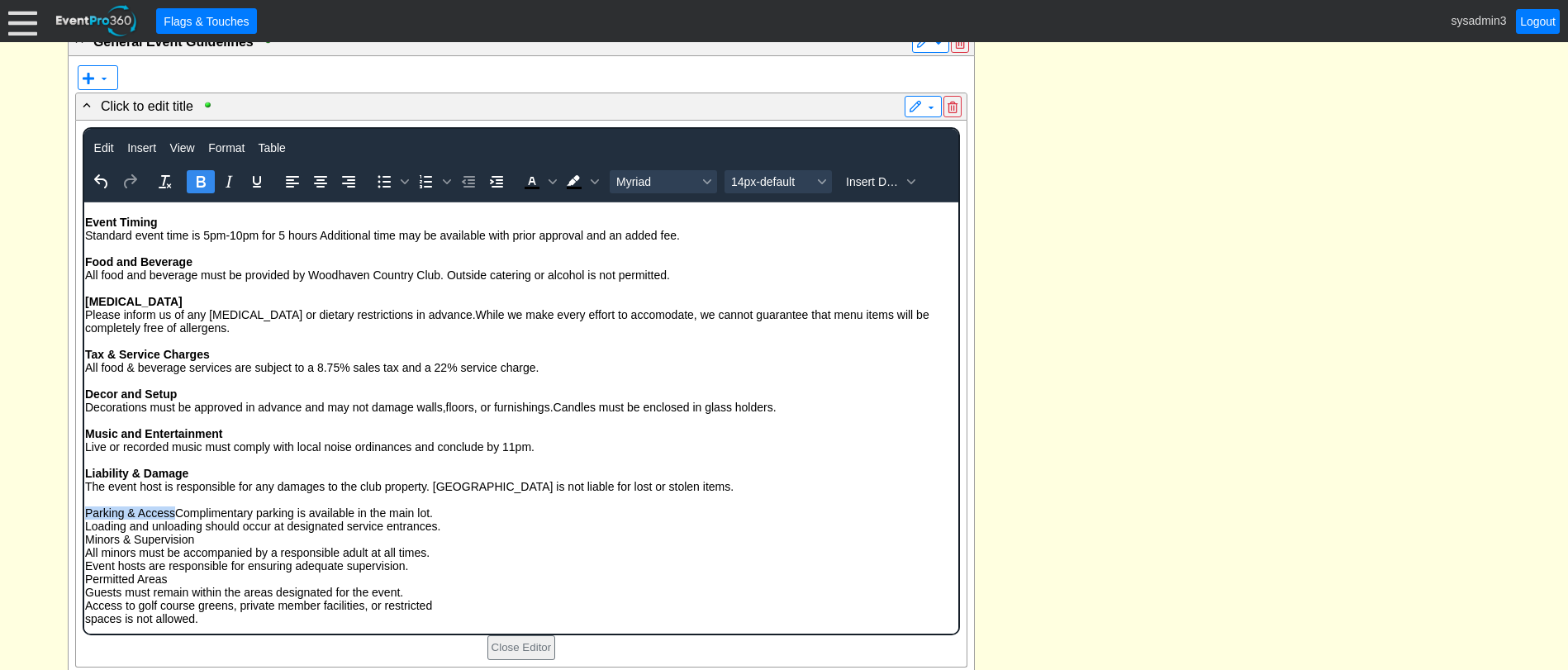
click at [199, 184] on icon "Bold" at bounding box center [200, 181] width 20 height 20
click at [183, 508] on p "Parking & Access Complimentary parking is available in the main lot. Loading an…" at bounding box center [521, 565] width 873 height 119
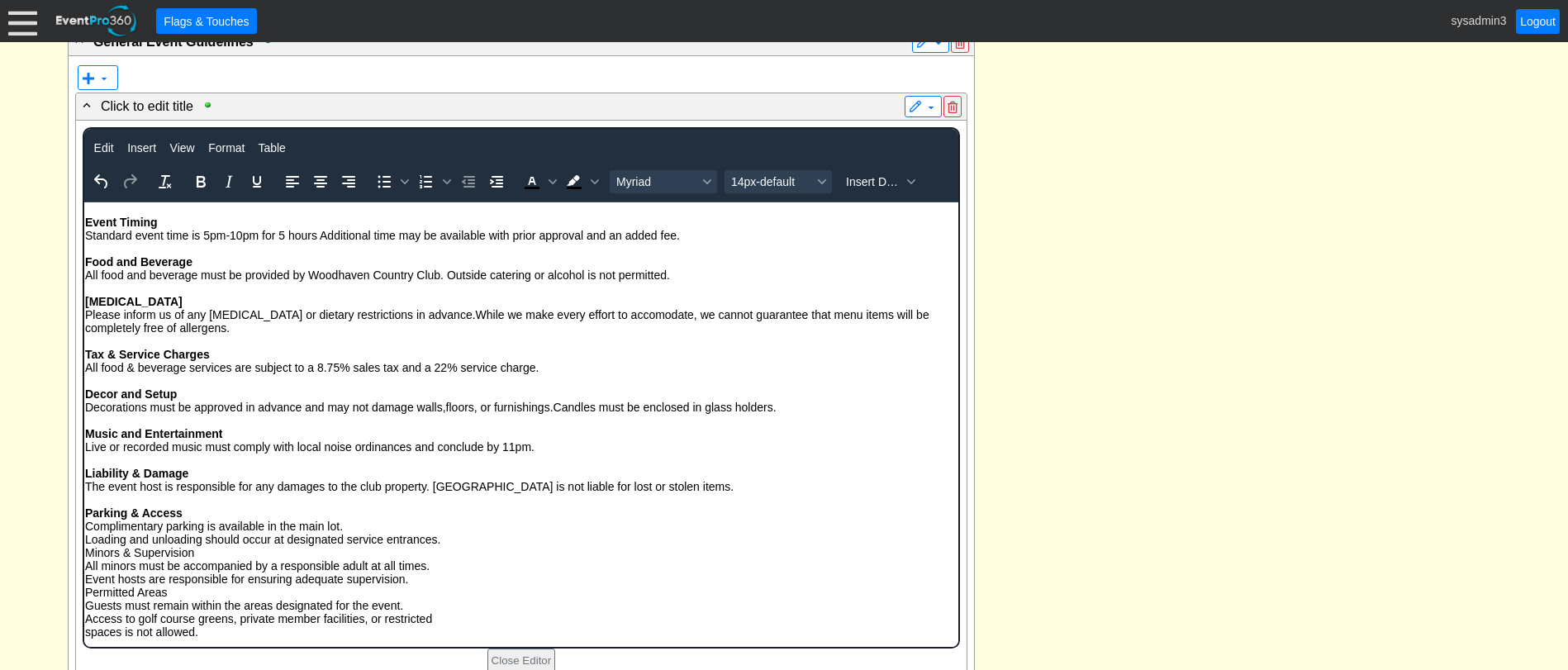
click at [85, 538] on p "Complimentary parking is available in the main lot. Loading and unloading shoul…" at bounding box center [521, 578] width 873 height 119
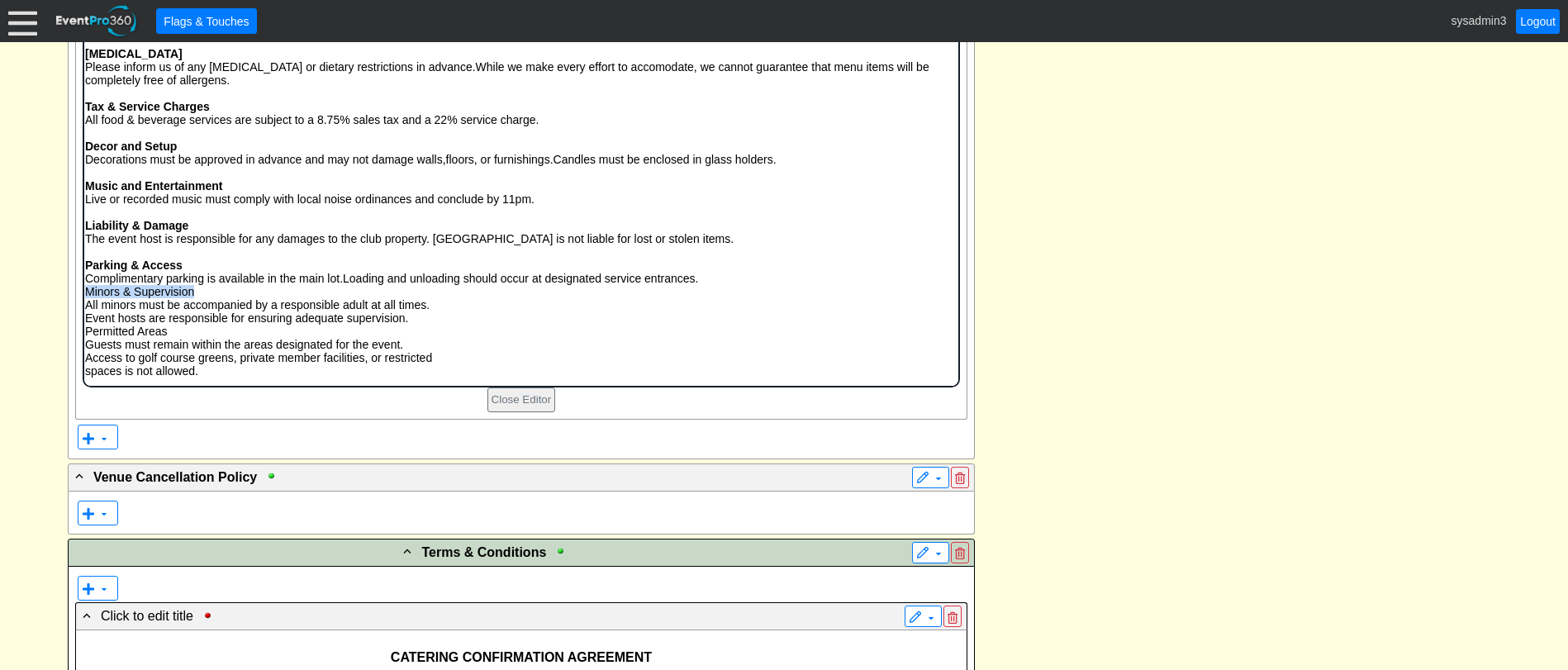
drag, startPoint x: 193, startPoint y: 293, endPoint x: 74, endPoint y: 291, distance: 119.0
click at [84, 291] on html "Event Timing Standard event time is 5pm-10pm for 5 hours Additional time may be…" at bounding box center [521, 169] width 874 height 431
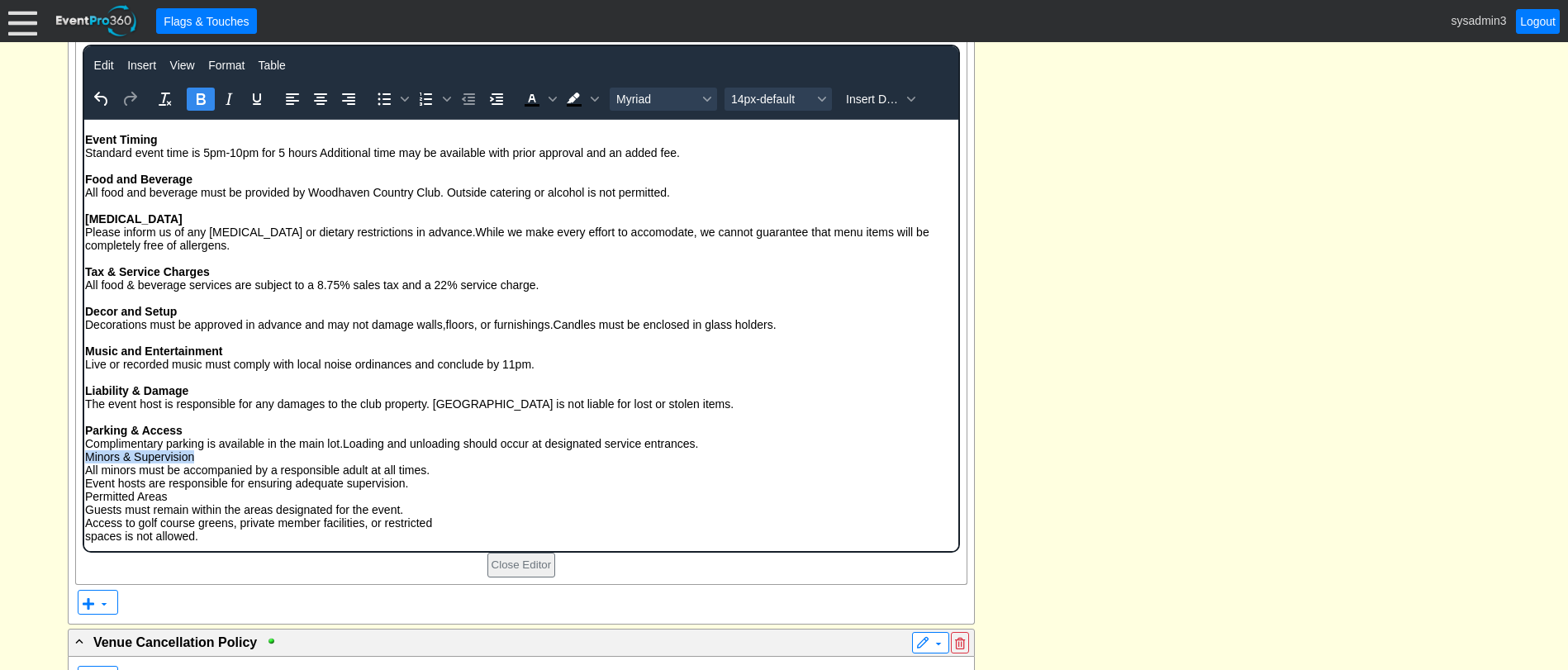
click at [199, 100] on icon "Bold" at bounding box center [201, 98] width 10 height 11
drag, startPoint x: 173, startPoint y: 498, endPoint x: 84, endPoint y: 492, distance: 89.2
click at [85, 492] on p "Complimentary parking is available in the main lot. Loading and unloading shoul…" at bounding box center [521, 489] width 873 height 105
click at [204, 99] on icon "Bold" at bounding box center [200, 98] width 20 height 20
click at [85, 456] on strong "Minors & Supervision" at bounding box center [144, 455] width 119 height 13
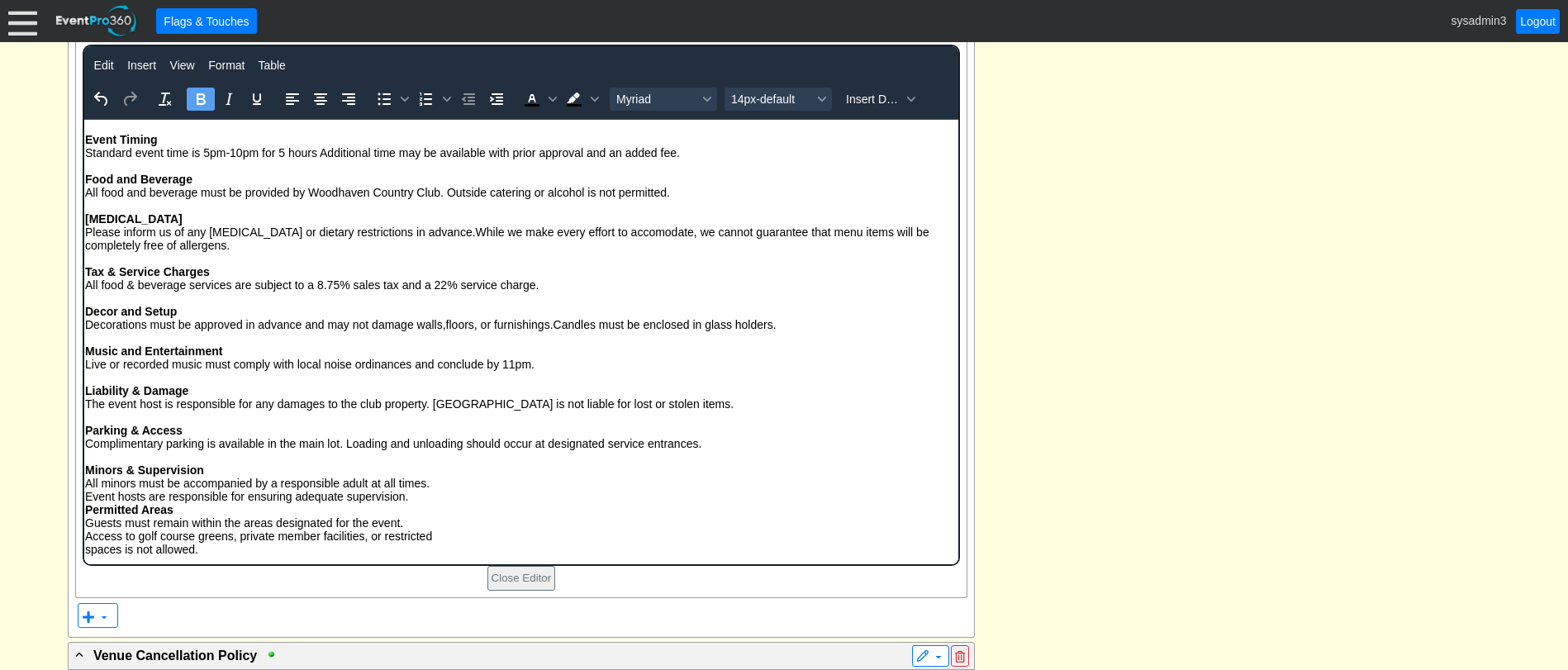
click at [86, 509] on strong "Permitted Areas" at bounding box center [129, 508] width 88 height 13
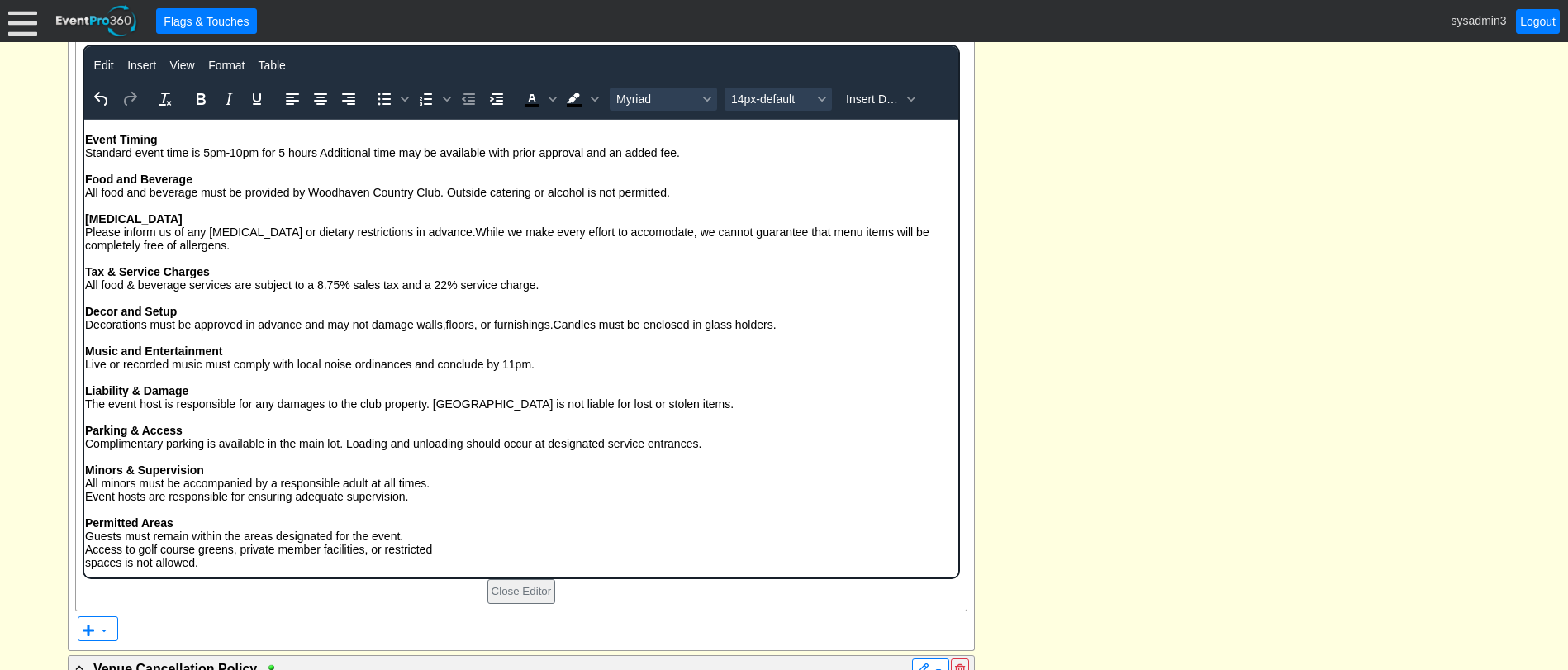
click at [85, 496] on p "Minors & Supervision All minors must be accompanied by a responsible adult at a…" at bounding box center [521, 483] width 873 height 40
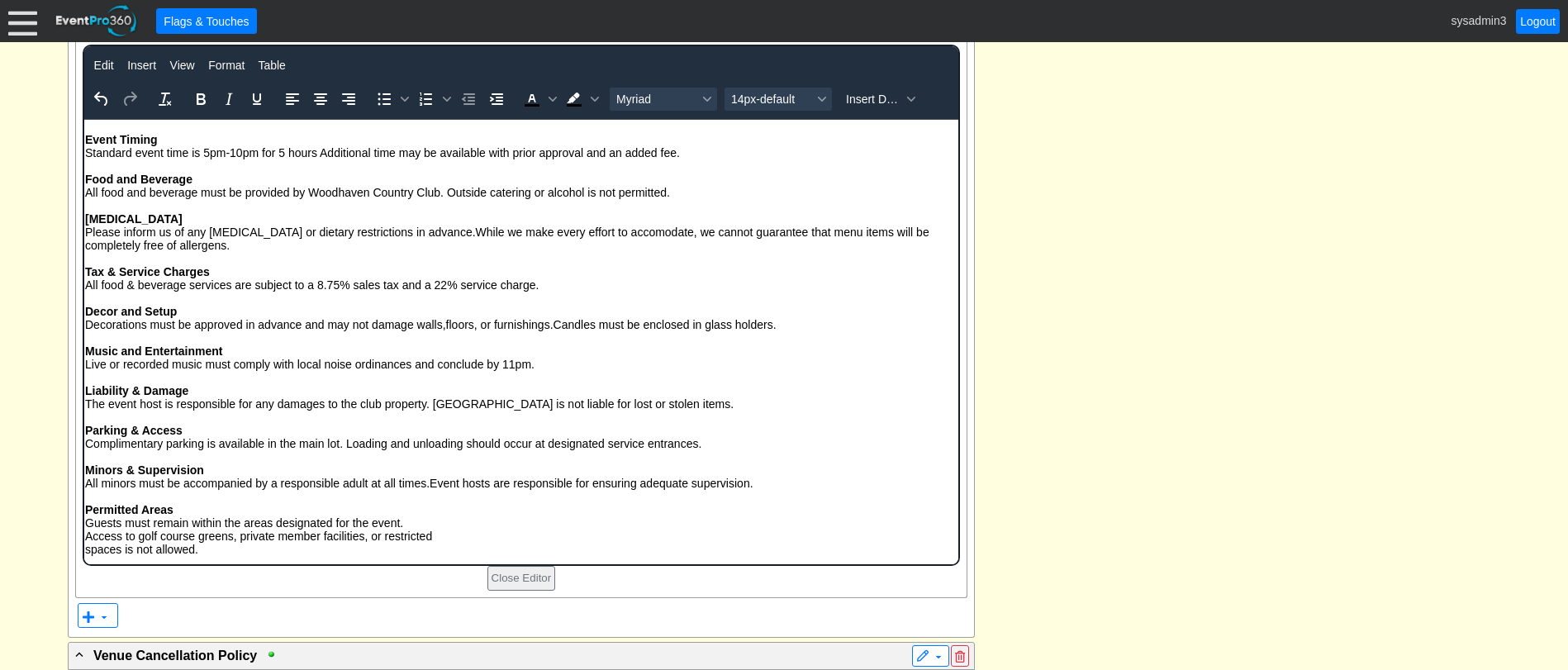
click at [86, 537] on p "Permitted Areas Guests must remain within the areas designated for the event. A…" at bounding box center [521, 528] width 873 height 53
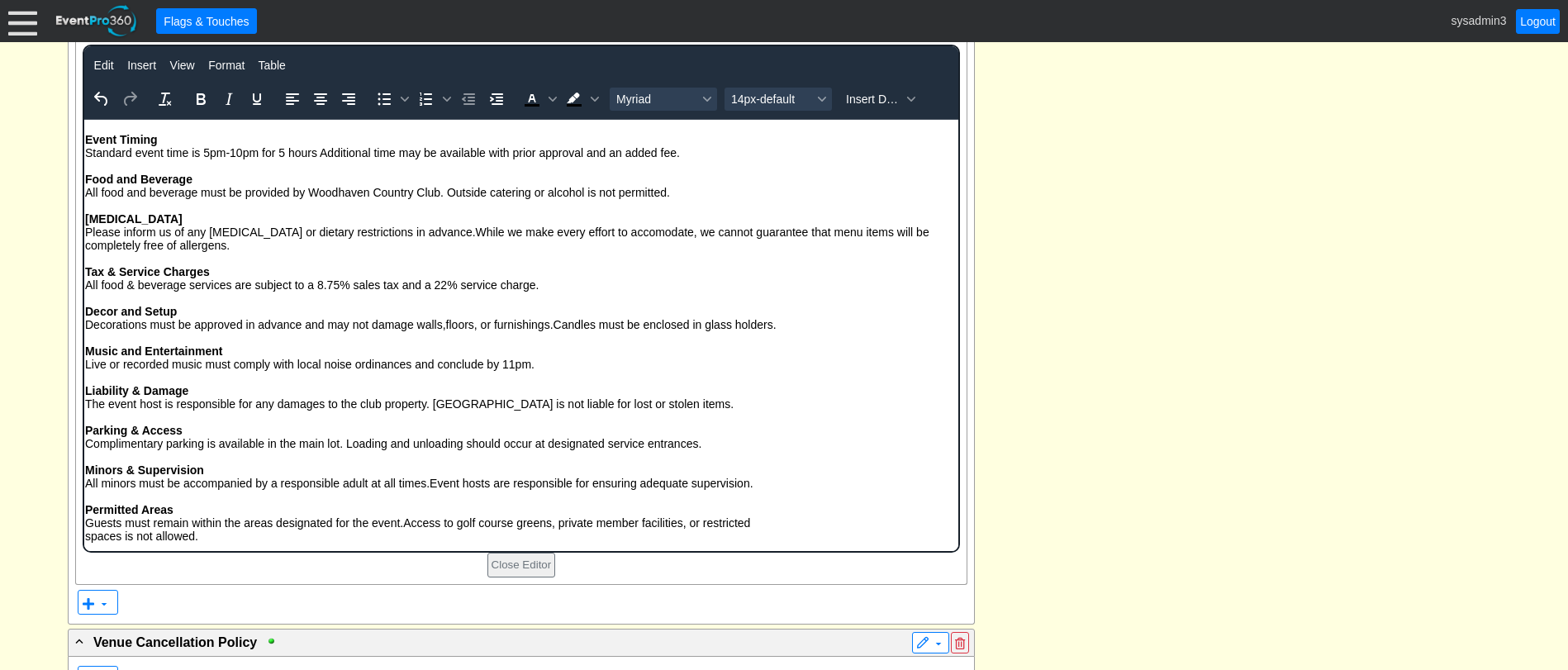
click at [85, 539] on p "Permitted Areas Guests must remain within the areas designated for the event. A…" at bounding box center [521, 521] width 873 height 40
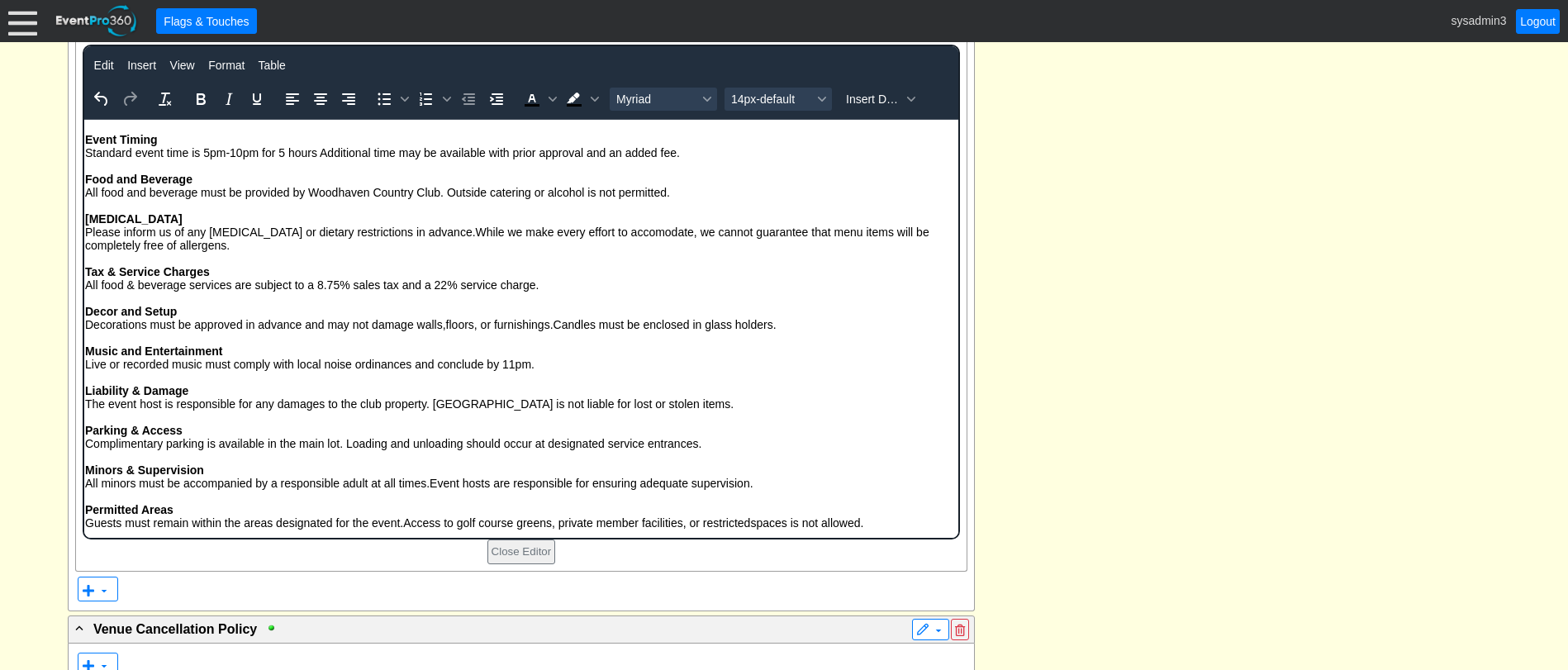
click at [270, 357] on p "Music and Entertainment Live or recorded music must comply with local noise ord…" at bounding box center [521, 357] width 873 height 27
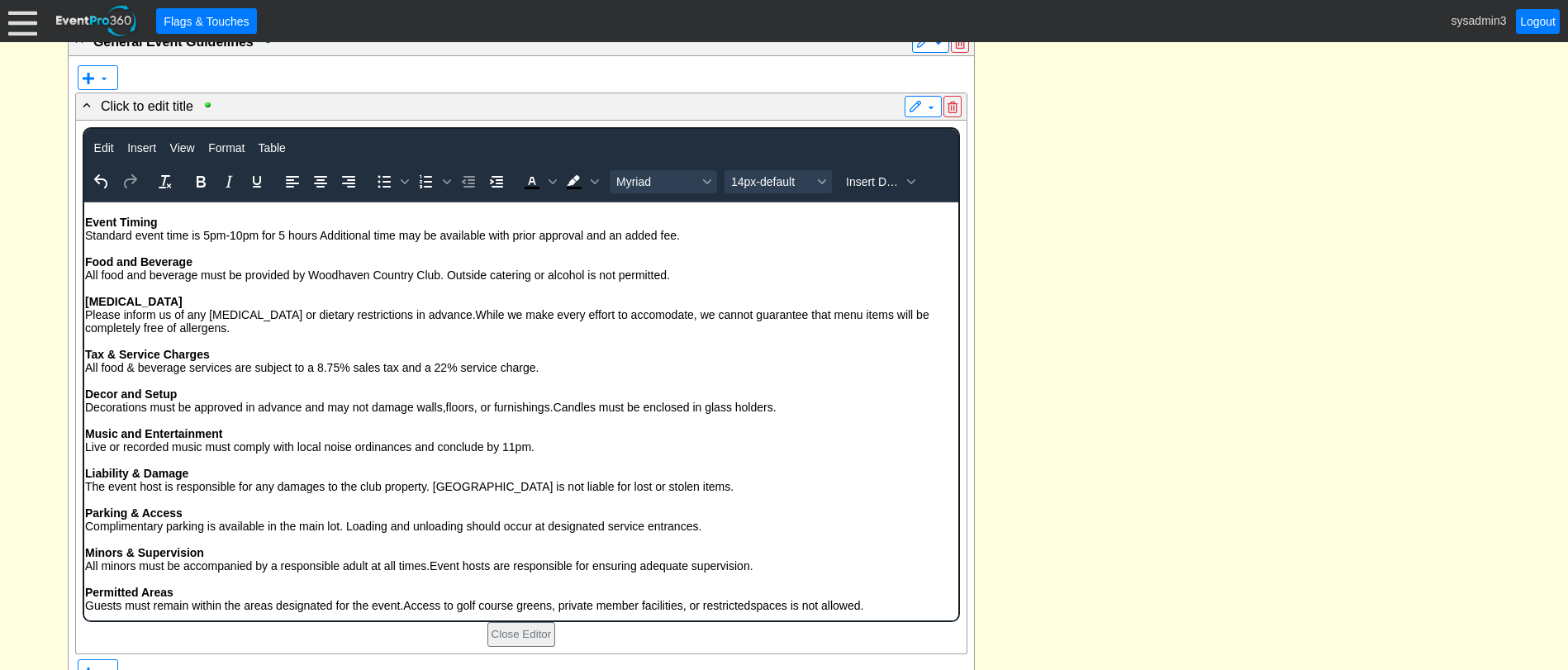
click at [258, 302] on p "Food Allergies Please inform us of any food allergies or dietary restrictions i…" at bounding box center [521, 313] width 873 height 40
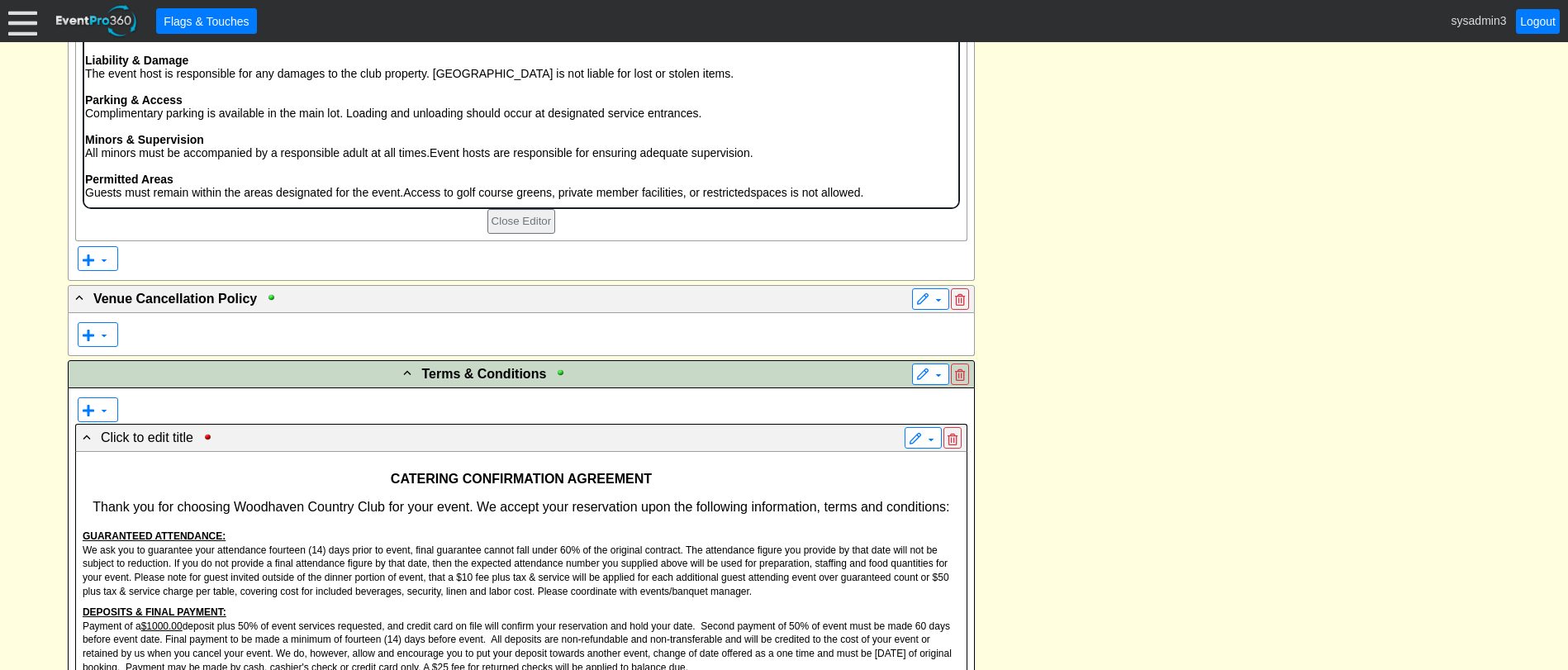
click at [881, 198] on p "Permitted Areas Guests must remain within the areas designated for the event. A…" at bounding box center [521, 186] width 873 height 27
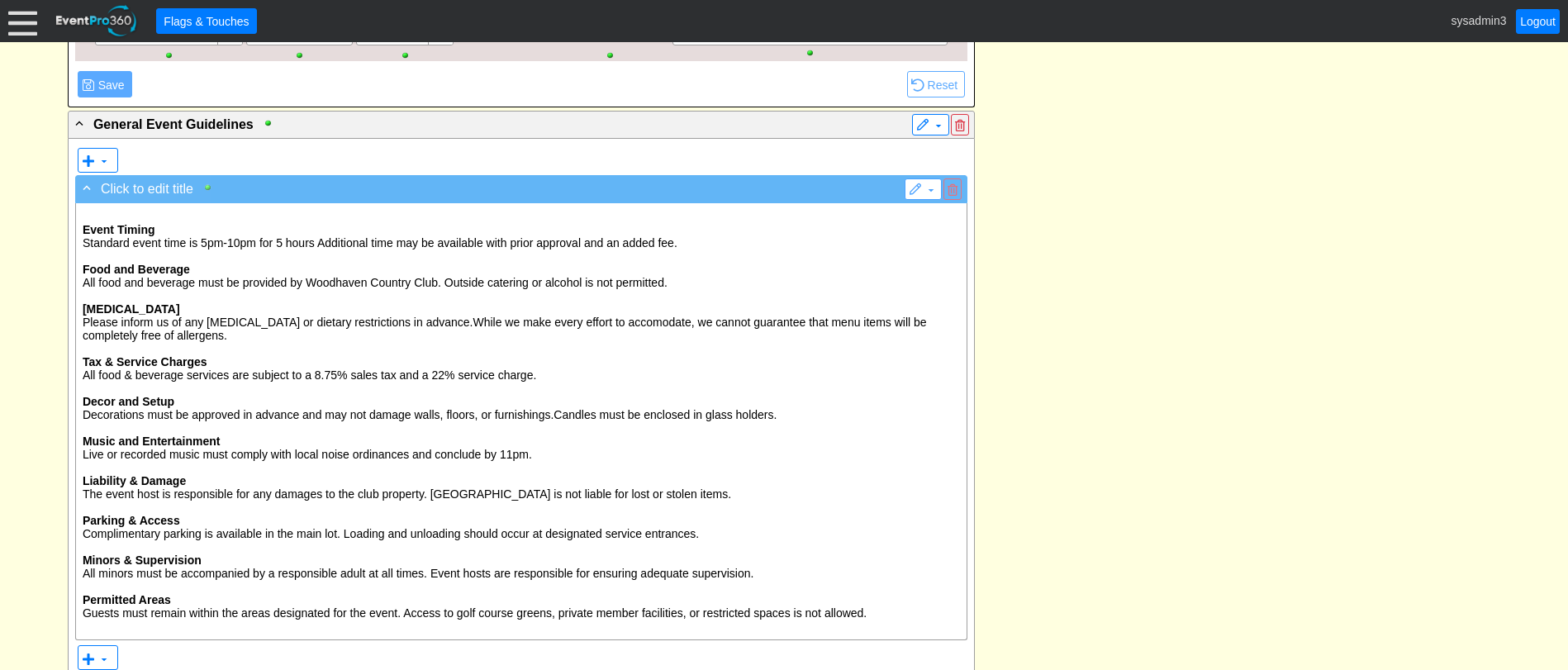
click at [207, 186] on div at bounding box center [212, 186] width 19 height 11
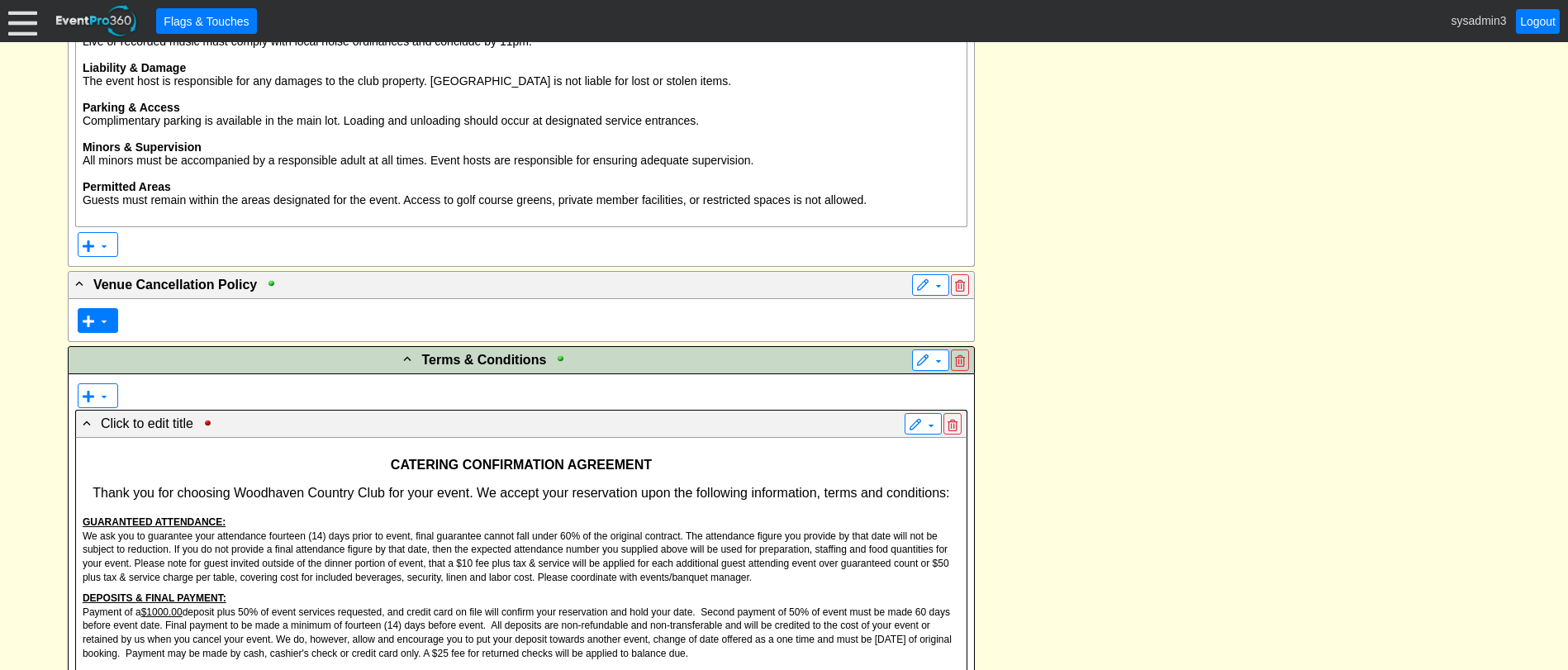
click at [91, 319] on span at bounding box center [88, 320] width 13 height 13
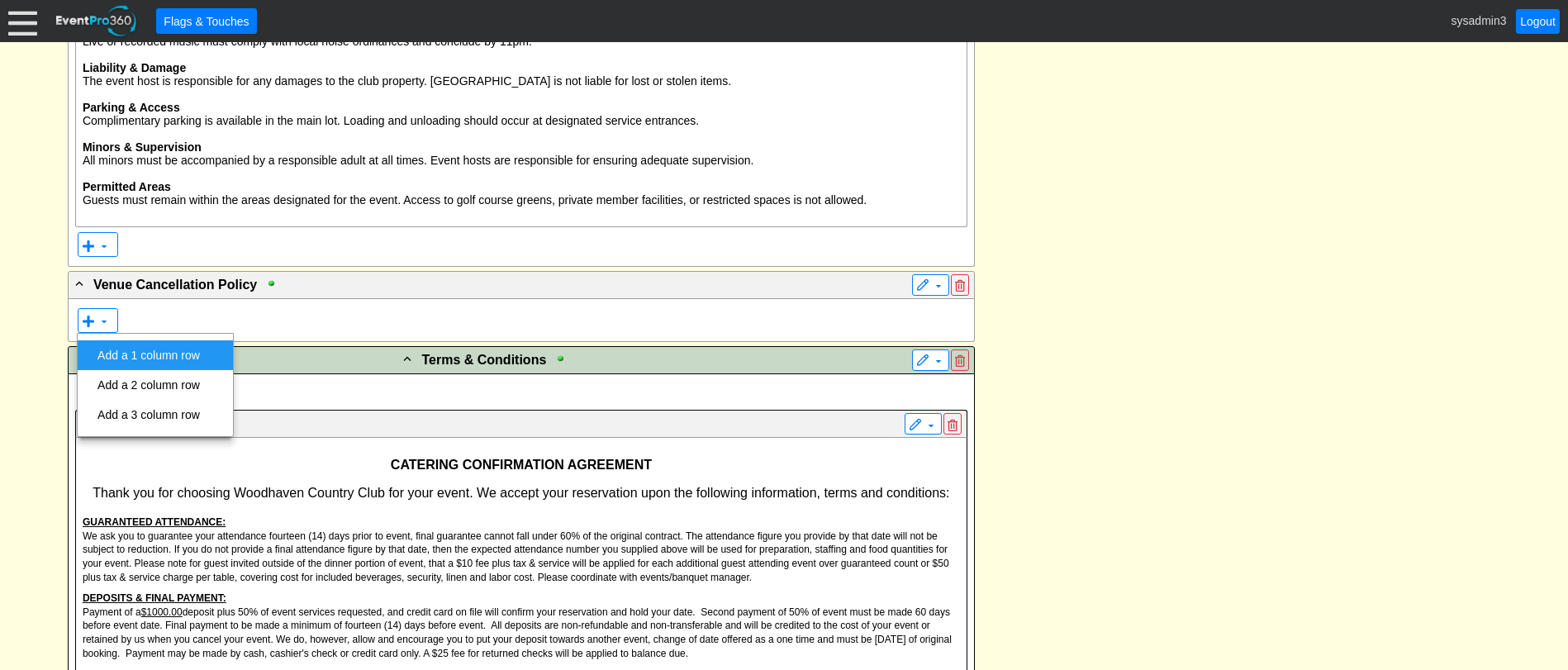
click at [122, 352] on td "Add a 1 column row" at bounding box center [149, 355] width 116 height 29
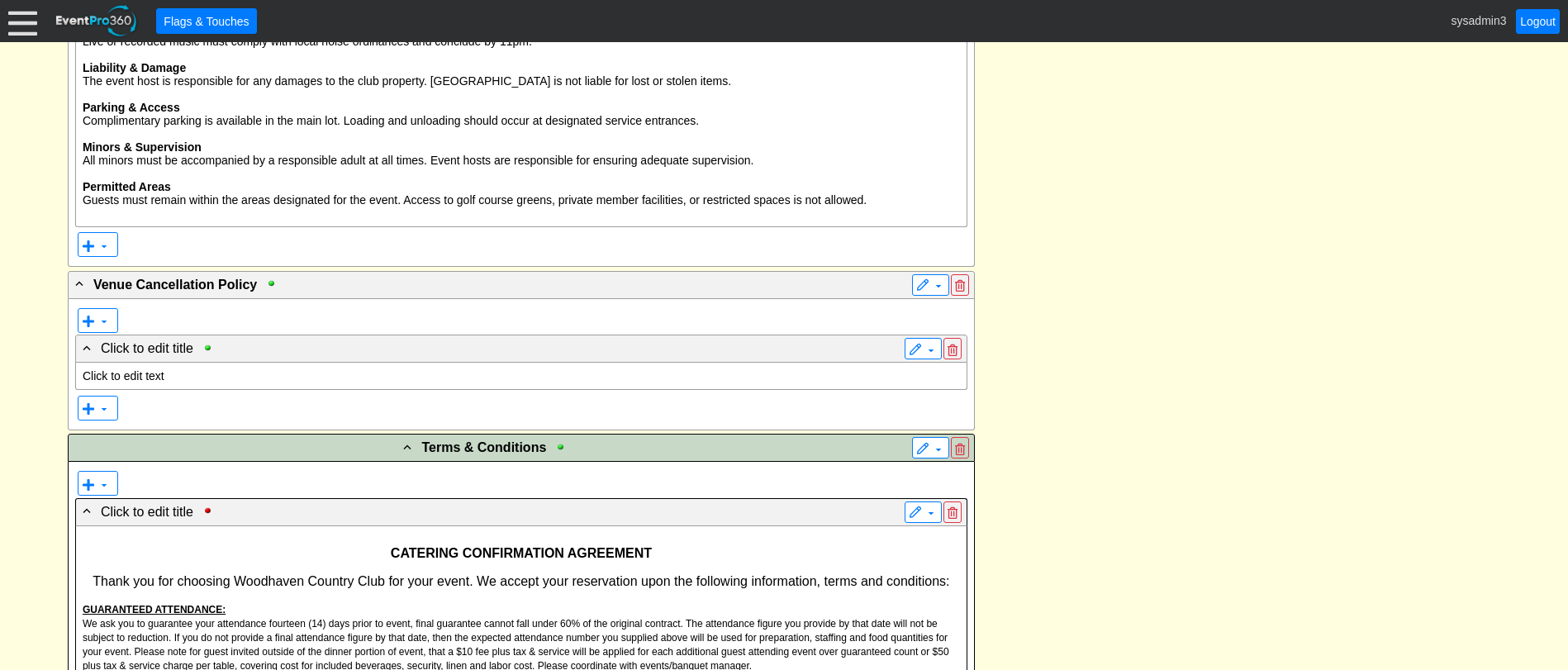
click at [157, 380] on p "Click to edit text" at bounding box center [522, 375] width 878 height 13
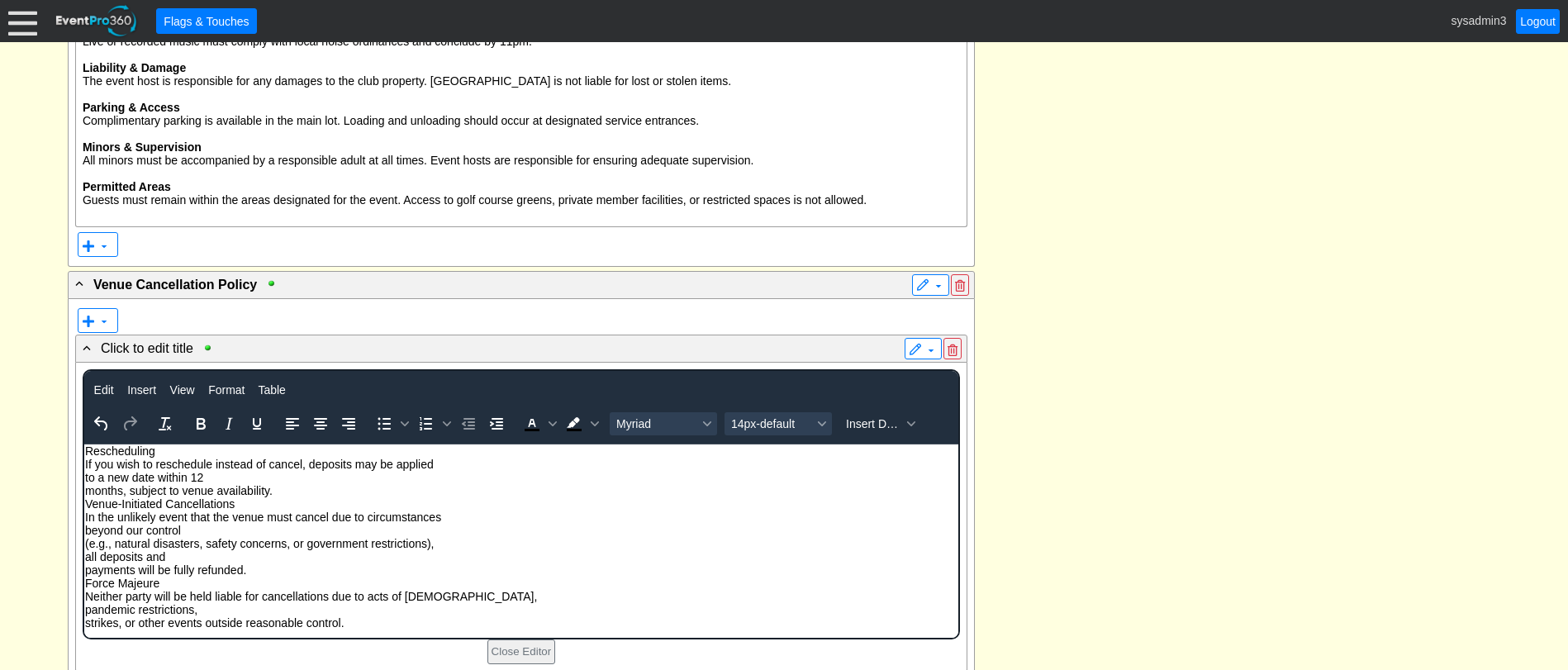
click at [1056, 208] on div "- General Information ▼ Loading.... Remove all highlights Facility: ▼ Χ Woodhav…" at bounding box center [784, 400] width 1443 height 3744
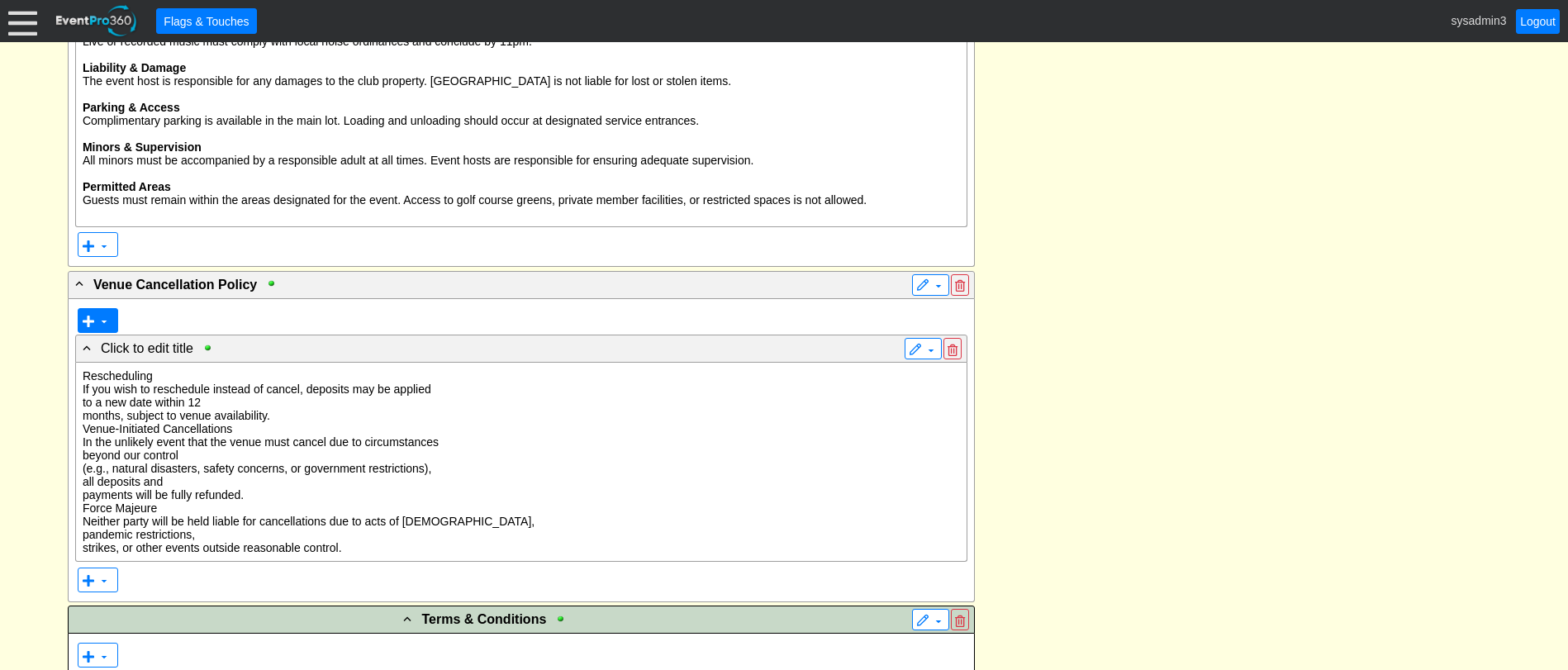
click at [107, 326] on span at bounding box center [104, 320] width 13 height 13
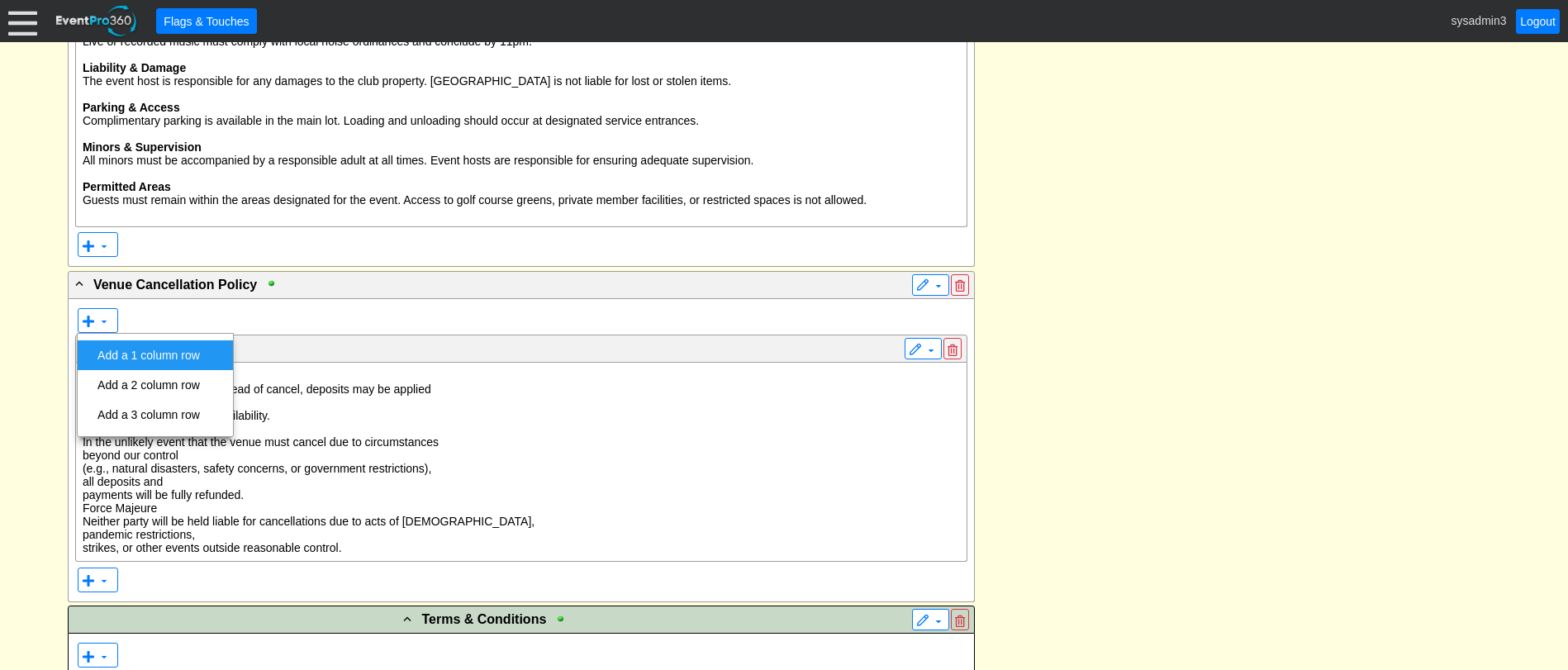
click at [111, 351] on td "Add a 1 column row" at bounding box center [149, 355] width 116 height 29
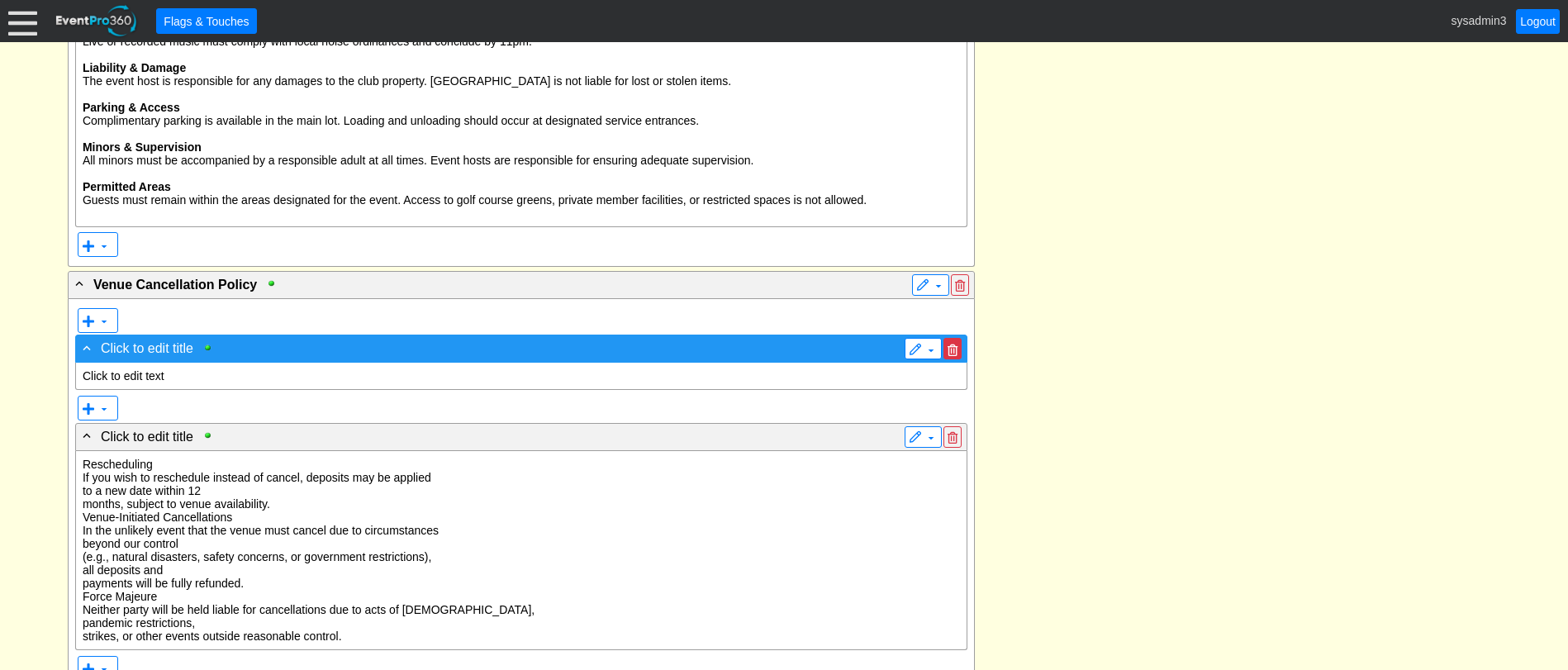
click at [949, 350] on span at bounding box center [952, 350] width 10 height 11
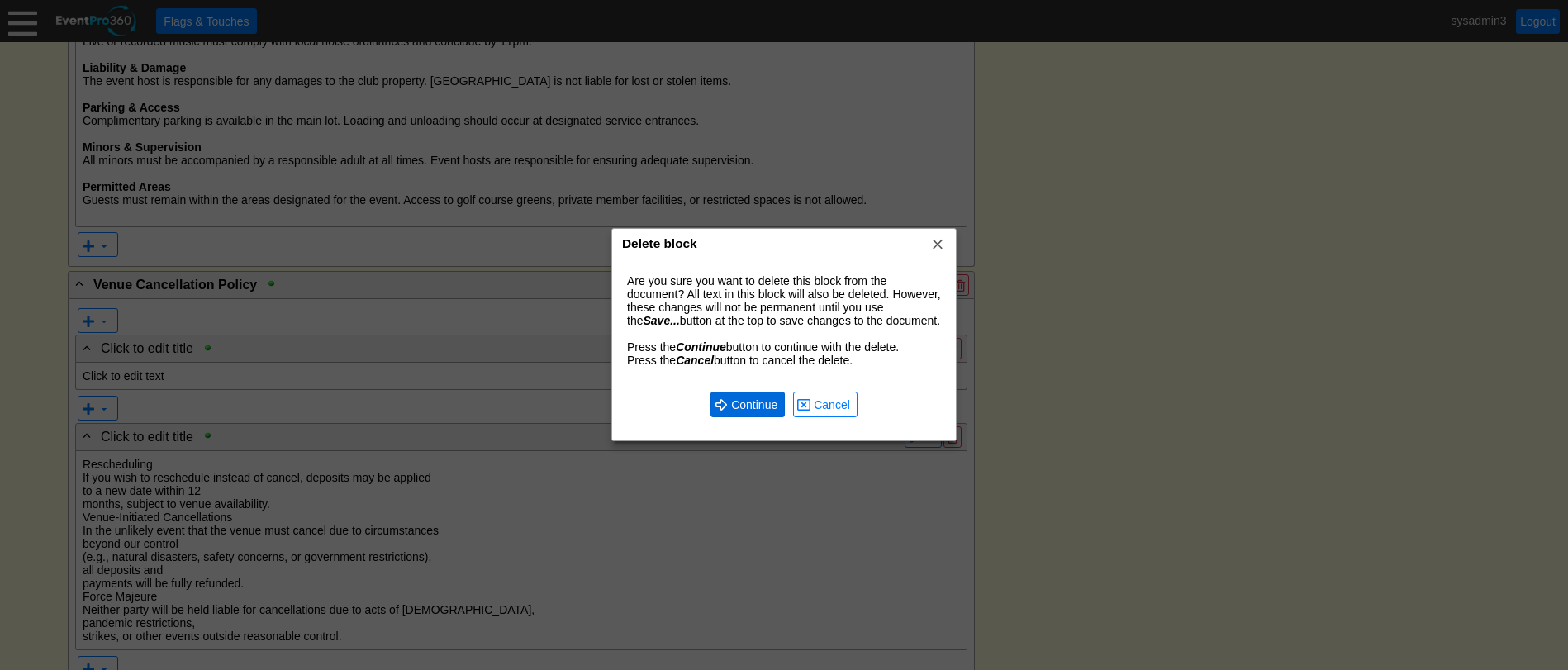
click at [759, 408] on span "Continue" at bounding box center [754, 404] width 53 height 16
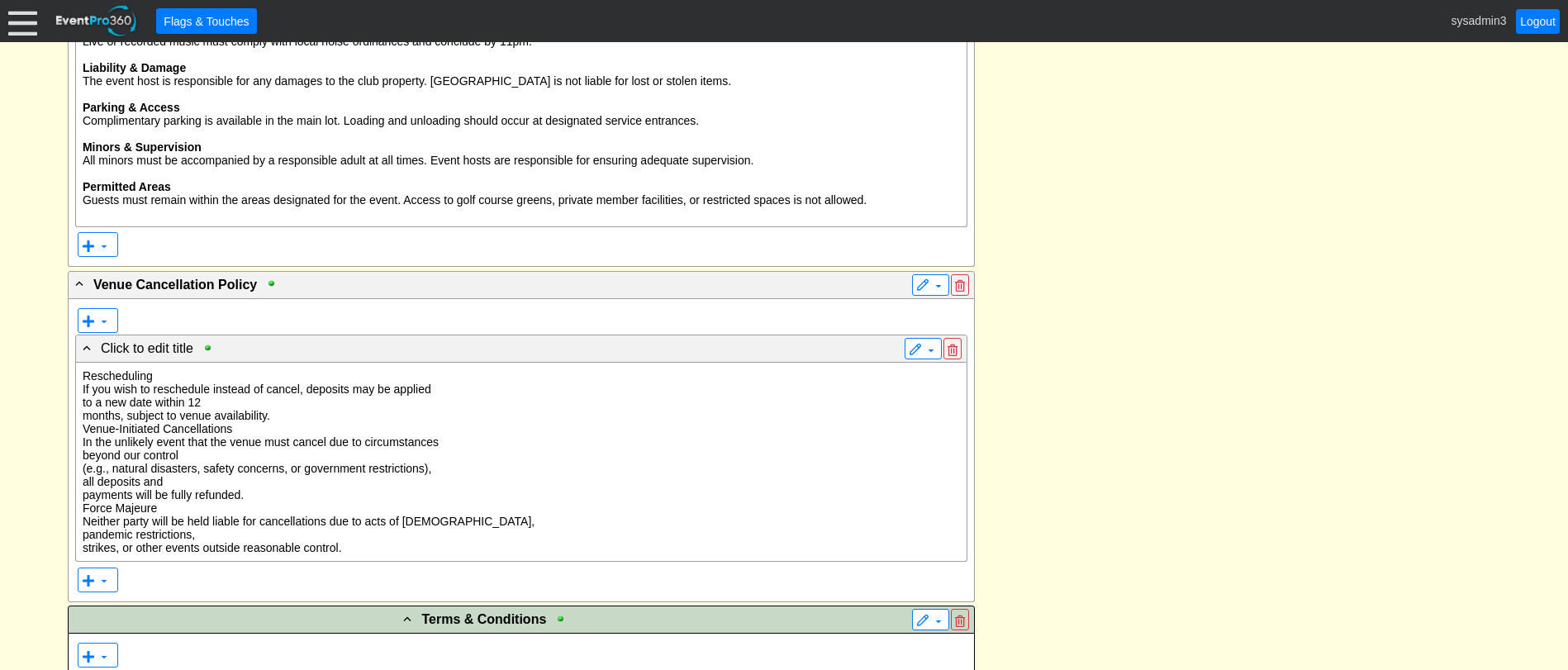
click at [192, 431] on p "Rescheduling If you wish to reschedule instead of cancel, deposits may be appli…" at bounding box center [522, 461] width 878 height 185
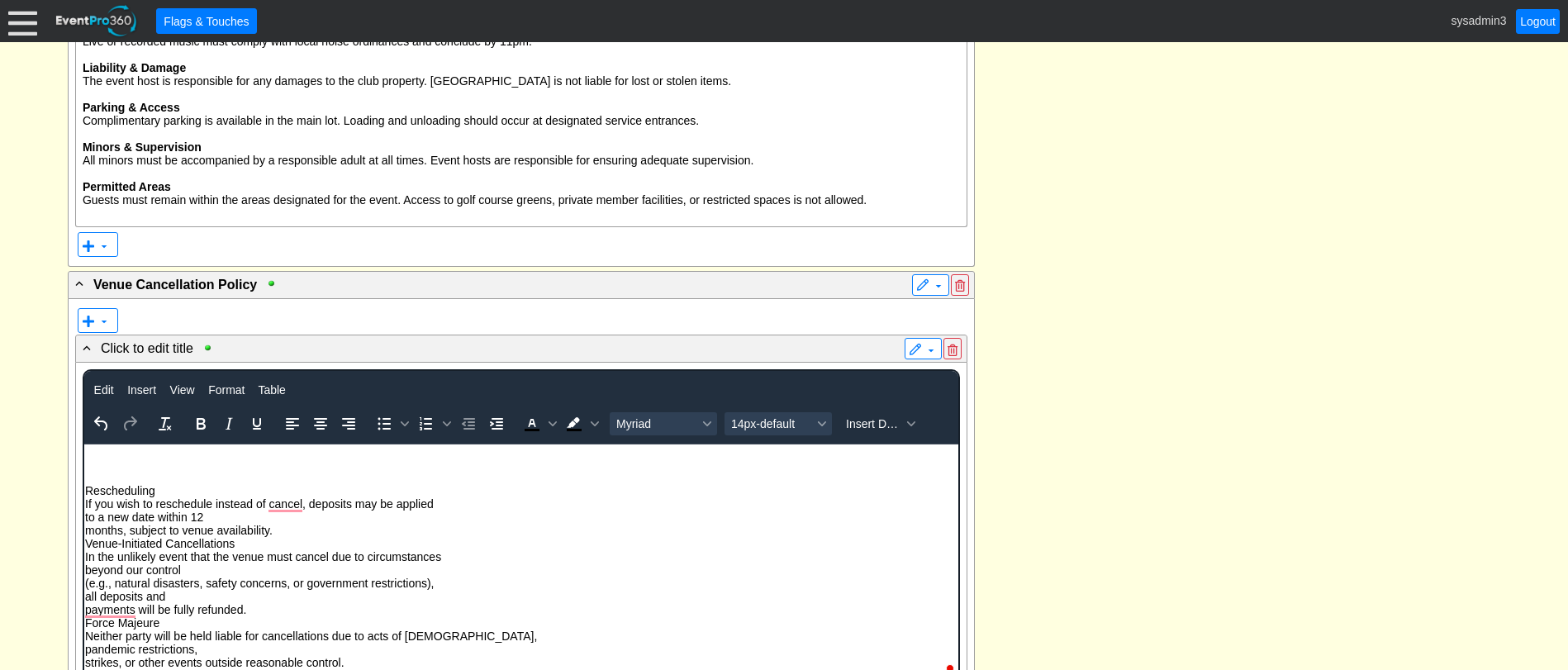
click at [104, 466] on p "To enrich screen reader interactions, please activate Accessibility in Grammarl…" at bounding box center [521, 464] width 873 height 13
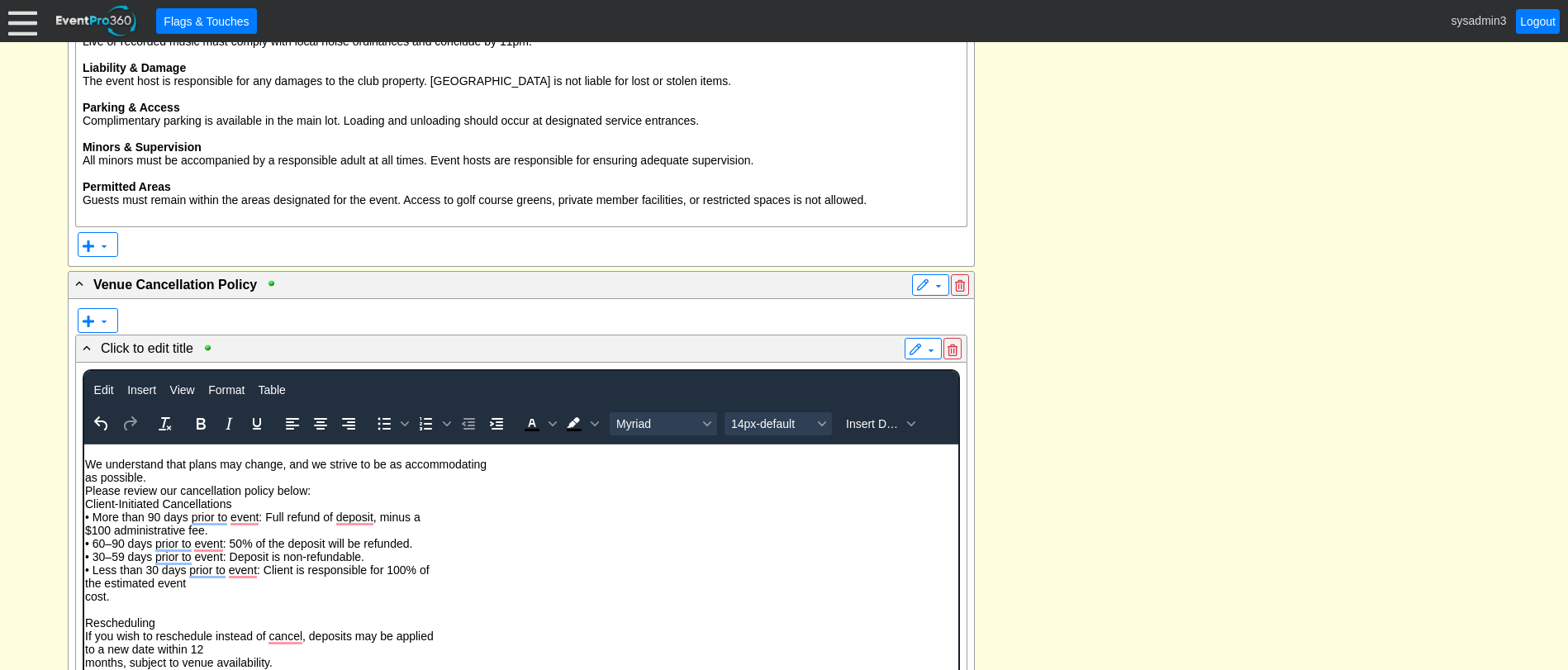
click at [148, 476] on p "We understand that plans may change, and we strive to be as accommodating as po…" at bounding box center [521, 530] width 873 height 145
click at [85, 476] on p "We understand that plans may change, and we strive to be as accommodating as po…" at bounding box center [521, 530] width 873 height 145
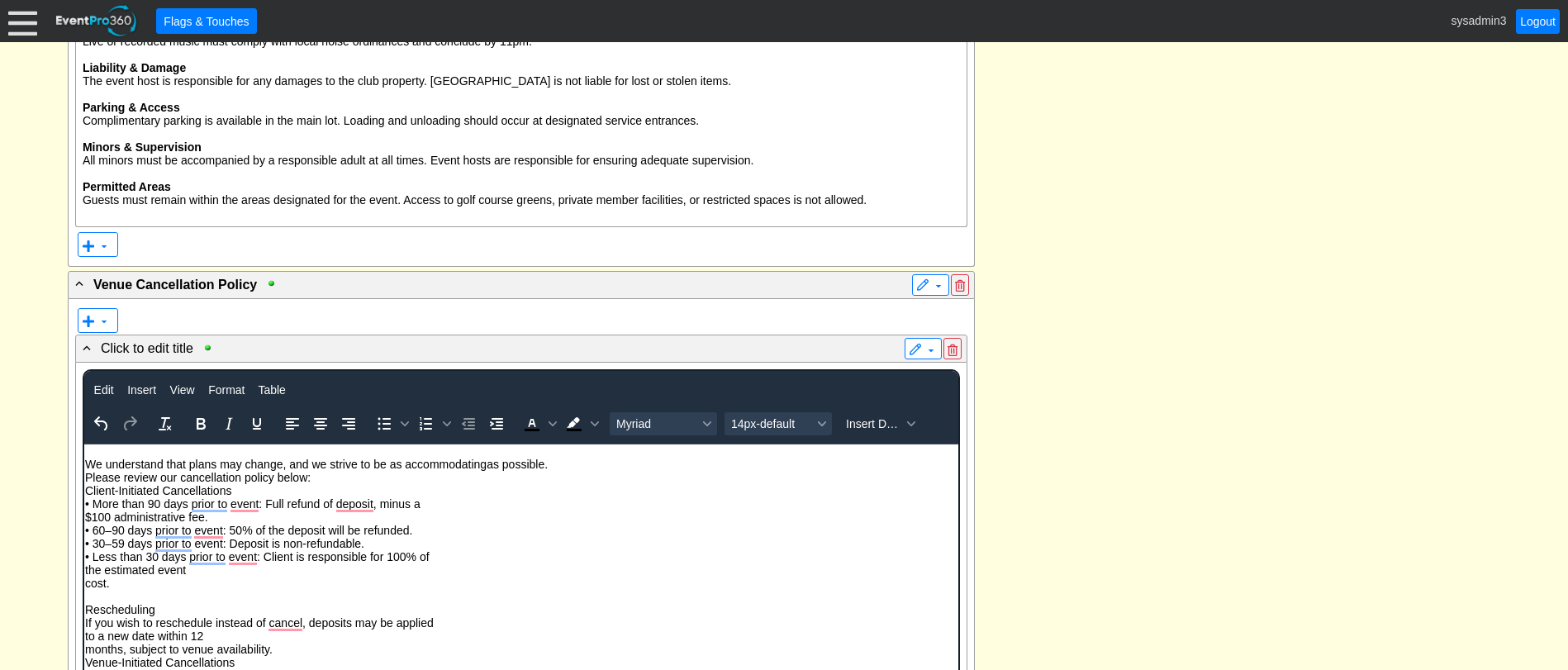
click at [558, 464] on p "We understand that plans may change, and we strive to be as accommodating as po…" at bounding box center [521, 523] width 873 height 132
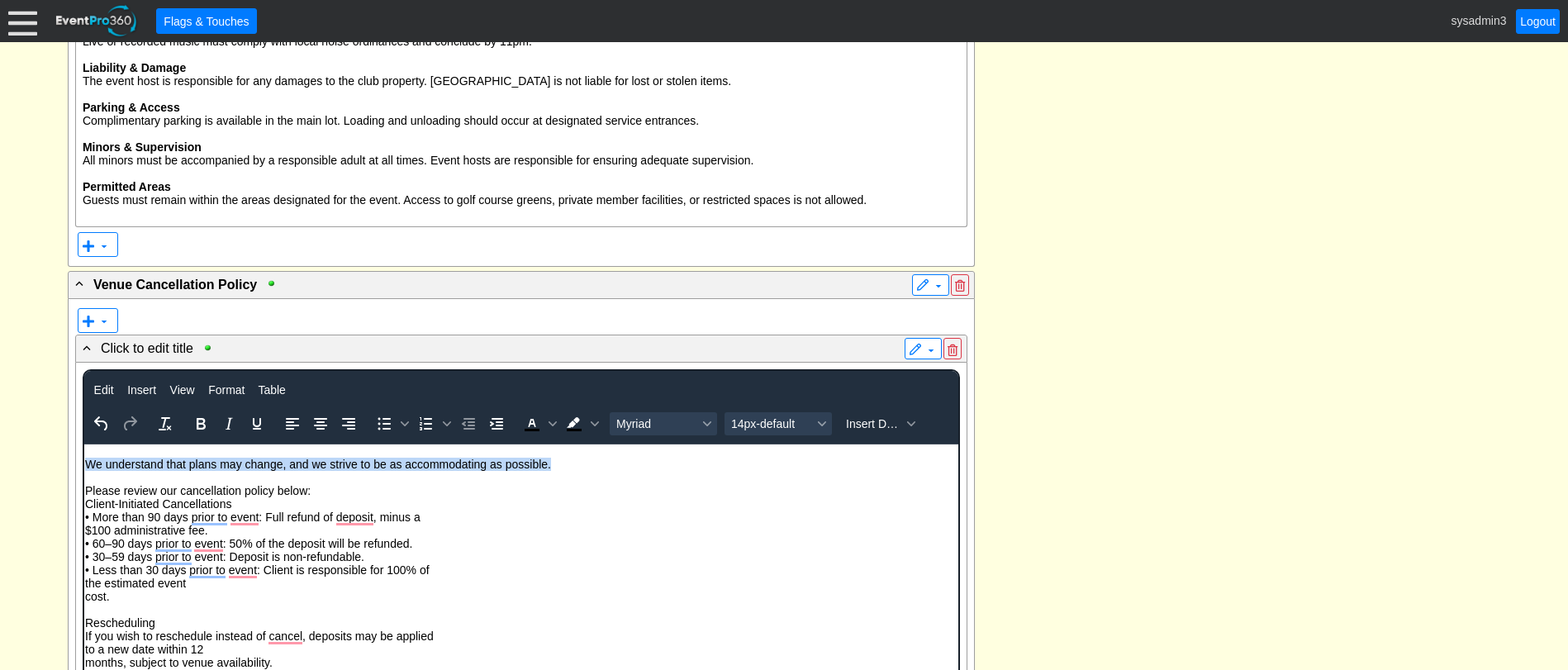
drag, startPoint x: 558, startPoint y: 462, endPoint x: 167, endPoint y: 911, distance: 595.4
click at [84, 465] on body "We understand that plans may change, and we strive to be as accommodating as po…" at bounding box center [521, 626] width 874 height 365
click at [321, 426] on icon "Align center" at bounding box center [320, 423] width 13 height 11
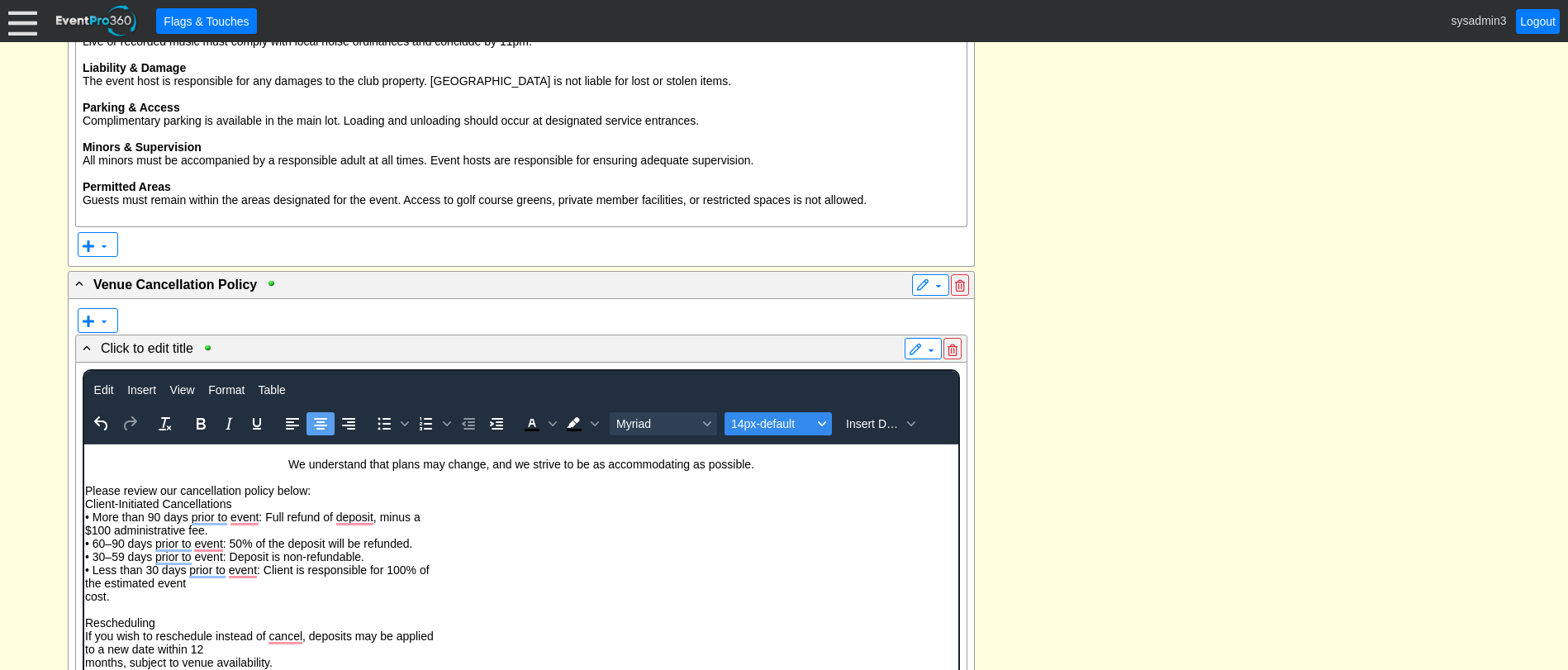
click at [761, 424] on span "14px-default" at bounding box center [771, 423] width 81 height 13
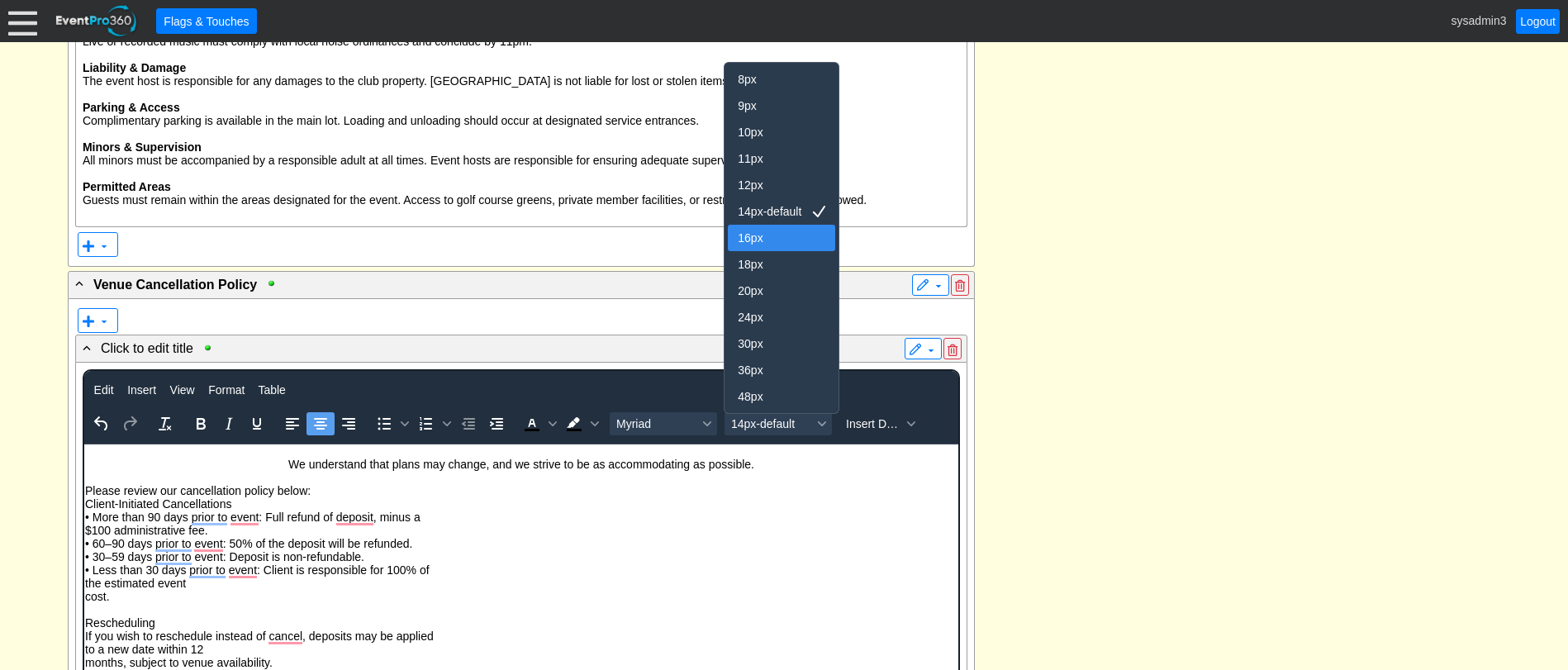
click at [769, 239] on div "16px" at bounding box center [770, 237] width 65 height 20
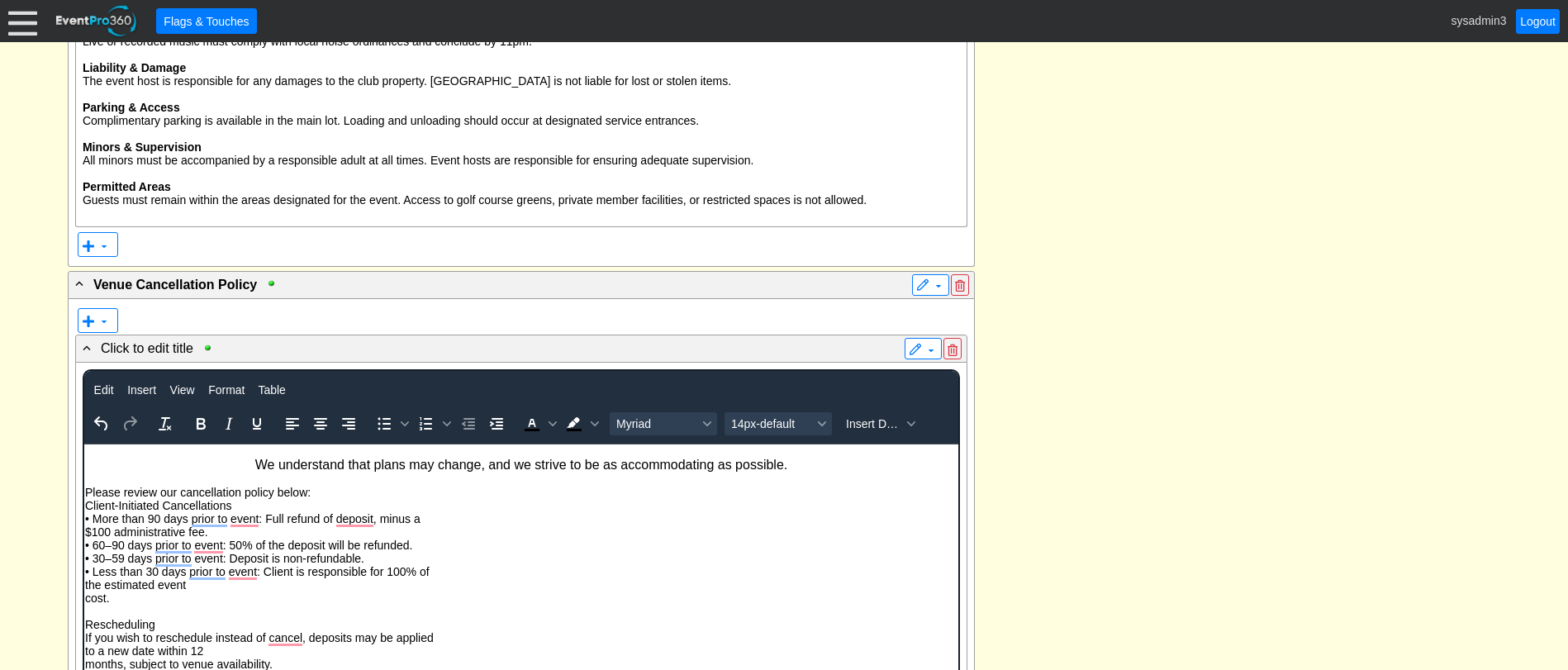
click at [431, 497] on p "Please review our cancellation policy below: Client-Initiated Cancellations • M…" at bounding box center [521, 538] width 873 height 132
drag, startPoint x: 310, startPoint y: 485, endPoint x: 86, endPoint y: 493, distance: 224.1
click at [86, 493] on p "Please review our cancellation policy below: Client-Initiated Cancellations • M…" at bounding box center [521, 538] width 873 height 132
click at [200, 423] on icon "Bold" at bounding box center [200, 423] width 20 height 20
click at [775, 420] on span "14px-default" at bounding box center [771, 423] width 81 height 13
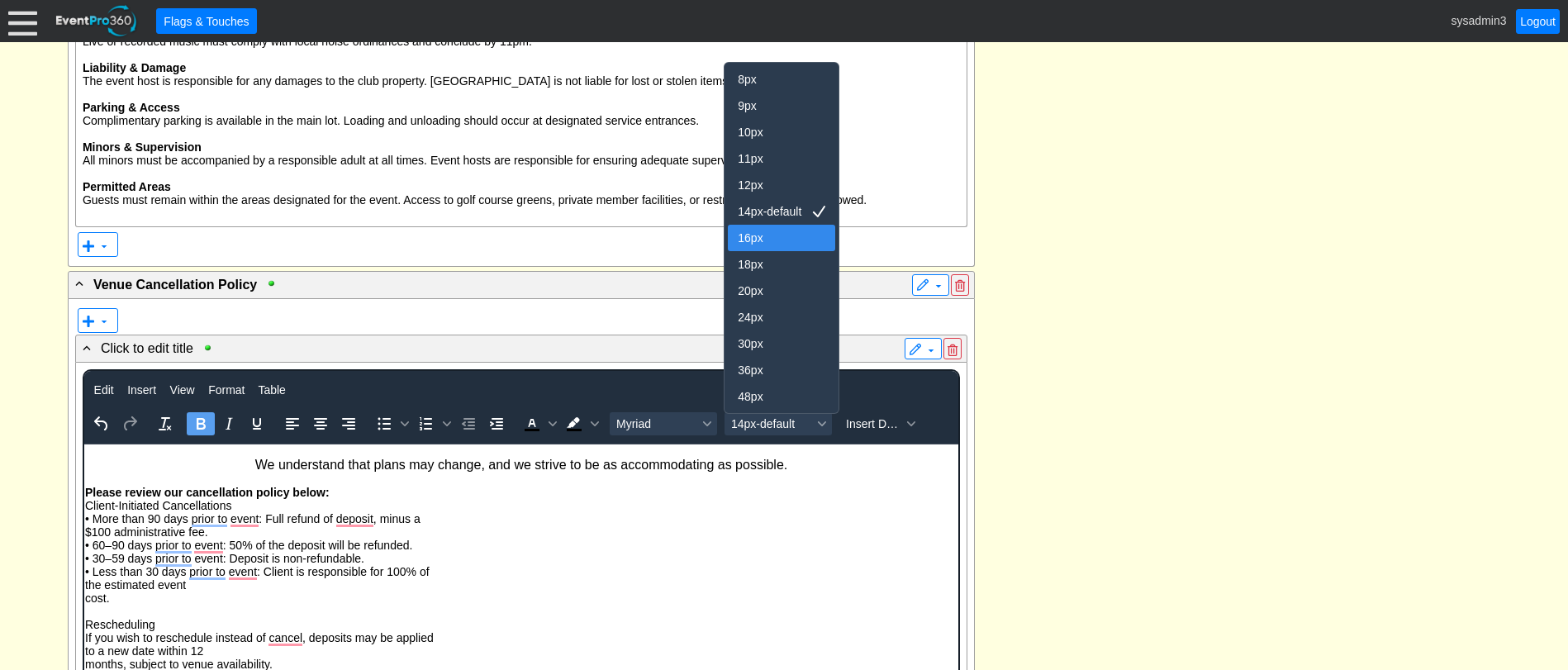
click at [754, 238] on div "16px" at bounding box center [770, 237] width 65 height 20
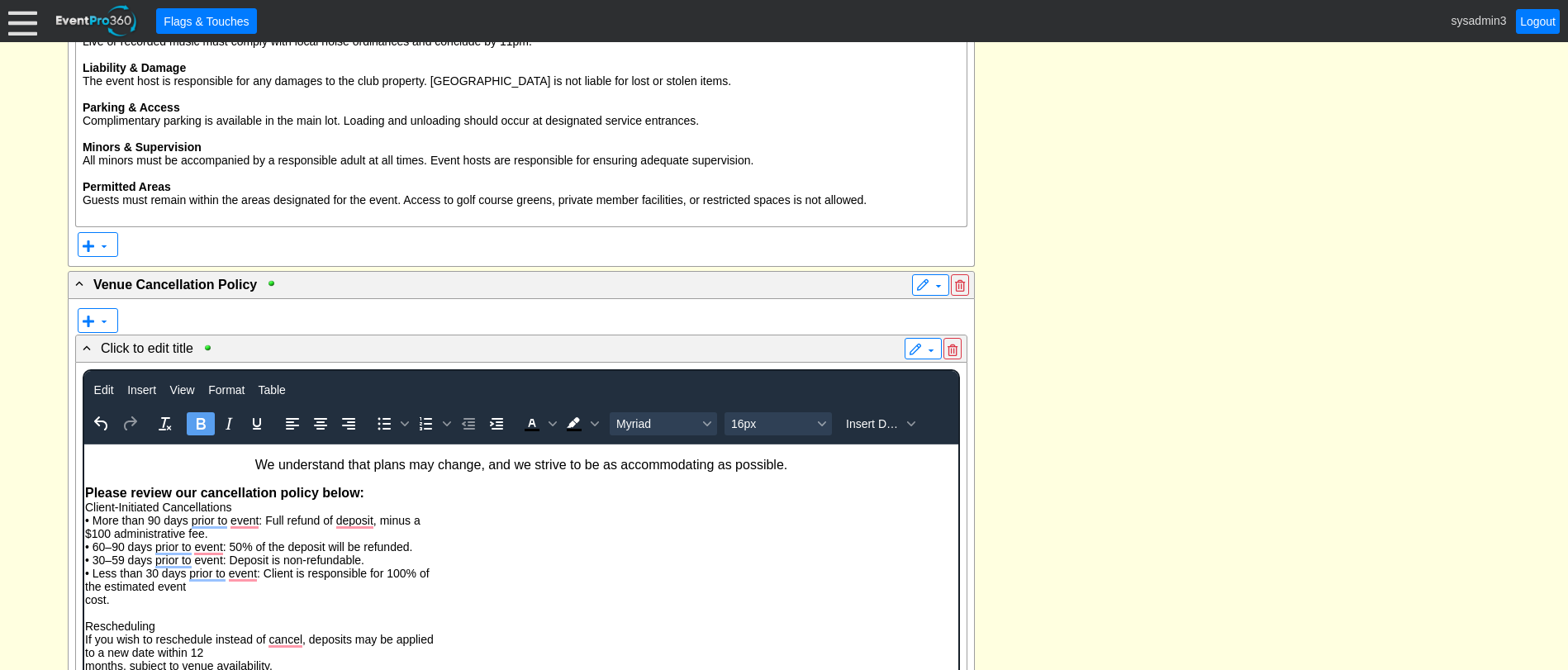
click at [384, 496] on p "Please review our cancellation policy below: Client-Initiated Cancellations • M…" at bounding box center [521, 539] width 873 height 134
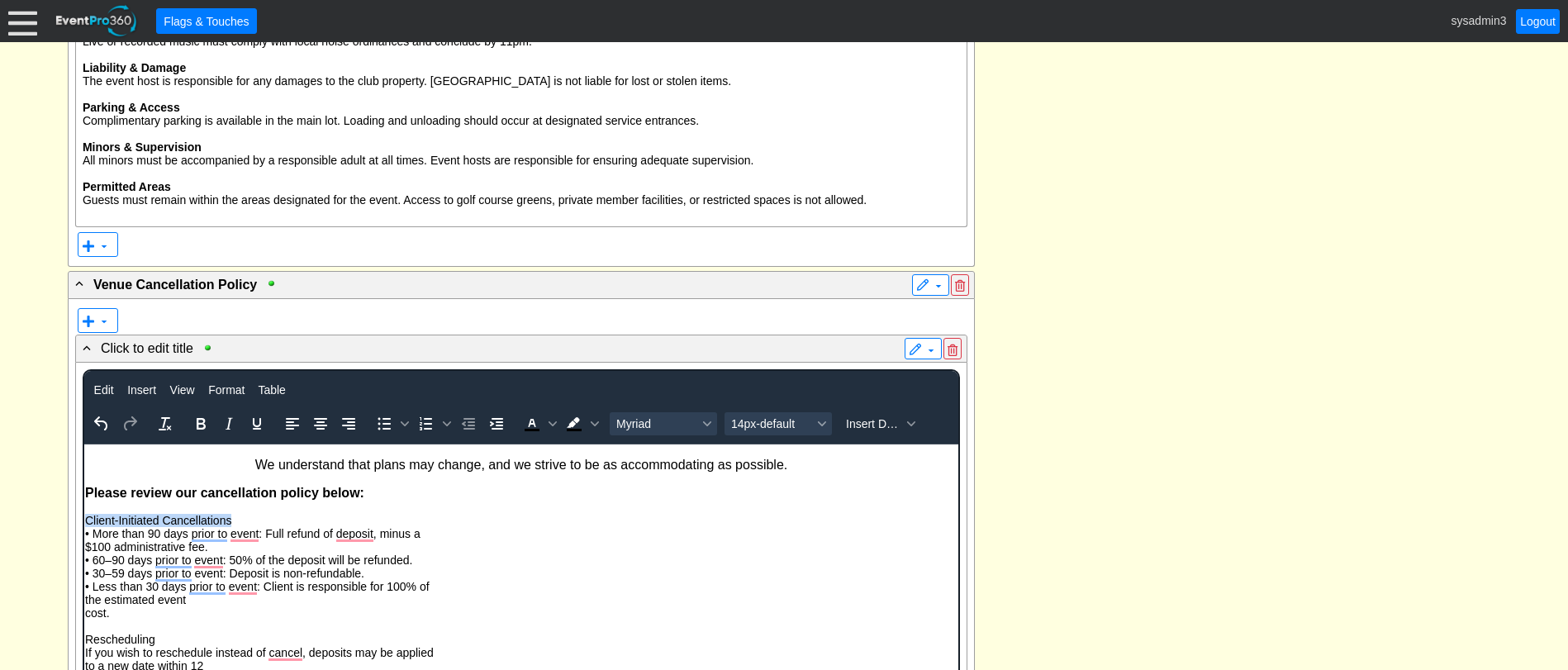
drag, startPoint x: 237, startPoint y: 520, endPoint x: 82, endPoint y: 520, distance: 155.0
click at [84, 520] on html "We understand that plans may change, and we strive to be as accommodating as po…" at bounding box center [521, 635] width 874 height 382
click at [200, 427] on icon "Bold" at bounding box center [200, 423] width 20 height 20
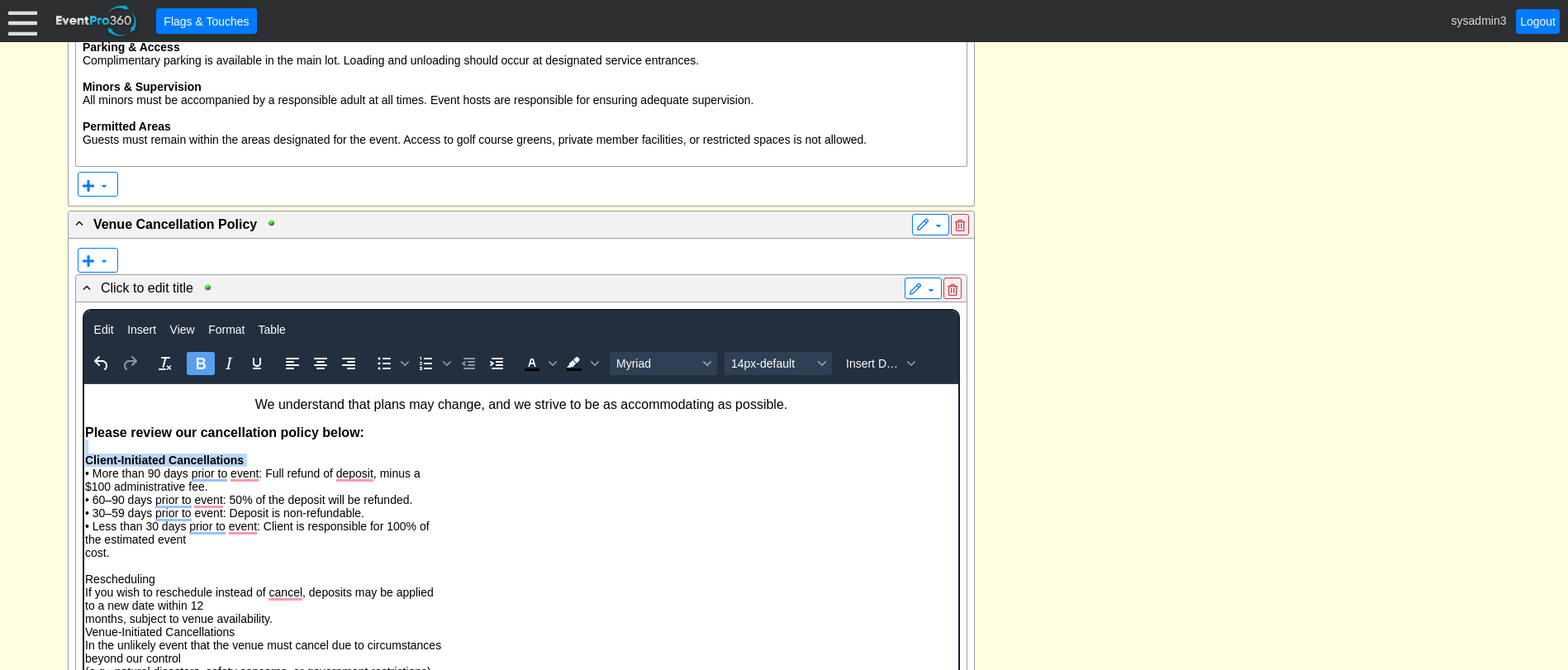
scroll to position [2065, 0]
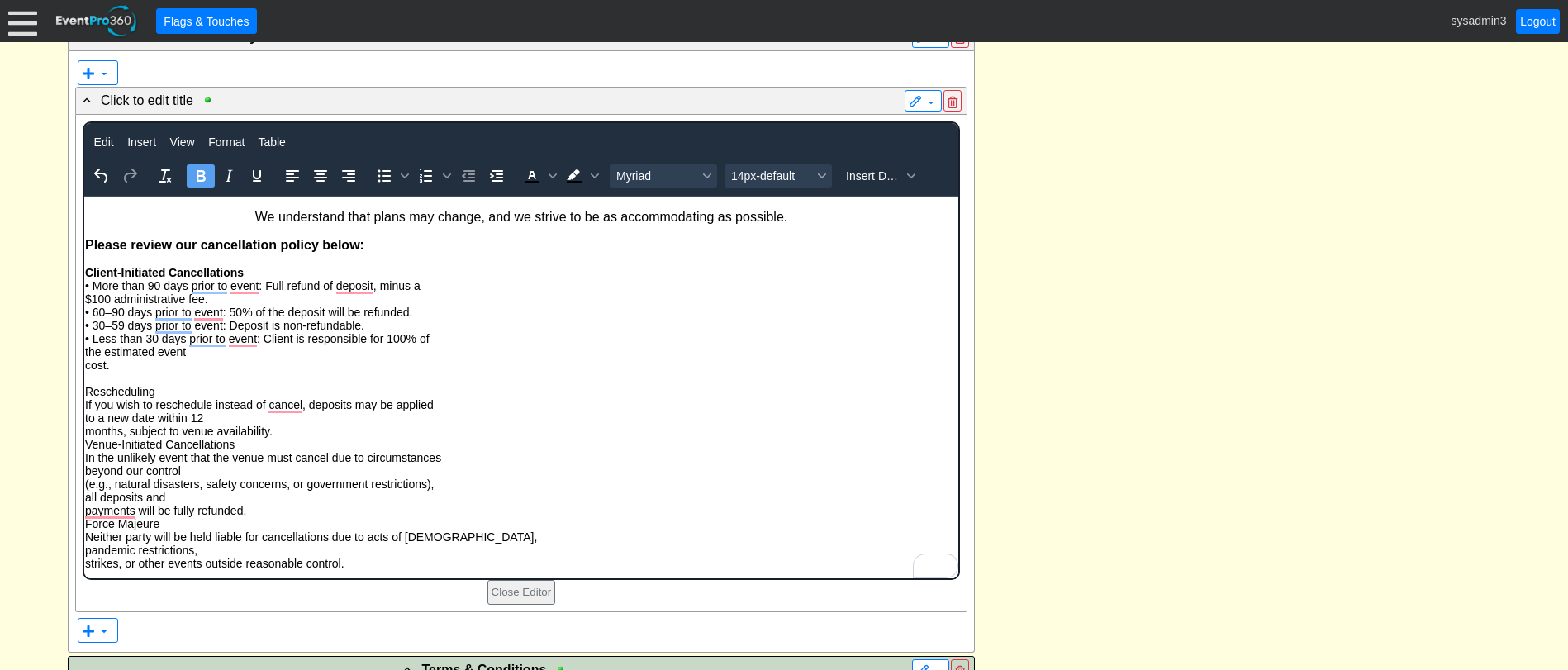
click at [85, 351] on p "Client-Initiated Cancellations • More than 90 days prior to event: Full refund …" at bounding box center [521, 313] width 873 height 119
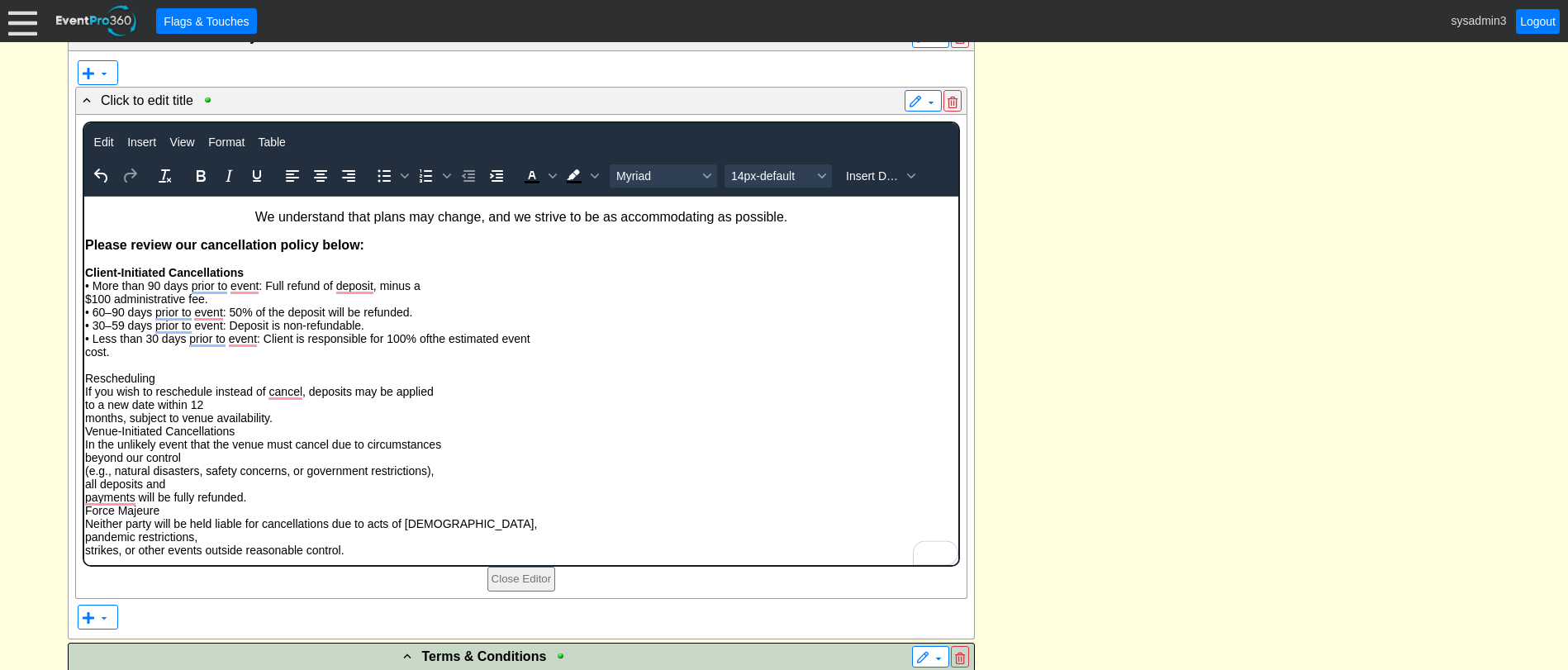
click at [85, 356] on p "Client-Initiated Cancellations • More than 90 days prior to event: Full refund …" at bounding box center [521, 306] width 873 height 105
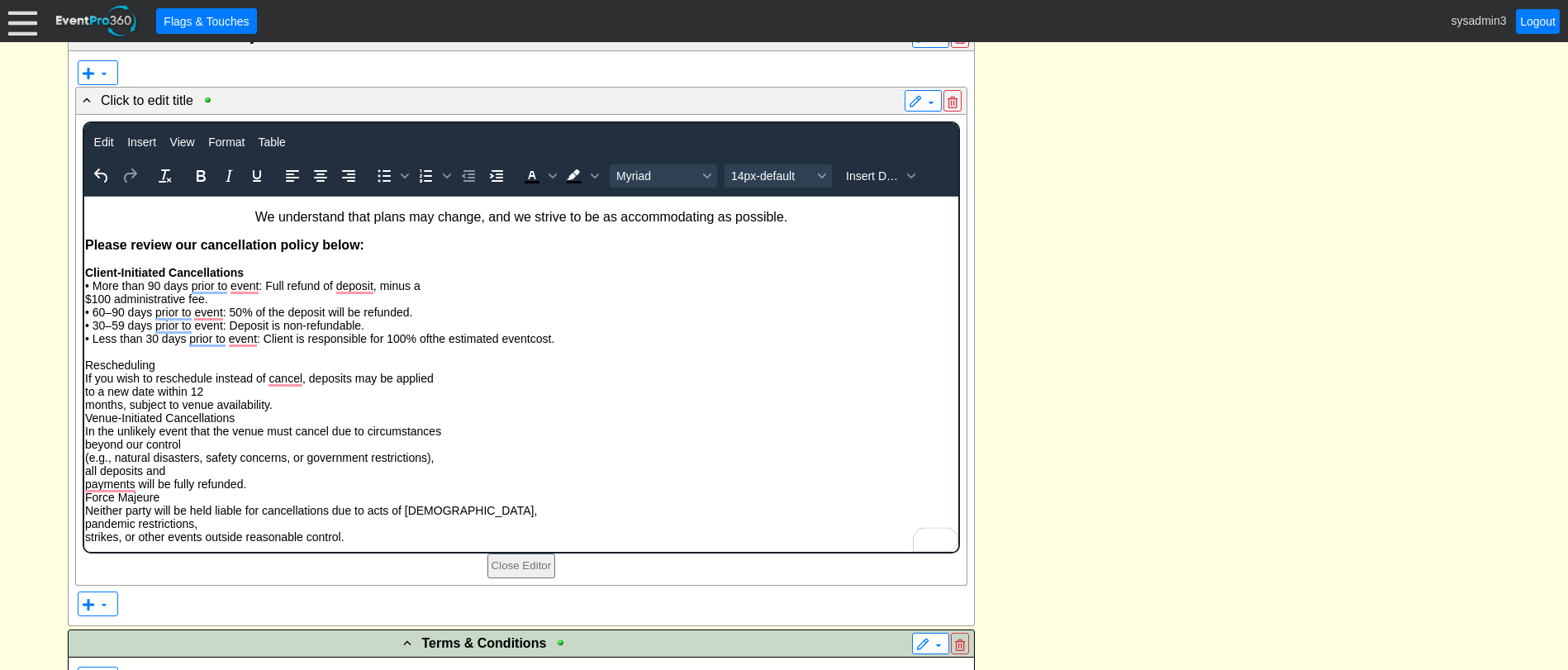
click at [85, 298] on p "Client-Initiated Cancellations • More than 90 days prior to event: Full refund …" at bounding box center [521, 299] width 873 height 92
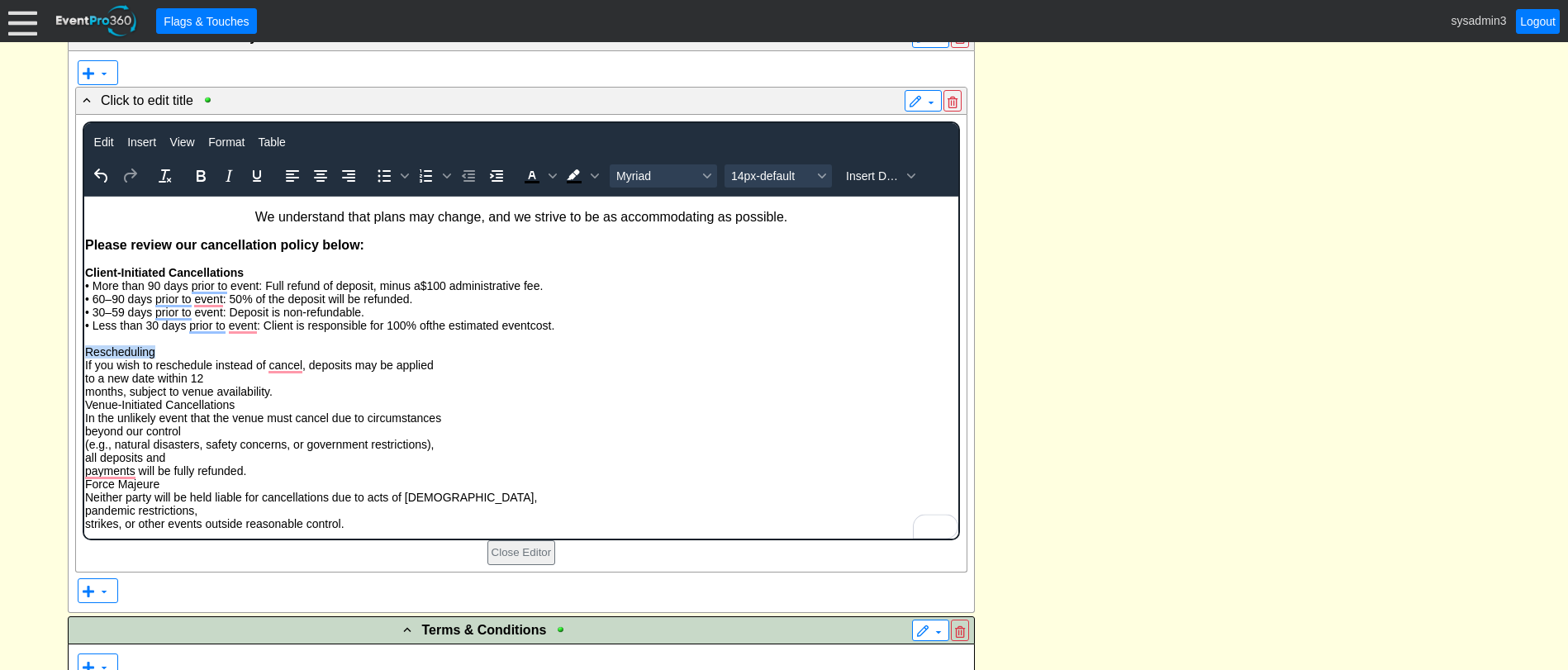
drag, startPoint x: 84, startPoint y: 197, endPoint x: 80, endPoint y: 350, distance: 153.1
click at [84, 350] on html "We understand that plans may change, and we strive to be as accommodating as po…" at bounding box center [521, 368] width 874 height 342
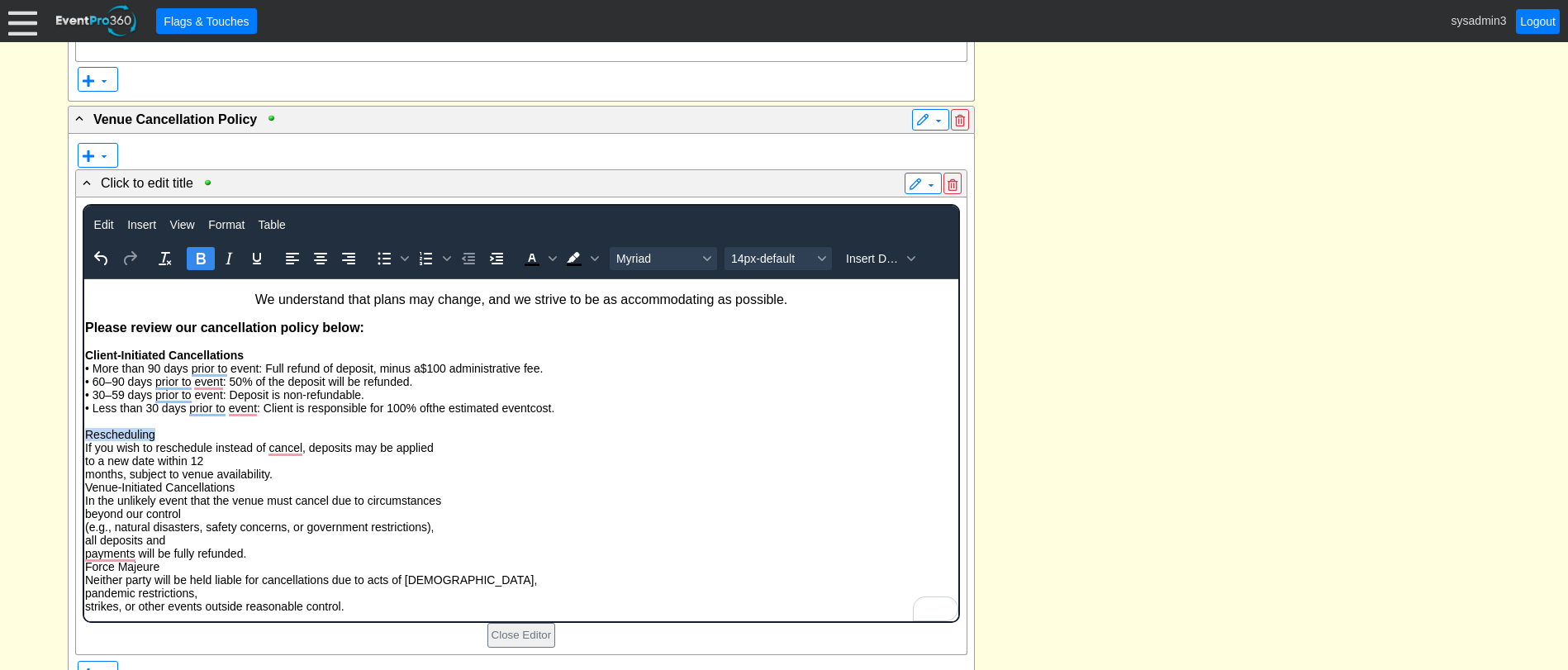
click at [200, 262] on icon "Bold" at bounding box center [200, 258] width 20 height 20
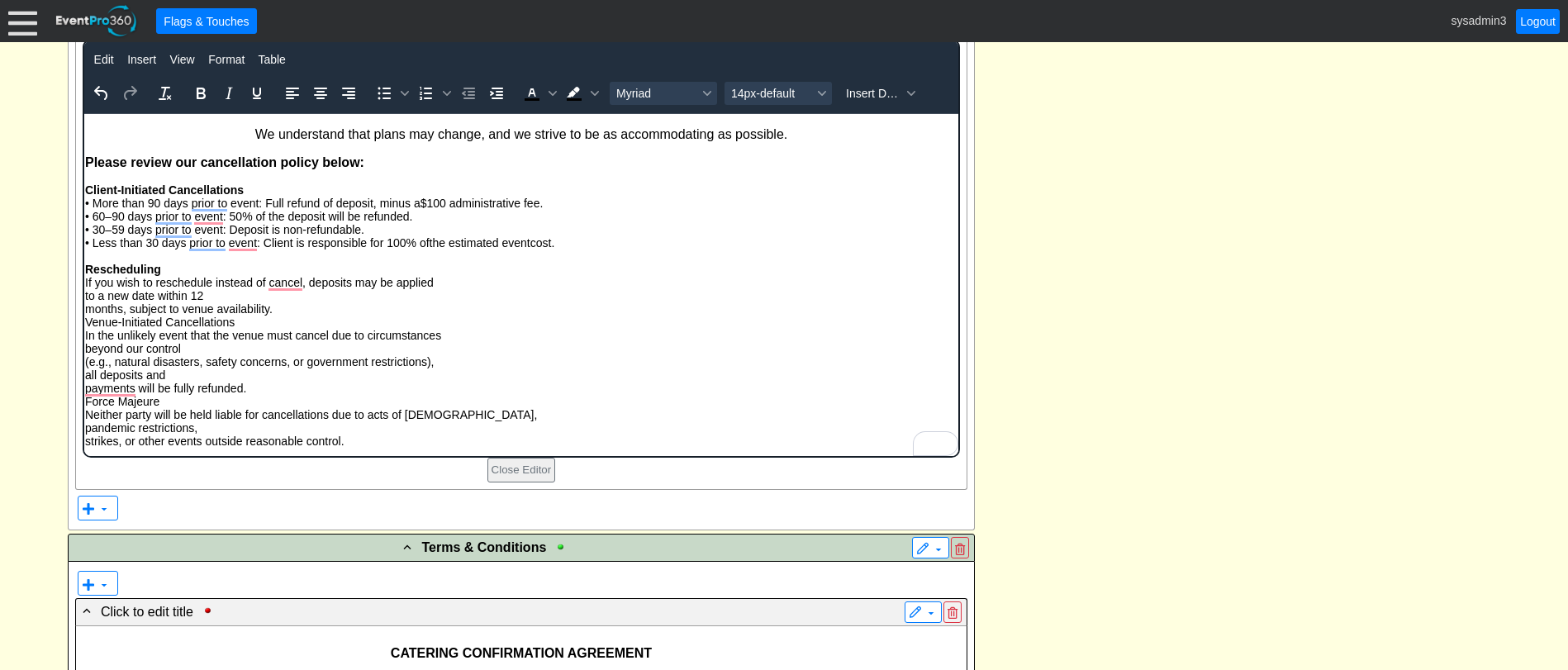
click at [86, 300] on p "Rescheduling If you wish to reschedule instead of cancel, deposits may be appli…" at bounding box center [521, 355] width 873 height 185
drag, startPoint x: 235, startPoint y: 321, endPoint x: 166, endPoint y: 432, distance: 130.7
click at [84, 319] on html "We understand that plans may change, and we strive to be as accommodating as po…" at bounding box center [521, 285] width 874 height 342
click at [199, 93] on icon "Bold" at bounding box center [200, 93] width 20 height 20
drag, startPoint x: 162, startPoint y: 402, endPoint x: 161, endPoint y: 518, distance: 116.0
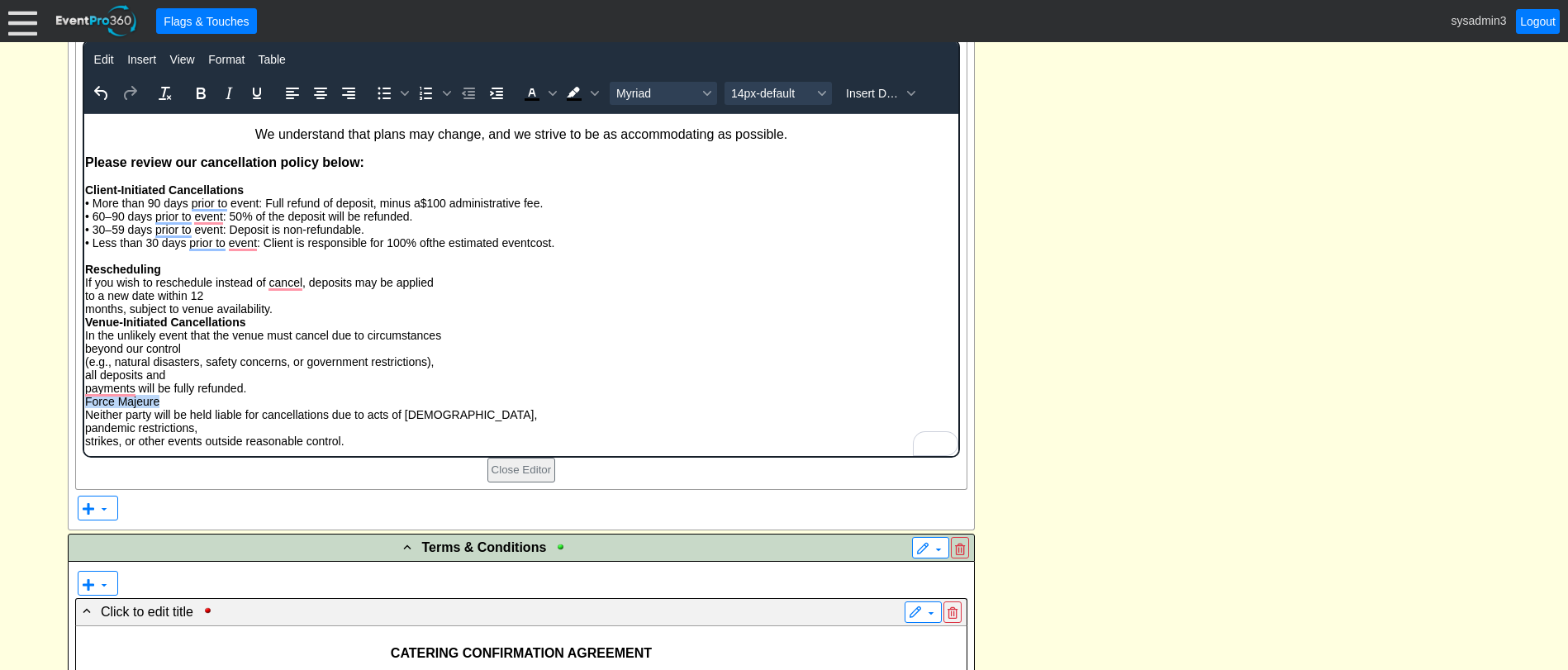
click at [84, 402] on html "We understand that plans may change, and we strive to be as accommodating as po…" at bounding box center [521, 285] width 874 height 342
click at [199, 93] on icon "Bold" at bounding box center [200, 93] width 20 height 20
click at [85, 295] on p "Rescheduling If you wish to reschedule instead of cancel, deposits may be appli…" at bounding box center [521, 355] width 873 height 185
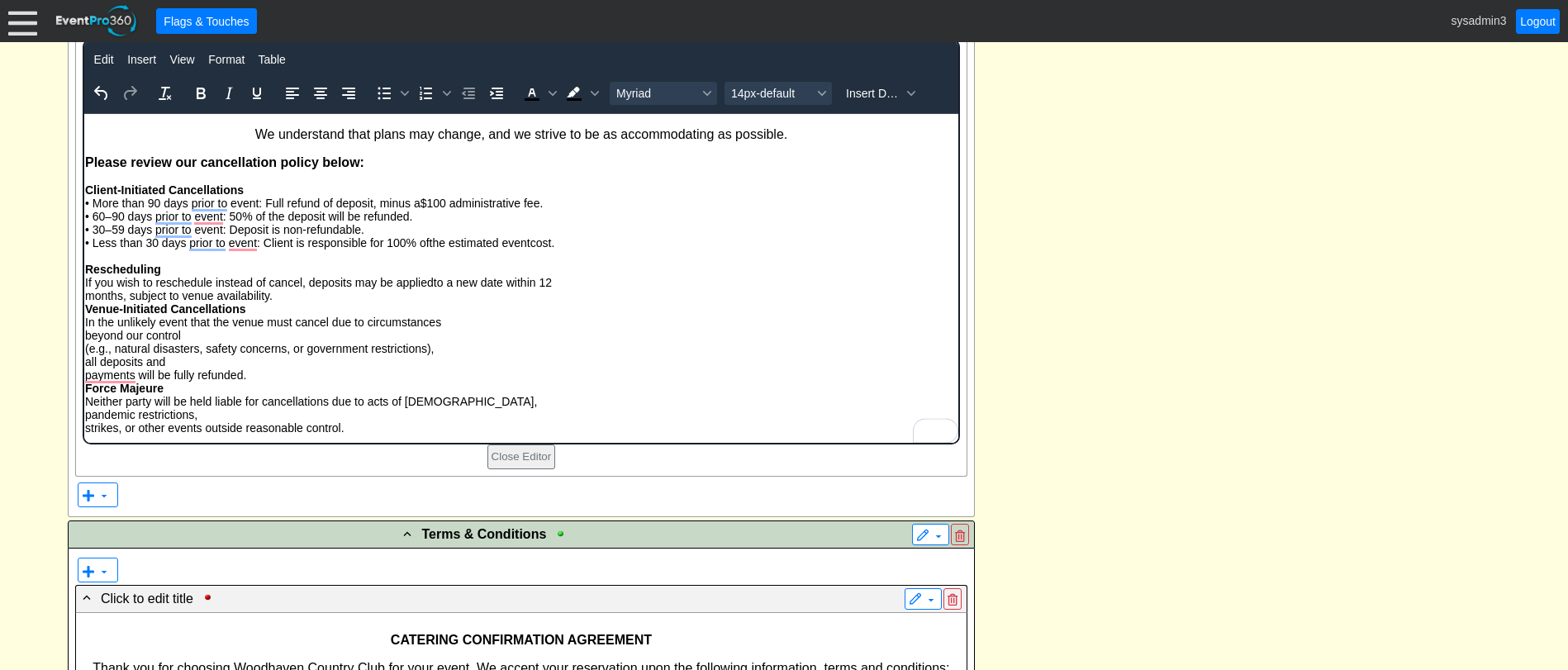
click at [86, 296] on p "Rescheduling If you wish to reschedule instead of cancel, deposits may be appli…" at bounding box center [521, 348] width 873 height 172
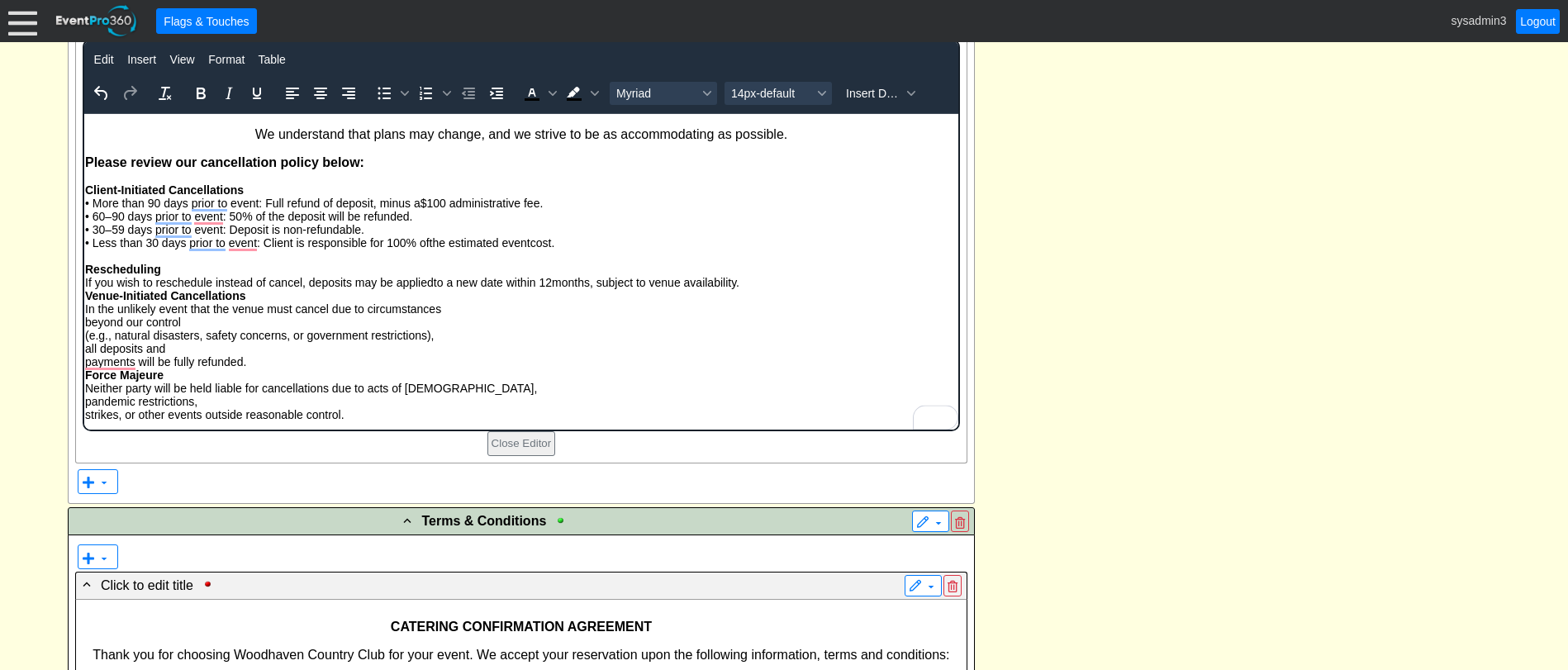
click at [754, 281] on p "Rescheduling If you wish to reschedule instead of cancel, deposits may be appli…" at bounding box center [521, 342] width 873 height 159
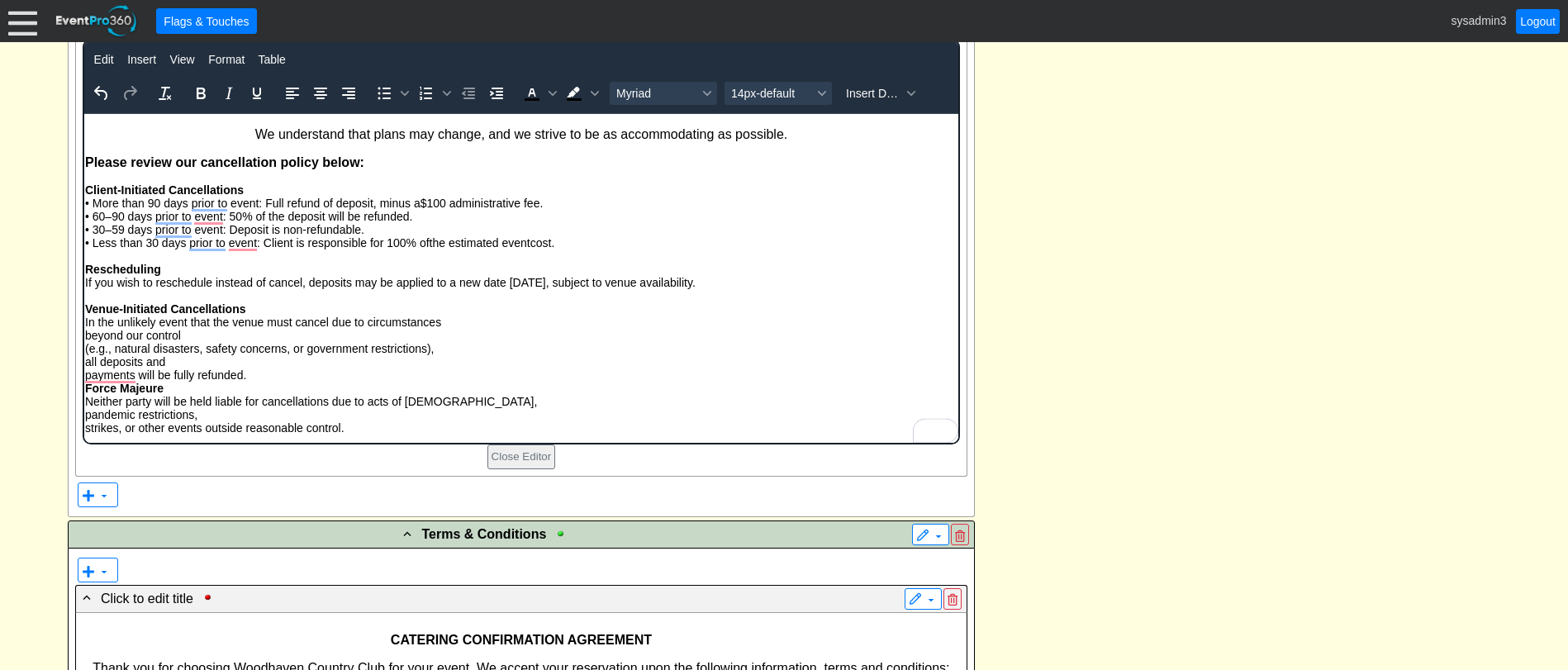
click at [86, 331] on p "Venue-Initiated Cancellations In the unlikely event that the venue must cancel …" at bounding box center [521, 362] width 873 height 145
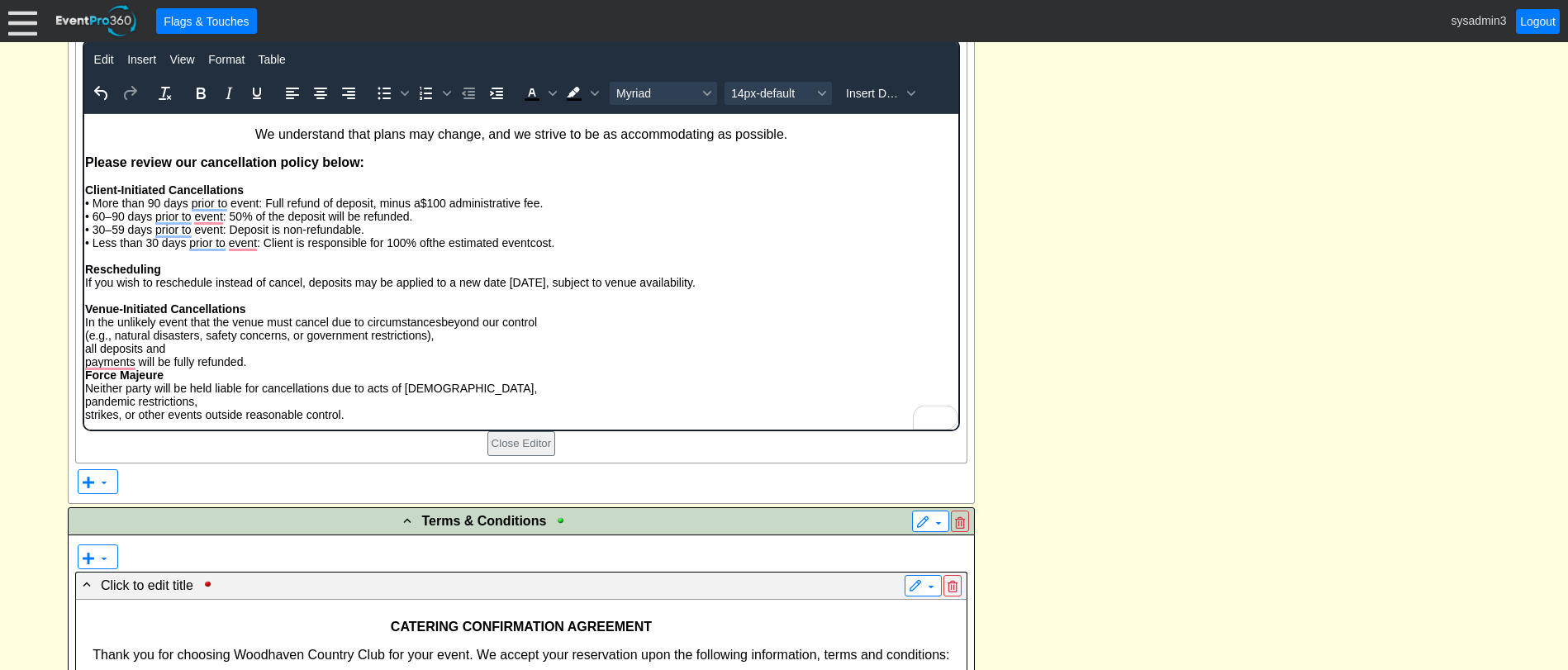
click at [86, 338] on p "Venue-Initiated Cancellations In the unlikely event that the venue must cancel …" at bounding box center [521, 355] width 873 height 132
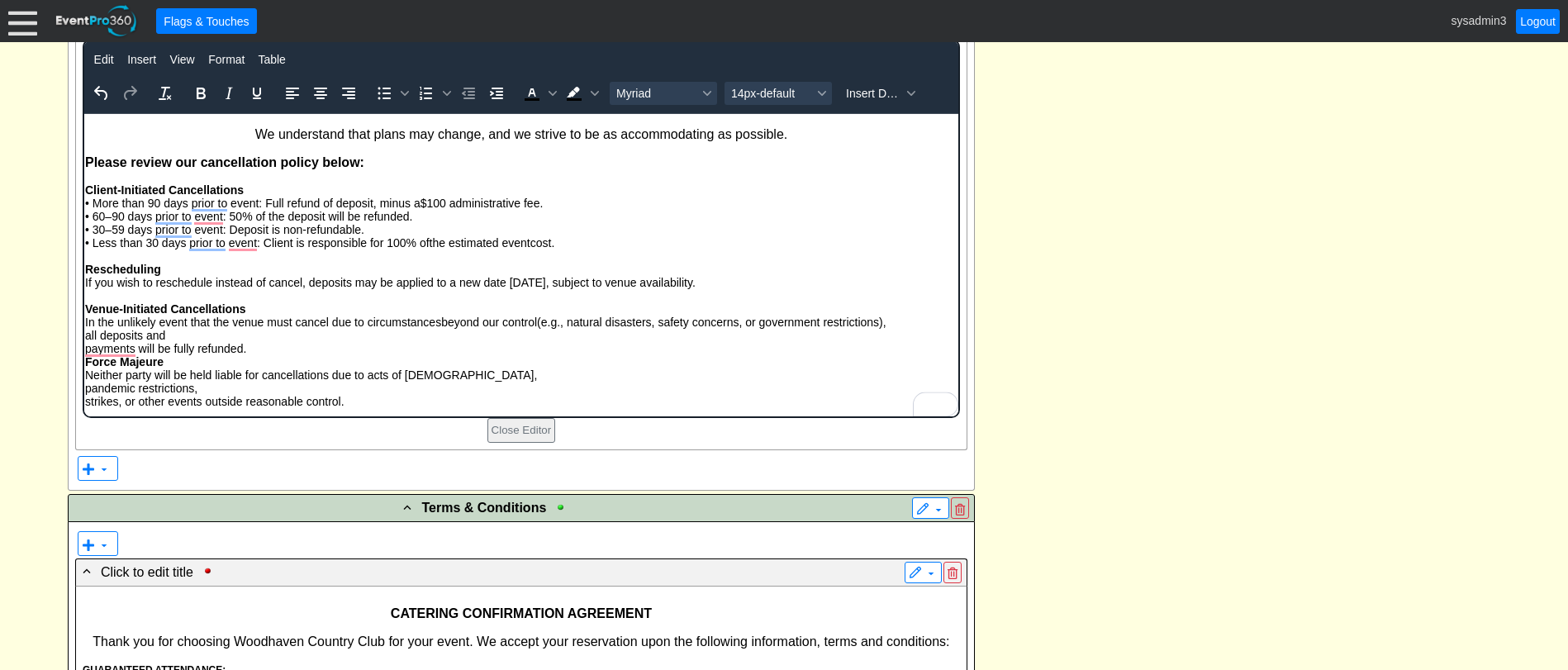
click at [85, 332] on p "Venue-Initiated Cancellations In the unlikely event that the venue must cancel …" at bounding box center [521, 349] width 873 height 119
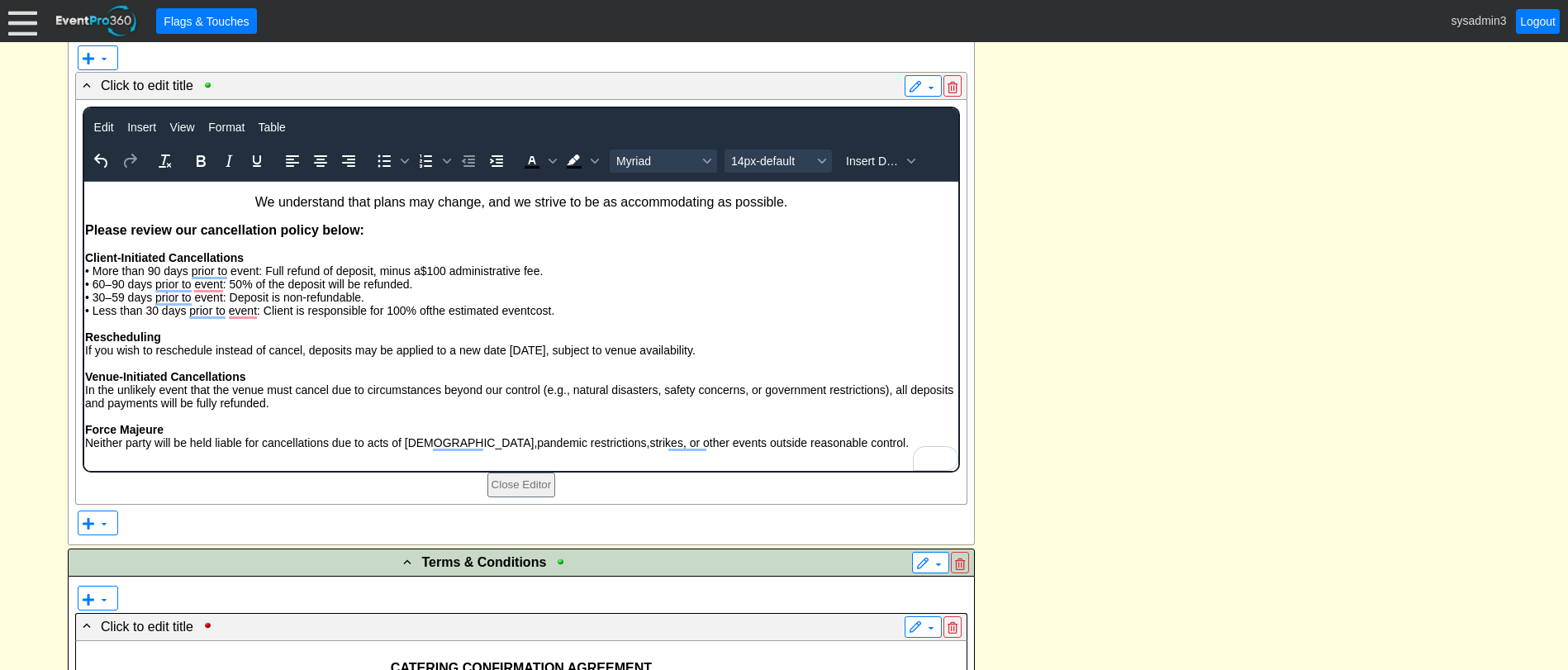
scroll to position [2175, 0]
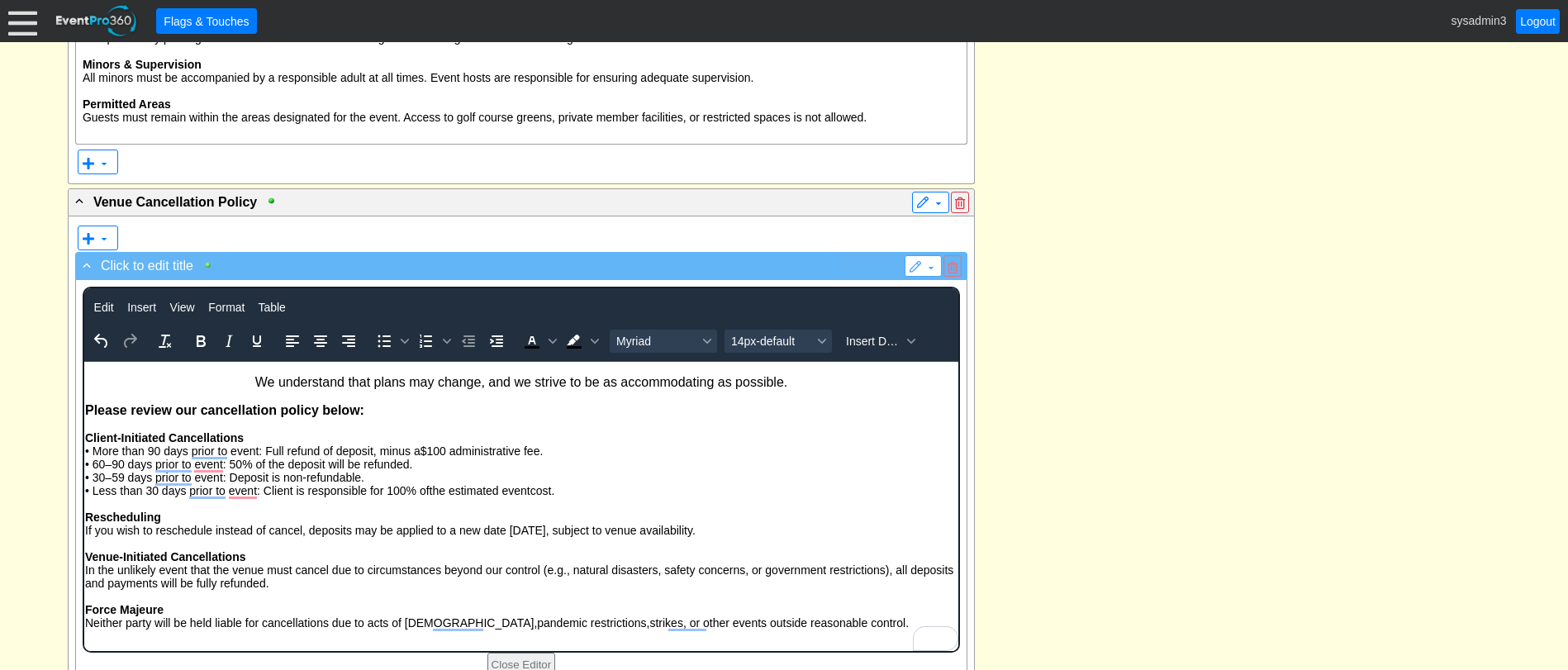
click at [207, 264] on div at bounding box center [212, 264] width 19 height 11
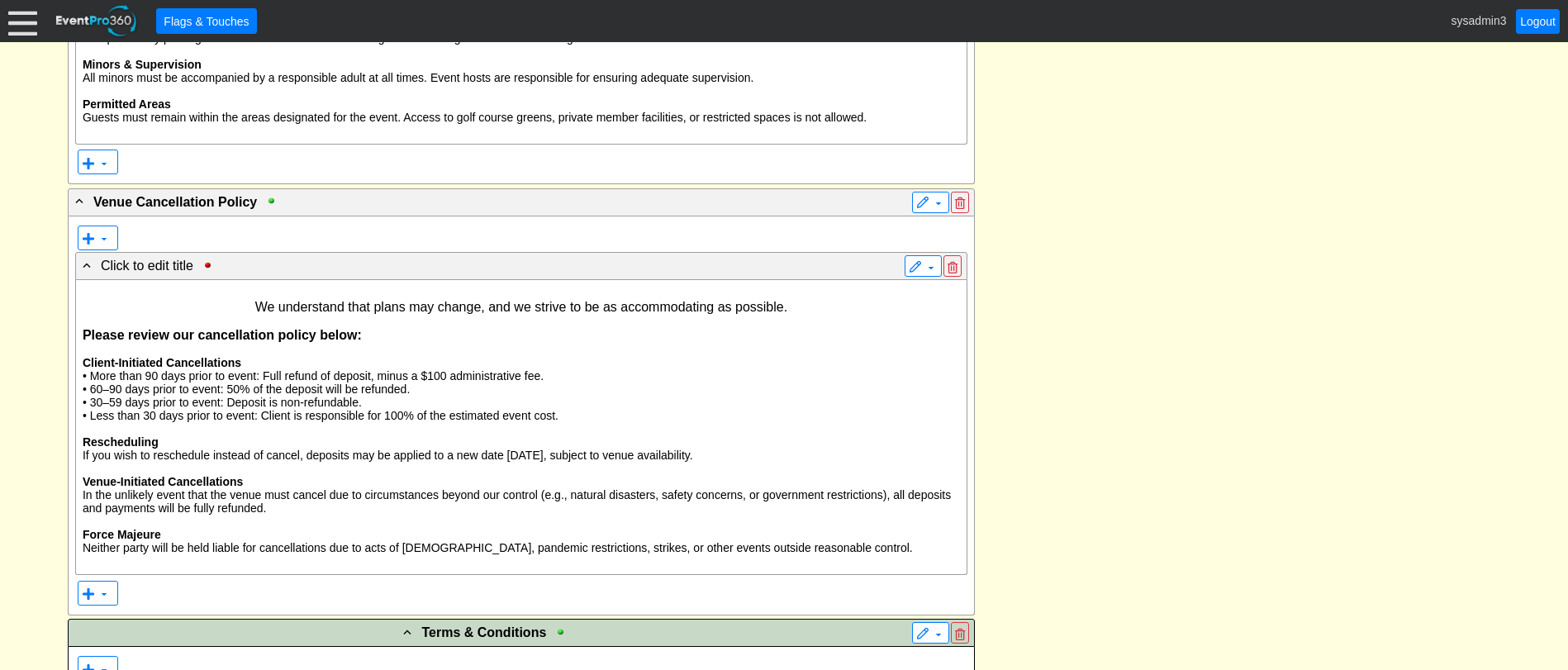
click at [1197, 331] on div "- General Information ▼ Loading.... Remove all highlights Facility: ▼ Χ Woodhav…" at bounding box center [784, 310] width 1443 height 3730
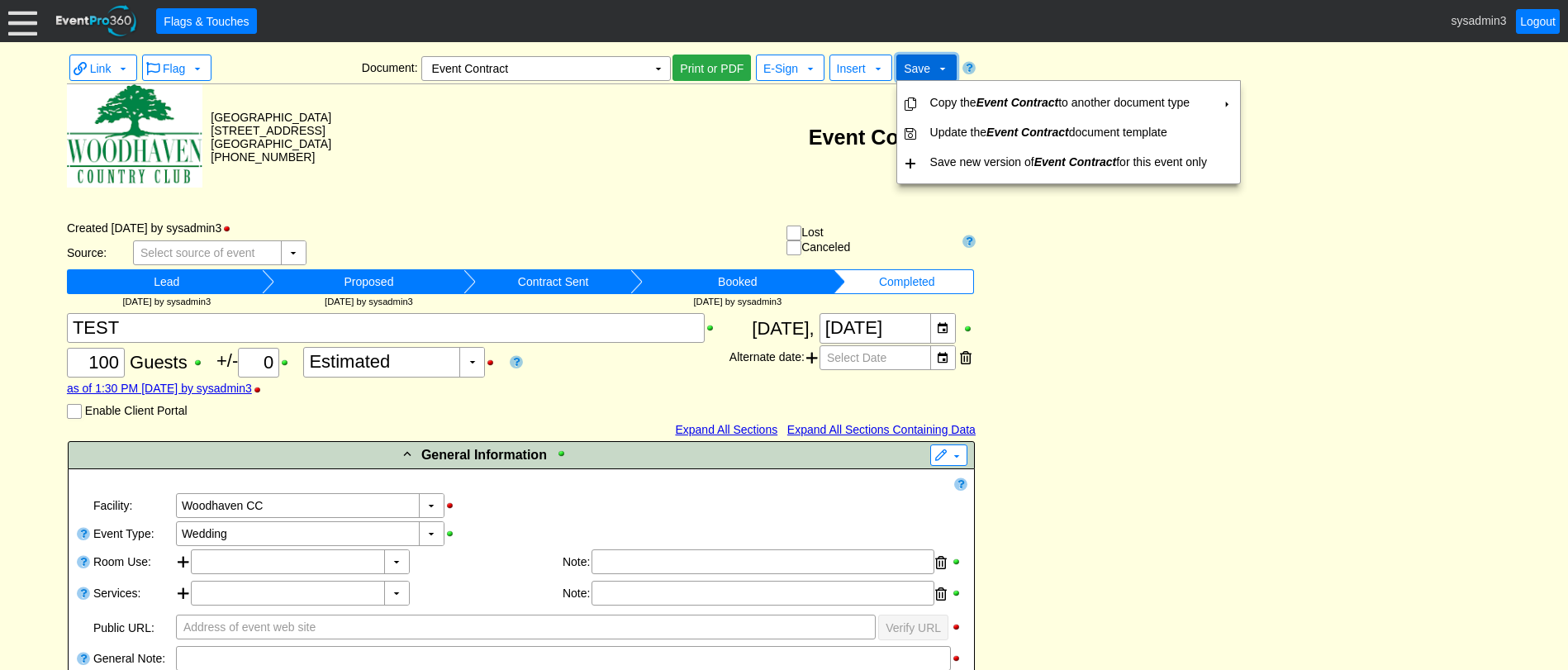
click at [921, 69] on span "Save" at bounding box center [917, 68] width 27 height 13
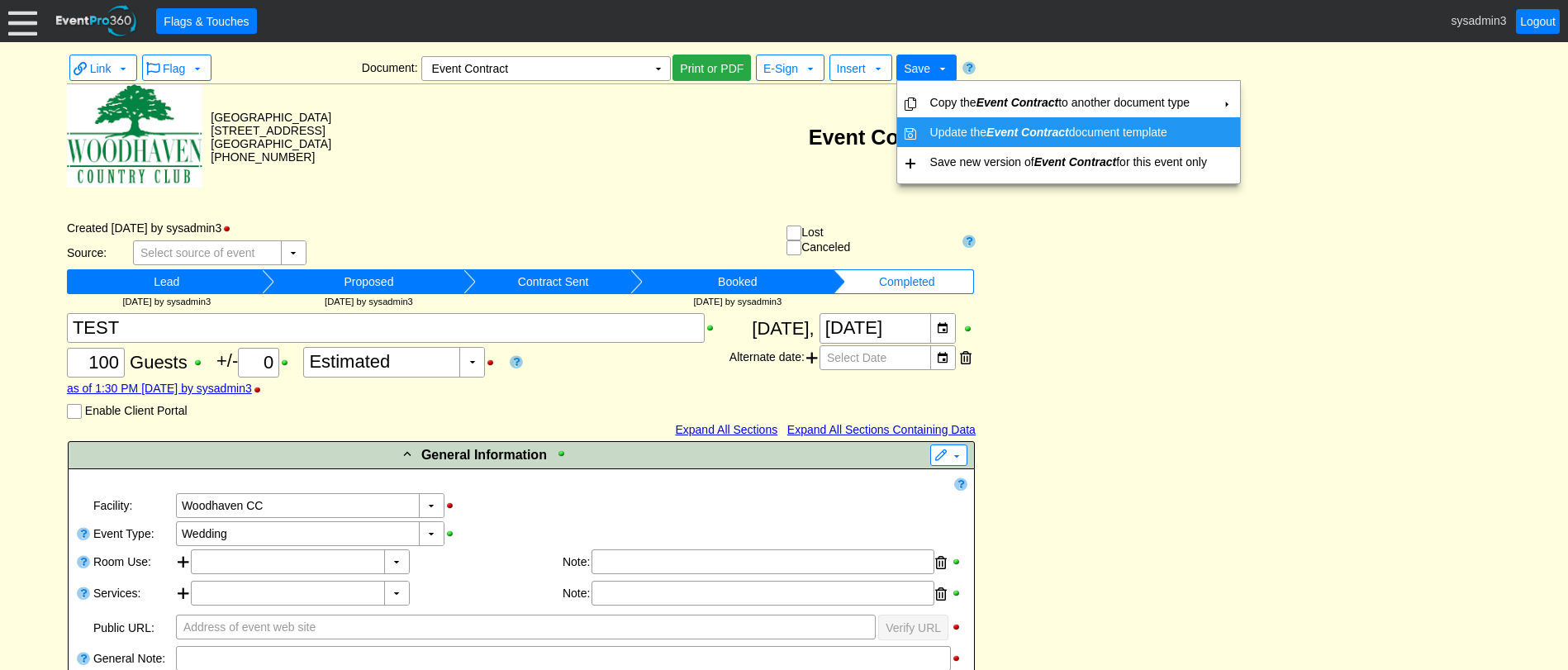
click at [941, 133] on td "Update the Event Contract document template" at bounding box center [1069, 132] width 290 height 29
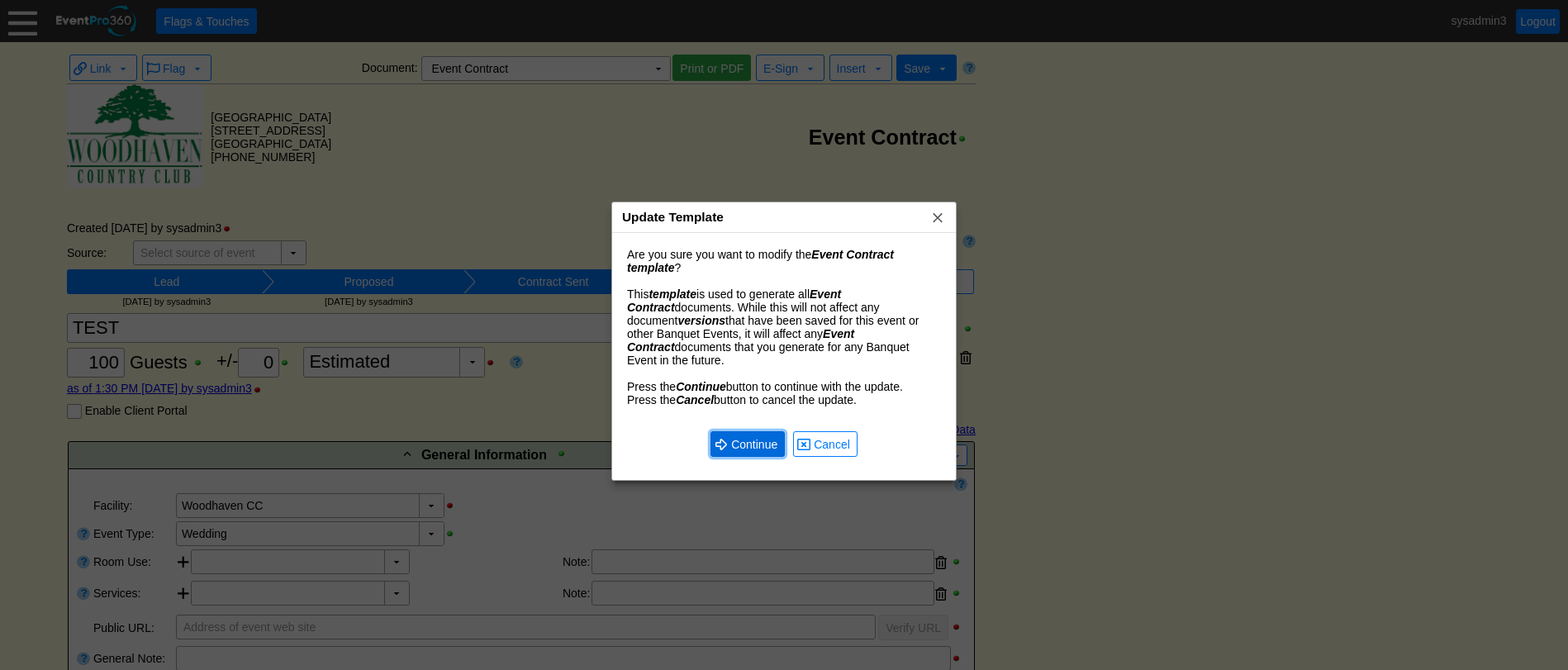
click at [746, 436] on span "Continue" at bounding box center [754, 444] width 53 height 16
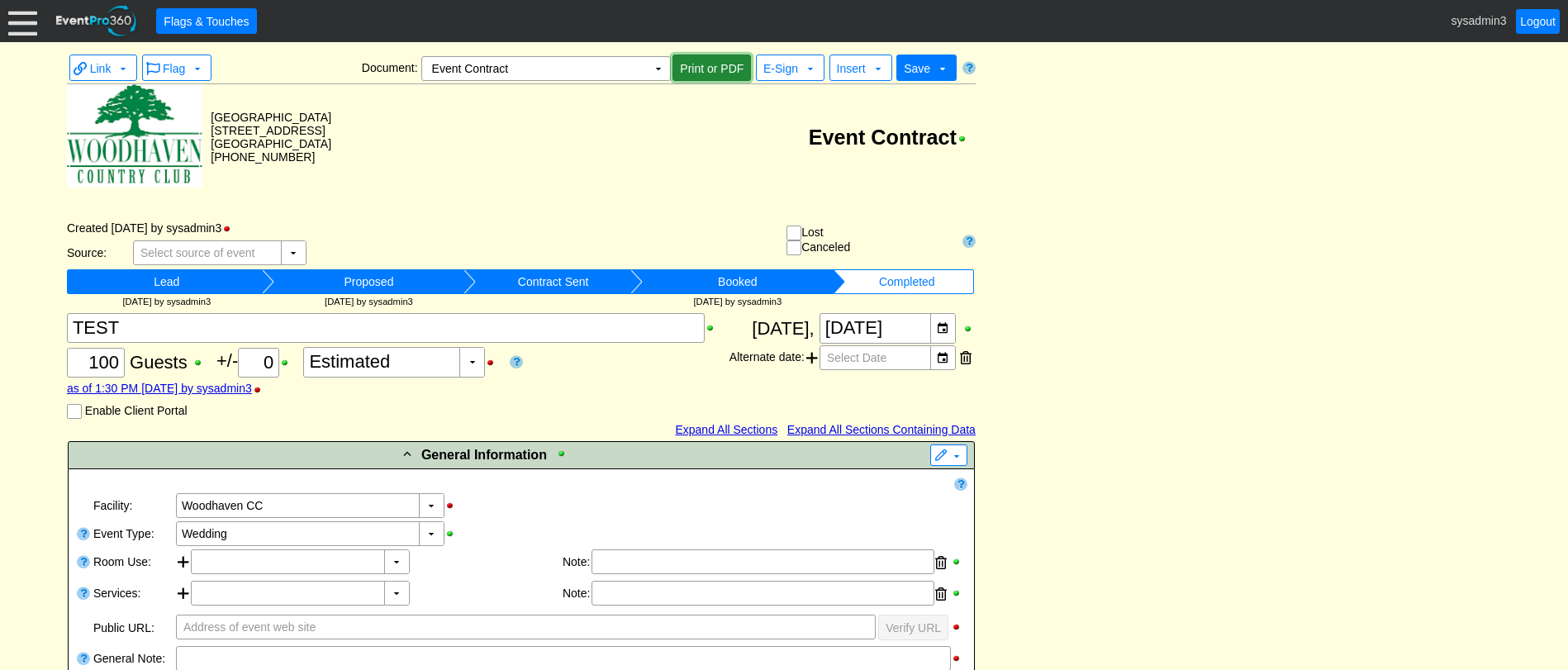
click at [707, 64] on span "Print or PDF" at bounding box center [711, 68] width 70 height 16
drag, startPoint x: 1174, startPoint y: 161, endPoint x: 1160, endPoint y: 160, distance: 14.0
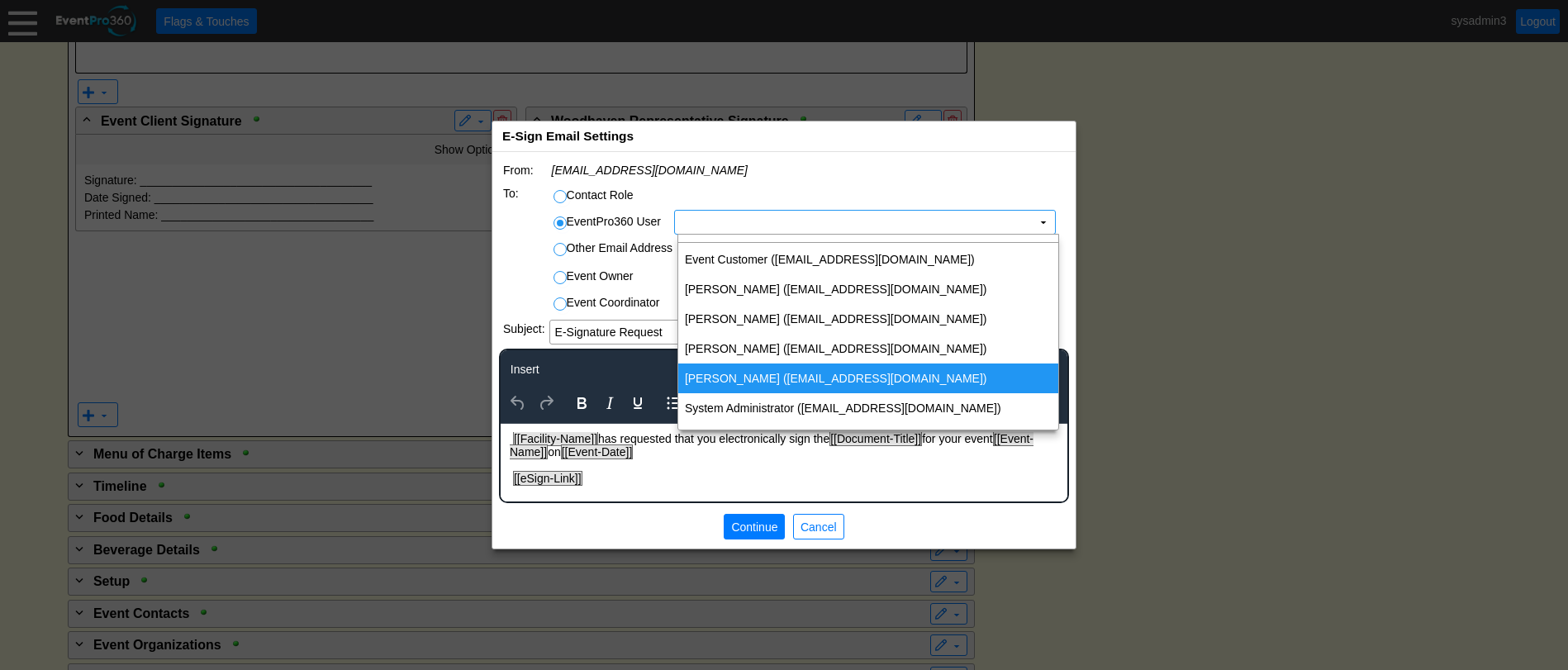
click at [741, 374] on td "[PERSON_NAME] ([EMAIL_ADDRESS][DOMAIN_NAME])" at bounding box center [868, 378] width 380 height 29
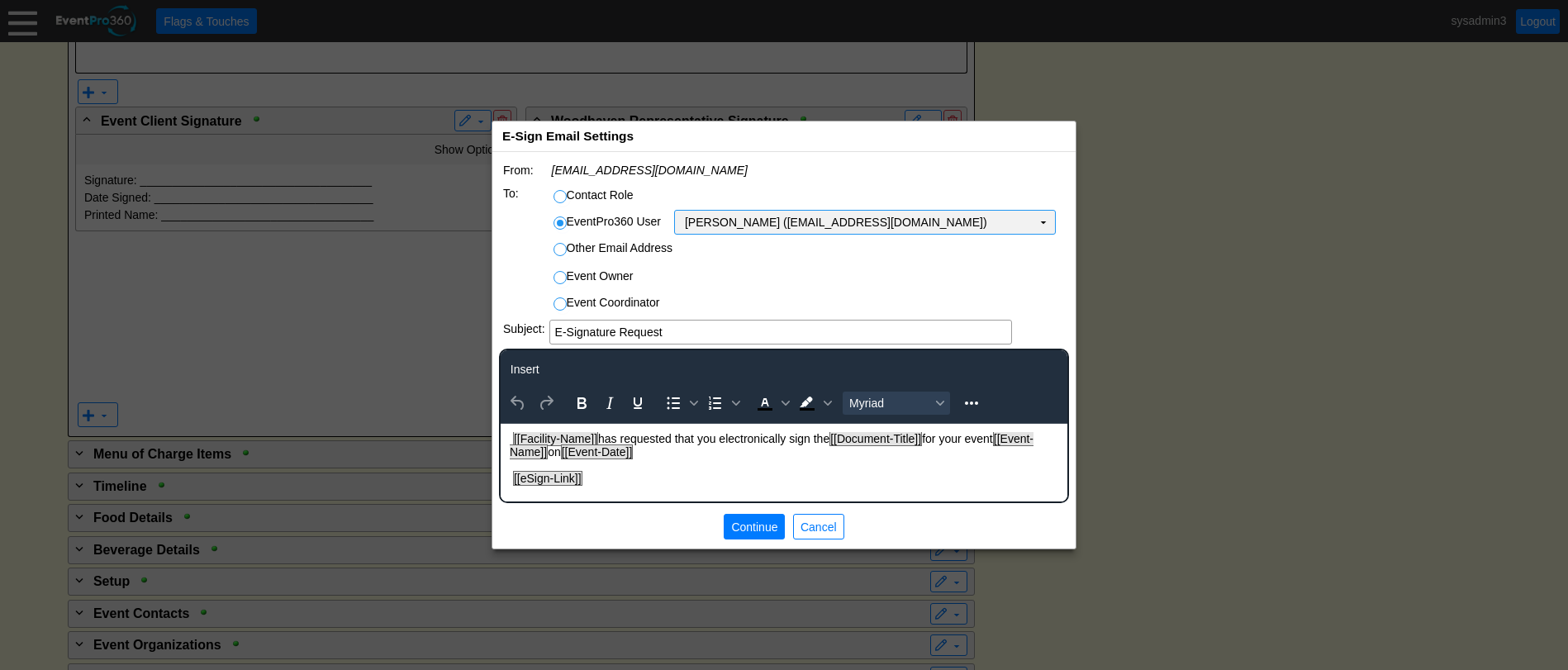
click at [855, 220] on span "[PERSON_NAME] ([EMAIL_ADDRESS][DOMAIN_NAME])" at bounding box center [836, 222] width 302 height 16
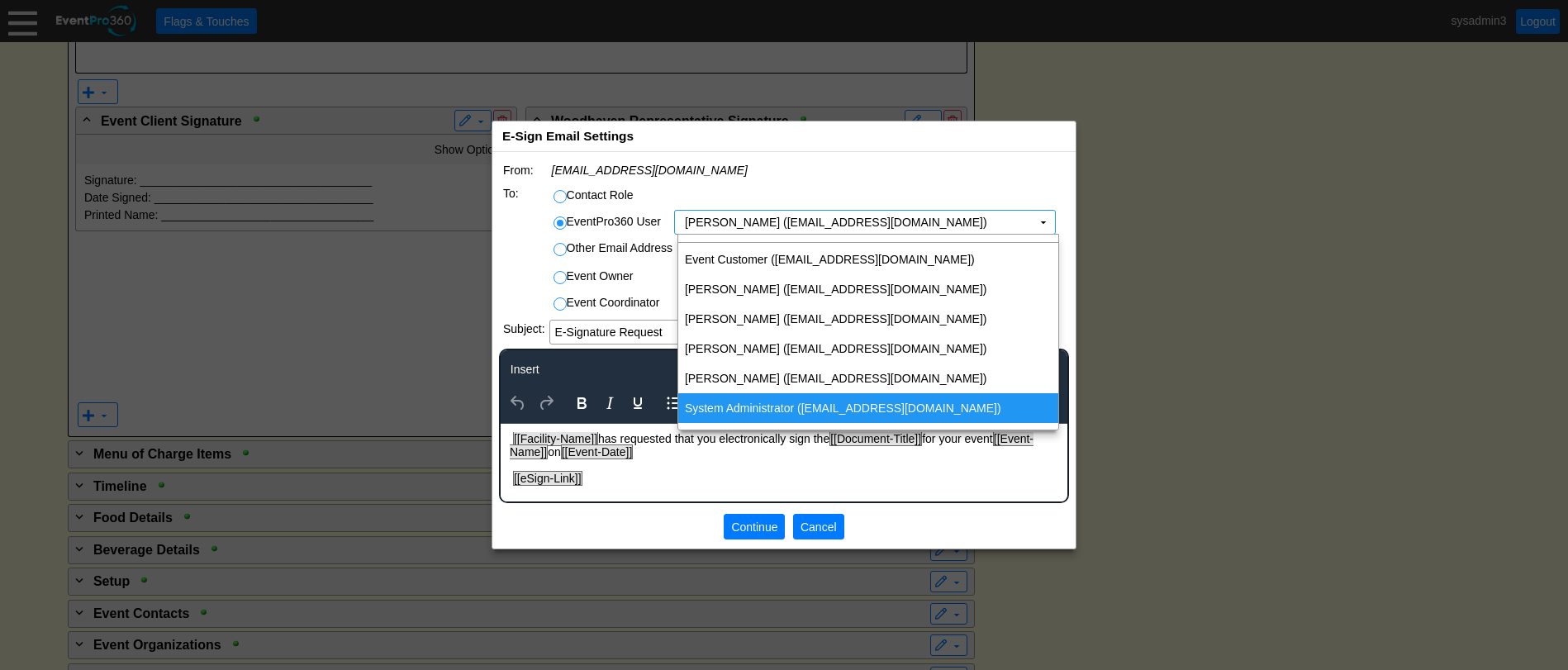
click at [820, 520] on span "Cancel" at bounding box center [819, 527] width 43 height 16
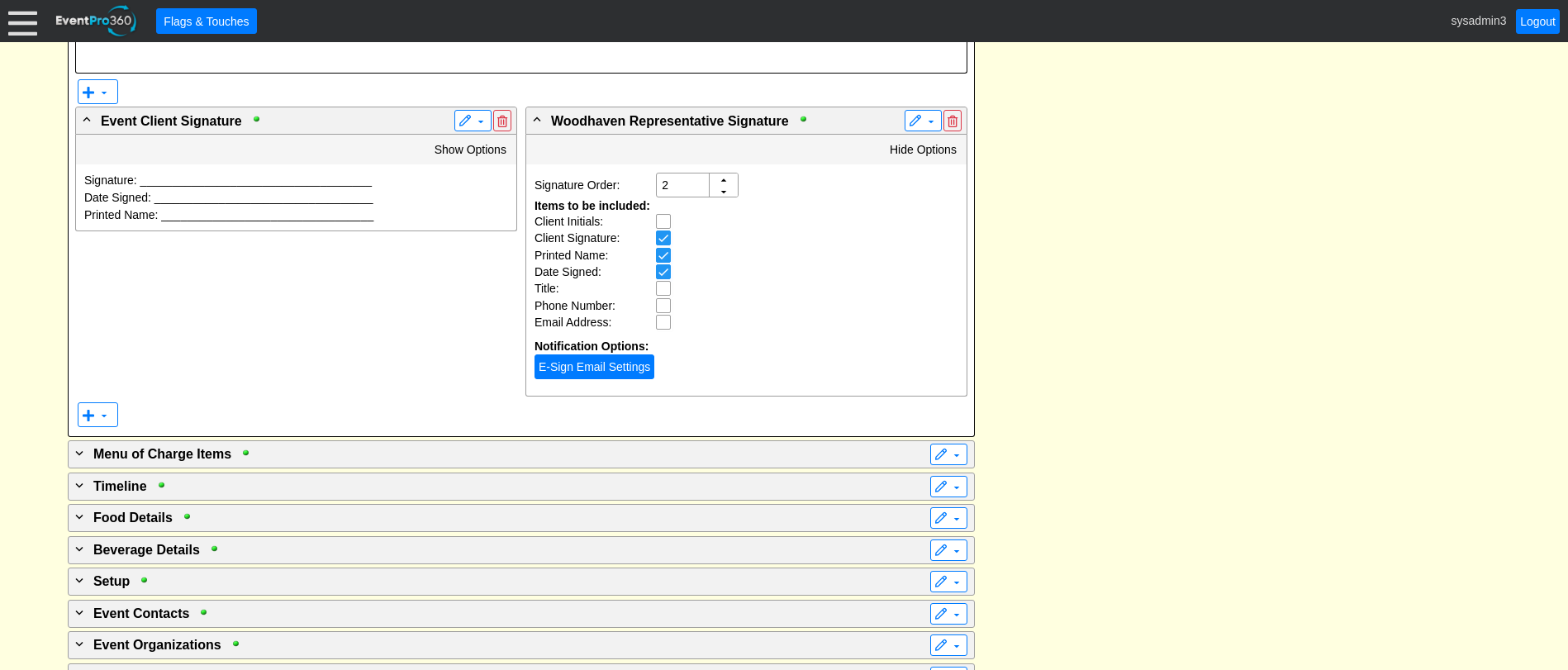
click at [618, 363] on link "E-Sign Email Settings" at bounding box center [594, 366] width 120 height 25
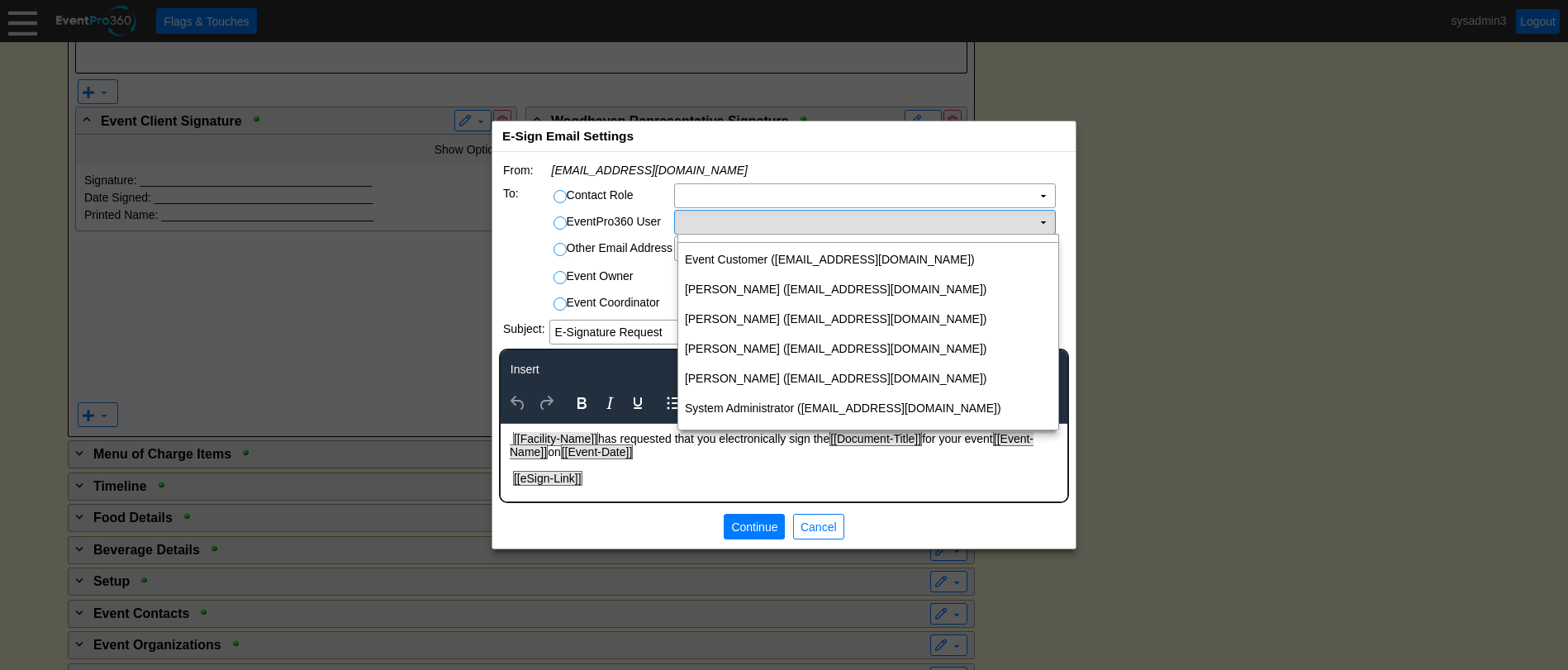
click at [699, 220] on td "Χ" at bounding box center [853, 222] width 357 height 23
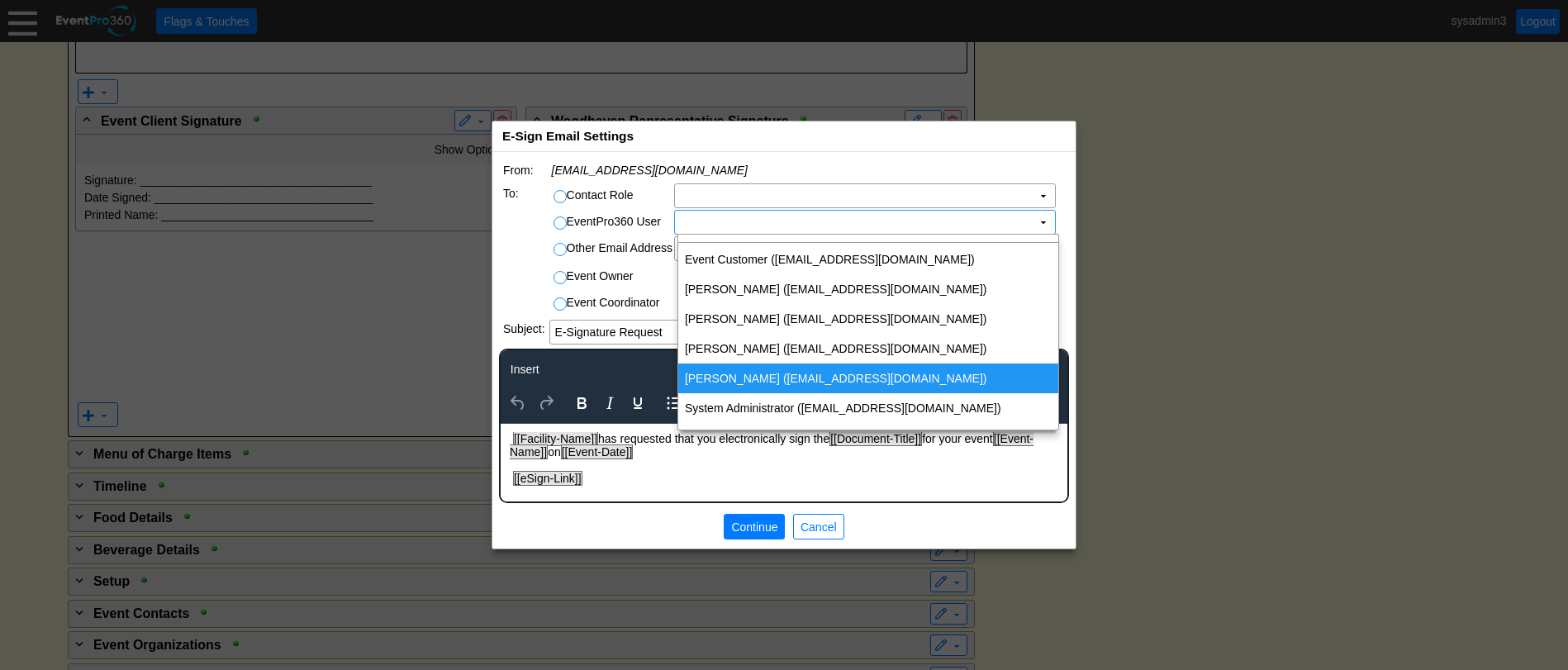
click at [764, 380] on td "Sina Eng (seng@woodhavencc.com)" at bounding box center [868, 378] width 380 height 29
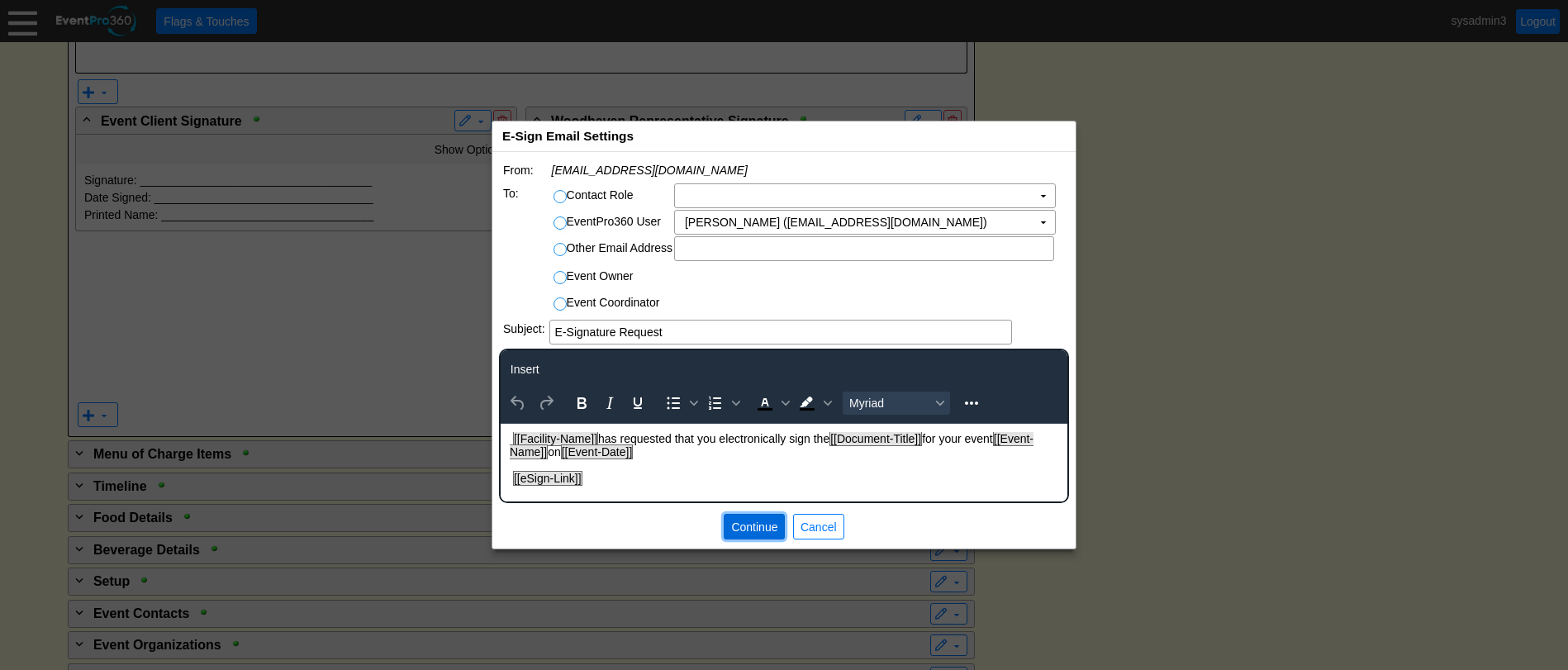
click at [747, 521] on span "Continue" at bounding box center [754, 527] width 53 height 16
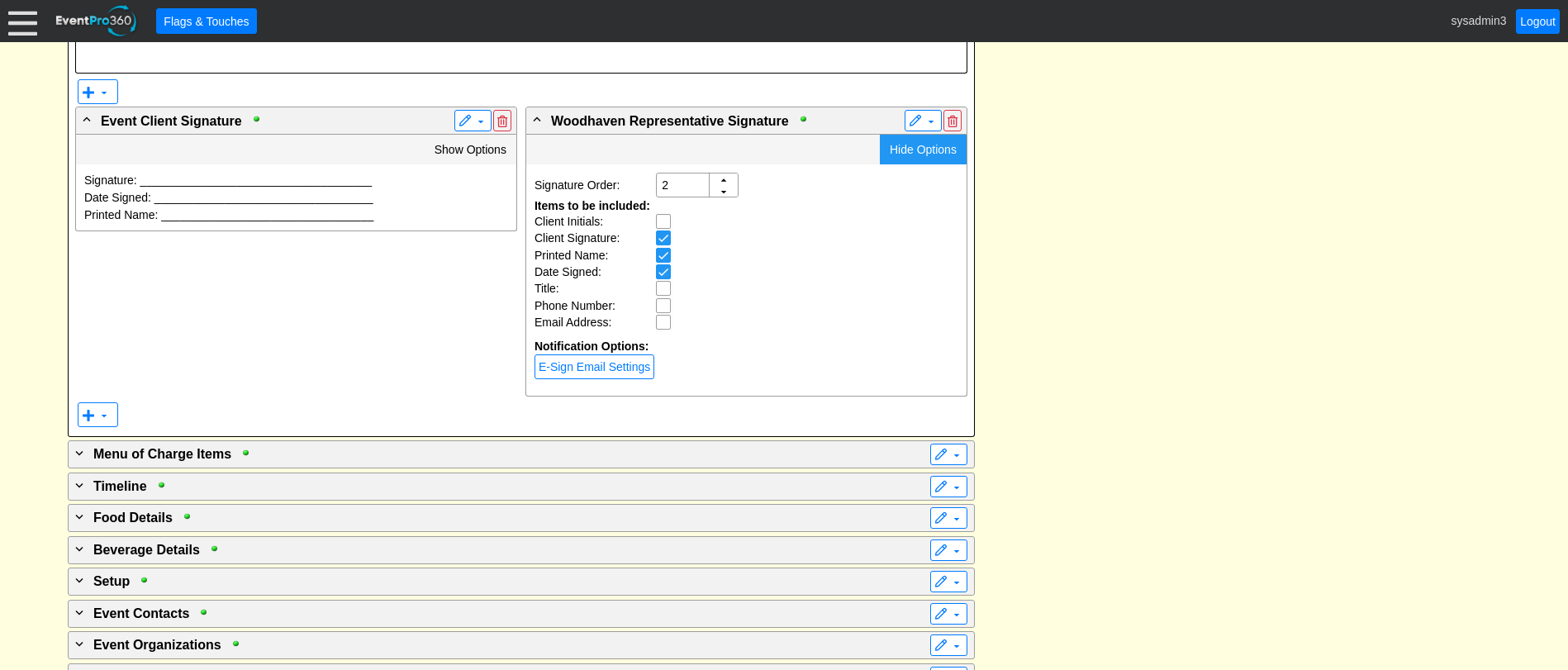
click at [911, 148] on span "Hide Options" at bounding box center [923, 149] width 67 height 13
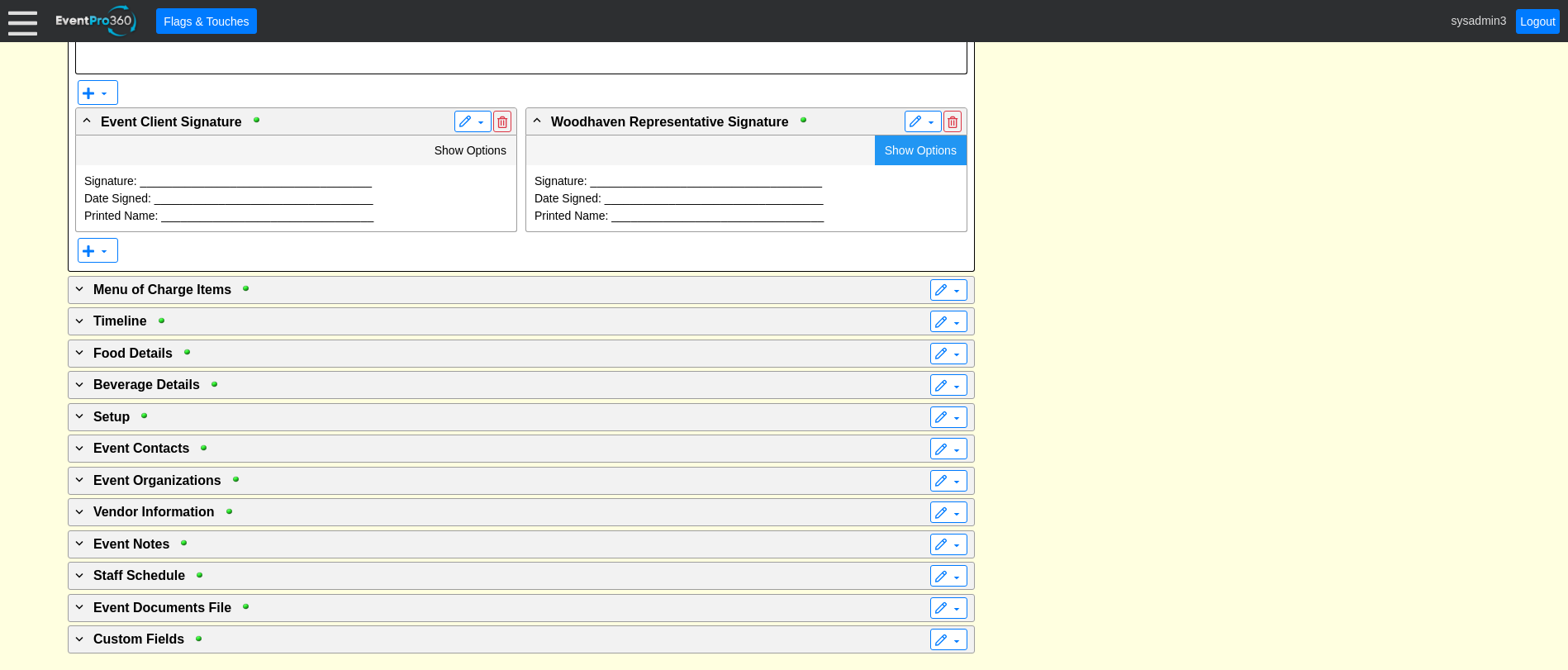
scroll to position [3471, 0]
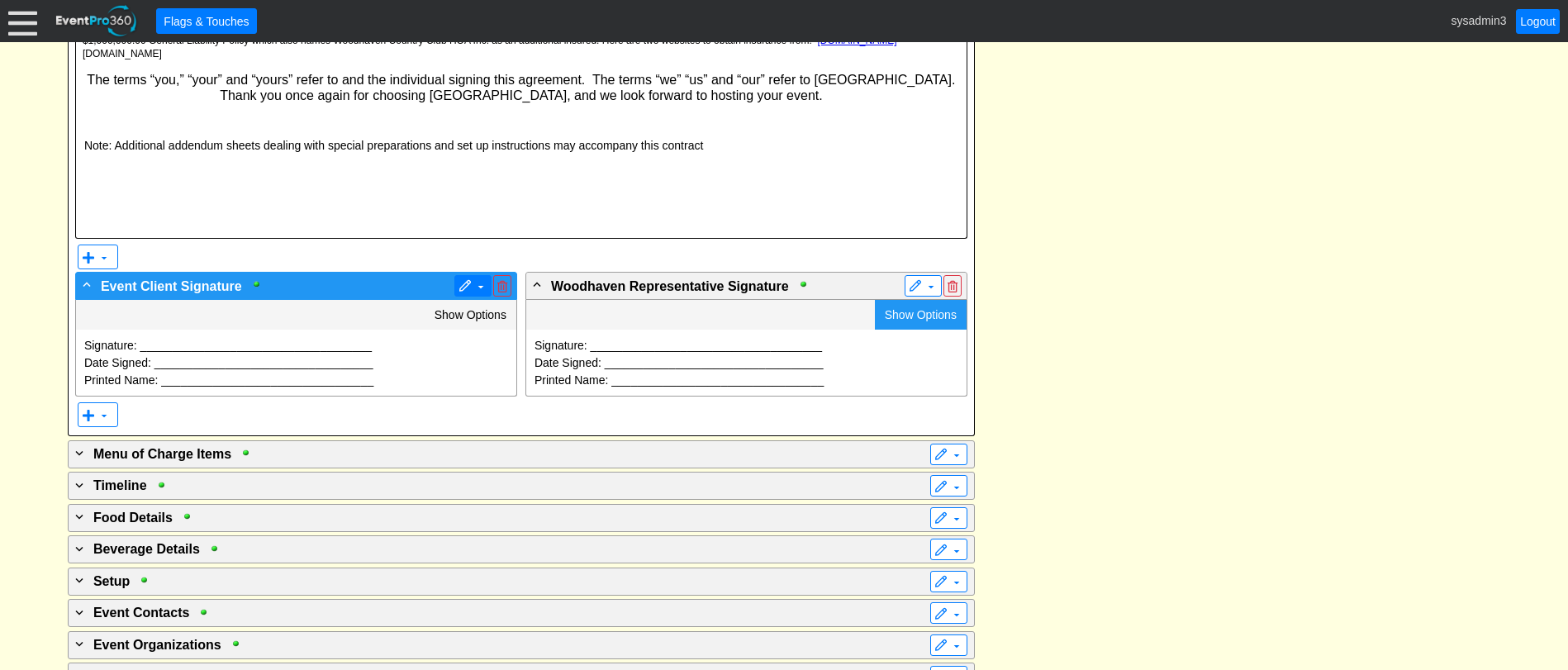
click at [460, 281] on span at bounding box center [465, 286] width 13 height 13
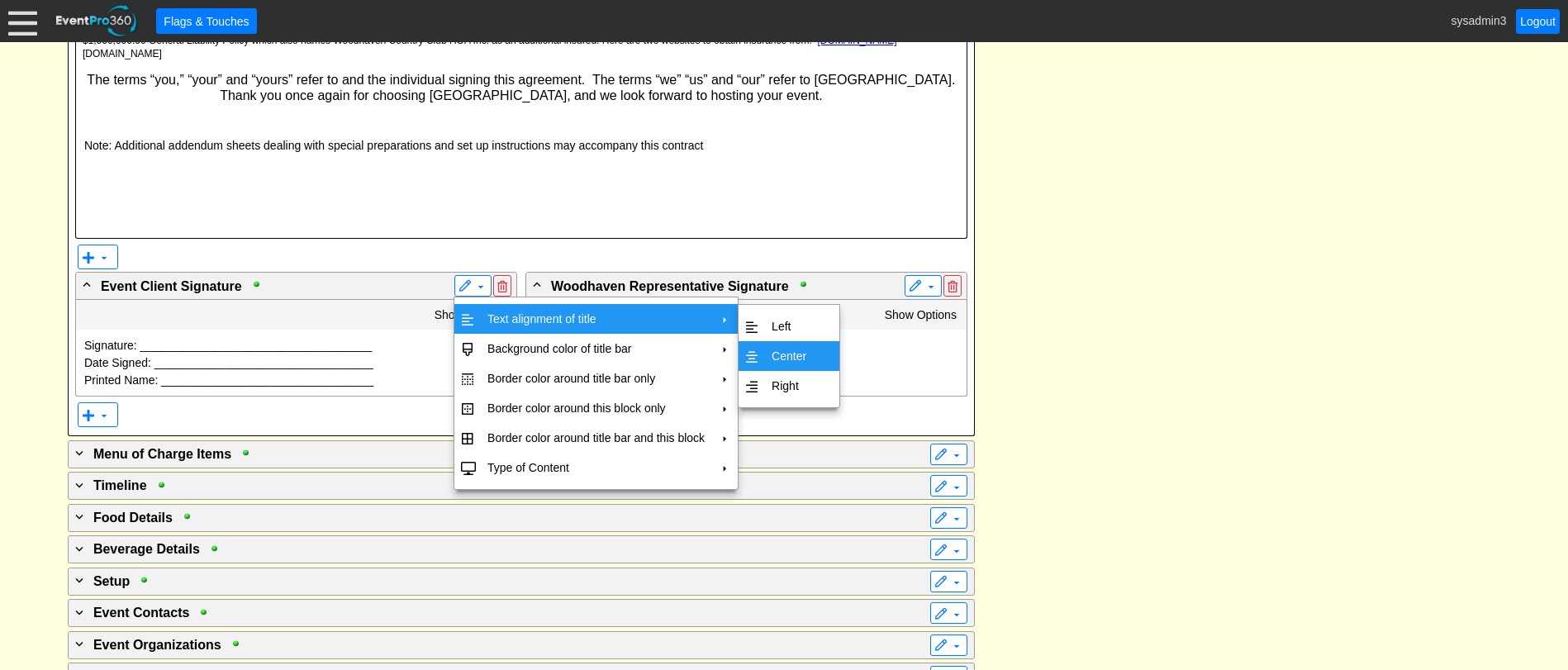
click at [784, 354] on td "Center" at bounding box center [789, 356] width 48 height 29
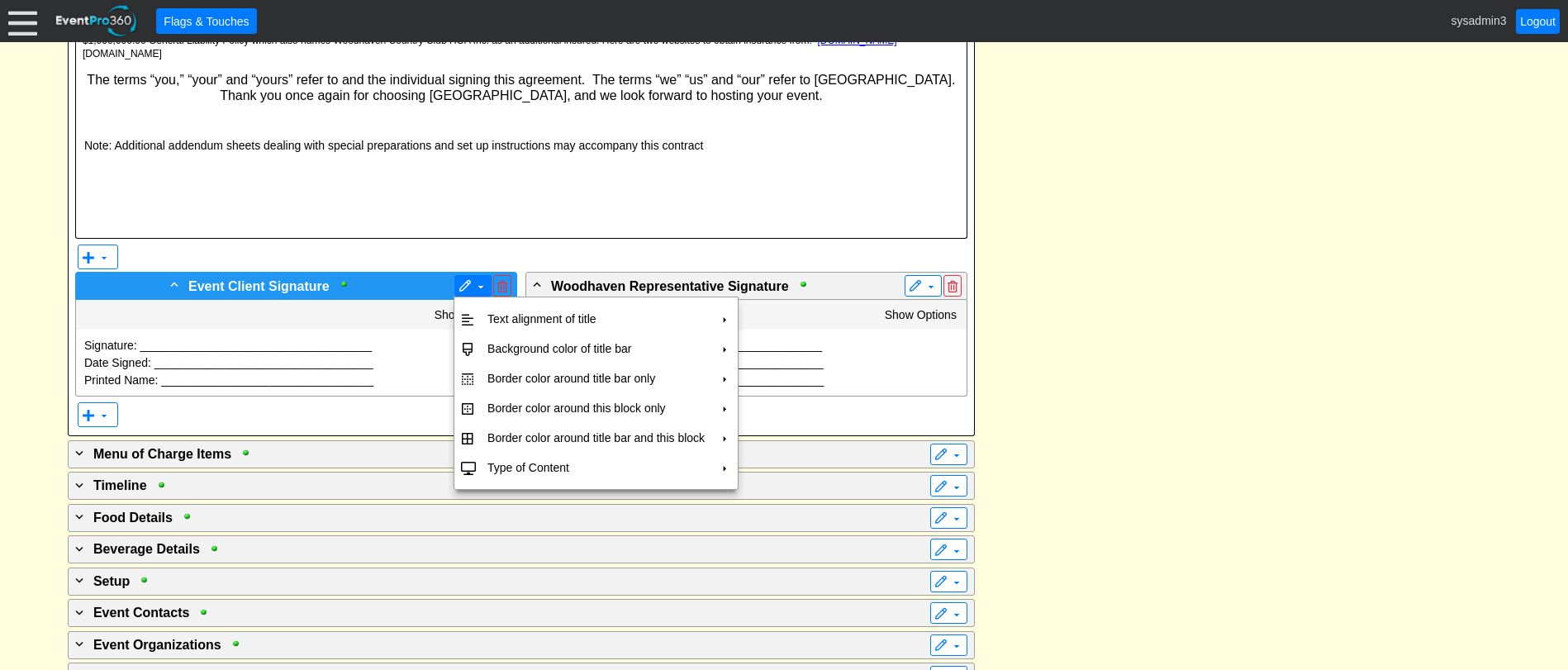
click at [459, 287] on span at bounding box center [465, 286] width 13 height 13
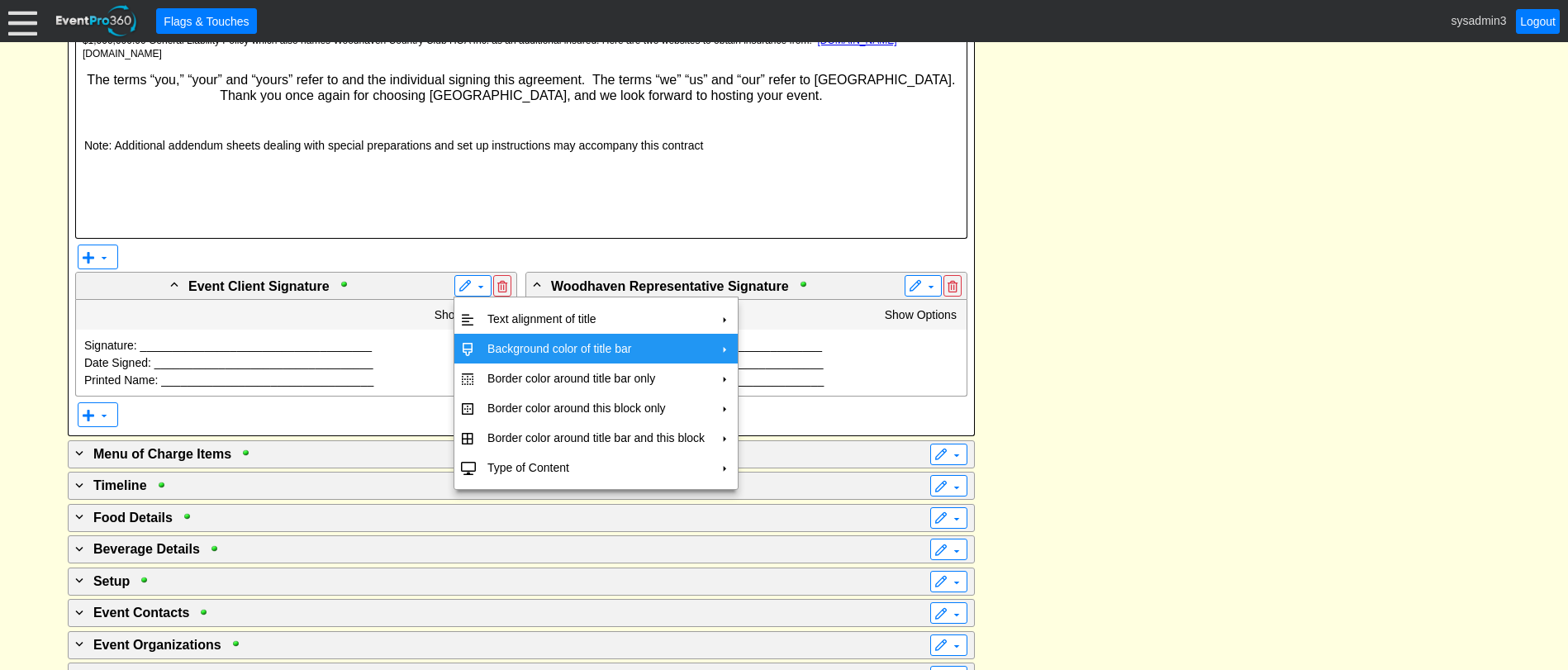
click at [494, 350] on td "Background color of title bar" at bounding box center [596, 348] width 231 height 29
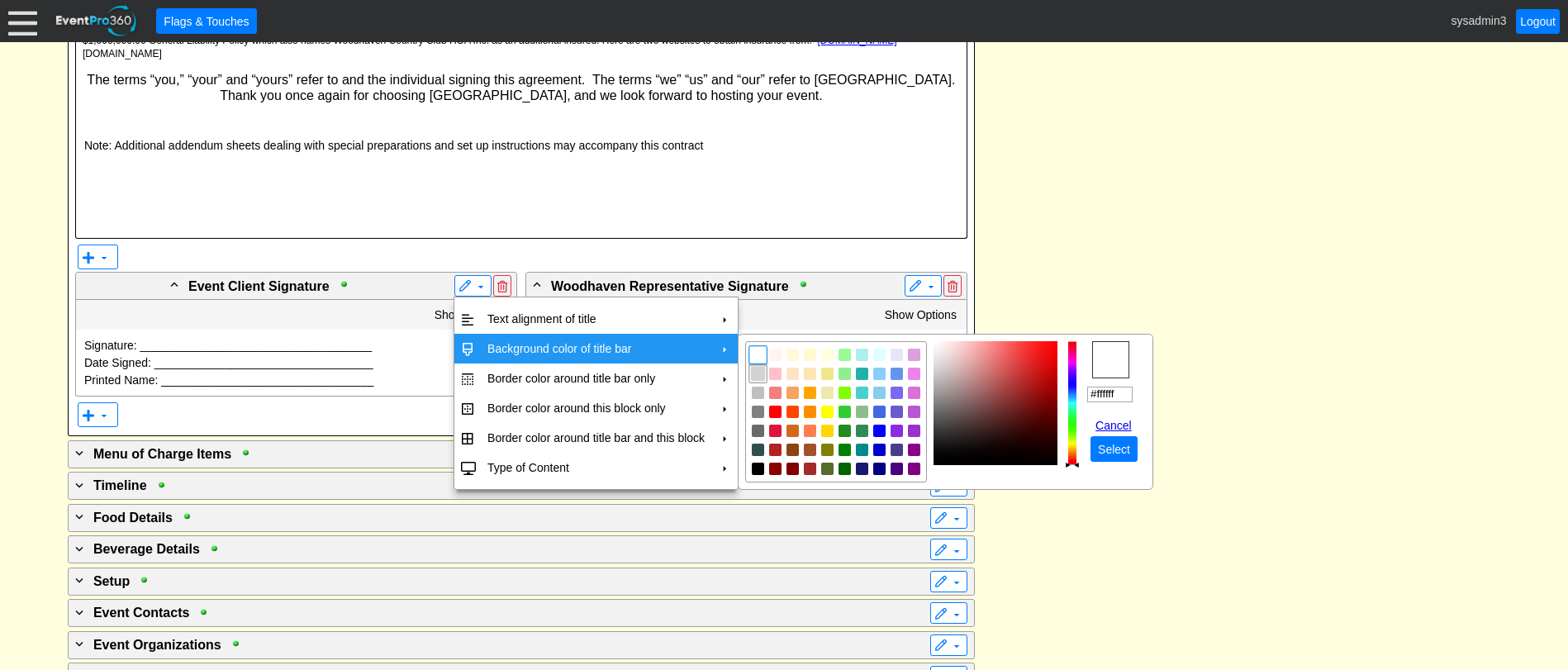
click at [760, 373] on img "focusNode" at bounding box center [758, 374] width 15 height 15
type input "#d3d3d3"
click at [1119, 454] on span "Select" at bounding box center [1114, 449] width 39 height 16
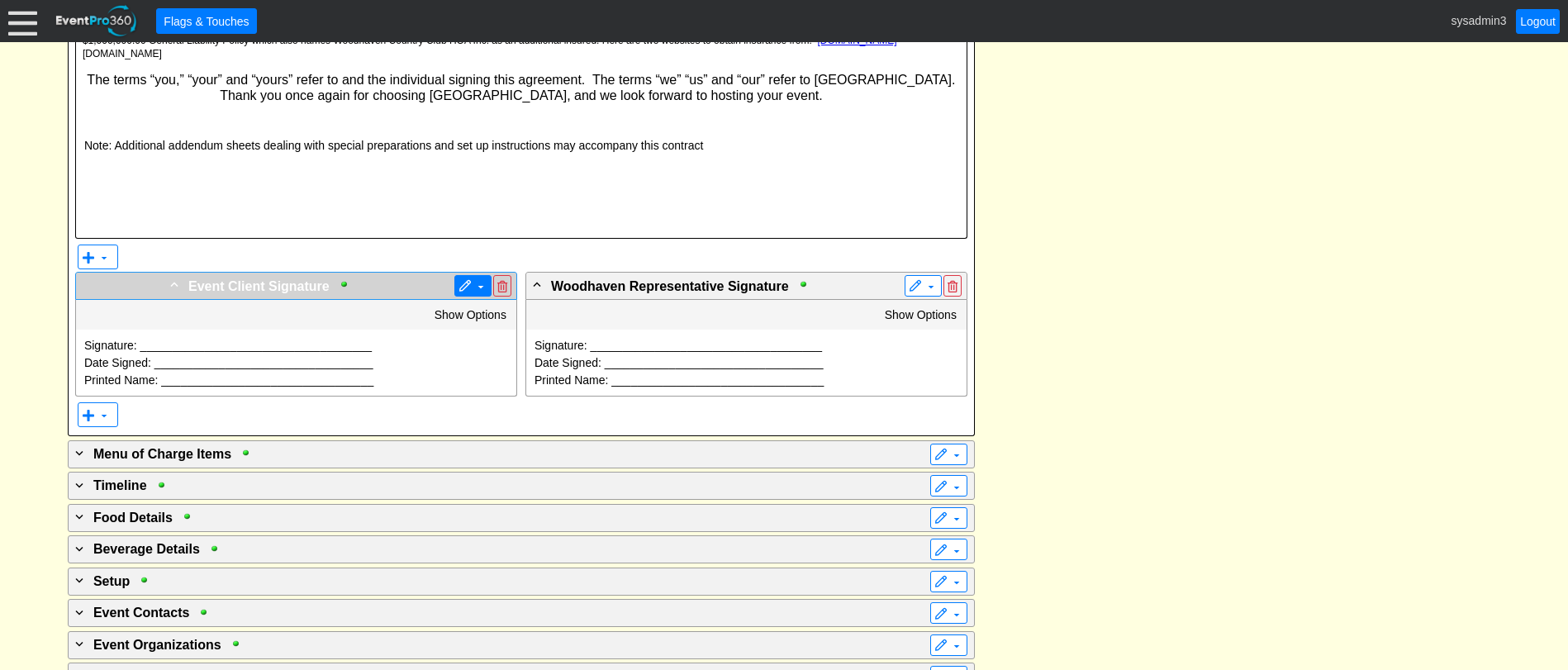
click at [467, 293] on span at bounding box center [465, 286] width 13 height 13
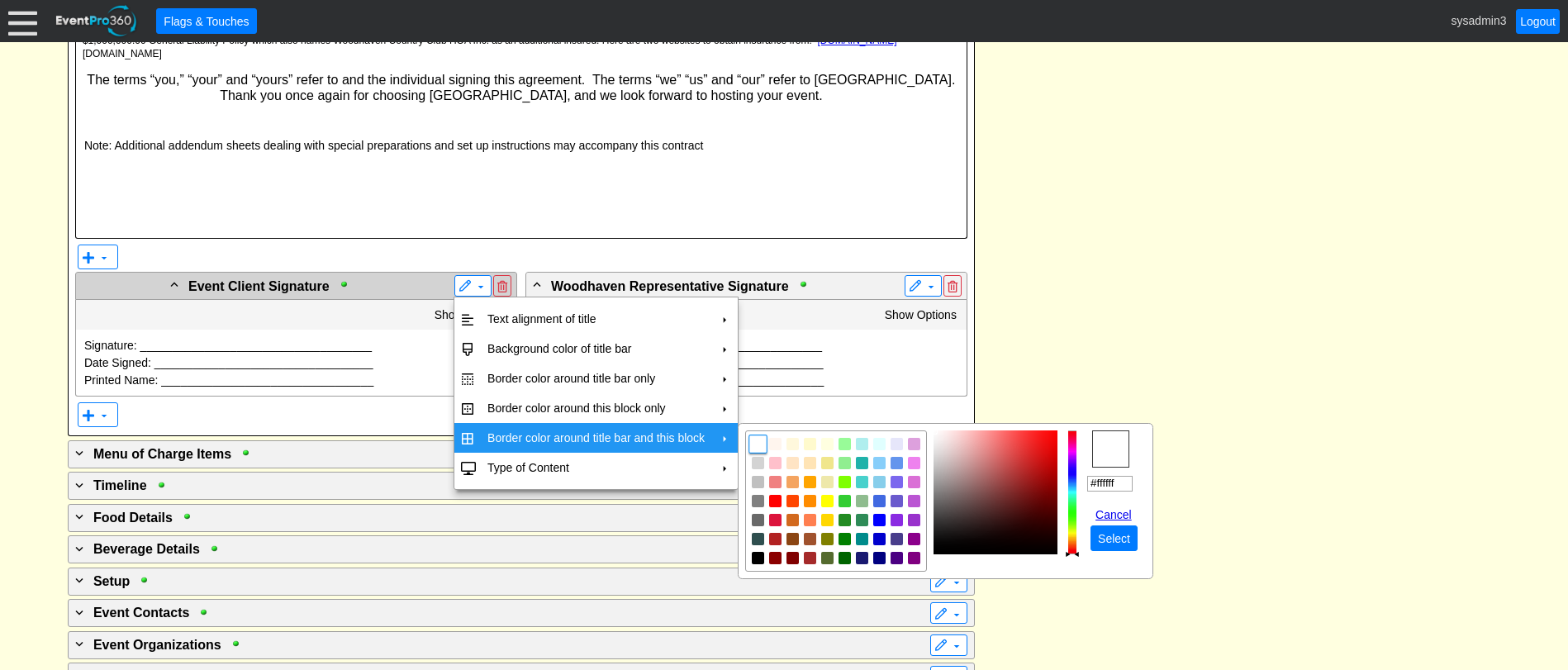
click at [499, 439] on td "Border color around title bar and this block" at bounding box center [596, 438] width 231 height 29
click at [757, 557] on img "focusNode" at bounding box center [758, 558] width 15 height 15
type input "#000000"
click at [1120, 541] on span "Select" at bounding box center [1114, 538] width 39 height 16
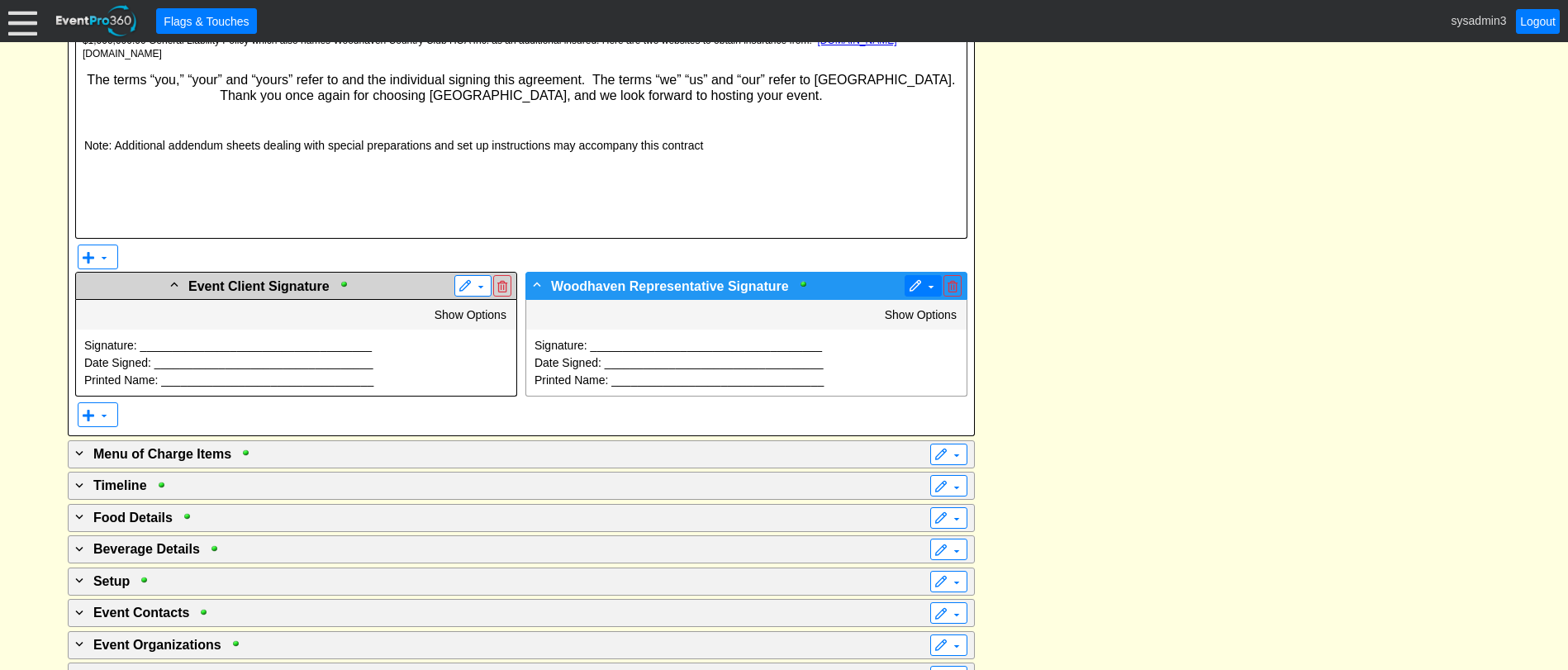
click at [924, 281] on span at bounding box center [930, 286] width 13 height 13
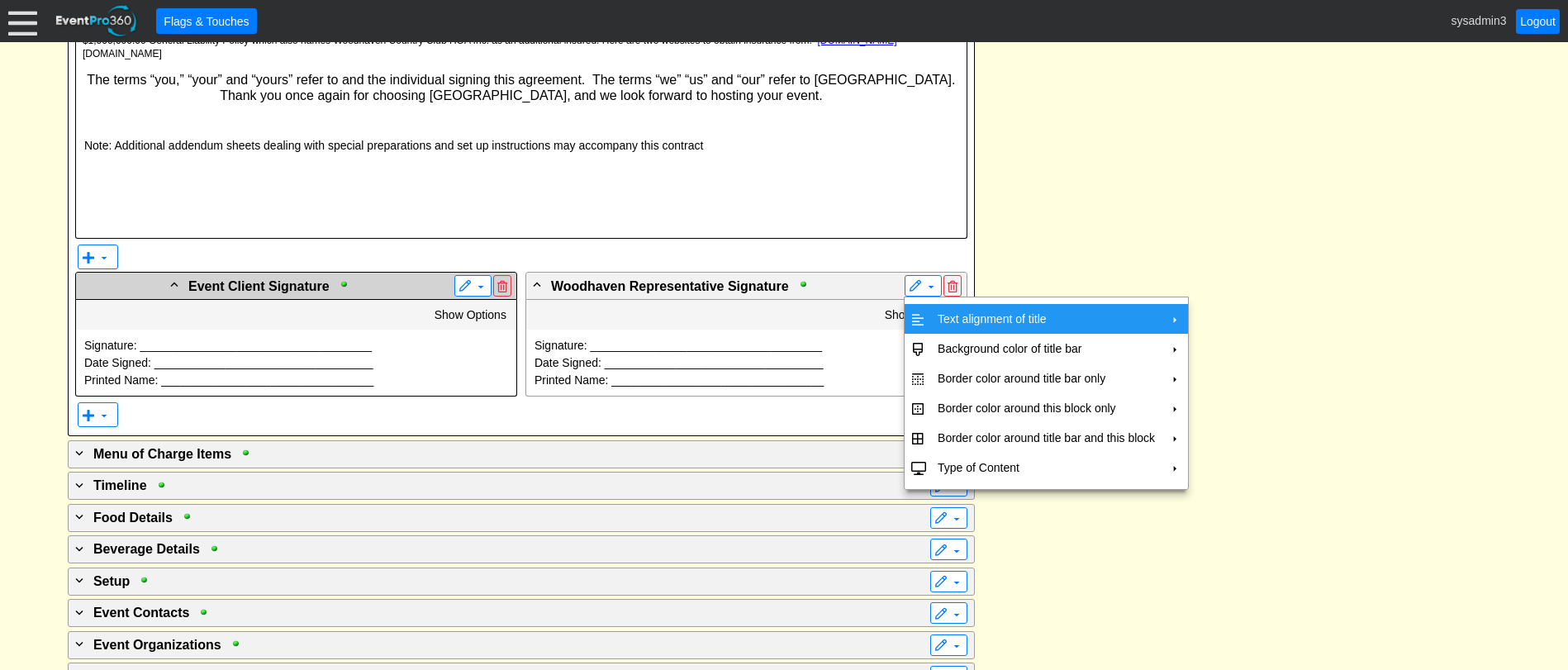
click at [960, 319] on td "Text alignment of title" at bounding box center [1046, 319] width 231 height 29
click at [1232, 347] on td "Center" at bounding box center [1239, 356] width 48 height 29
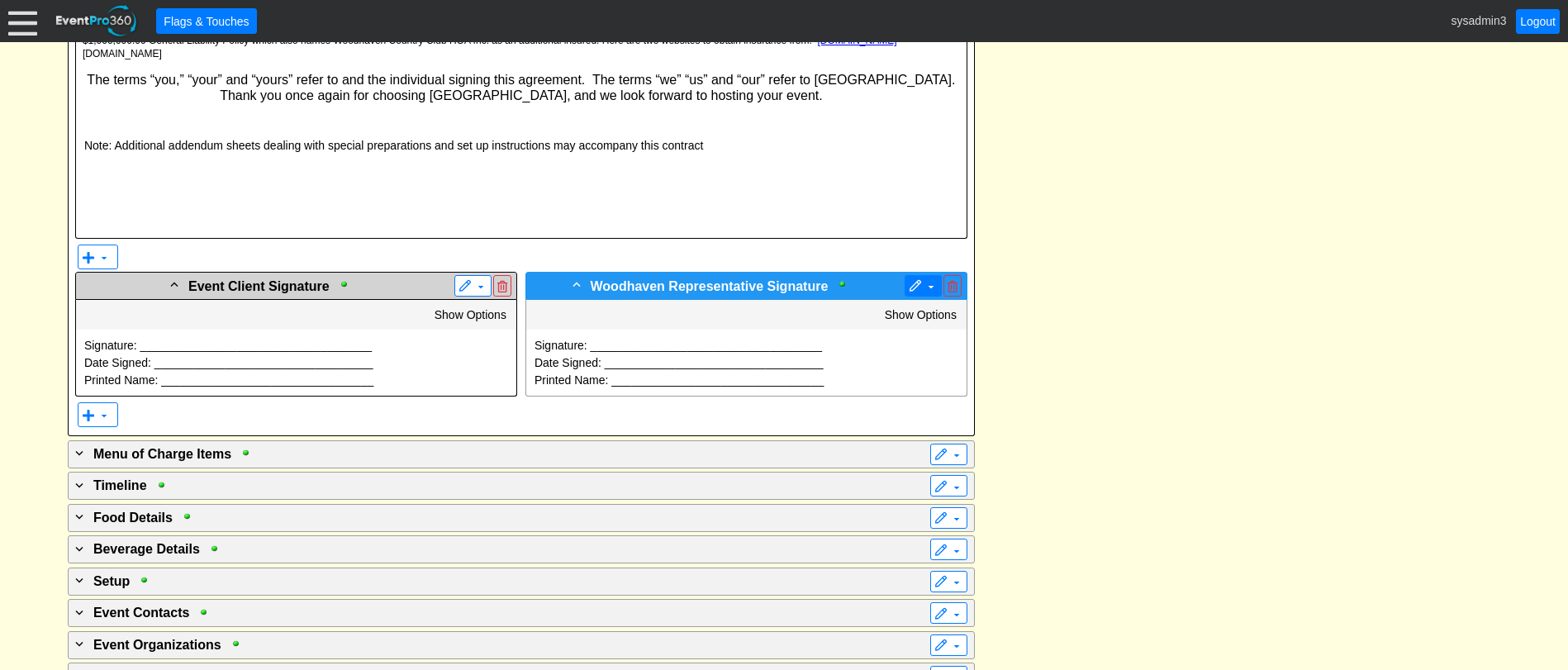
click at [920, 285] on span at bounding box center [915, 286] width 13 height 13
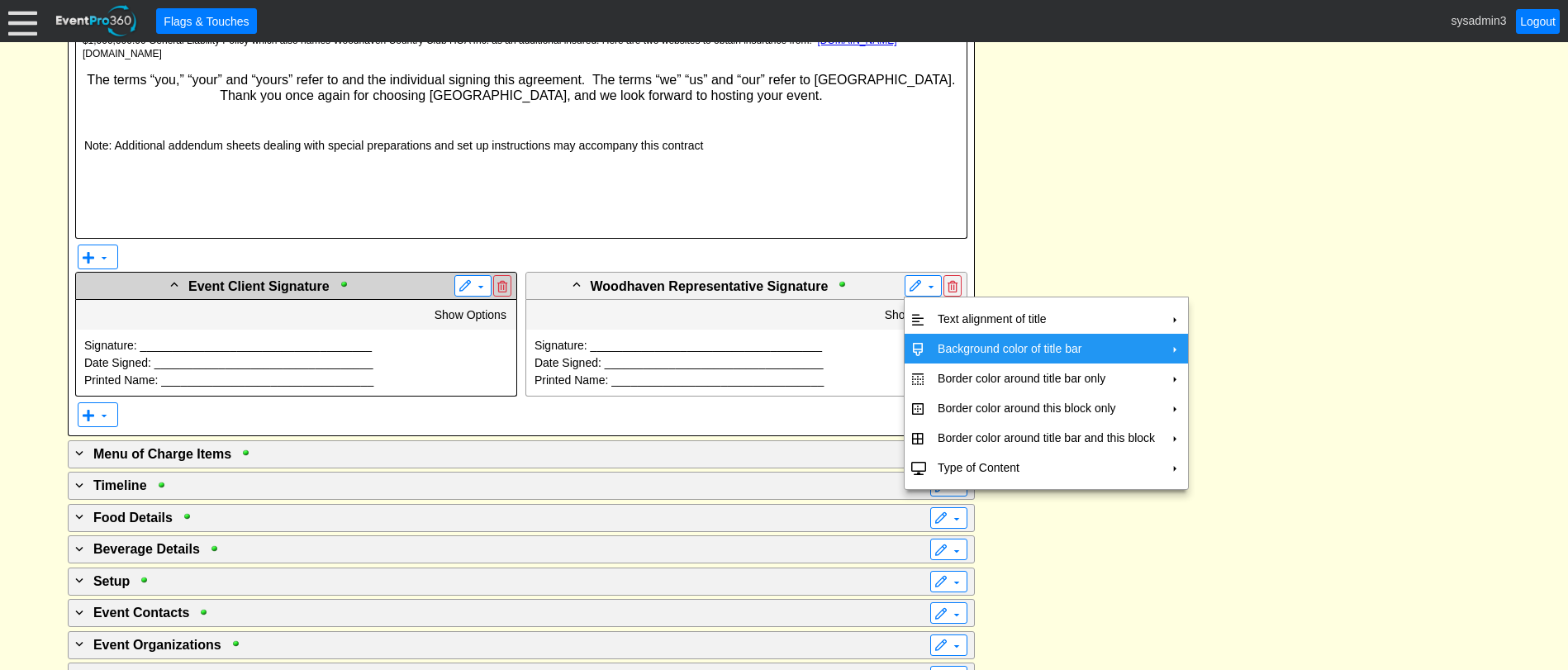
click at [955, 341] on td "Background color of title bar" at bounding box center [1046, 348] width 231 height 29
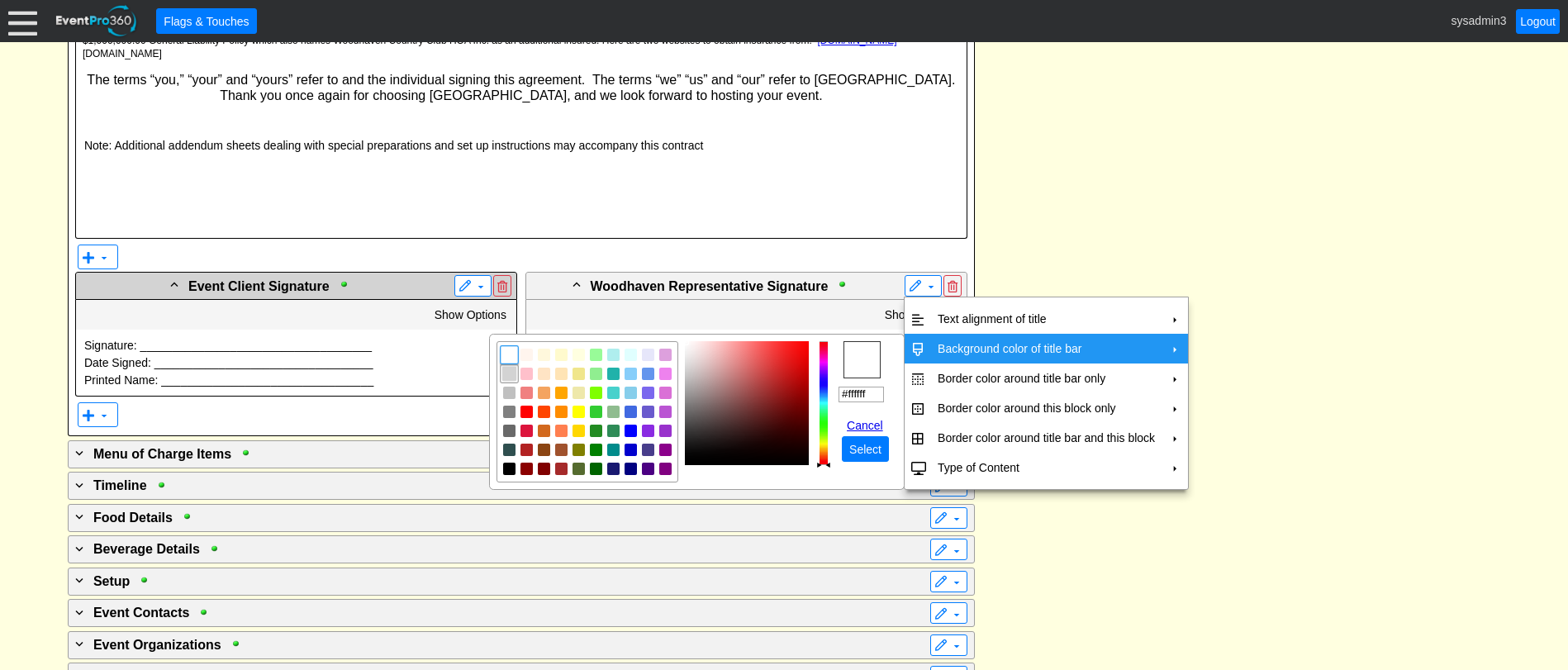
click at [509, 374] on img "focusNode" at bounding box center [509, 374] width 15 height 15
type input "#d3d3d3"
click at [855, 451] on span "Select" at bounding box center [865, 449] width 39 height 16
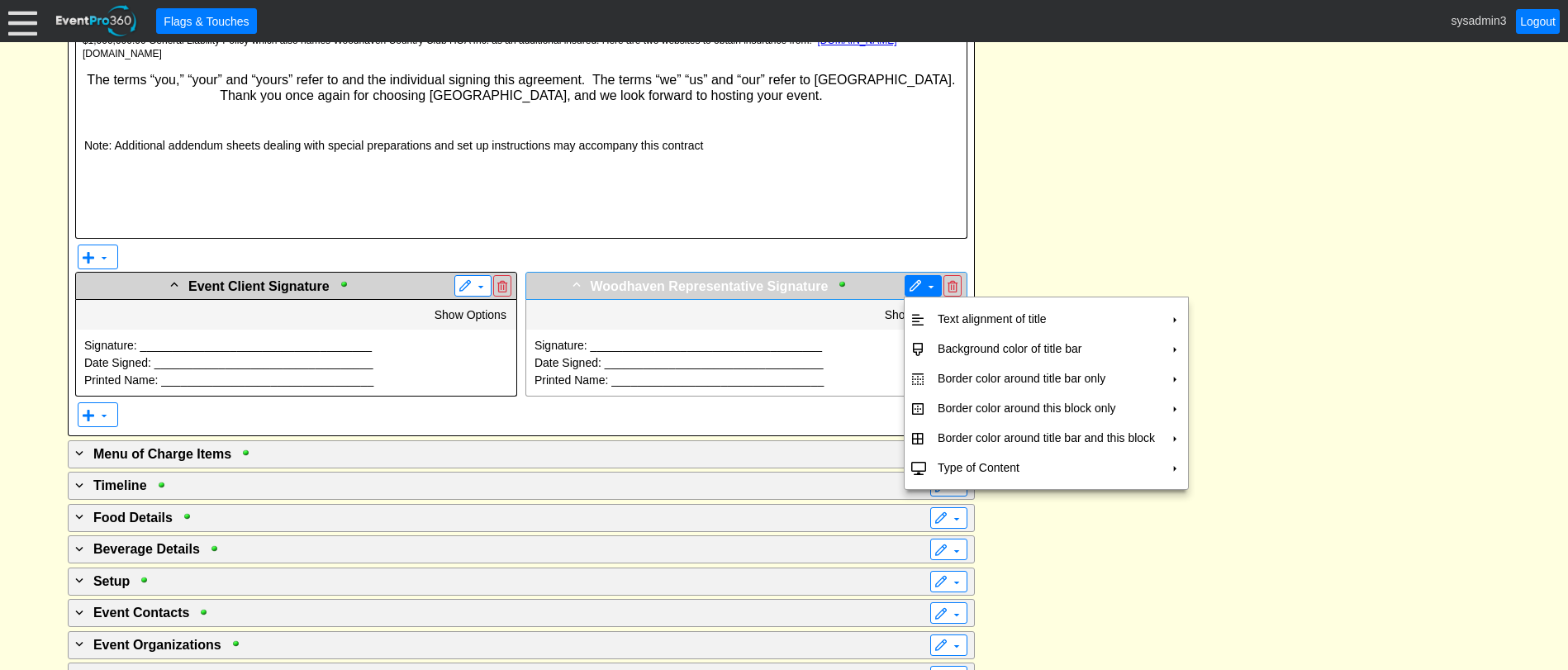
click at [911, 291] on span at bounding box center [915, 286] width 13 height 13
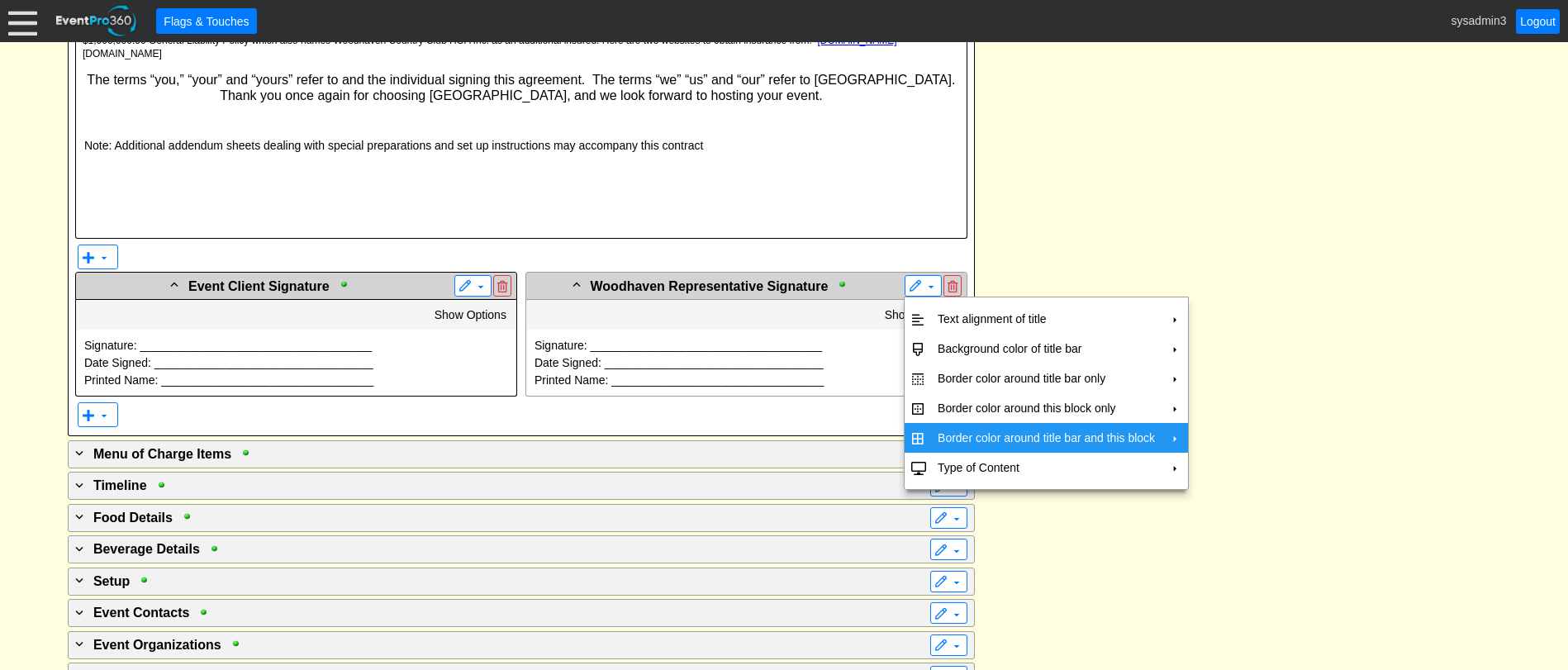
click at [966, 439] on td "Border color around title bar and this block" at bounding box center [1046, 438] width 231 height 29
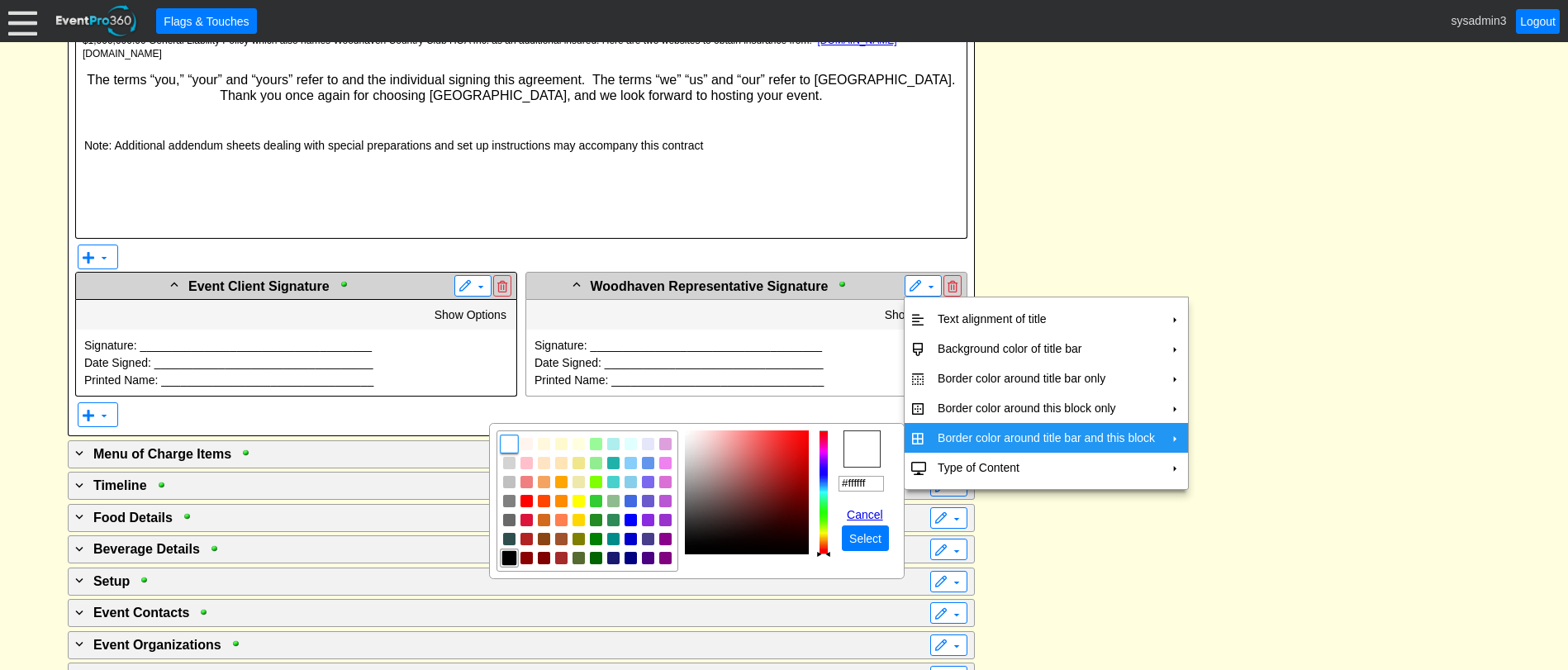
click at [505, 566] on span "focusNode" at bounding box center [510, 558] width 19 height 19
type input "#000000"
click at [860, 534] on span "Select" at bounding box center [865, 538] width 39 height 16
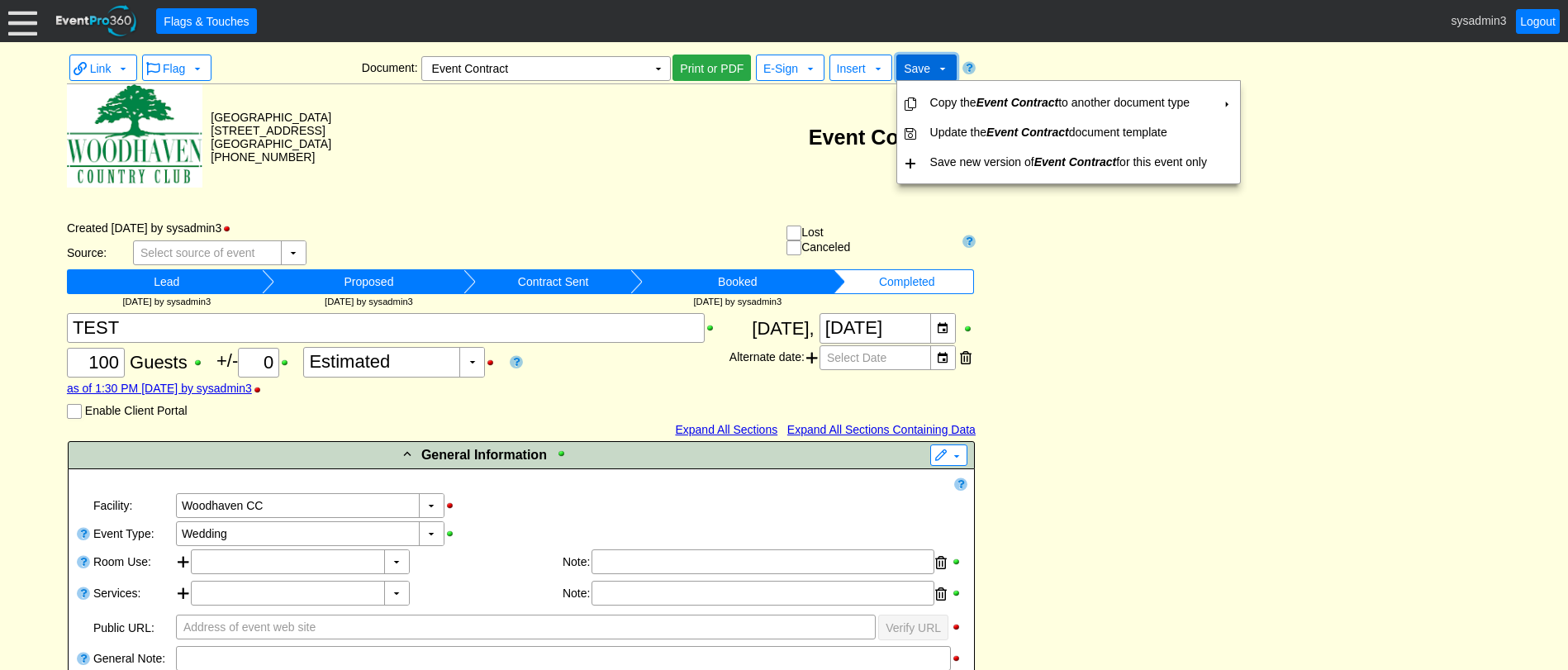
click at [921, 65] on span "Save" at bounding box center [917, 68] width 27 height 13
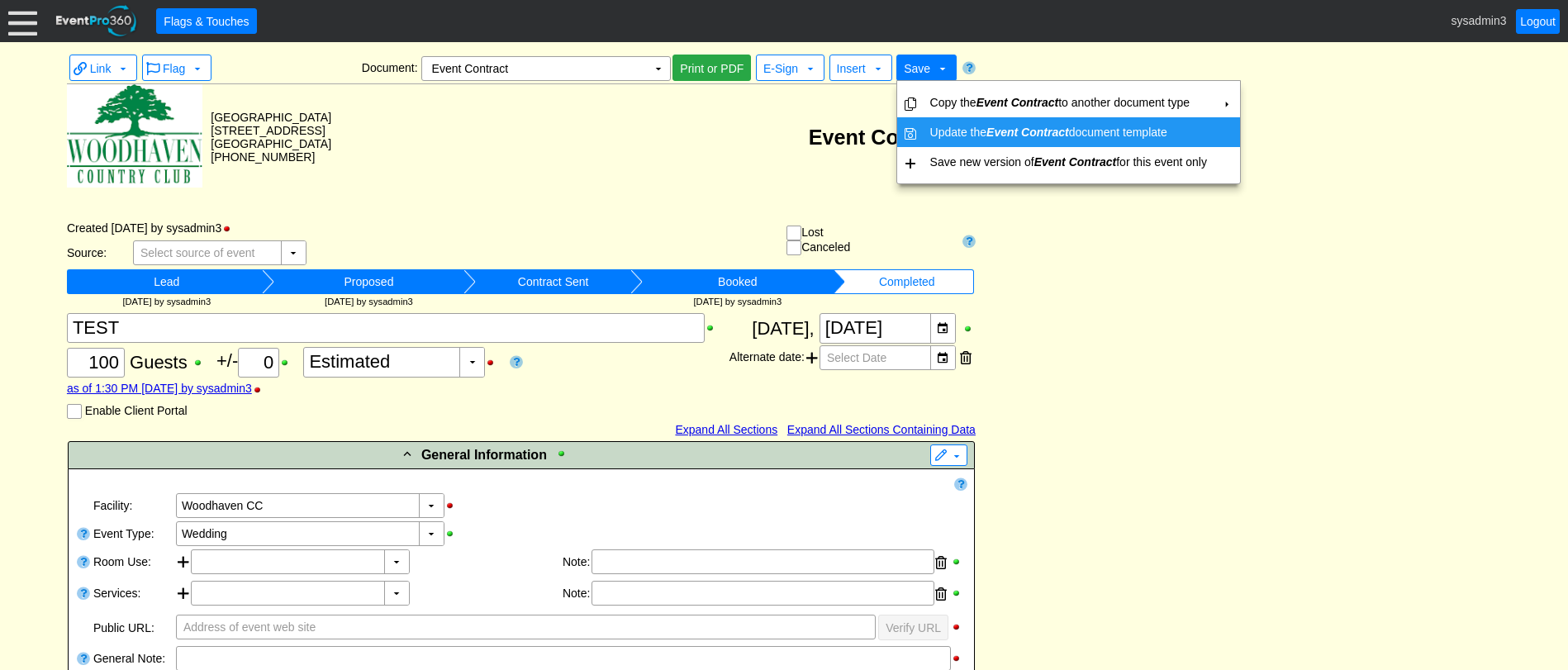
click at [982, 123] on td "Update the Event Contract document template" at bounding box center [1069, 132] width 290 height 29
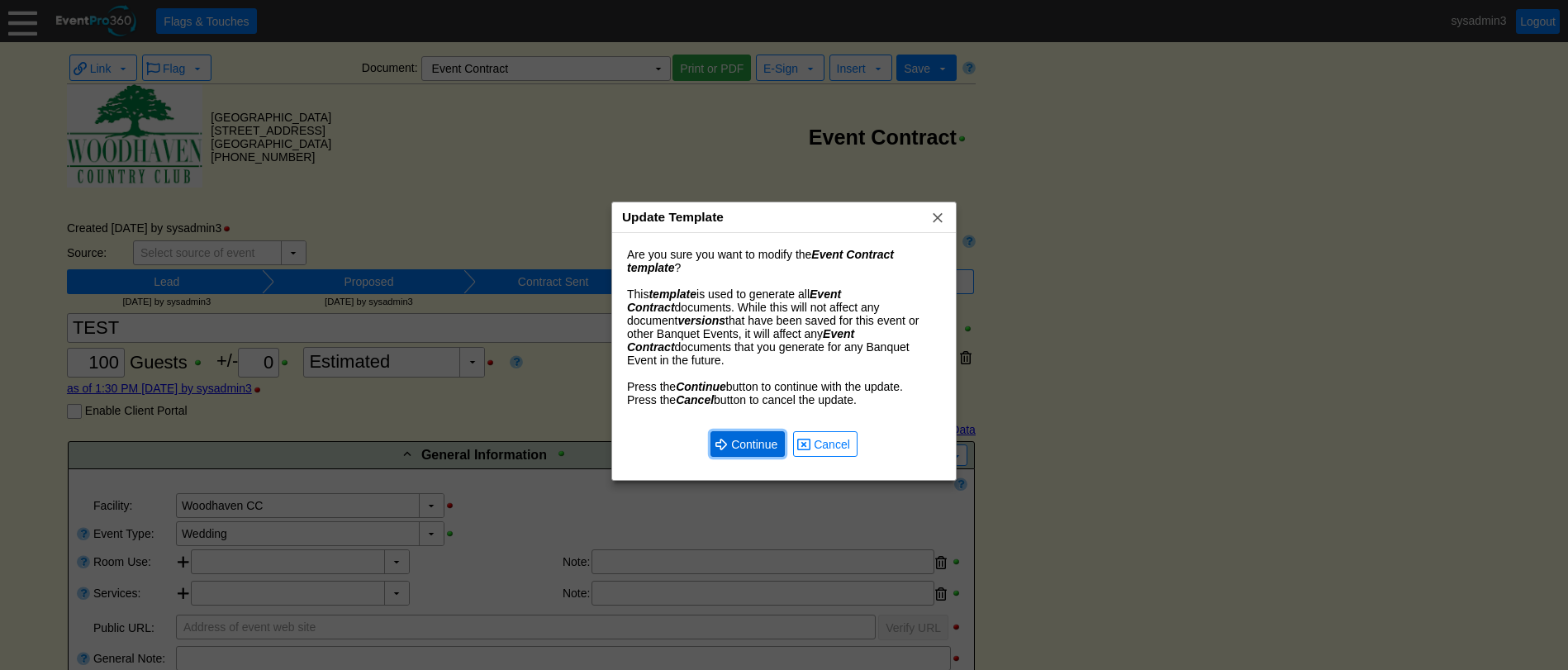
click at [739, 436] on span "Continue" at bounding box center [754, 444] width 53 height 16
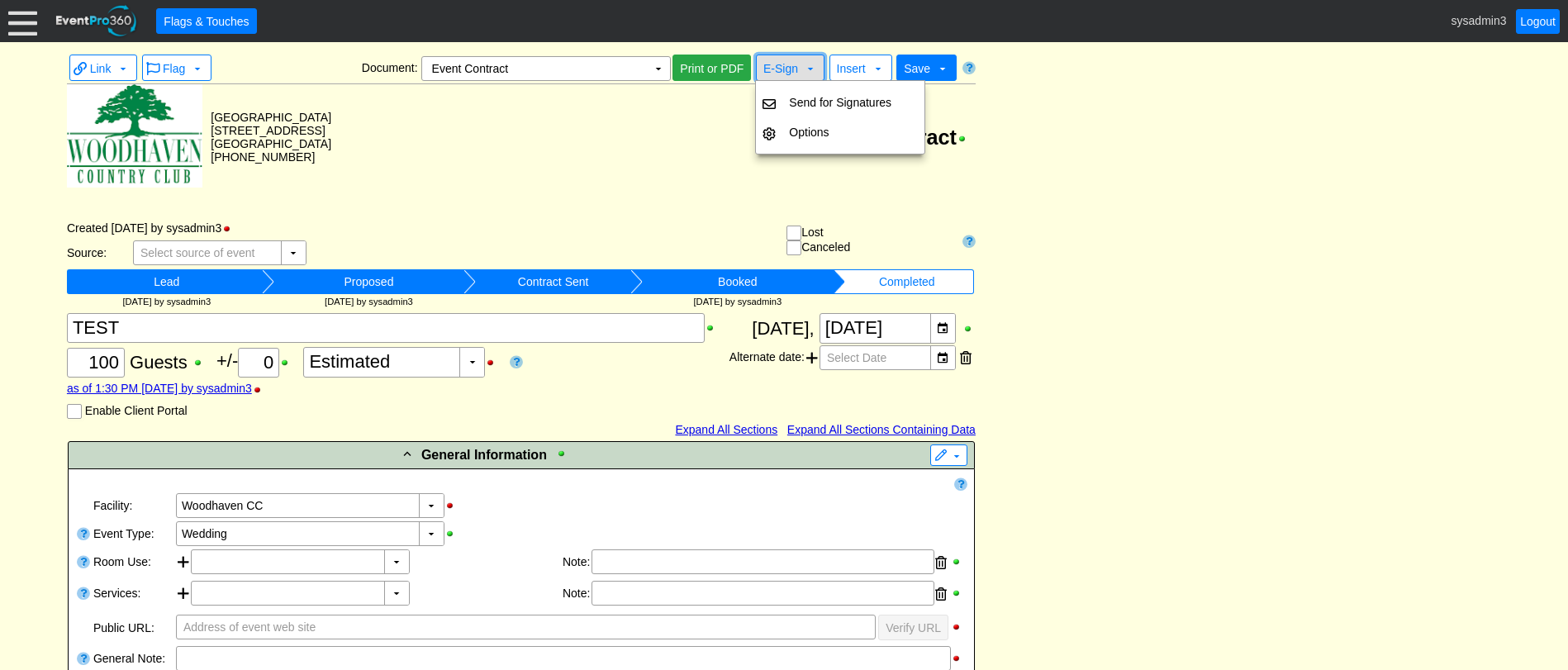
click at [776, 72] on span "E-Sign" at bounding box center [781, 68] width 35 height 13
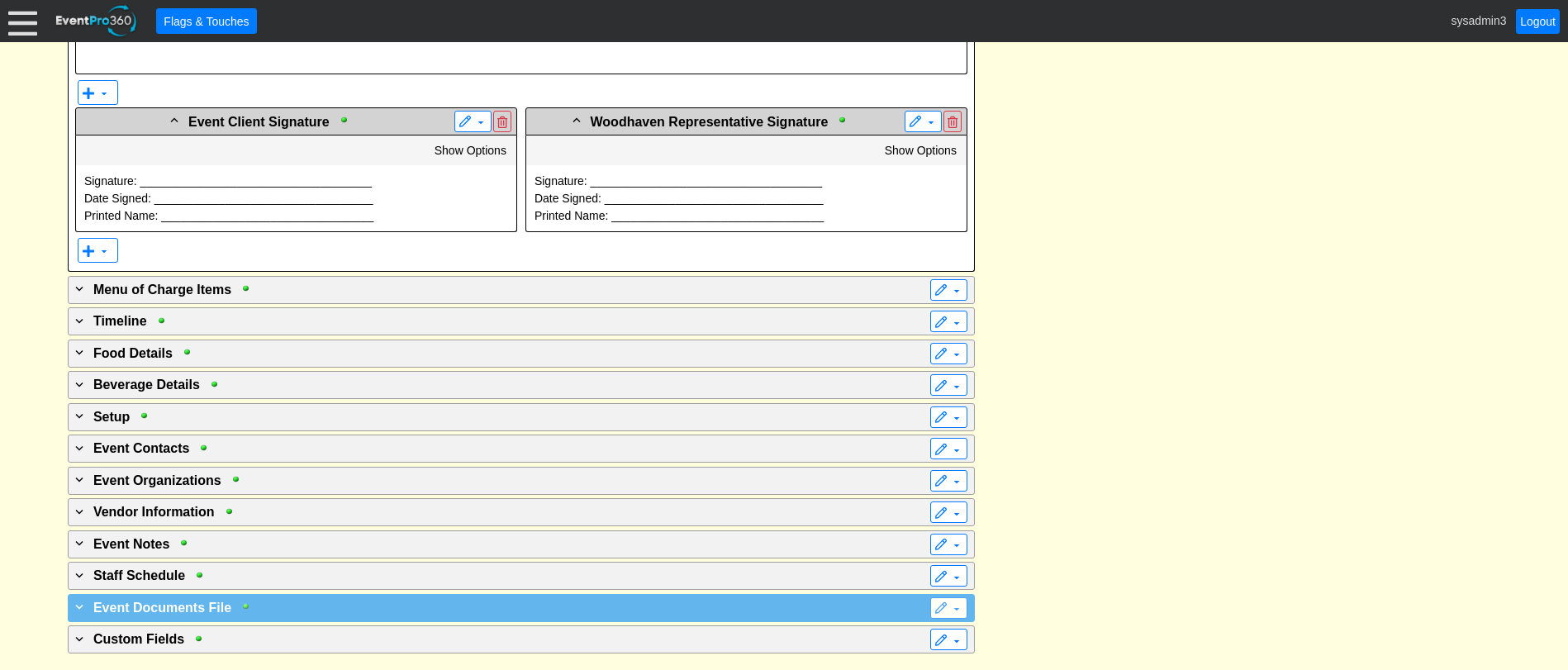
click at [255, 601] on div at bounding box center [250, 605] width 19 height 11
click at [251, 602] on div at bounding box center [250, 605] width 19 height 11
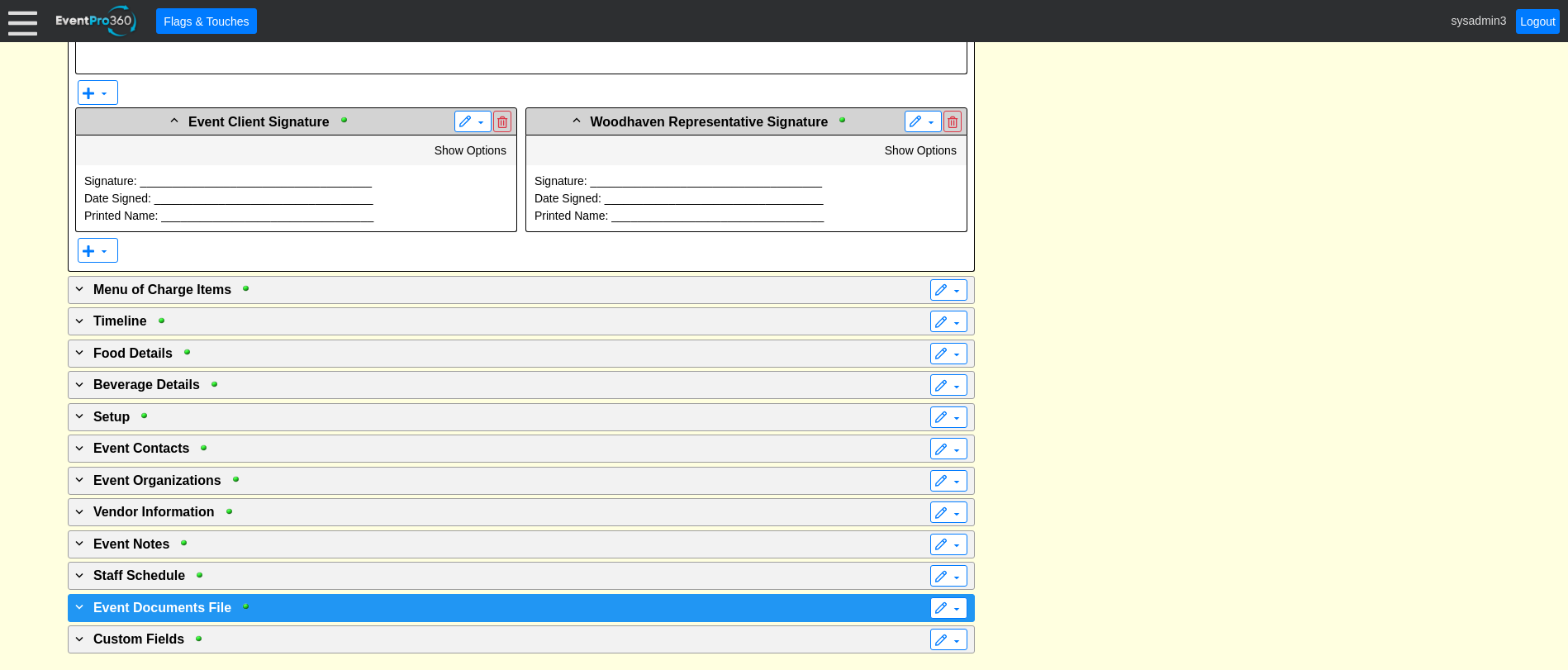
click at [201, 600] on span "Event Documents File" at bounding box center [162, 607] width 138 height 14
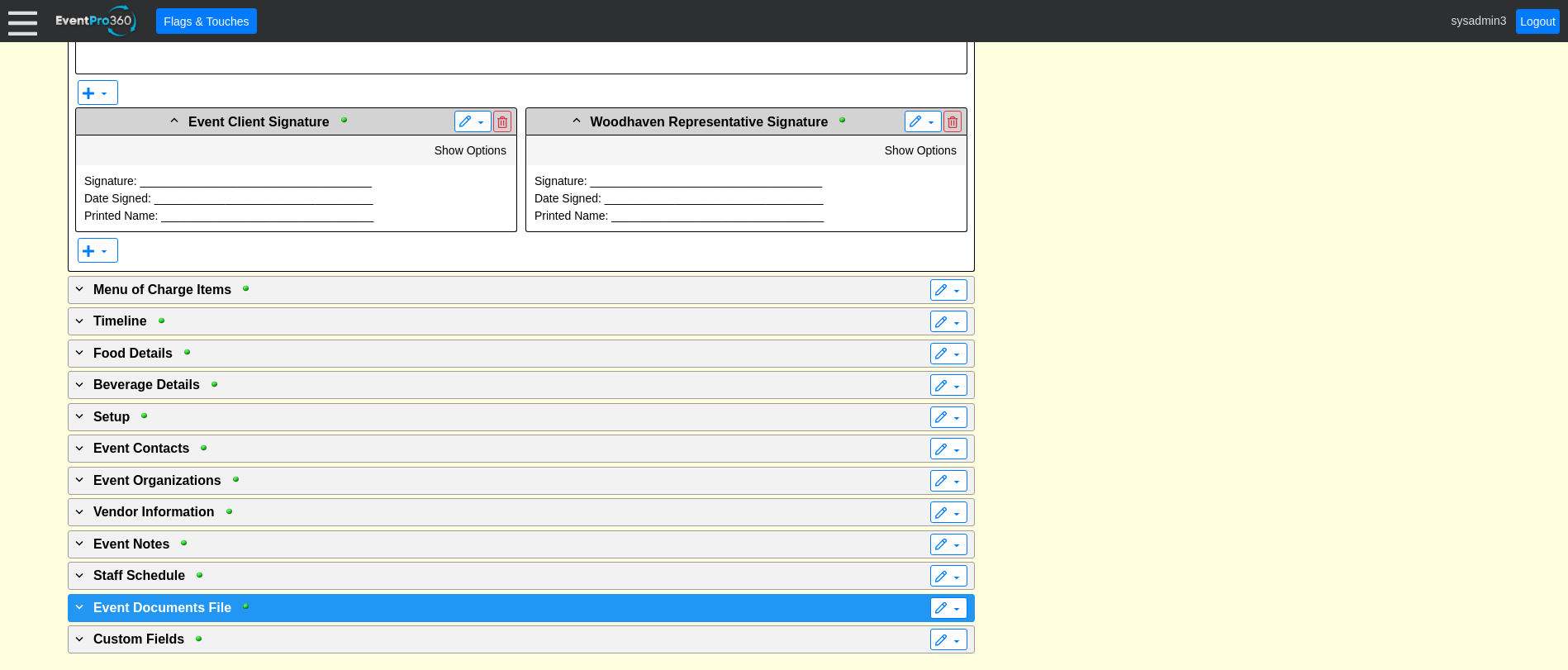
click at [297, 612] on div "+ Event Documents File" at bounding box center [487, 606] width 831 height 20
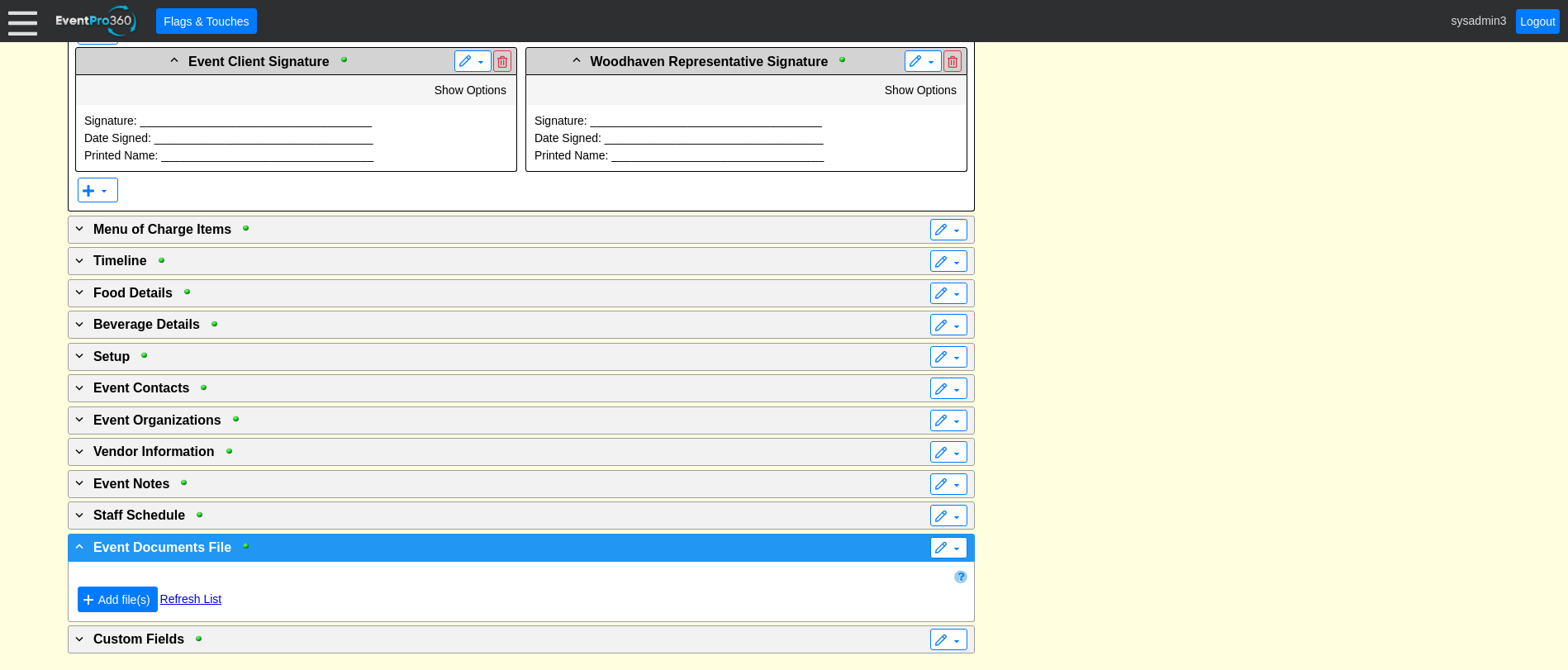
click at [891, 553] on div "- Event Documents File" at bounding box center [487, 547] width 831 height 20
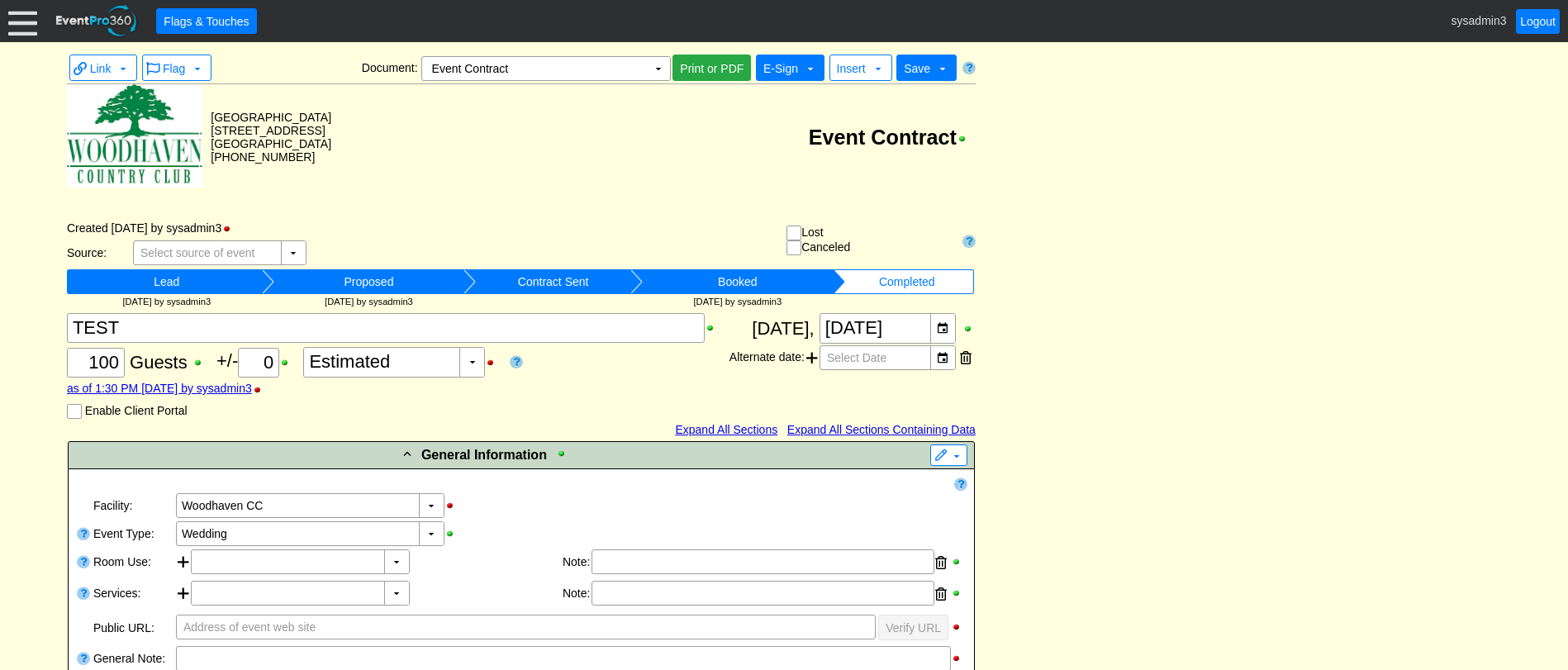
click at [796, 68] on span "E-Sign" at bounding box center [781, 68] width 35 height 13
click at [528, 166] on td "Event Contract" at bounding box center [653, 137] width 644 height 105
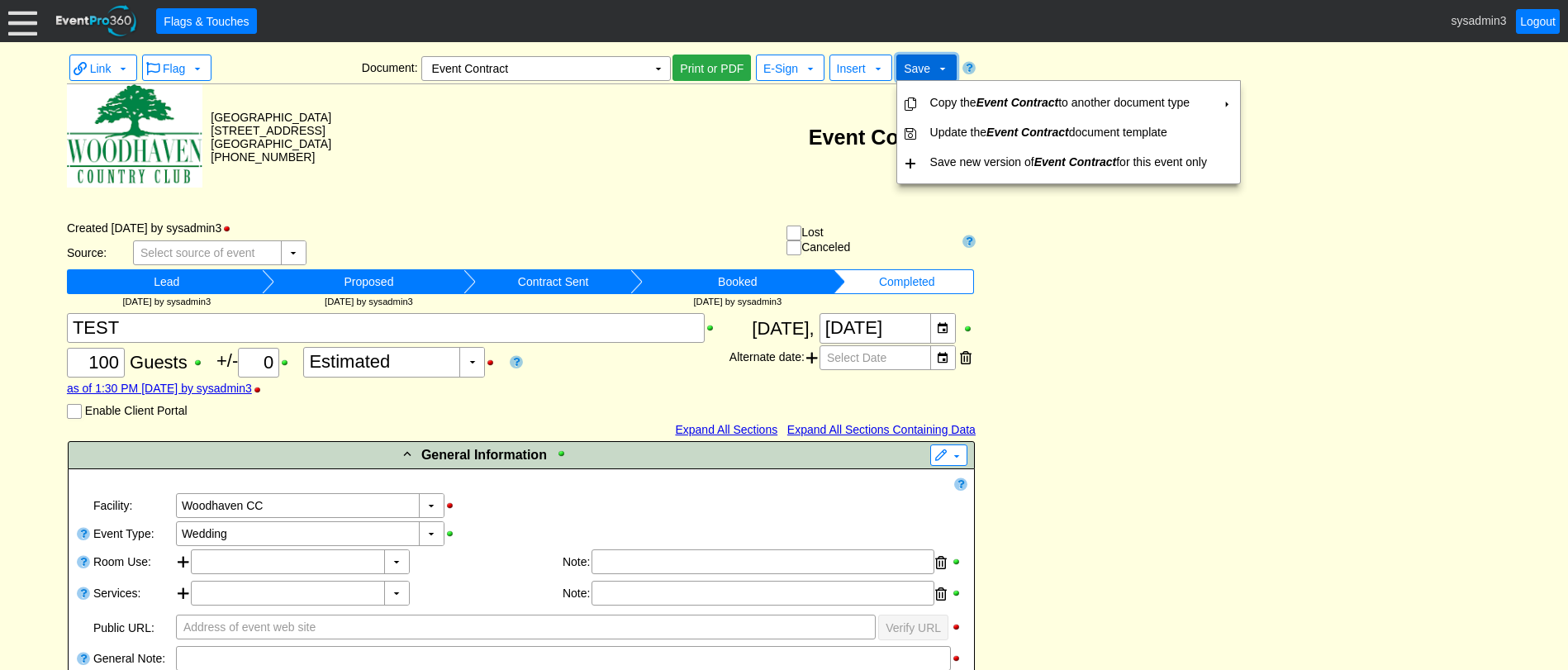
click at [919, 66] on span "Save" at bounding box center [917, 68] width 27 height 13
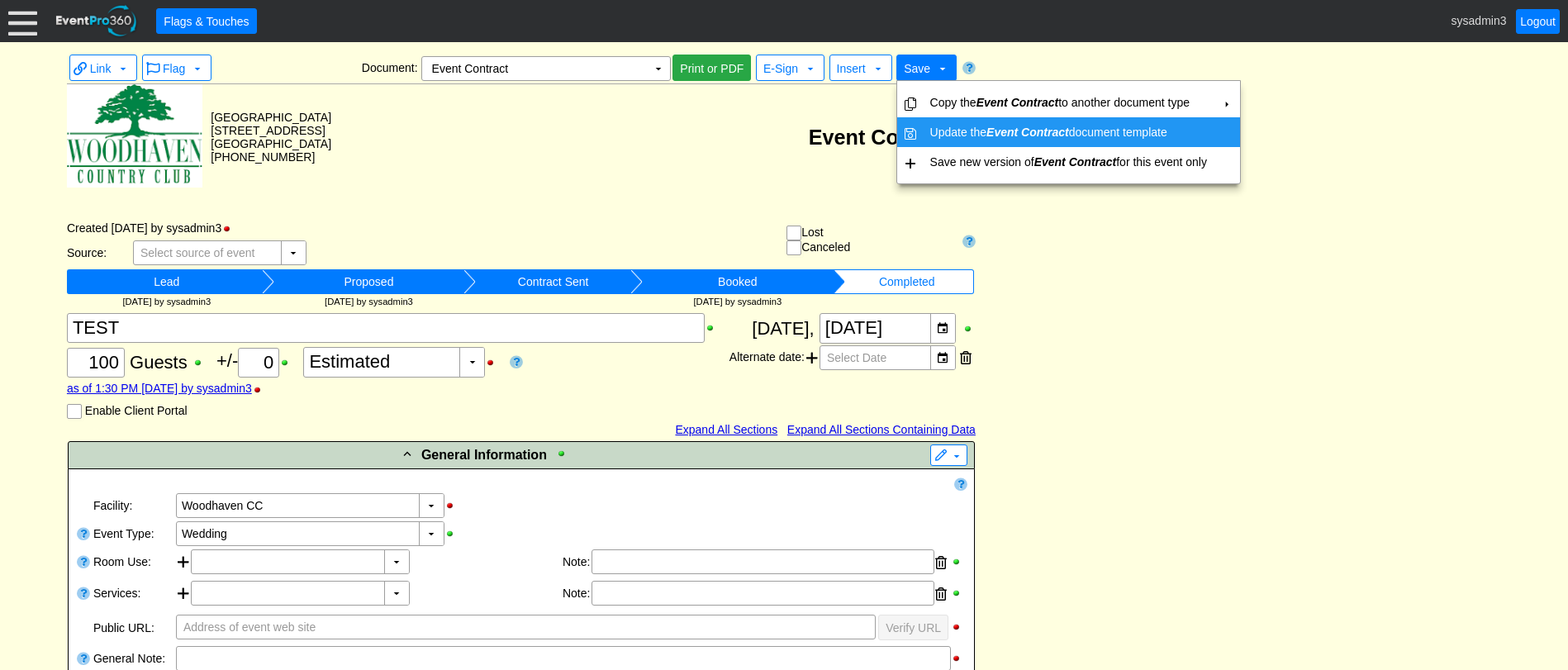
click at [940, 128] on td "Update the Event Contract document template" at bounding box center [1069, 132] width 290 height 29
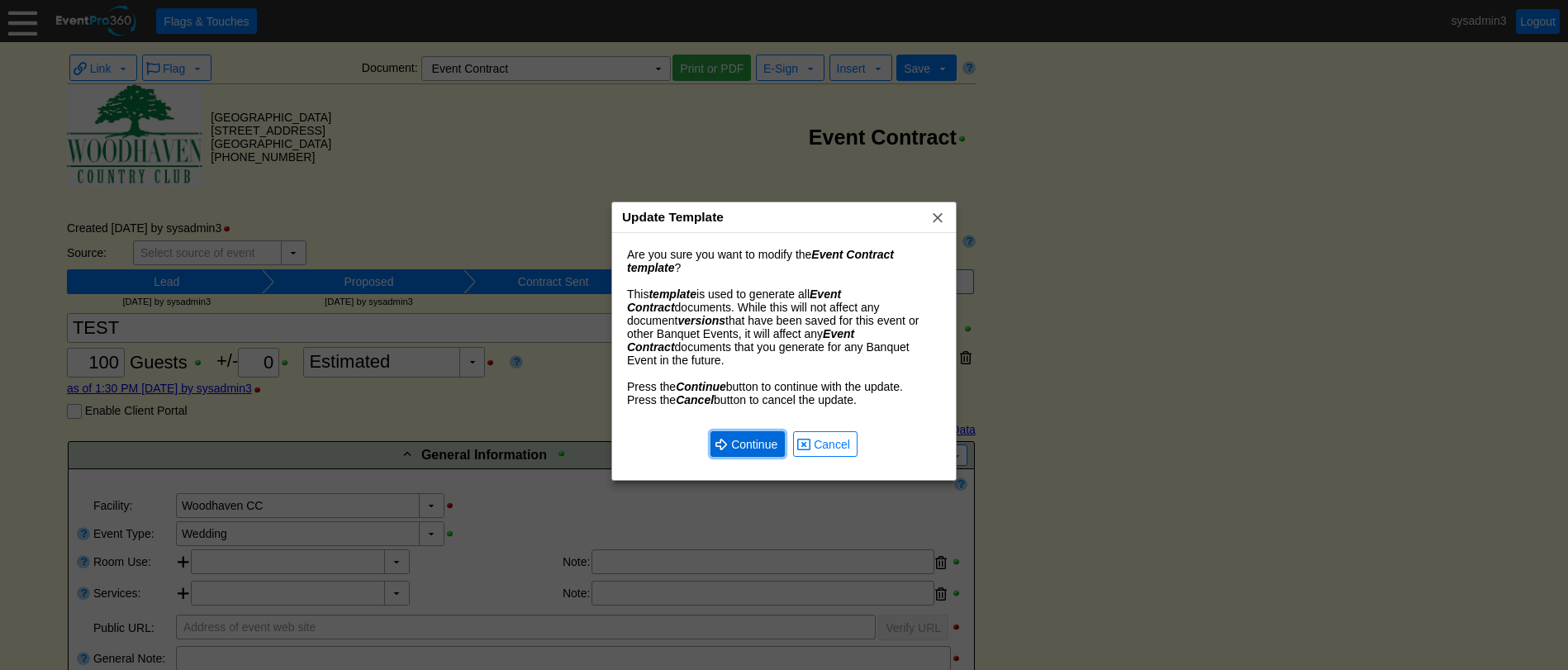
click at [743, 436] on span "Continue" at bounding box center [754, 444] width 53 height 16
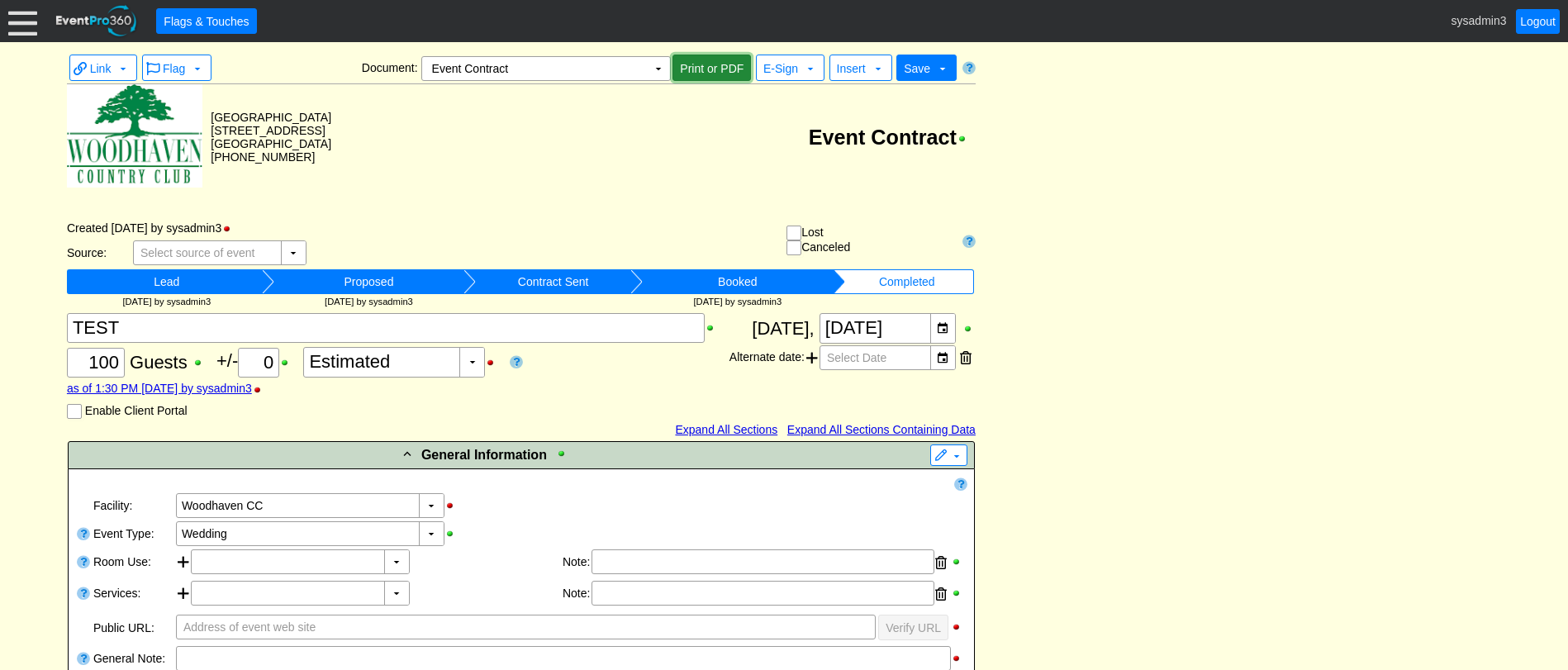
click at [708, 70] on span "Print or PDF" at bounding box center [711, 68] width 70 height 16
click at [604, 67] on td "Event Contract Χ" at bounding box center [535, 68] width 225 height 23
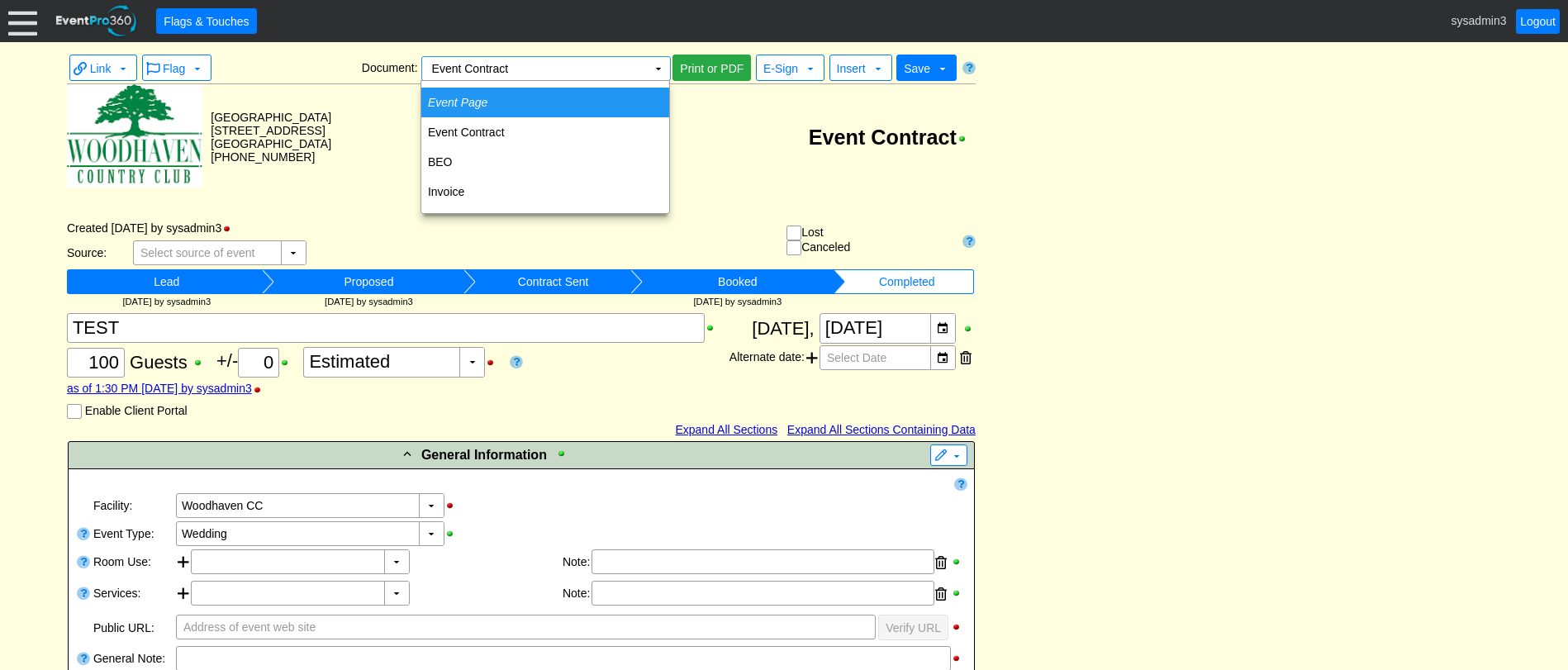
click at [491, 104] on td "Event Page" at bounding box center [545, 102] width 248 height 29
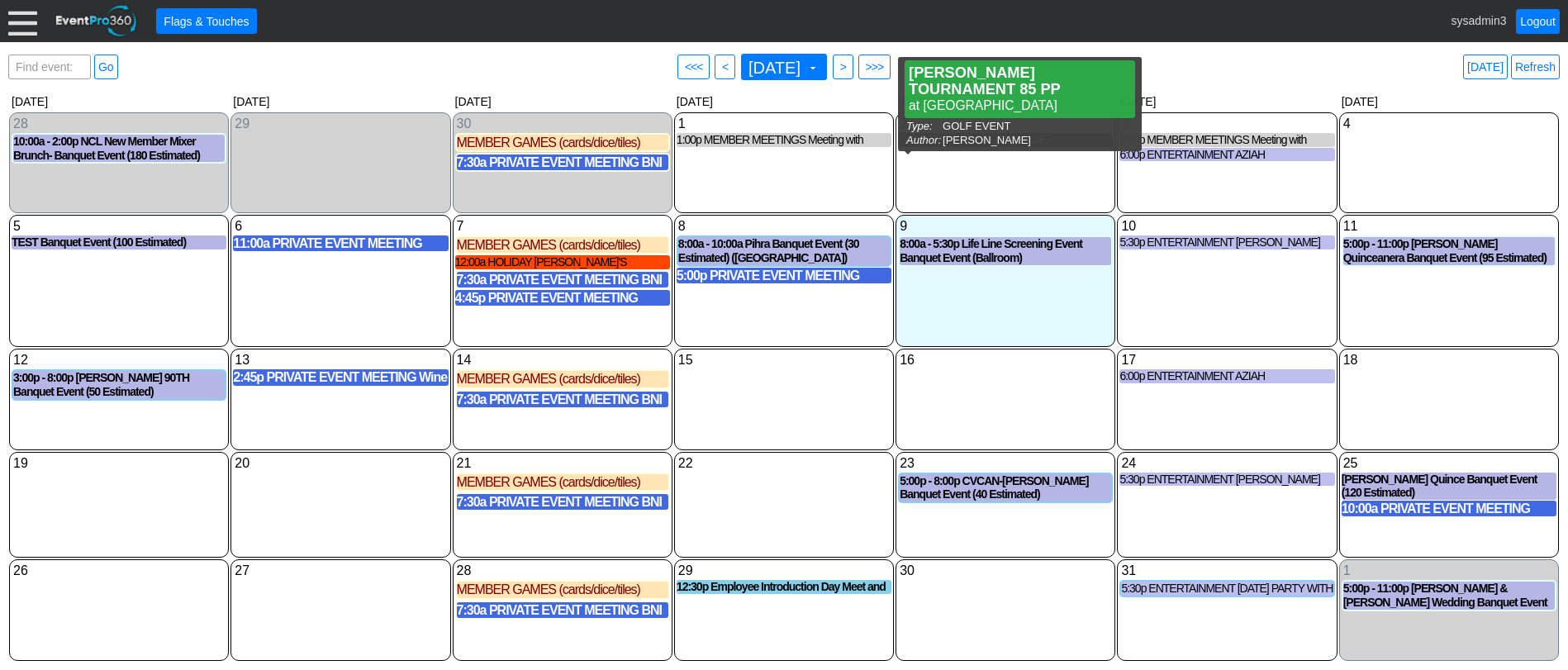
click at [981, 142] on div "GOLF EVENT [PERSON_NAME] TOURNAMENT 85 PP" at bounding box center [1006, 140] width 215 height 14
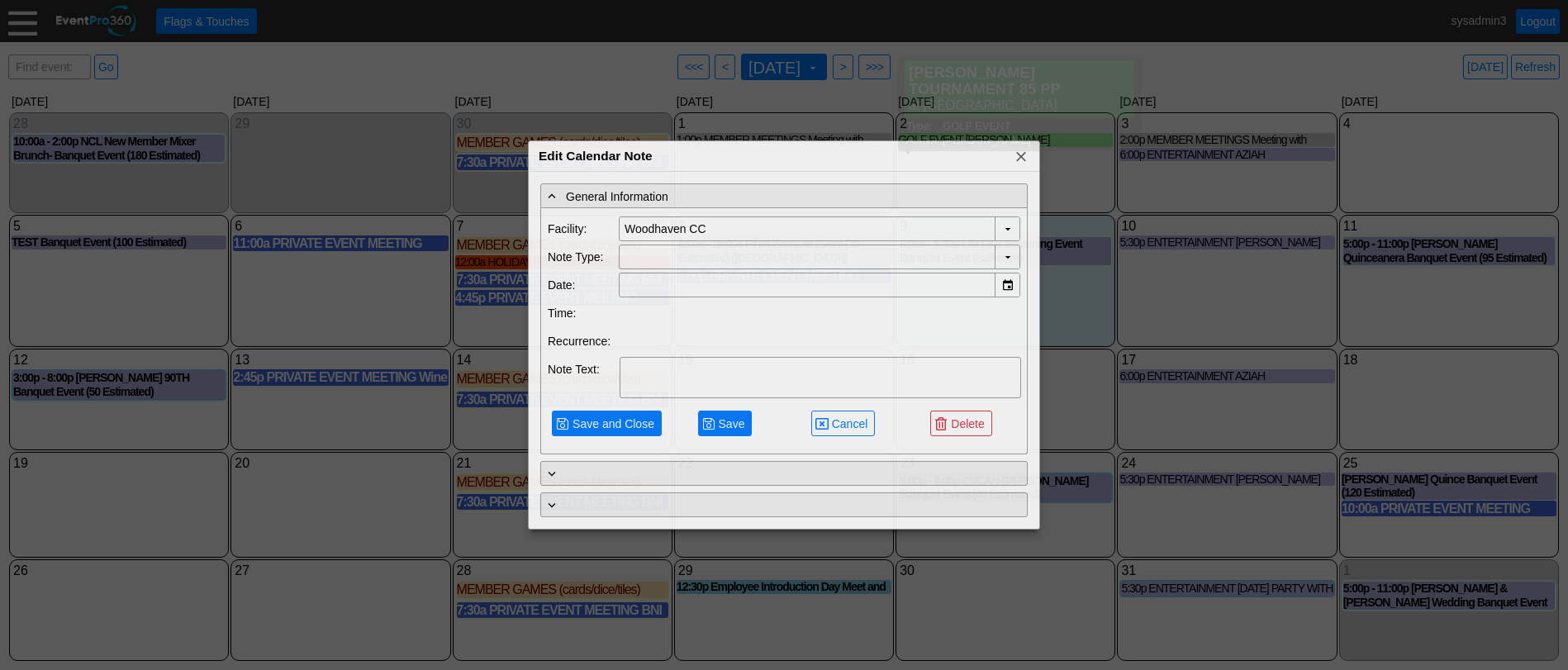
type input "[DATE]"
type textarea "[PERSON_NAME] TOURNAMENT 85 PP"
type input "GOLF EVENT"
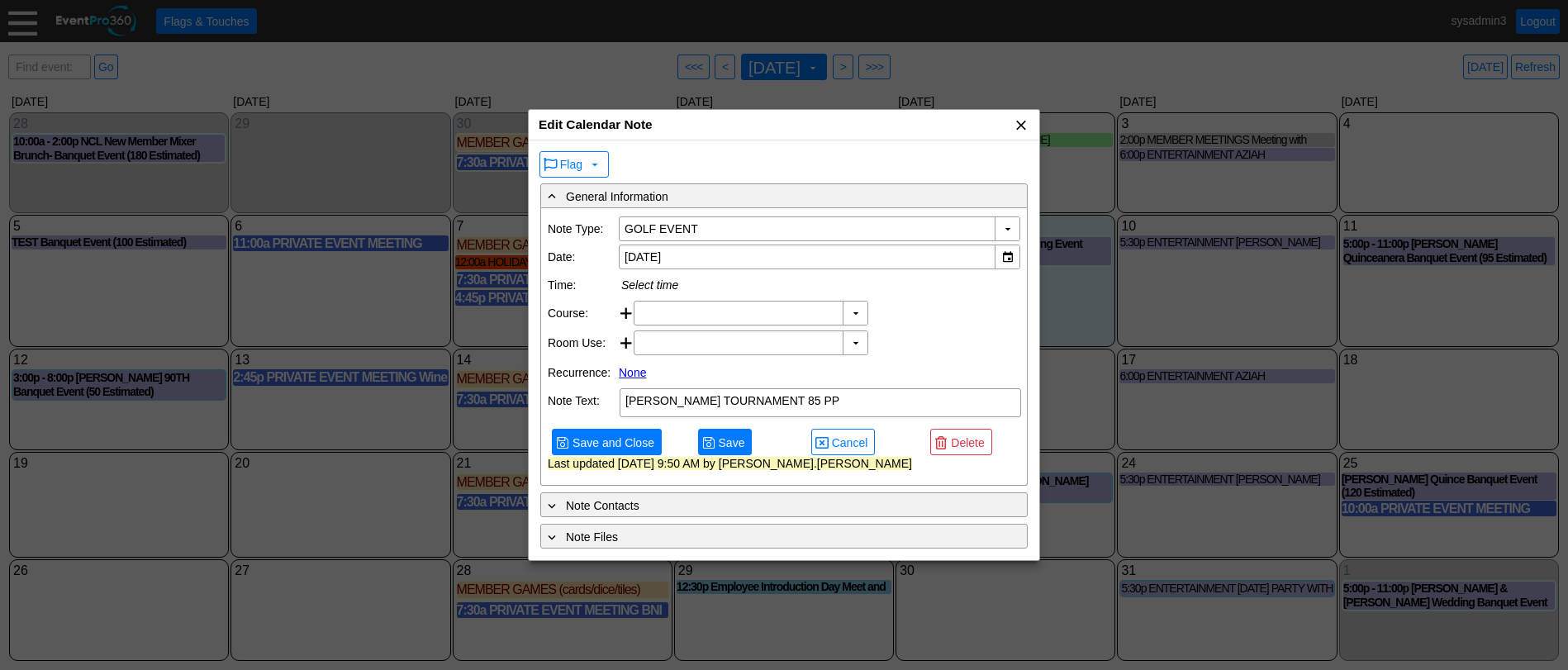
click at [1027, 127] on span "x" at bounding box center [1020, 124] width 16 height 16
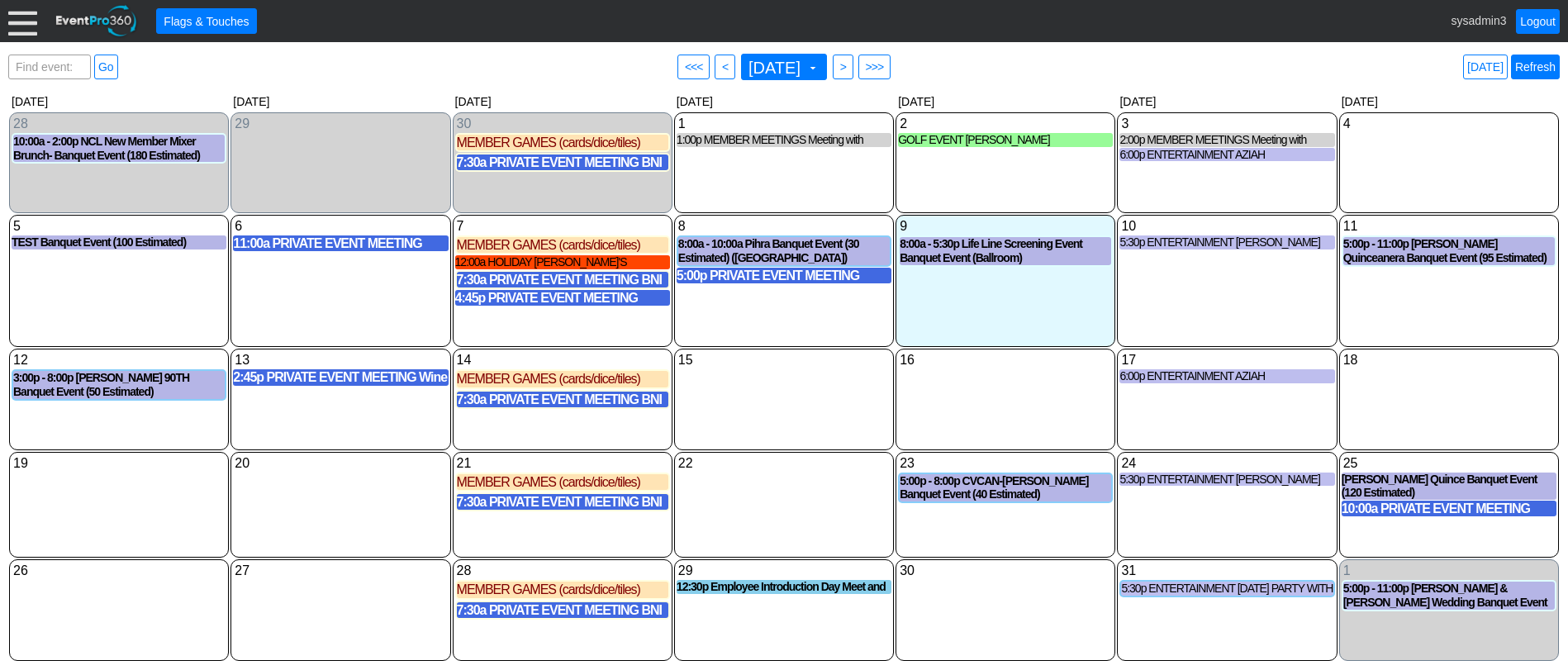
click at [1538, 70] on link "Refresh" at bounding box center [1535, 66] width 48 height 25
click at [1539, 24] on link "Logout" at bounding box center [1538, 22] width 44 height 25
